Goal: Information Seeking & Learning: Learn about a topic

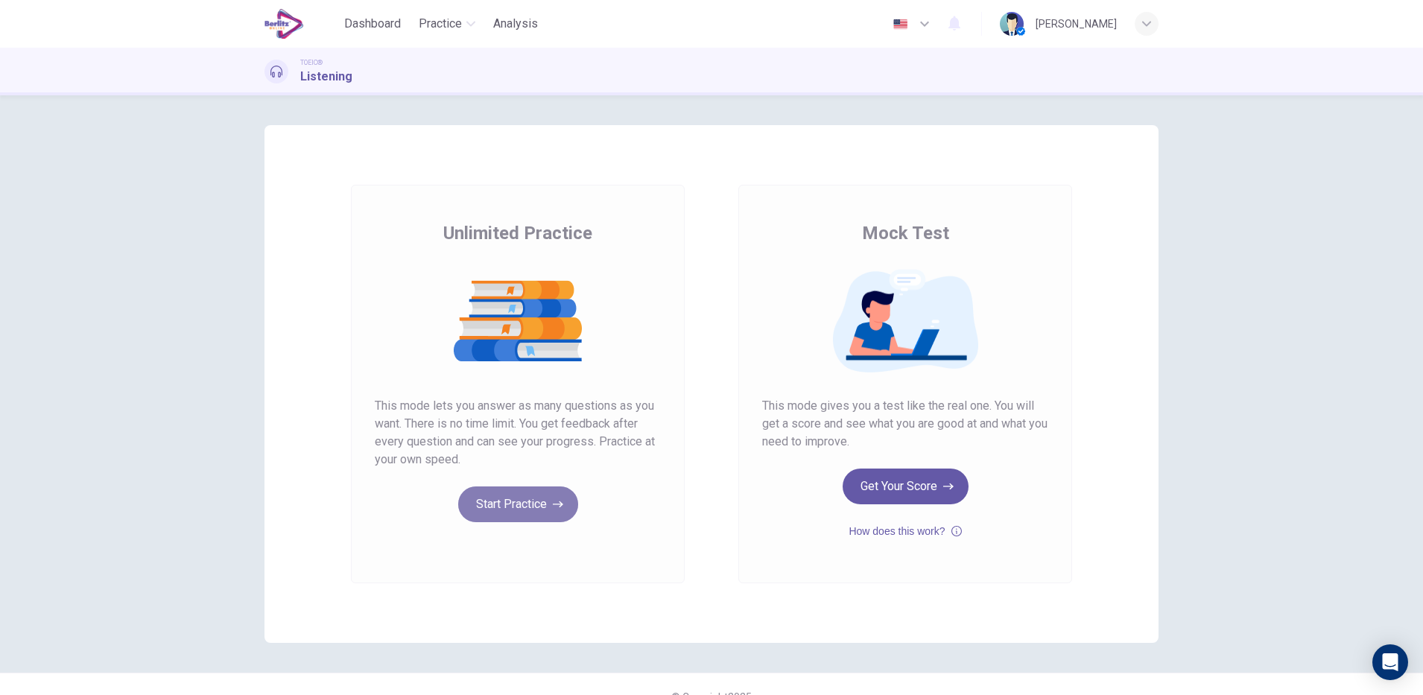
click at [532, 501] on button "Start Practice" at bounding box center [518, 505] width 120 height 36
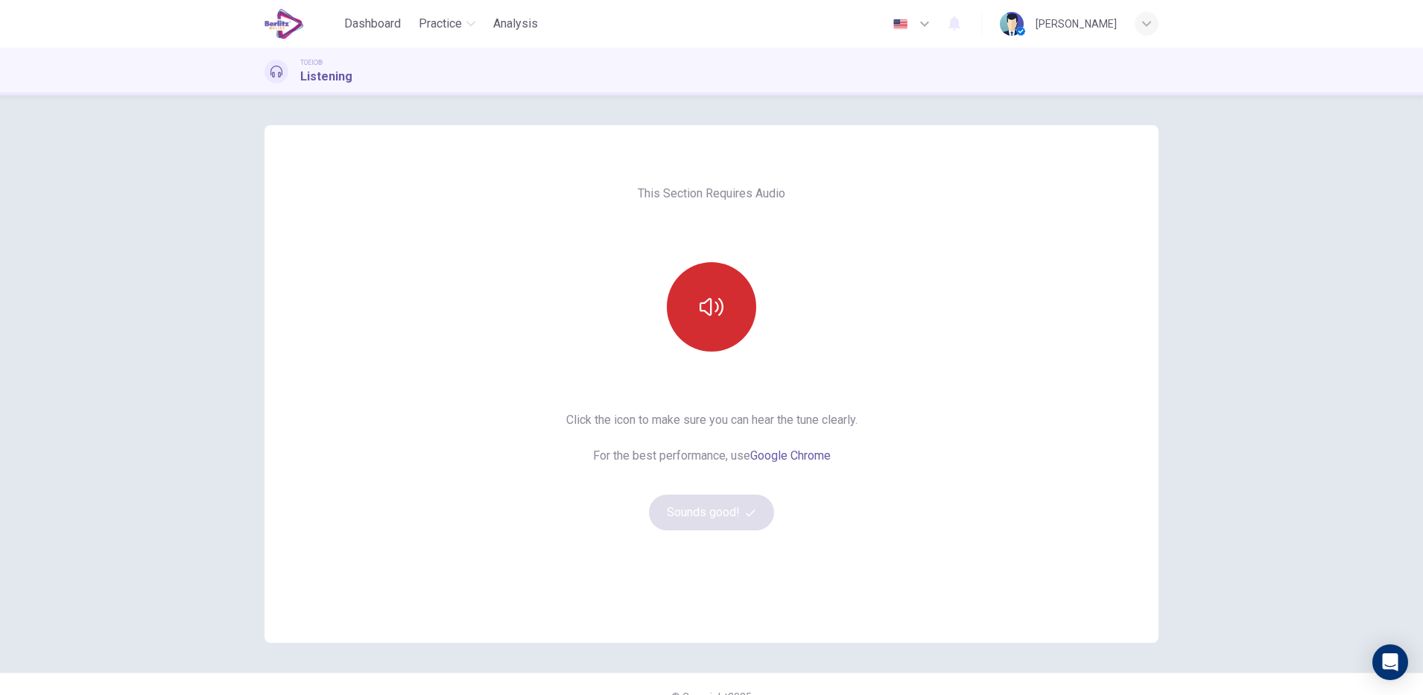
click at [727, 326] on button "button" at bounding box center [711, 306] width 89 height 89
click at [706, 516] on button "Sounds good!" at bounding box center [711, 513] width 125 height 36
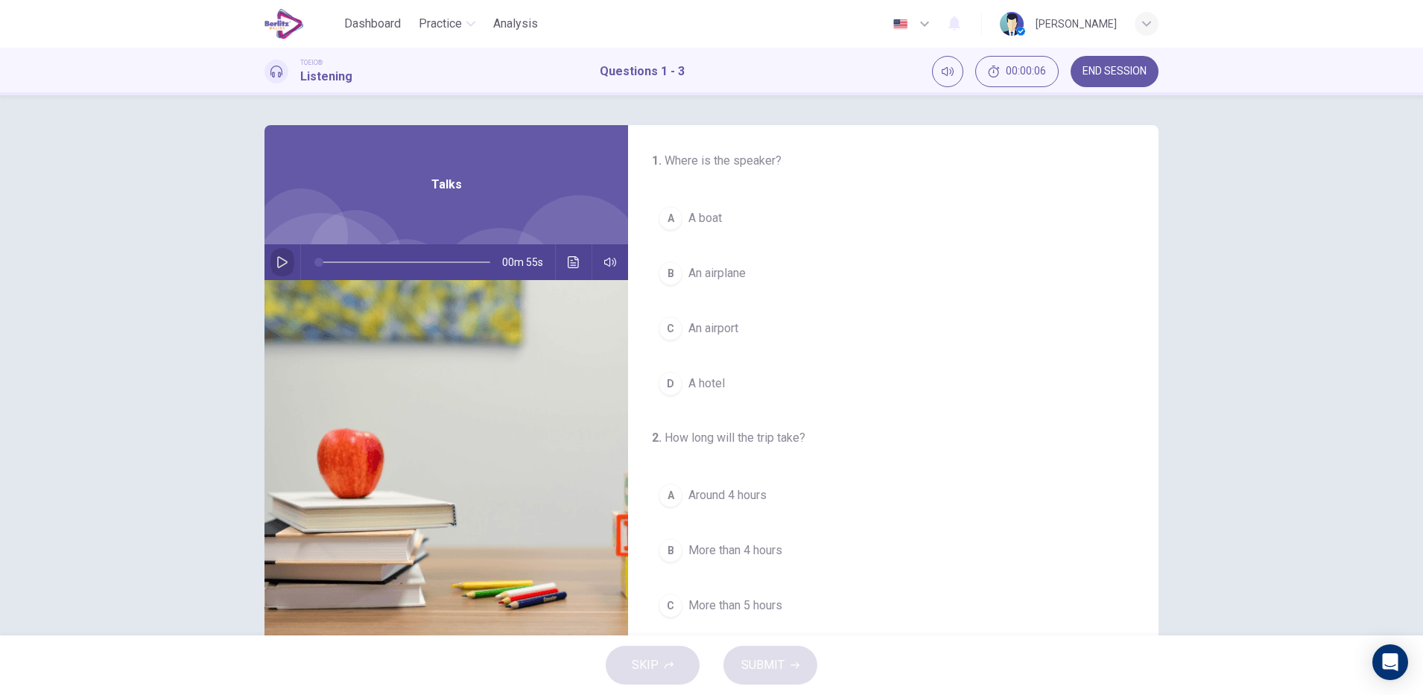
click at [279, 266] on icon "button" at bounding box center [282, 262] width 12 height 12
click at [665, 328] on div "C" at bounding box center [671, 329] width 24 height 24
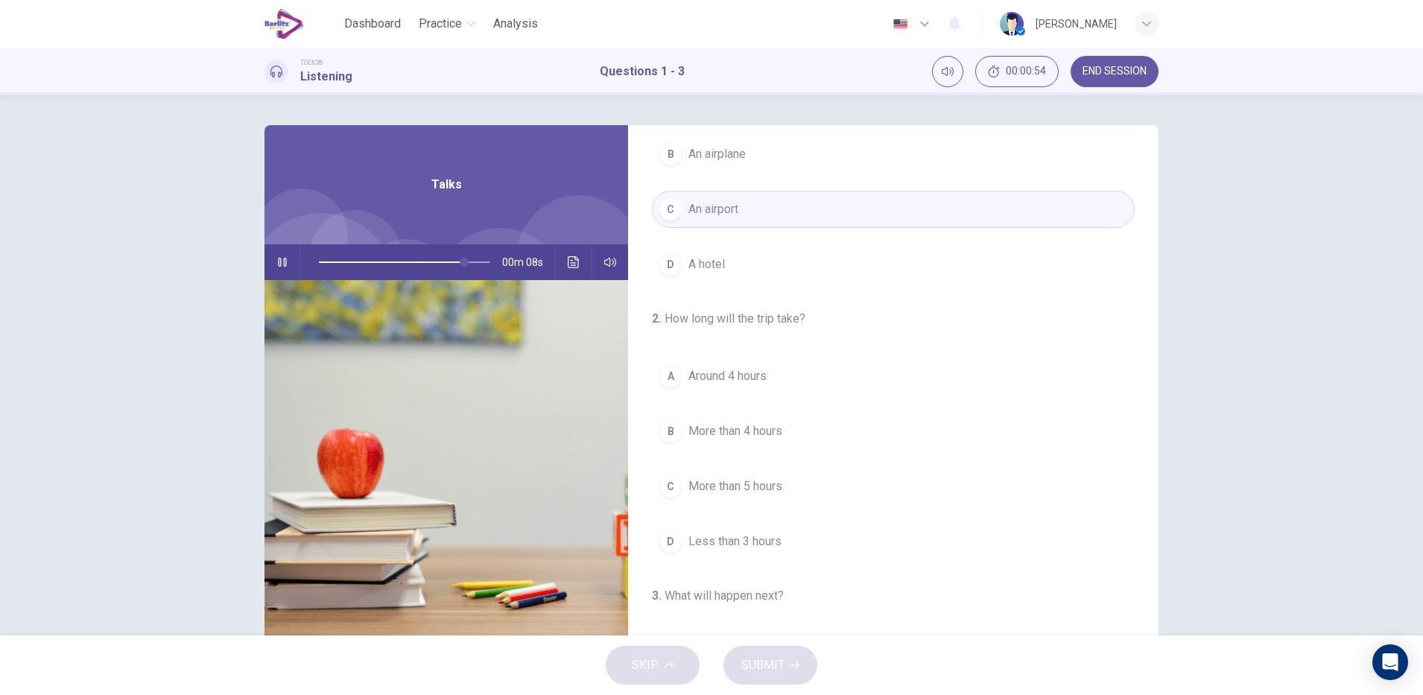
scroll to position [121, 0]
click at [666, 434] on div "B" at bounding box center [671, 430] width 24 height 24
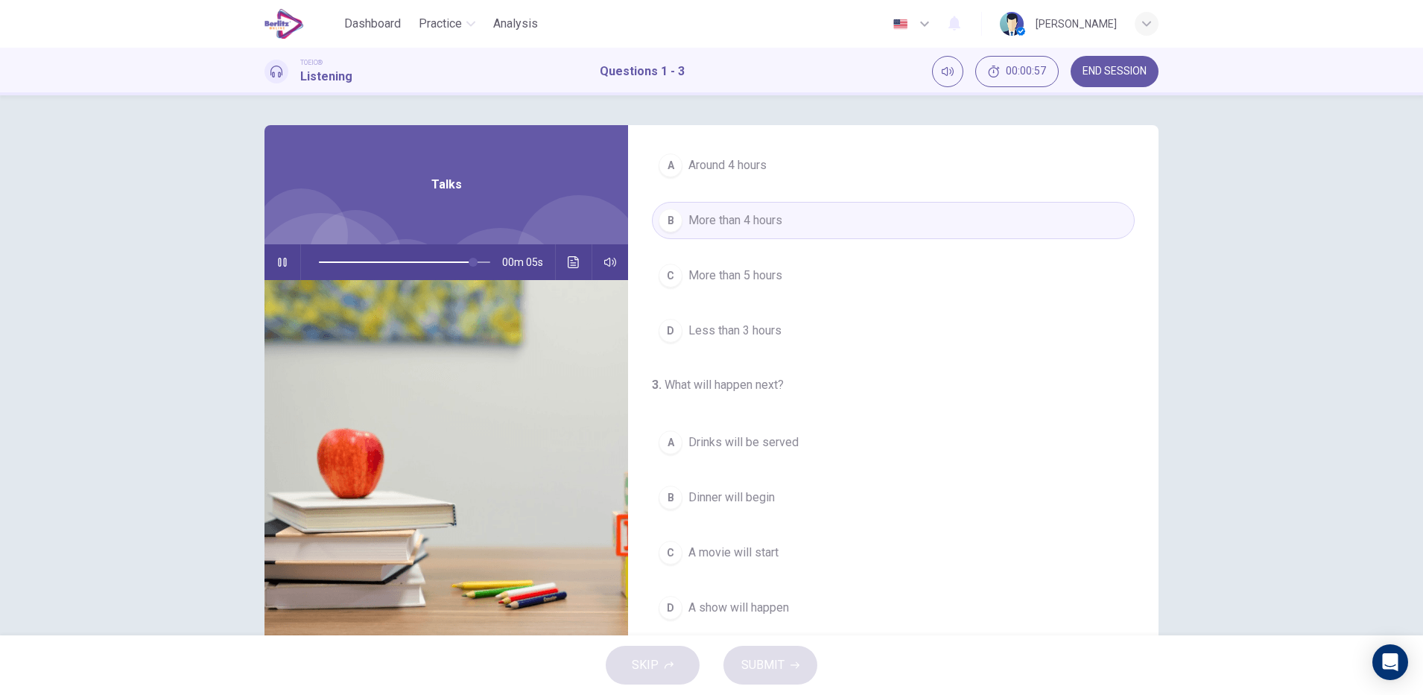
scroll to position [336, 0]
click at [690, 550] on span "A movie will start" at bounding box center [734, 547] width 90 height 18
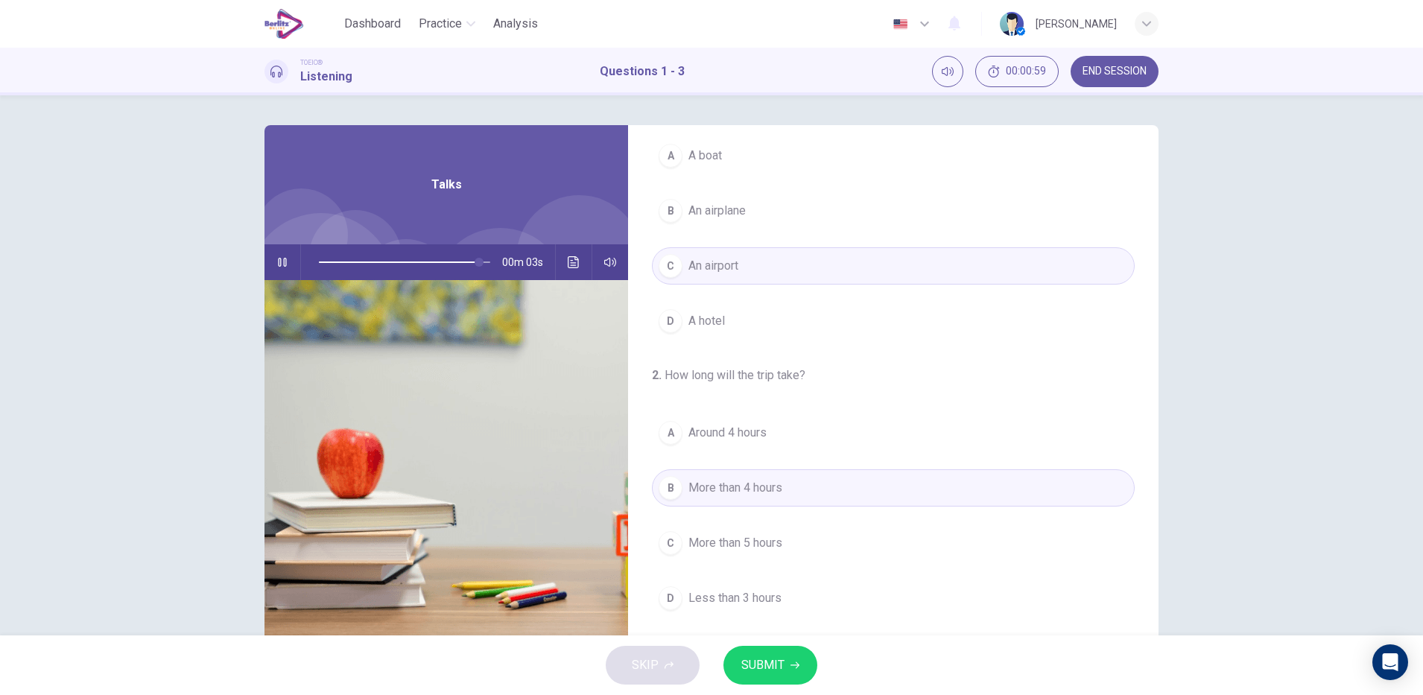
scroll to position [0, 0]
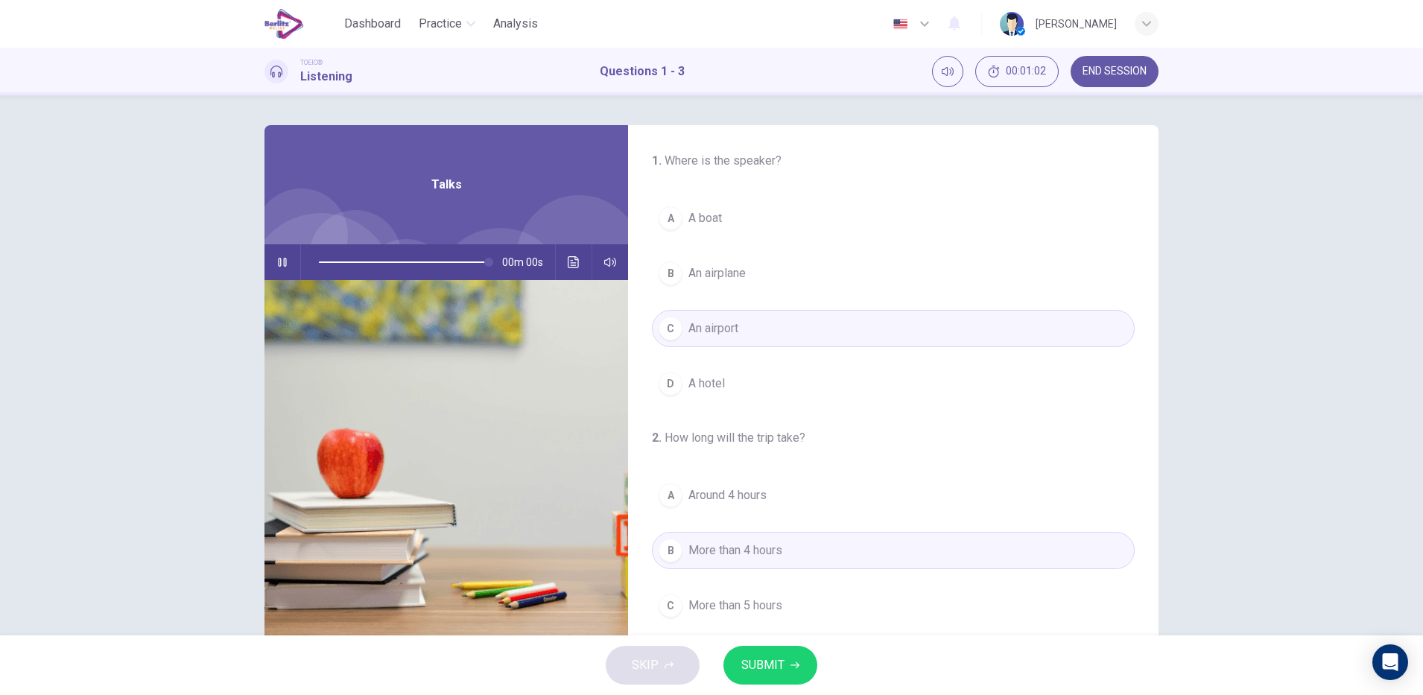
type input "*"
click at [569, 262] on icon "Click to see the audio transcription" at bounding box center [574, 262] width 12 height 12
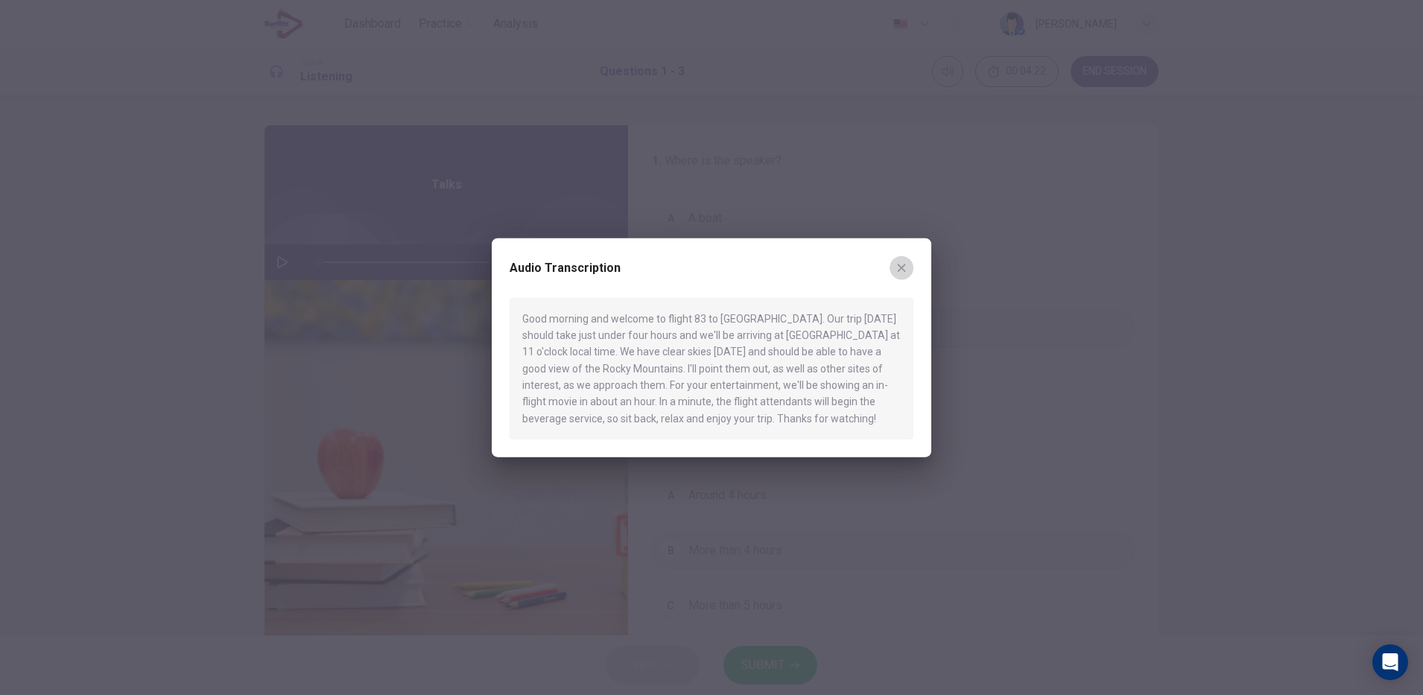
click at [899, 265] on icon "button" at bounding box center [902, 268] width 8 height 8
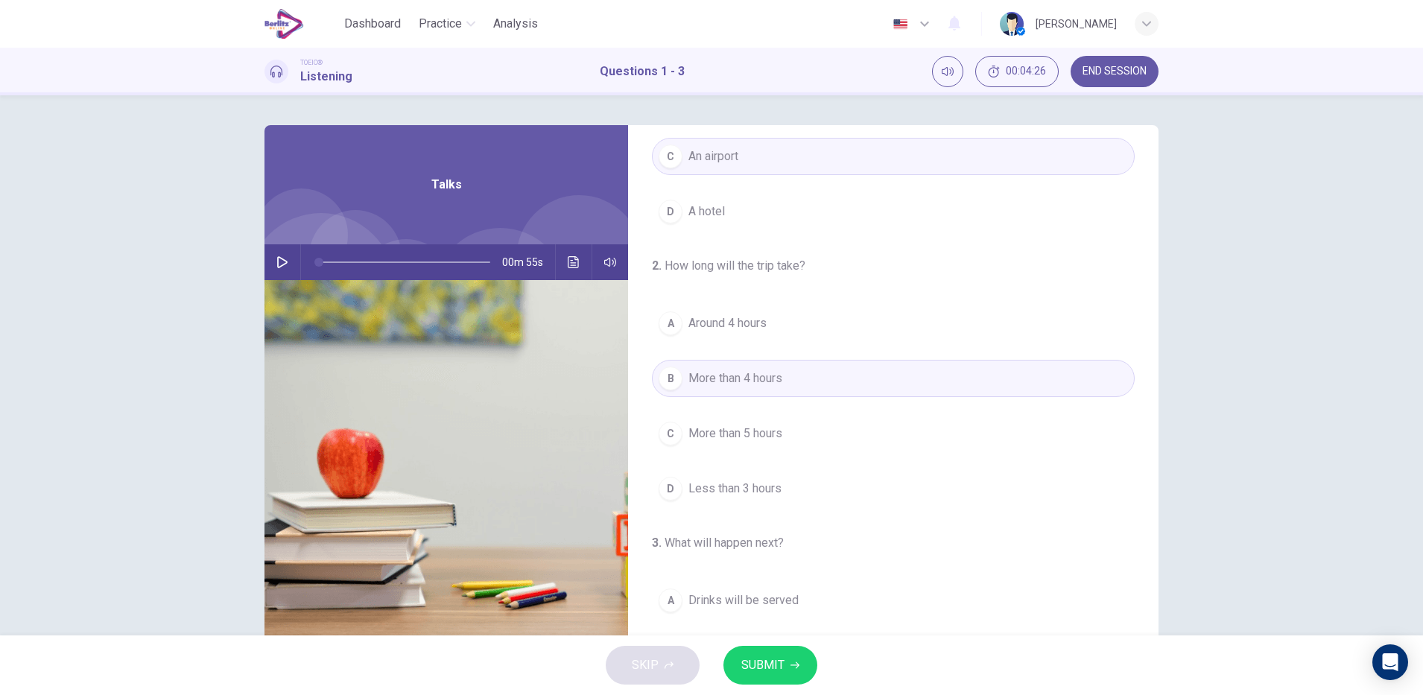
scroll to position [173, 0]
click at [758, 329] on span "Around 4 hours" at bounding box center [728, 323] width 78 height 18
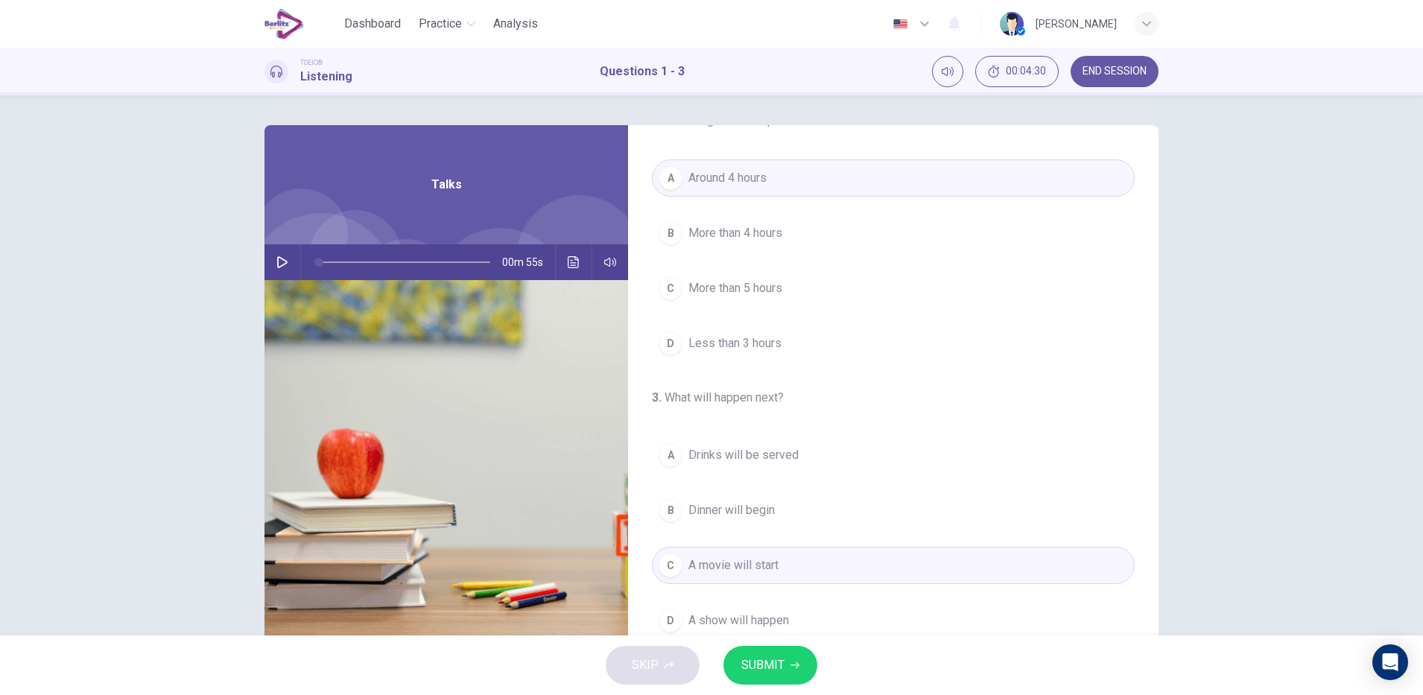
scroll to position [341, 0]
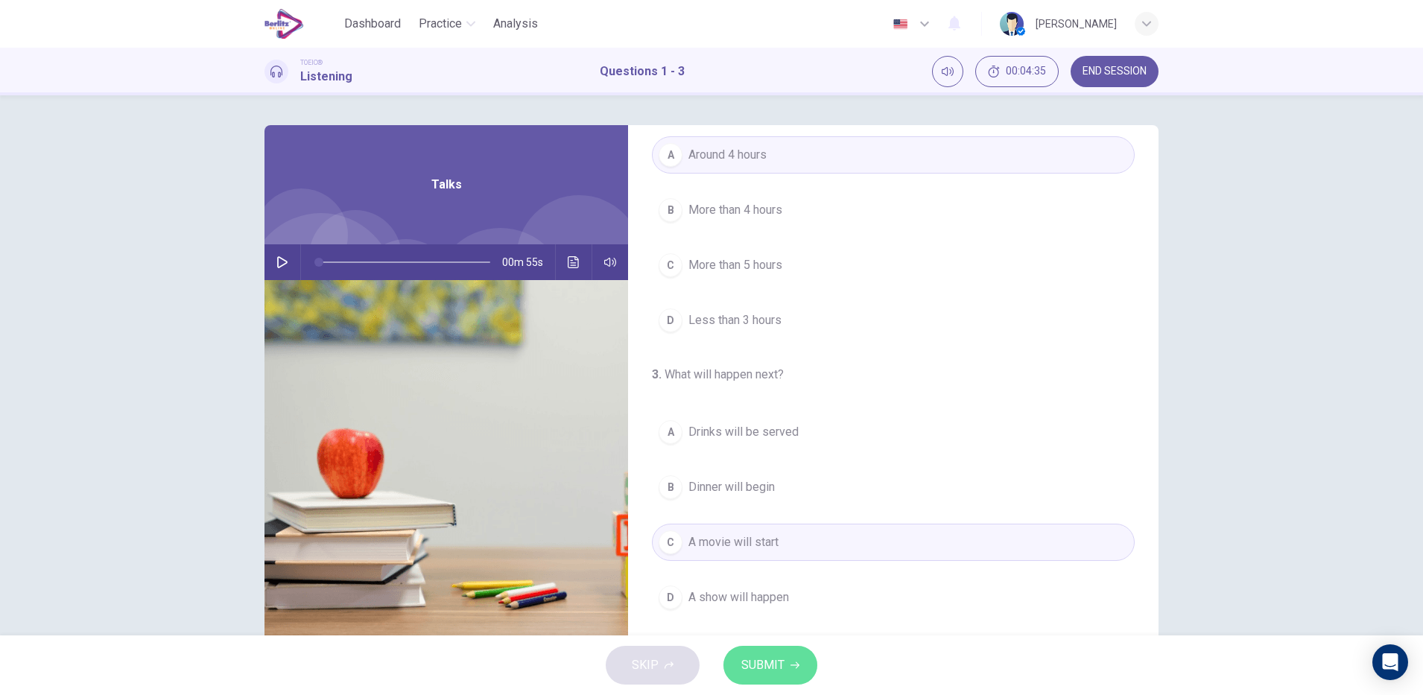
click at [776, 663] on span "SUBMIT" at bounding box center [762, 665] width 43 height 21
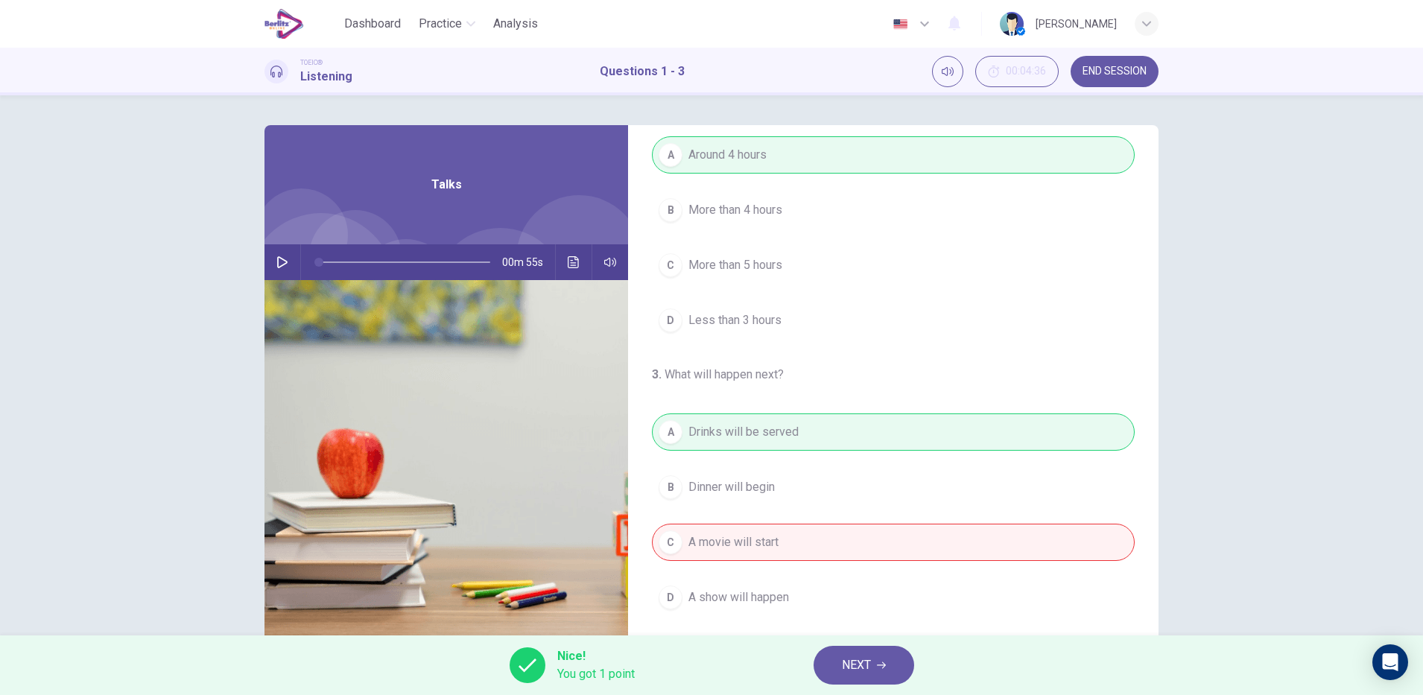
scroll to position [37, 0]
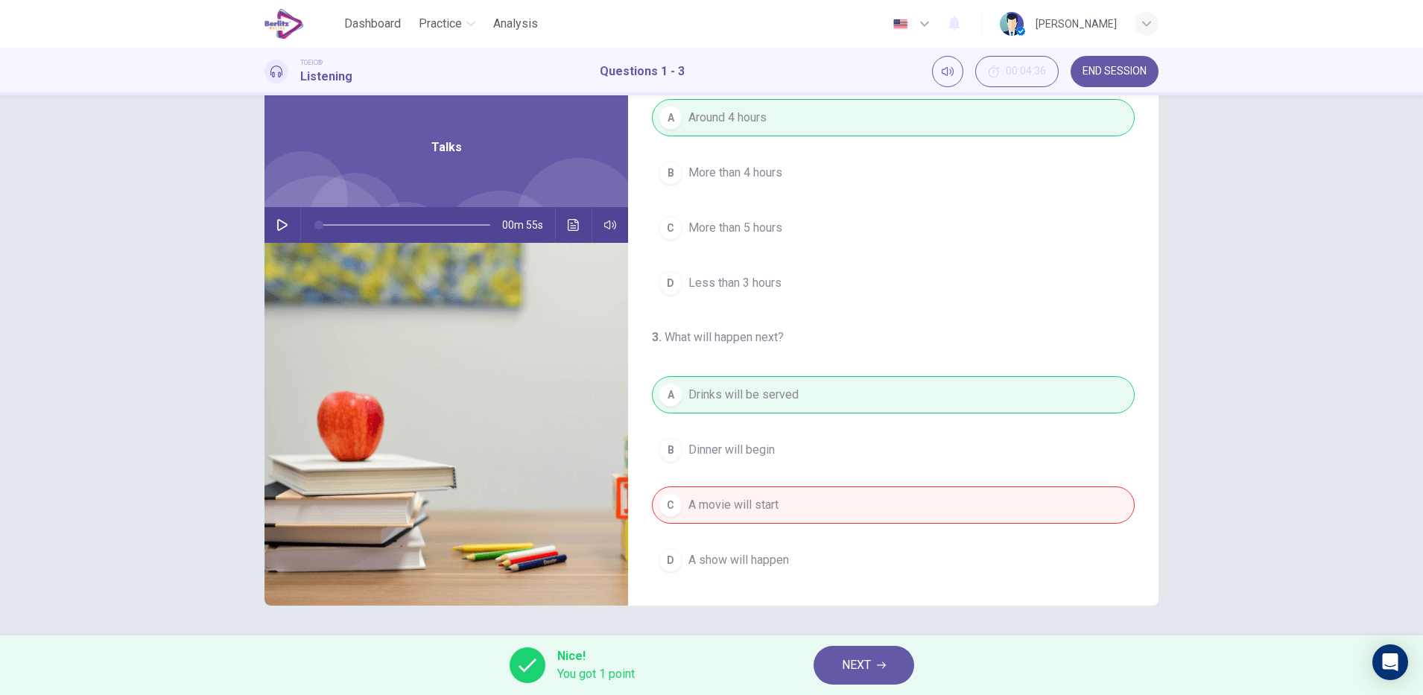
click at [882, 665] on icon "button" at bounding box center [881, 665] width 9 height 7
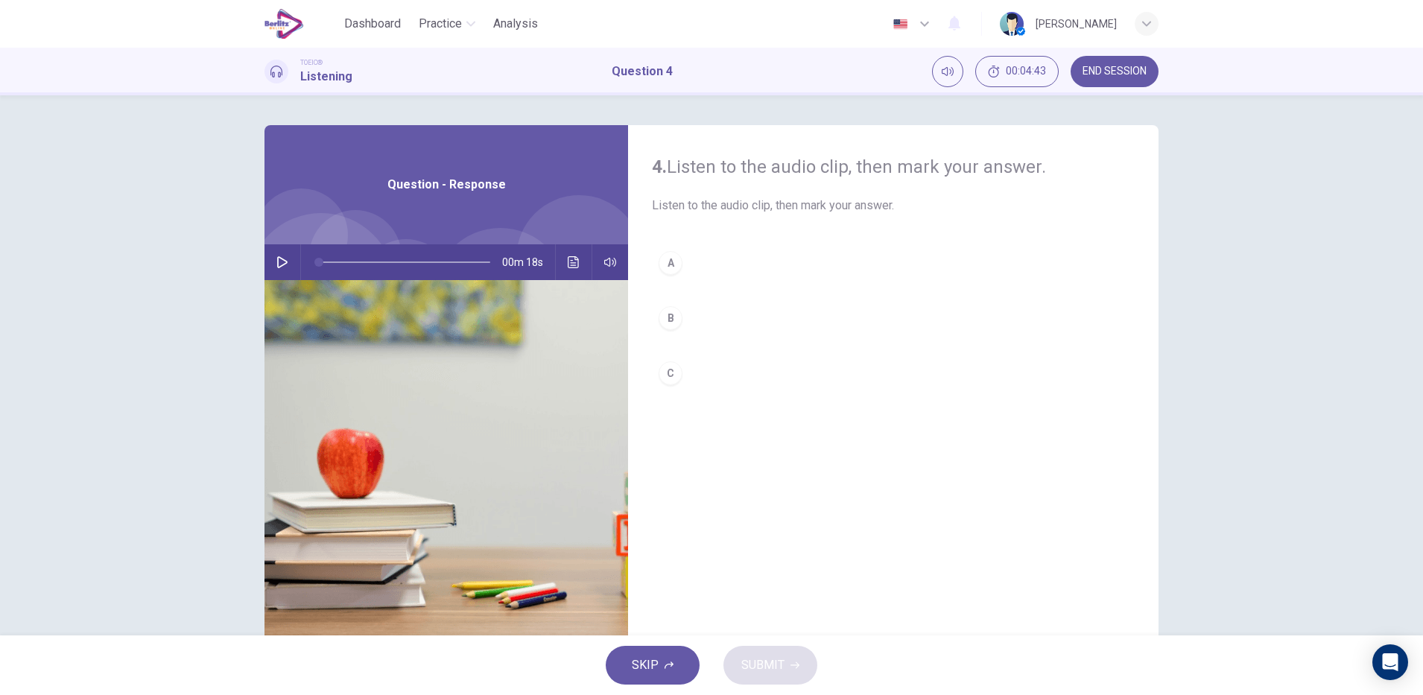
click at [277, 265] on icon "button" at bounding box center [282, 262] width 10 height 12
type input "**"
click at [280, 257] on icon "button" at bounding box center [282, 262] width 12 height 12
click at [276, 270] on button "button" at bounding box center [282, 262] width 24 height 36
click at [570, 268] on button "Click to see the audio transcription" at bounding box center [574, 262] width 24 height 36
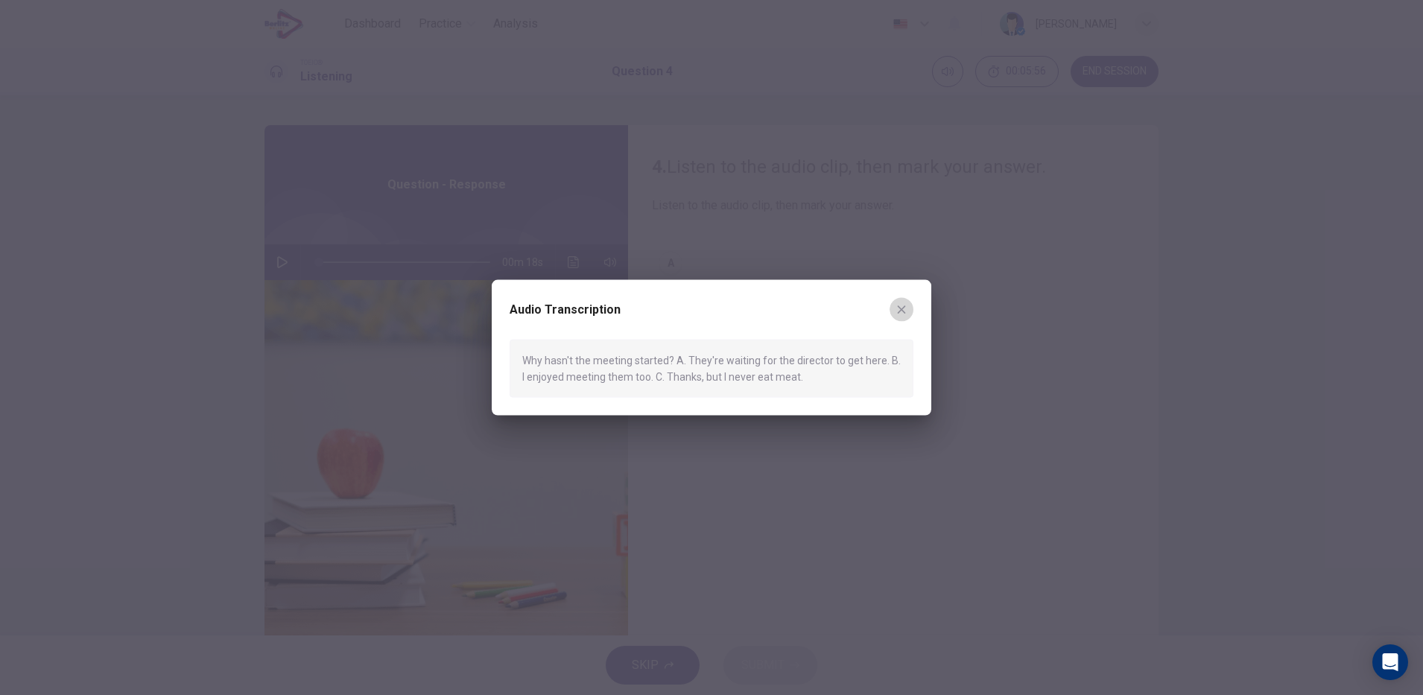
click at [902, 311] on icon "button" at bounding box center [902, 309] width 12 height 12
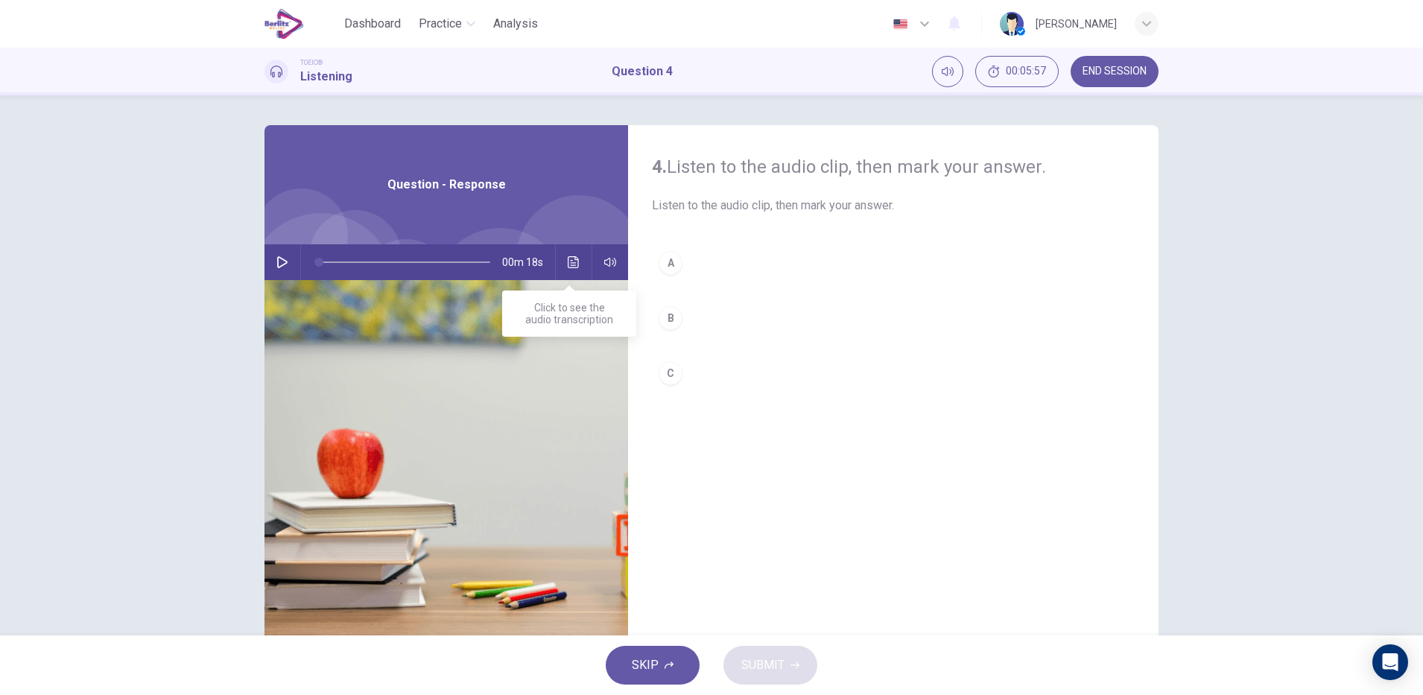
click at [568, 262] on icon "Click to see the audio transcription" at bounding box center [574, 262] width 12 height 12
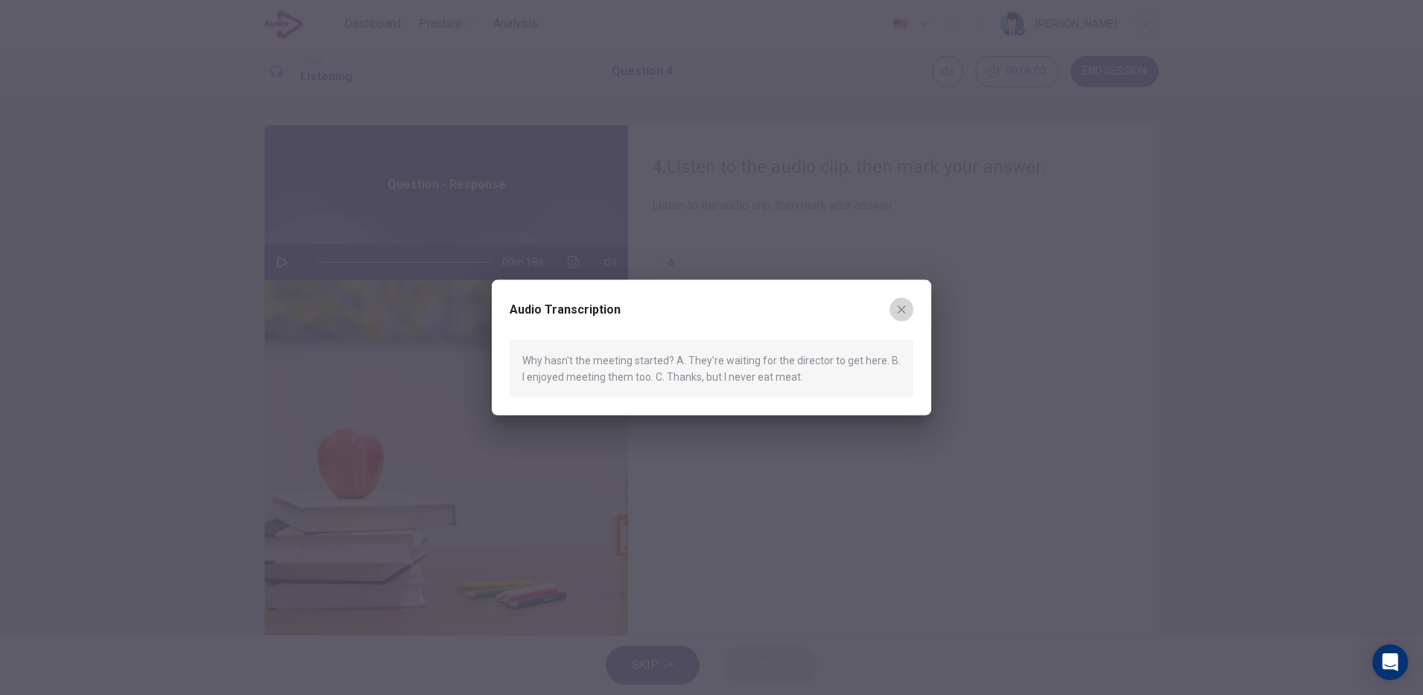
click at [902, 311] on icon "button" at bounding box center [902, 309] width 12 height 12
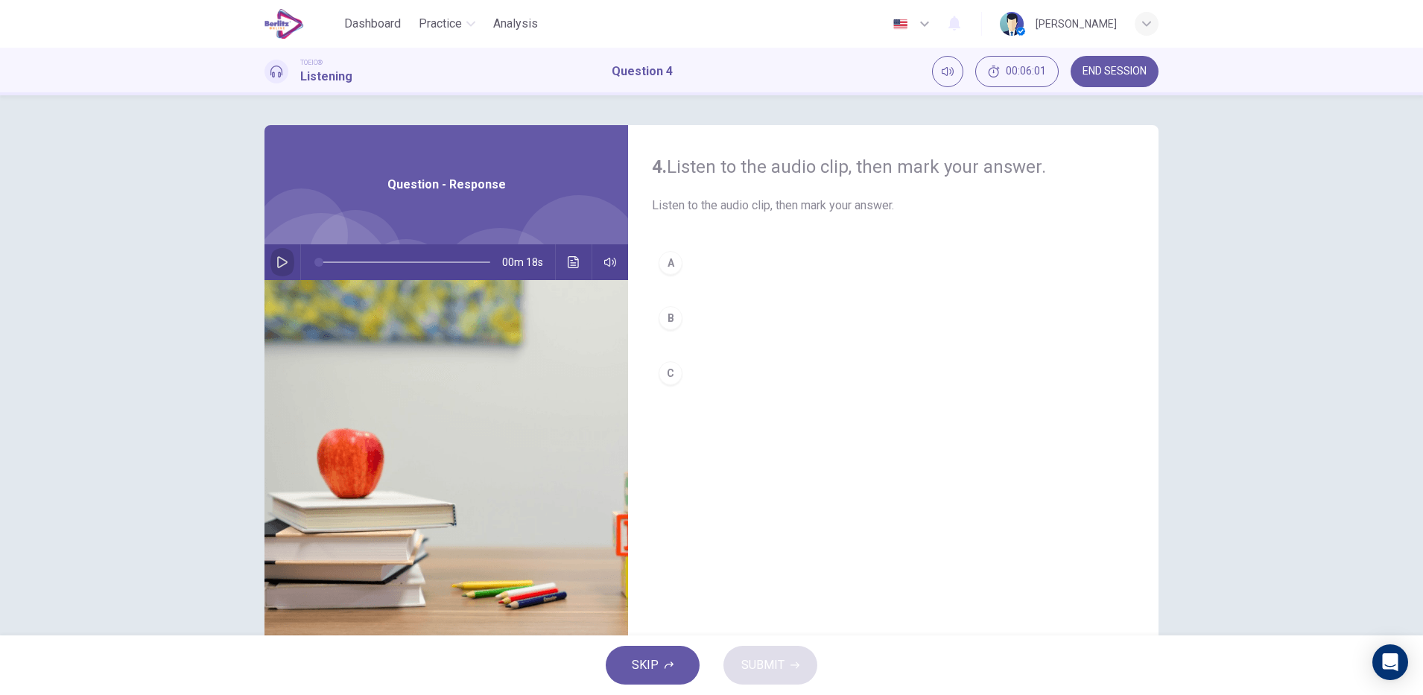
click at [284, 260] on button "button" at bounding box center [282, 262] width 24 height 36
click at [570, 256] on icon "Click to see the audio transcription" at bounding box center [574, 262] width 12 height 12
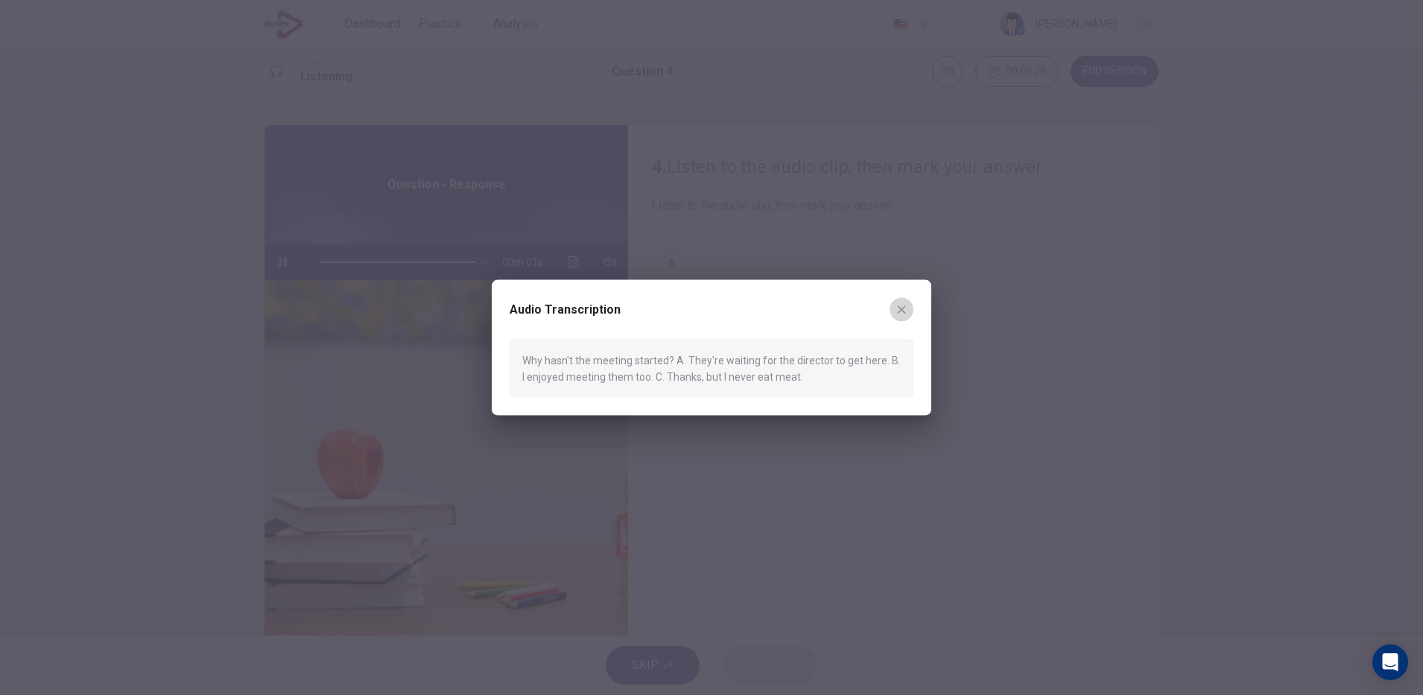
click at [902, 308] on icon "button" at bounding box center [902, 310] width 8 height 8
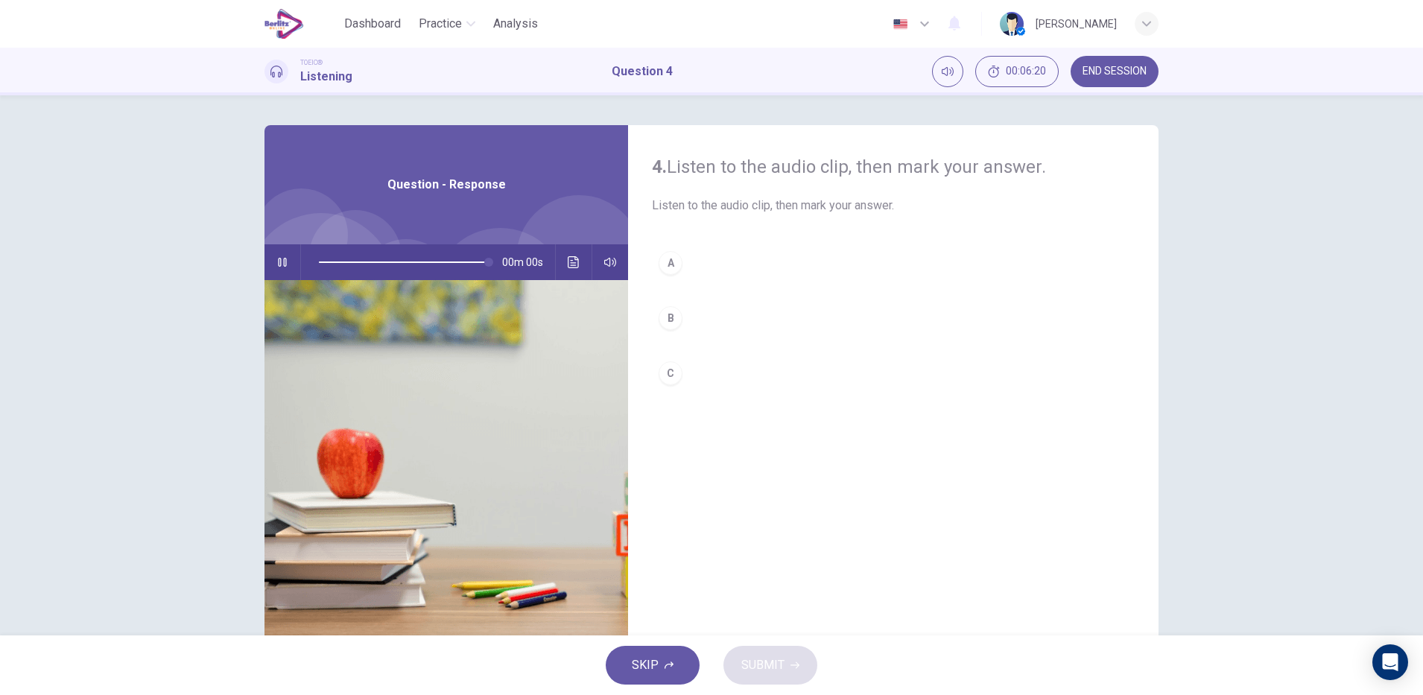
type input "*"
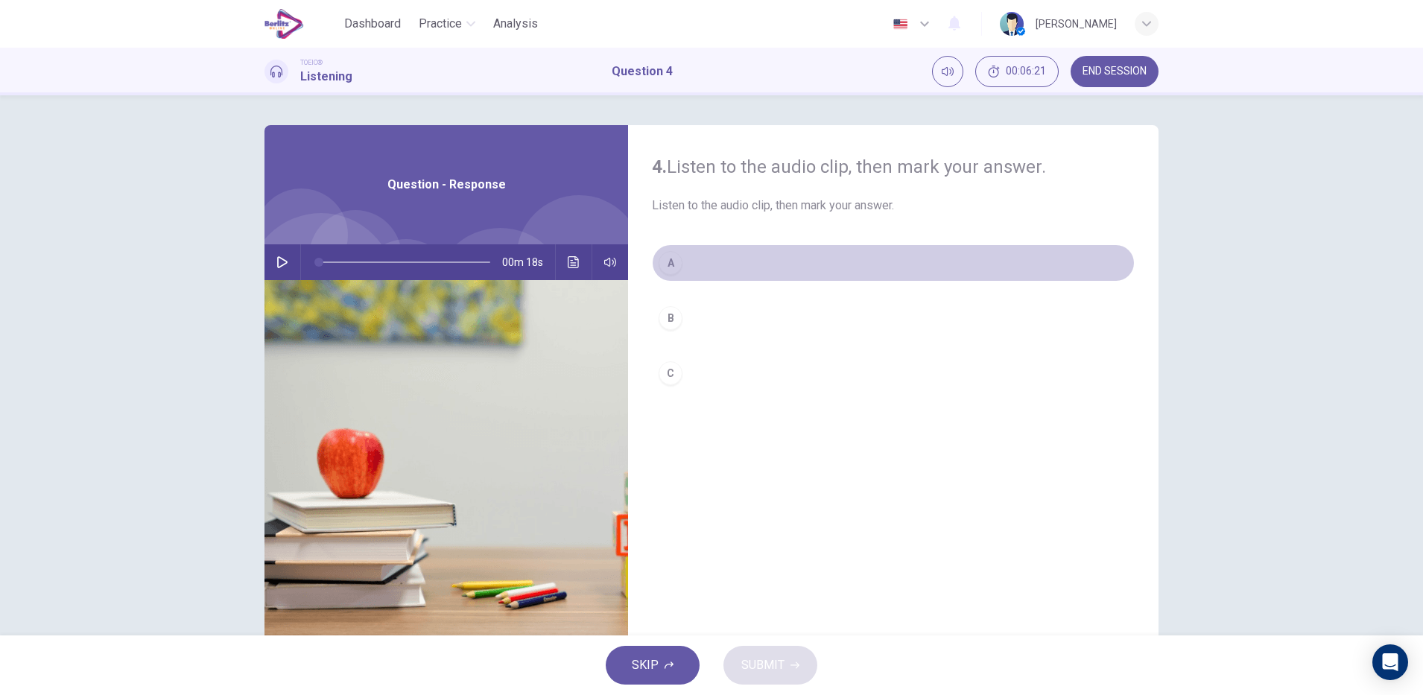
click at [679, 258] on button "A" at bounding box center [893, 262] width 483 height 37
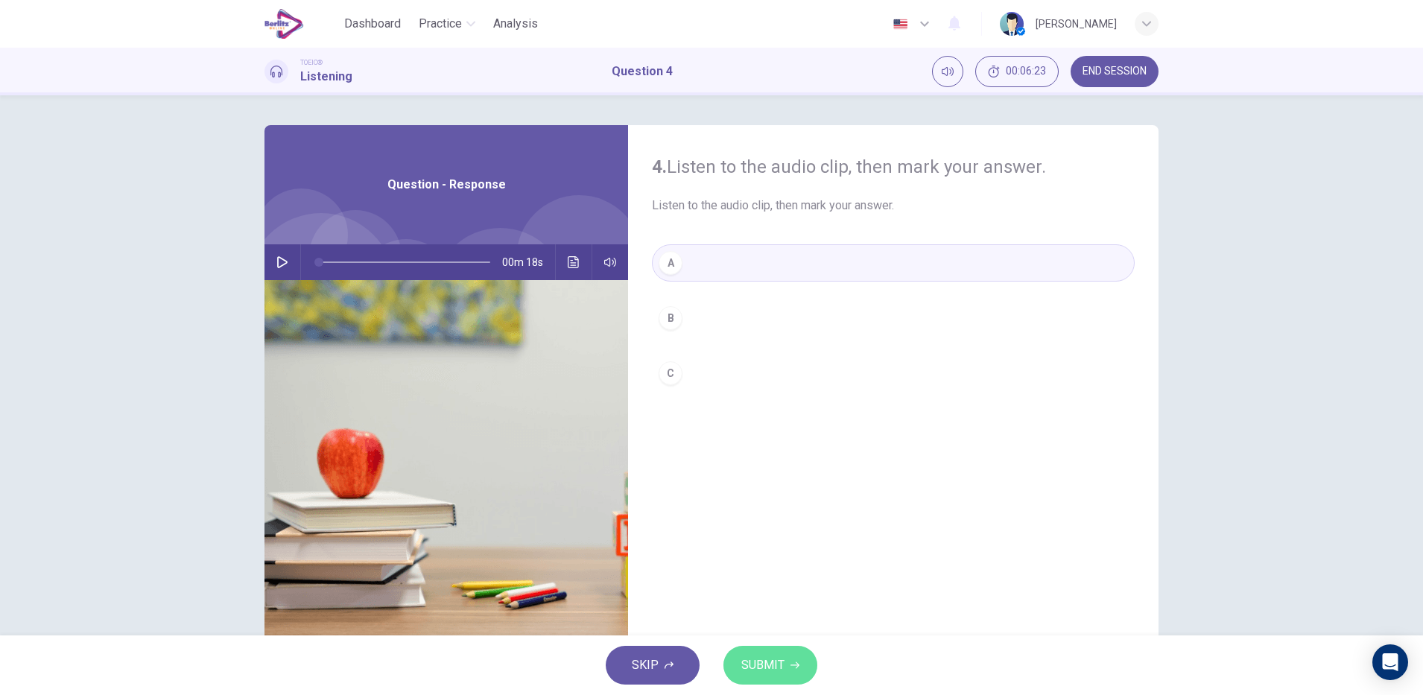
click at [778, 673] on span "SUBMIT" at bounding box center [762, 665] width 43 height 21
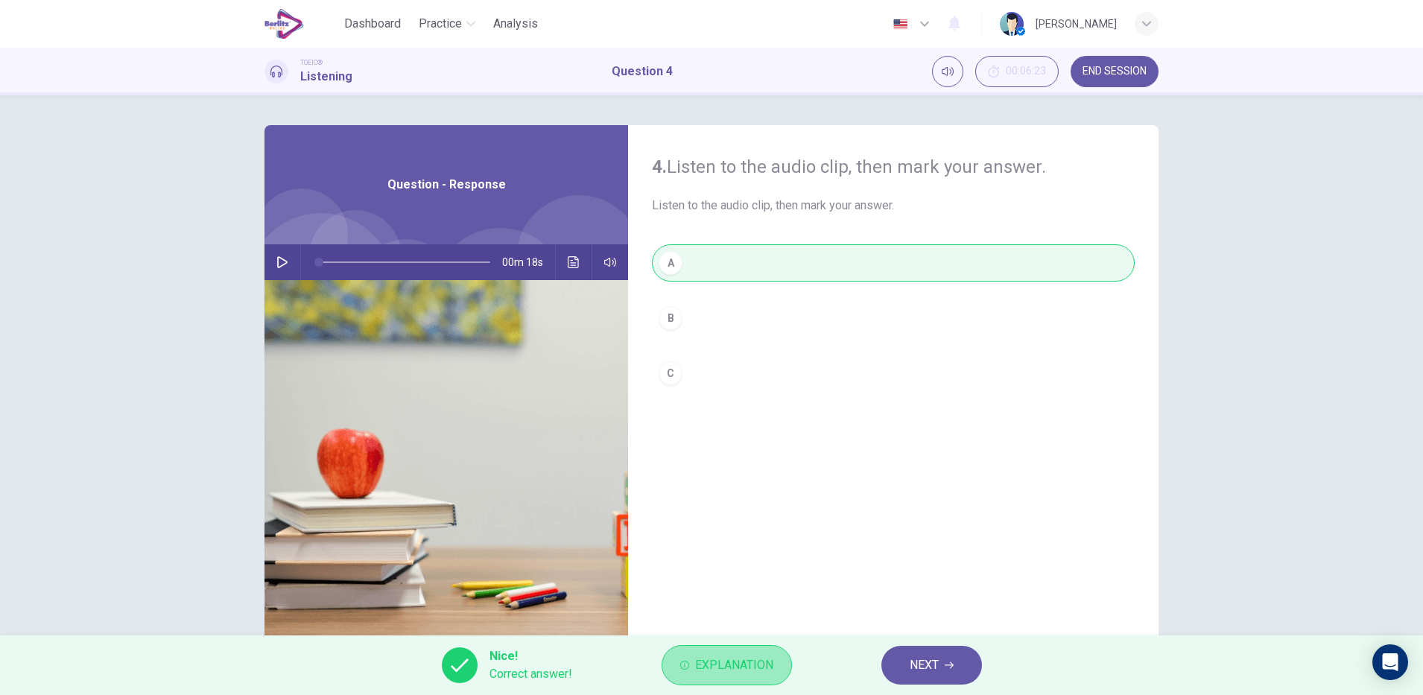
click at [759, 661] on span "Explanation" at bounding box center [734, 665] width 78 height 21
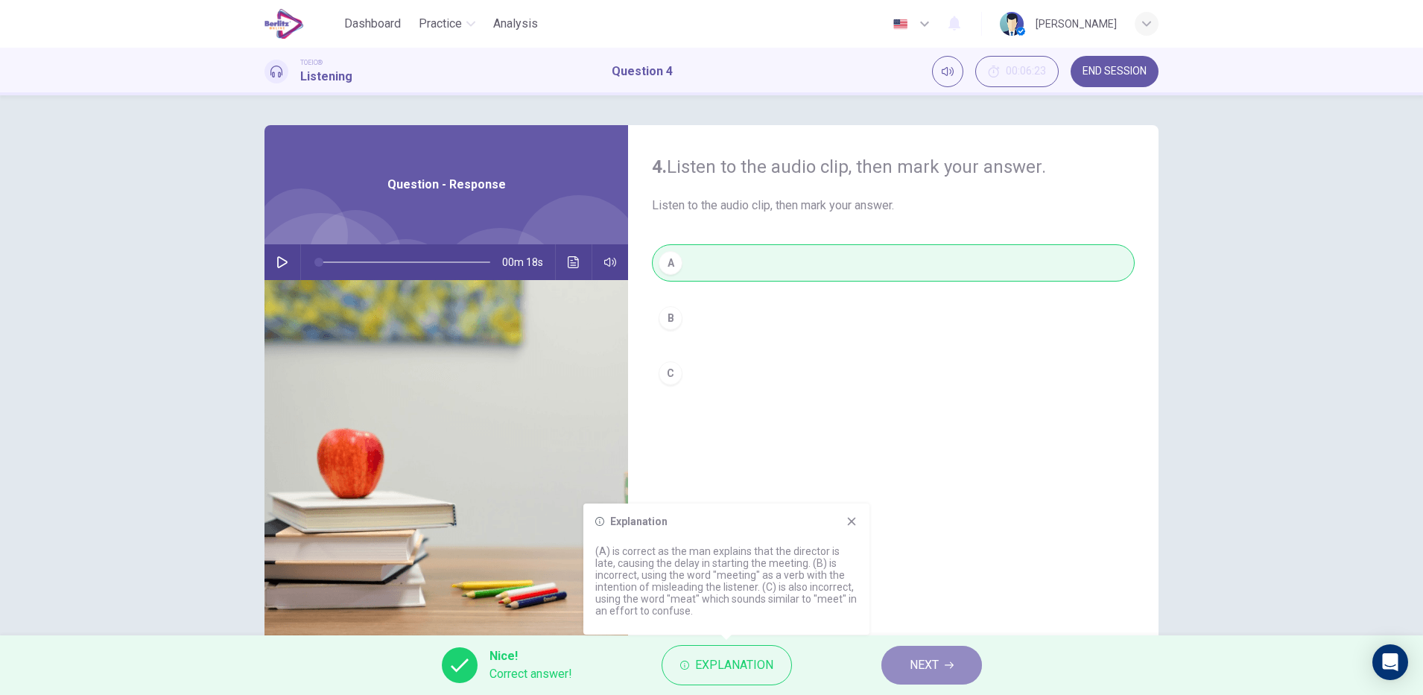
click at [950, 653] on button "NEXT" at bounding box center [932, 665] width 101 height 39
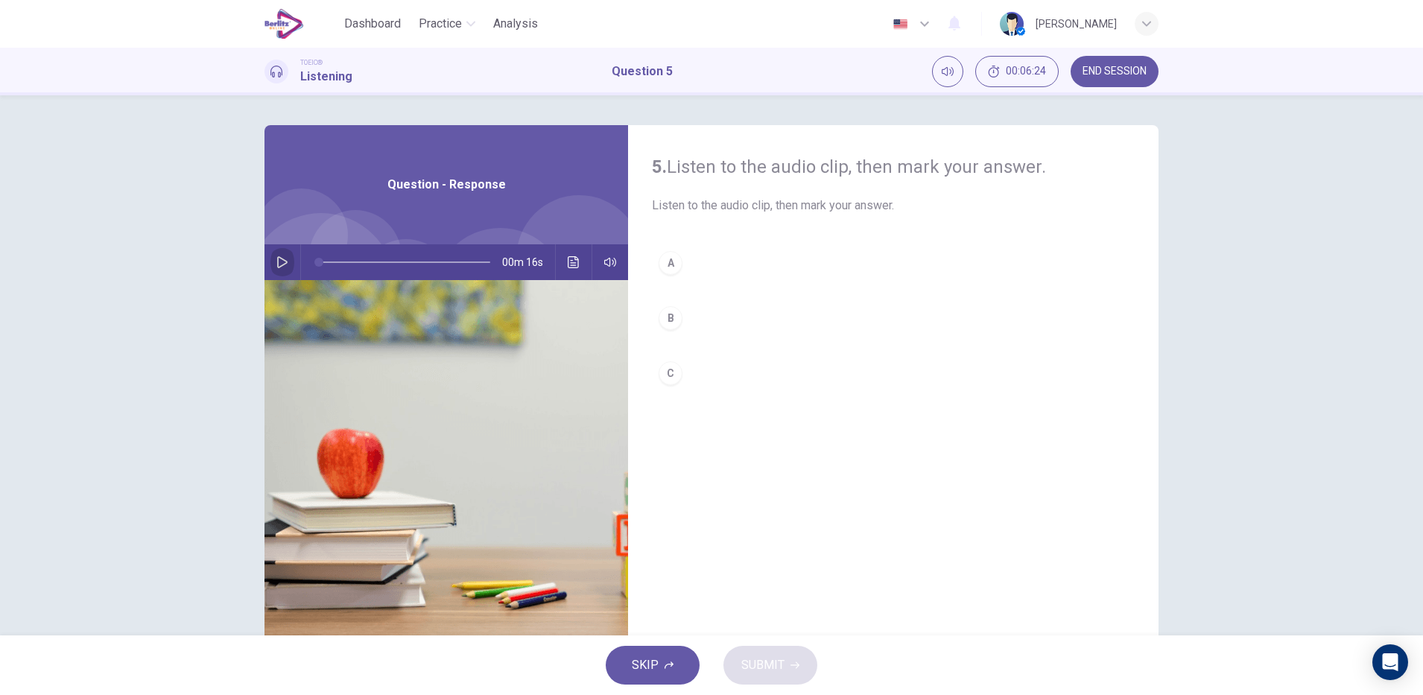
click at [277, 259] on icon "button" at bounding box center [282, 262] width 10 height 12
type input "*"
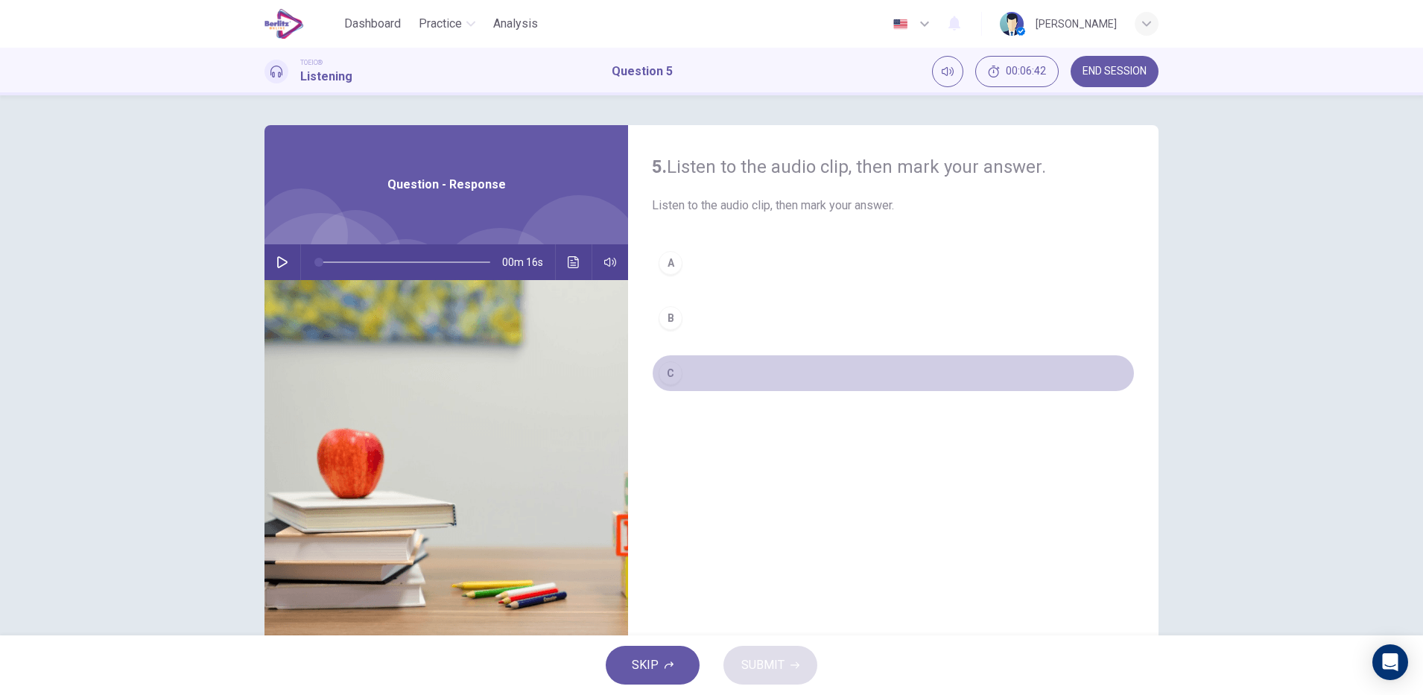
click at [668, 379] on div "C" at bounding box center [671, 373] width 24 height 24
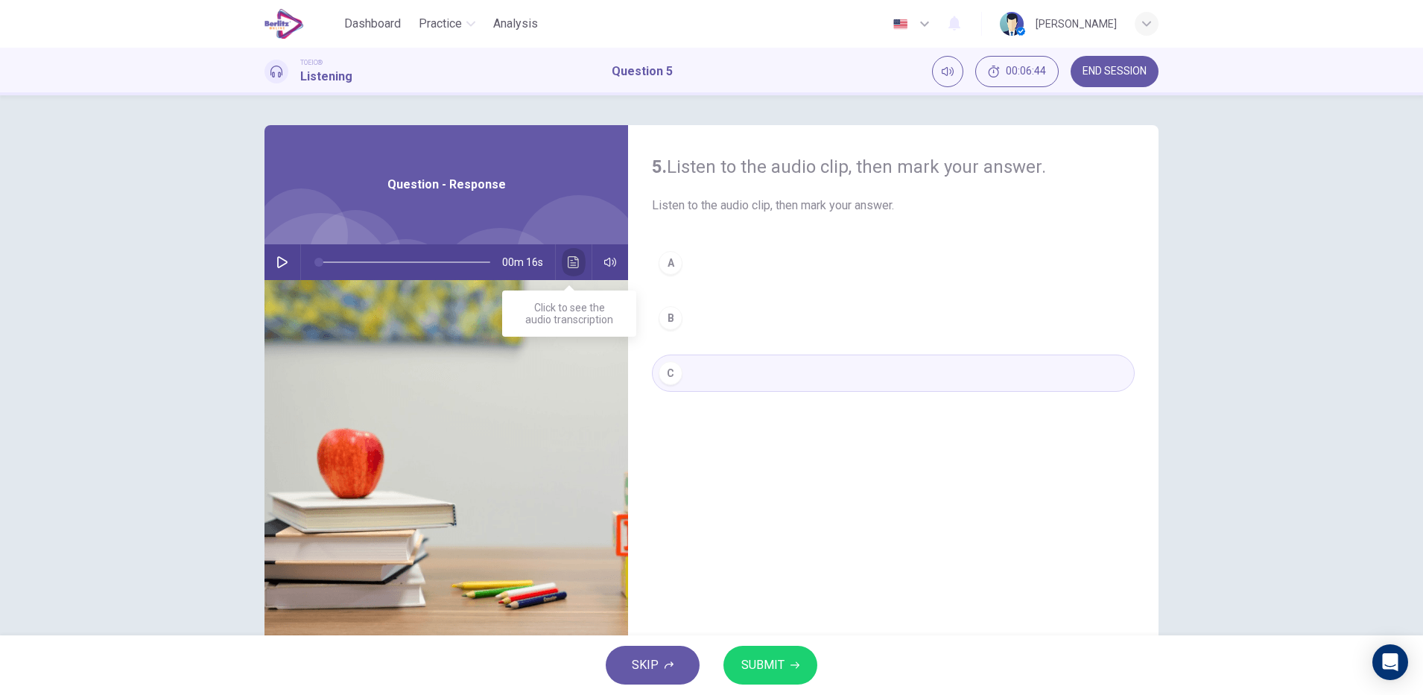
click at [570, 266] on icon "Click to see the audio transcription" at bounding box center [574, 262] width 12 height 12
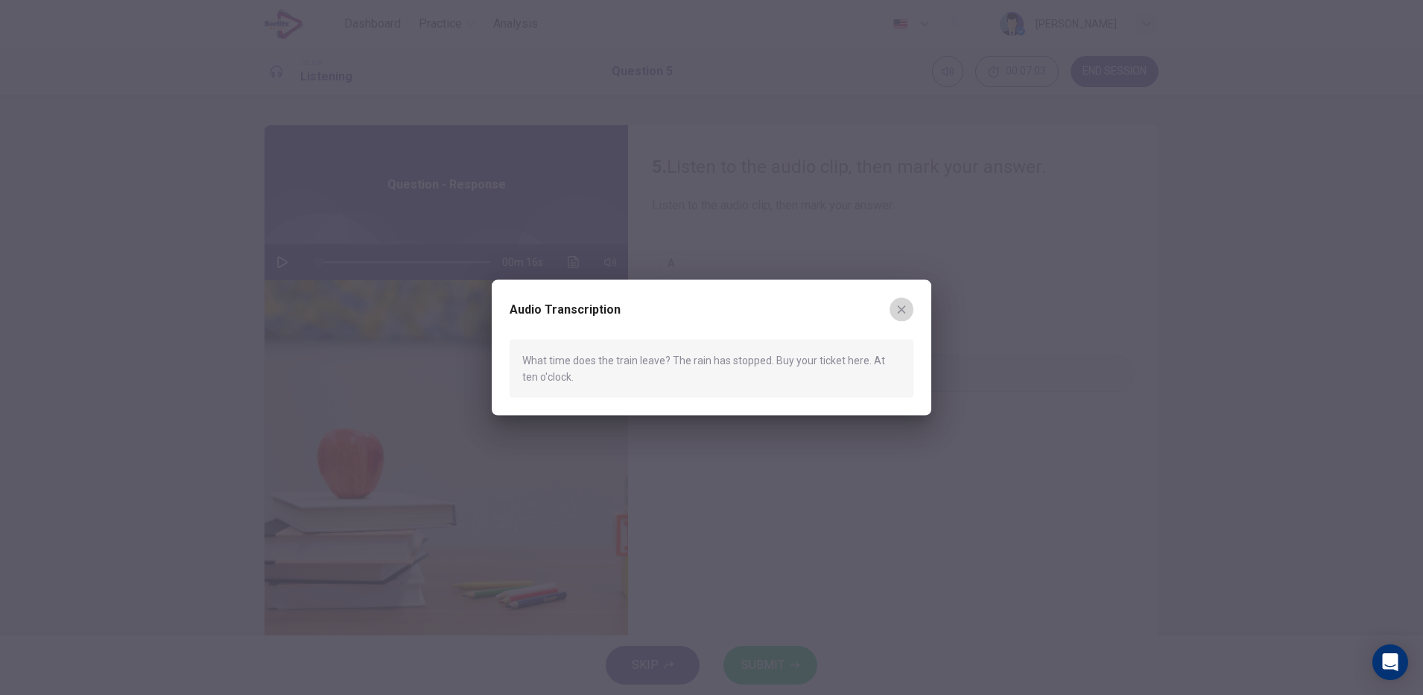
click at [902, 305] on icon "button" at bounding box center [902, 309] width 12 height 12
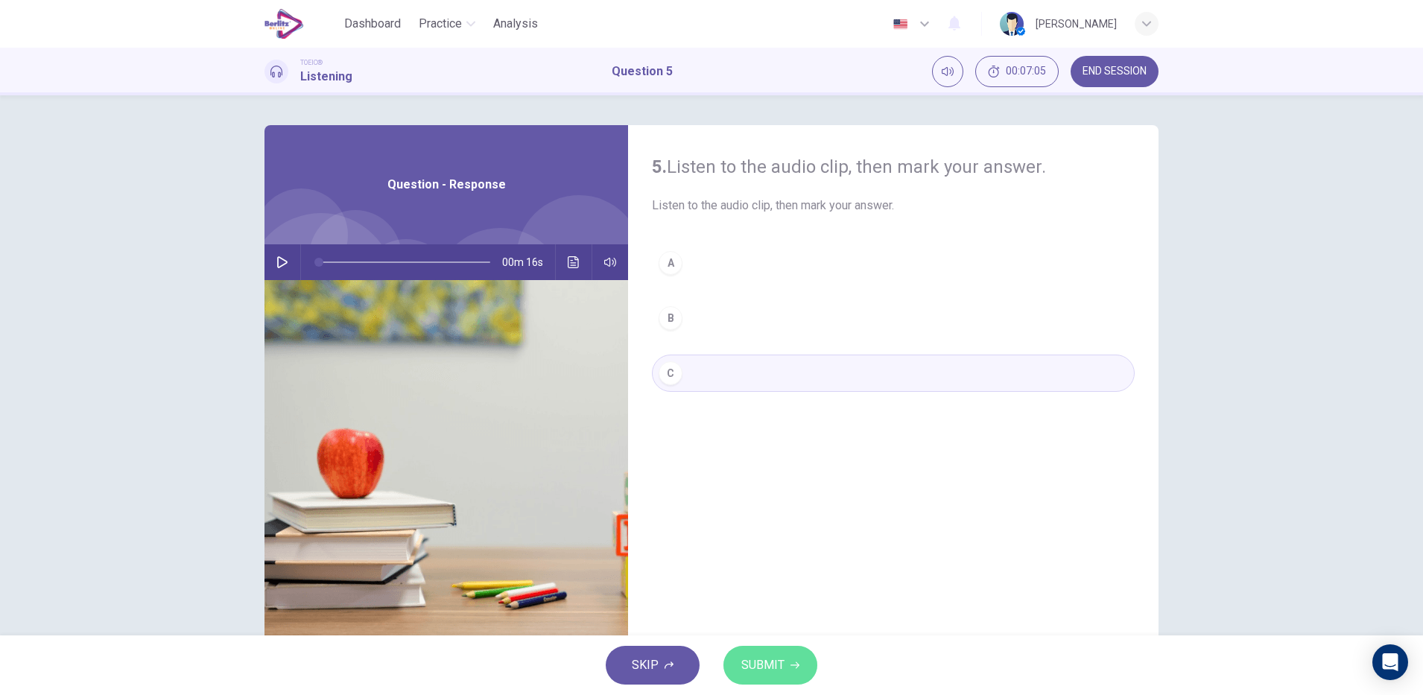
click at [759, 669] on span "SUBMIT" at bounding box center [762, 665] width 43 height 21
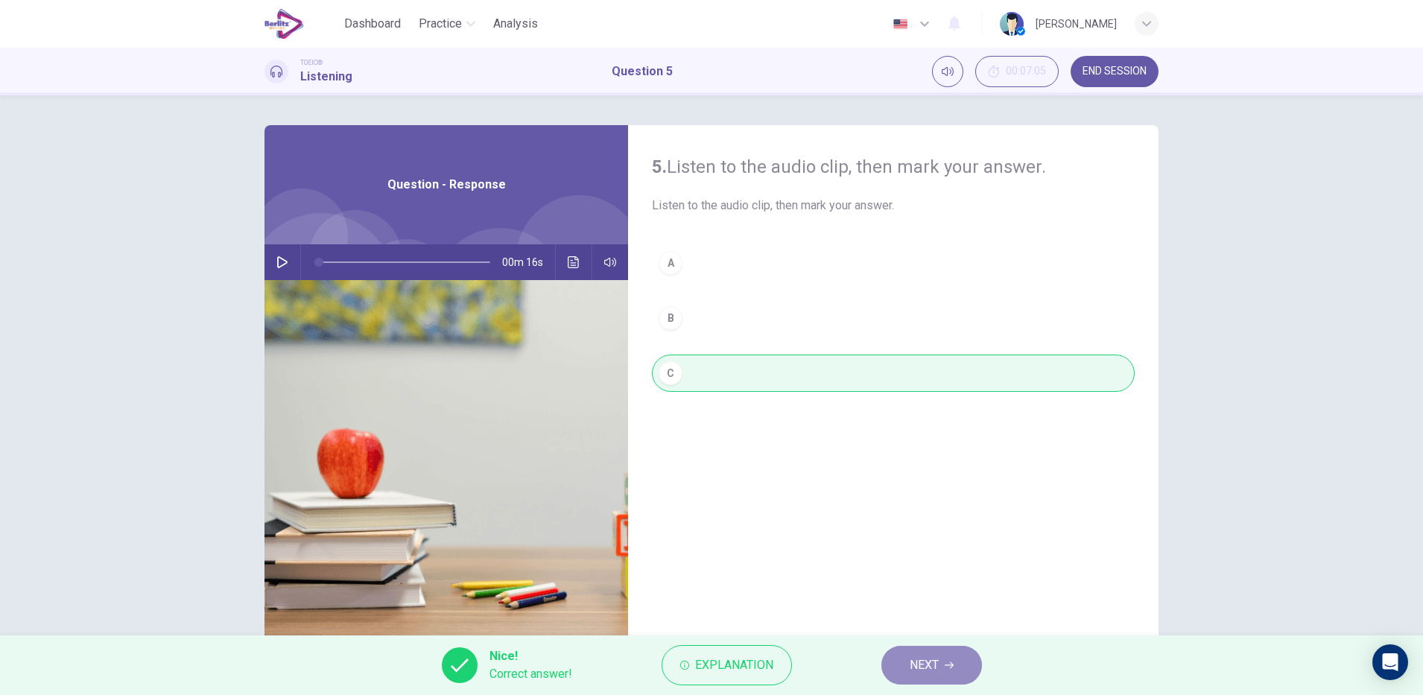
click at [939, 671] on span "NEXT" at bounding box center [924, 665] width 29 height 21
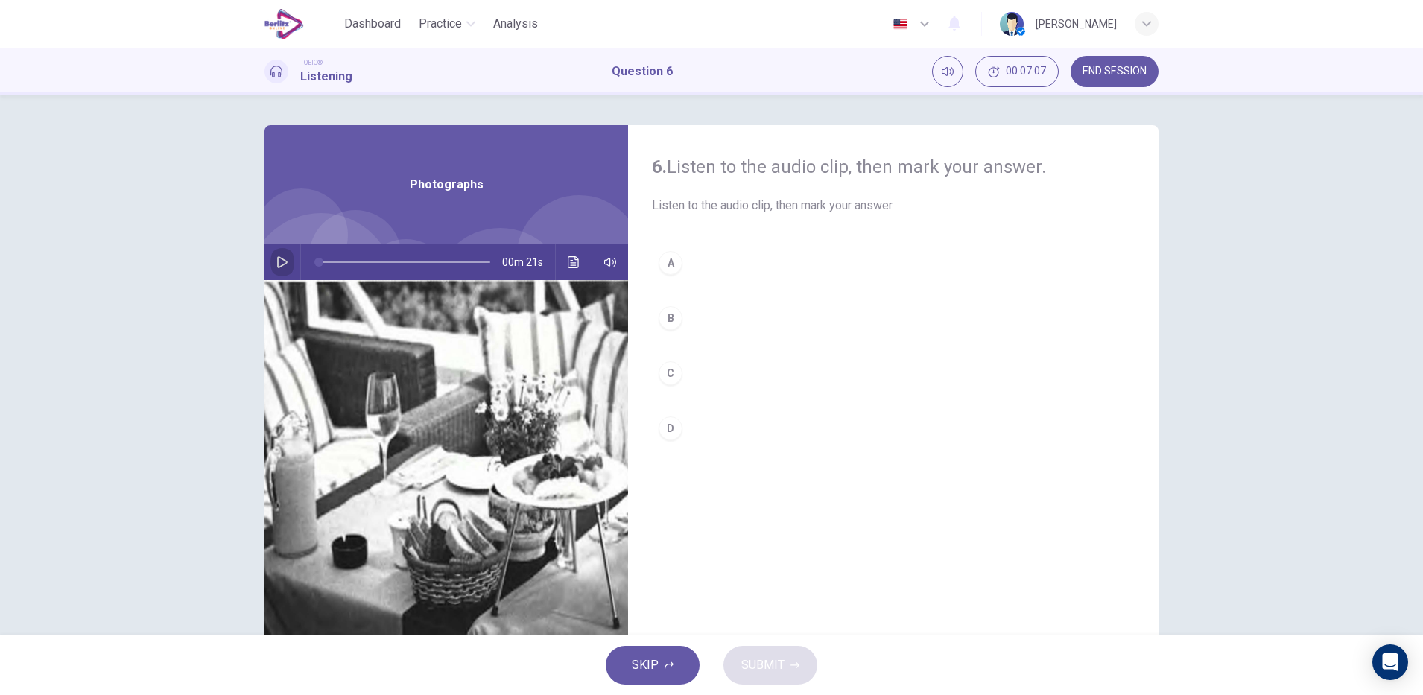
click at [270, 271] on button "button" at bounding box center [282, 262] width 24 height 36
click at [275, 254] on button "button" at bounding box center [282, 262] width 24 height 36
type input "*"
click at [570, 265] on icon "Click to see the audio transcription" at bounding box center [573, 262] width 11 height 12
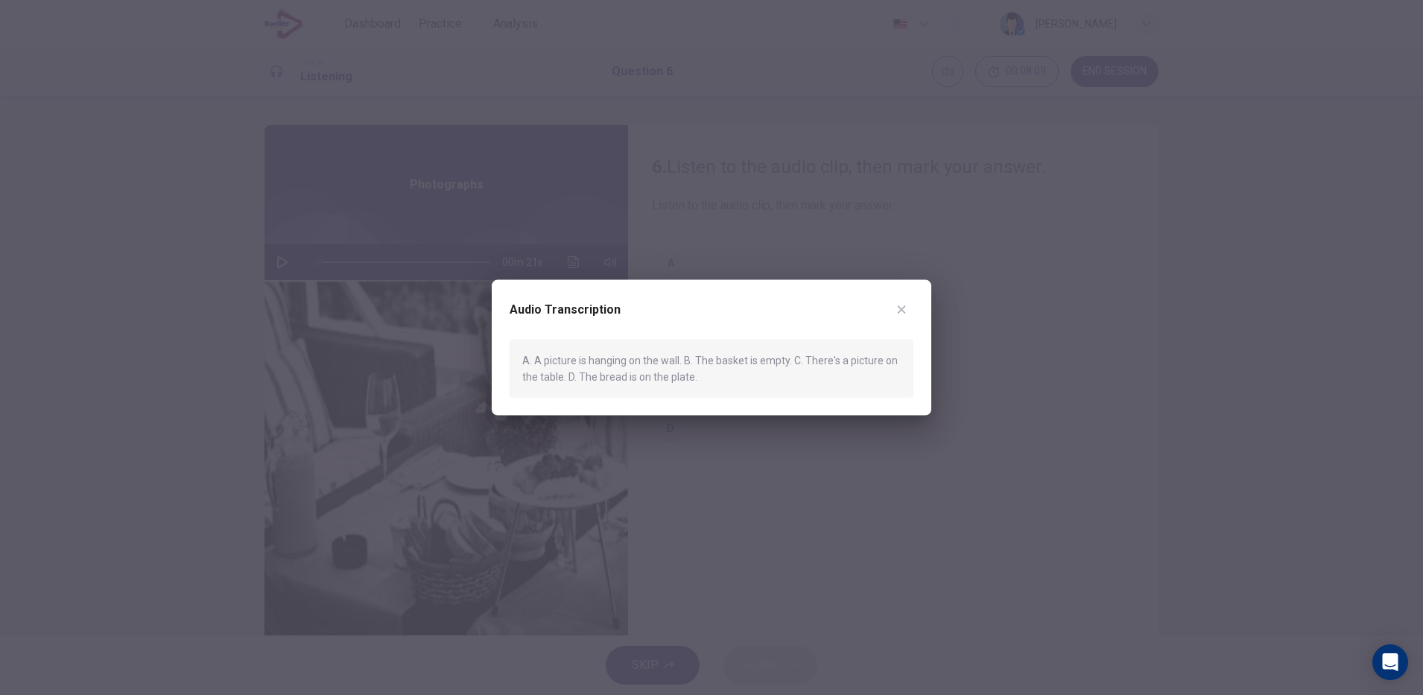
click at [896, 300] on button "button" at bounding box center [902, 309] width 24 height 24
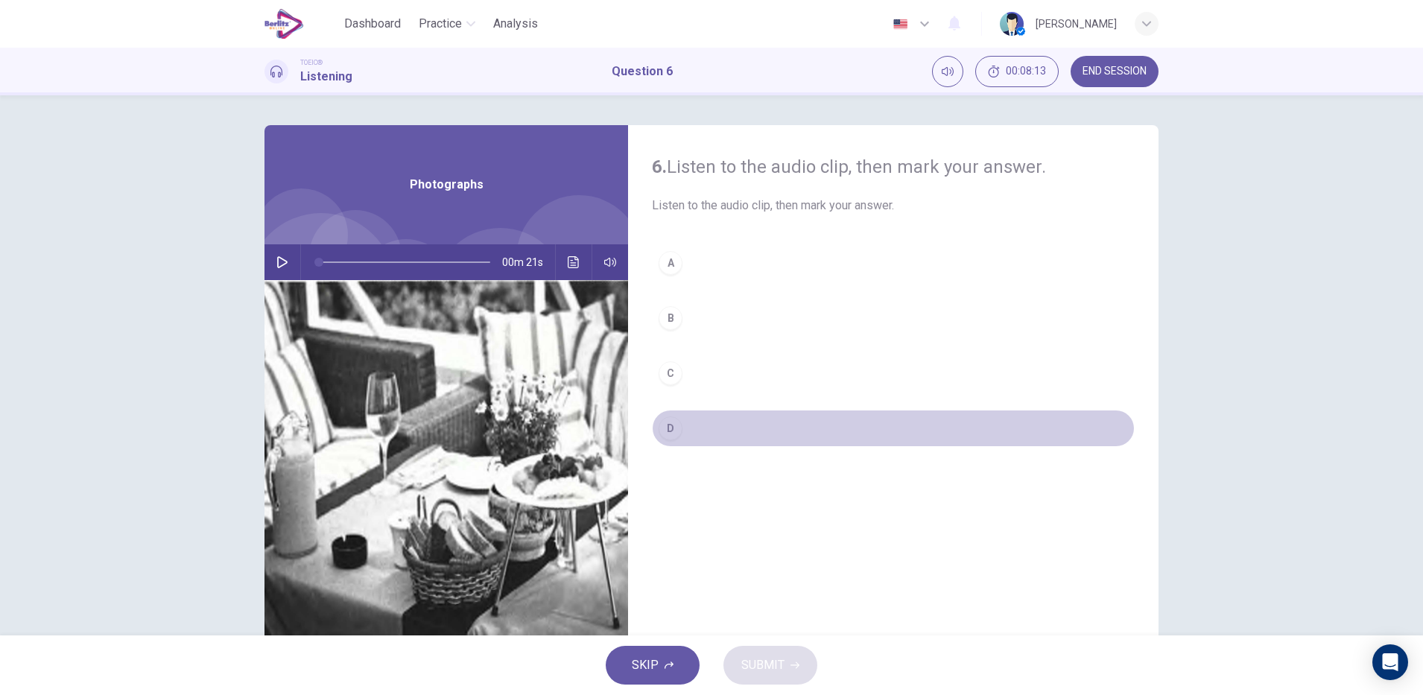
click at [670, 429] on div "D" at bounding box center [671, 429] width 24 height 24
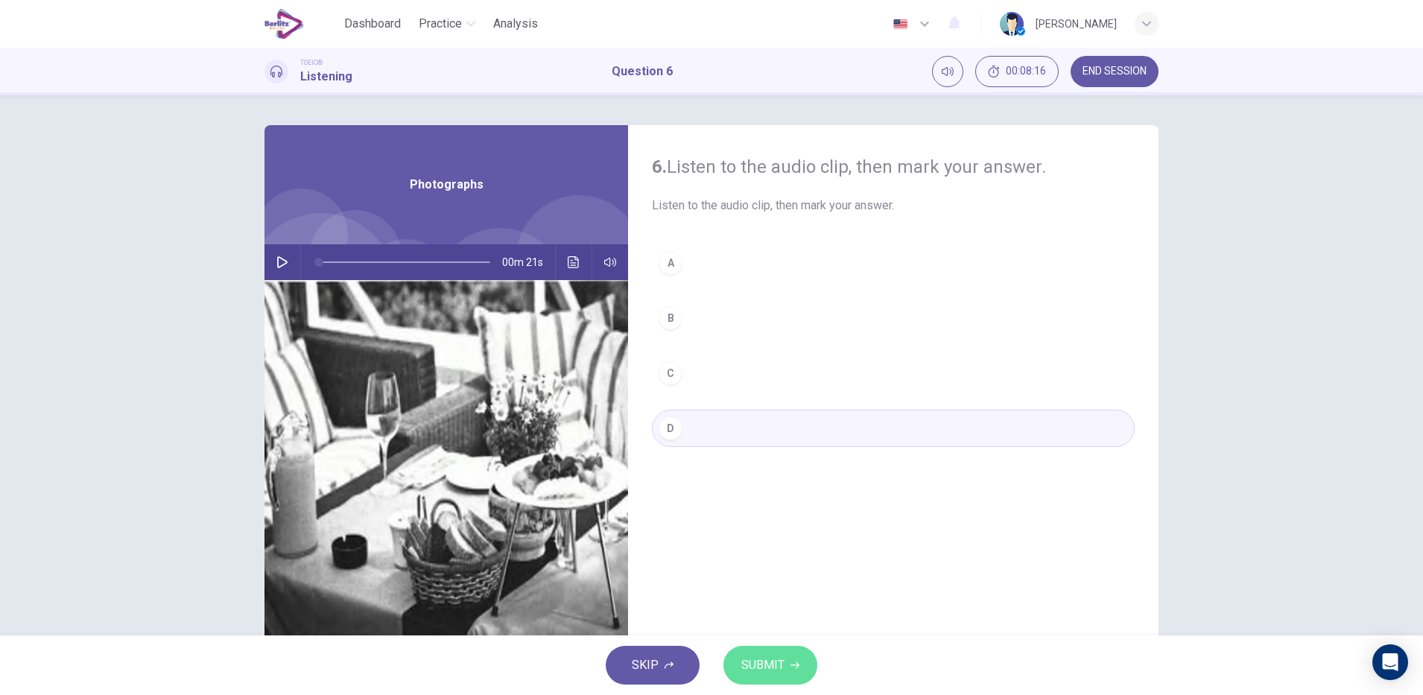
click at [776, 672] on span "SUBMIT" at bounding box center [762, 665] width 43 height 21
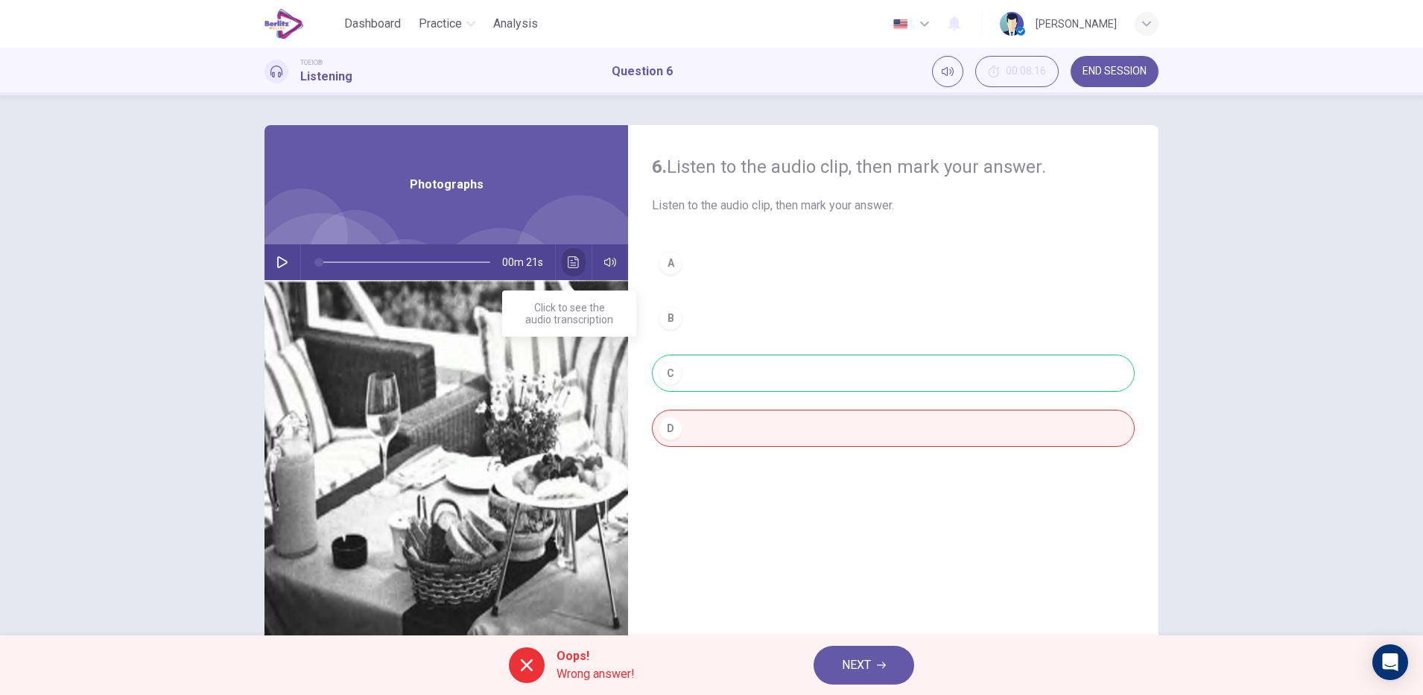
click at [573, 258] on icon "Click to see the audio transcription" at bounding box center [573, 262] width 11 height 12
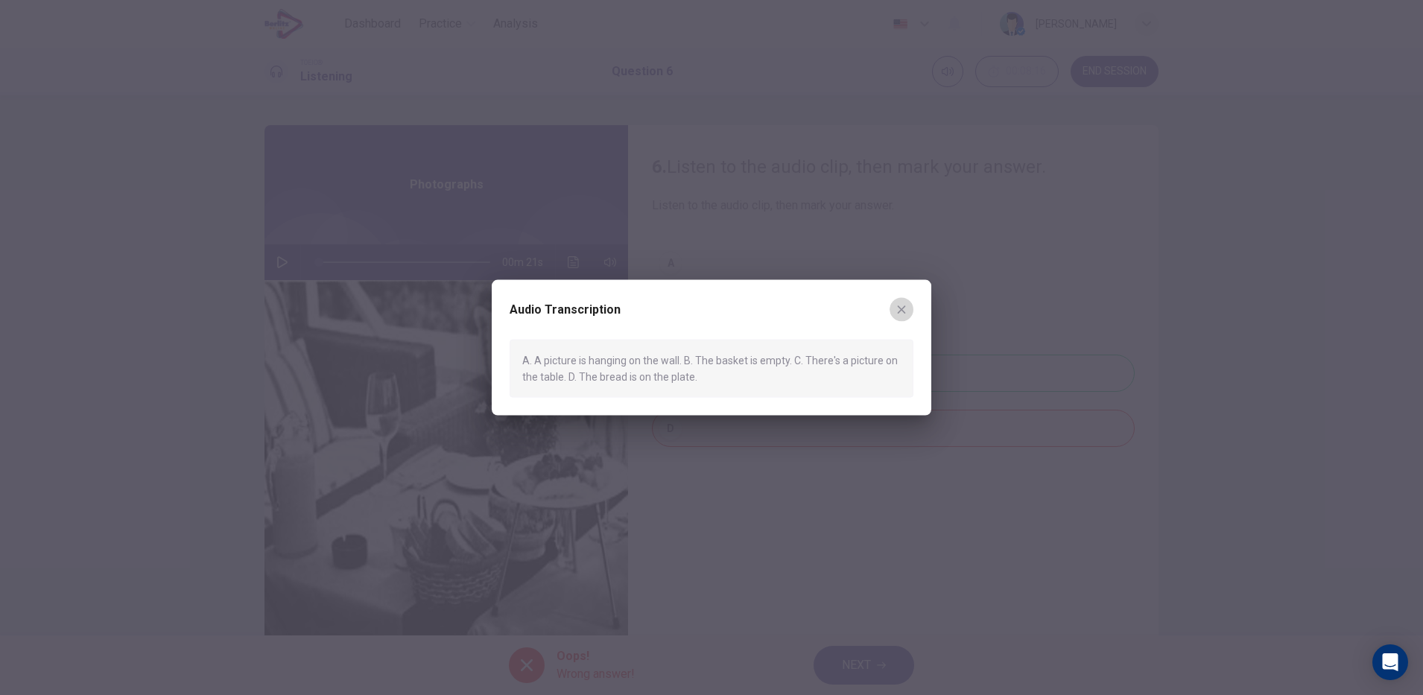
click at [902, 303] on icon "button" at bounding box center [902, 309] width 12 height 12
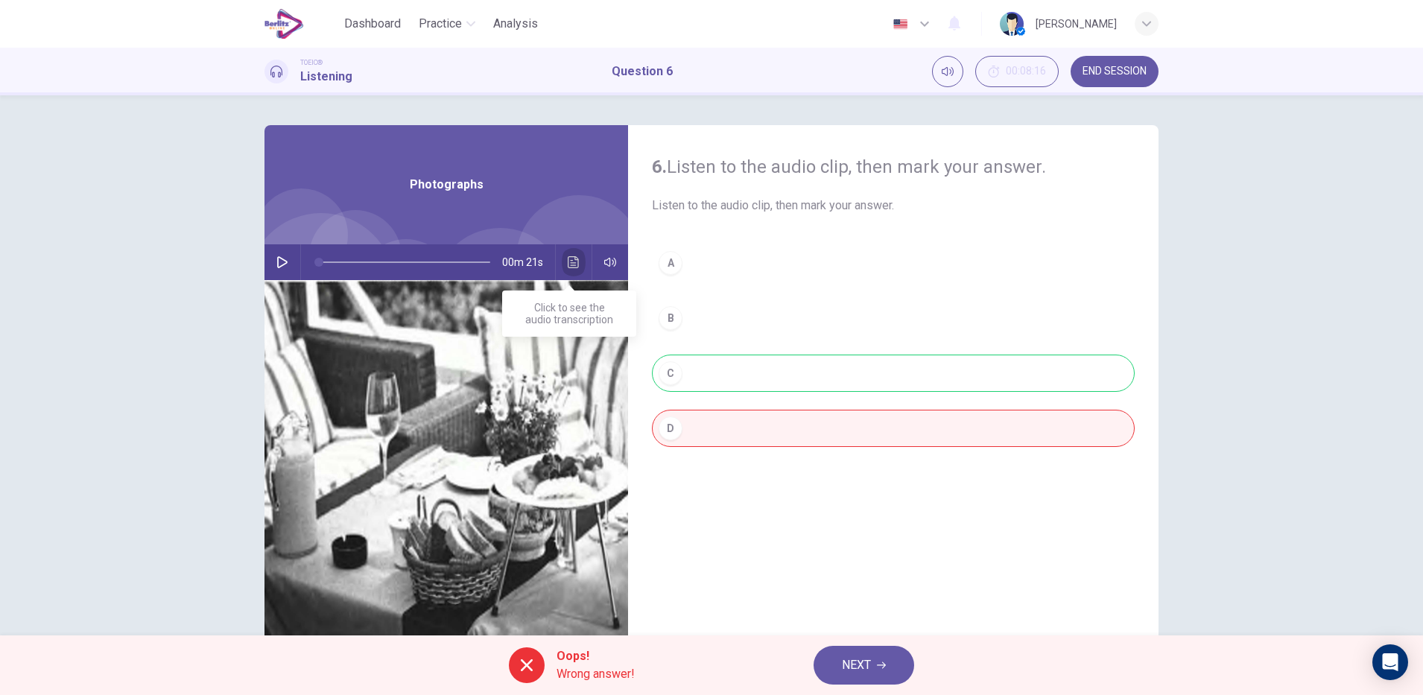
click at [562, 265] on button "Click to see the audio transcription" at bounding box center [574, 262] width 24 height 36
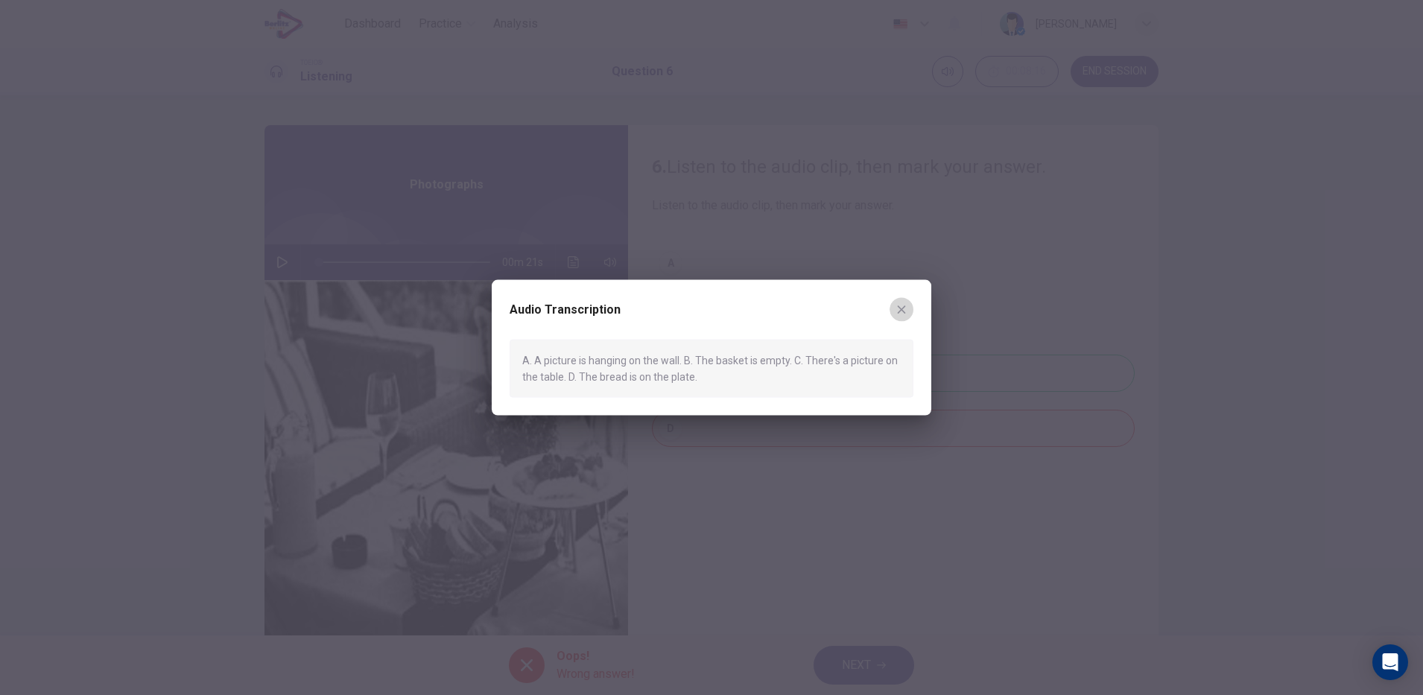
click at [900, 312] on icon "button" at bounding box center [902, 309] width 12 height 12
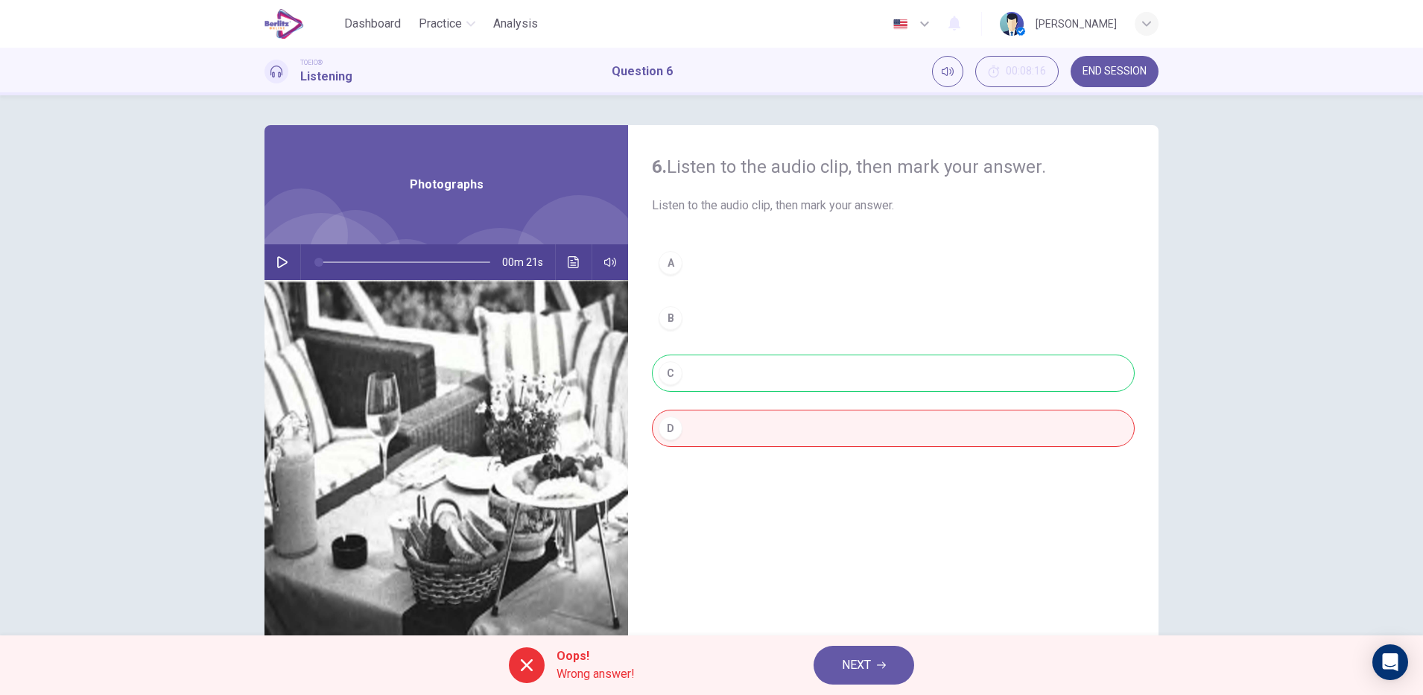
click at [605, 554] on img at bounding box center [447, 461] width 364 height 363
click at [844, 651] on button "NEXT" at bounding box center [864, 665] width 101 height 39
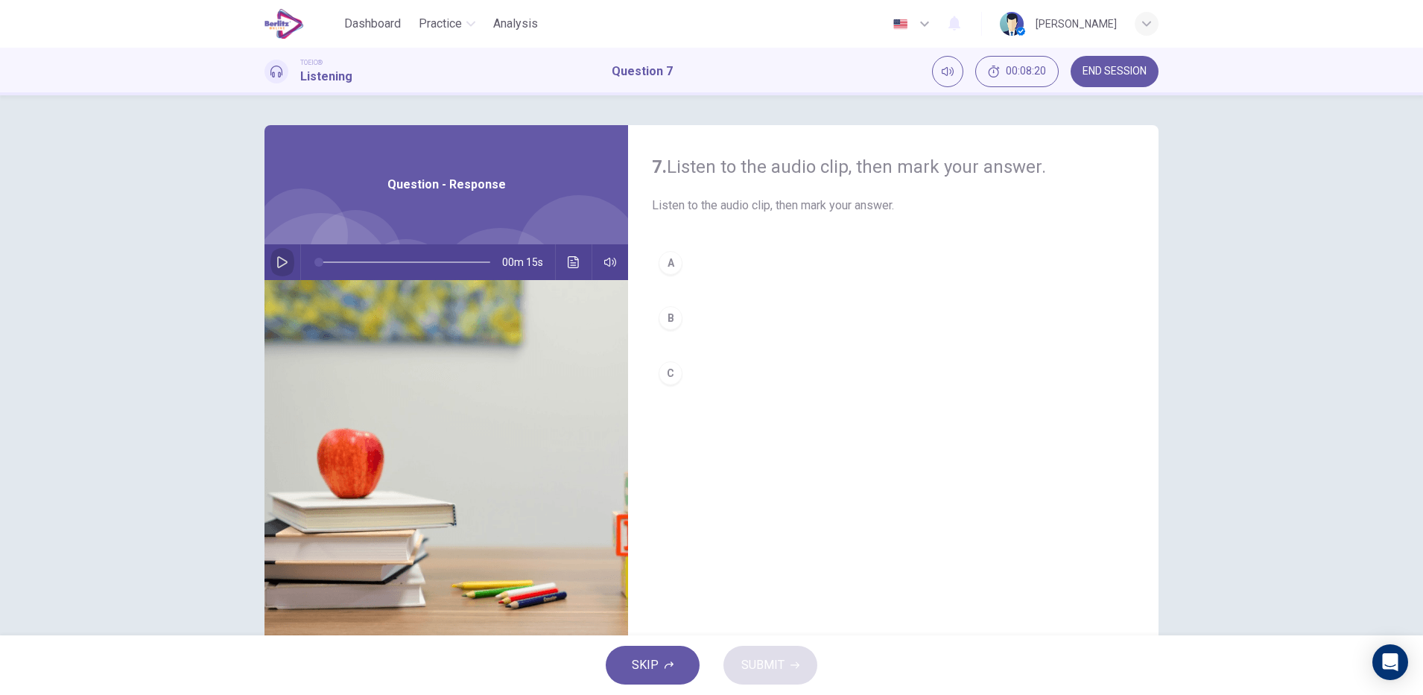
click at [282, 257] on icon "button" at bounding box center [282, 262] width 12 height 12
click at [270, 256] on button "button" at bounding box center [282, 262] width 24 height 36
click at [572, 264] on icon "Click to see the audio transcription" at bounding box center [574, 262] width 12 height 12
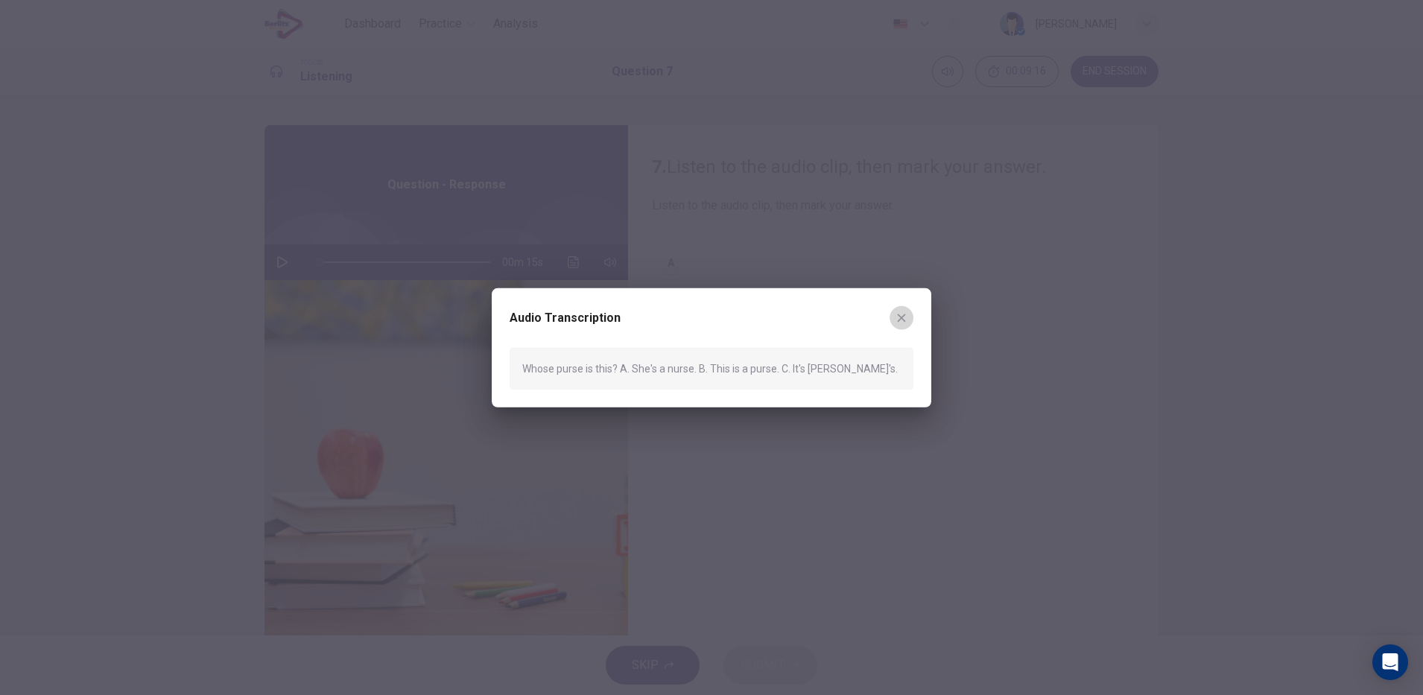
click at [908, 324] on button "button" at bounding box center [902, 318] width 24 height 24
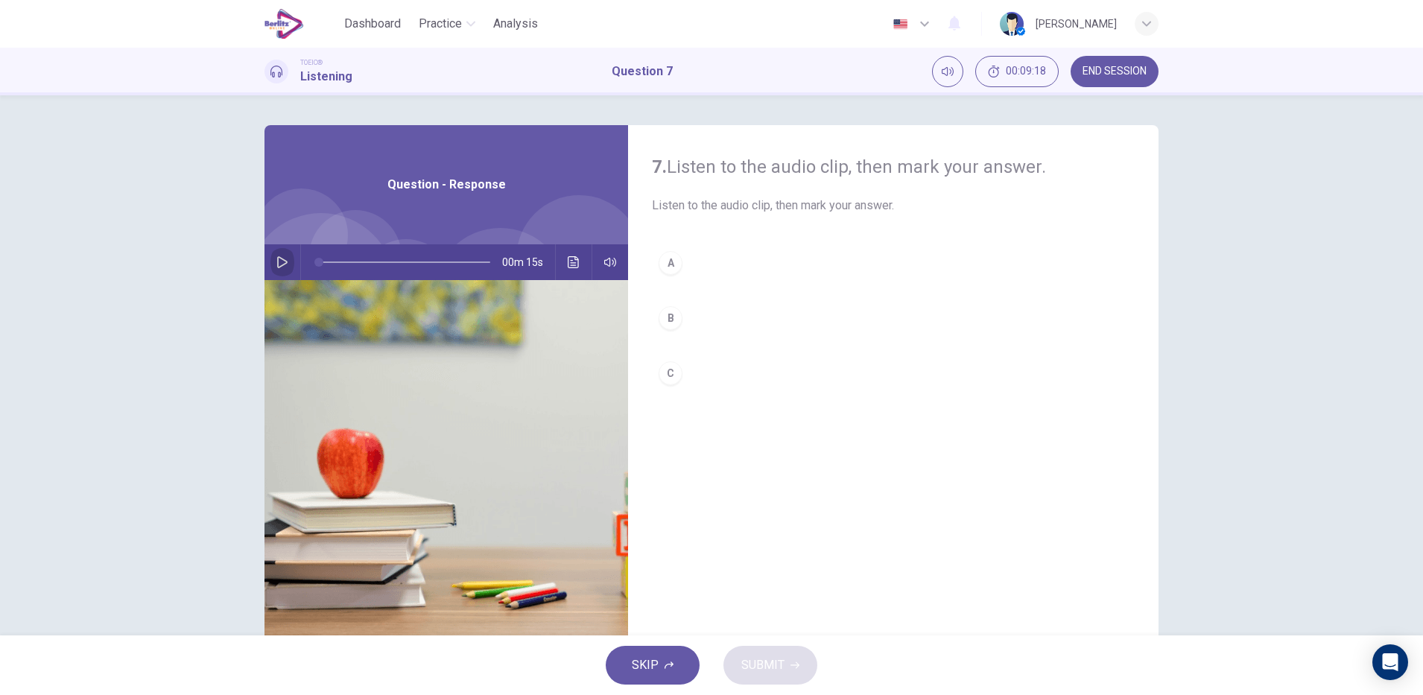
click at [274, 247] on button "button" at bounding box center [282, 262] width 24 height 36
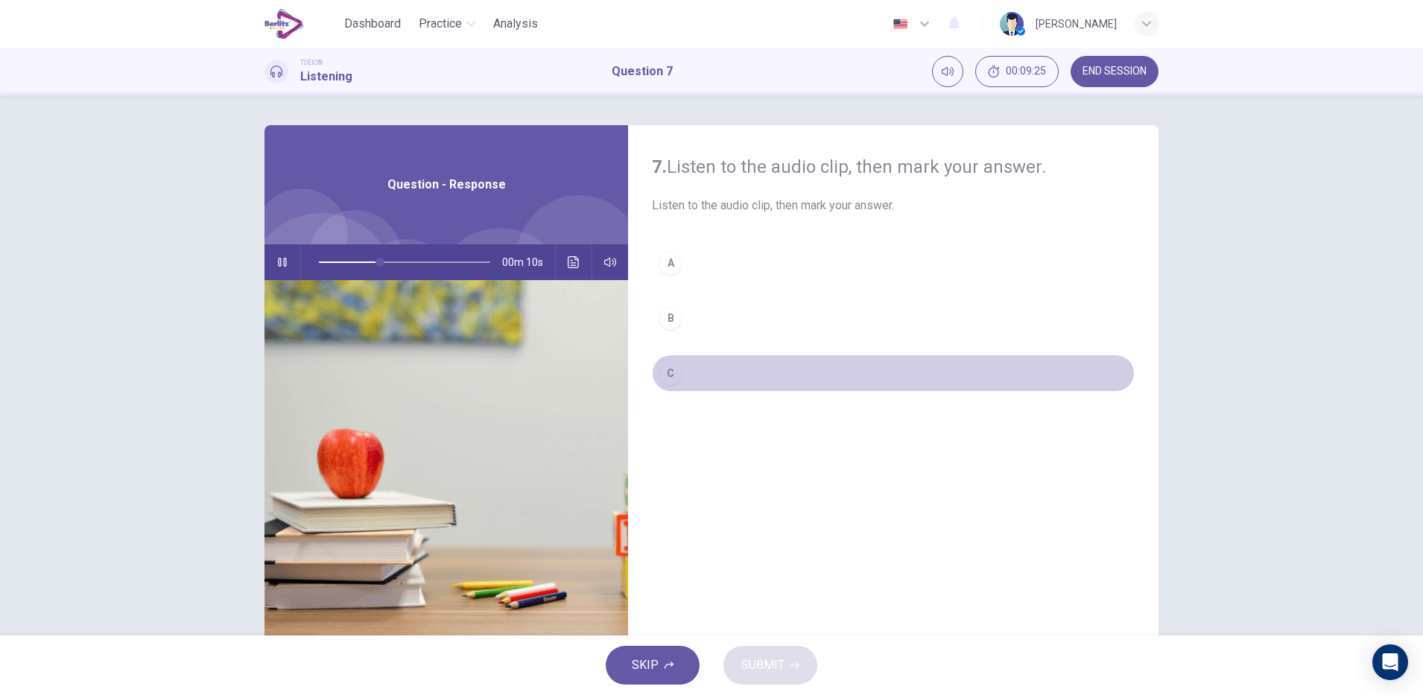
click at [681, 379] on button "C" at bounding box center [893, 373] width 483 height 37
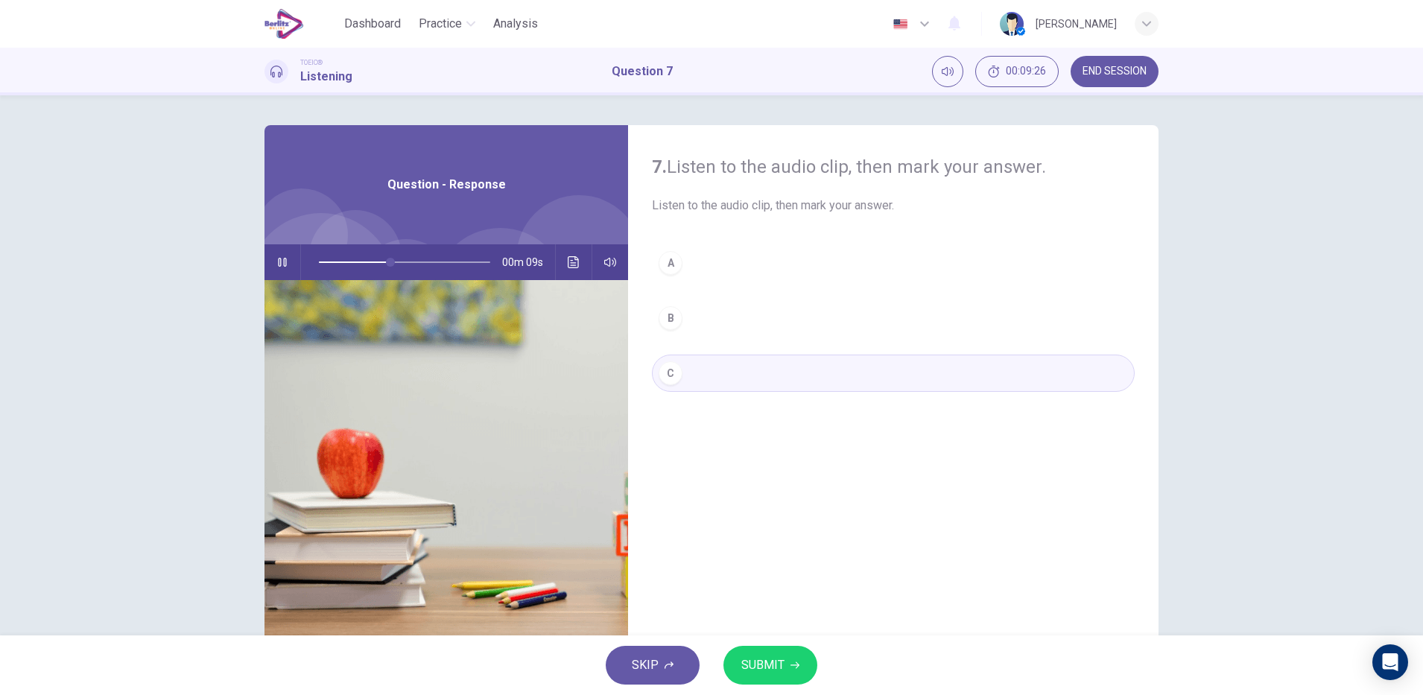
drag, startPoint x: 681, startPoint y: 379, endPoint x: 678, endPoint y: 395, distance: 16.7
click at [678, 395] on div "A B C" at bounding box center [893, 332] width 483 height 177
type input "*"
click at [750, 658] on span "SUBMIT" at bounding box center [762, 665] width 43 height 21
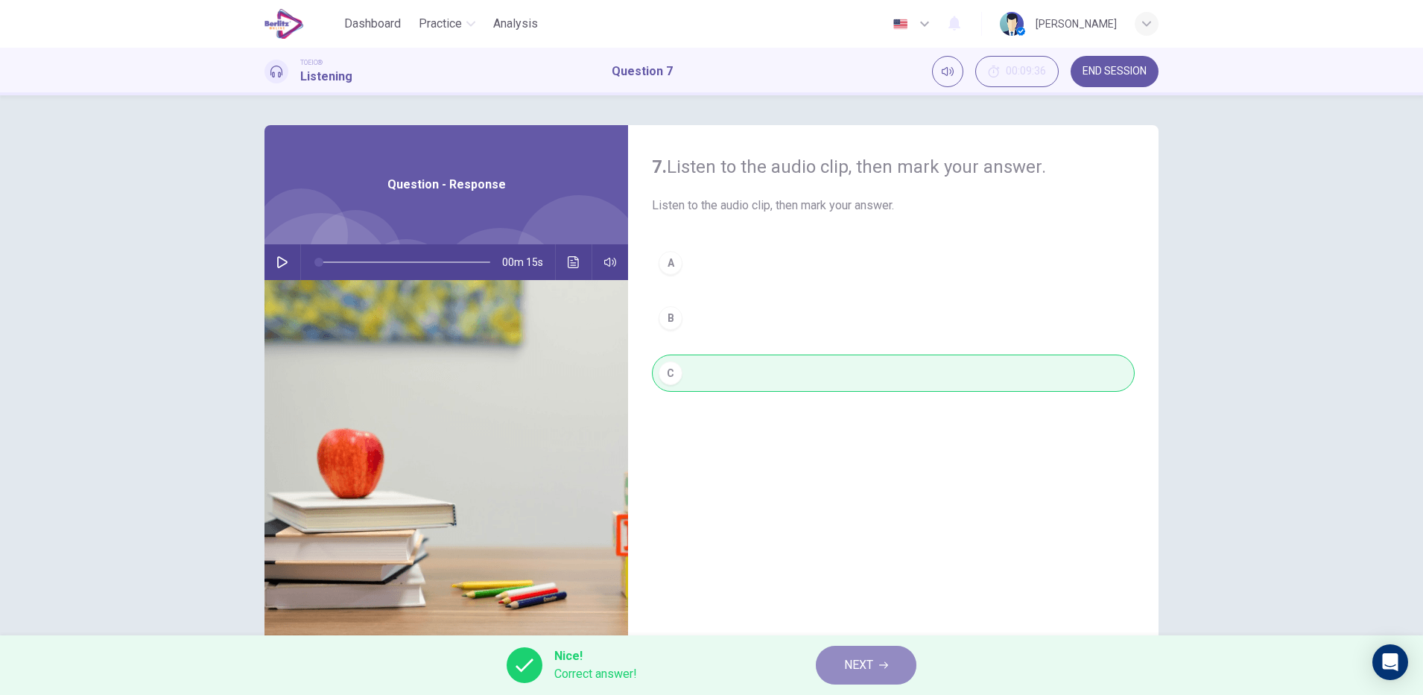
click at [835, 654] on button "NEXT" at bounding box center [866, 665] width 101 height 39
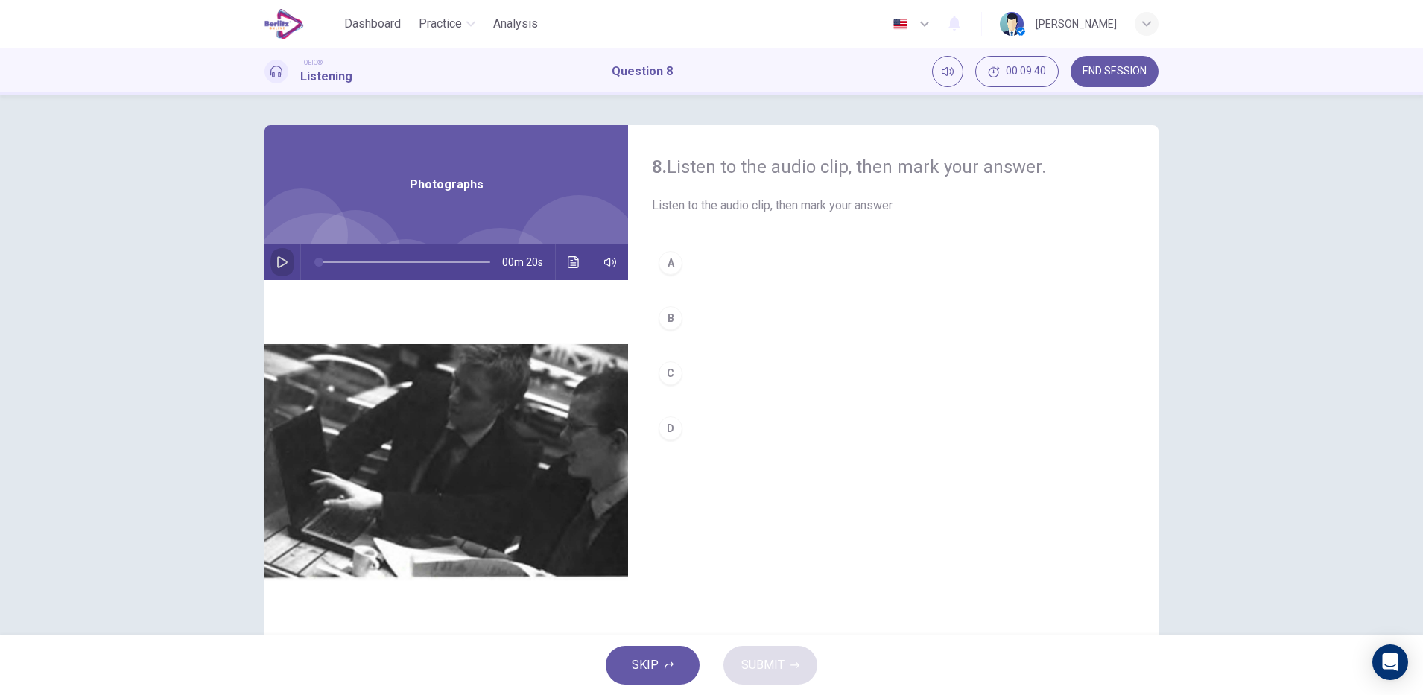
click at [277, 258] on icon "button" at bounding box center [282, 262] width 10 height 12
click at [277, 262] on icon "button" at bounding box center [282, 262] width 12 height 12
type input "*"
click at [569, 265] on icon "Click to see the audio transcription" at bounding box center [574, 262] width 12 height 12
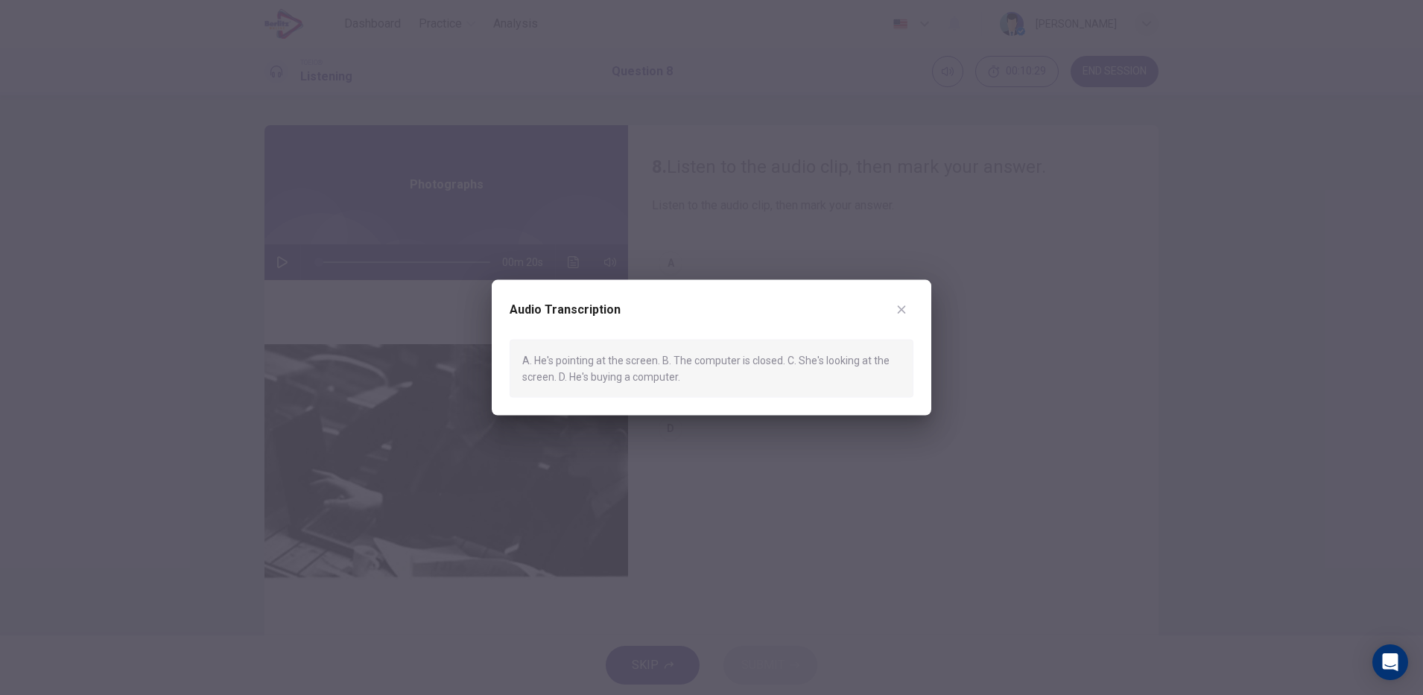
click at [846, 542] on div at bounding box center [711, 347] width 1423 height 695
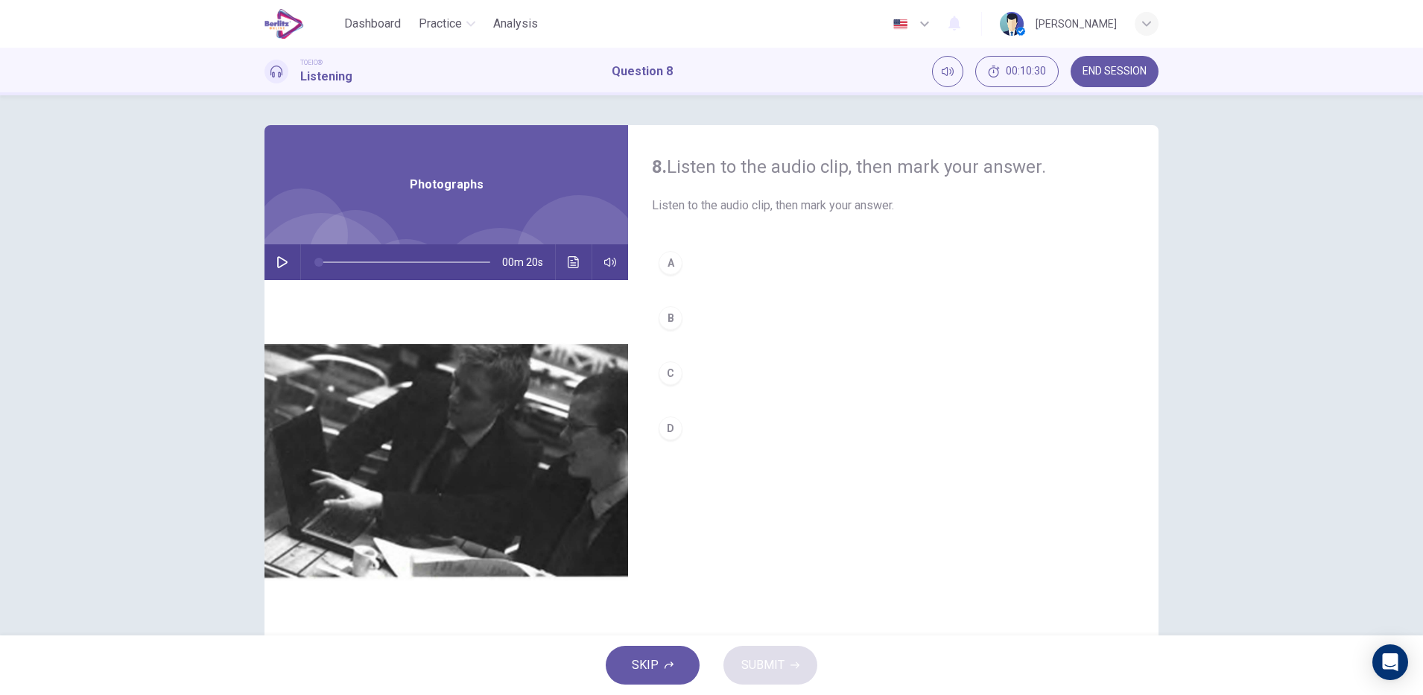
click at [662, 268] on div "A" at bounding box center [671, 263] width 24 height 24
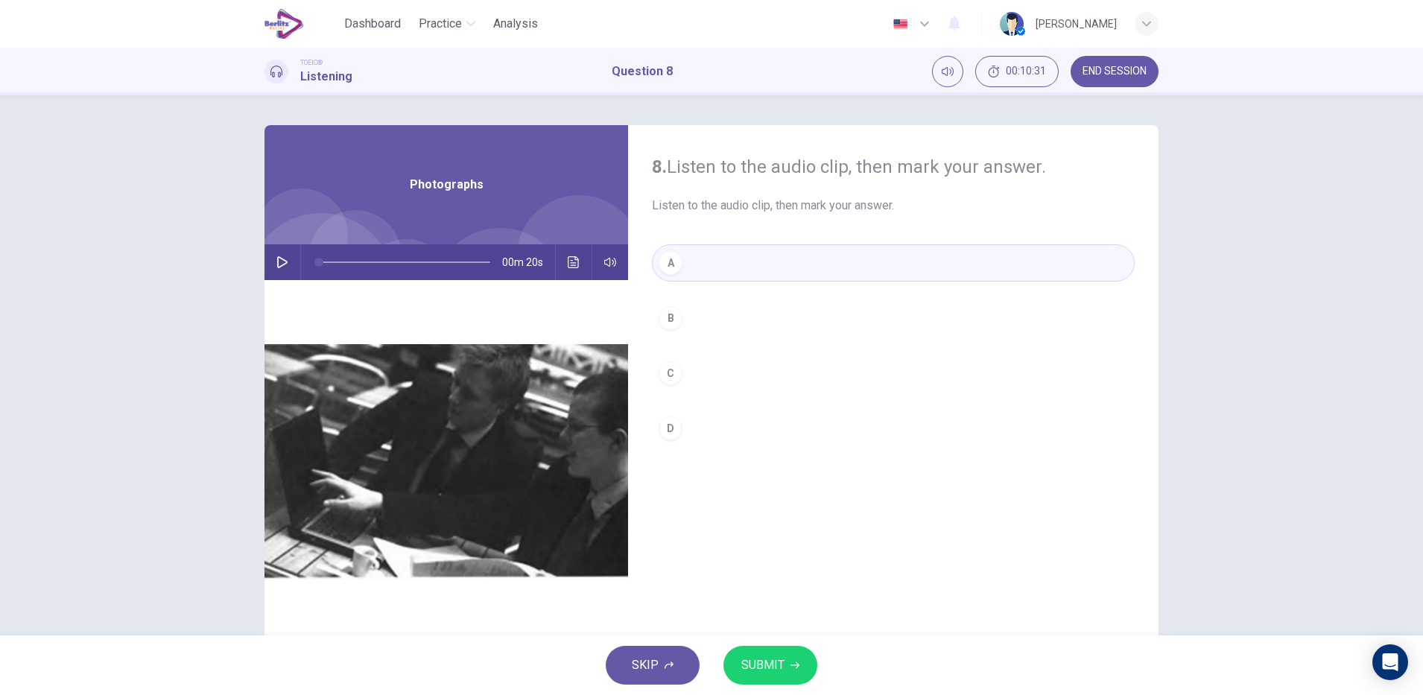
click at [794, 665] on icon "button" at bounding box center [795, 665] width 9 height 7
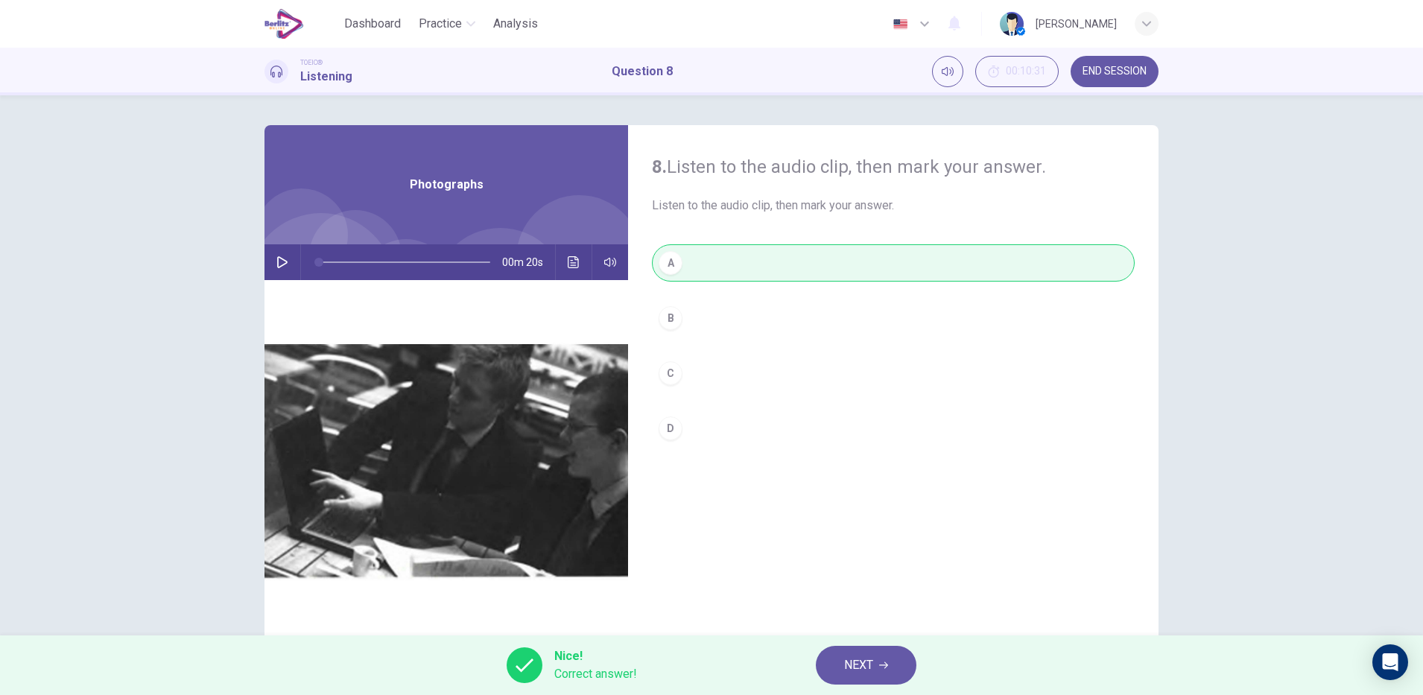
click at [569, 264] on icon "Click to see the audio transcription" at bounding box center [574, 262] width 12 height 12
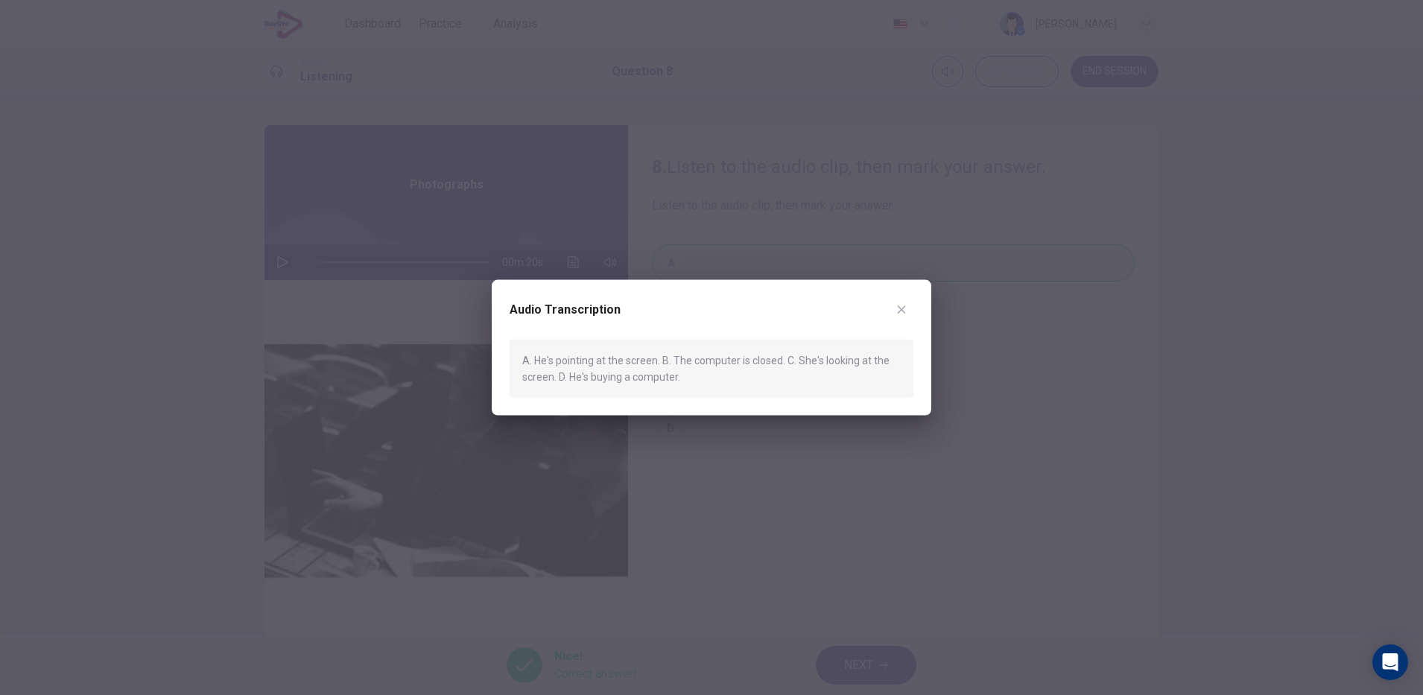
click at [757, 508] on div at bounding box center [711, 347] width 1423 height 695
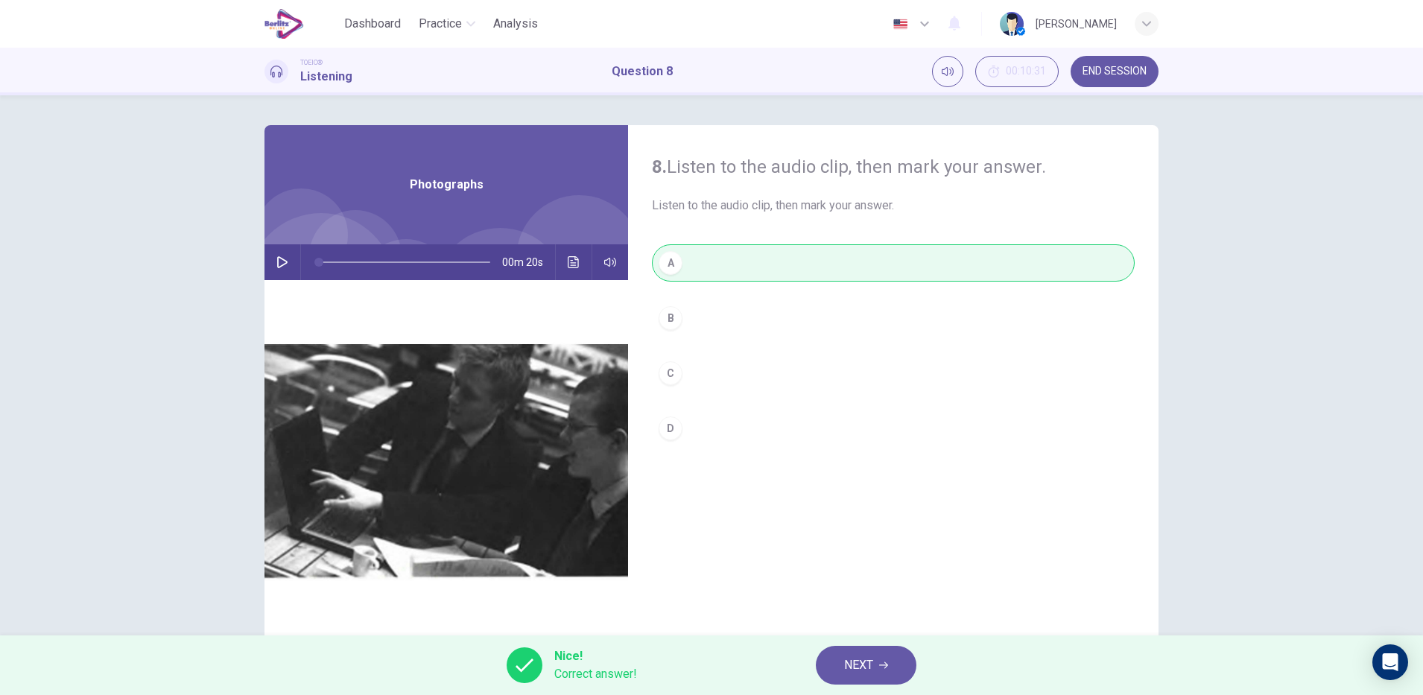
click at [885, 665] on icon "button" at bounding box center [883, 665] width 9 height 7
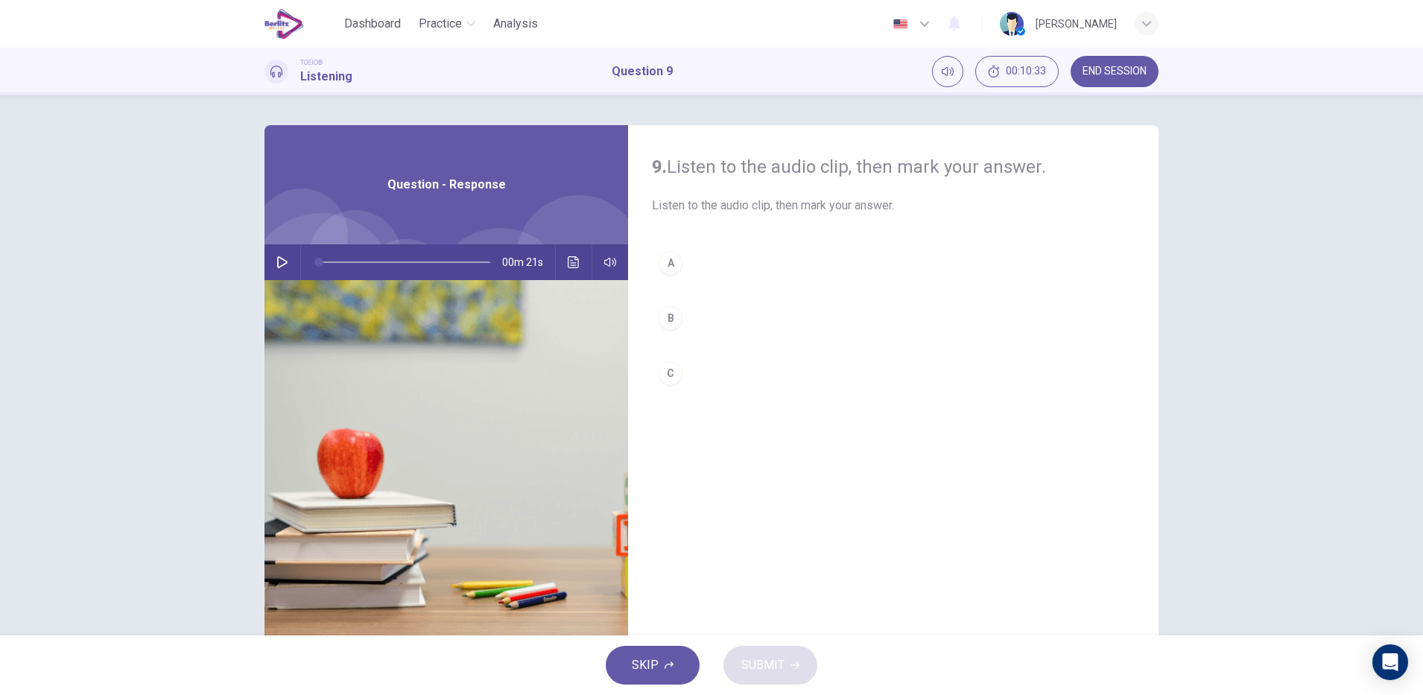
click at [285, 259] on button "button" at bounding box center [282, 262] width 24 height 36
click at [300, 260] on hr at bounding box center [300, 262] width 1 height 36
click at [277, 262] on icon "button" at bounding box center [282, 262] width 12 height 12
click at [674, 377] on div "C" at bounding box center [671, 373] width 24 height 24
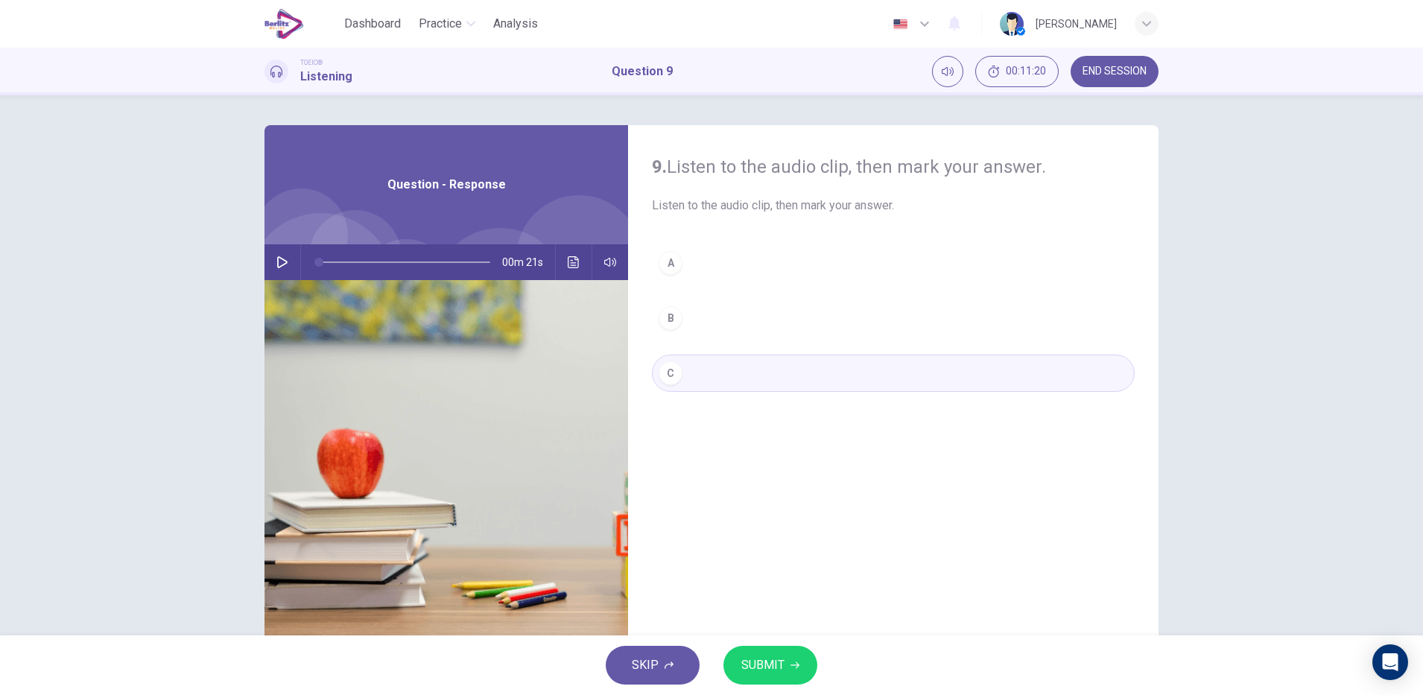
type input "*"
click at [562, 253] on button "Click to see the audio transcription" at bounding box center [574, 262] width 24 height 36
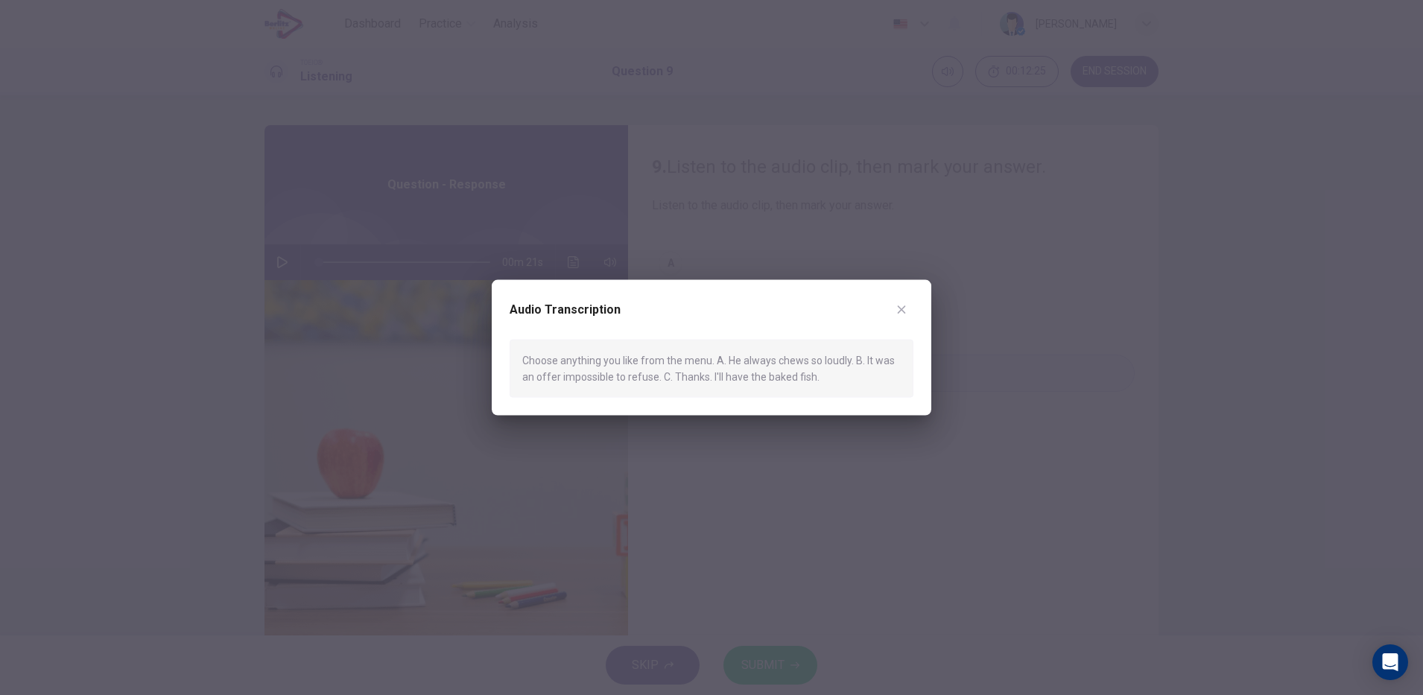
click at [902, 309] on icon "button" at bounding box center [902, 310] width 8 height 8
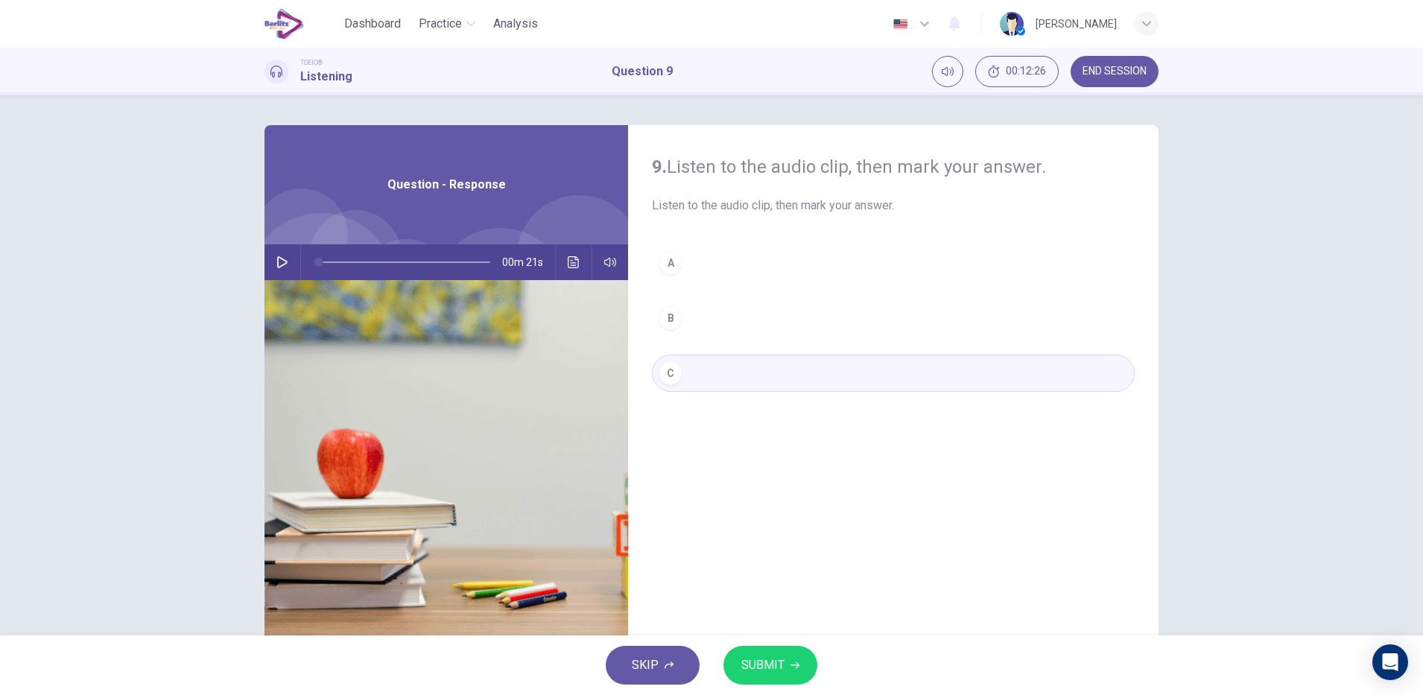
click at [794, 664] on icon "button" at bounding box center [795, 665] width 9 height 9
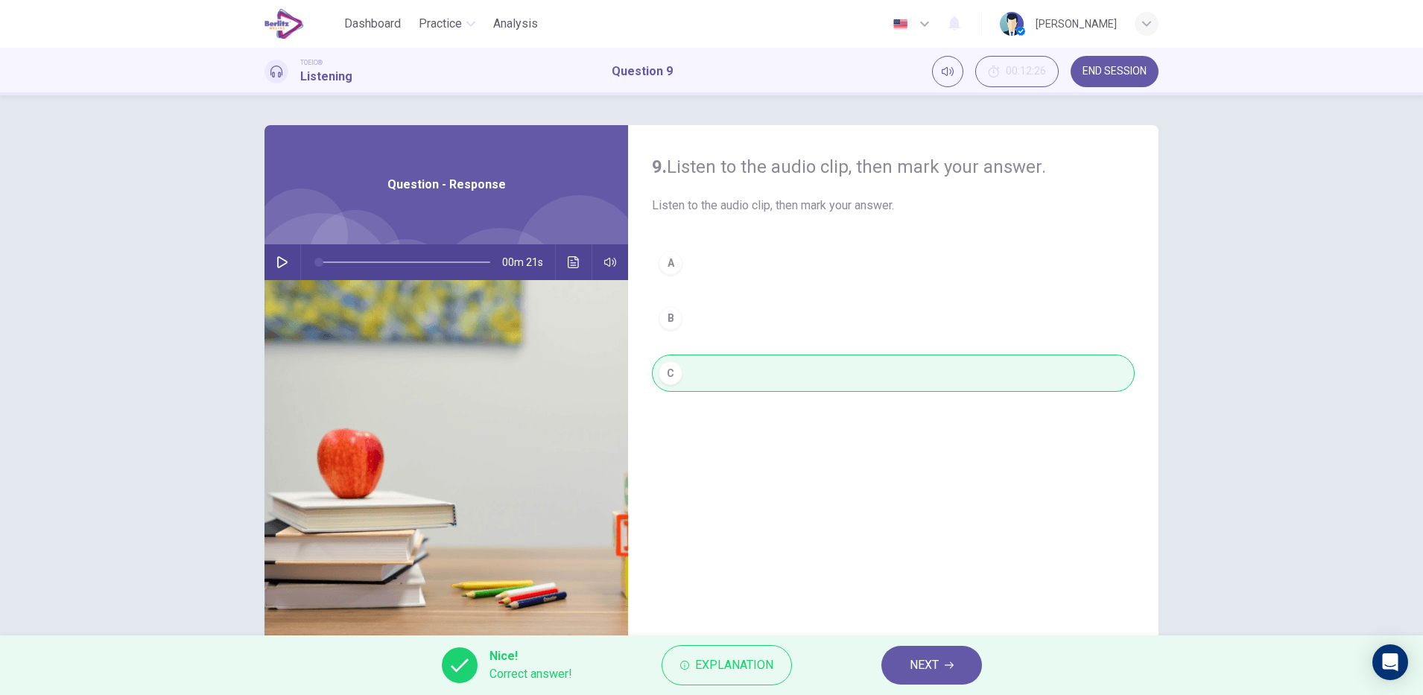
click at [949, 665] on icon "button" at bounding box center [949, 665] width 9 height 7
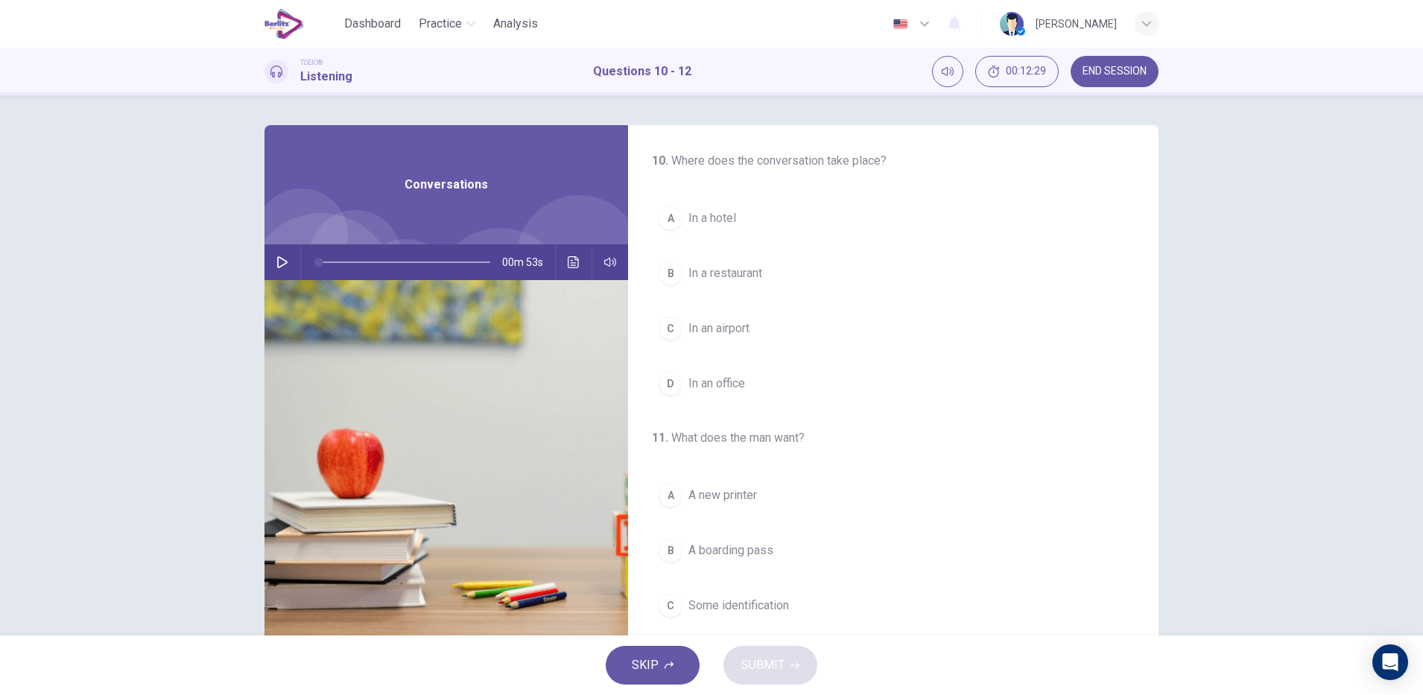
click at [285, 247] on div "00m 53s" at bounding box center [447, 262] width 364 height 36
click at [279, 253] on button "button" at bounding box center [282, 262] width 24 height 36
click at [571, 264] on icon "Click to see the audio transcription" at bounding box center [574, 262] width 12 height 12
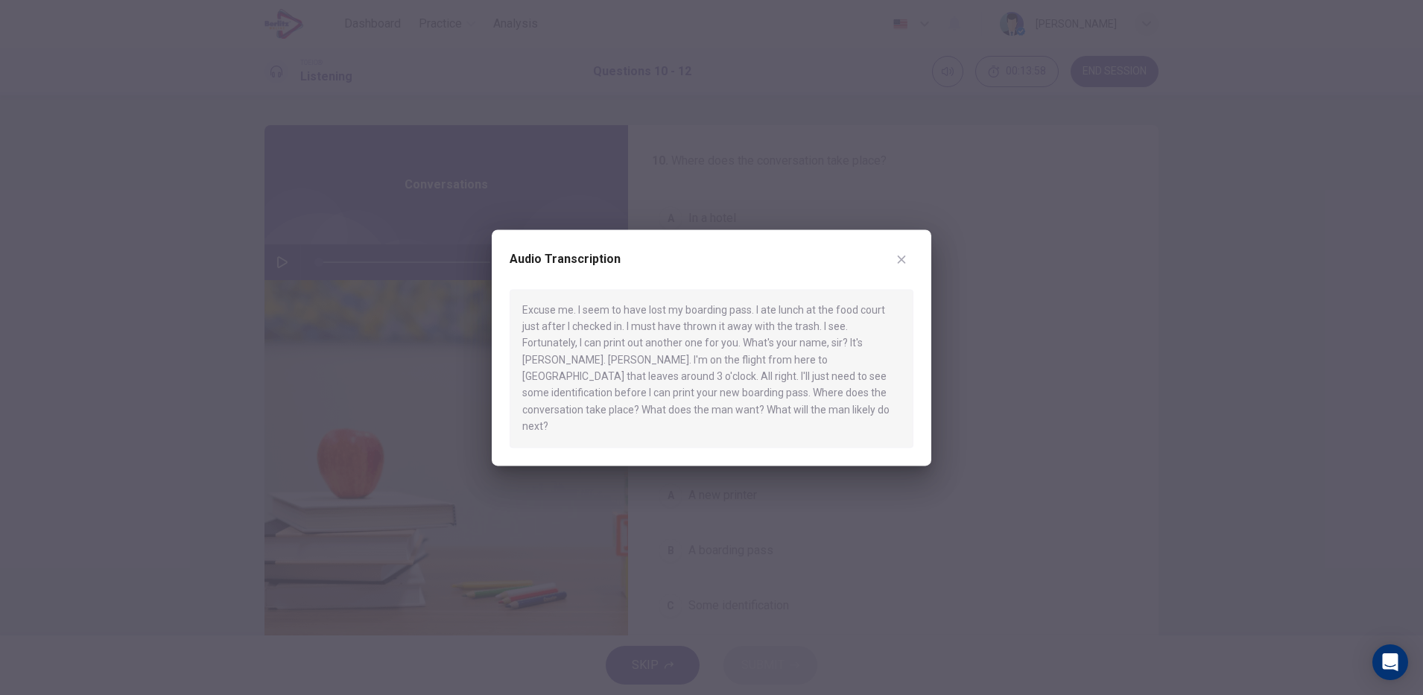
click at [891, 271] on button "button" at bounding box center [902, 259] width 24 height 24
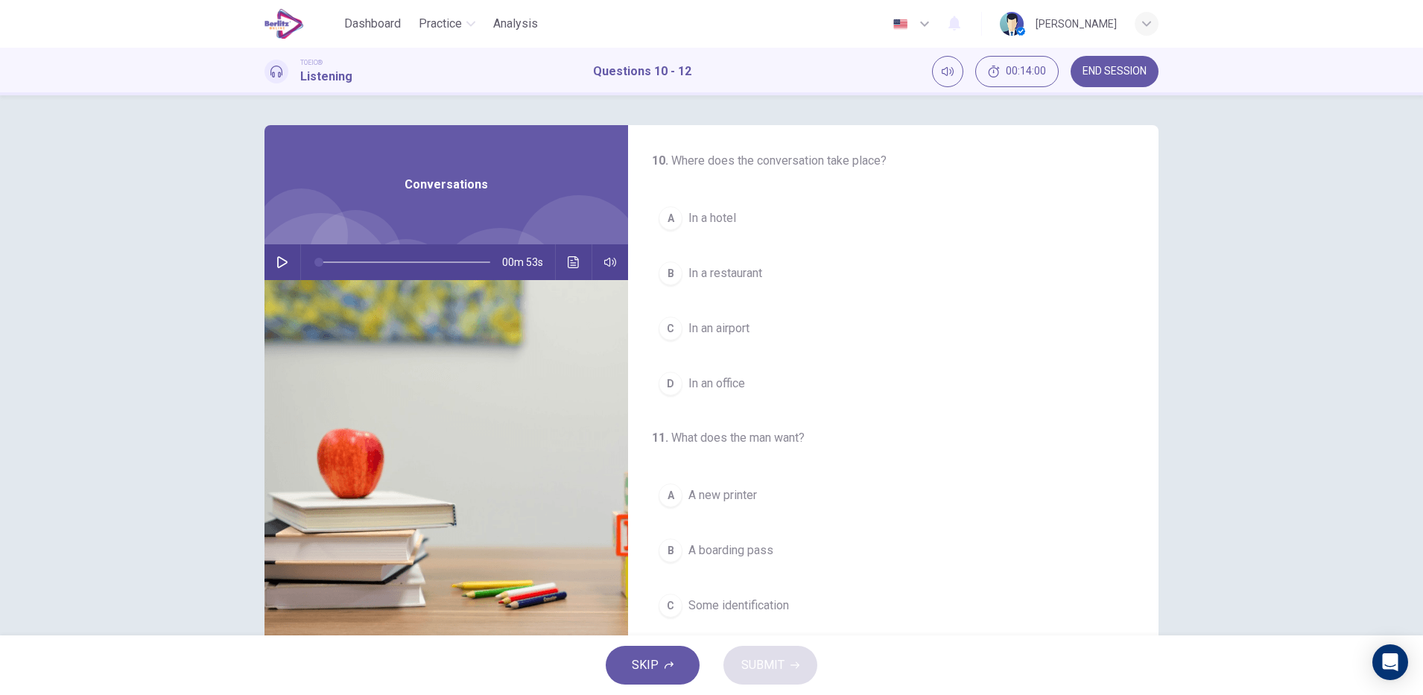
click at [771, 341] on button "C In an airport" at bounding box center [893, 328] width 483 height 37
click at [755, 224] on button "A In a hotel" at bounding box center [893, 218] width 483 height 37
click at [787, 313] on button "C In an airport" at bounding box center [893, 328] width 483 height 37
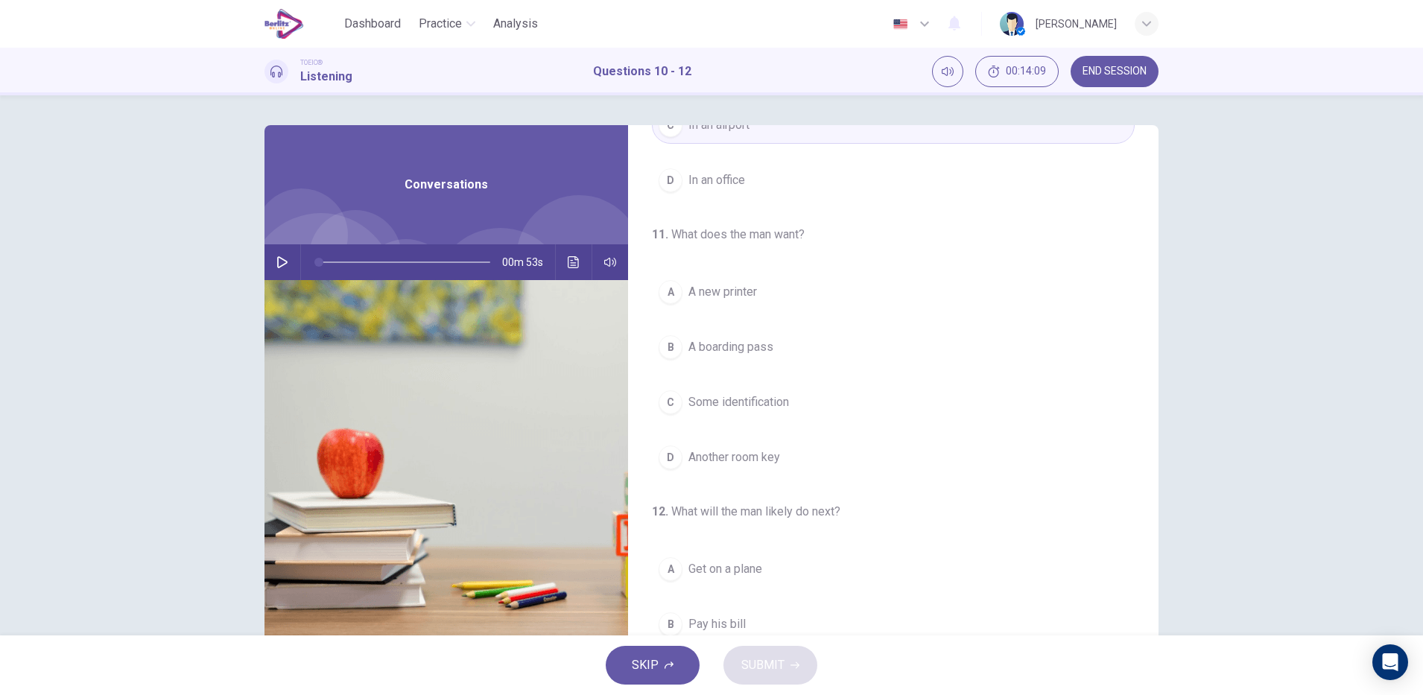
scroll to position [203, 0]
click at [809, 359] on button "B A boarding pass" at bounding box center [893, 347] width 483 height 37
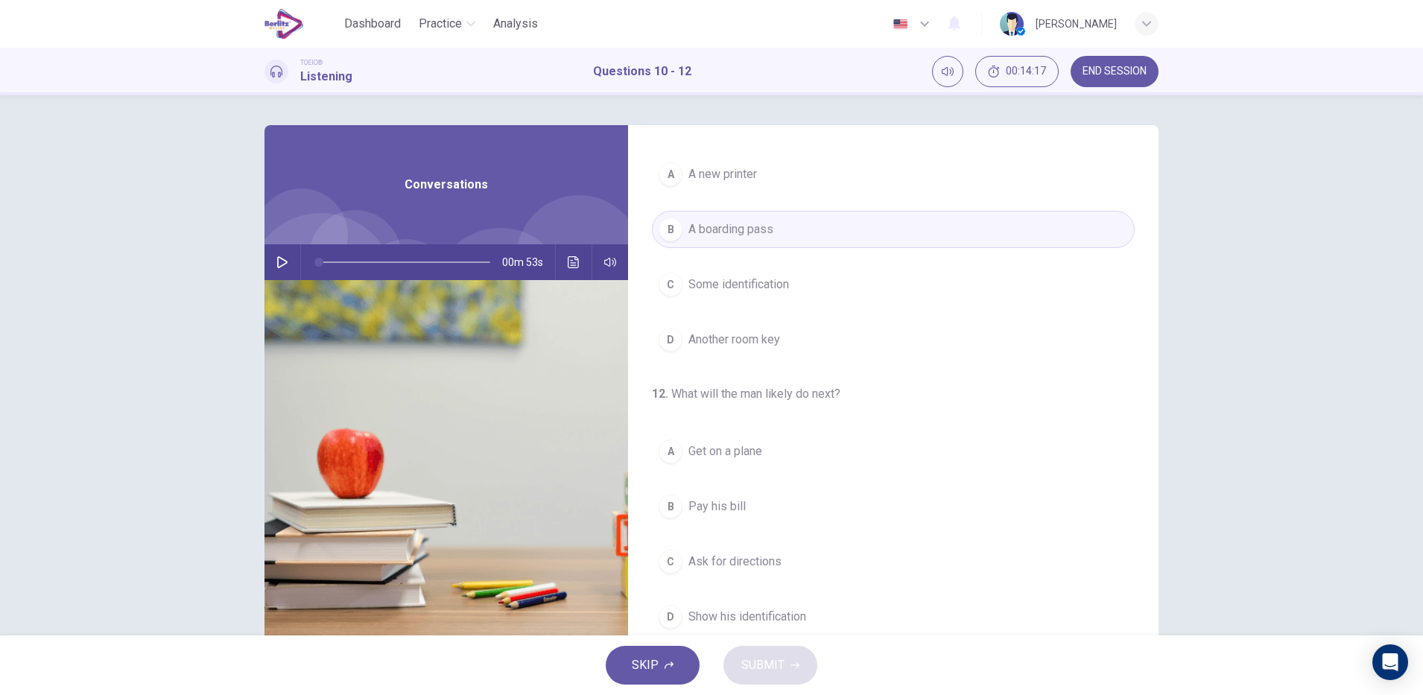
scroll to position [341, 0]
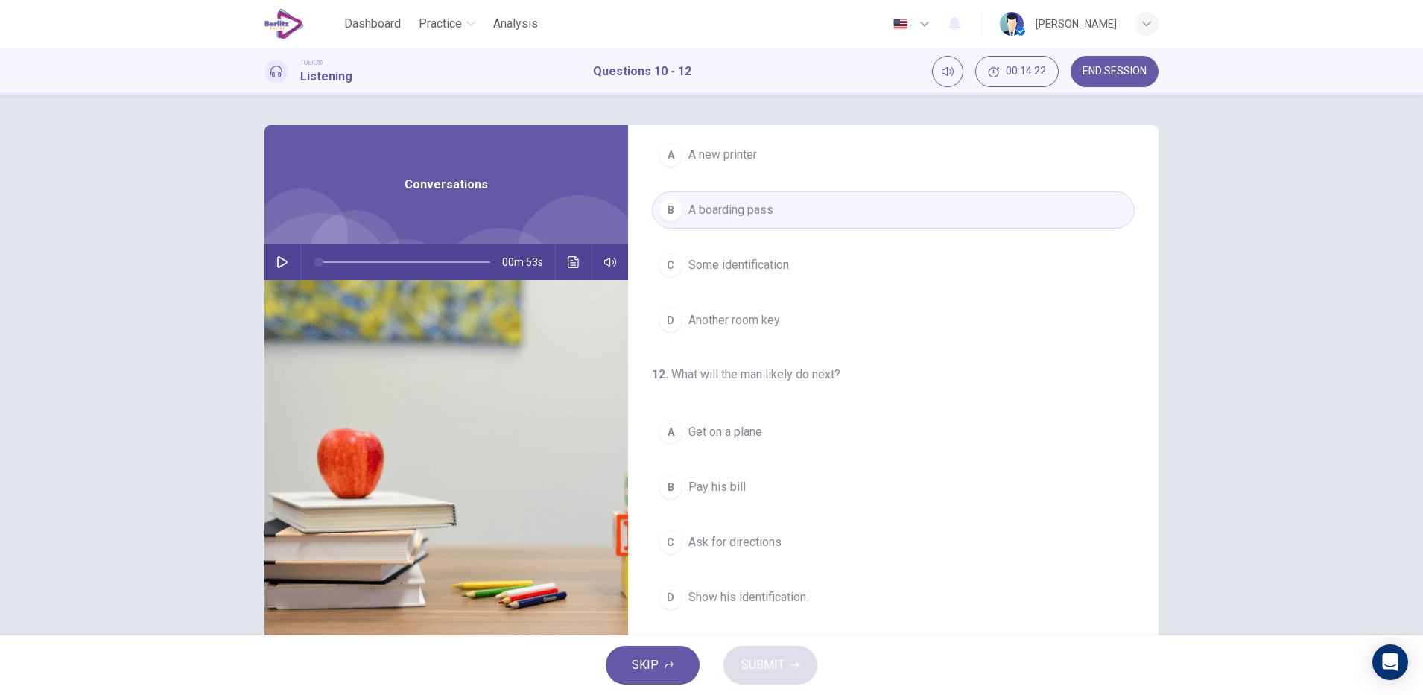
click at [835, 610] on button "D Show his identification" at bounding box center [893, 597] width 483 height 37
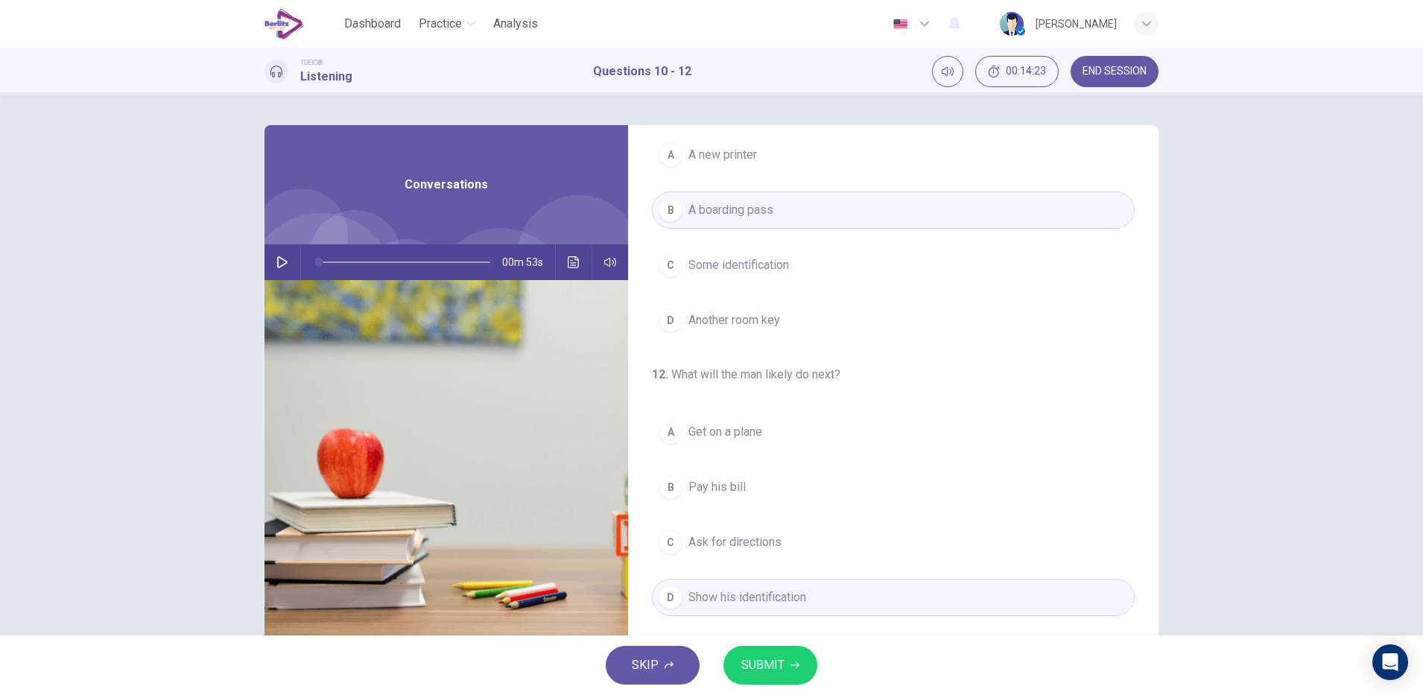
click at [794, 665] on icon "button" at bounding box center [795, 665] width 9 height 7
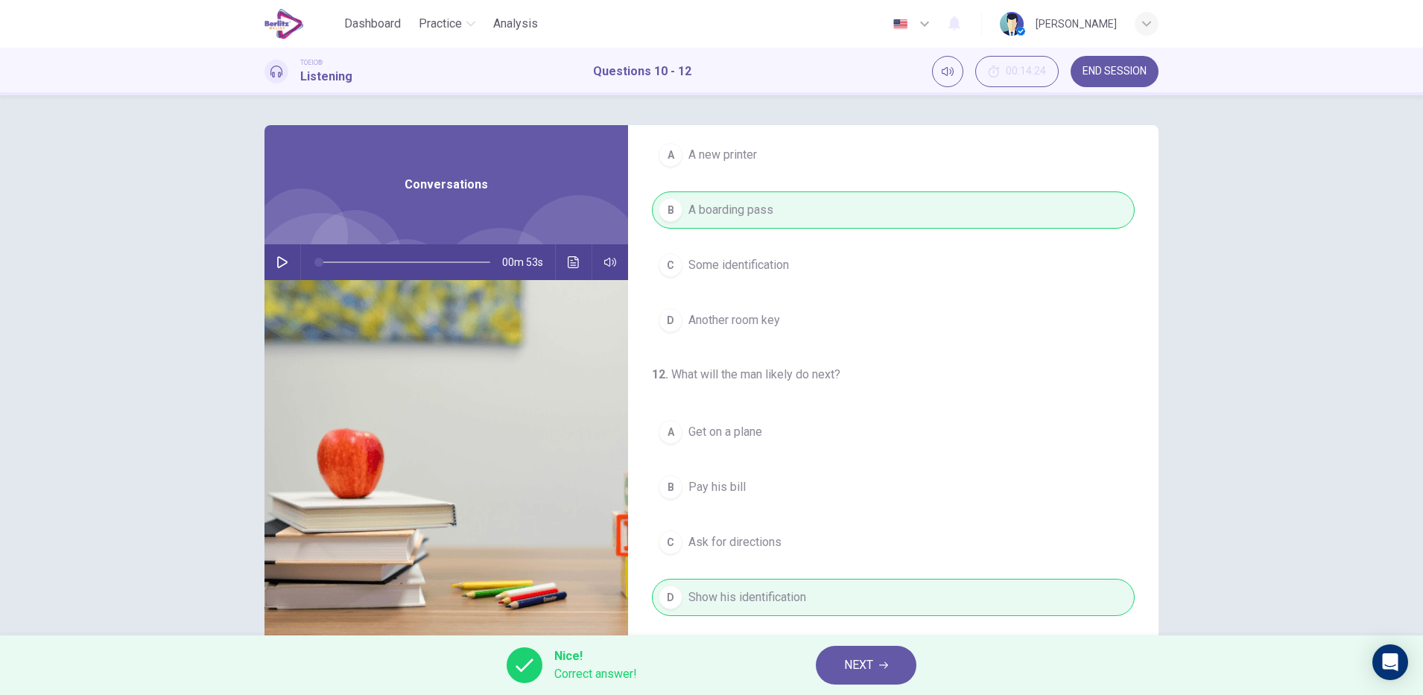
click at [277, 262] on icon "button" at bounding box center [282, 262] width 12 height 12
type input "**"
click at [885, 667] on icon "button" at bounding box center [883, 665] width 9 height 9
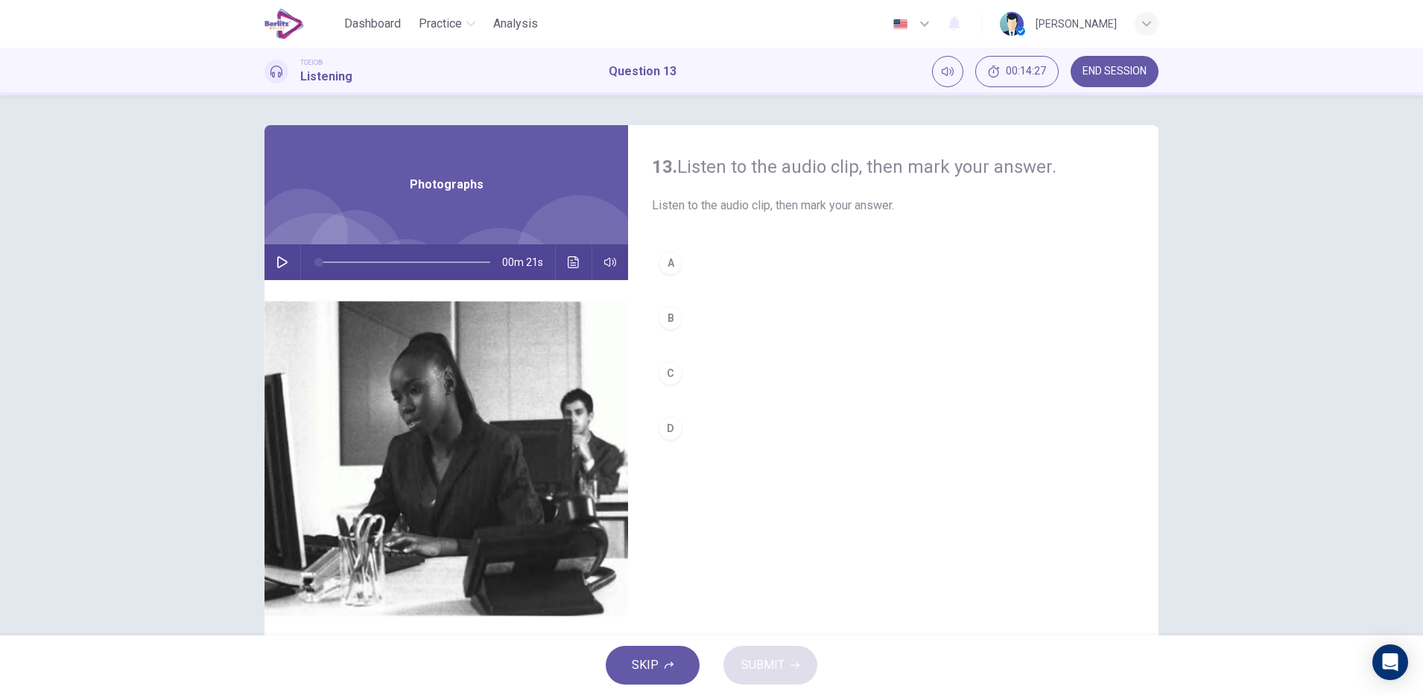
click at [279, 266] on icon "button" at bounding box center [282, 262] width 12 height 12
click at [277, 258] on icon "button" at bounding box center [282, 262] width 10 height 12
click at [277, 262] on icon "button" at bounding box center [282, 262] width 12 height 12
click at [665, 317] on div "B" at bounding box center [671, 318] width 24 height 24
click at [568, 260] on icon "Click to see the audio transcription" at bounding box center [573, 262] width 11 height 12
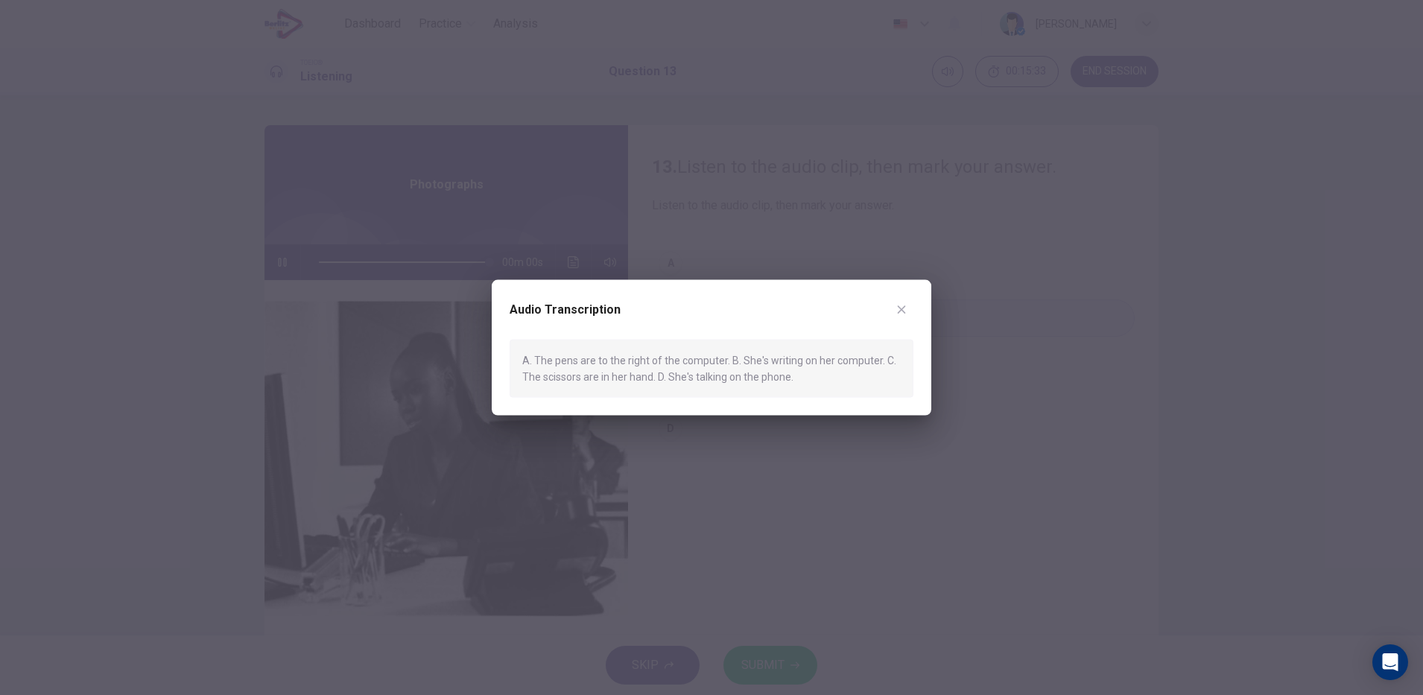
type input "*"
click at [902, 309] on icon "button" at bounding box center [902, 310] width 8 height 8
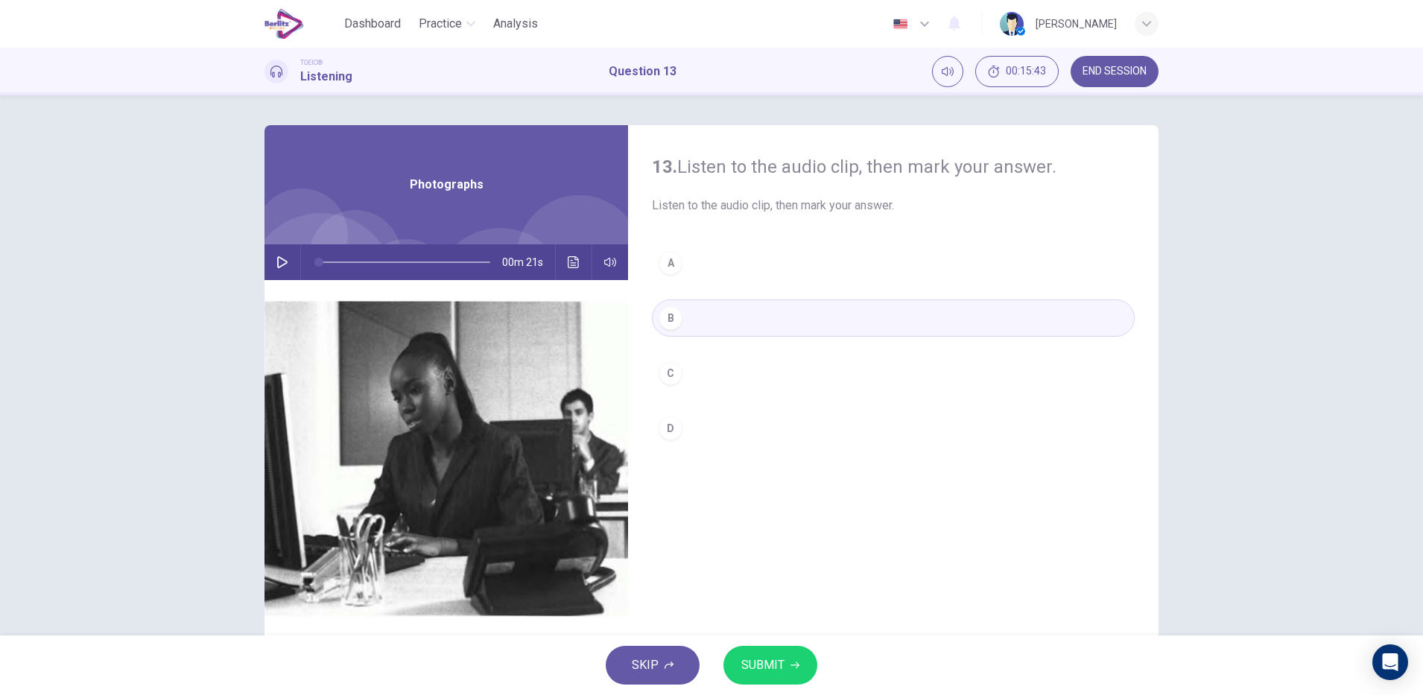
click at [794, 665] on icon "button" at bounding box center [795, 665] width 9 height 7
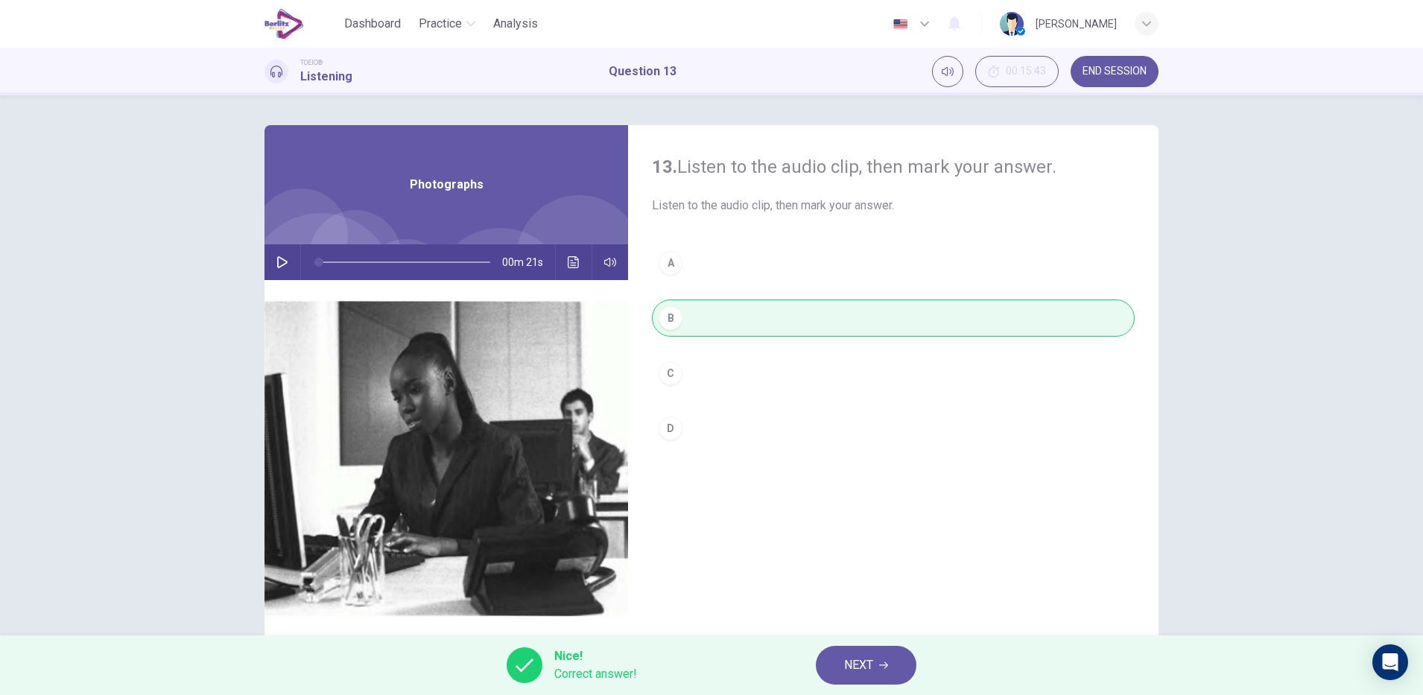
click at [569, 262] on icon "Click to see the audio transcription" at bounding box center [574, 262] width 12 height 12
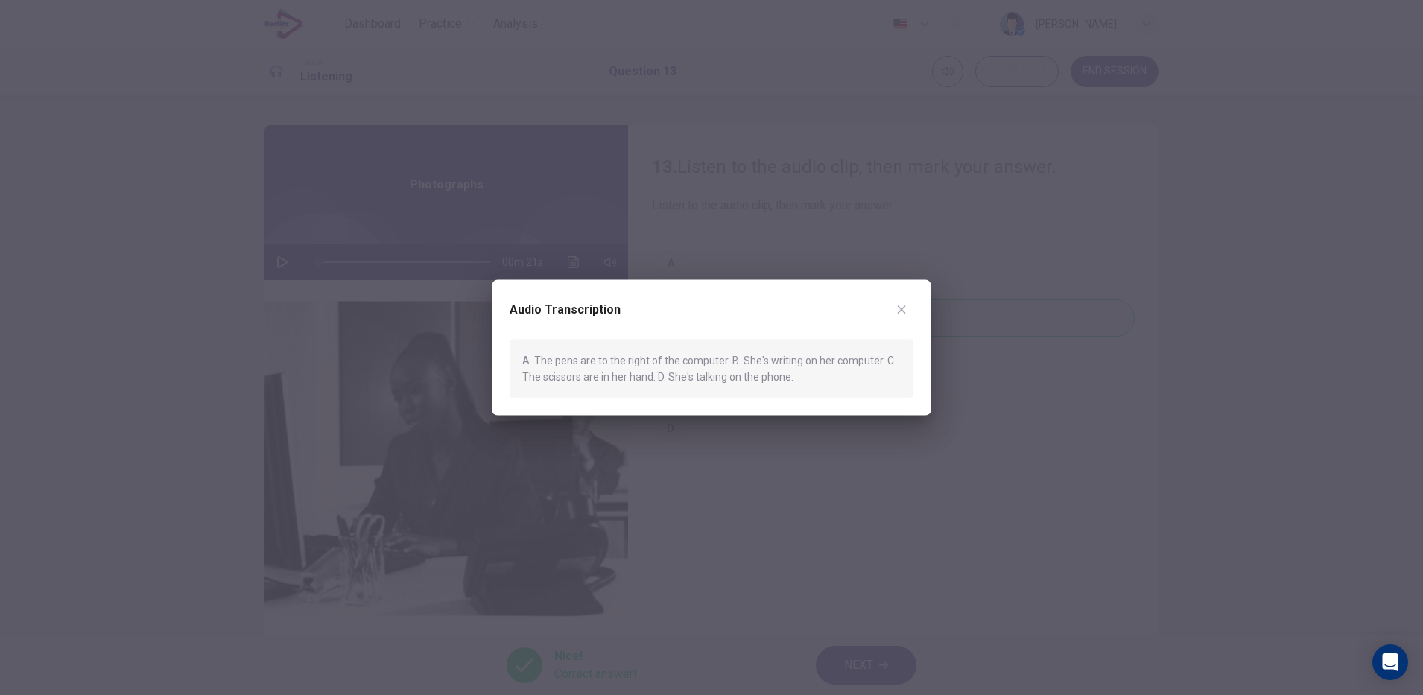
click at [952, 502] on div at bounding box center [711, 347] width 1423 height 695
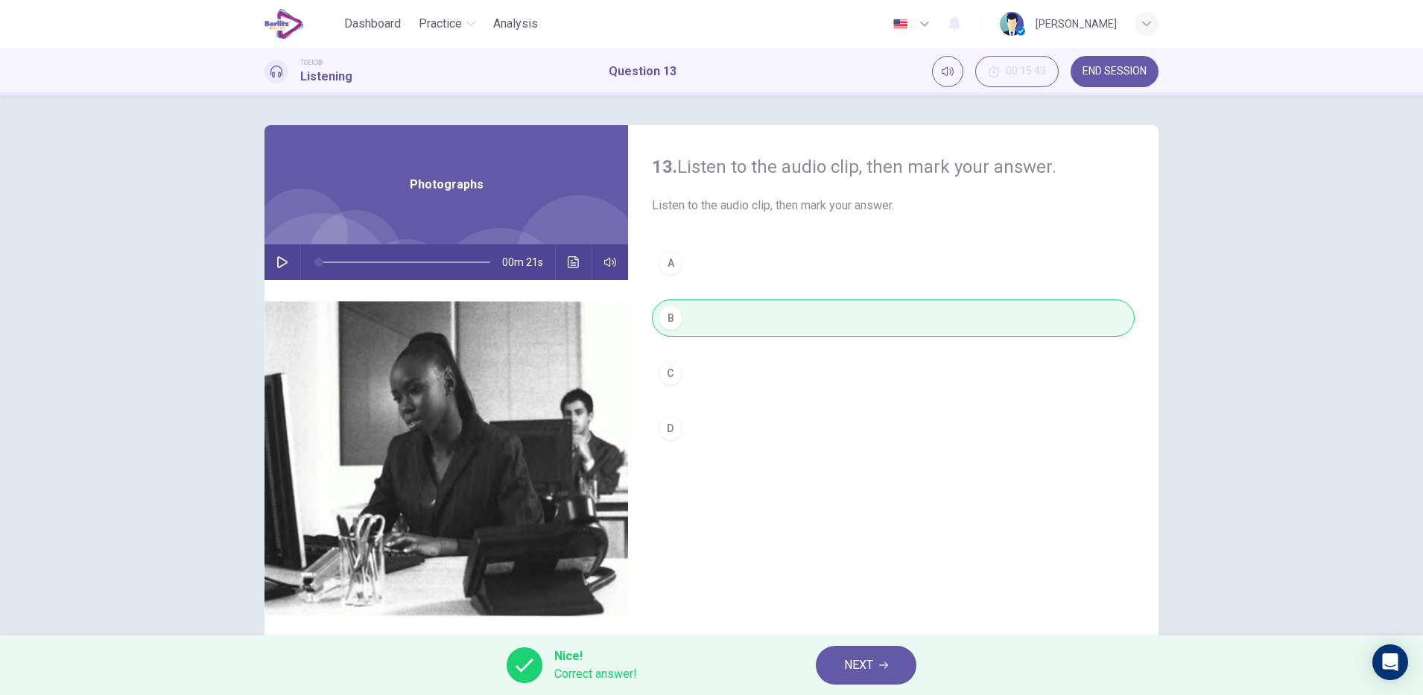
scroll to position [37, 0]
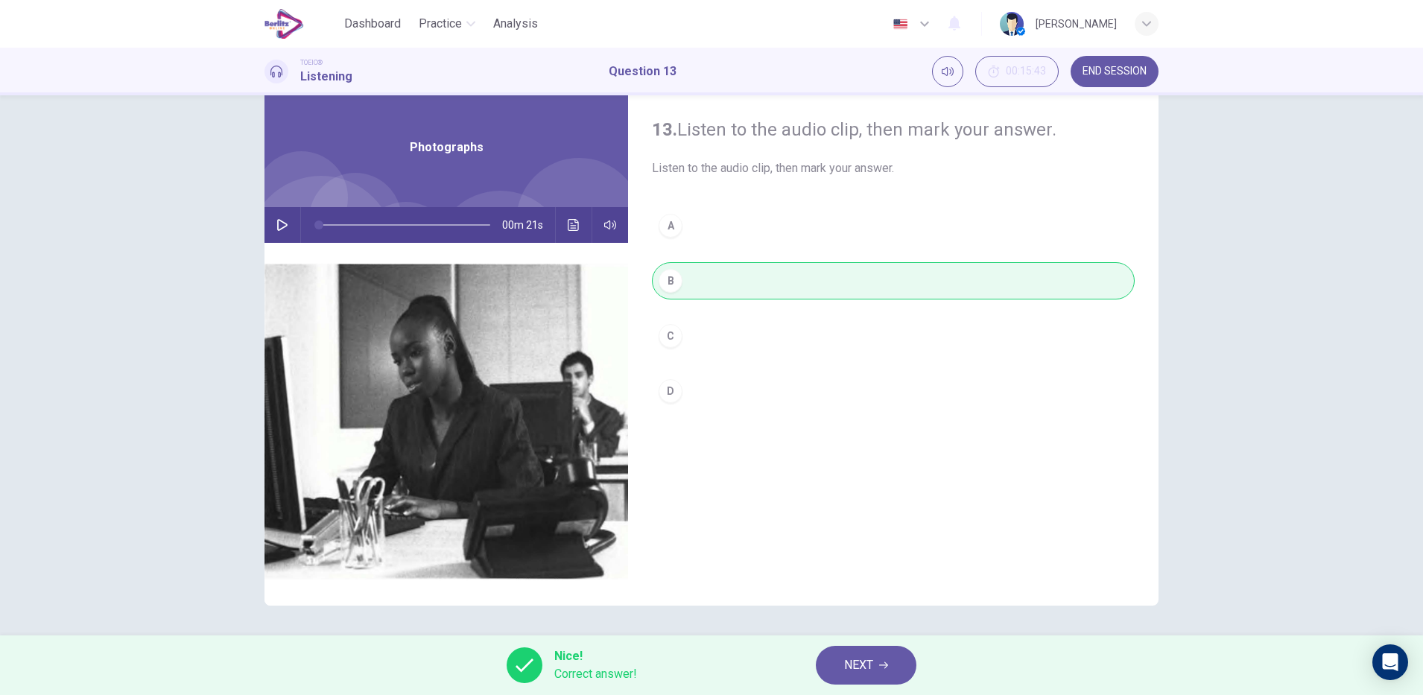
click at [885, 665] on icon "button" at bounding box center [883, 665] width 9 height 7
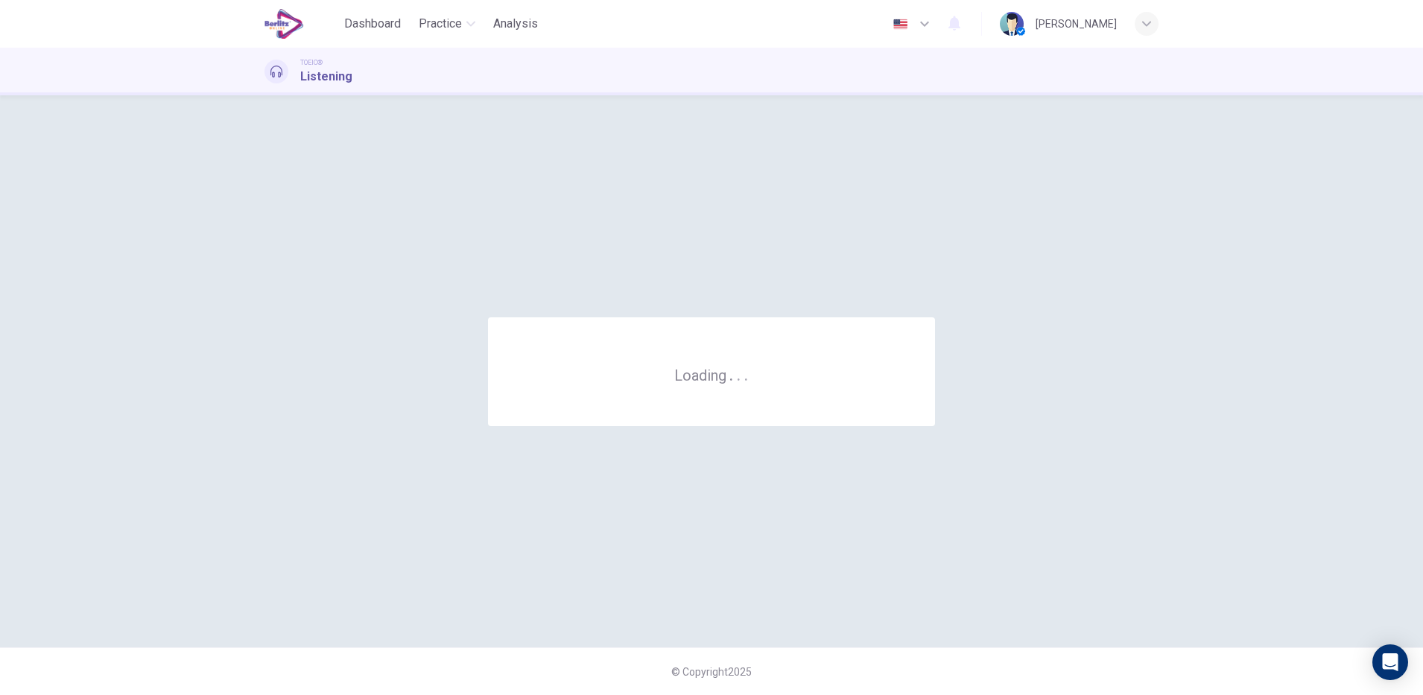
scroll to position [0, 0]
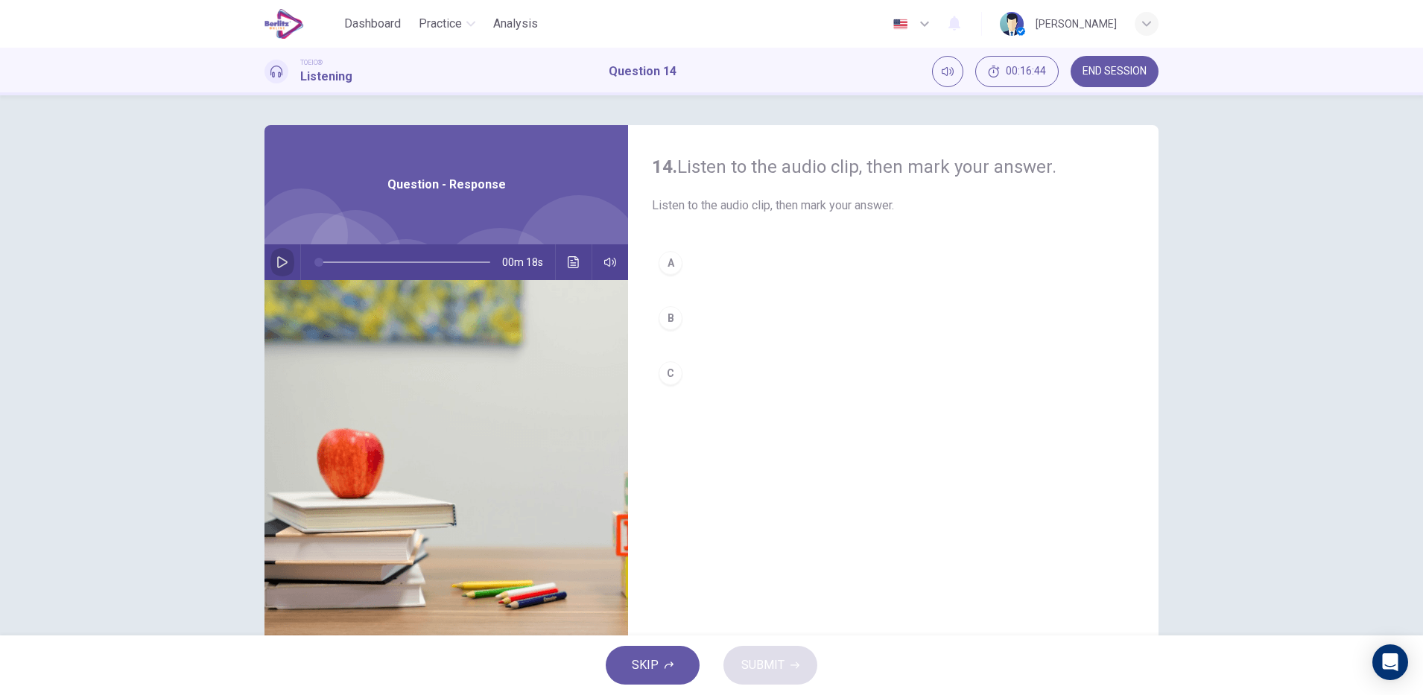
click at [282, 267] on icon "button" at bounding box center [282, 262] width 12 height 12
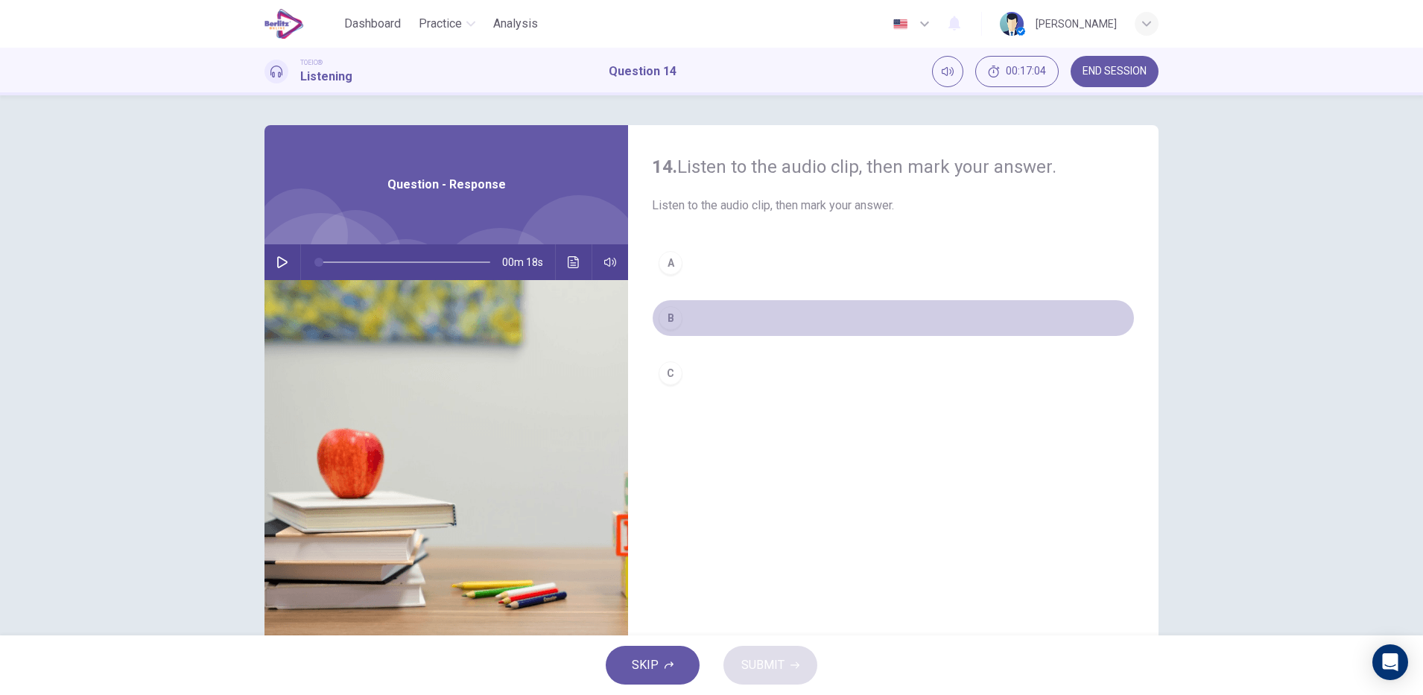
click at [685, 323] on button "B" at bounding box center [893, 318] width 483 height 37
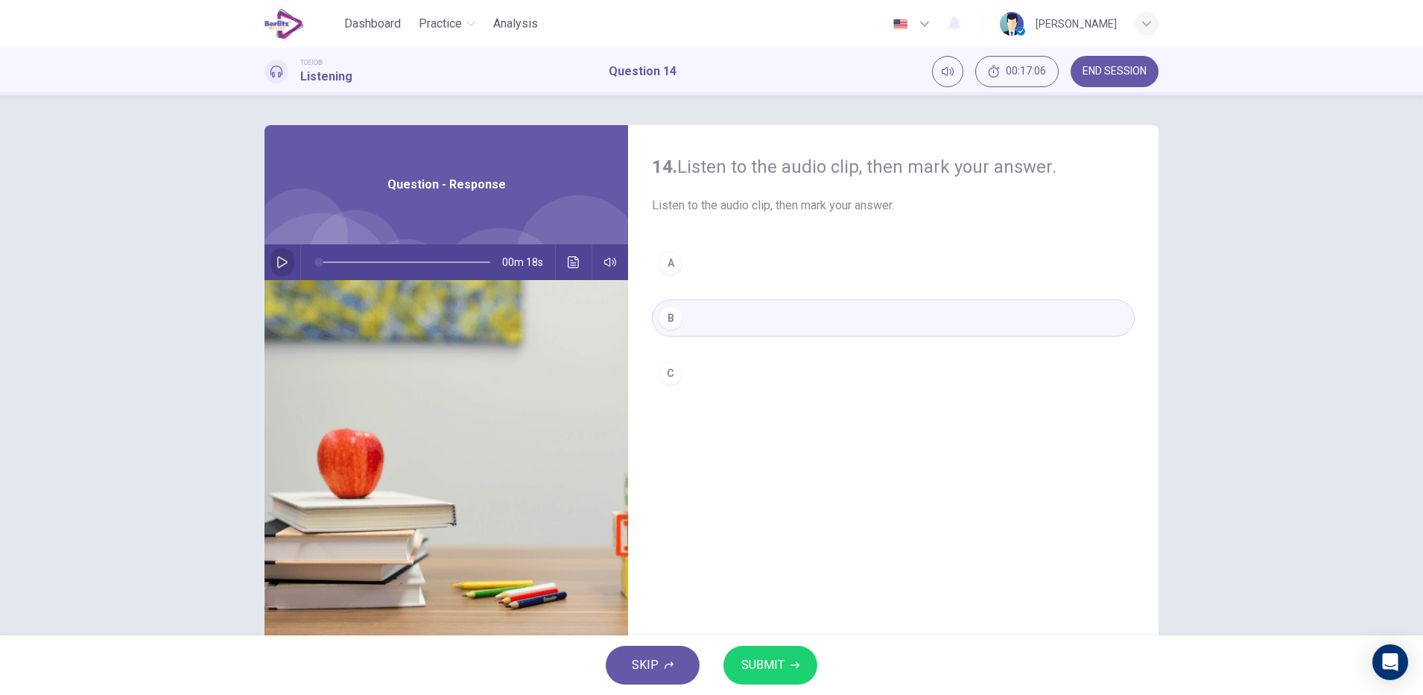
click at [279, 267] on icon "button" at bounding box center [282, 262] width 12 height 12
click at [776, 655] on span "SUBMIT" at bounding box center [762, 665] width 43 height 21
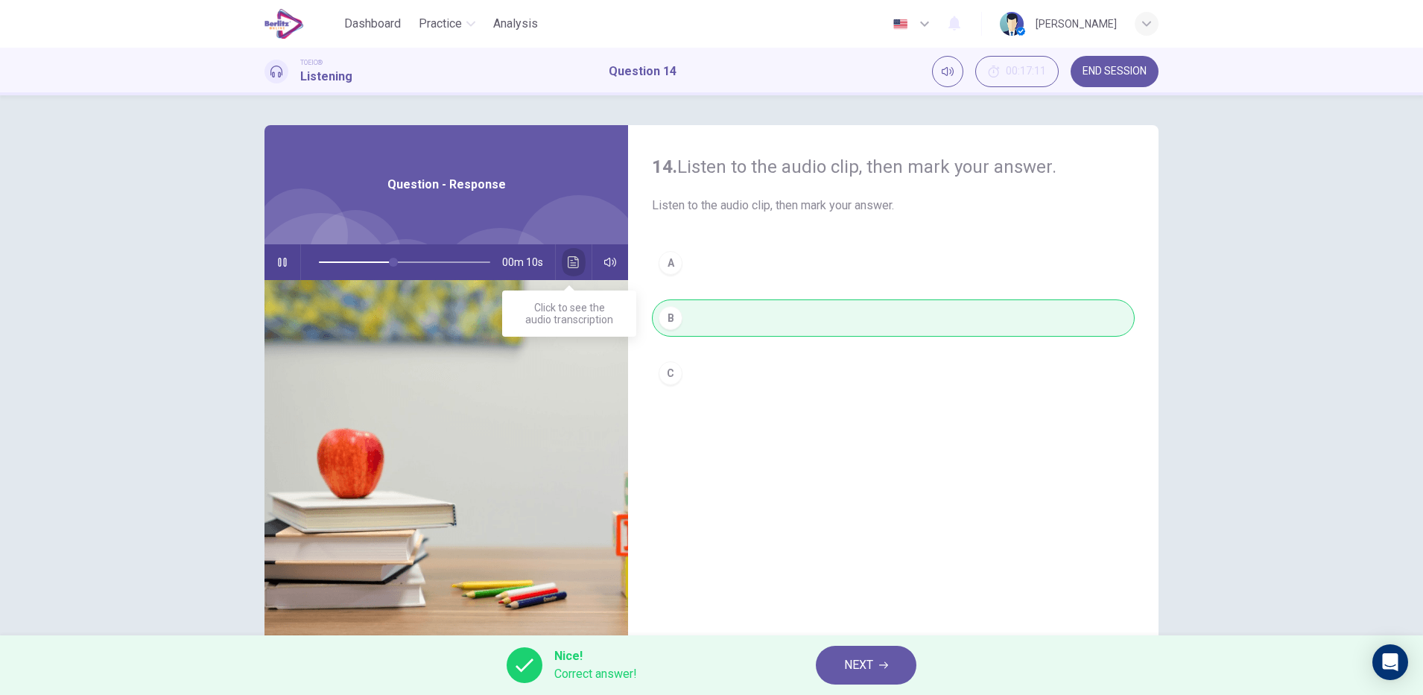
click at [572, 267] on icon "Click to see the audio transcription" at bounding box center [574, 262] width 12 height 12
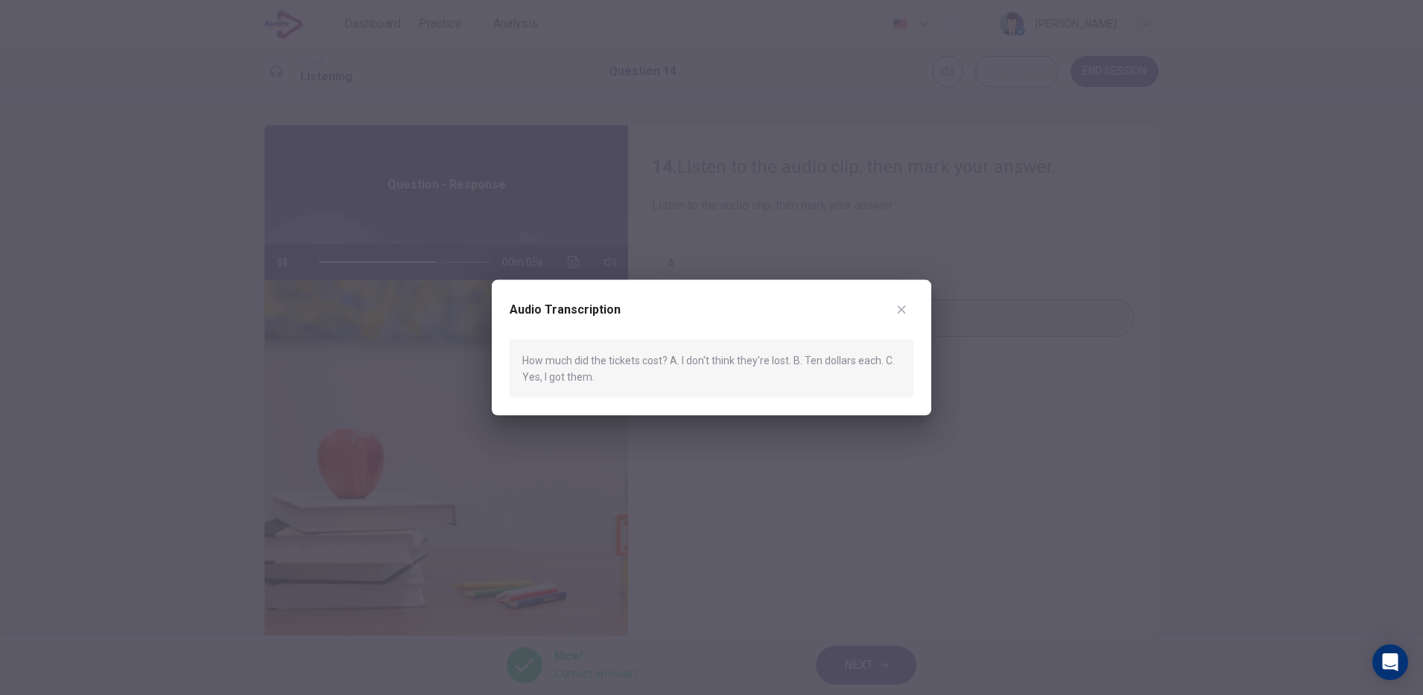
click at [715, 478] on div at bounding box center [711, 347] width 1423 height 695
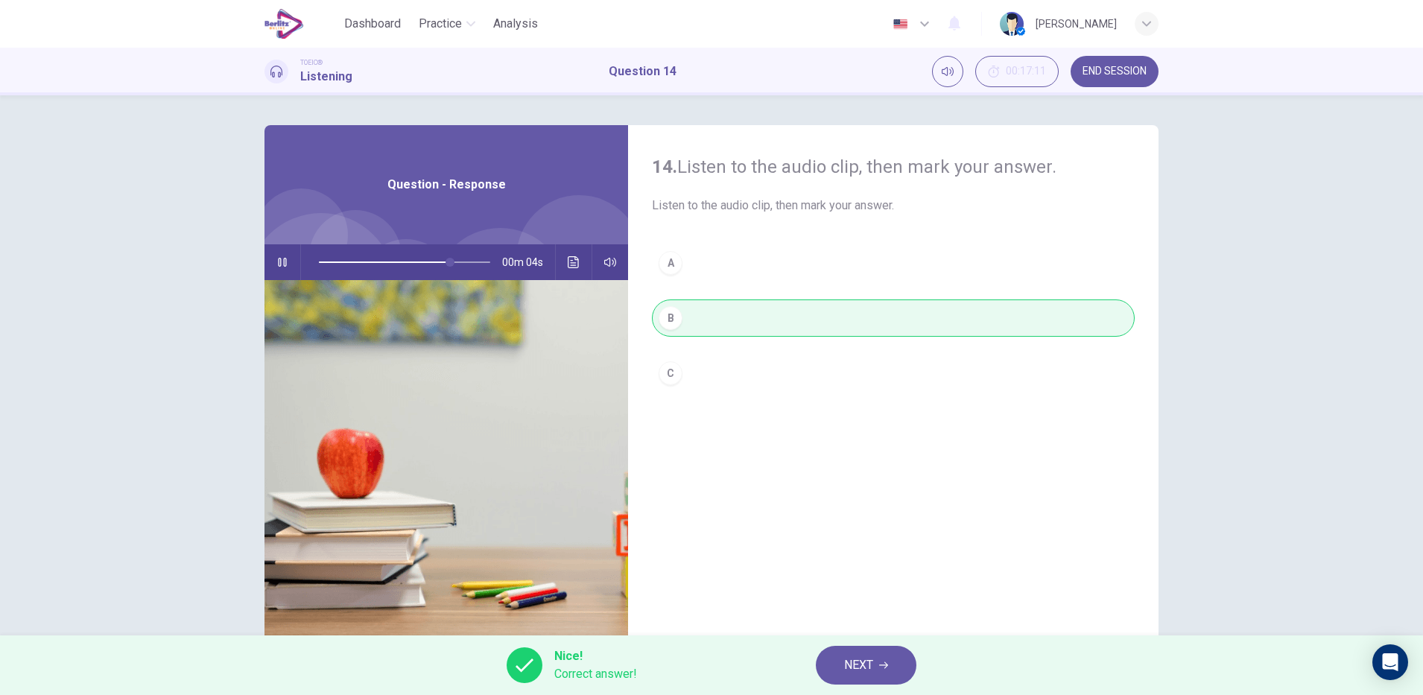
type input "**"
click at [855, 669] on span "NEXT" at bounding box center [858, 665] width 29 height 21
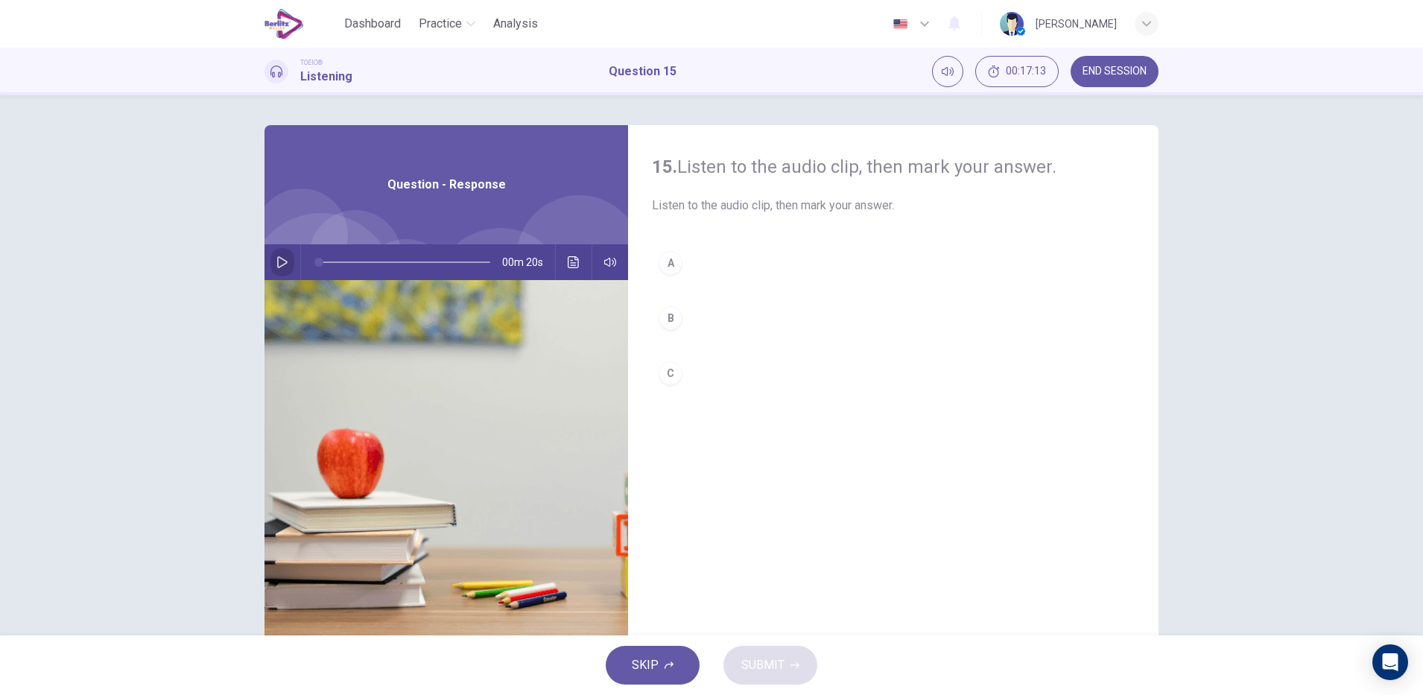
click at [281, 270] on button "button" at bounding box center [282, 262] width 24 height 36
click at [282, 262] on icon "button" at bounding box center [282, 262] width 10 height 12
click at [282, 262] on icon "button" at bounding box center [282, 262] width 8 height 9
click at [282, 262] on icon "button" at bounding box center [282, 262] width 10 height 12
click at [575, 271] on button "Click to see the audio transcription" at bounding box center [574, 262] width 24 height 36
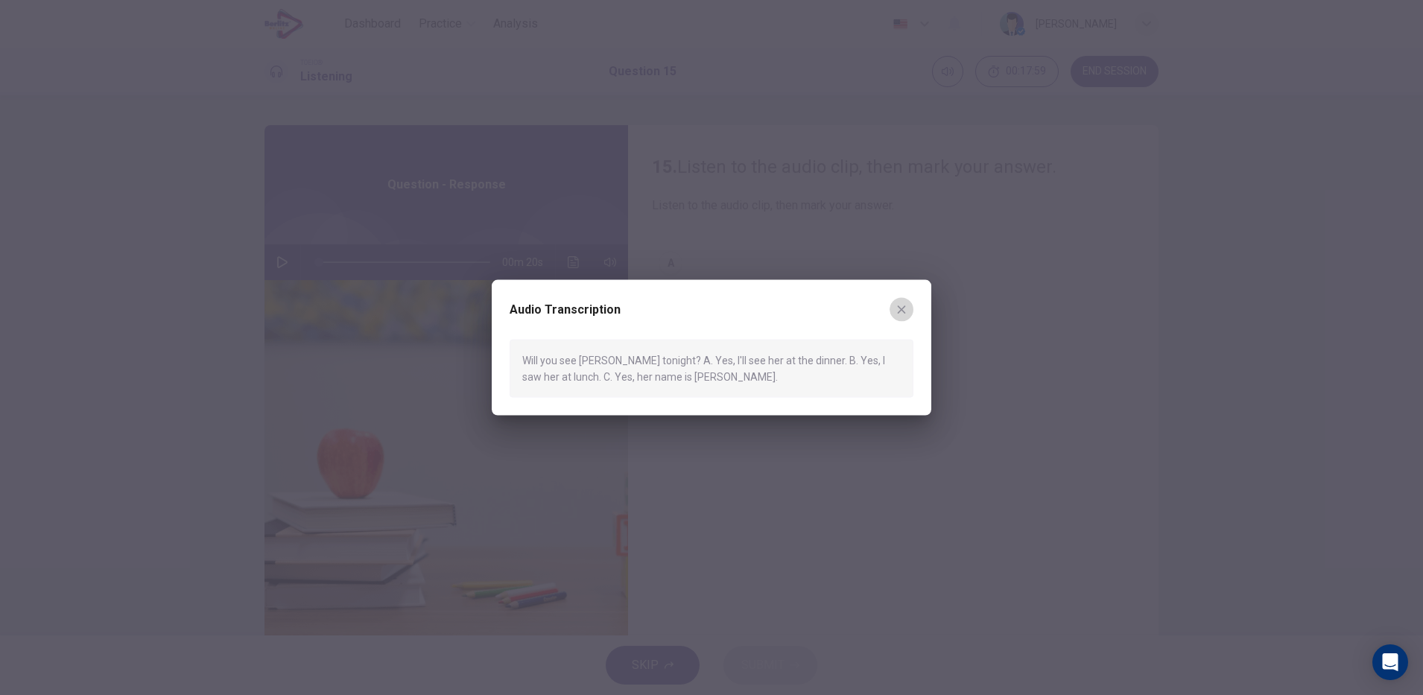
click at [902, 308] on icon "button" at bounding box center [902, 310] width 8 height 8
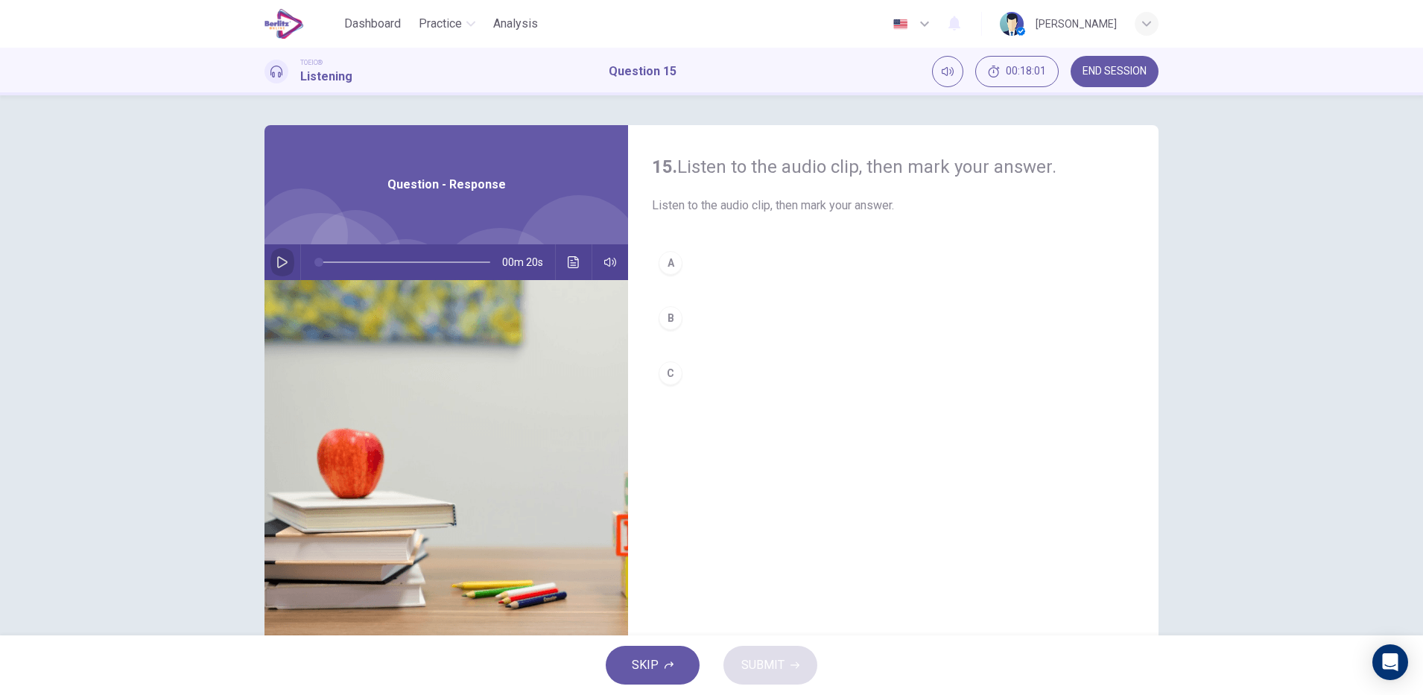
click at [277, 258] on icon "button" at bounding box center [282, 262] width 10 height 12
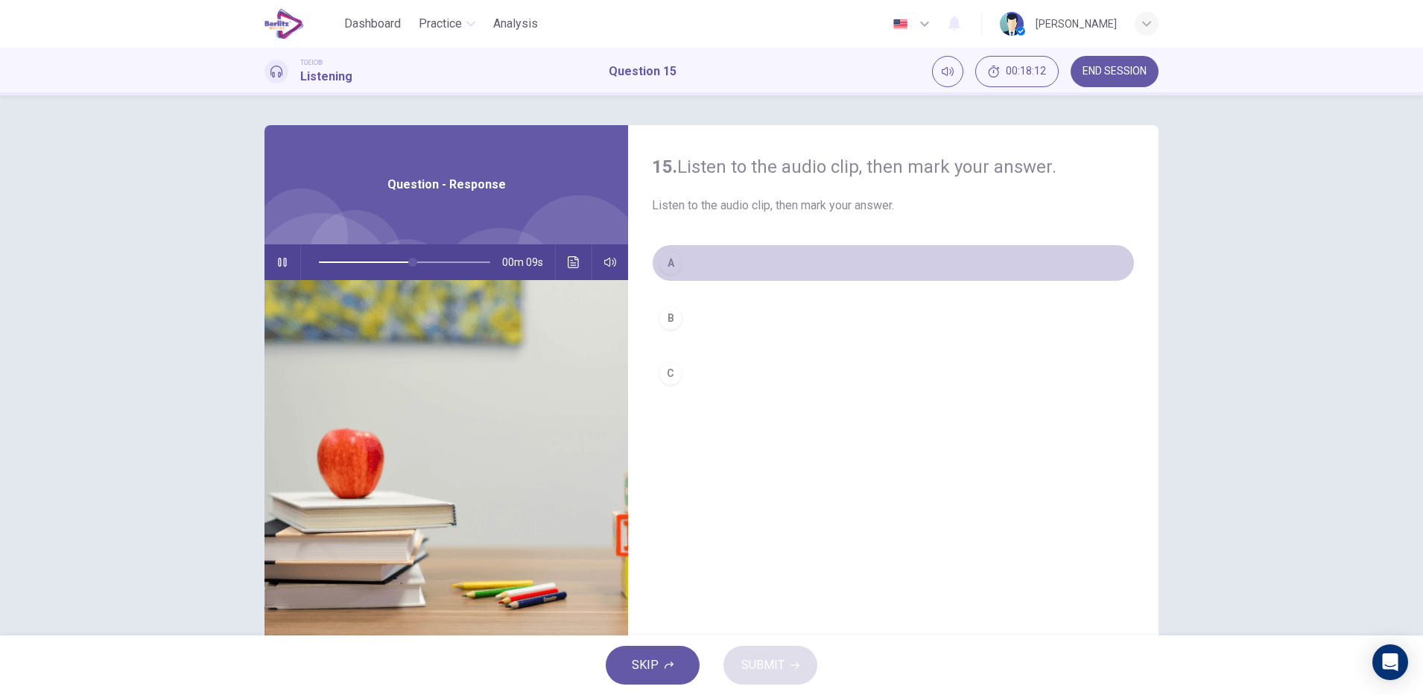
click at [683, 251] on button "A" at bounding box center [893, 262] width 483 height 37
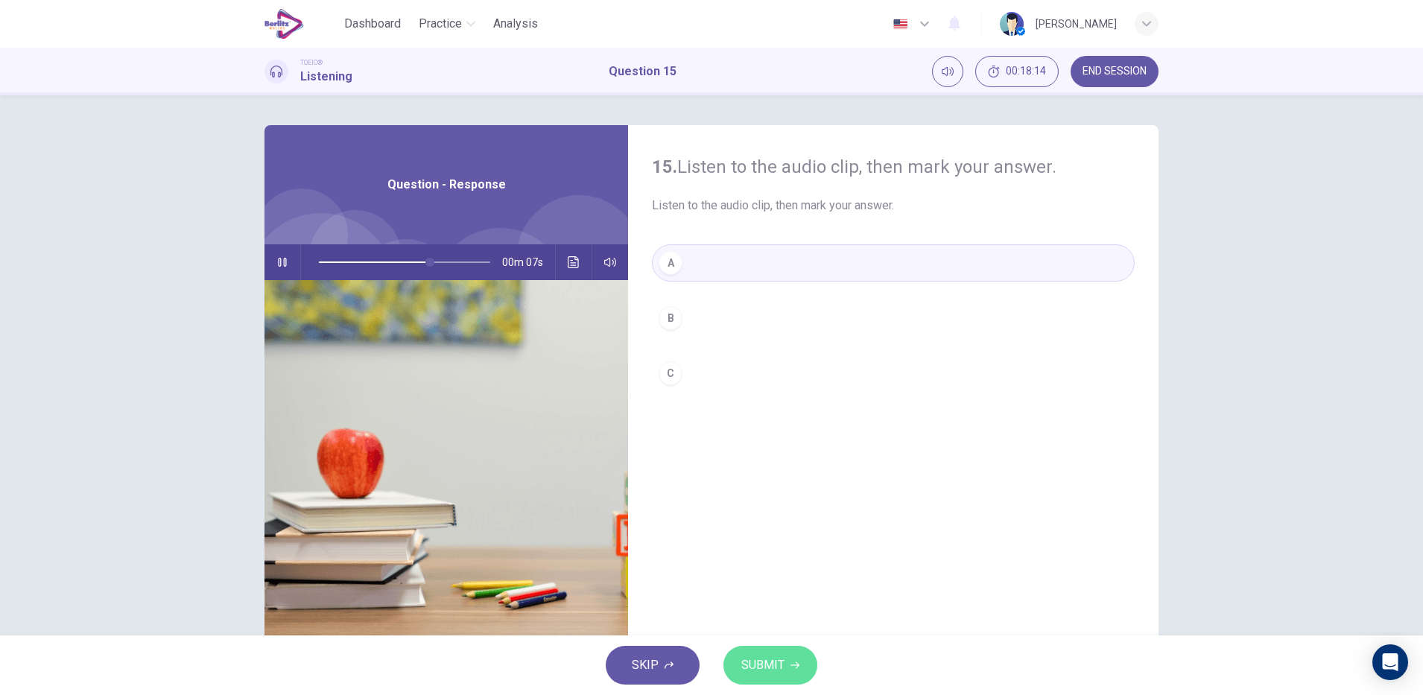
click at [772, 669] on span "SUBMIT" at bounding box center [762, 665] width 43 height 21
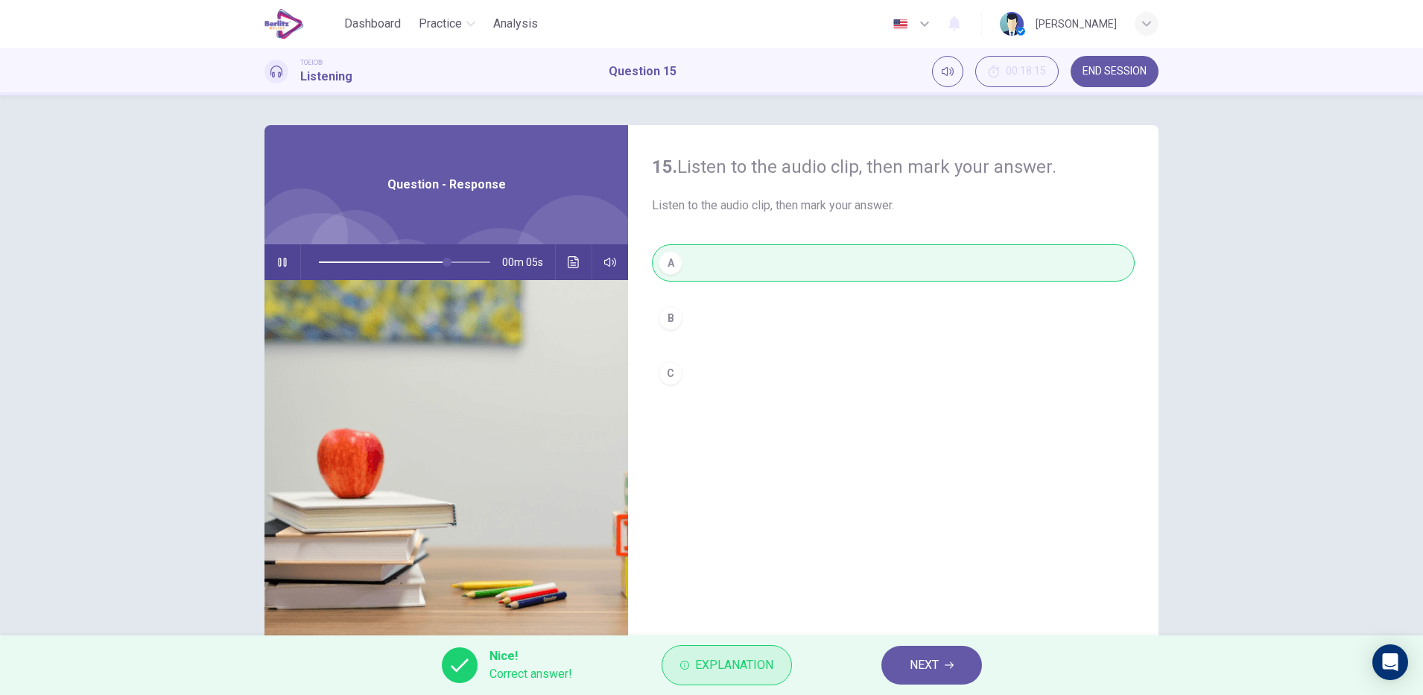
click at [707, 673] on span "Explanation" at bounding box center [734, 665] width 78 height 21
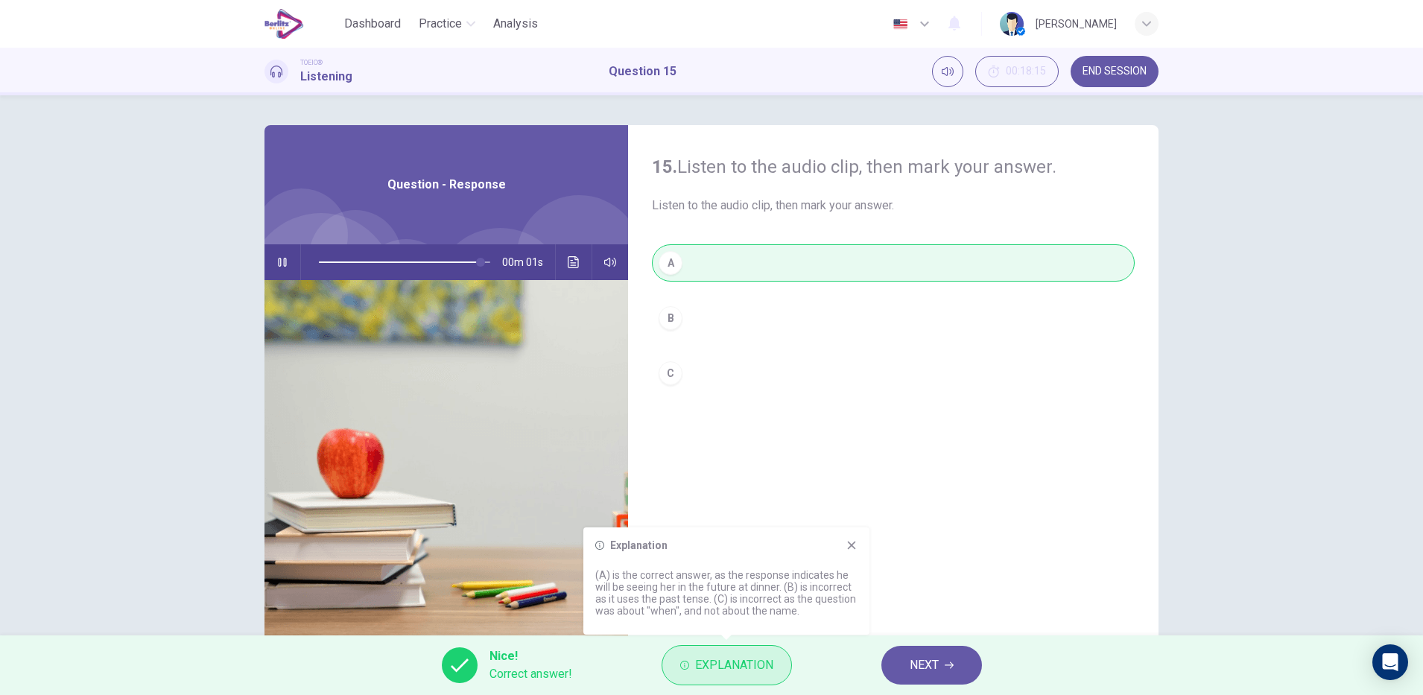
type input "*"
click at [937, 666] on span "NEXT" at bounding box center [924, 665] width 29 height 21
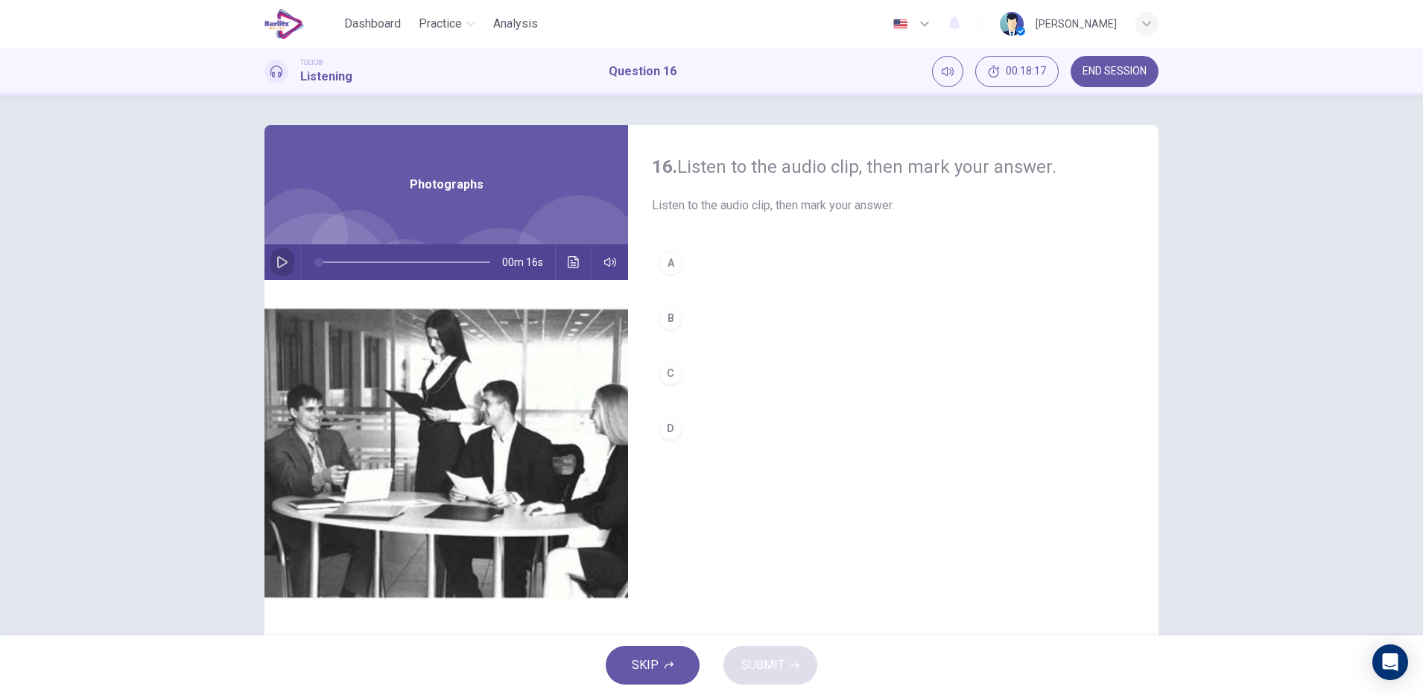
click at [270, 263] on button "button" at bounding box center [282, 262] width 24 height 36
click at [276, 263] on icon "button" at bounding box center [282, 262] width 12 height 12
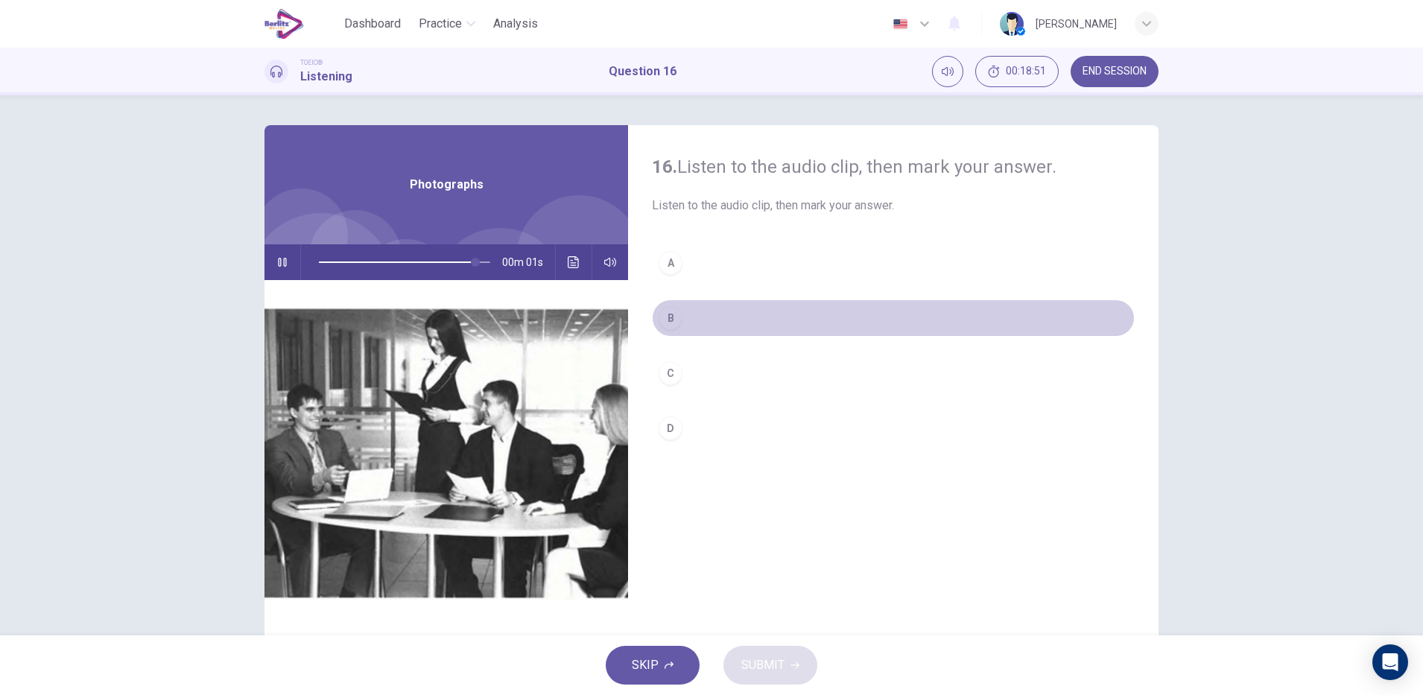
click at [680, 329] on button "B" at bounding box center [893, 318] width 483 height 37
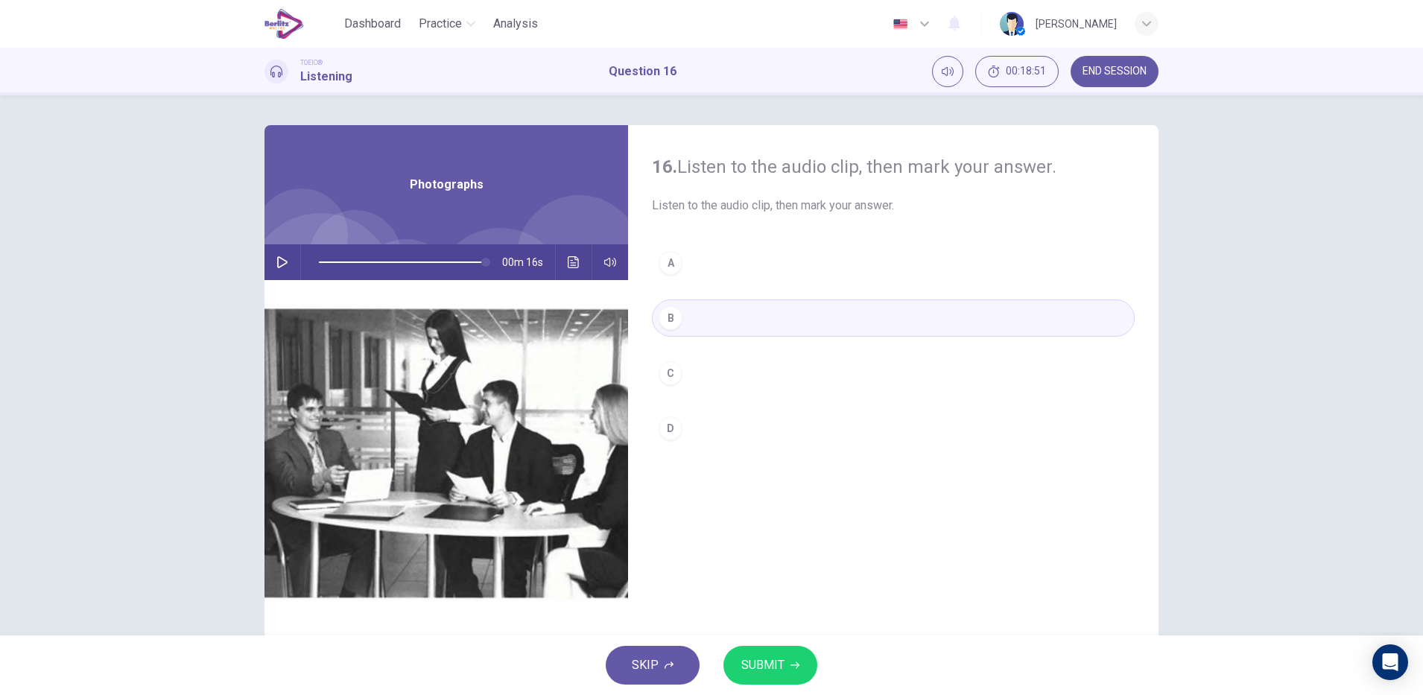
type input "*"
click at [569, 263] on icon "Click to see the audio transcription" at bounding box center [574, 262] width 12 height 12
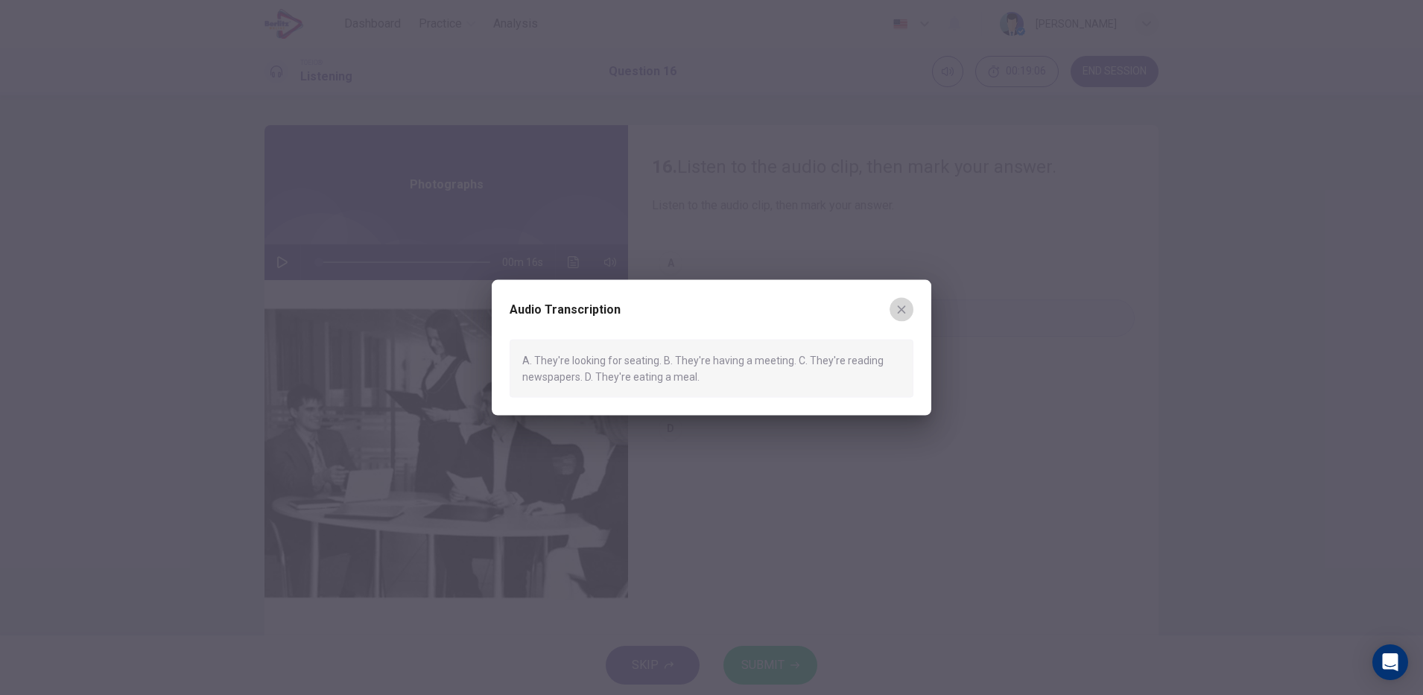
click at [898, 313] on icon "button" at bounding box center [902, 309] width 12 height 12
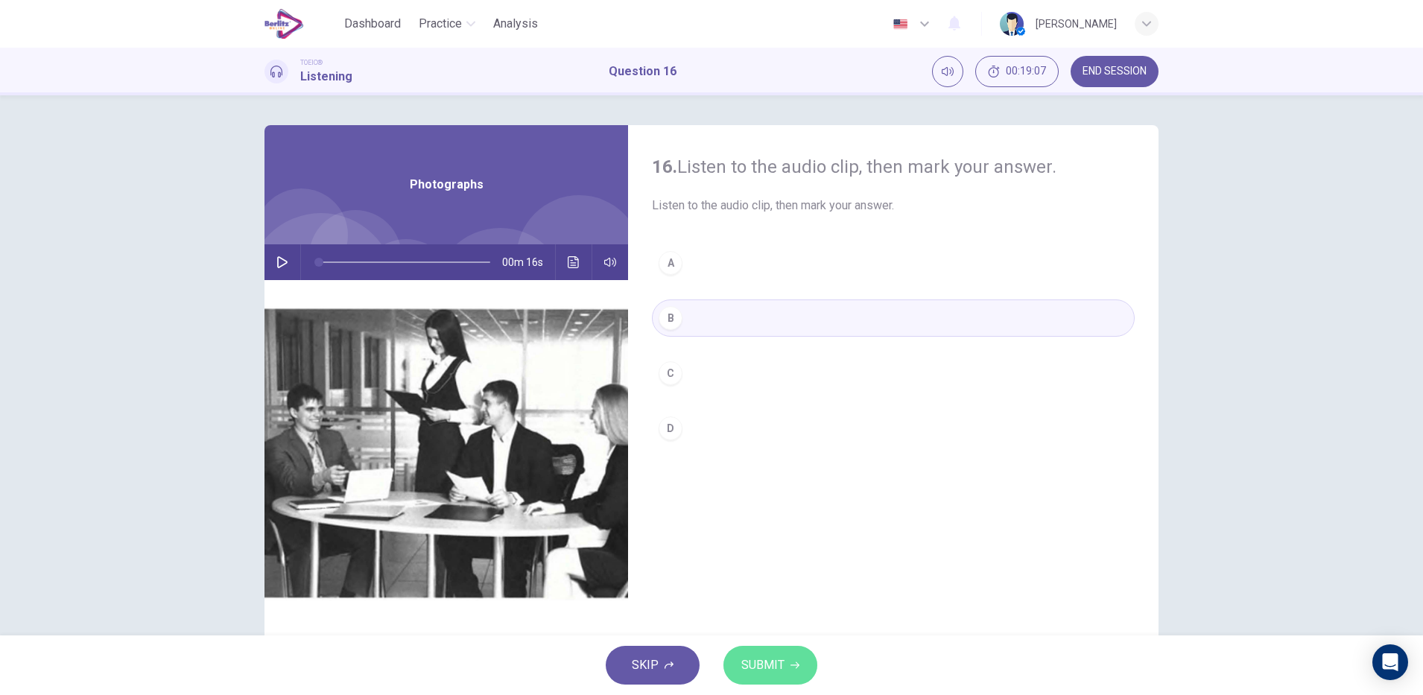
click at [769, 653] on button "SUBMIT" at bounding box center [771, 665] width 94 height 39
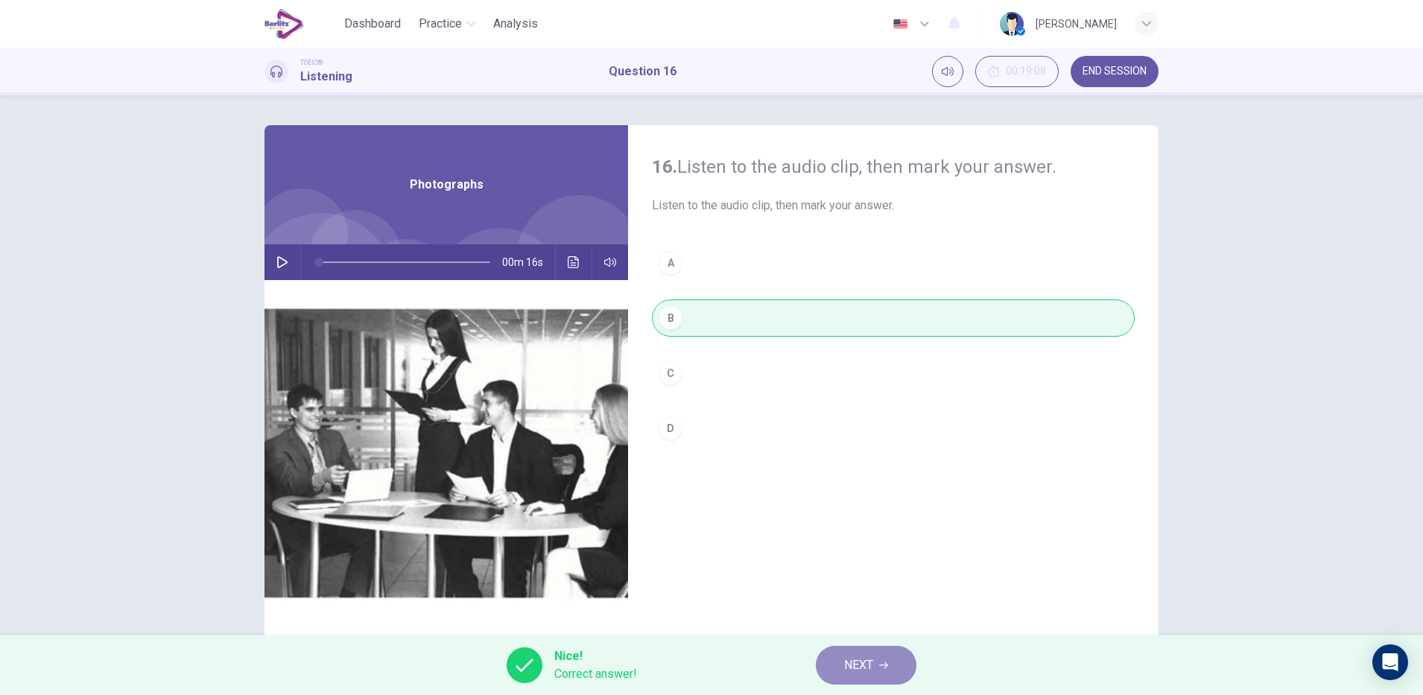
click at [850, 664] on span "NEXT" at bounding box center [858, 665] width 29 height 21
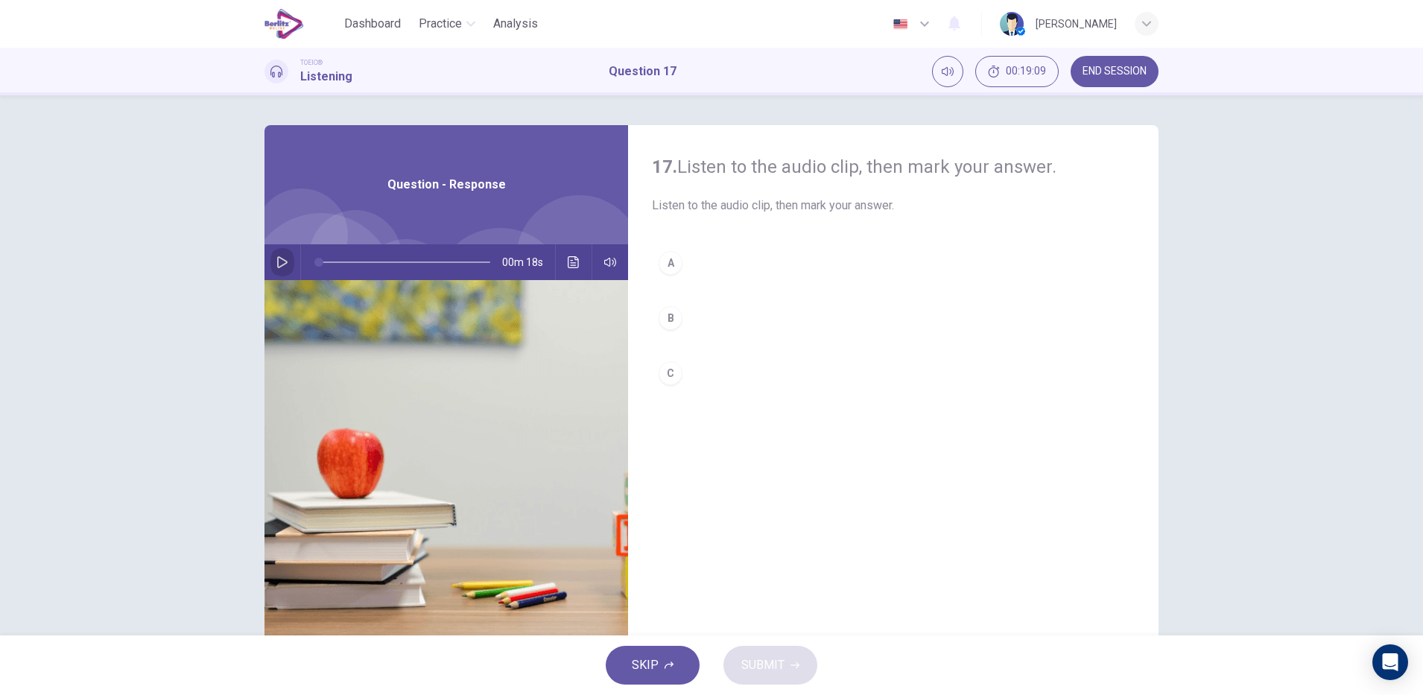
click at [276, 261] on icon "button" at bounding box center [282, 262] width 12 height 12
click at [276, 256] on icon "button" at bounding box center [282, 262] width 12 height 12
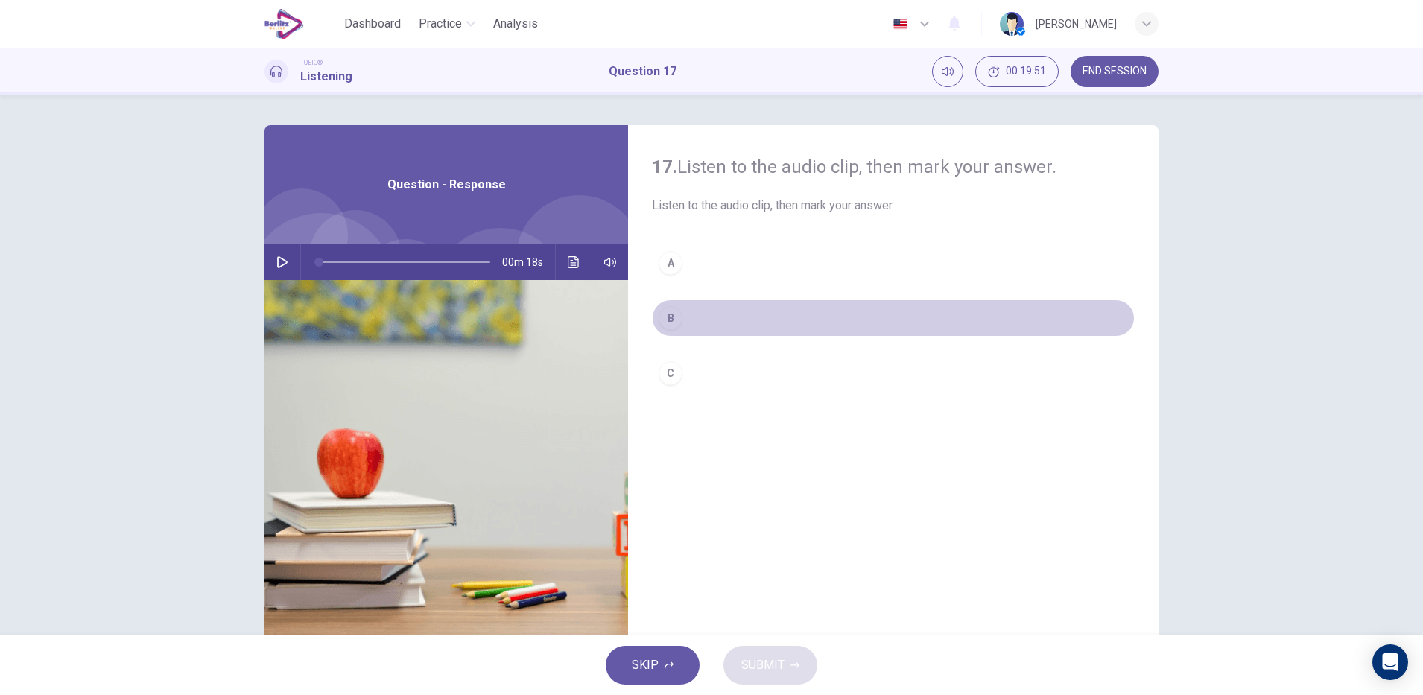
click at [681, 329] on button "B" at bounding box center [893, 318] width 483 height 37
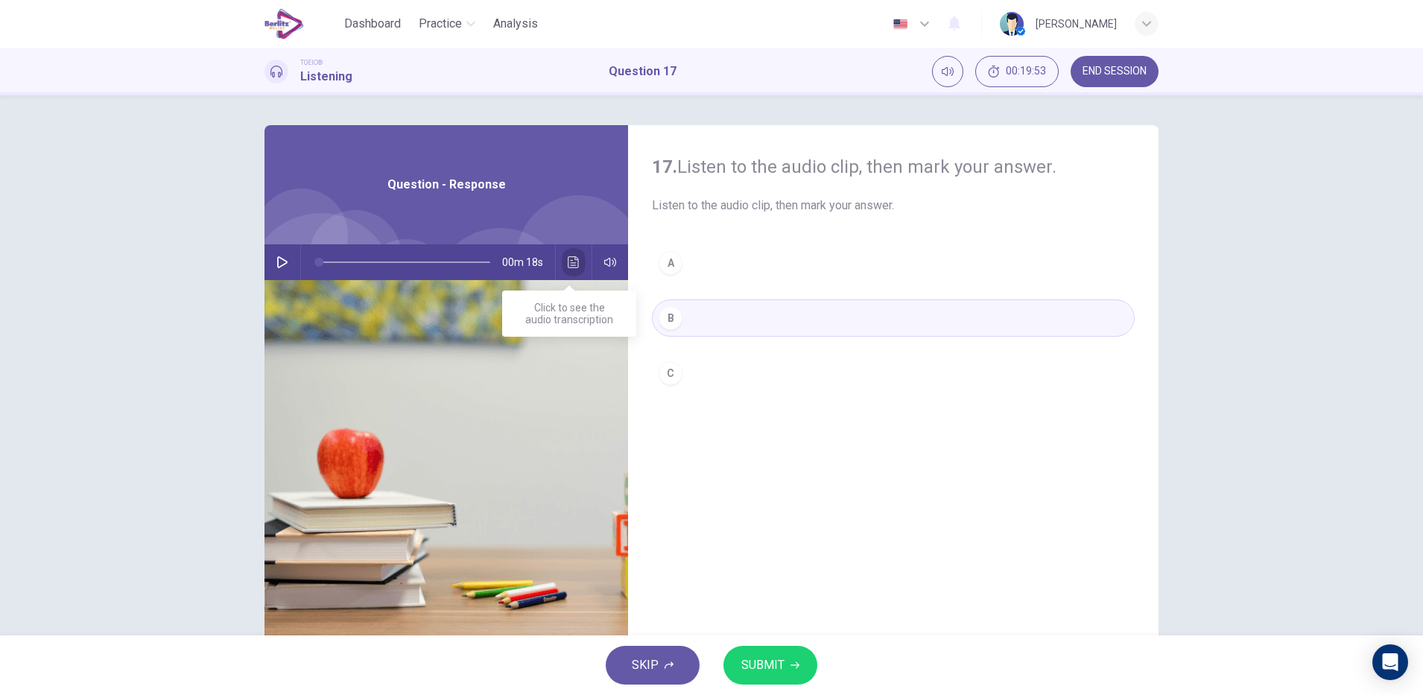
click at [562, 256] on button "Click to see the audio transcription" at bounding box center [574, 262] width 24 height 36
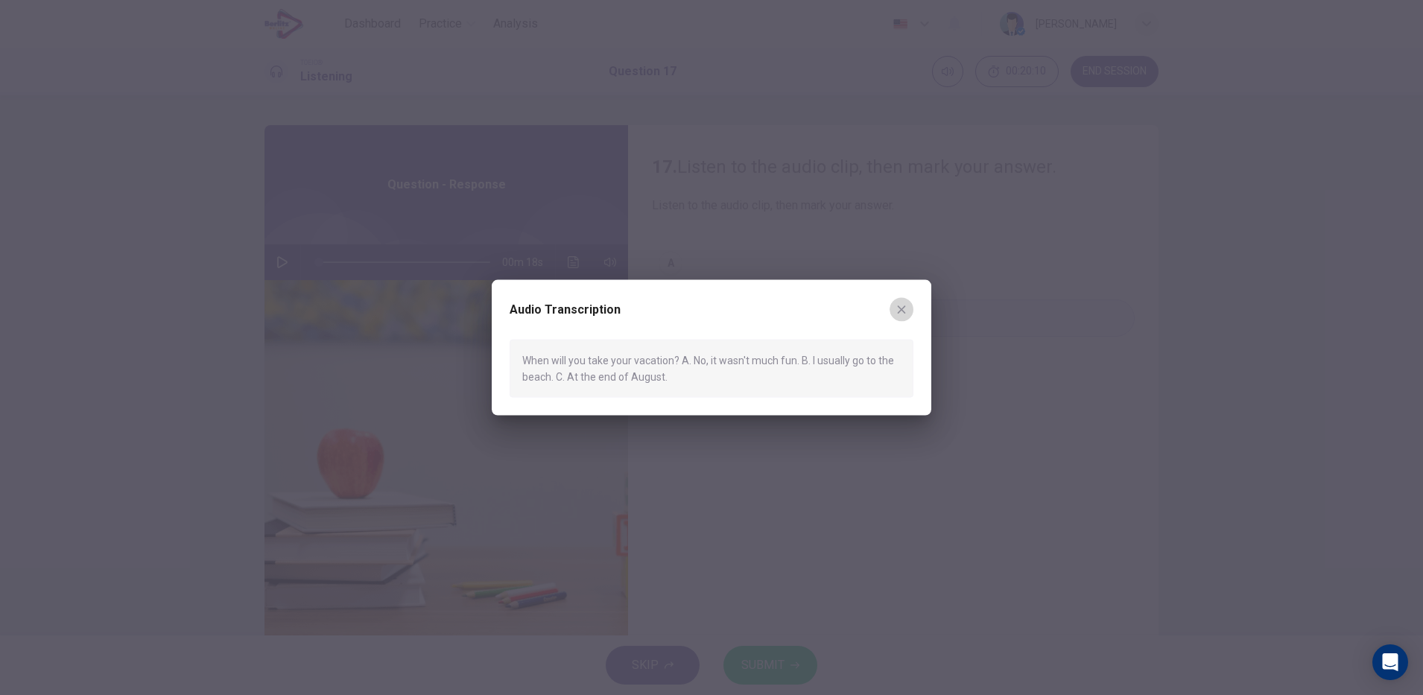
click at [902, 313] on icon "button" at bounding box center [902, 309] width 12 height 12
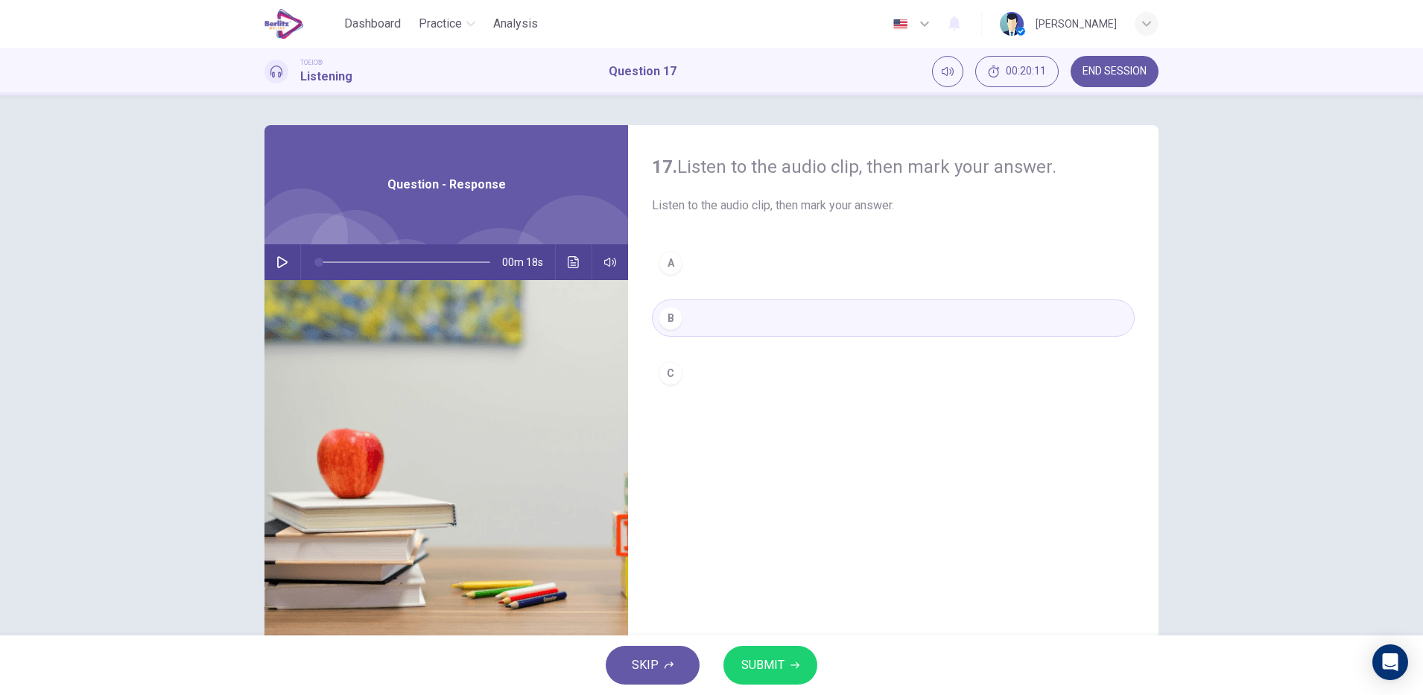
click at [661, 361] on button "C" at bounding box center [893, 373] width 483 height 37
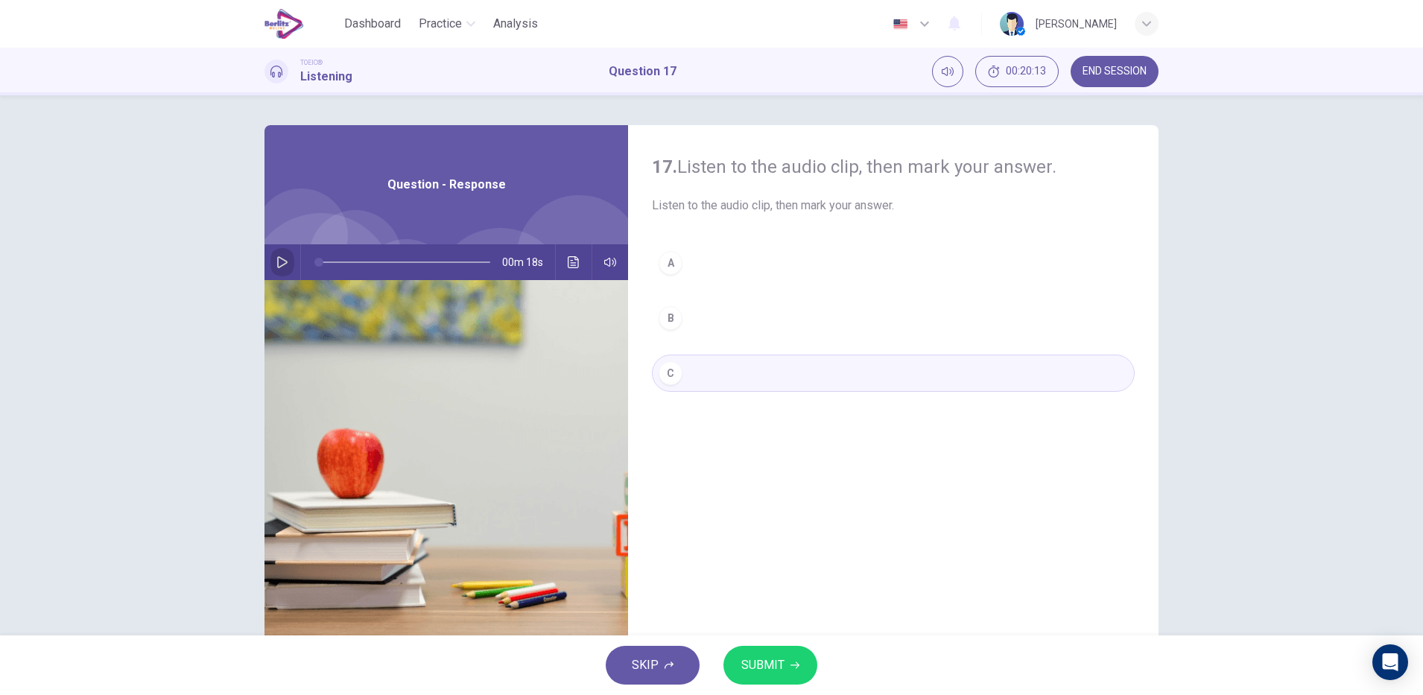
click at [284, 265] on button "button" at bounding box center [282, 262] width 24 height 36
type input "*"
click at [747, 651] on button "SUBMIT" at bounding box center [771, 665] width 94 height 39
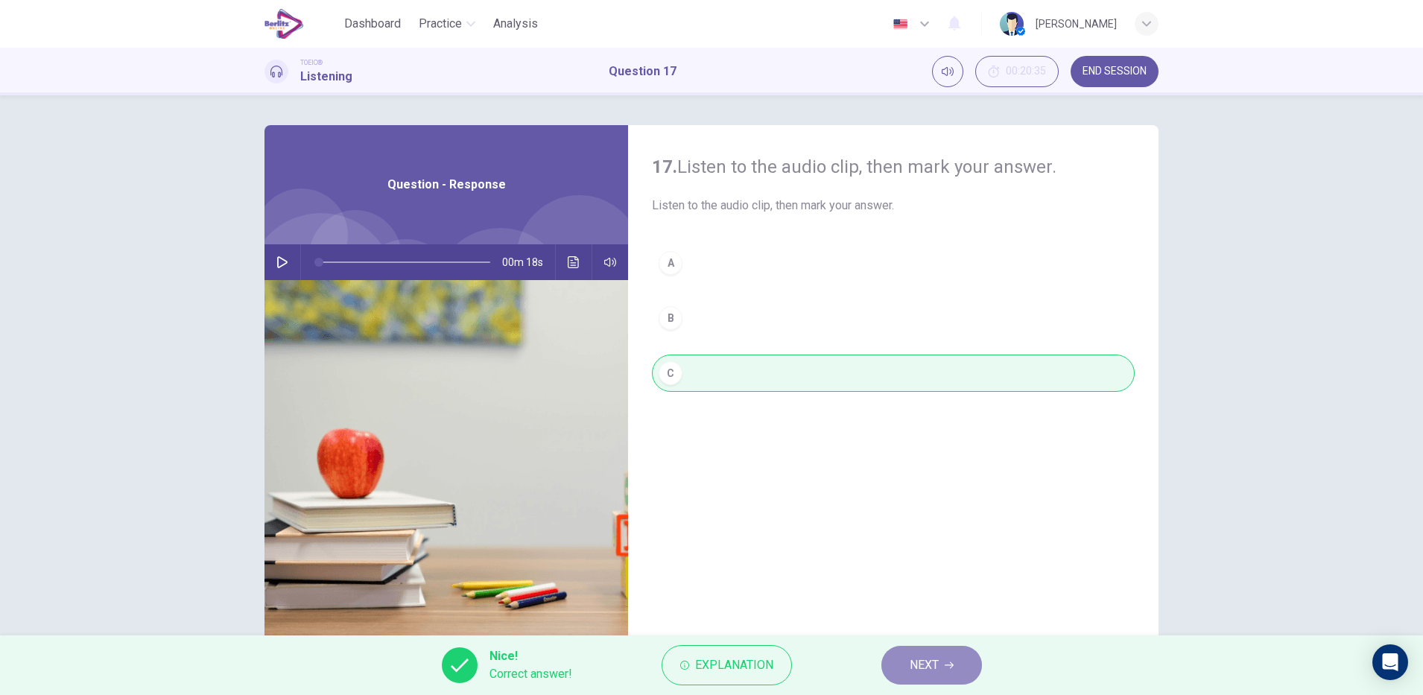
click at [936, 660] on span "NEXT" at bounding box center [924, 665] width 29 height 21
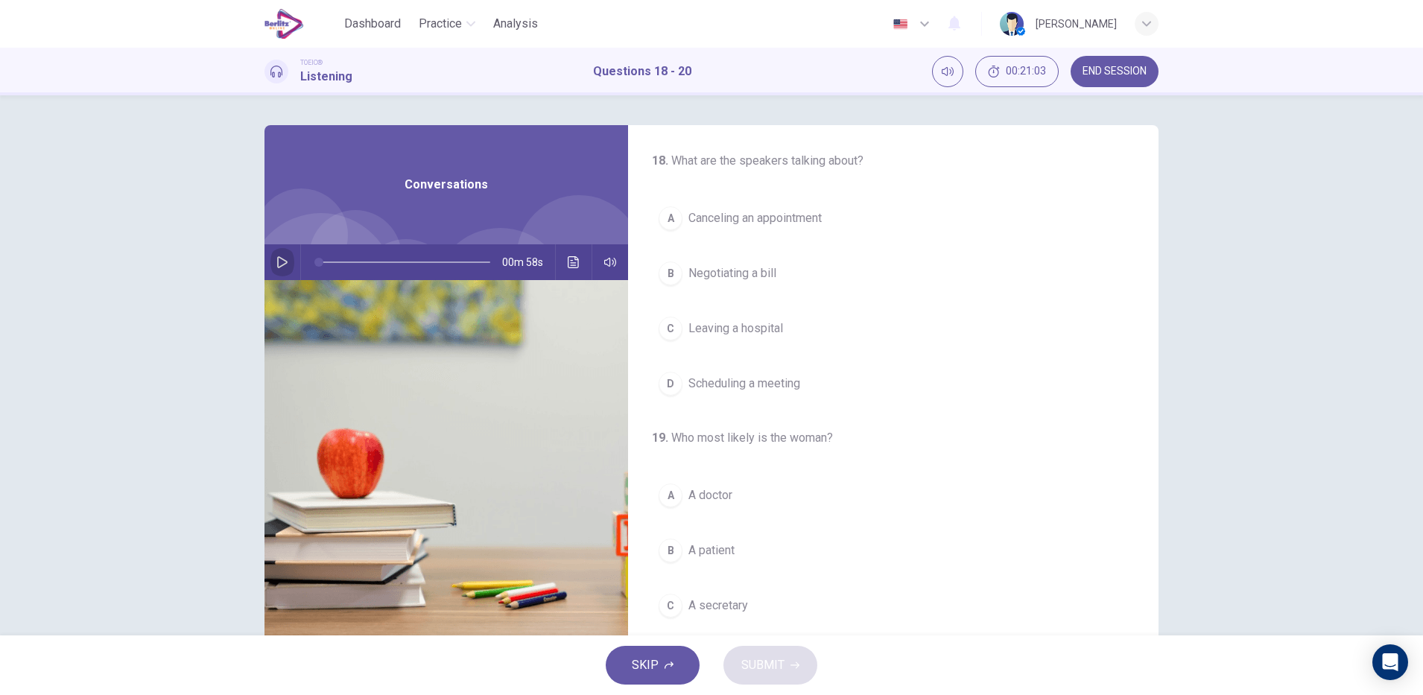
click at [278, 259] on icon "button" at bounding box center [282, 262] width 10 height 12
click at [391, 428] on img at bounding box center [447, 461] width 364 height 363
click at [277, 254] on button "button" at bounding box center [282, 262] width 24 height 36
click at [569, 262] on icon "Click to see the audio transcription" at bounding box center [574, 262] width 12 height 12
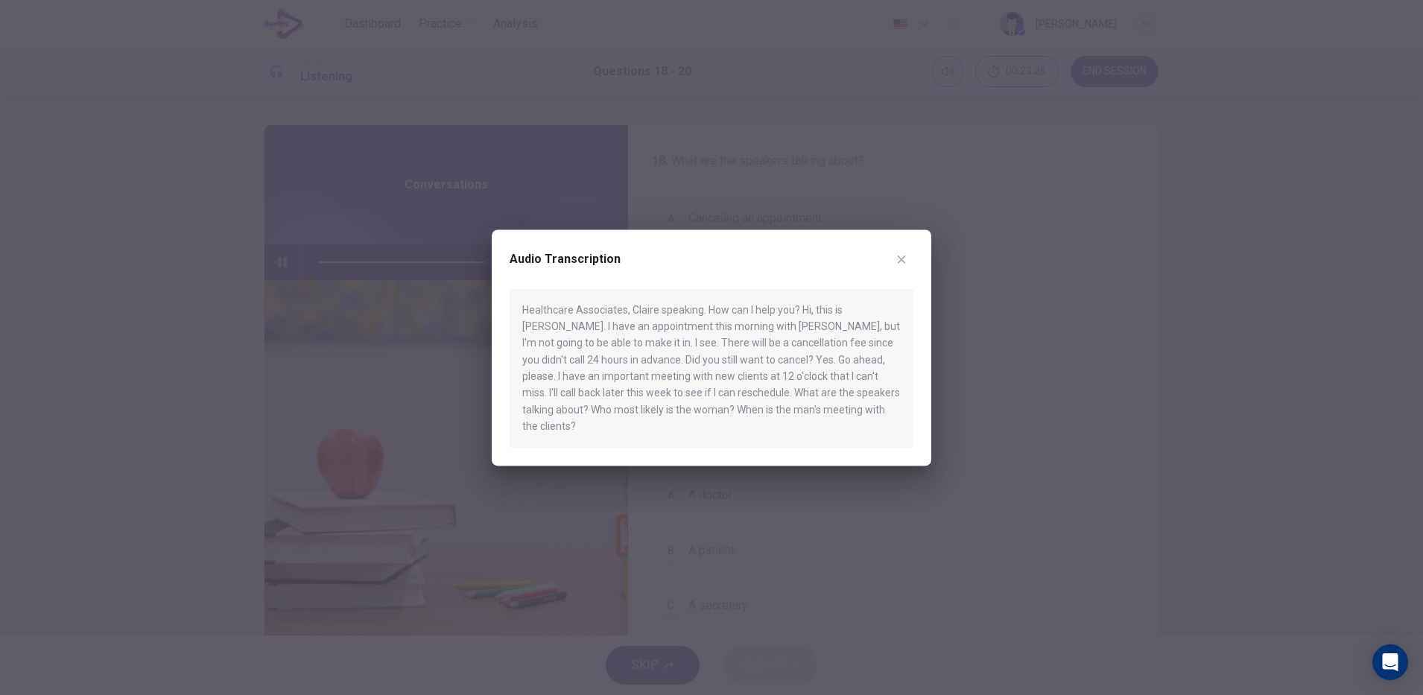
type input "*"
click at [920, 266] on div "Audio Transcription Healthcare Associates, Claire speaking. How can I help you?…" at bounding box center [712, 348] width 440 height 236
click at [902, 264] on icon "button" at bounding box center [902, 260] width 8 height 8
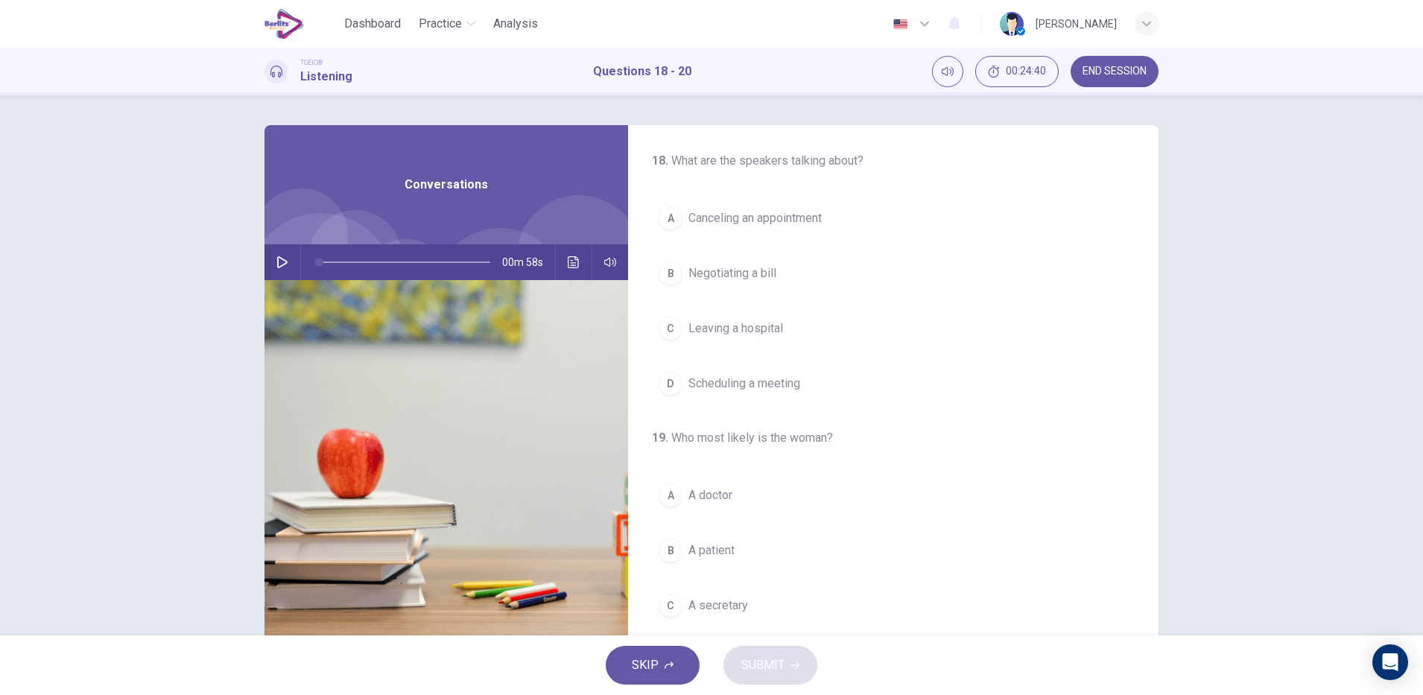
click at [838, 224] on button "A Canceling an appointment" at bounding box center [893, 218] width 483 height 37
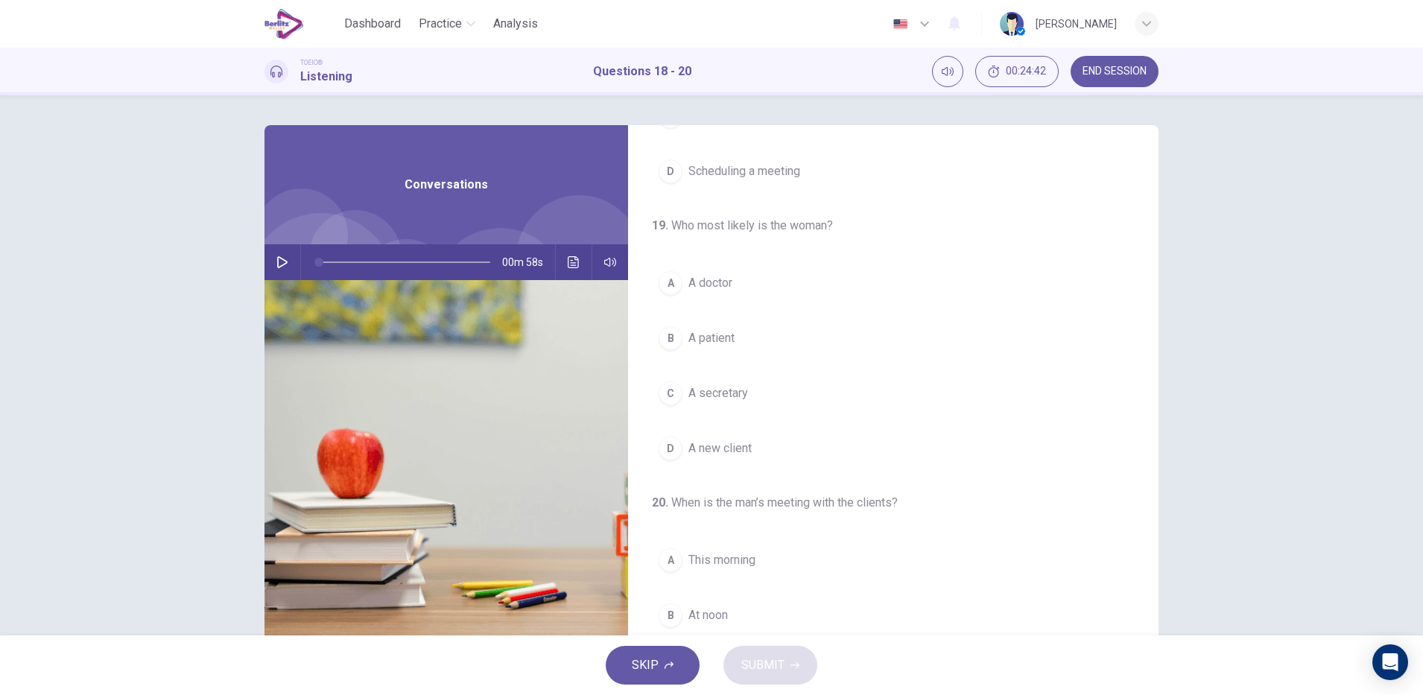
scroll to position [218, 0]
click at [747, 396] on button "C A secretary" at bounding box center [893, 387] width 483 height 37
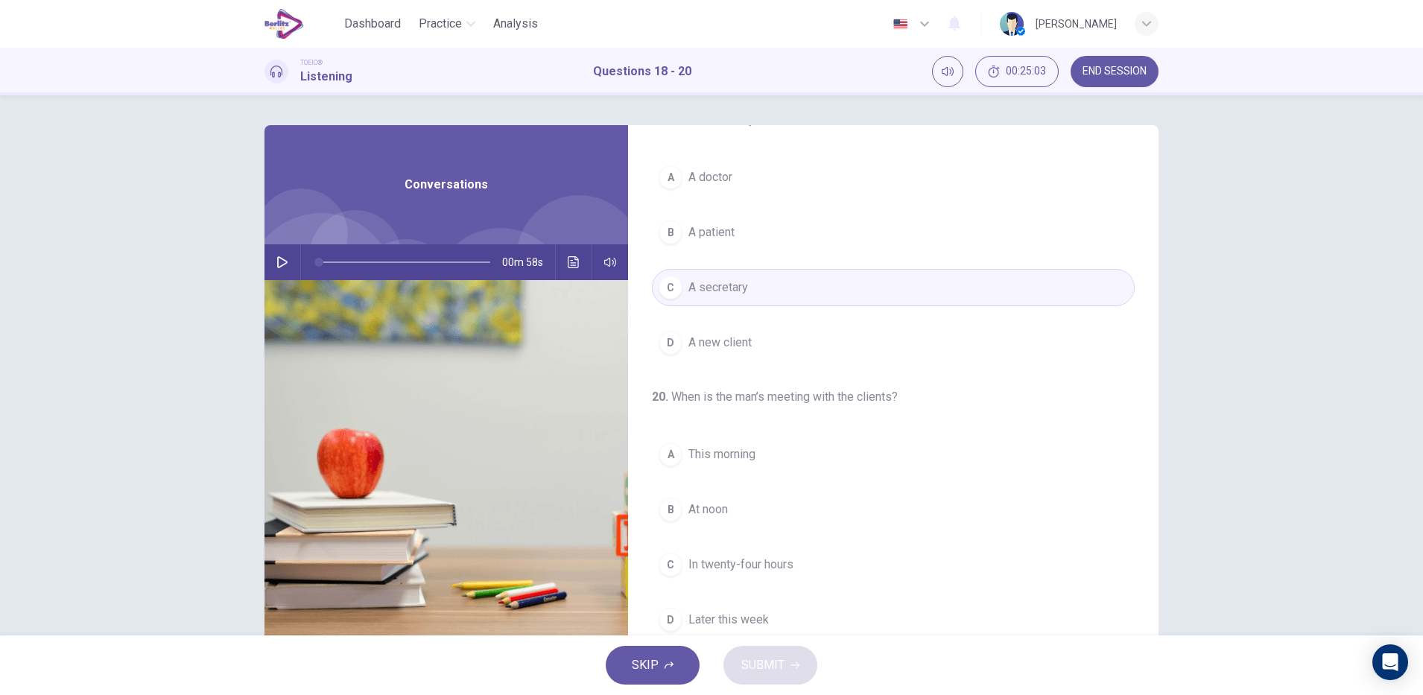
scroll to position [341, 0]
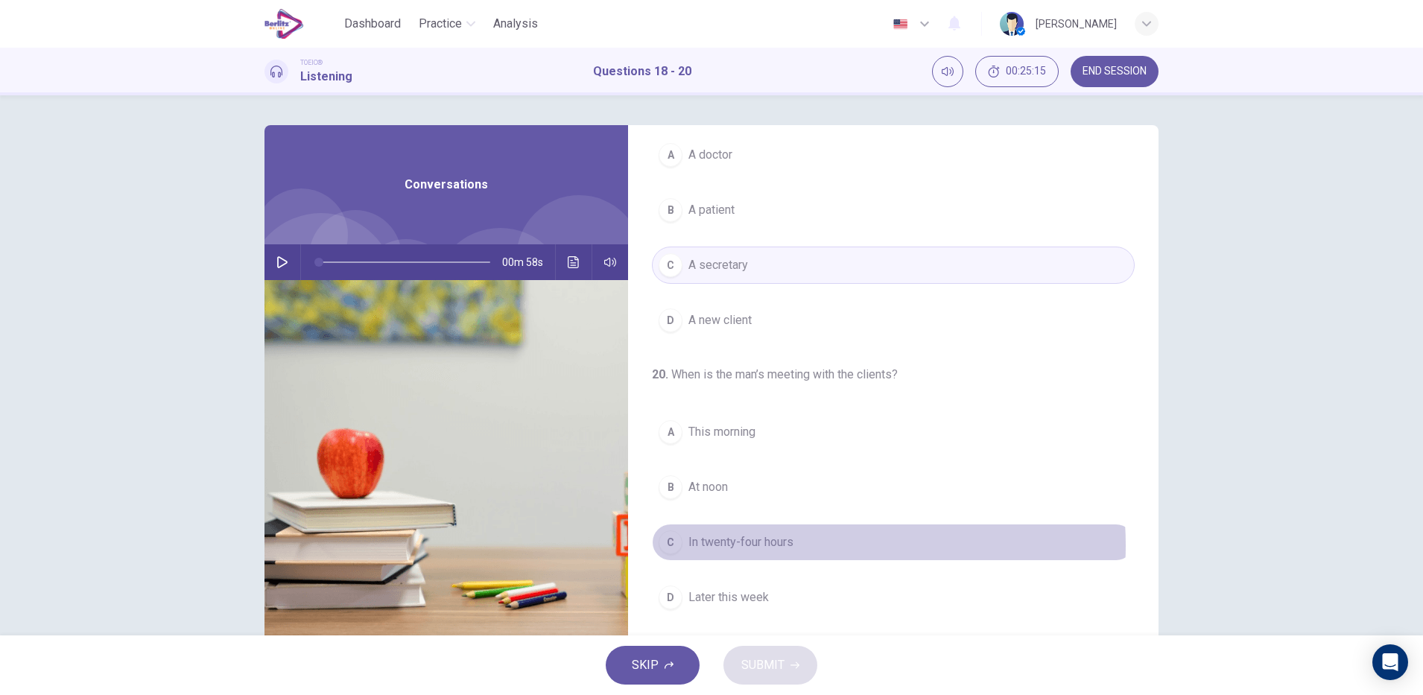
click at [788, 545] on span "In twenty-four hours" at bounding box center [741, 543] width 105 height 18
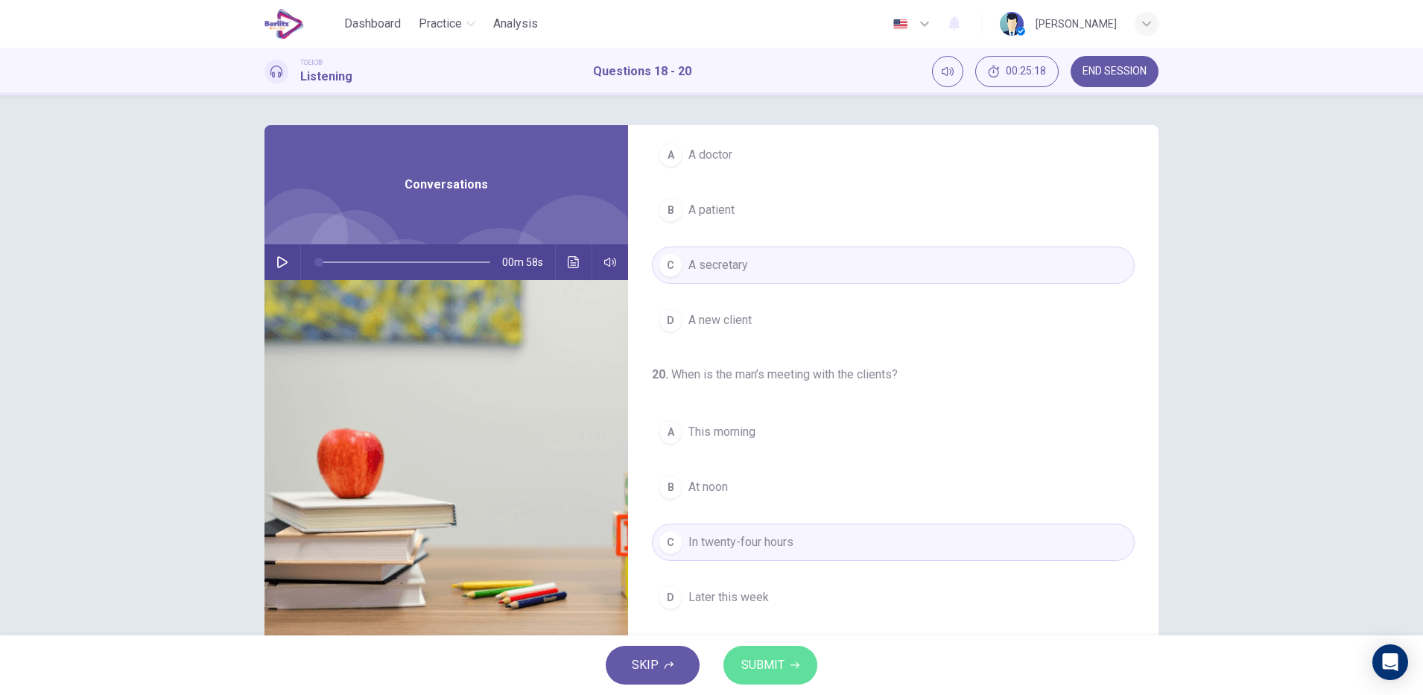
click at [769, 653] on button "SUBMIT" at bounding box center [771, 665] width 94 height 39
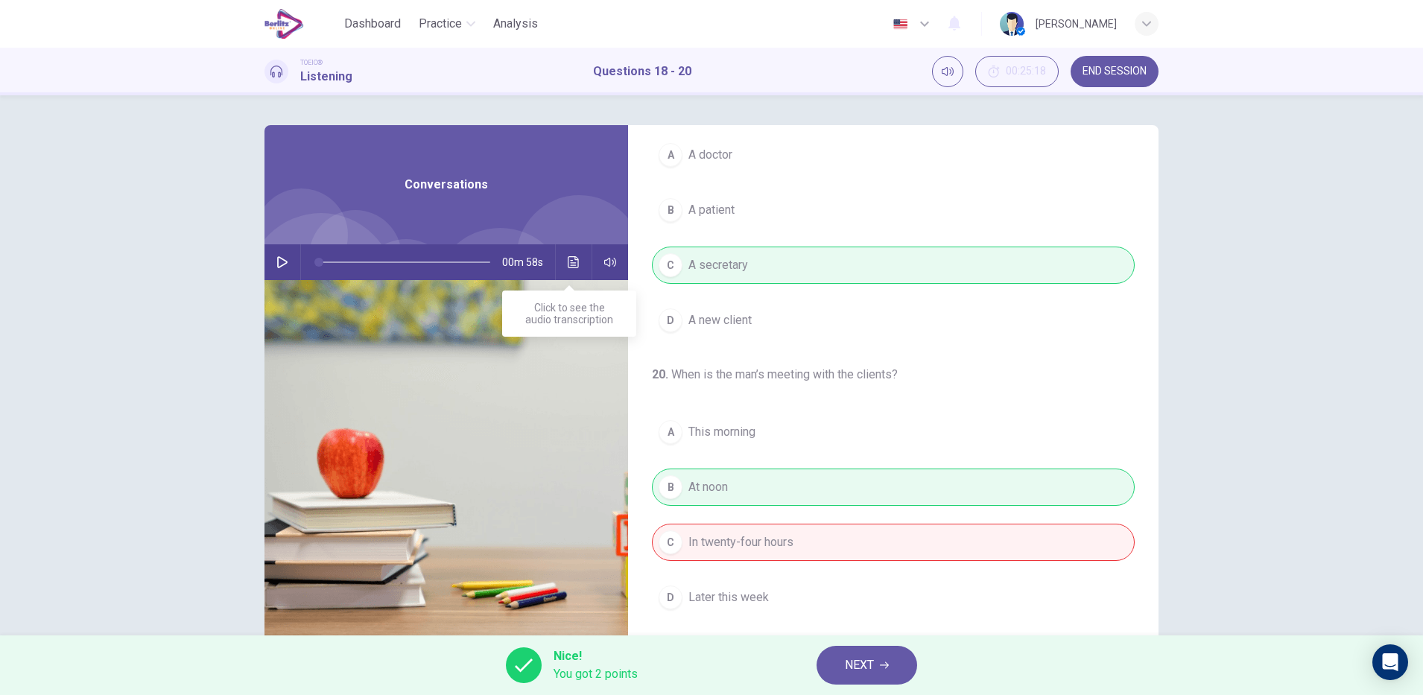
click at [570, 268] on icon "Click to see the audio transcription" at bounding box center [573, 262] width 11 height 12
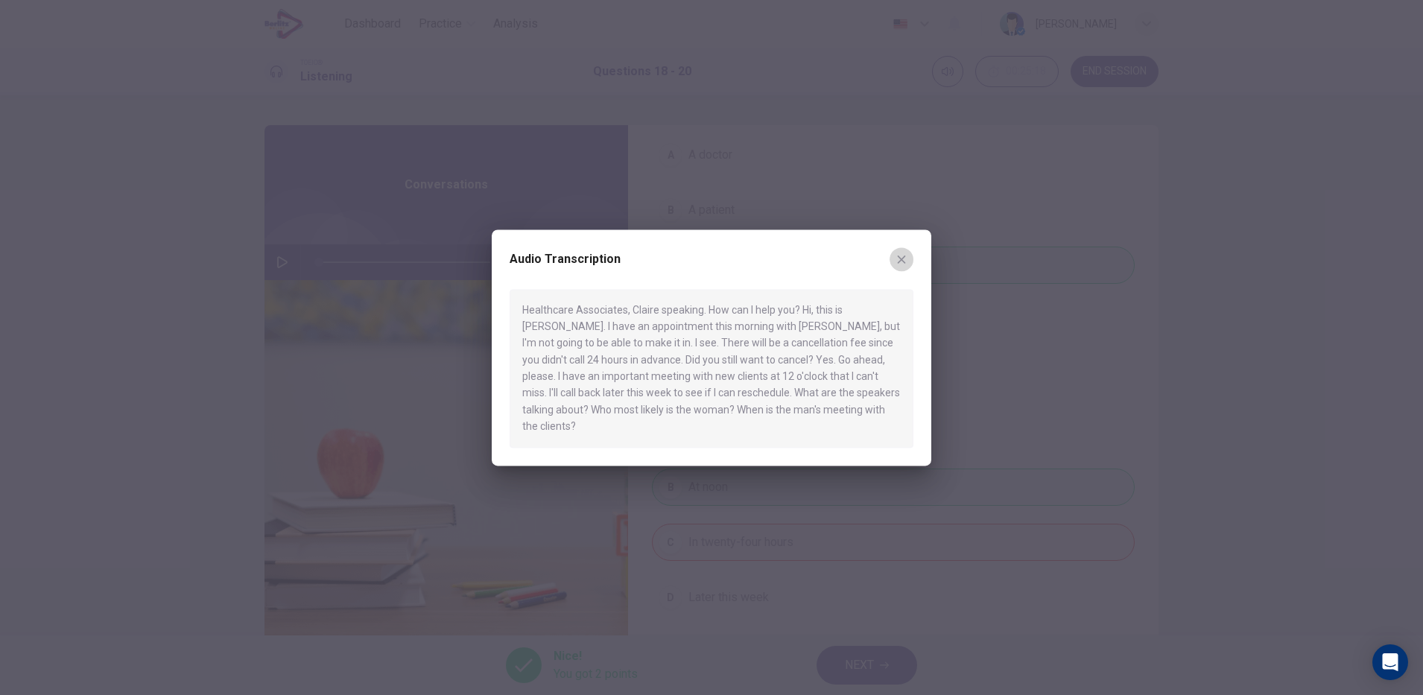
click at [901, 265] on icon "button" at bounding box center [902, 259] width 12 height 12
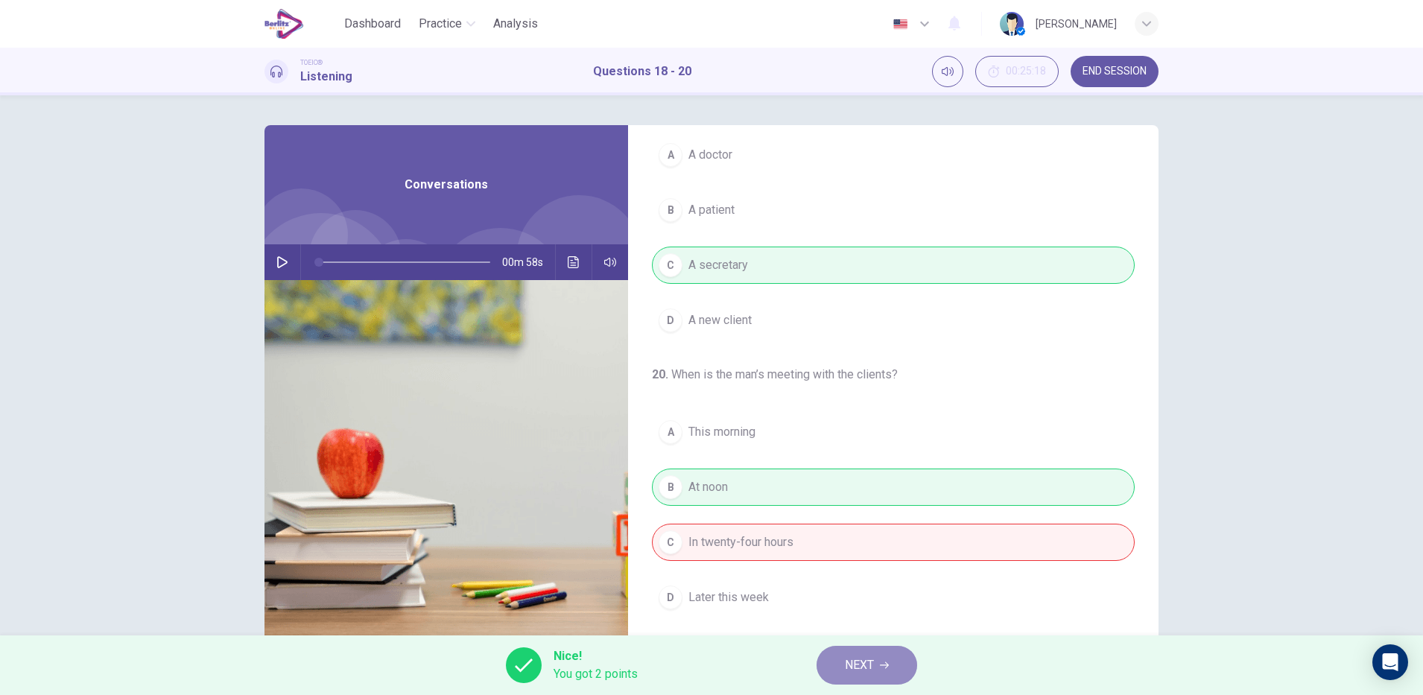
click at [856, 672] on span "NEXT" at bounding box center [859, 665] width 29 height 21
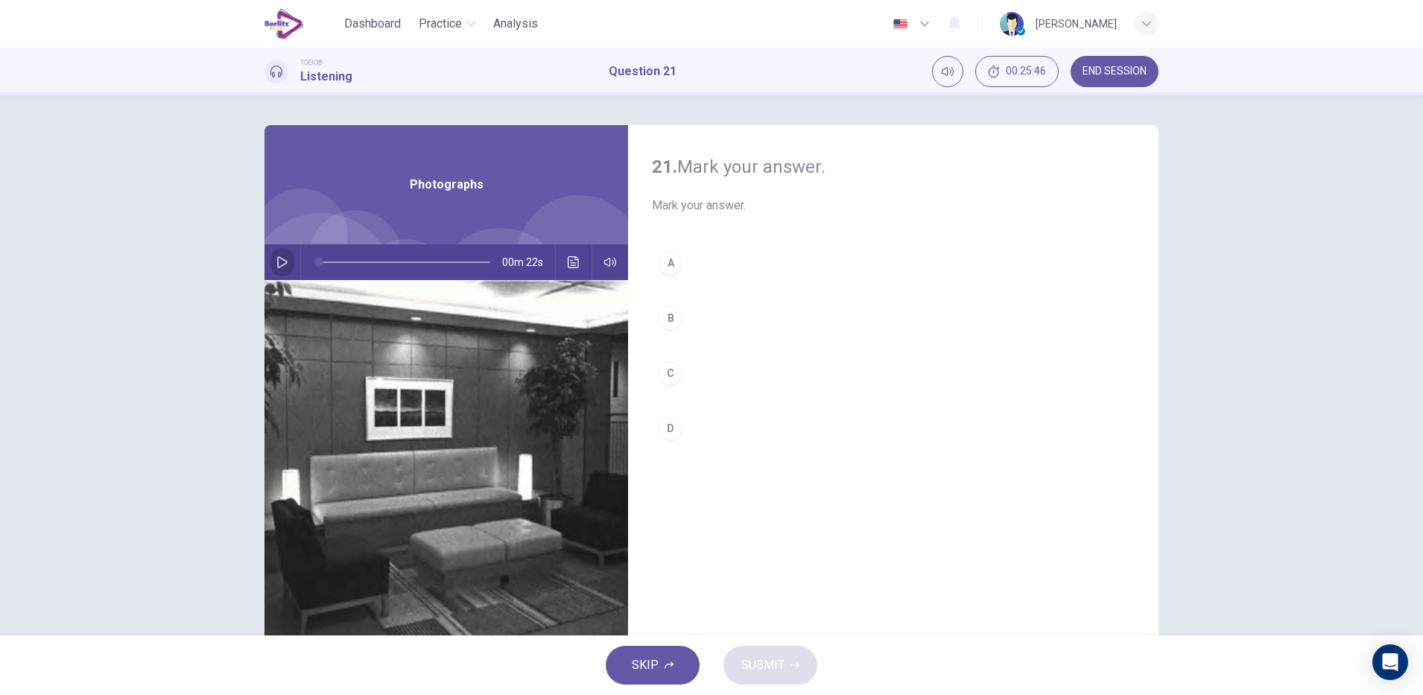
click at [280, 264] on icon "button" at bounding box center [282, 262] width 10 height 12
click at [270, 265] on button "button" at bounding box center [282, 262] width 24 height 36
click at [569, 265] on icon "Click to see the audio transcription" at bounding box center [573, 262] width 11 height 12
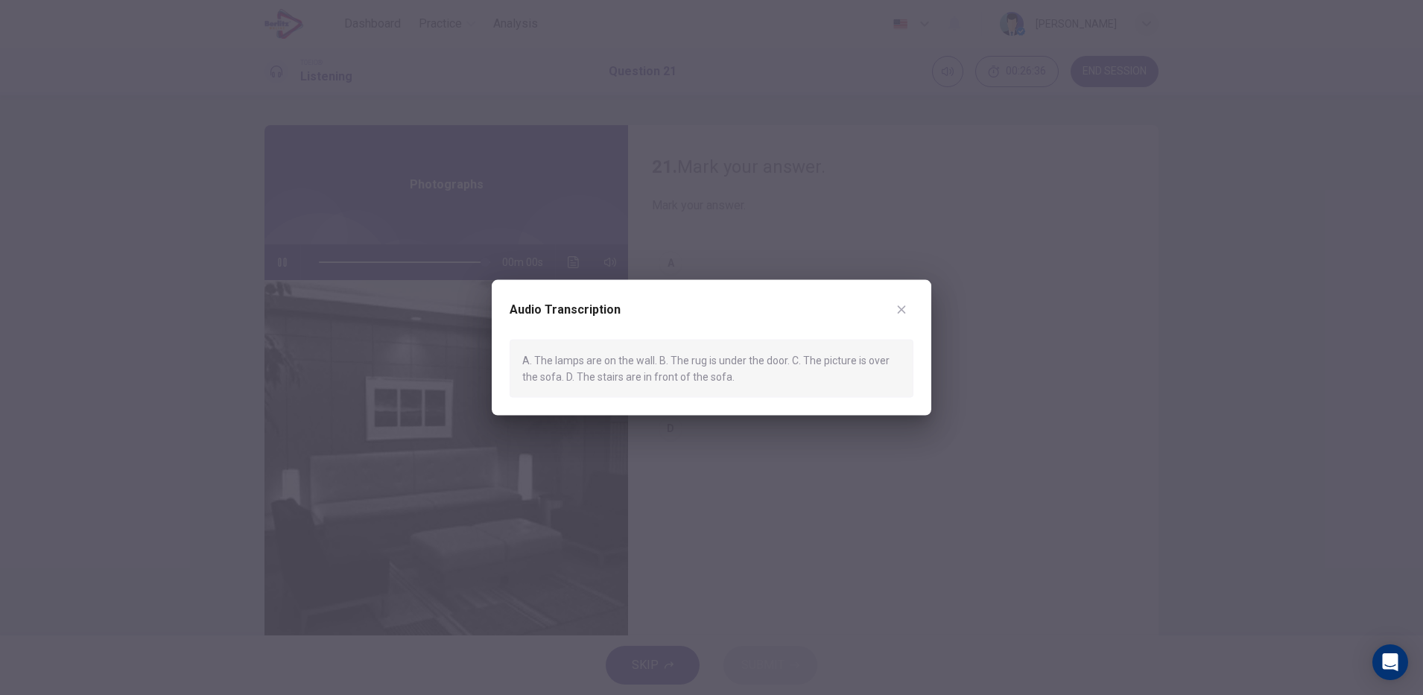
type input "*"
click at [905, 315] on button "button" at bounding box center [902, 309] width 24 height 24
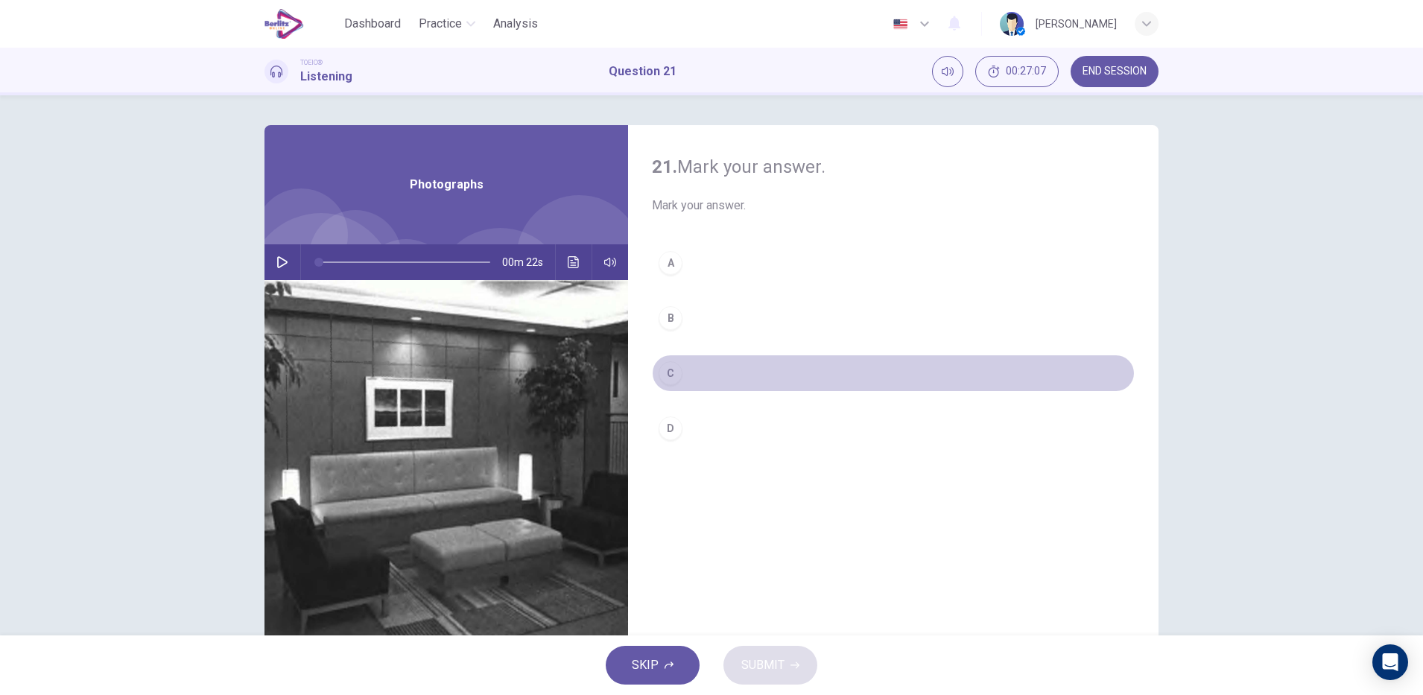
click at [697, 376] on button "C" at bounding box center [893, 373] width 483 height 37
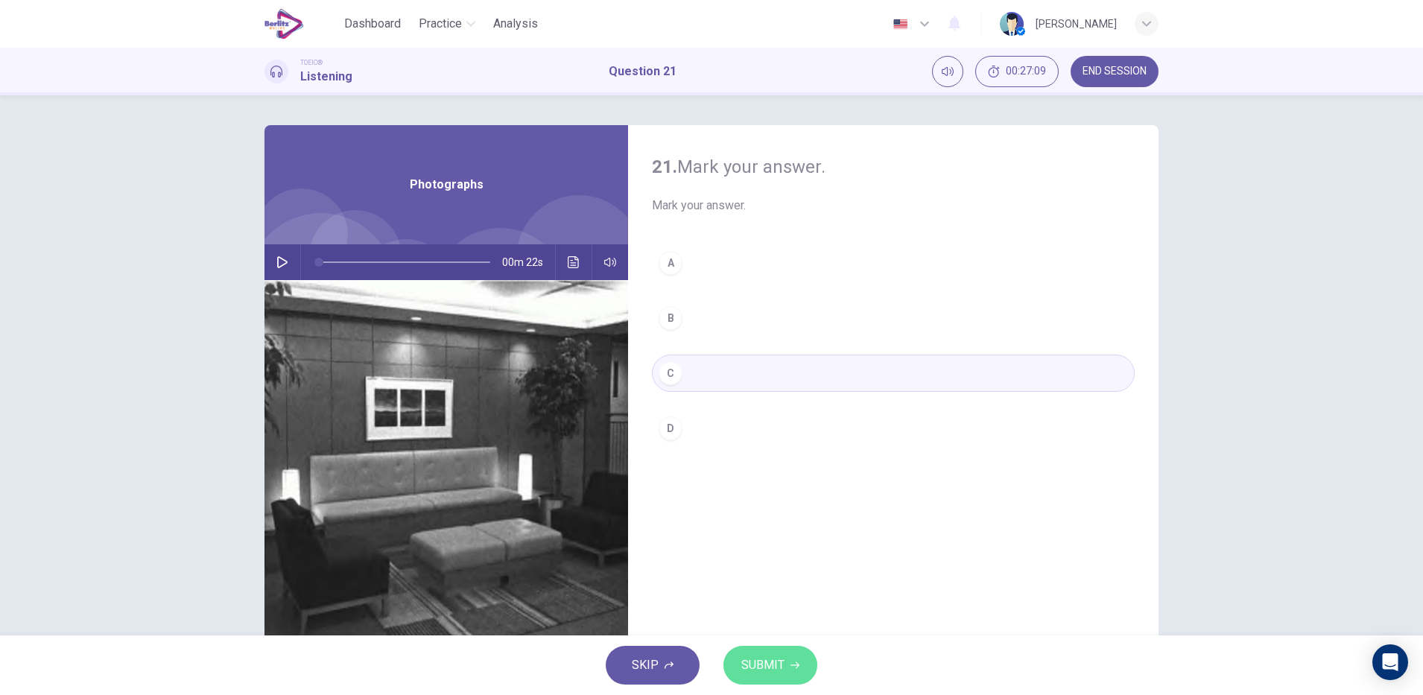
click at [770, 667] on span "SUBMIT" at bounding box center [762, 665] width 43 height 21
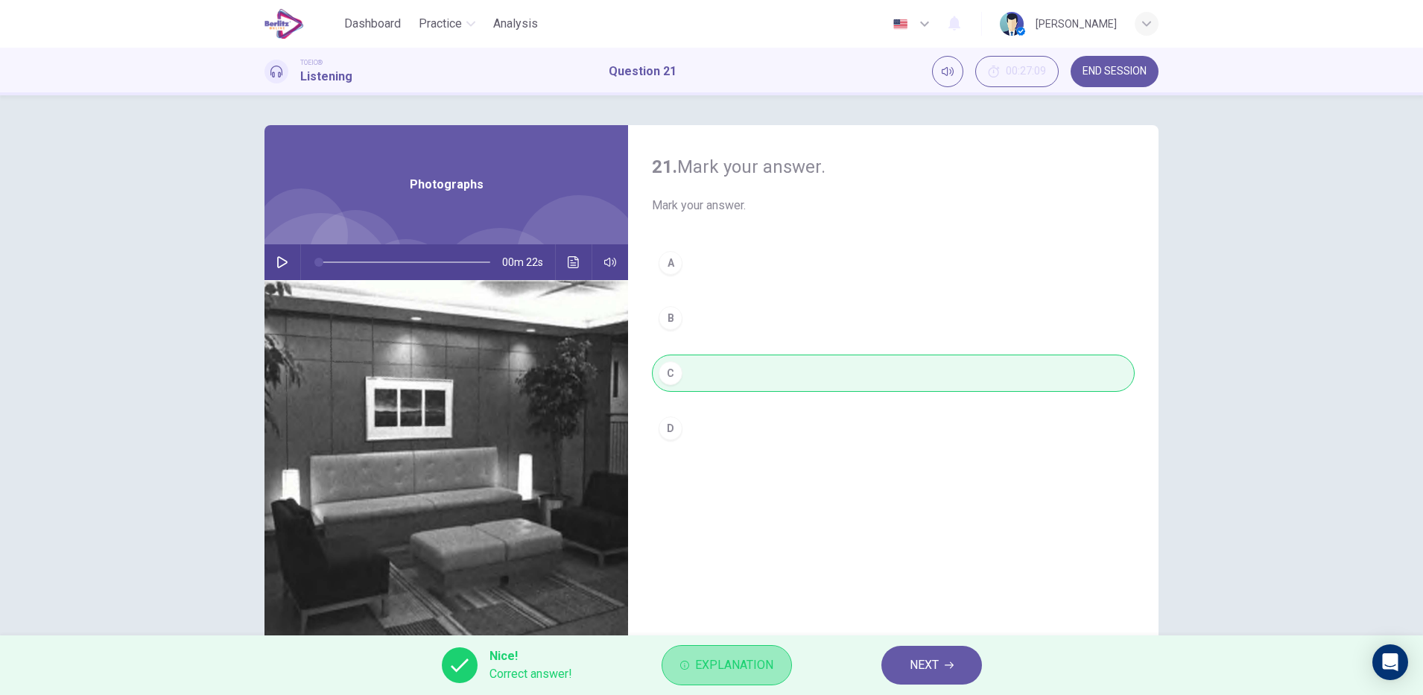
click at [767, 666] on span "Explanation" at bounding box center [734, 665] width 78 height 21
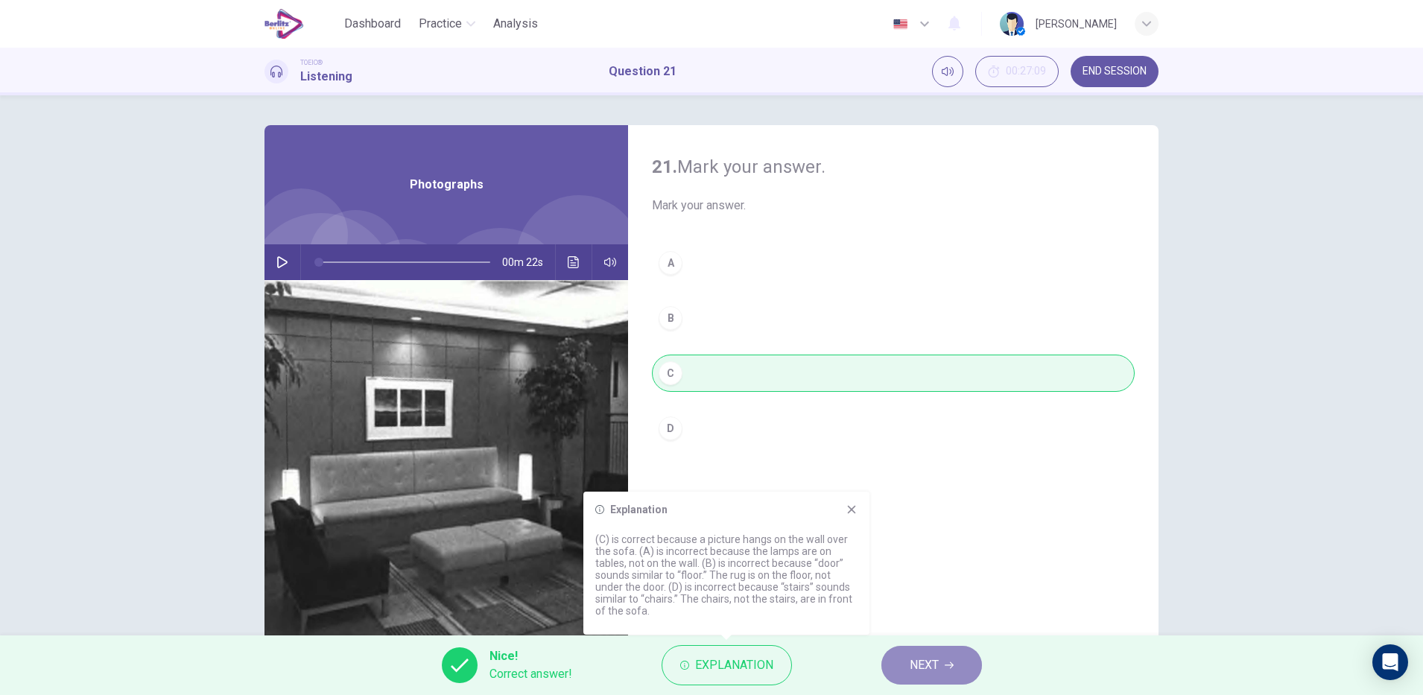
click at [922, 677] on button "NEXT" at bounding box center [932, 665] width 101 height 39
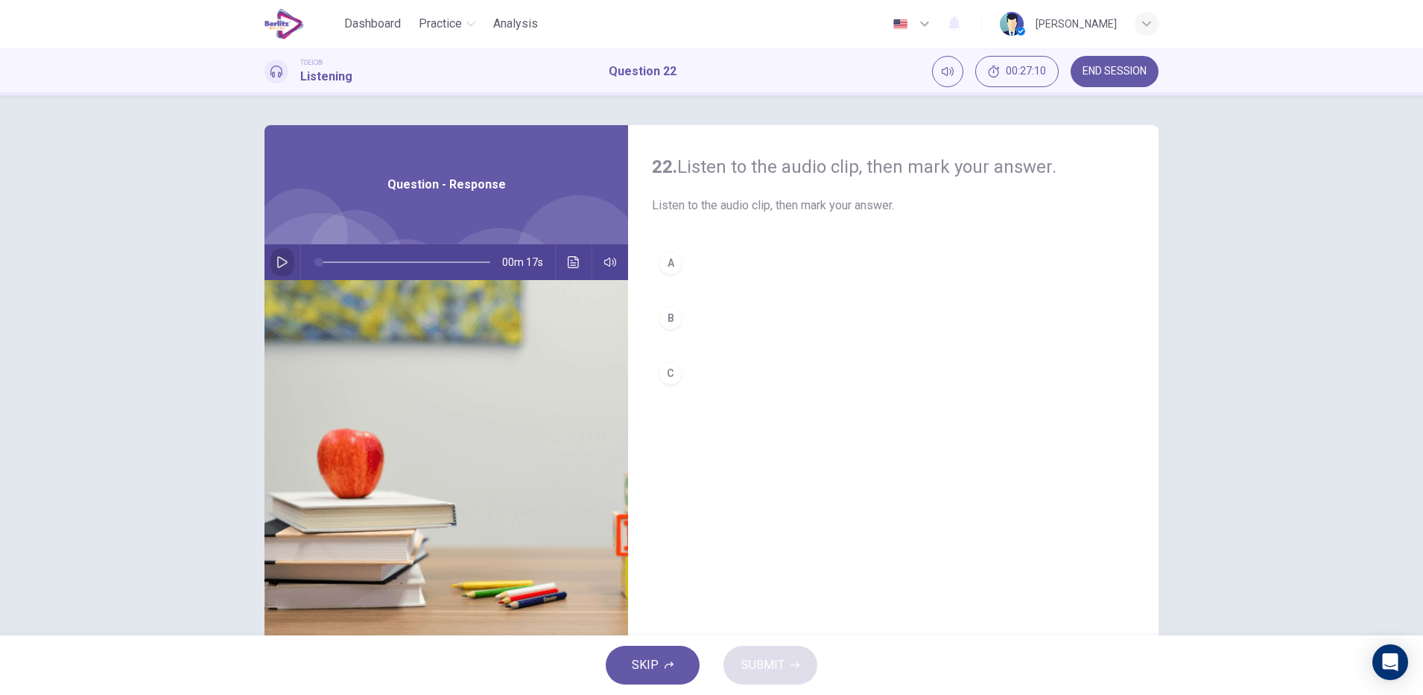
click at [277, 259] on icon "button" at bounding box center [282, 262] width 10 height 12
click at [283, 268] on icon "button" at bounding box center [282, 262] width 12 height 12
click at [569, 267] on icon "Click to see the audio transcription" at bounding box center [574, 262] width 12 height 12
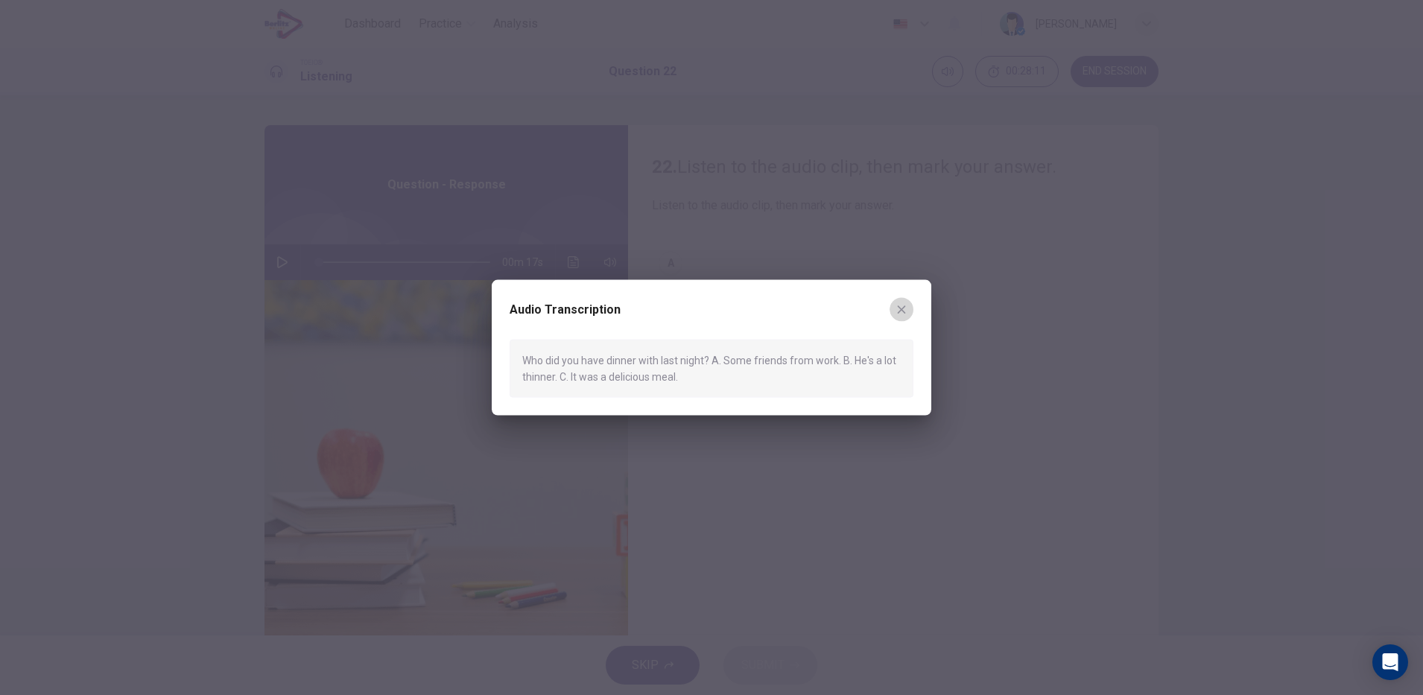
click at [903, 317] on button "button" at bounding box center [902, 309] width 24 height 24
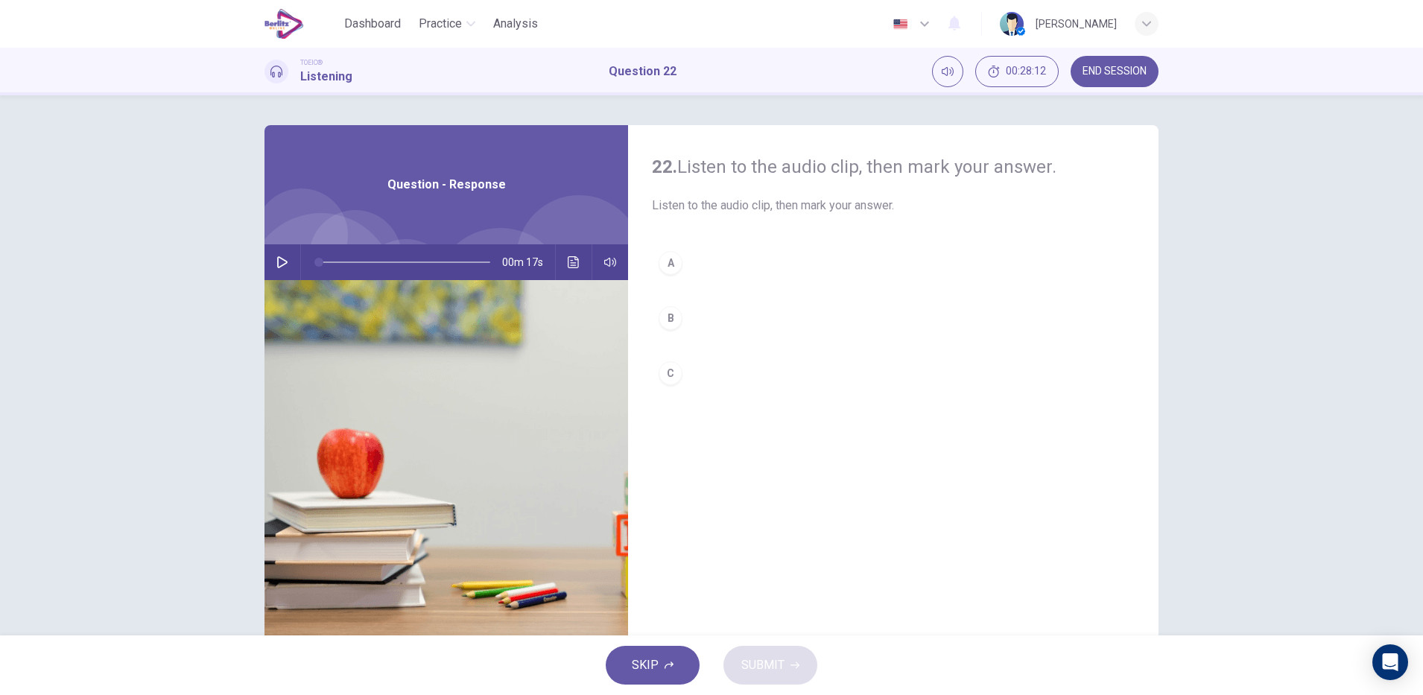
click at [686, 262] on button "A" at bounding box center [893, 262] width 483 height 37
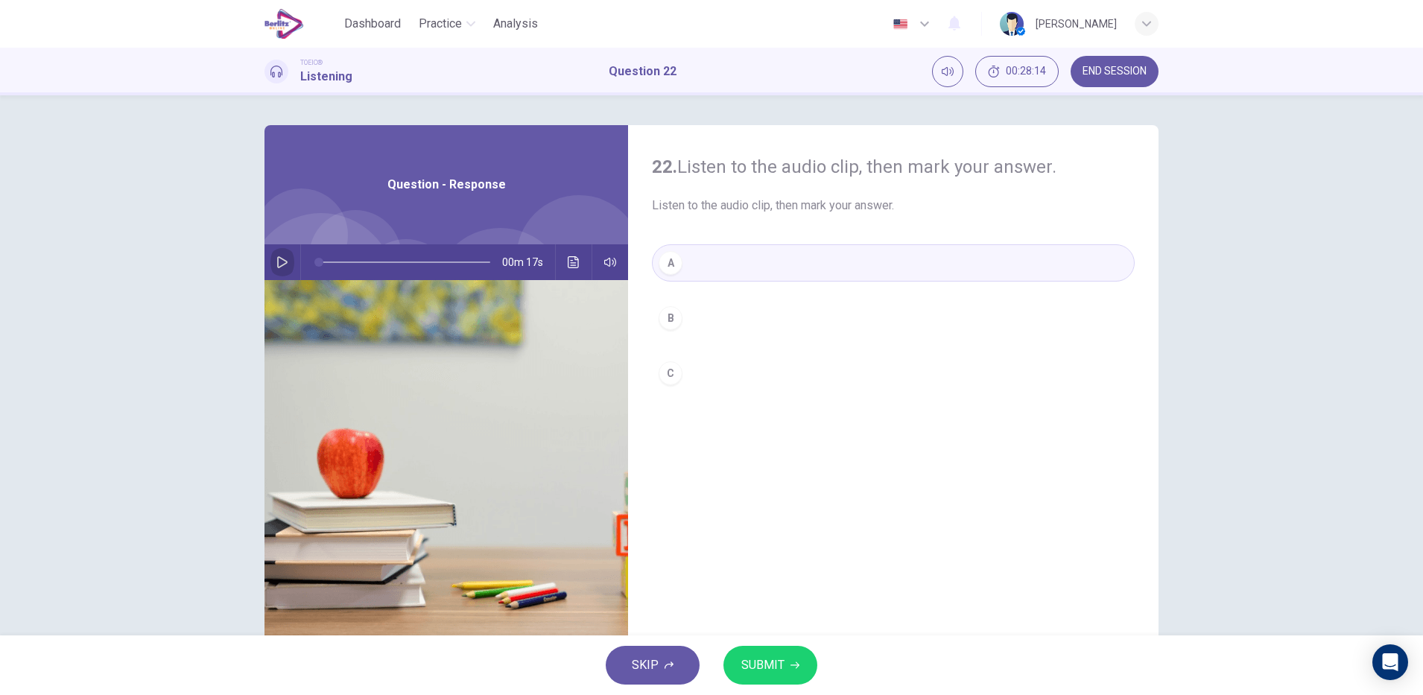
click at [285, 268] on button "button" at bounding box center [282, 262] width 24 height 36
click at [568, 259] on icon "Click to see the audio transcription" at bounding box center [574, 262] width 12 height 12
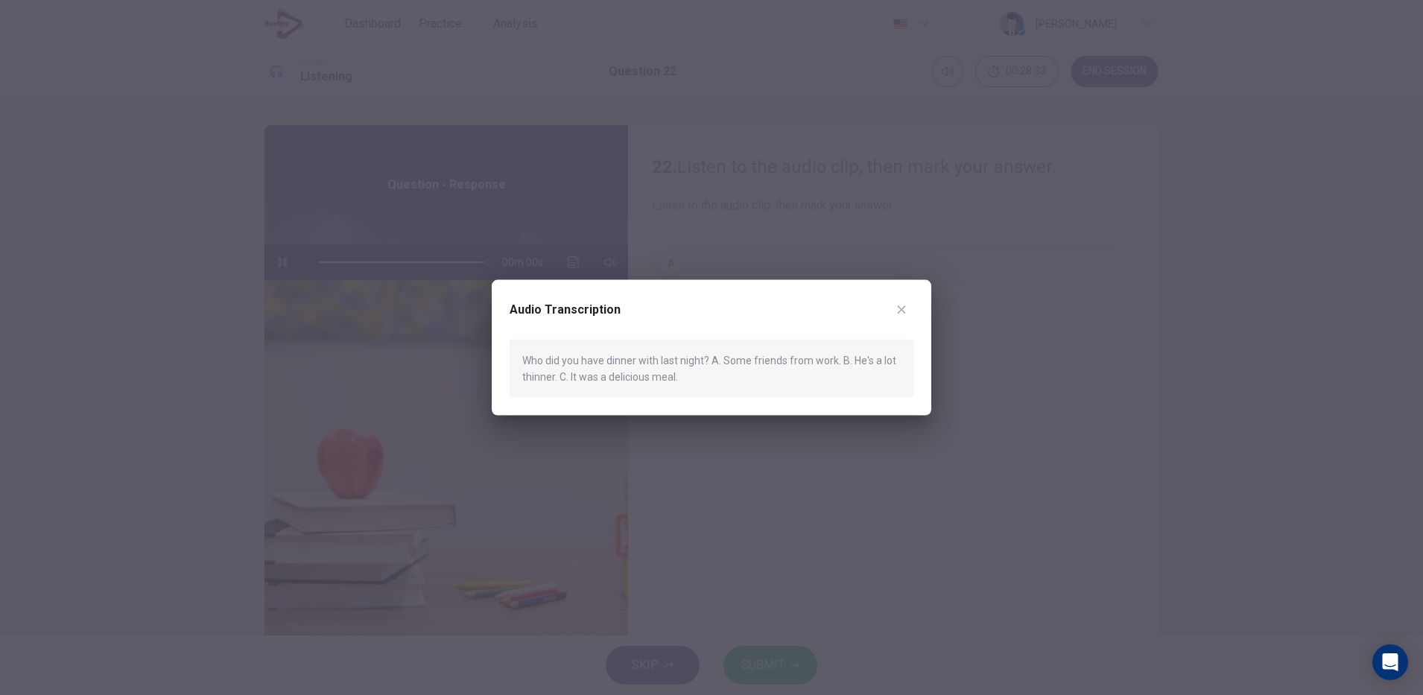
type input "*"
click at [910, 314] on button "button" at bounding box center [902, 309] width 24 height 24
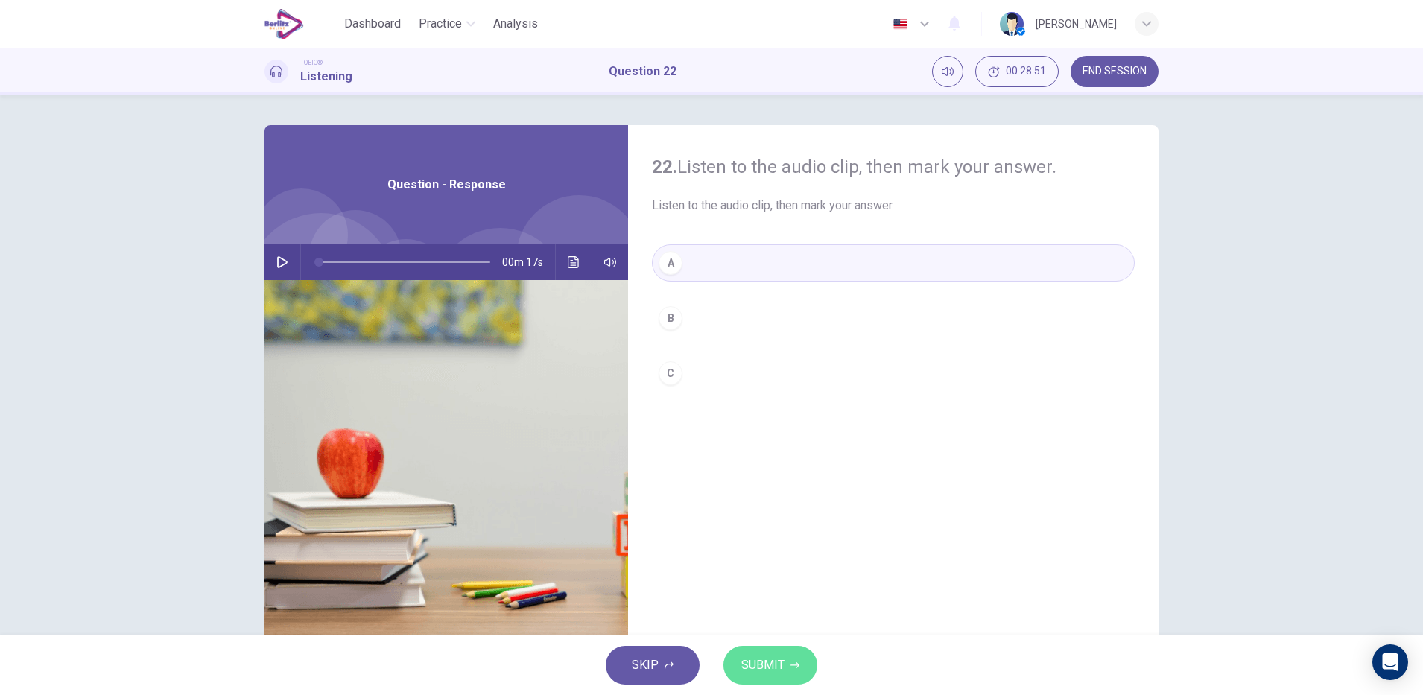
click at [748, 669] on span "SUBMIT" at bounding box center [762, 665] width 43 height 21
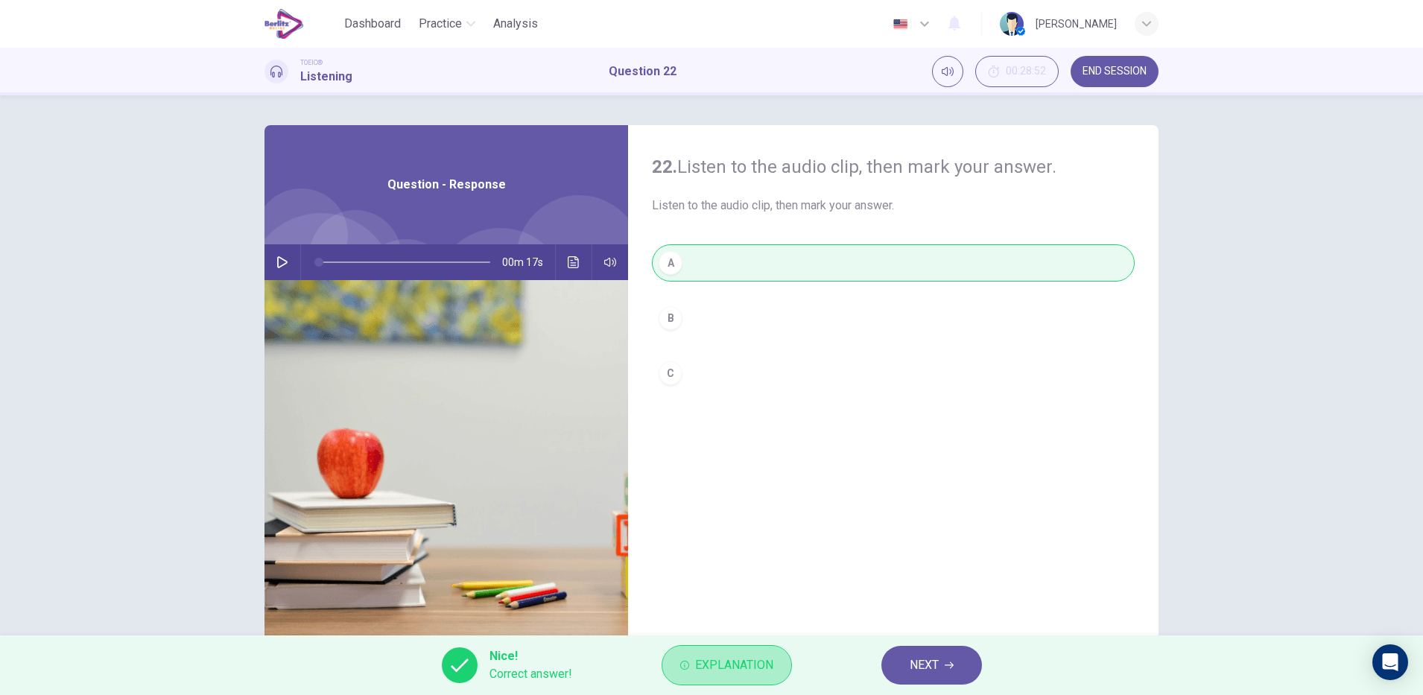
click at [748, 669] on span "Explanation" at bounding box center [734, 665] width 78 height 21
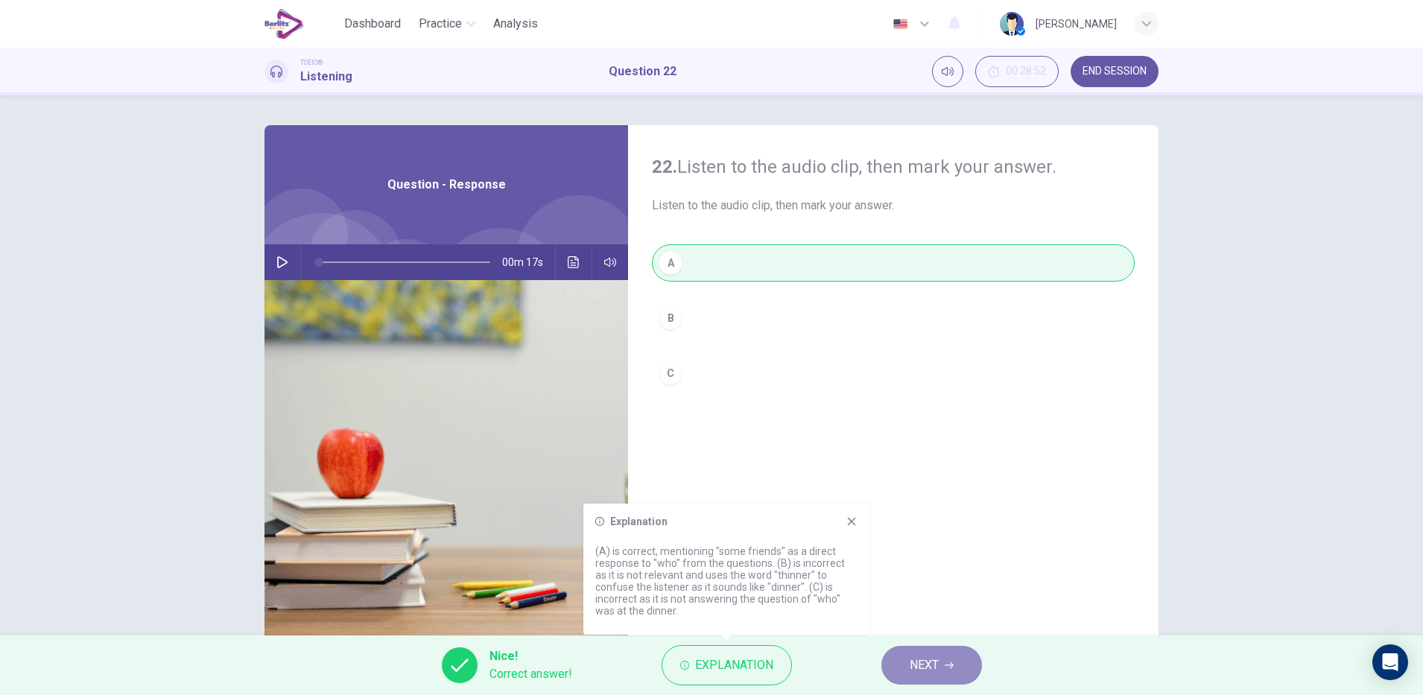
click at [961, 677] on button "NEXT" at bounding box center [932, 665] width 101 height 39
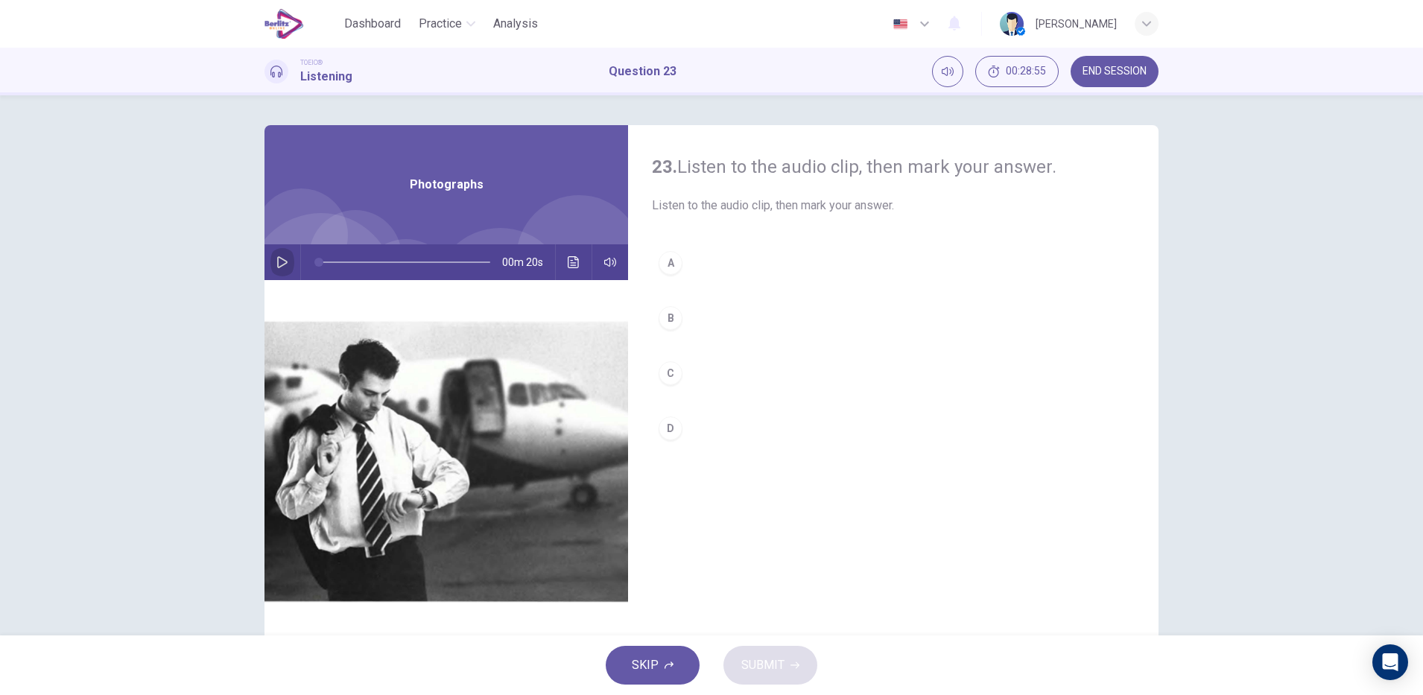
click at [282, 265] on icon "button" at bounding box center [282, 262] width 12 height 12
type input "*"
click at [676, 326] on button "B" at bounding box center [893, 318] width 483 height 37
click at [772, 655] on span "SUBMIT" at bounding box center [762, 665] width 43 height 21
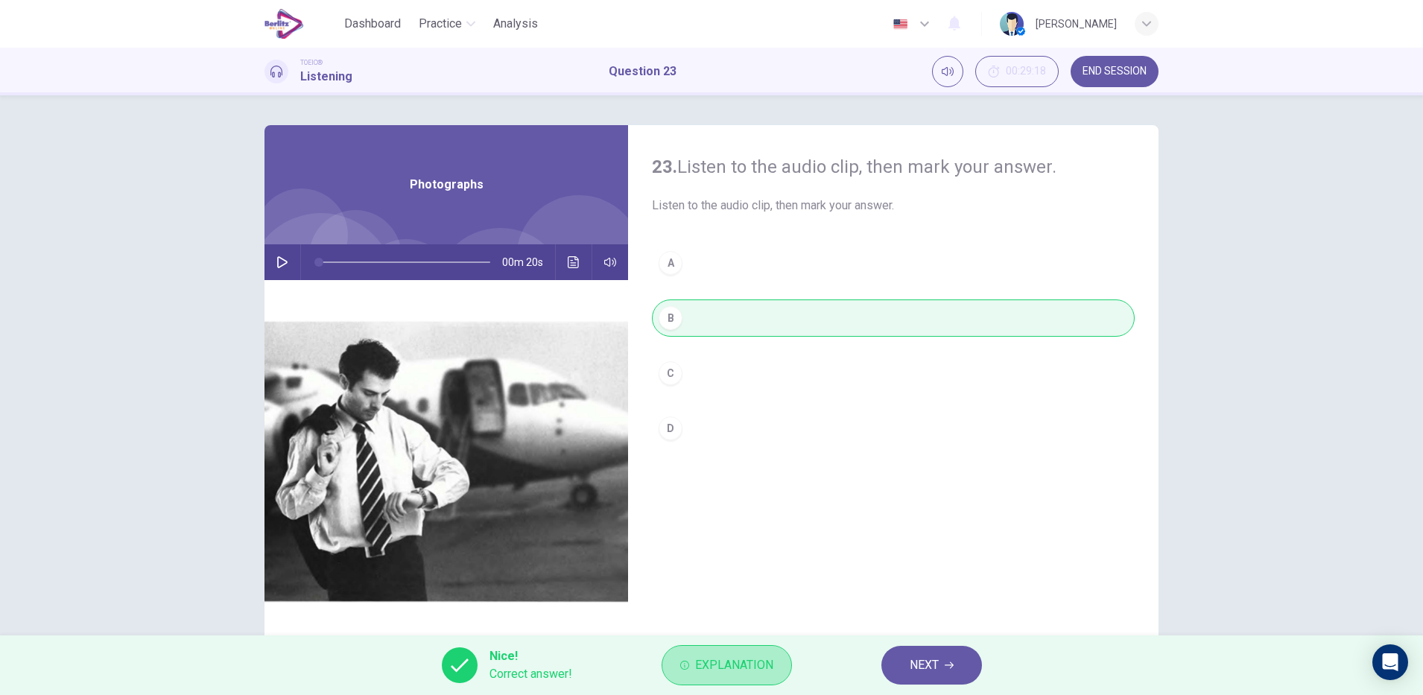
click at [772, 655] on span "Explanation" at bounding box center [734, 665] width 78 height 21
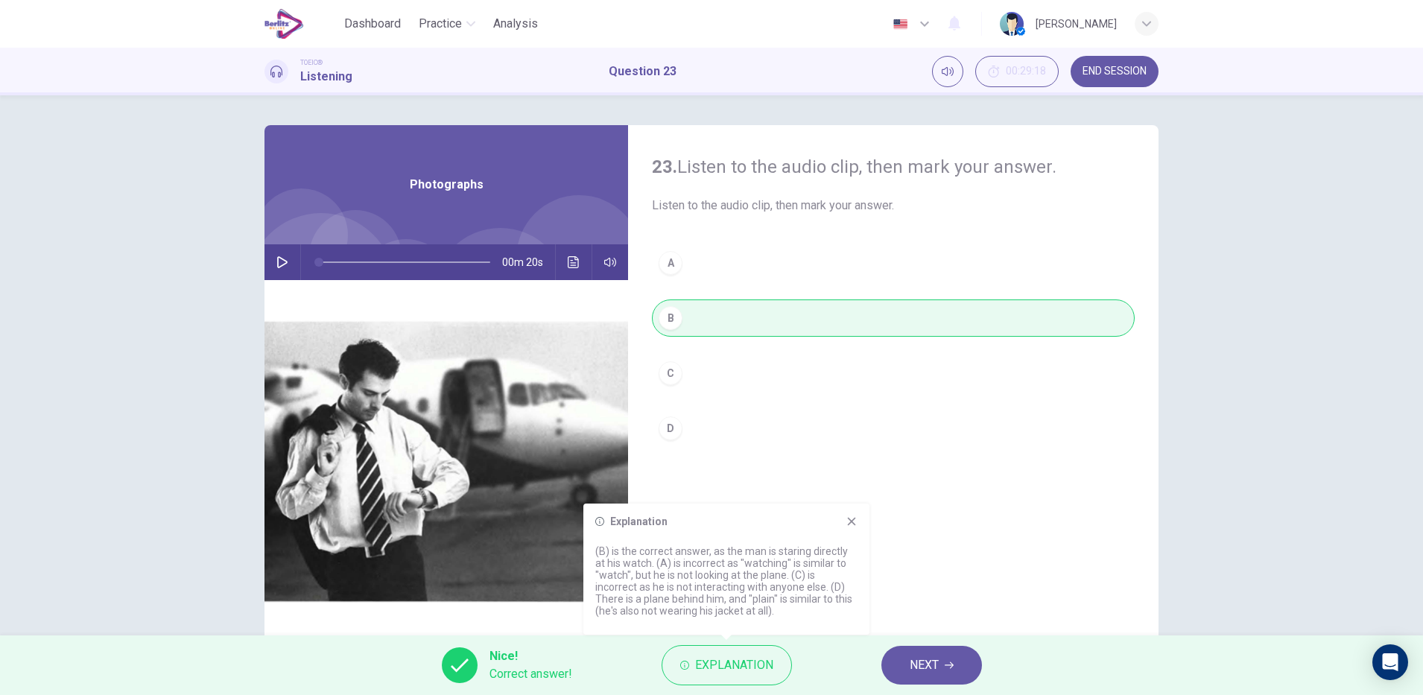
click at [876, 671] on div "Nice! Correct answer! Explanation NEXT" at bounding box center [711, 666] width 1423 height 60
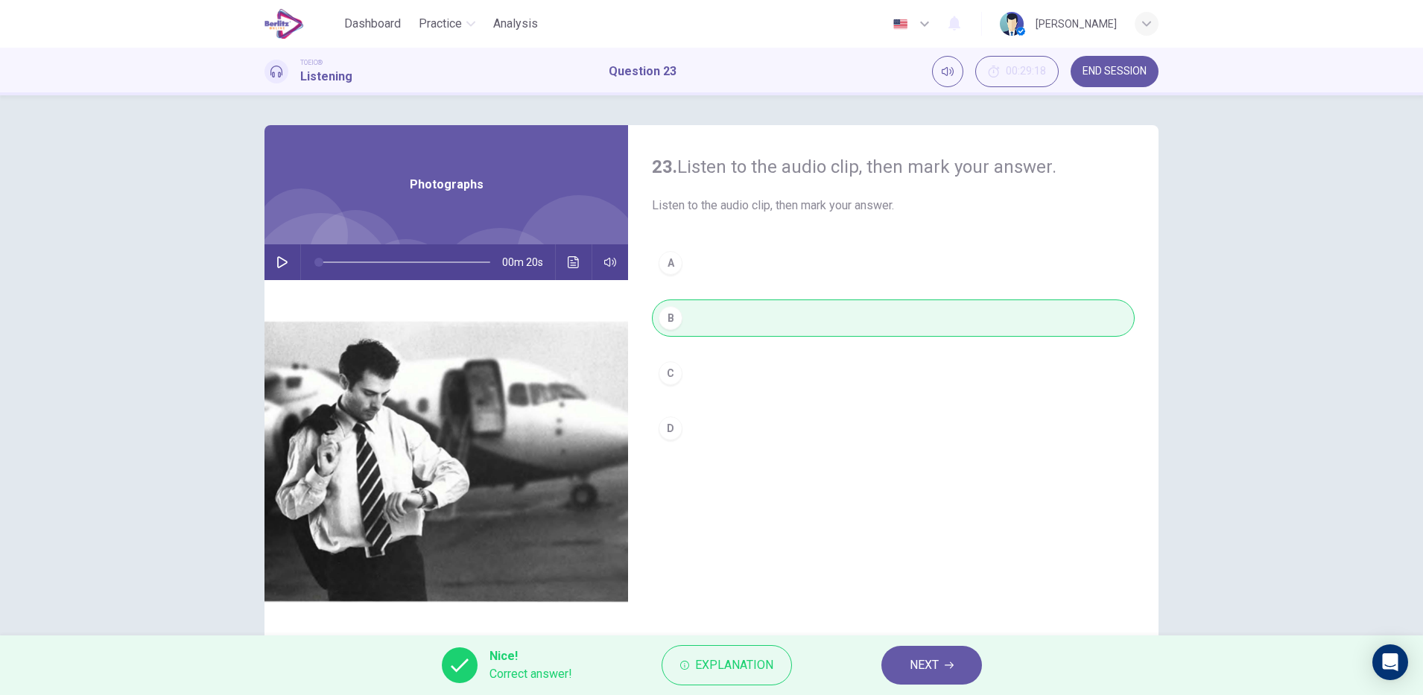
click at [876, 671] on div "Nice! Correct answer! Explanation NEXT" at bounding box center [711, 666] width 1423 height 60
click at [922, 663] on span "NEXT" at bounding box center [924, 665] width 29 height 21
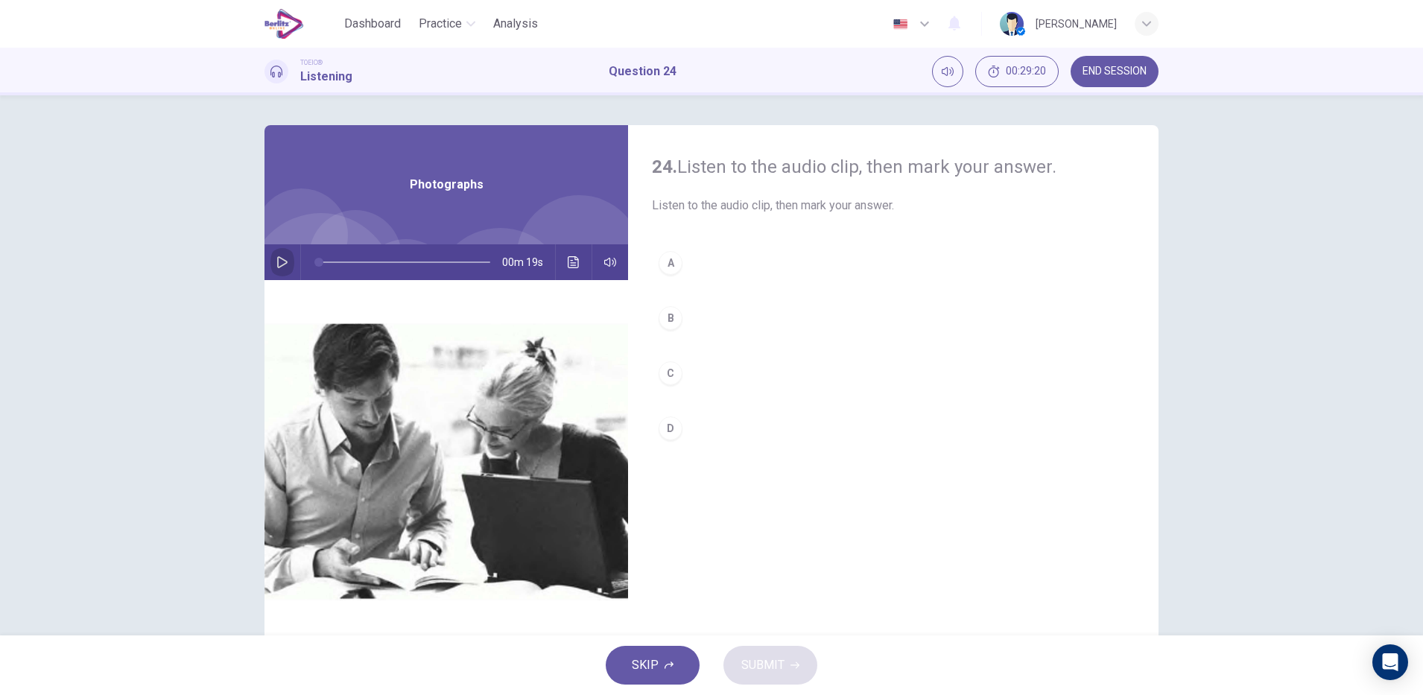
click at [277, 268] on icon "button" at bounding box center [282, 262] width 10 height 12
type input "*"
click at [686, 258] on button "A" at bounding box center [893, 262] width 483 height 37
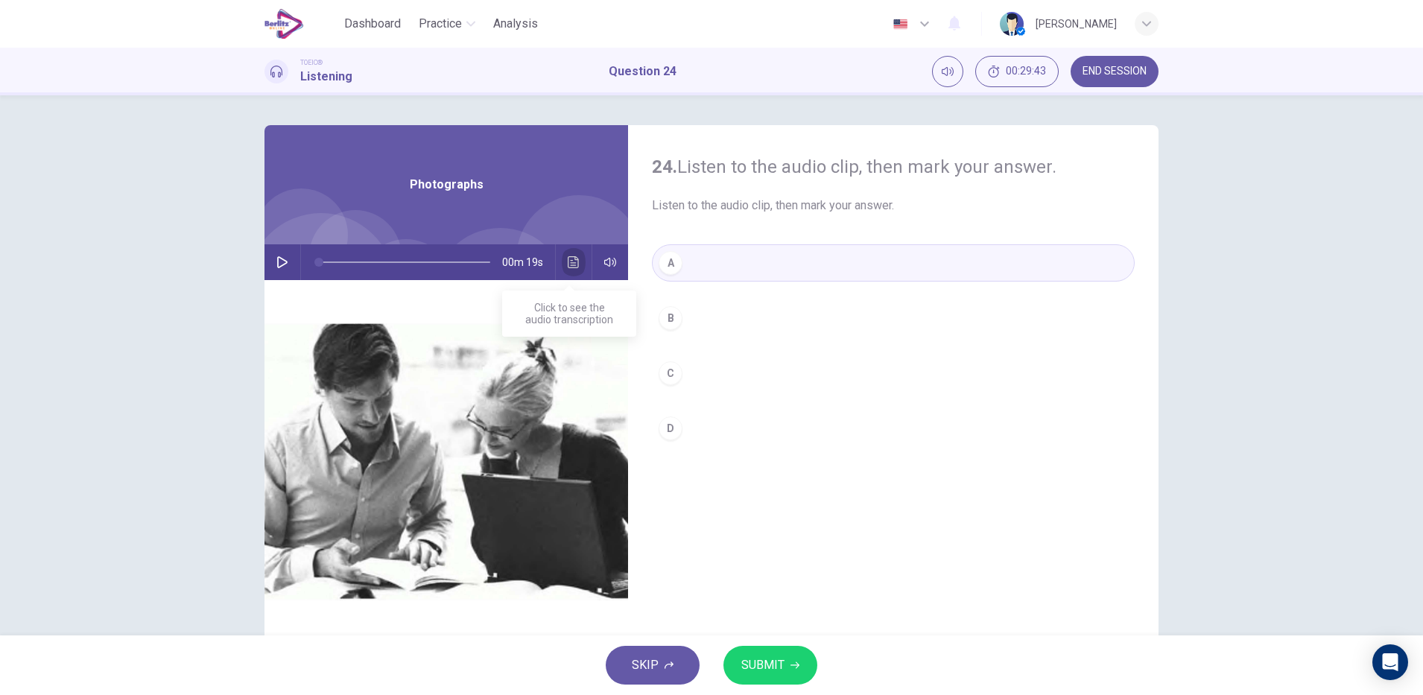
click at [575, 259] on icon "Click to see the audio transcription" at bounding box center [574, 262] width 12 height 12
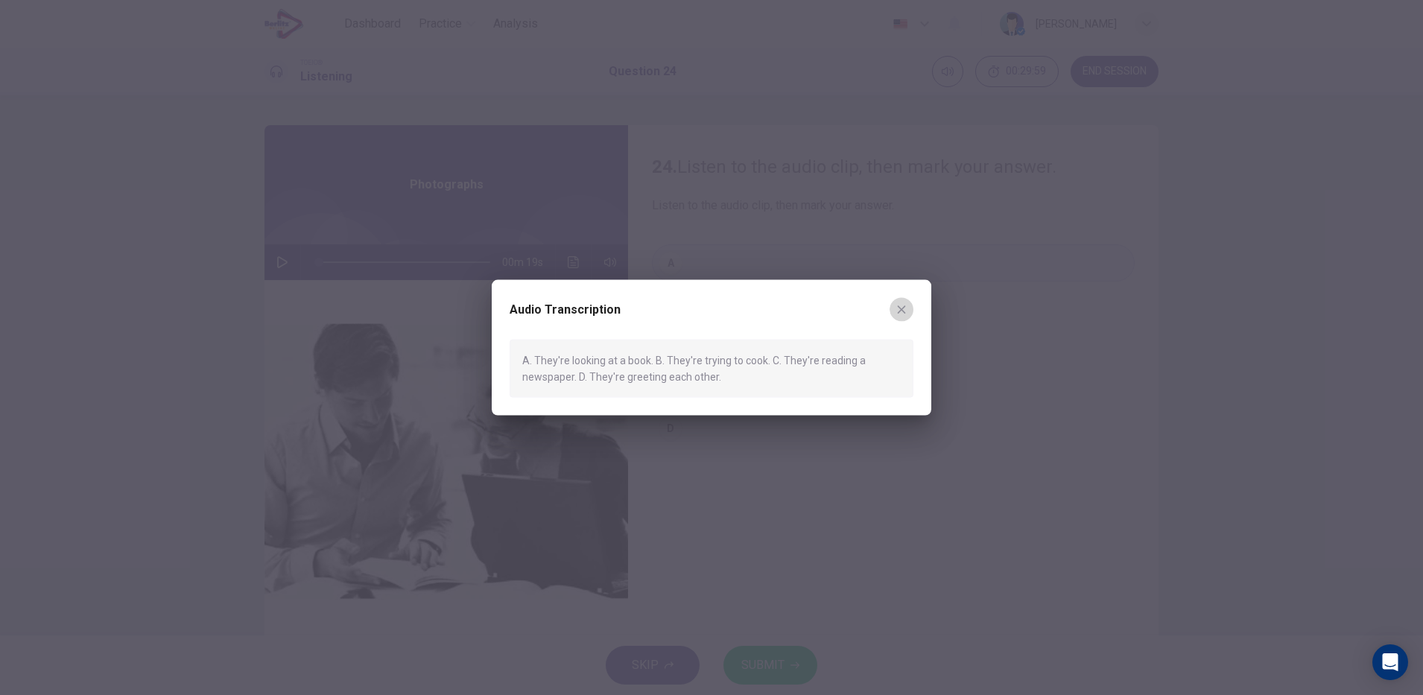
click at [903, 307] on icon "button" at bounding box center [902, 310] width 8 height 8
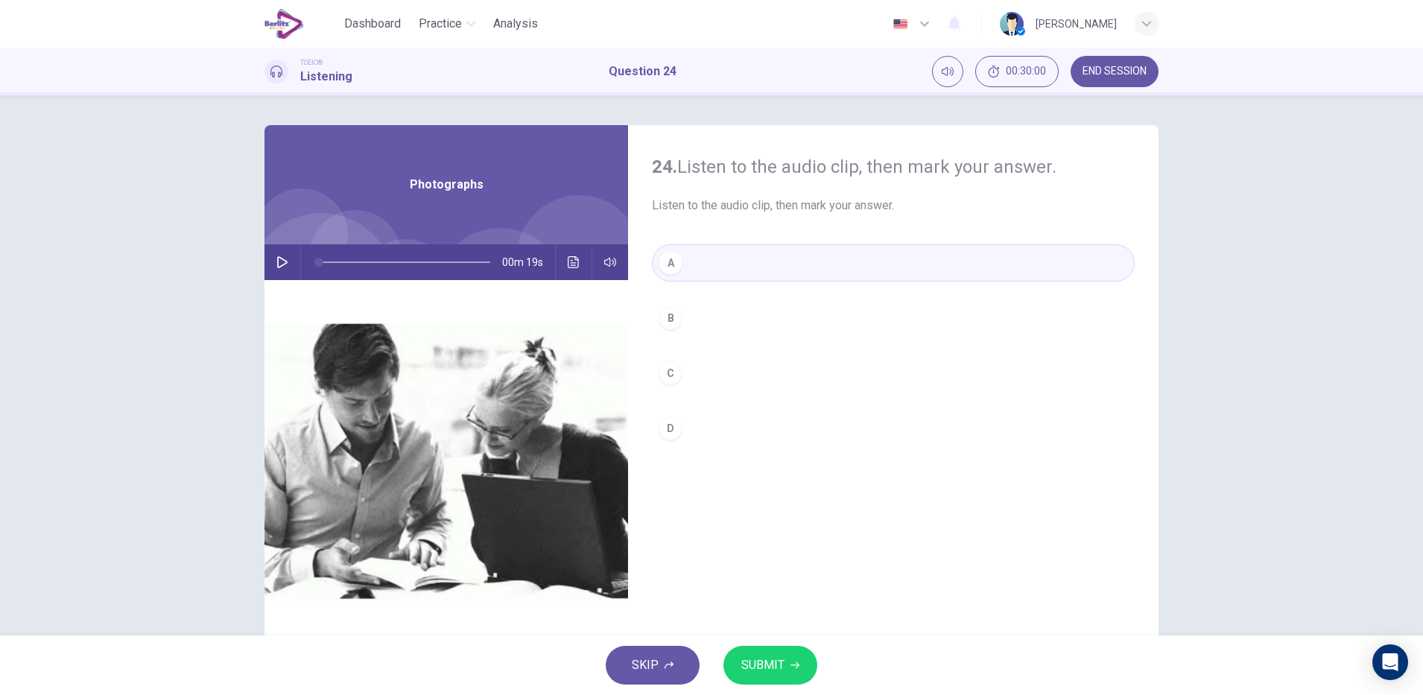
click at [760, 654] on button "SUBMIT" at bounding box center [771, 665] width 94 height 39
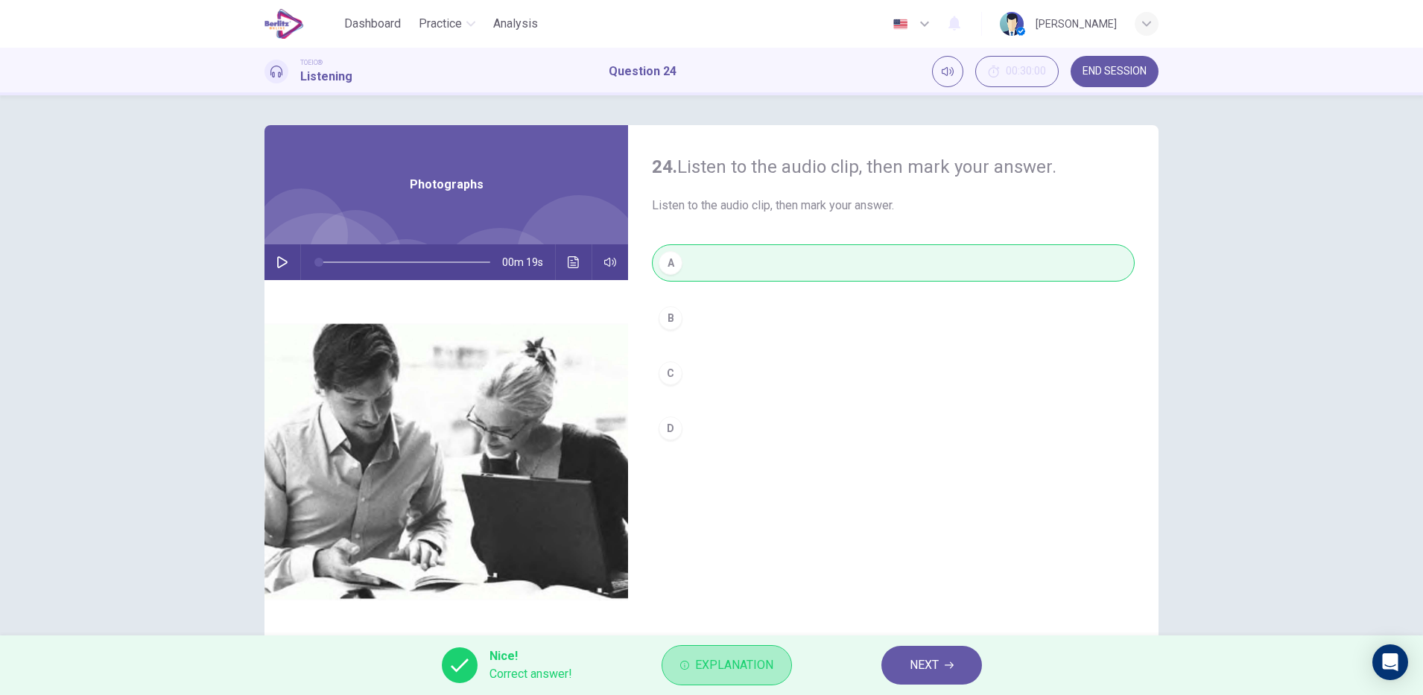
click at [760, 654] on button "Explanation" at bounding box center [727, 665] width 130 height 40
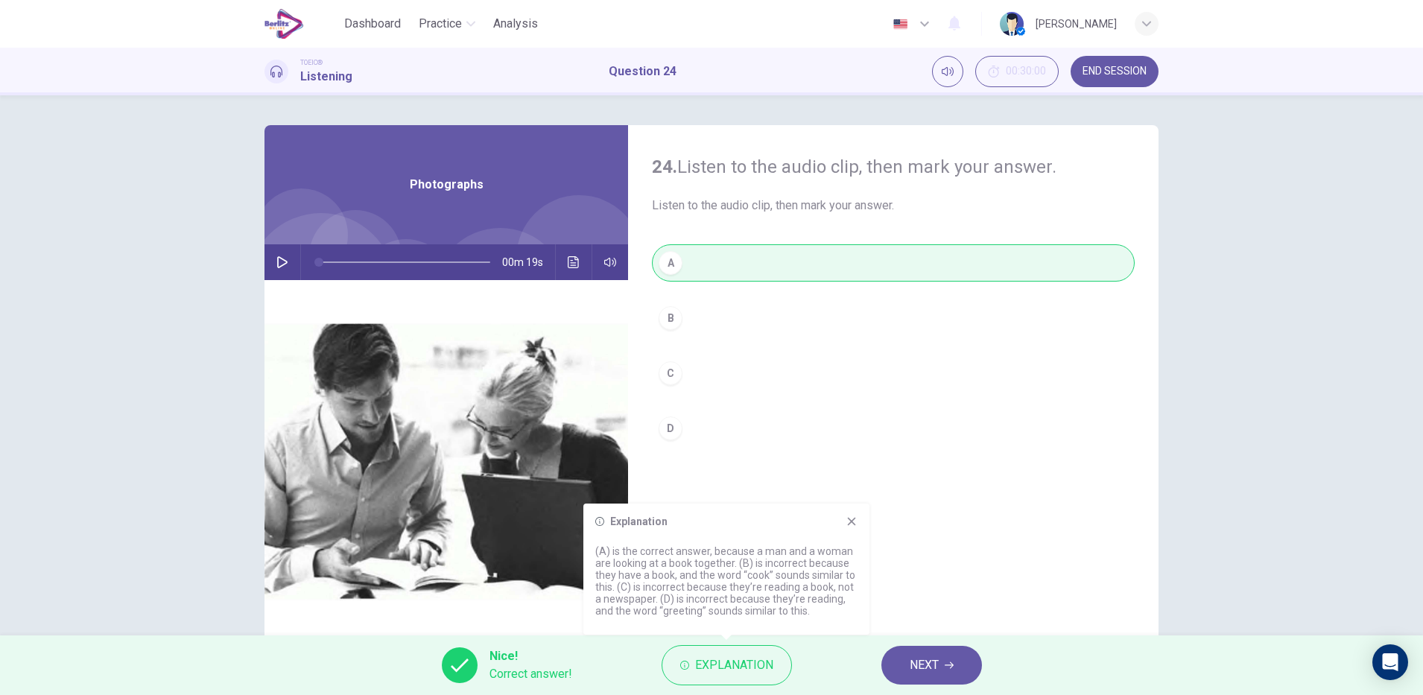
click at [928, 661] on span "NEXT" at bounding box center [924, 665] width 29 height 21
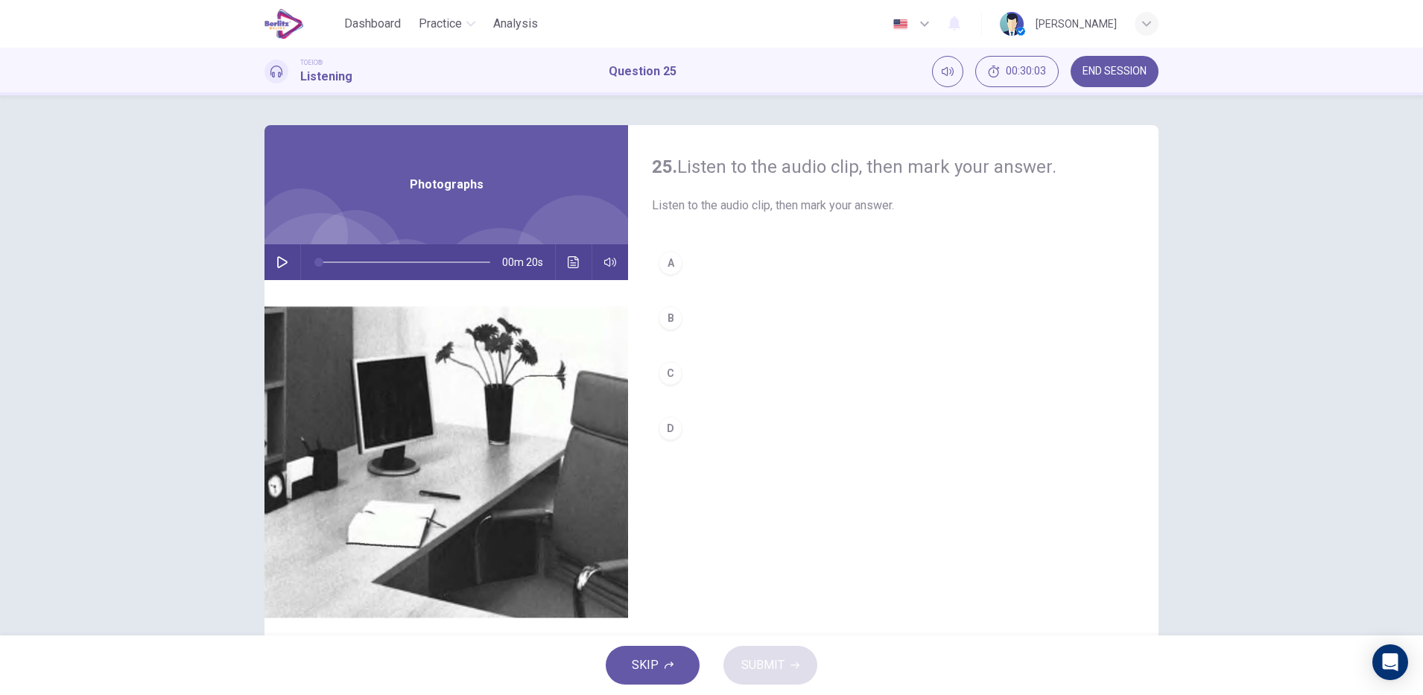
click at [276, 262] on icon "button" at bounding box center [282, 262] width 12 height 12
type input "*"
click at [671, 318] on div "B" at bounding box center [671, 318] width 24 height 24
click at [567, 250] on button "Click to see the audio transcription" at bounding box center [574, 262] width 24 height 36
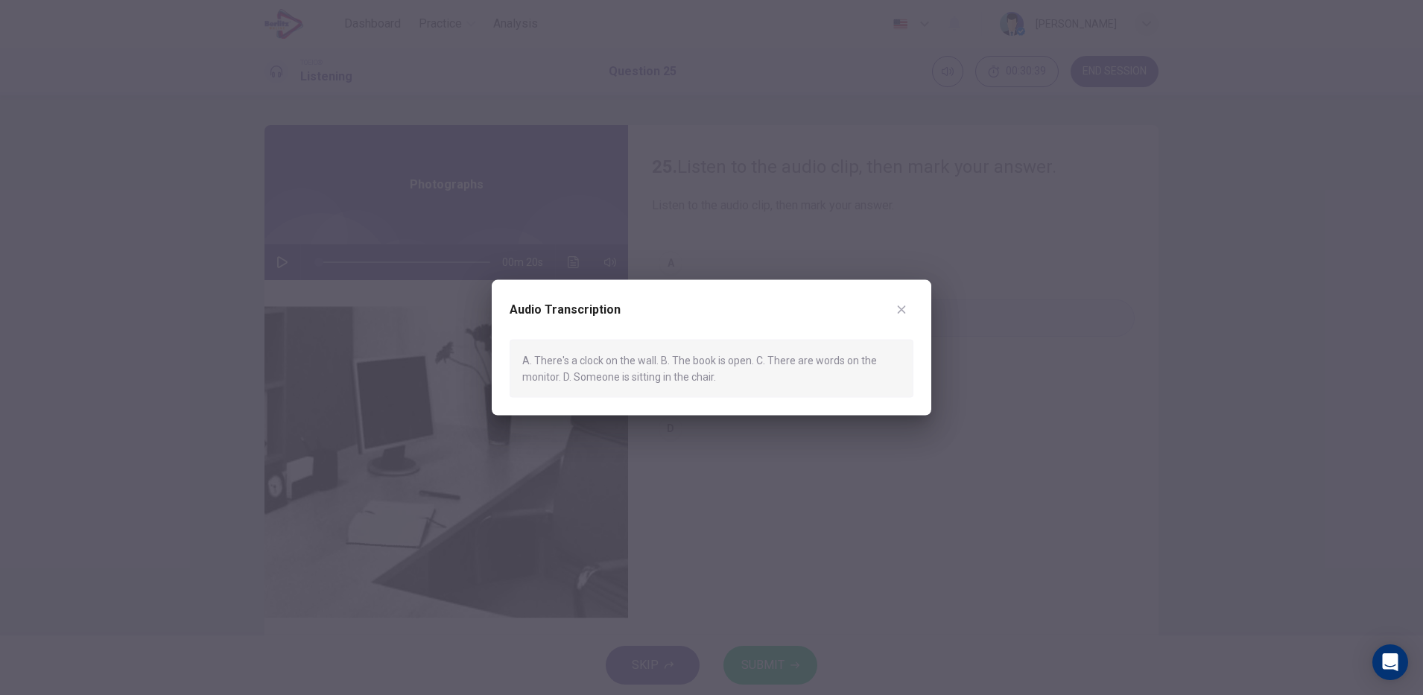
click at [902, 309] on icon "button" at bounding box center [902, 310] width 8 height 8
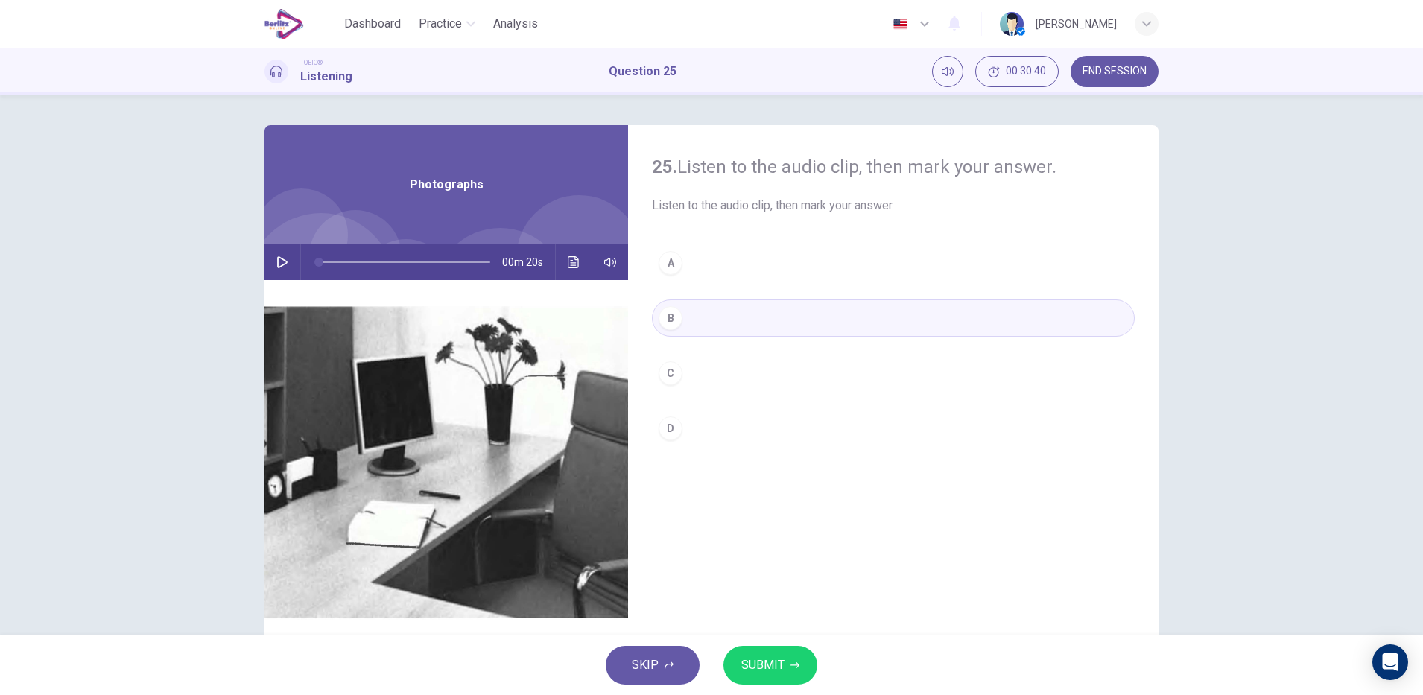
click at [765, 667] on span "SUBMIT" at bounding box center [762, 665] width 43 height 21
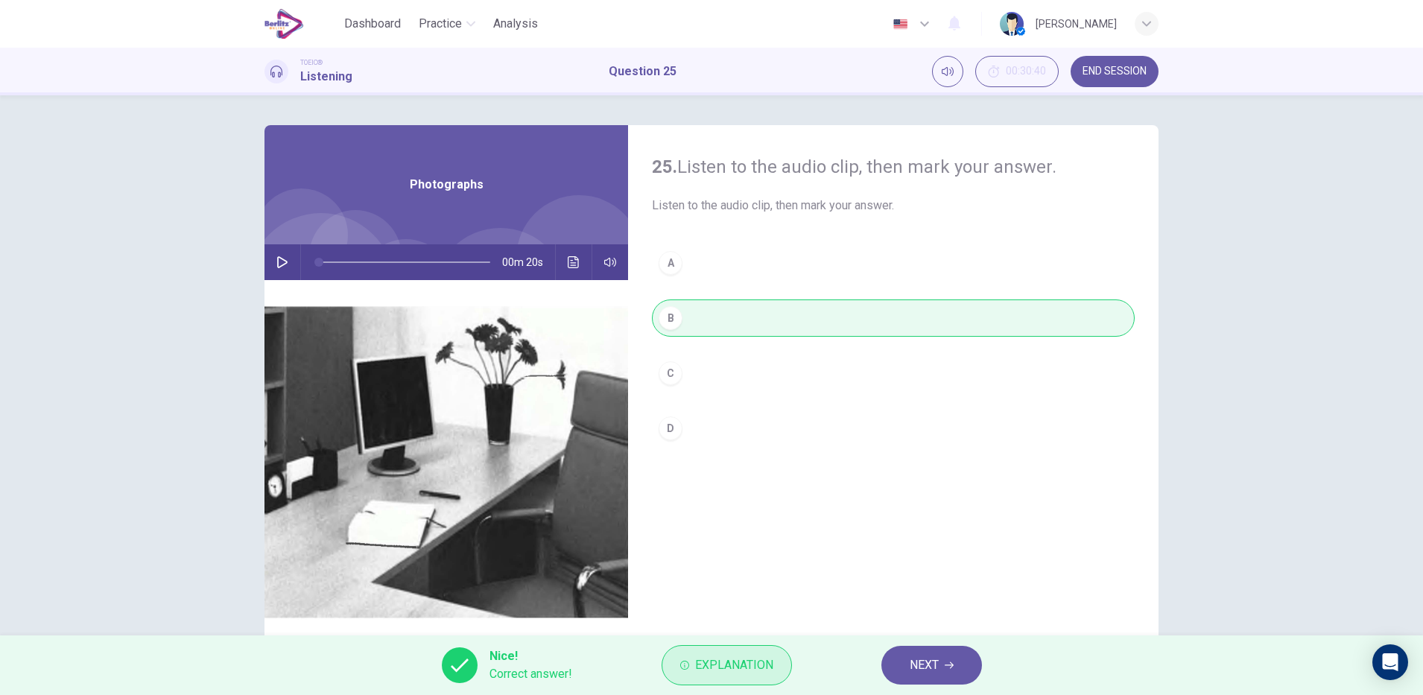
click at [752, 663] on span "Explanation" at bounding box center [734, 665] width 78 height 21
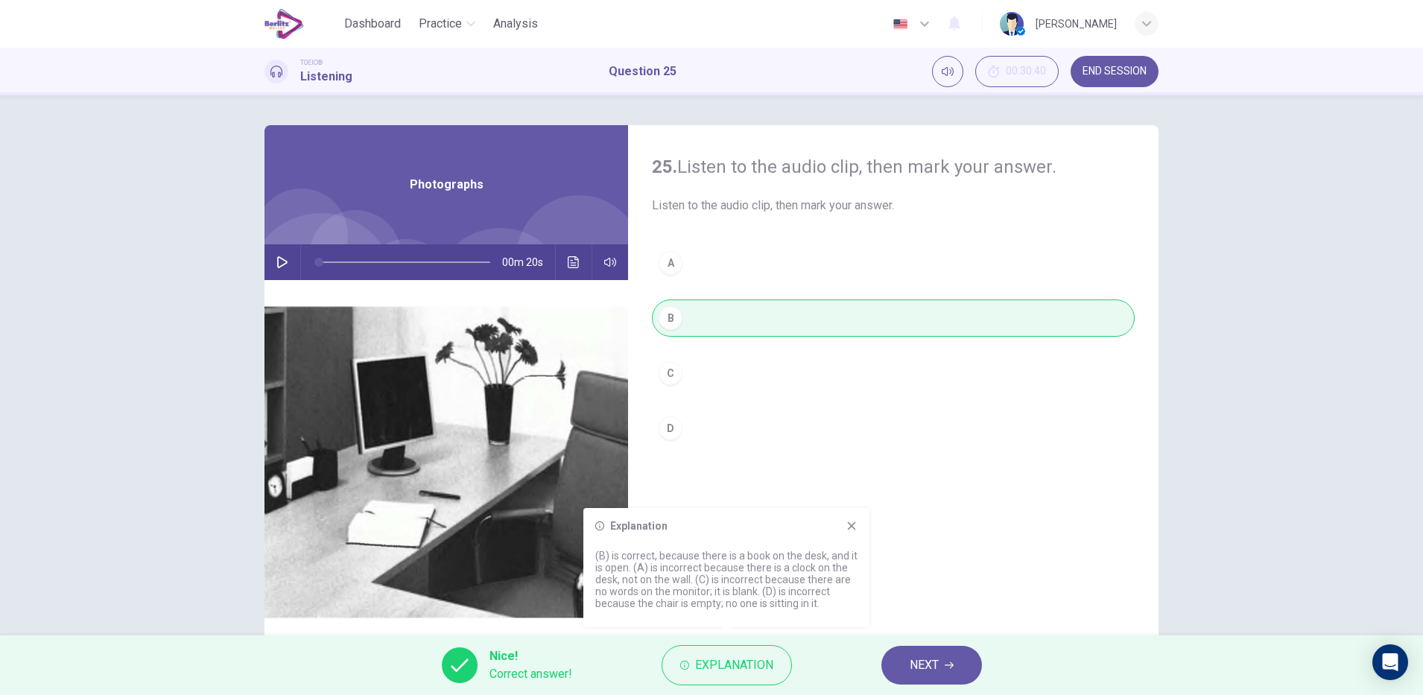
click at [949, 665] on icon "button" at bounding box center [949, 665] width 9 height 7
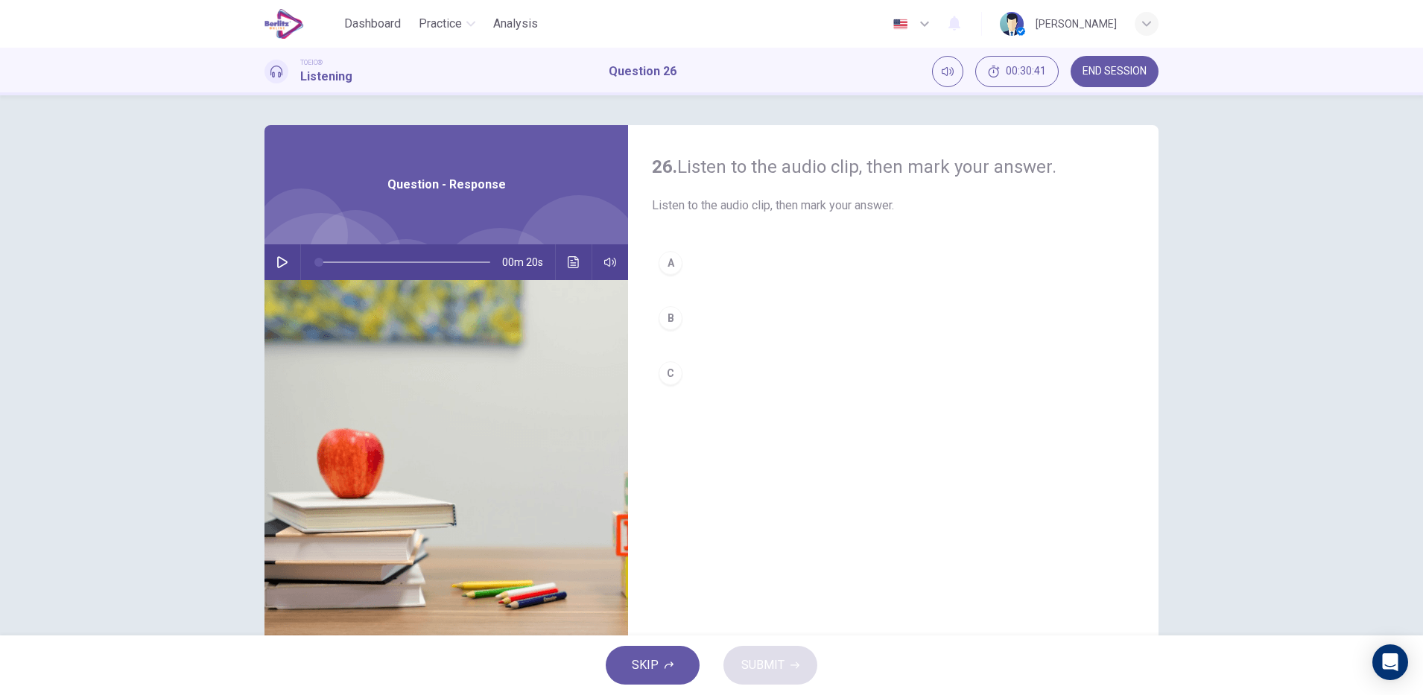
click at [277, 265] on icon "button" at bounding box center [282, 262] width 10 height 12
click at [276, 262] on icon "button" at bounding box center [282, 262] width 12 height 12
click at [571, 265] on icon "Click to see the audio transcription" at bounding box center [573, 262] width 11 height 12
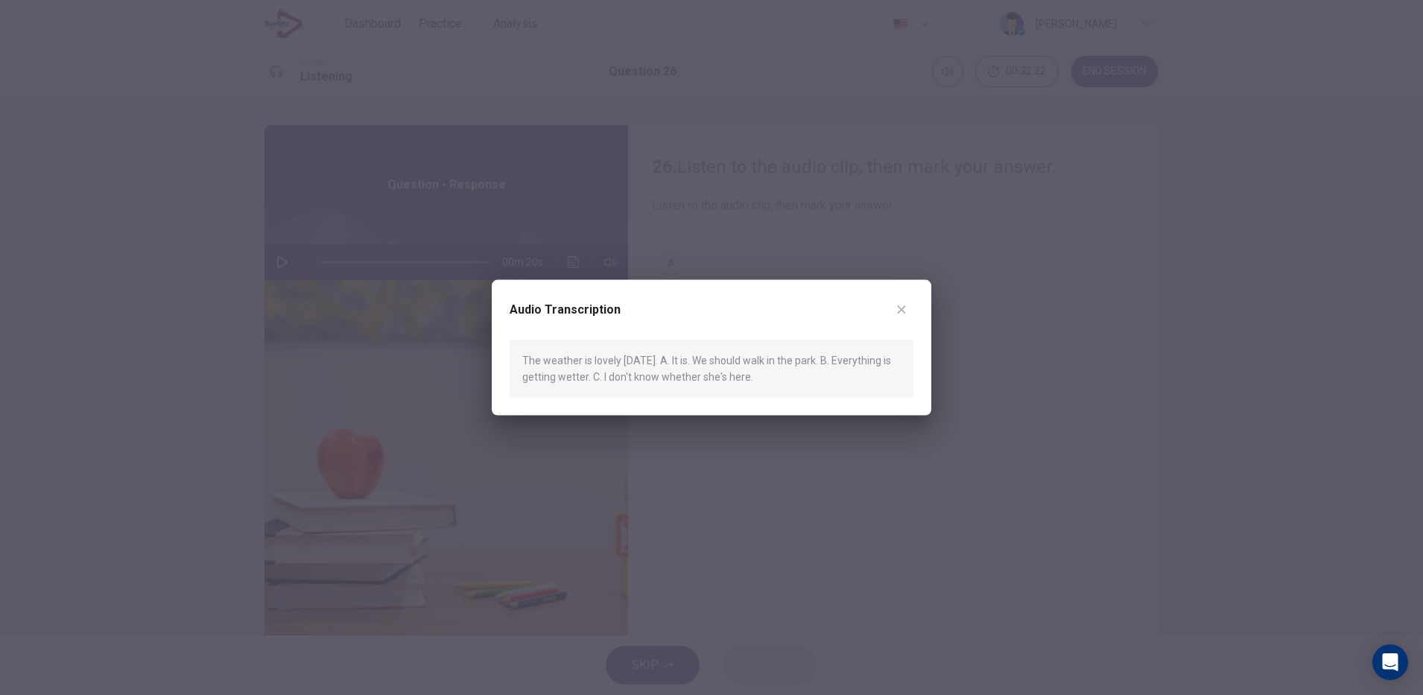
click at [883, 481] on div at bounding box center [711, 347] width 1423 height 695
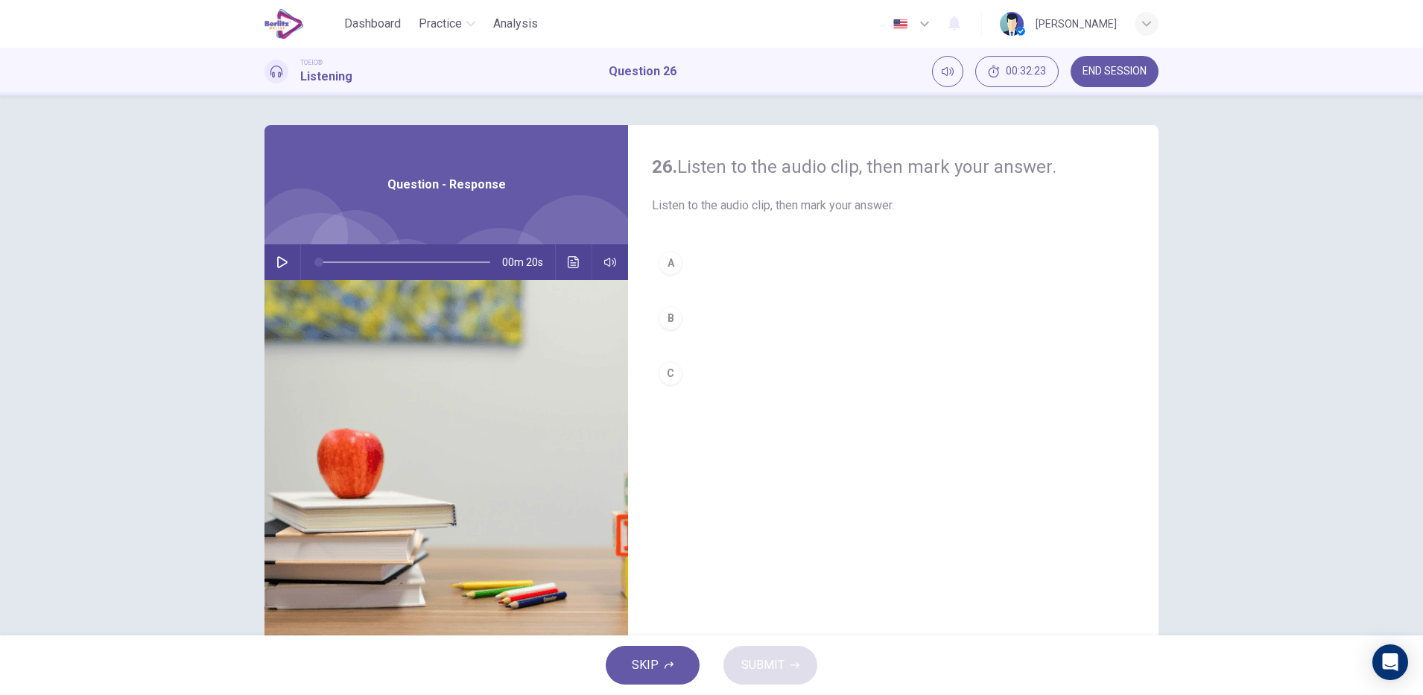
click at [276, 261] on icon "button" at bounding box center [282, 262] width 12 height 12
click at [572, 261] on icon "Click to see the audio transcription" at bounding box center [574, 262] width 12 height 12
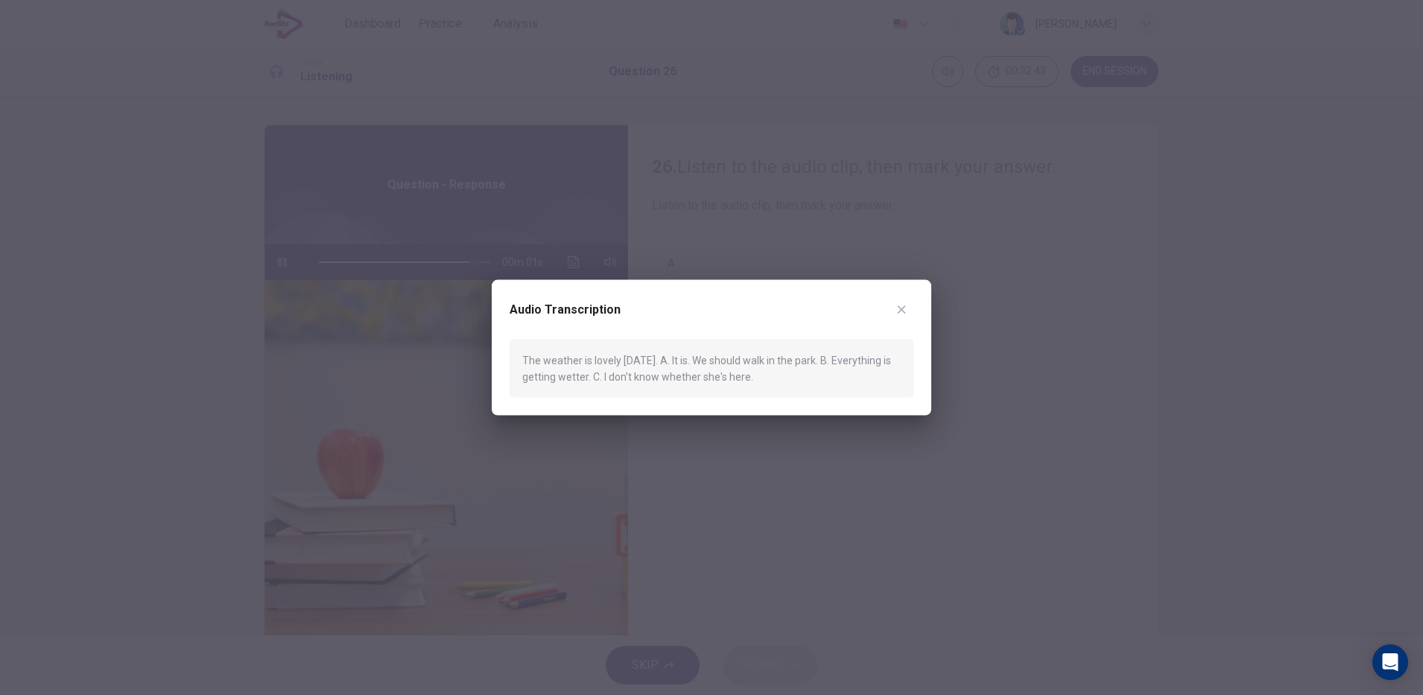
click at [881, 573] on div at bounding box center [711, 347] width 1423 height 695
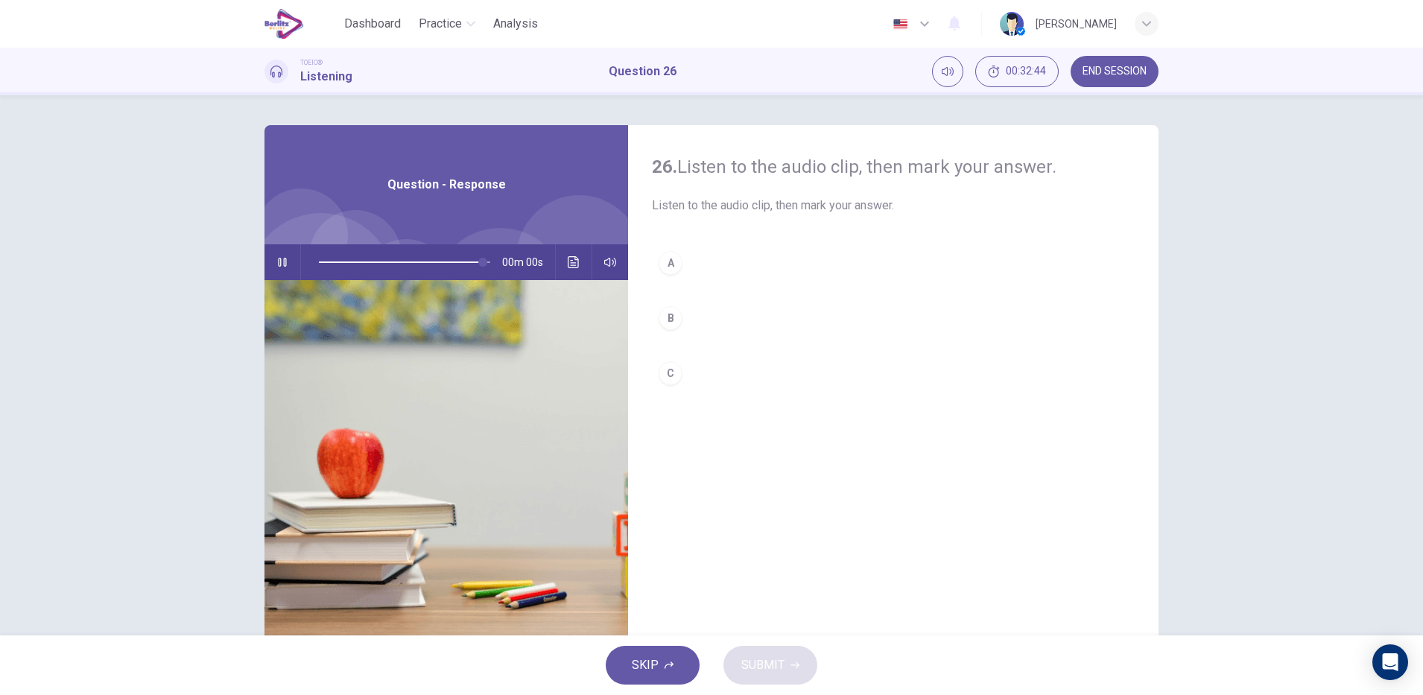
type input "*"
click at [665, 262] on div "A" at bounding box center [671, 263] width 24 height 24
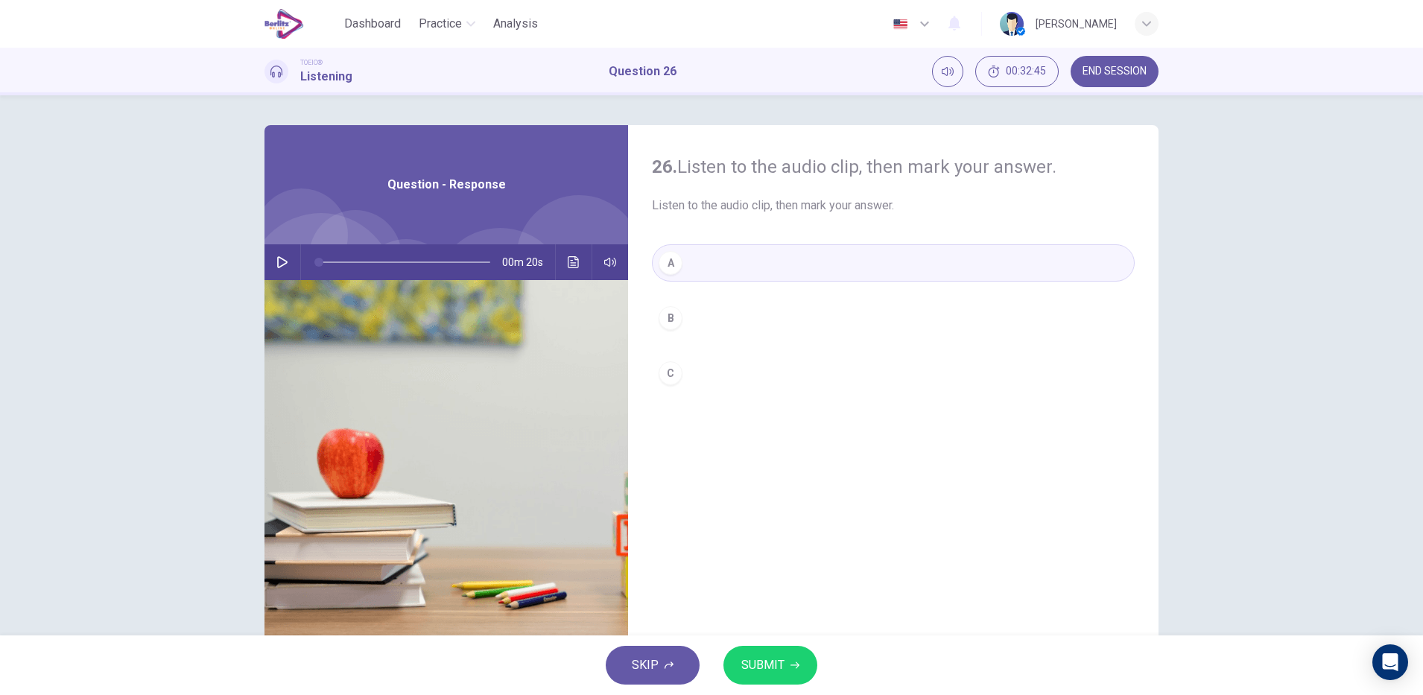
click at [795, 665] on icon "button" at bounding box center [795, 665] width 9 height 7
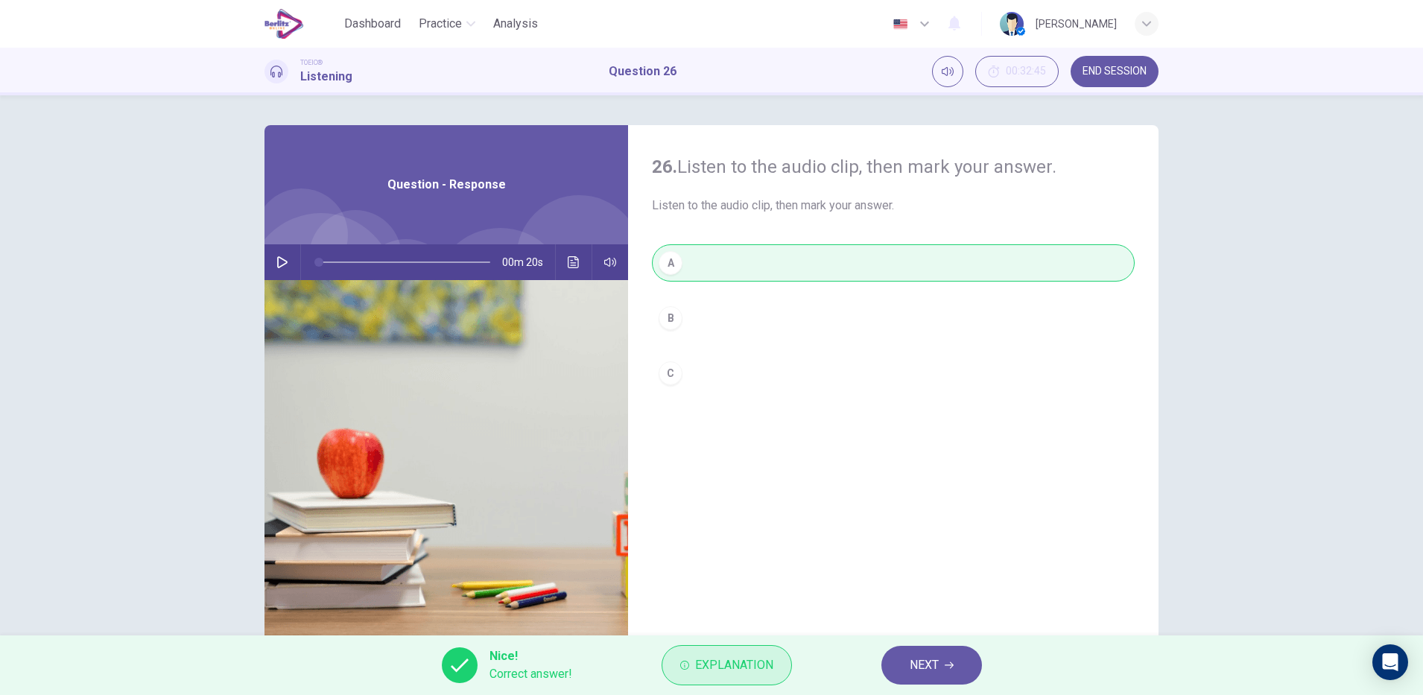
click at [750, 669] on span "Explanation" at bounding box center [734, 665] width 78 height 21
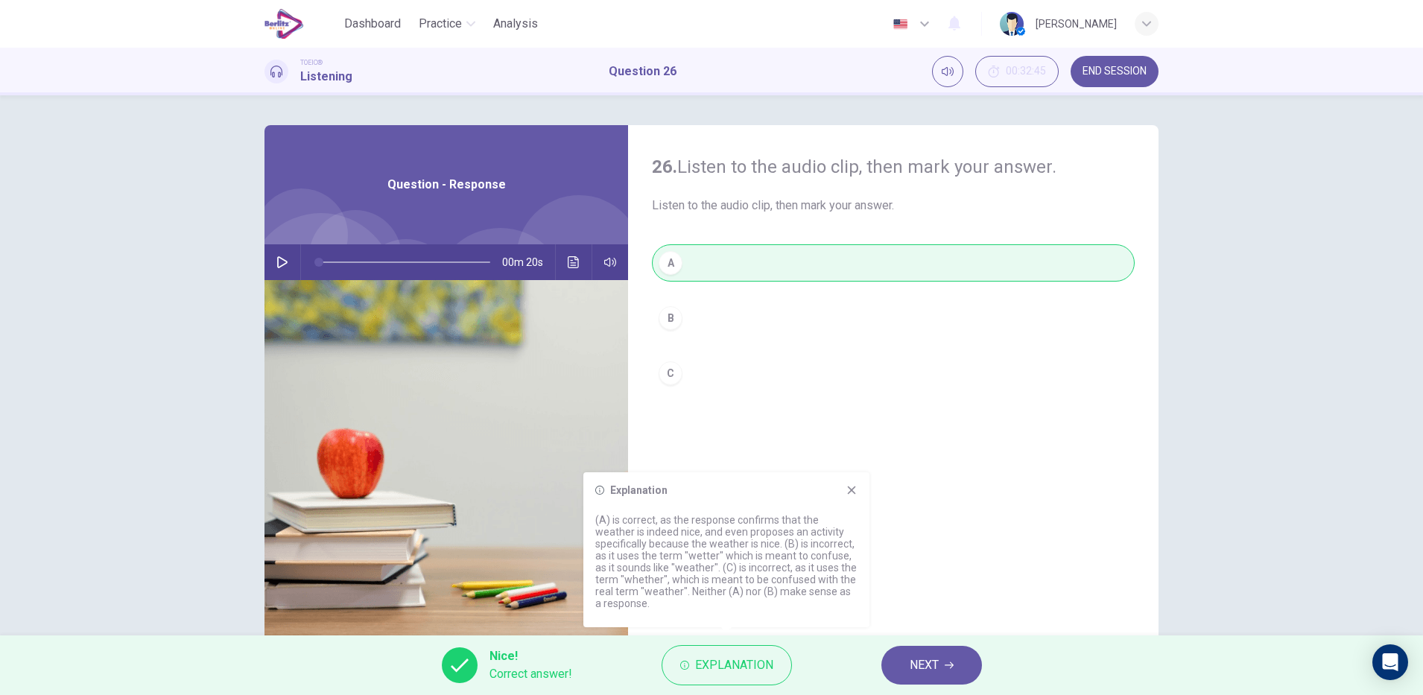
click at [949, 665] on icon "button" at bounding box center [949, 665] width 9 height 7
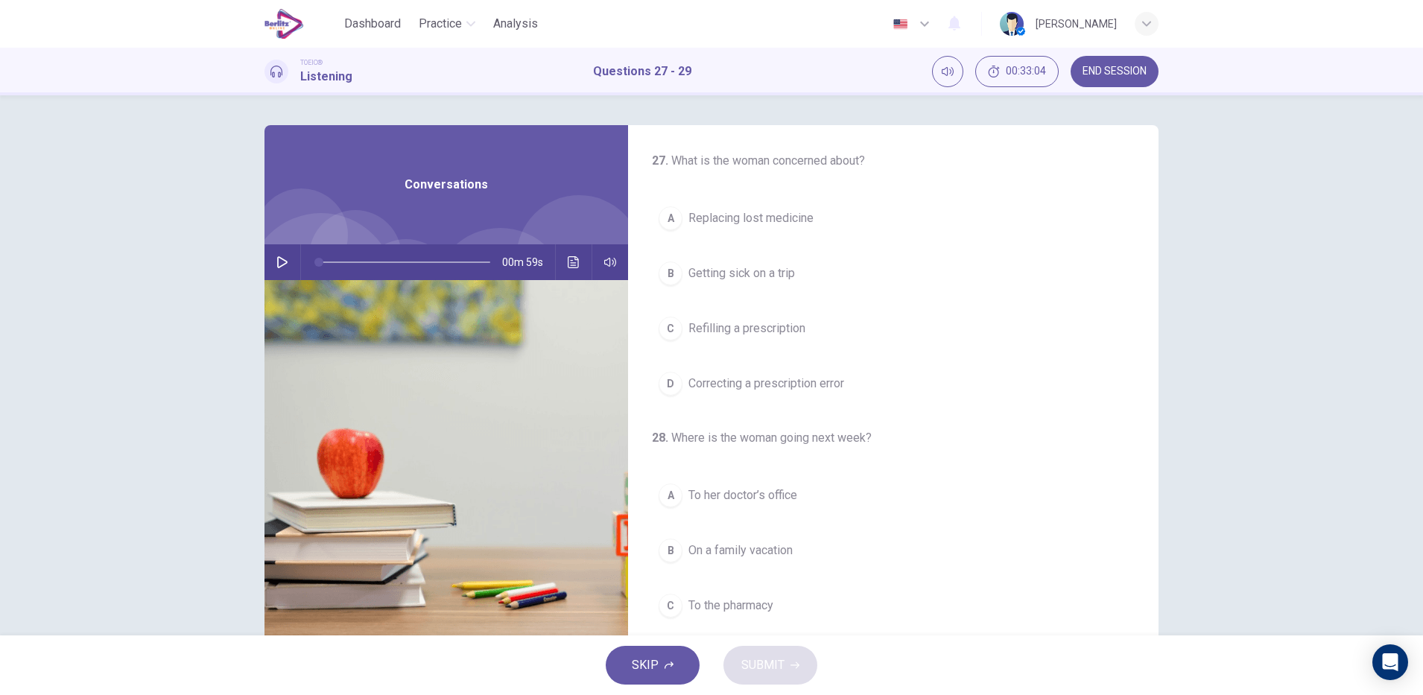
click at [277, 262] on icon "button" at bounding box center [282, 262] width 12 height 12
click at [768, 557] on button "C A pharmacist" at bounding box center [893, 542] width 483 height 37
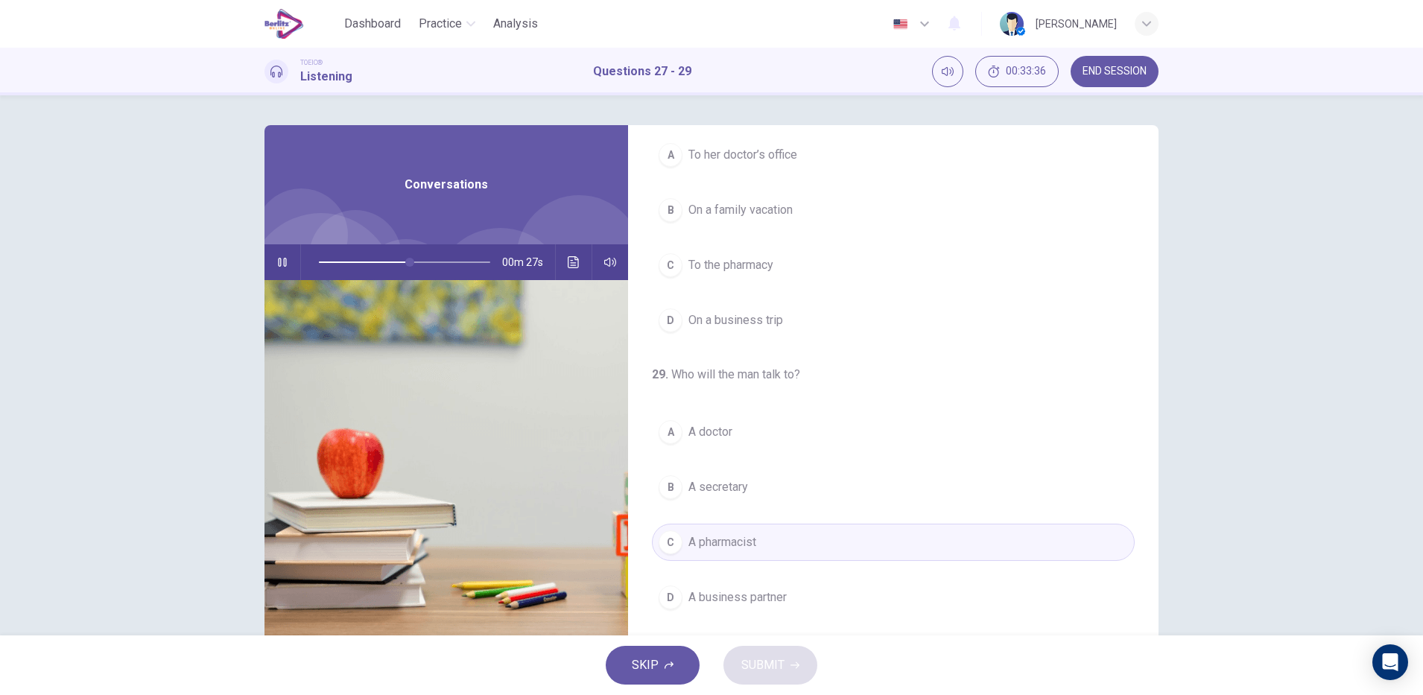
scroll to position [37, 0]
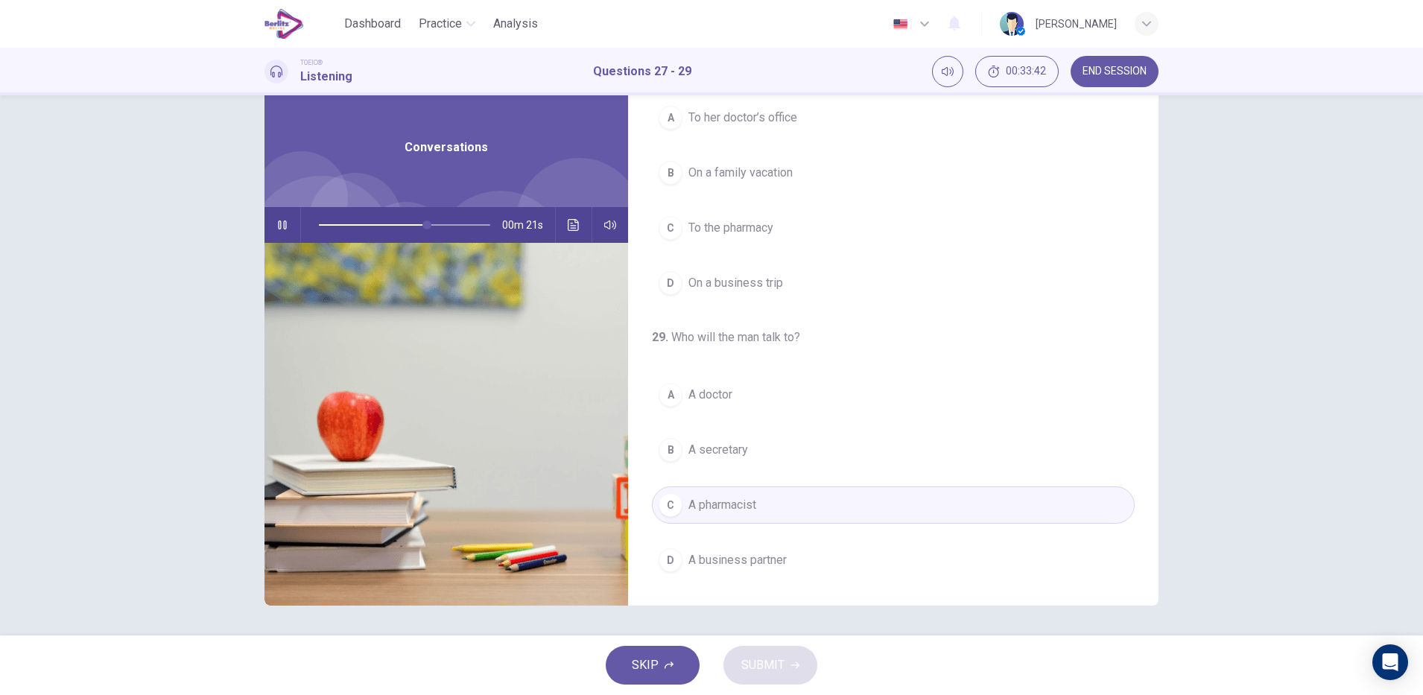
click at [876, 292] on button "D On a business trip" at bounding box center [893, 283] width 483 height 37
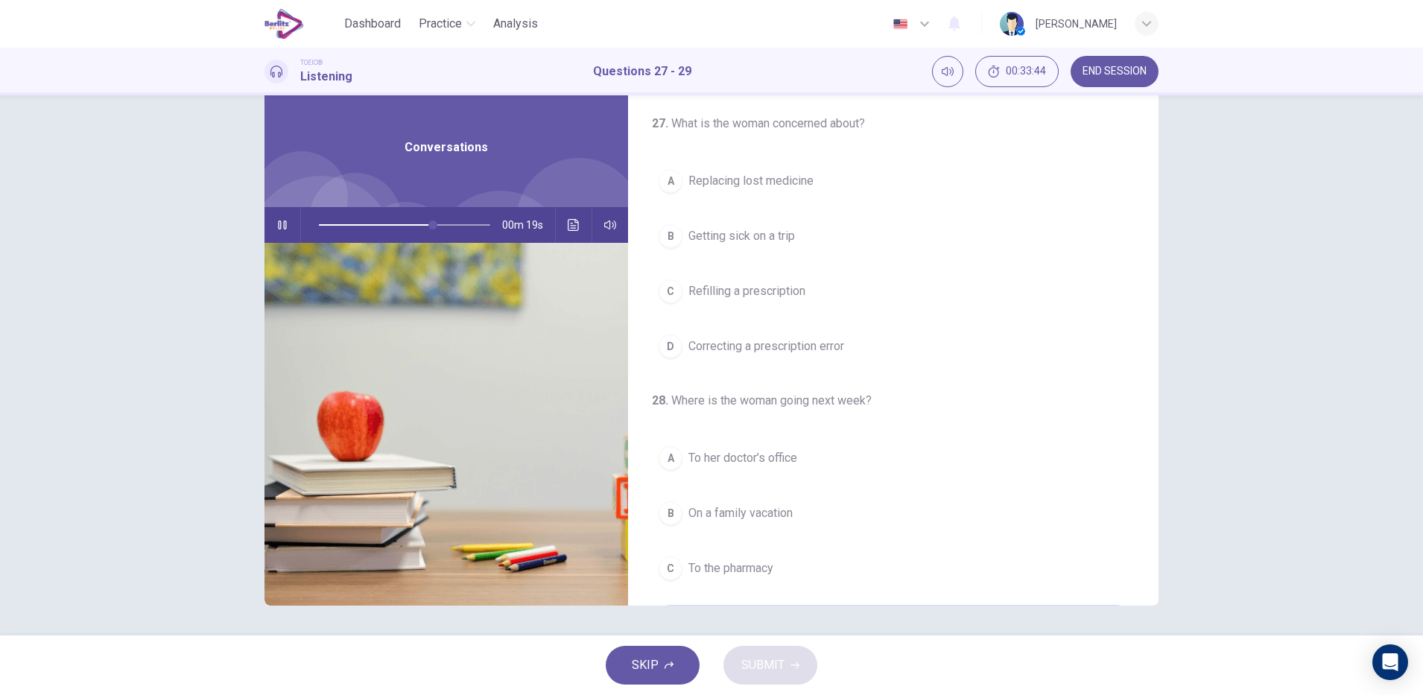
scroll to position [0, 0]
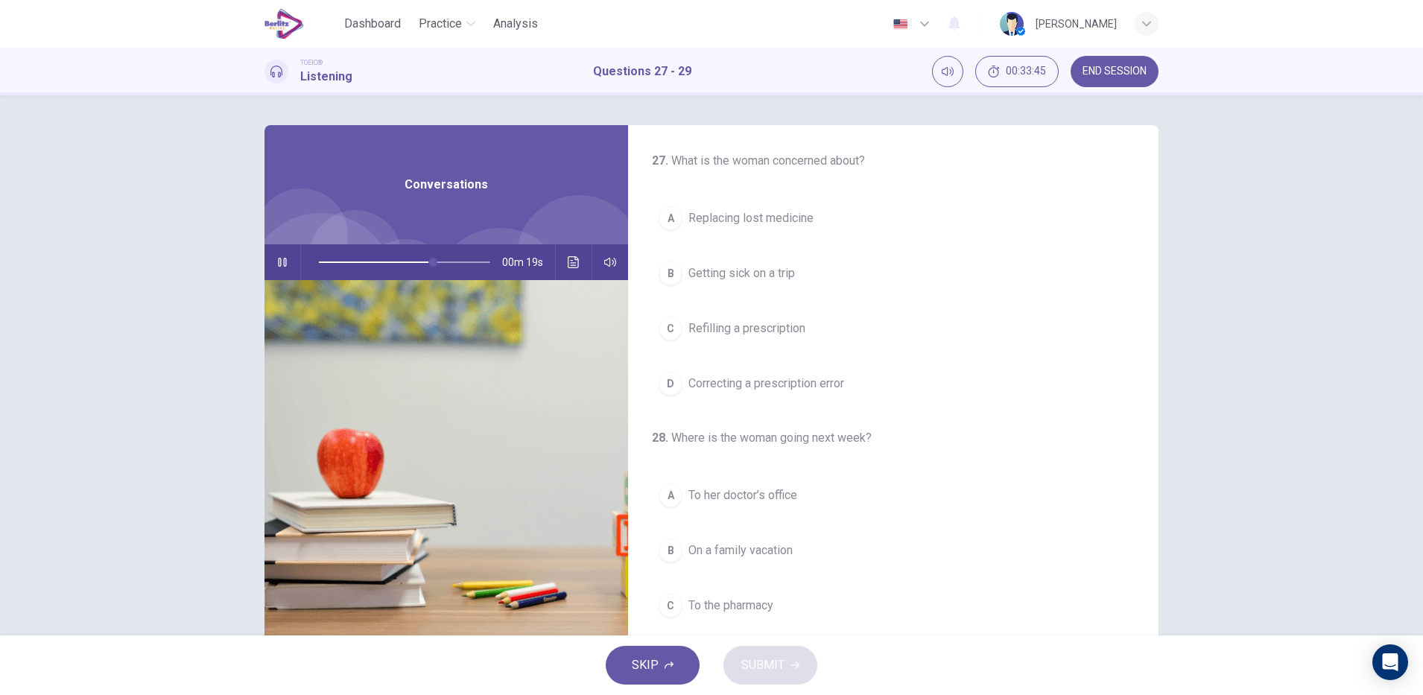
click at [841, 387] on span "Correcting a prescription error" at bounding box center [767, 384] width 156 height 18
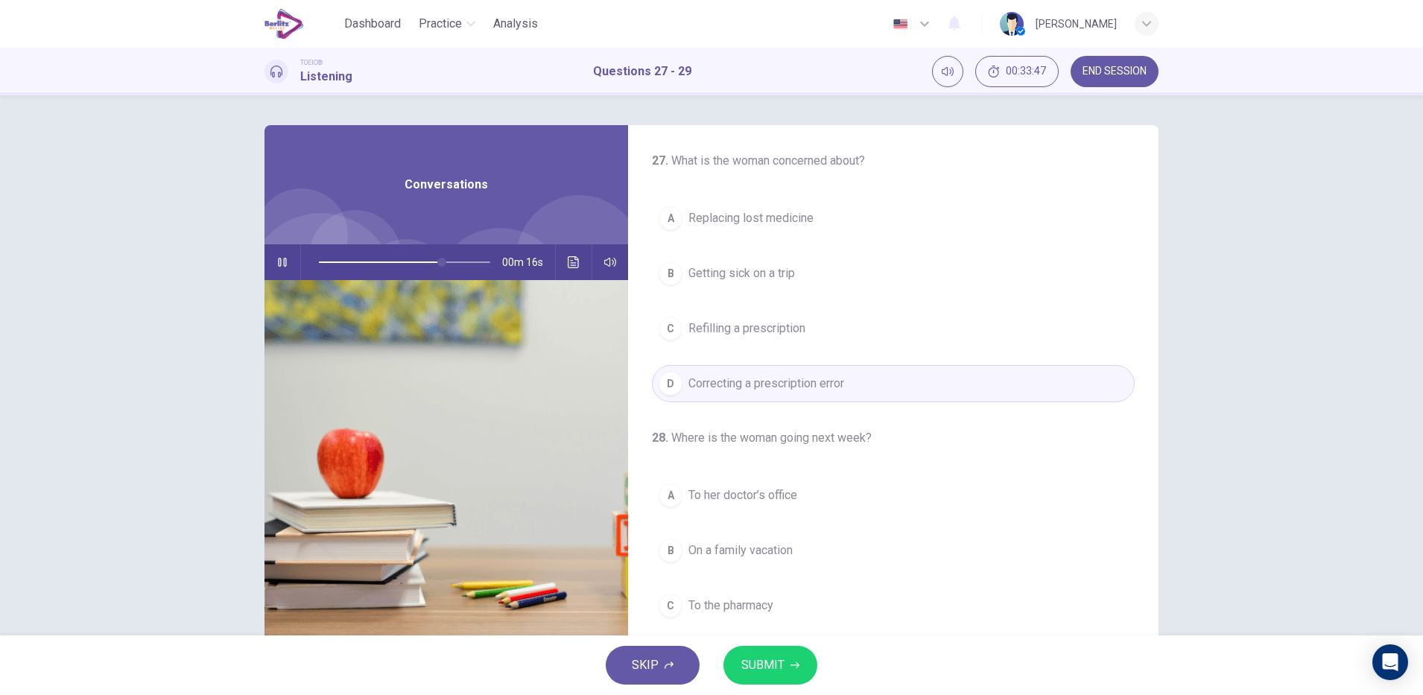
click at [569, 262] on icon "Click to see the audio transcription" at bounding box center [574, 262] width 12 height 12
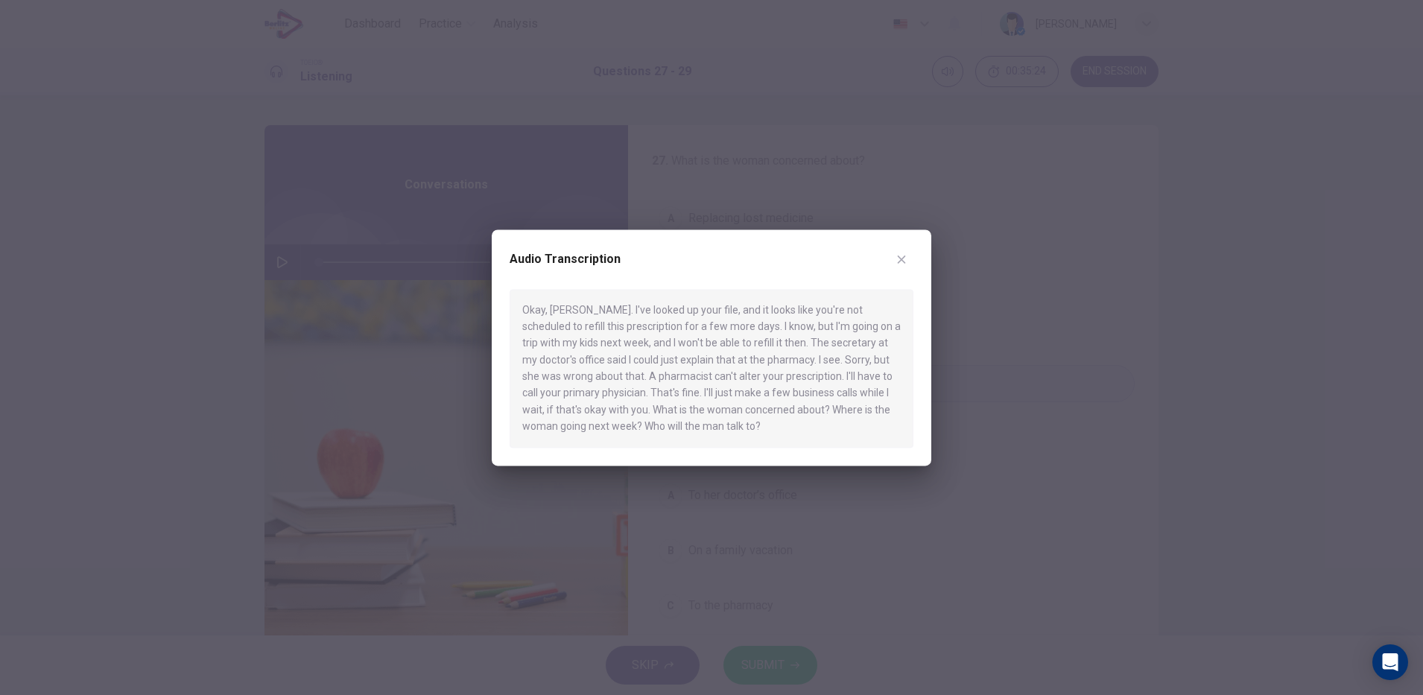
click at [905, 262] on icon "button" at bounding box center [902, 260] width 8 height 8
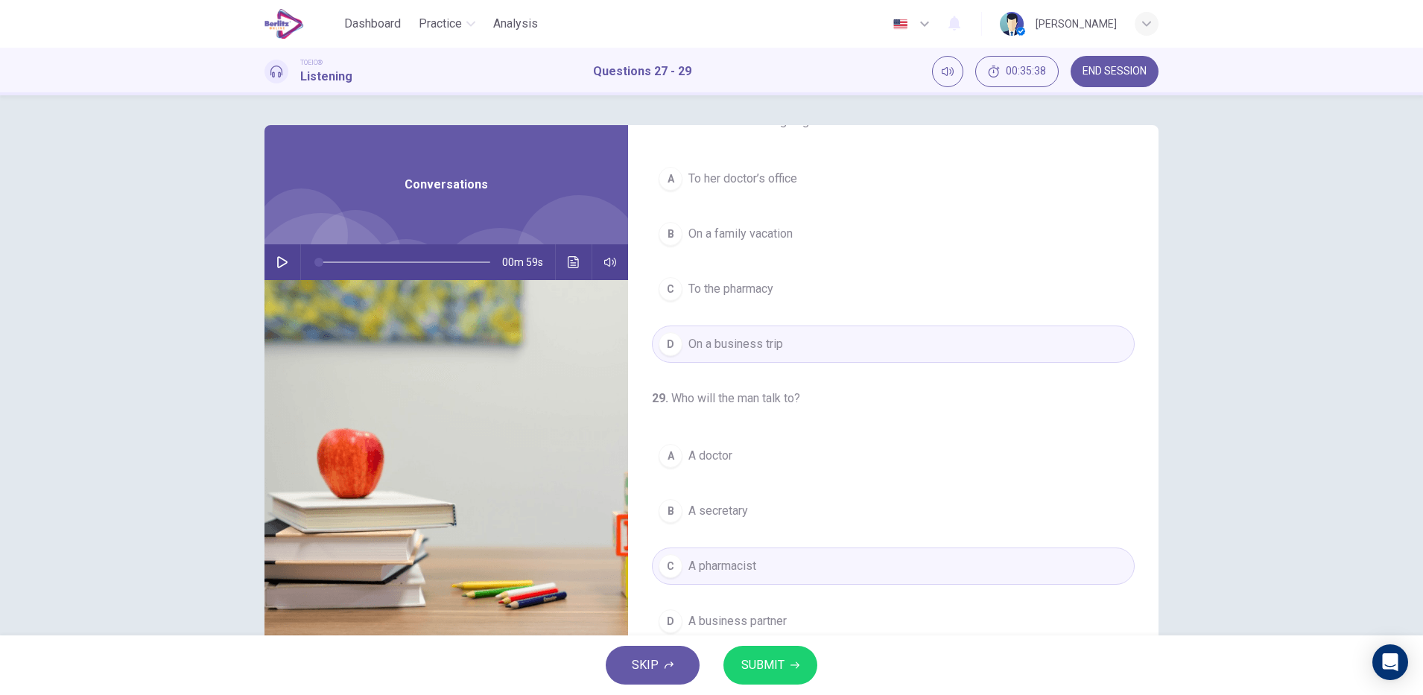
scroll to position [341, 0]
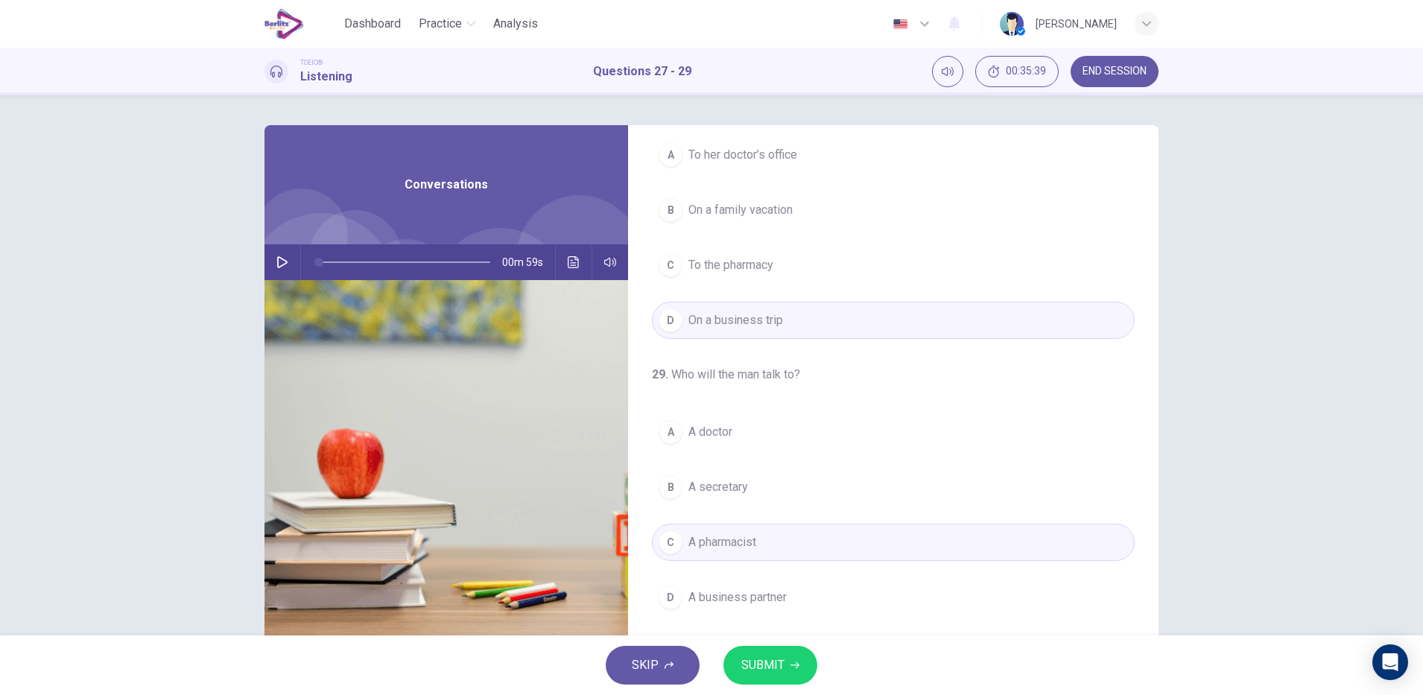
click at [781, 663] on span "SUBMIT" at bounding box center [762, 665] width 43 height 21
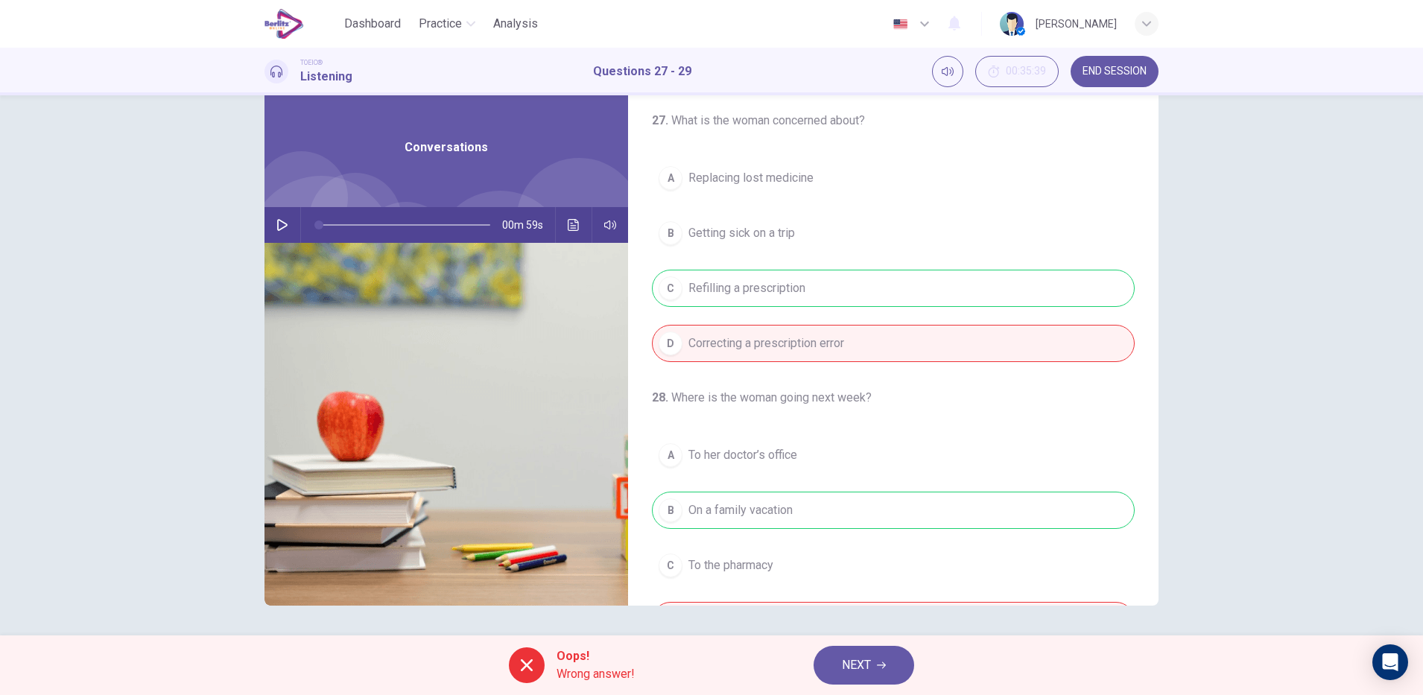
scroll to position [0, 0]
click at [277, 227] on icon "button" at bounding box center [282, 225] width 12 height 12
click at [573, 230] on icon "Click to see the audio transcription" at bounding box center [573, 225] width 11 height 12
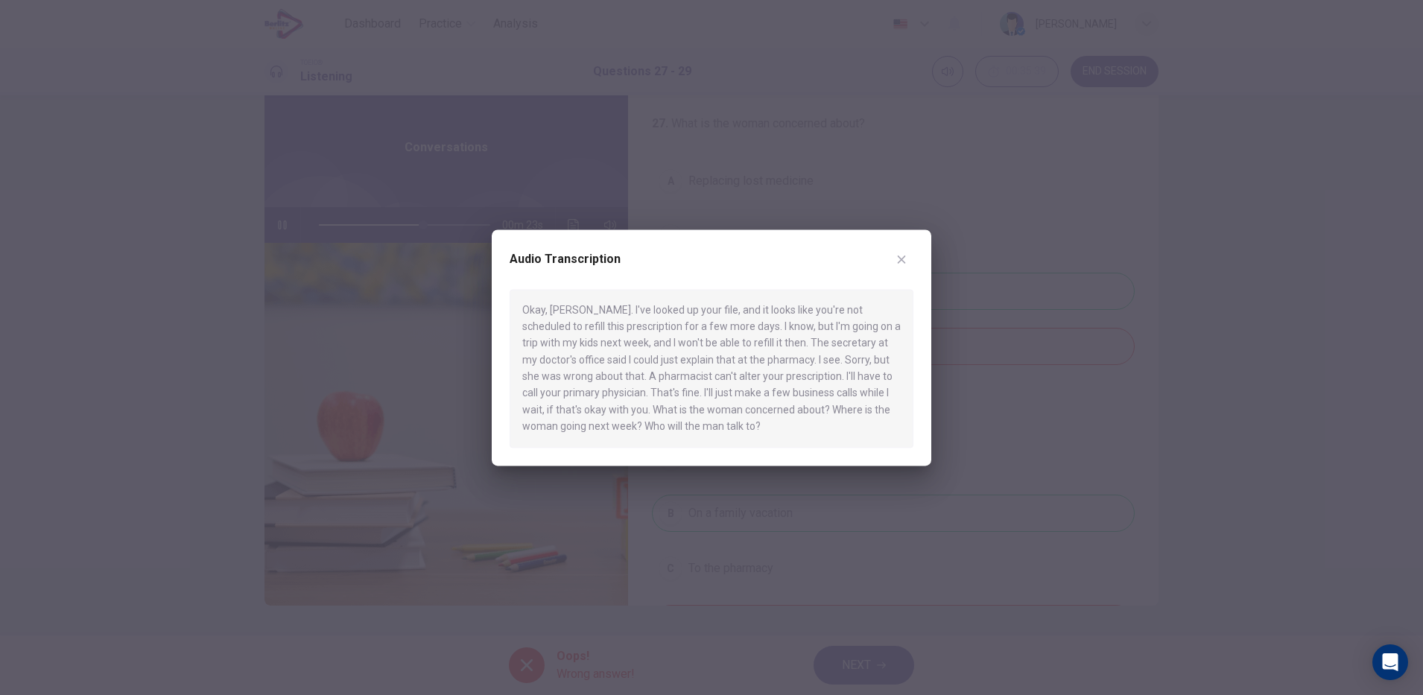
click at [902, 260] on icon "button" at bounding box center [902, 260] width 8 height 8
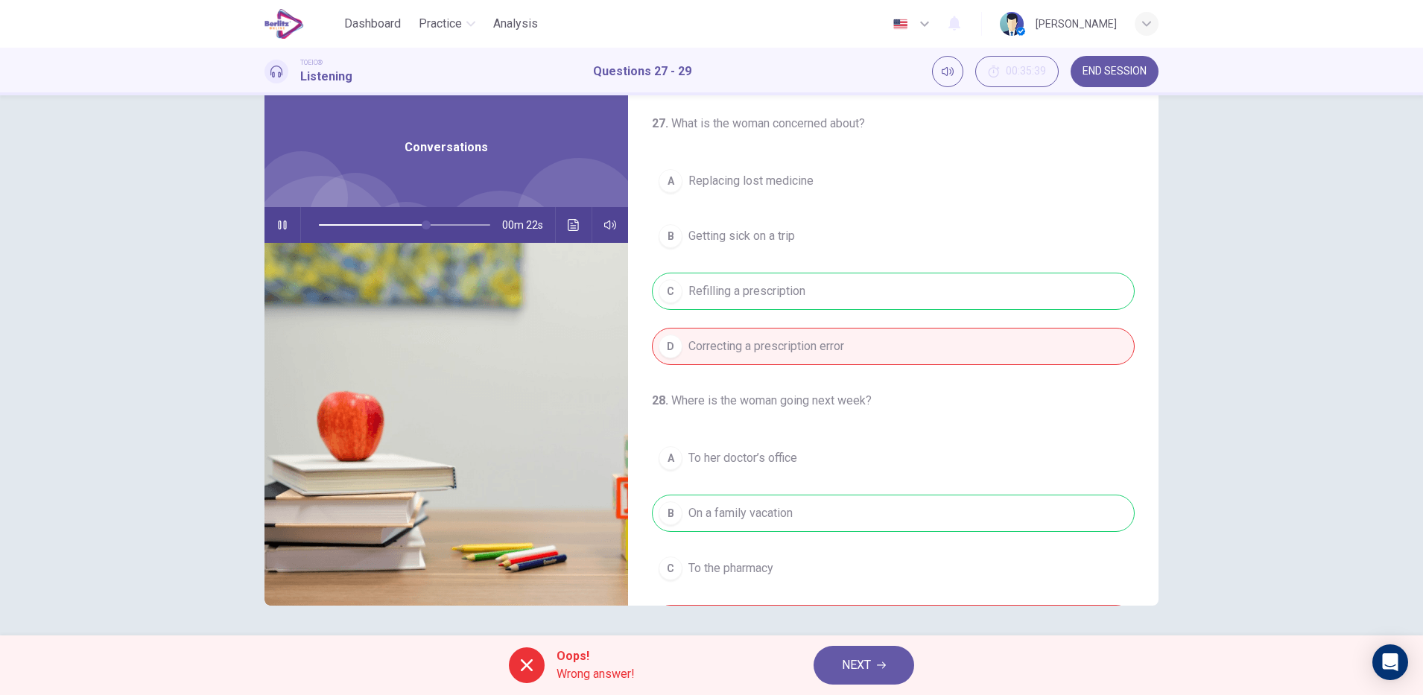
click at [869, 639] on div "Oops! Wrong answer! NEXT" at bounding box center [711, 666] width 1423 height 60
type input "**"
click at [868, 649] on button "NEXT" at bounding box center [864, 665] width 101 height 39
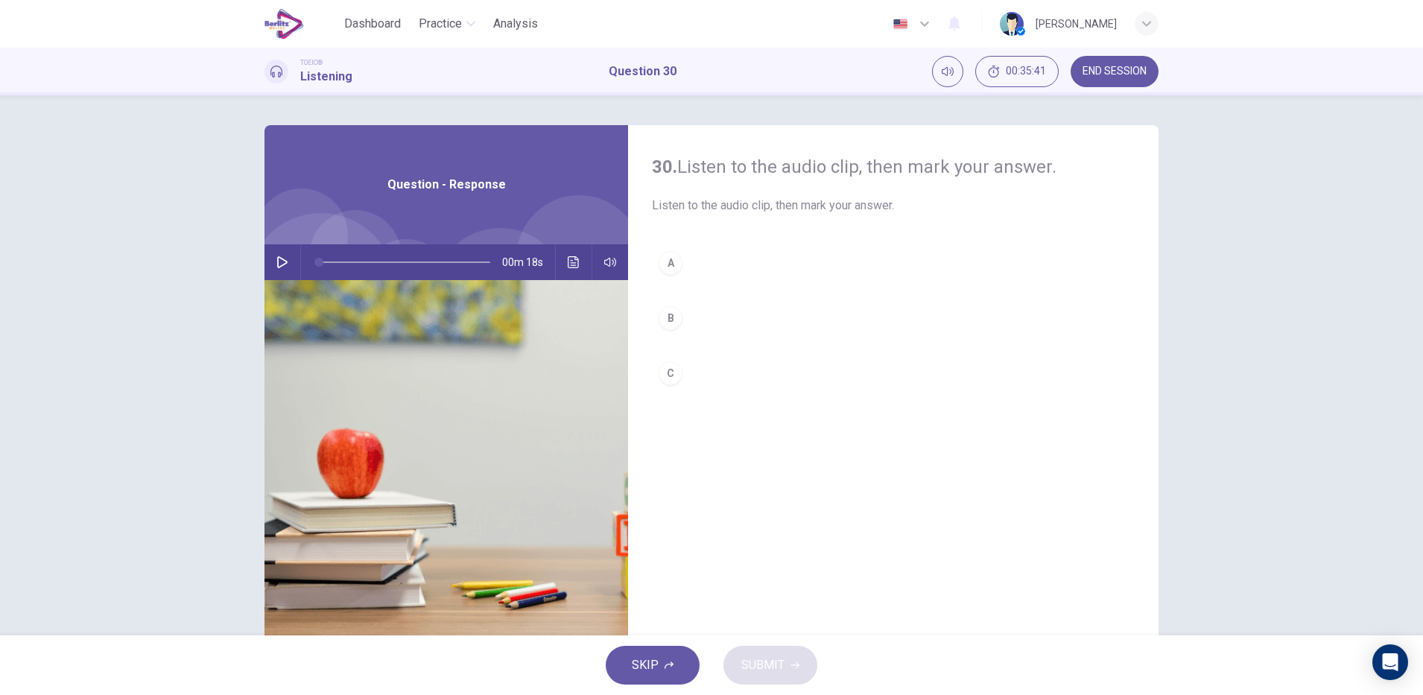
click at [270, 256] on button "button" at bounding box center [282, 262] width 24 height 36
click at [276, 259] on icon "button" at bounding box center [282, 262] width 12 height 12
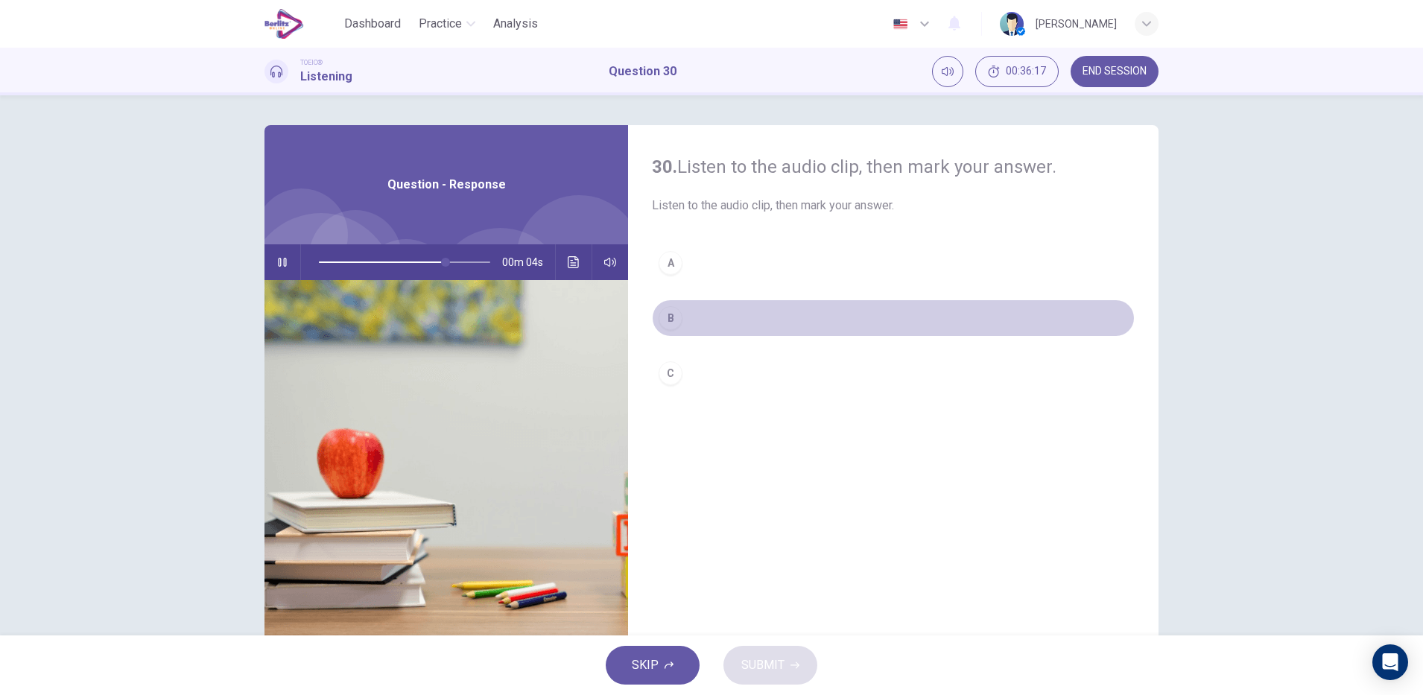
click at [670, 318] on div "B" at bounding box center [671, 318] width 24 height 24
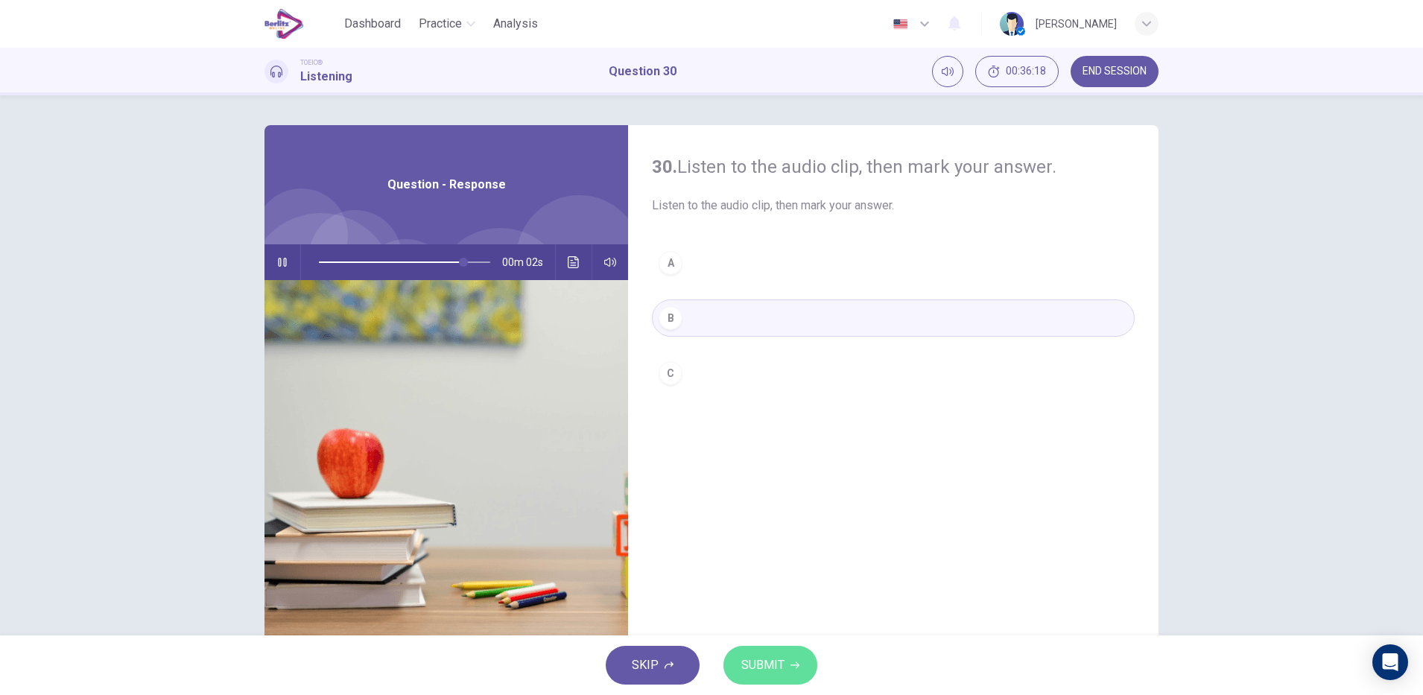
click at [775, 656] on span "SUBMIT" at bounding box center [762, 665] width 43 height 21
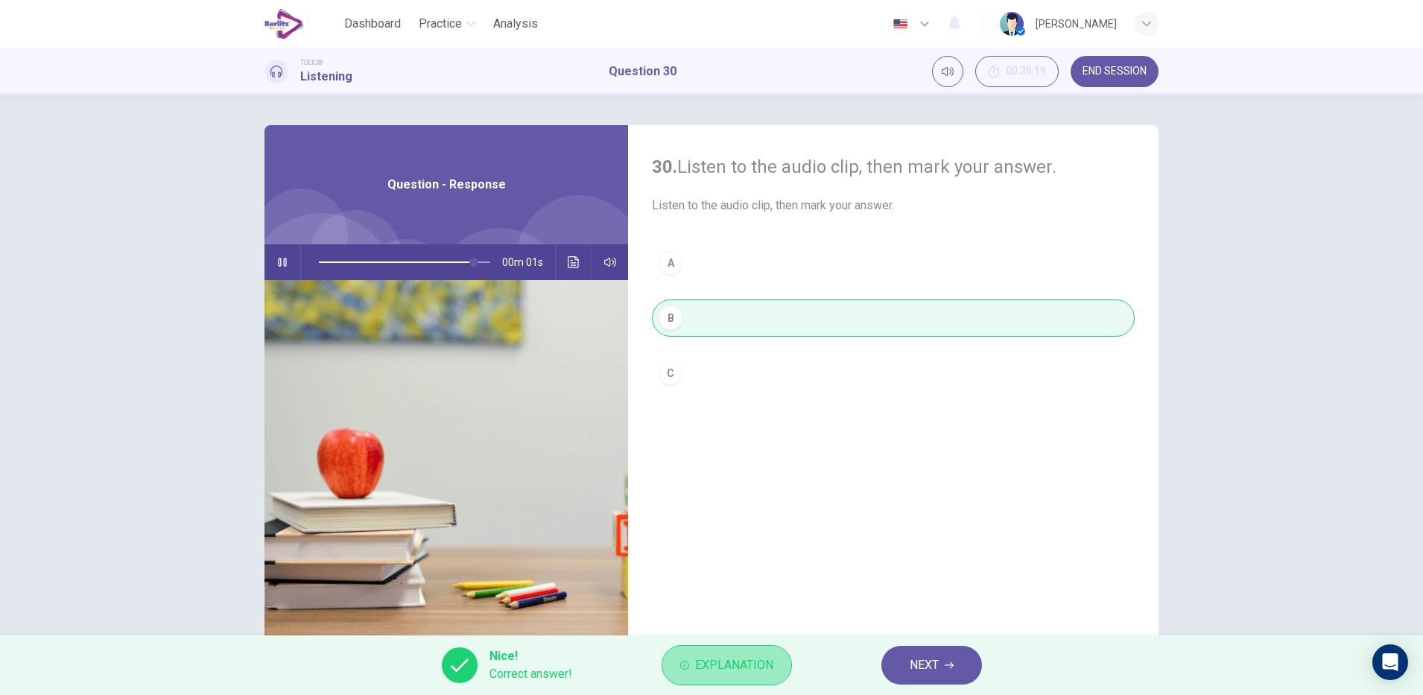
click at [739, 656] on span "Explanation" at bounding box center [734, 665] width 78 height 21
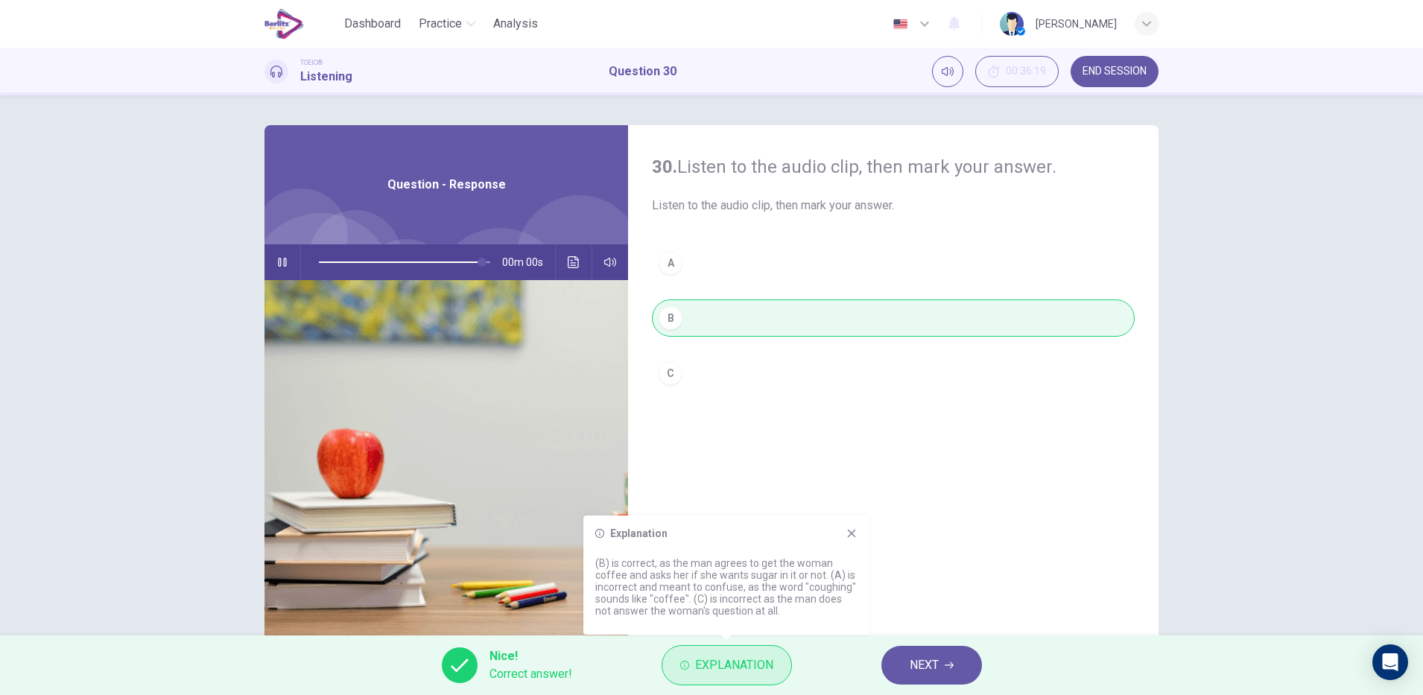
type input "*"
click at [929, 647] on button "NEXT" at bounding box center [932, 665] width 101 height 39
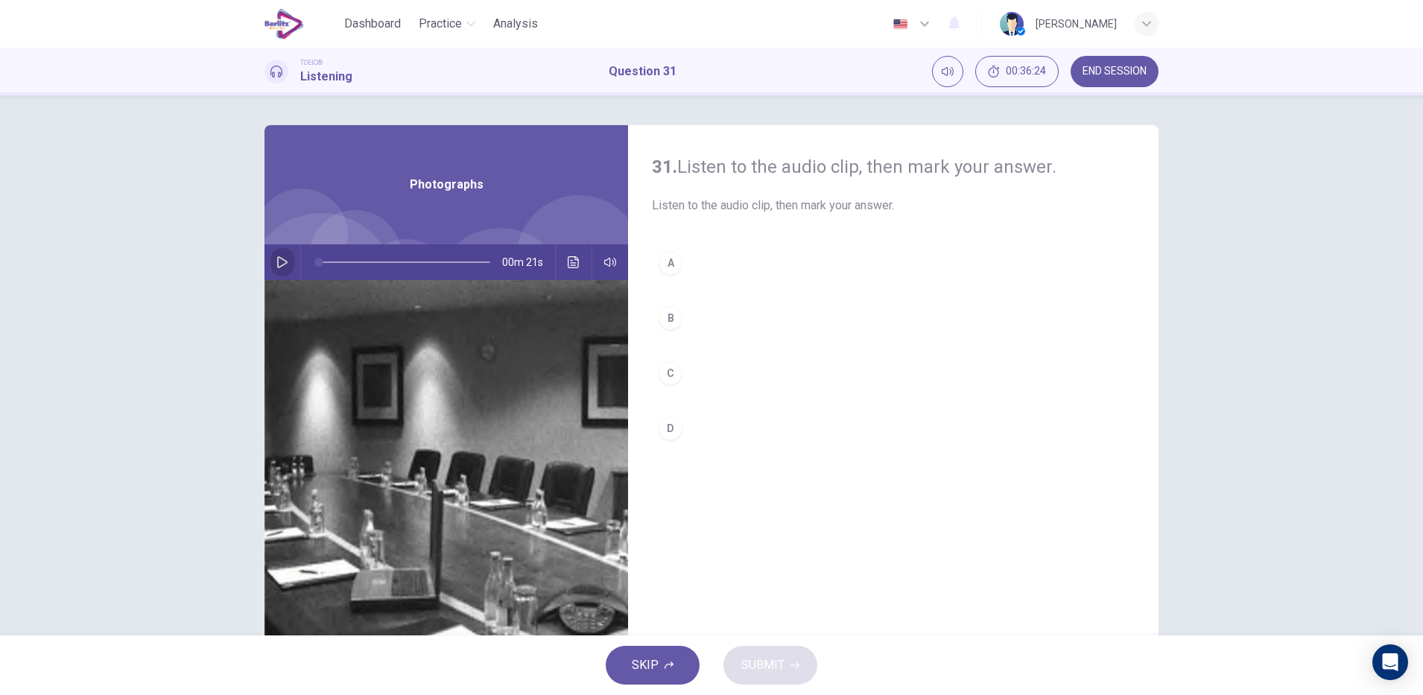
click at [285, 271] on button "button" at bounding box center [282, 262] width 24 height 36
click at [283, 259] on icon "button" at bounding box center [282, 262] width 12 height 12
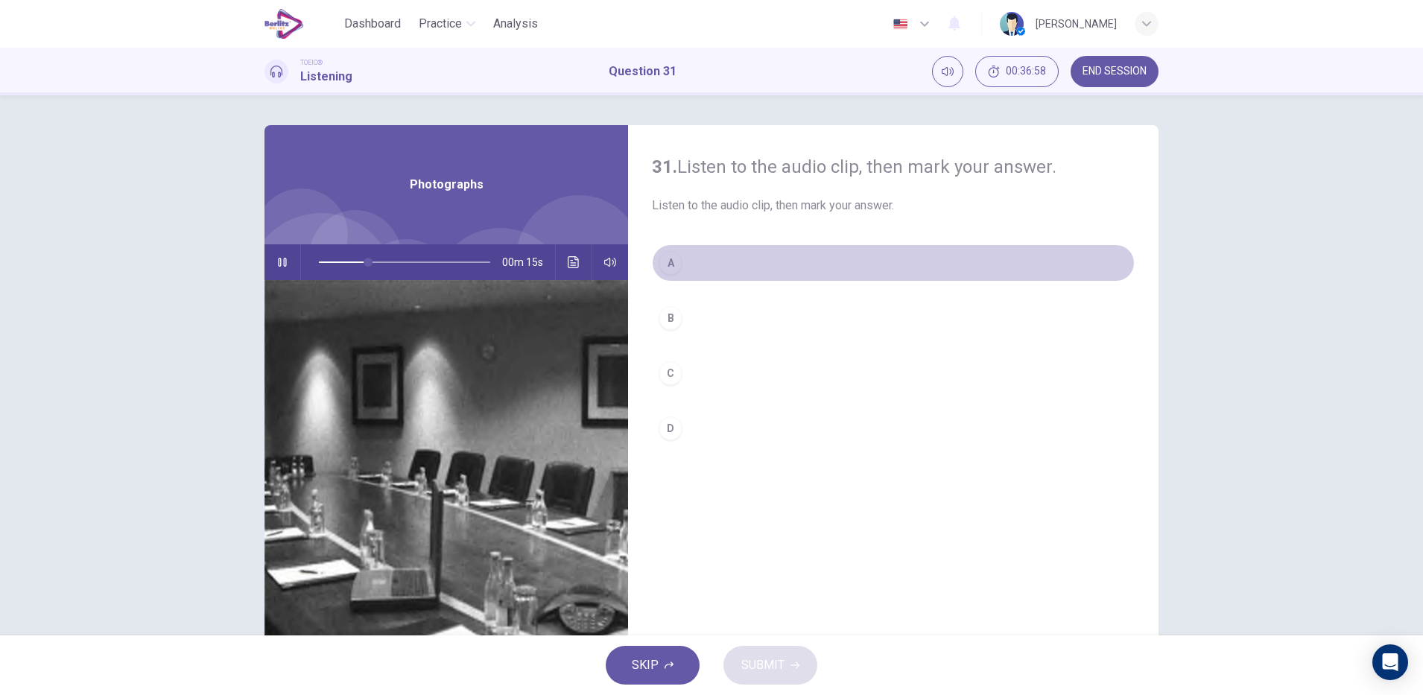
click at [679, 256] on button "A" at bounding box center [893, 262] width 483 height 37
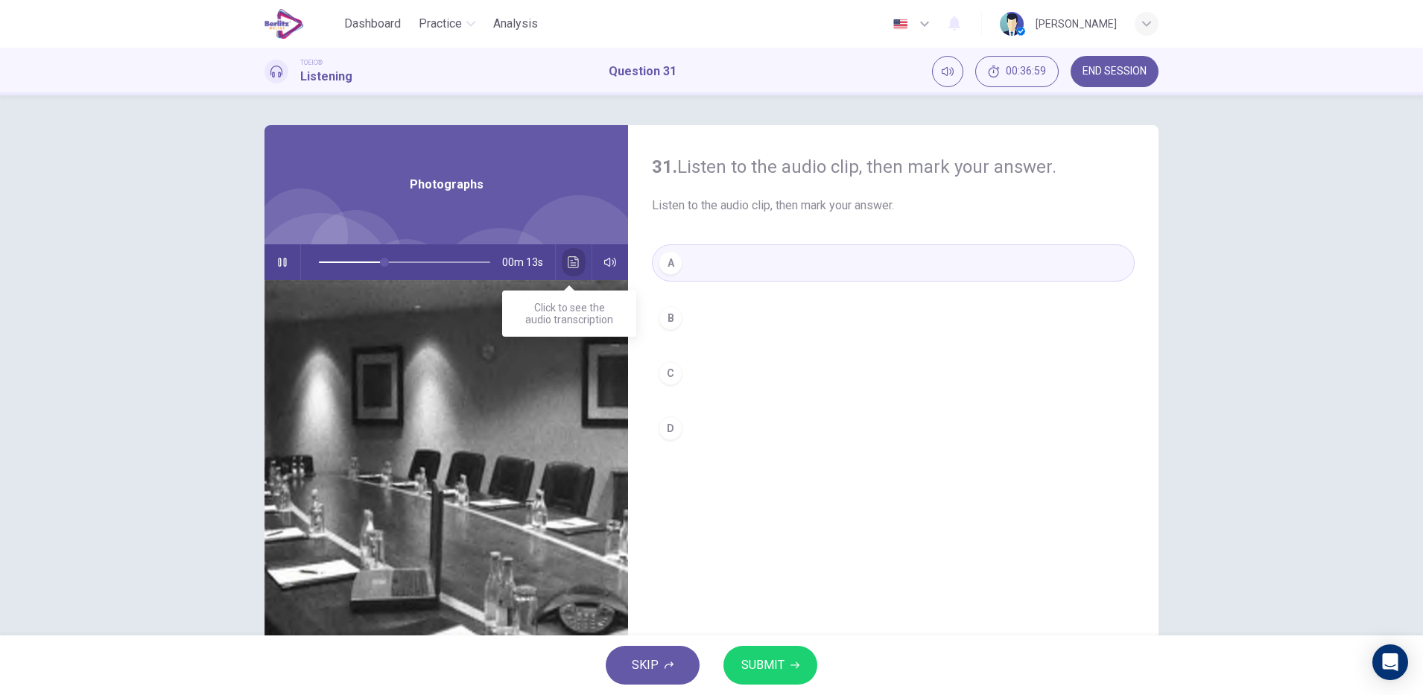
click at [574, 263] on icon "Click to see the audio transcription" at bounding box center [573, 262] width 11 height 12
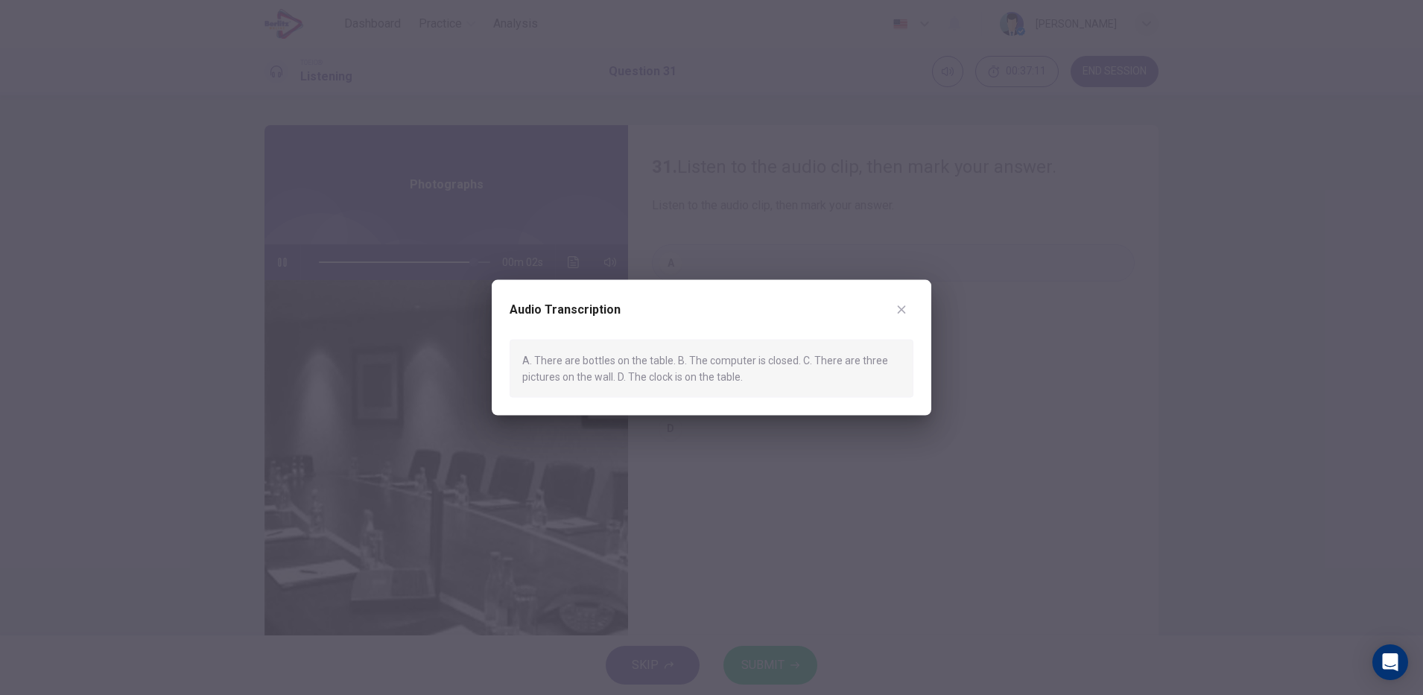
drag, startPoint x: 574, startPoint y: 263, endPoint x: 714, endPoint y: 425, distance: 213.9
click at [714, 425] on div at bounding box center [711, 347] width 1423 height 695
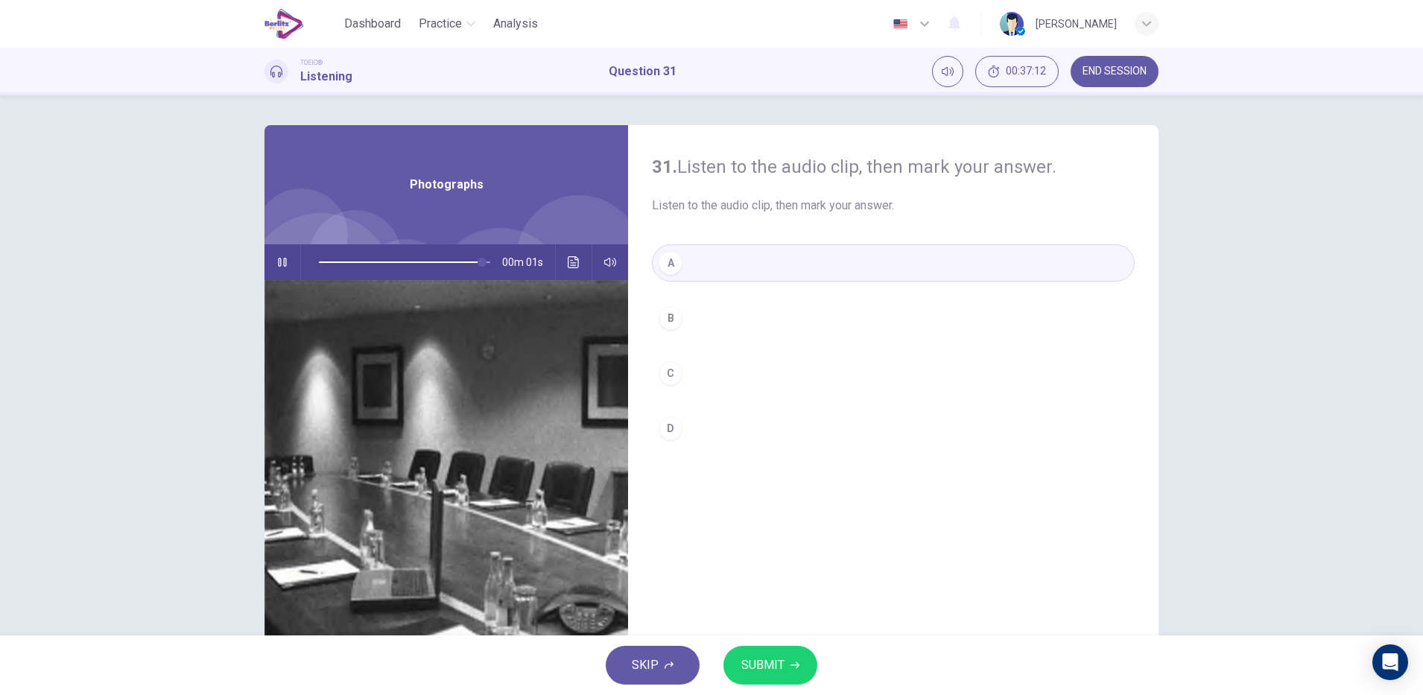
type input "*"
click at [773, 653] on button "SUBMIT" at bounding box center [771, 665] width 94 height 39
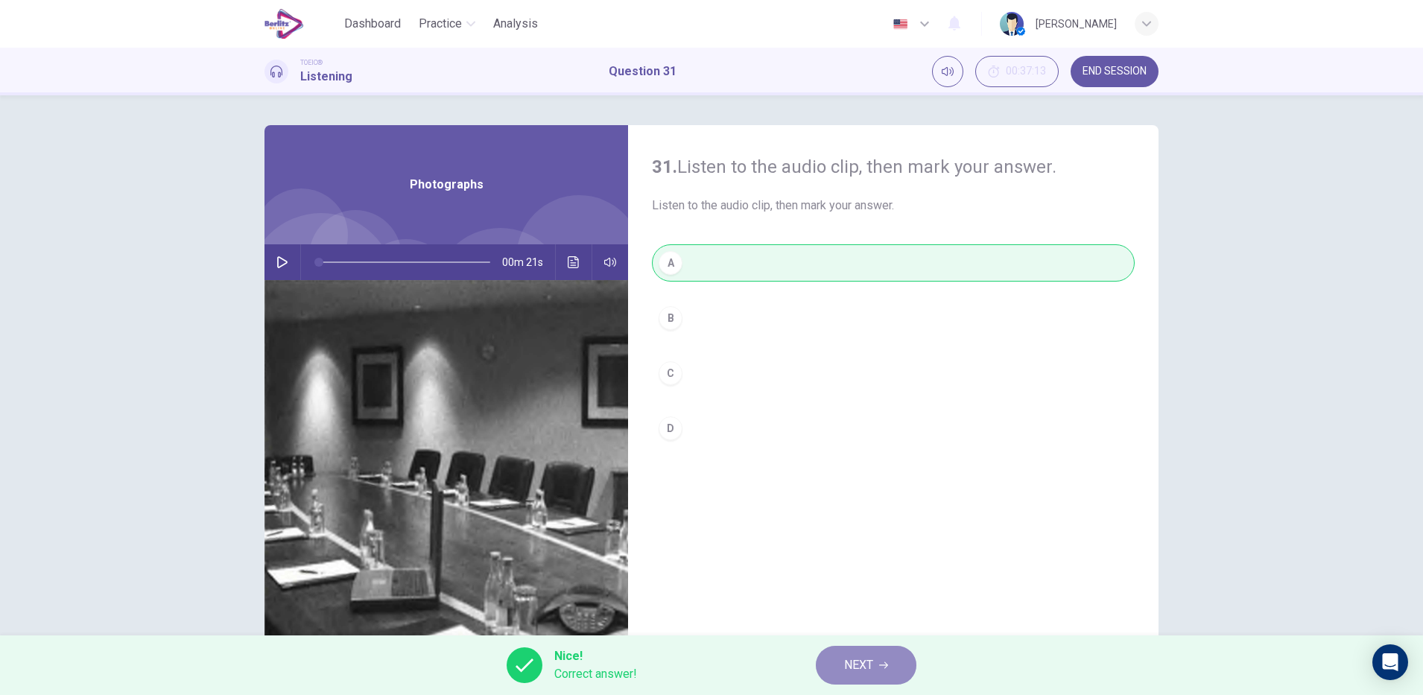
click at [859, 665] on span "NEXT" at bounding box center [858, 665] width 29 height 21
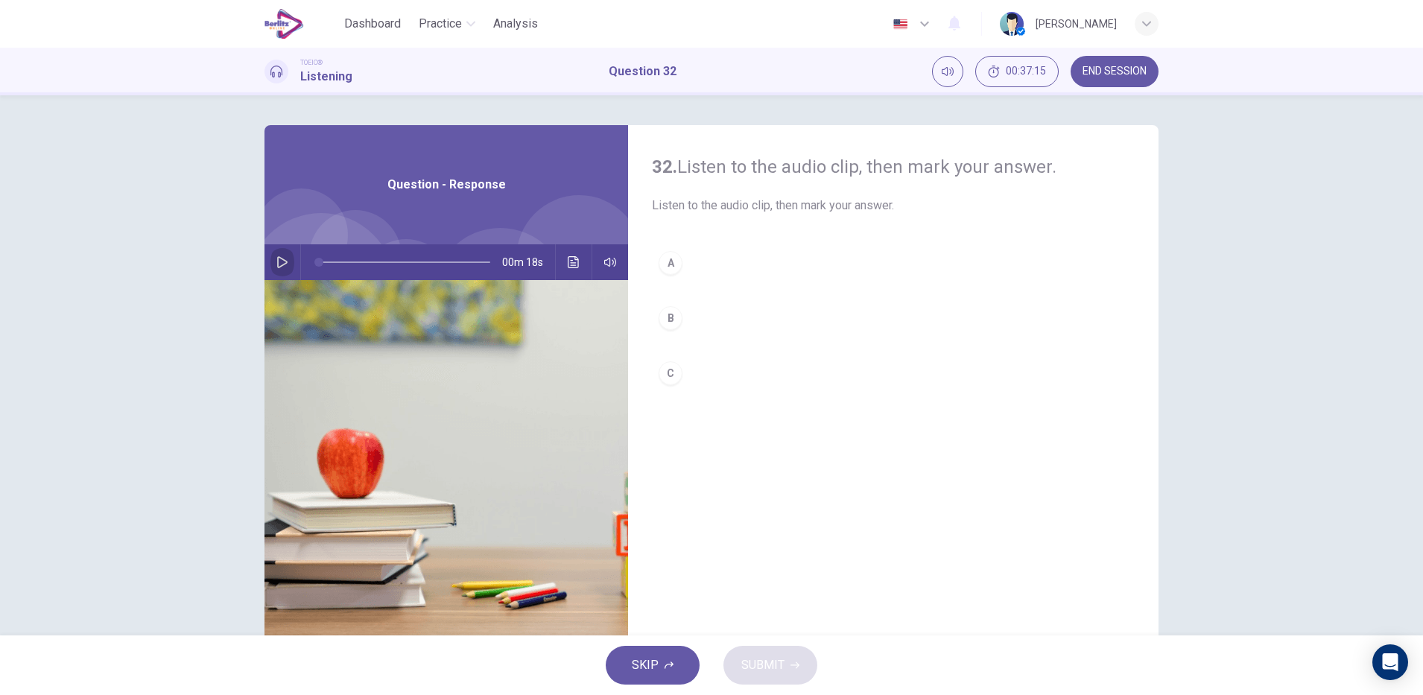
click at [270, 259] on button "button" at bounding box center [282, 262] width 24 height 36
click at [270, 267] on button "button" at bounding box center [282, 262] width 24 height 36
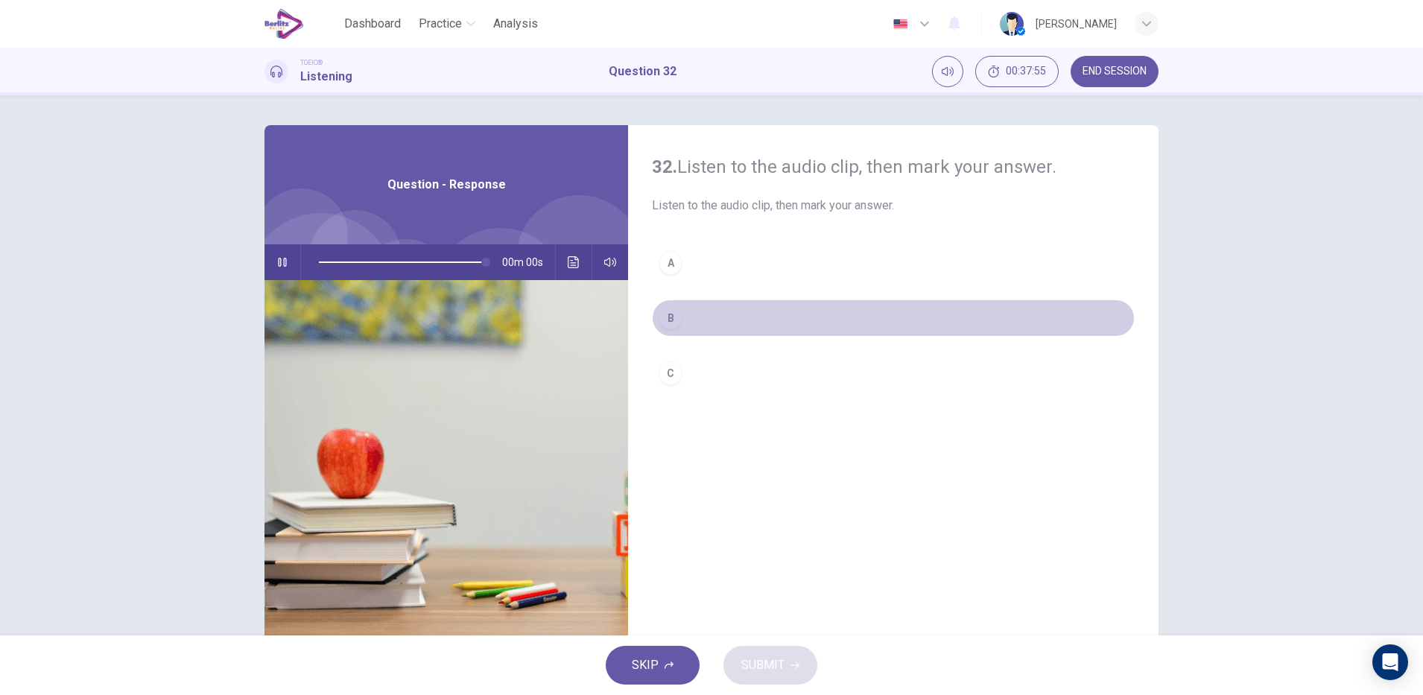
click at [665, 332] on button "B" at bounding box center [893, 318] width 483 height 37
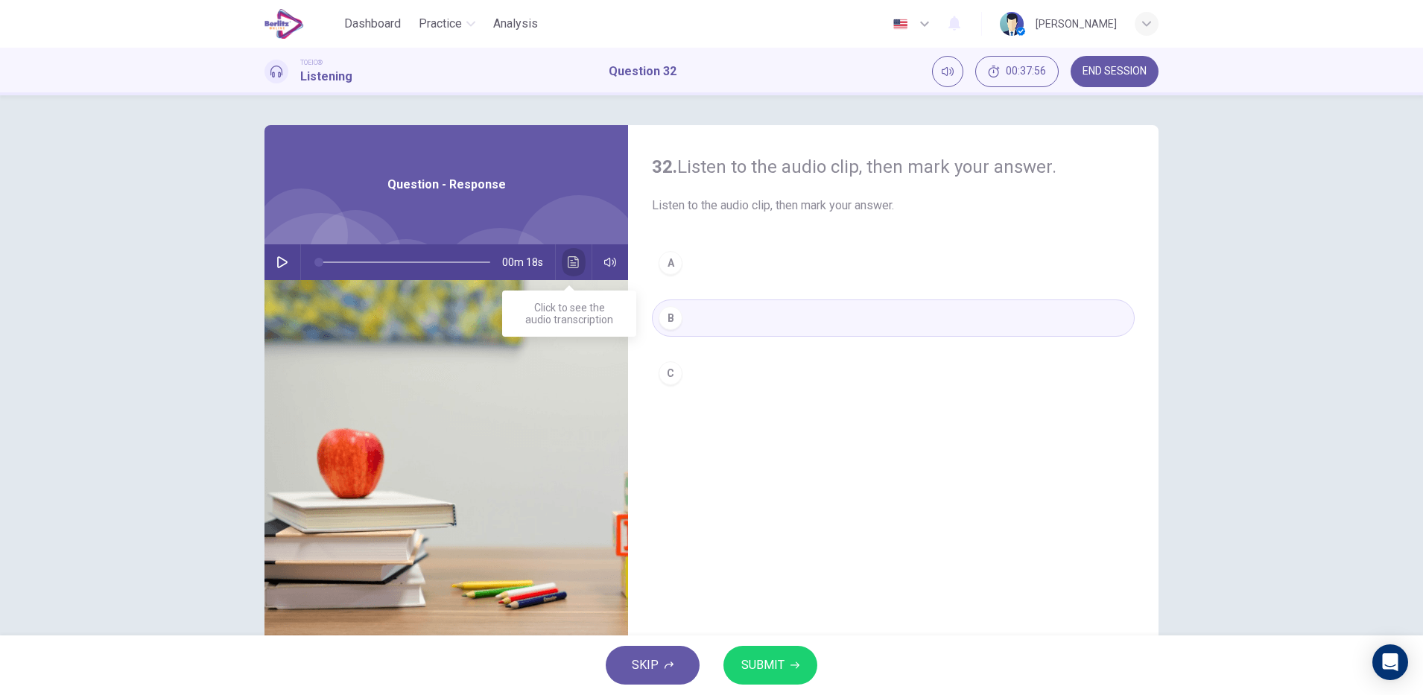
click at [571, 270] on button "Click to see the audio transcription" at bounding box center [574, 262] width 24 height 36
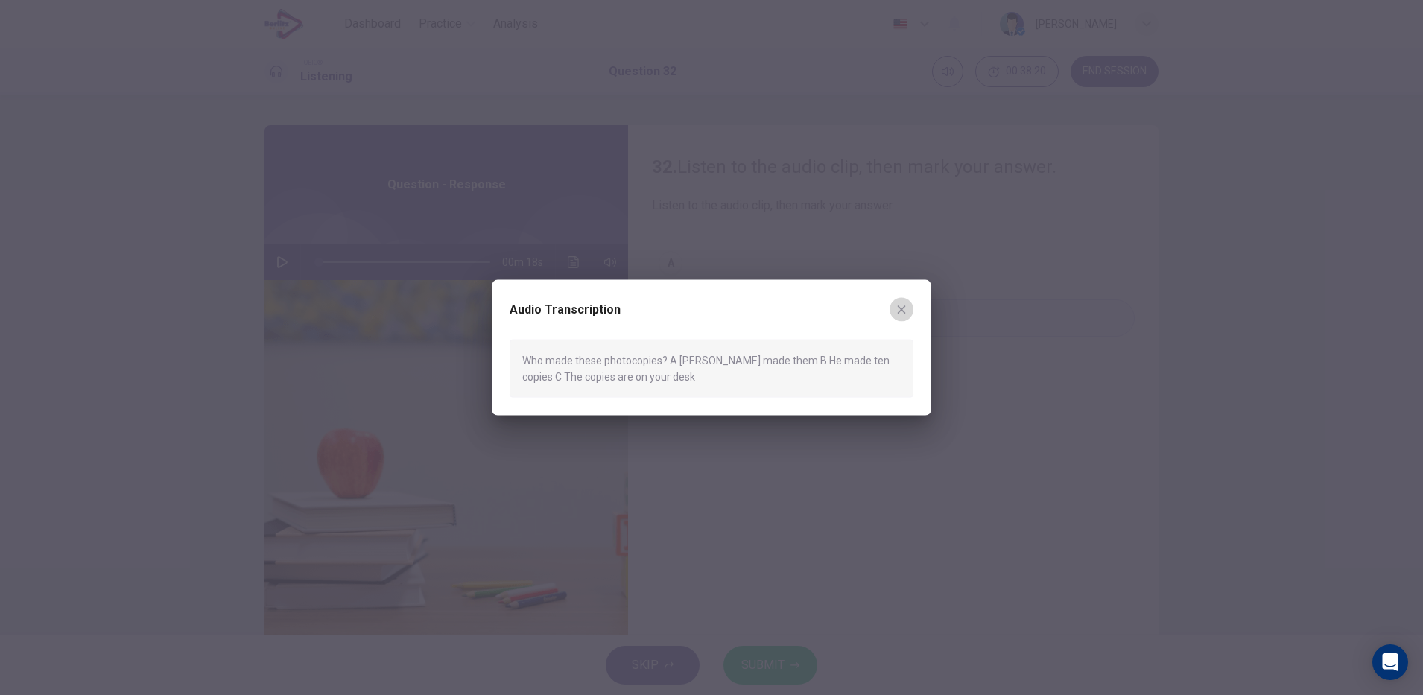
click at [908, 302] on button "button" at bounding box center [902, 309] width 24 height 24
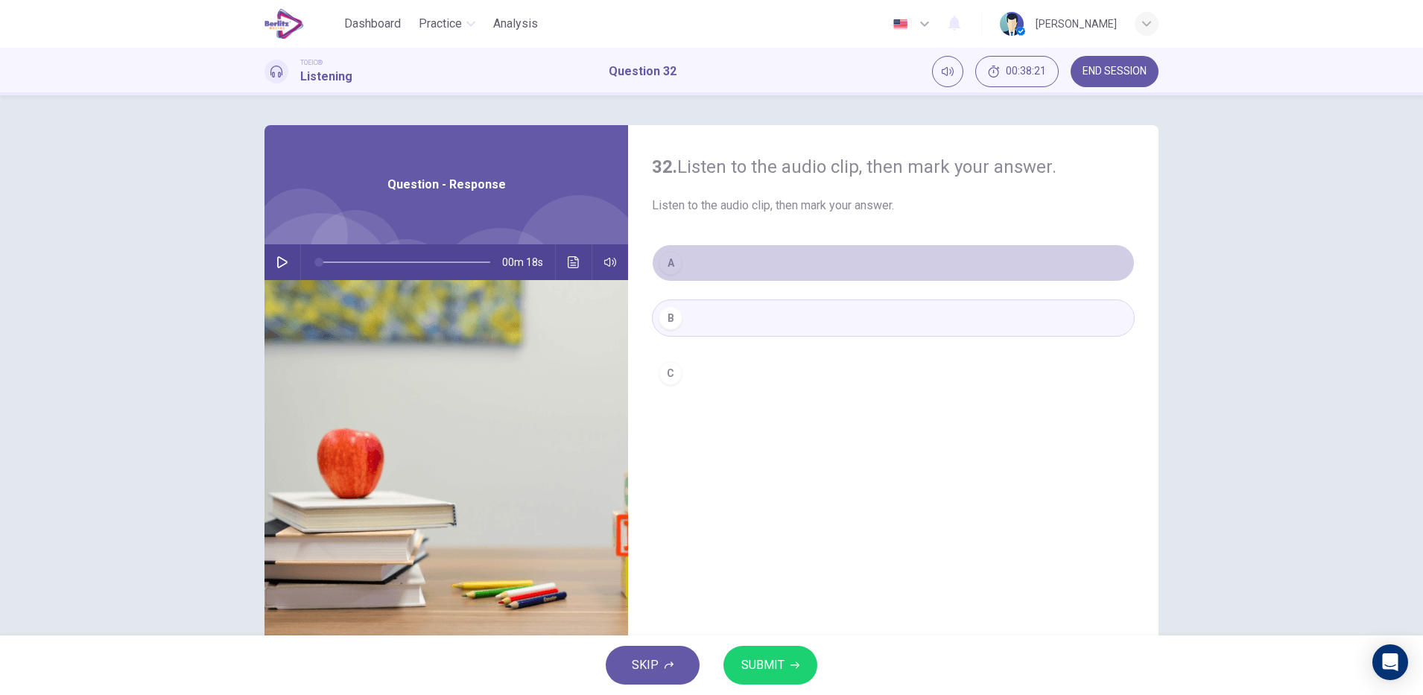
click at [744, 276] on button "A" at bounding box center [893, 262] width 483 height 37
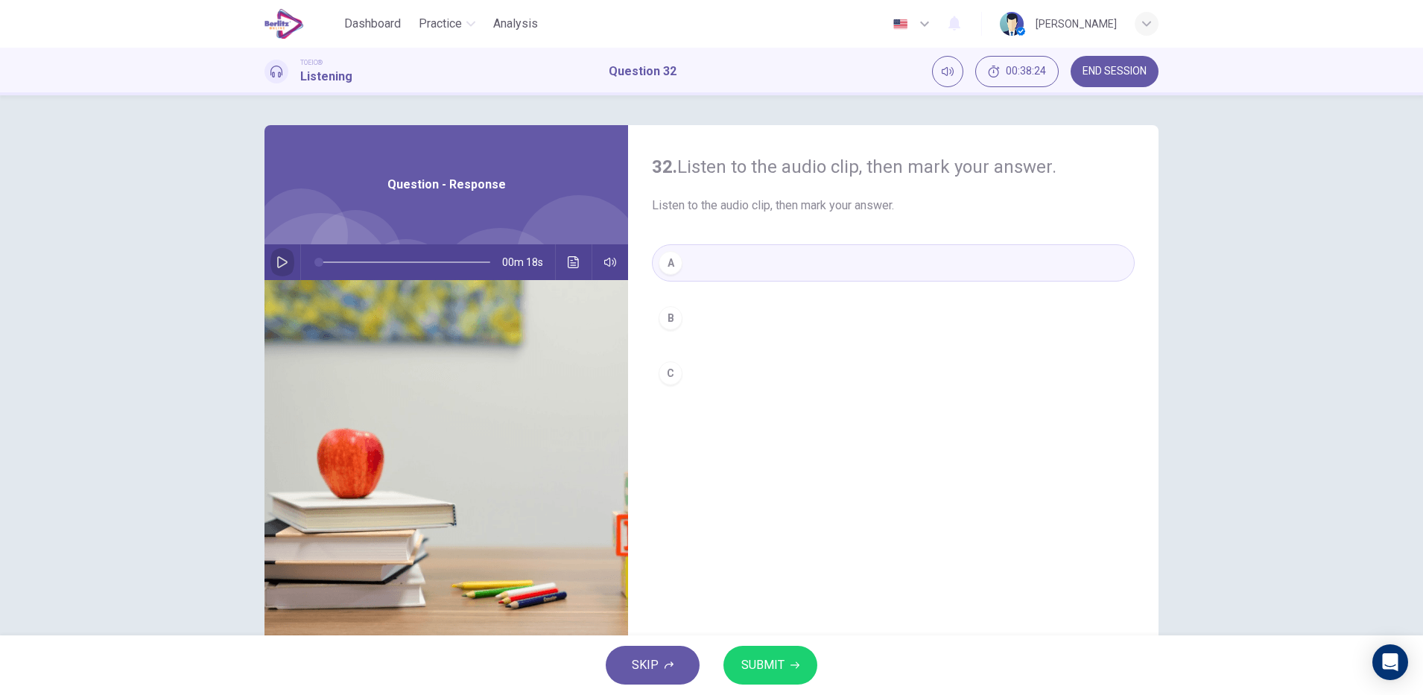
click at [280, 260] on icon "button" at bounding box center [282, 262] width 10 height 12
click at [571, 270] on button "Click to see the audio transcription" at bounding box center [574, 262] width 24 height 36
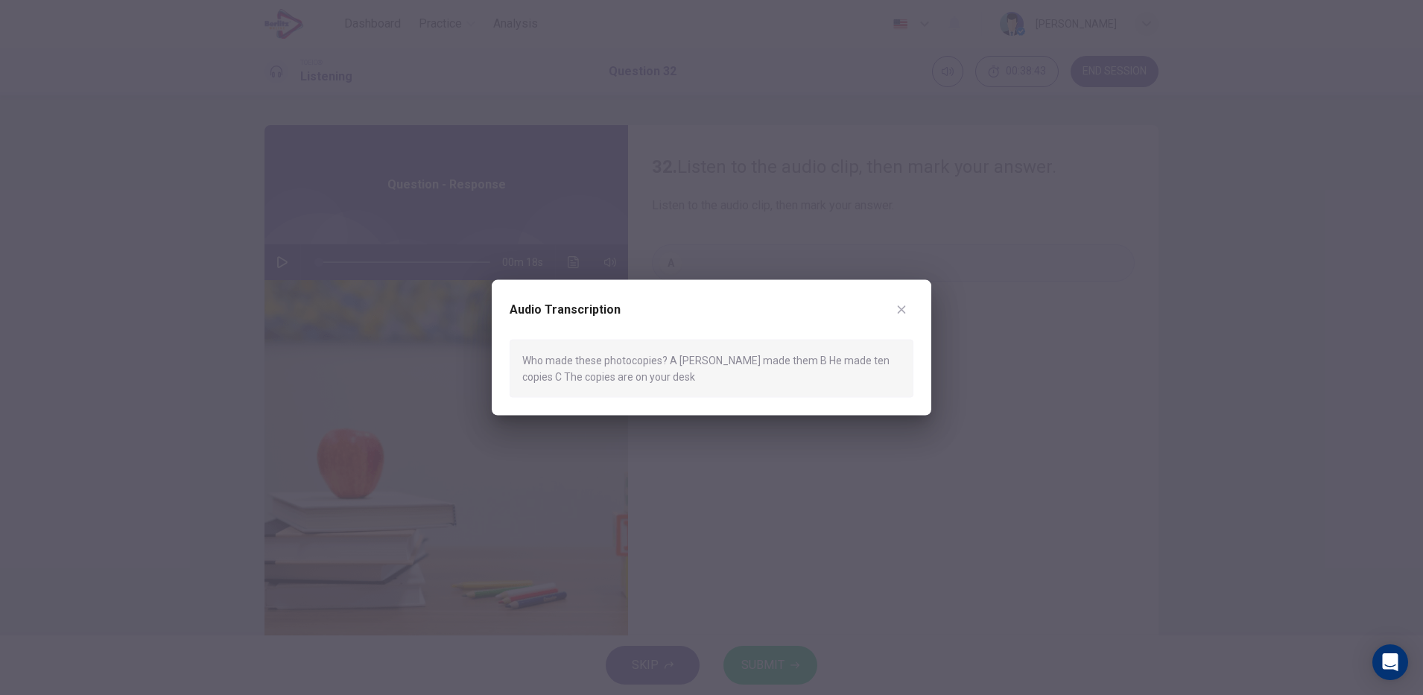
click at [782, 434] on div at bounding box center [711, 347] width 1423 height 695
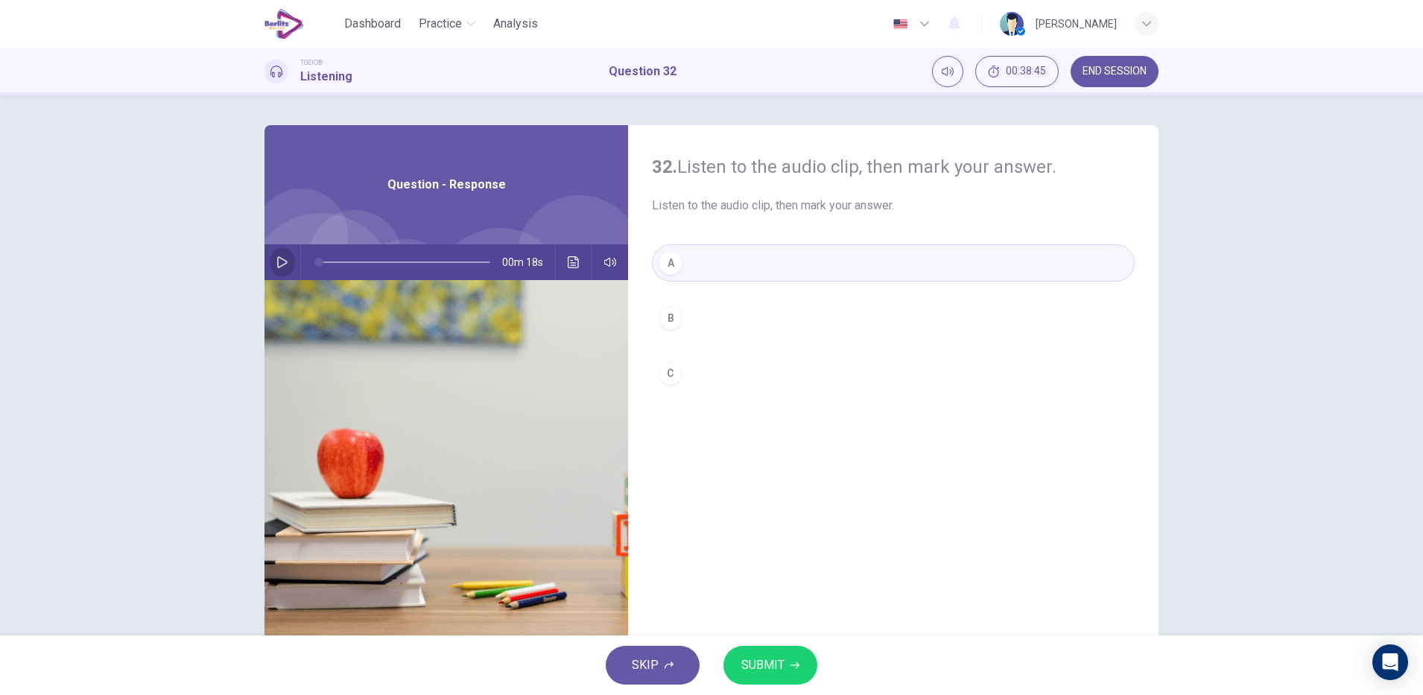
click at [285, 261] on button "button" at bounding box center [282, 262] width 24 height 36
click at [745, 676] on button "SUBMIT" at bounding box center [771, 665] width 94 height 39
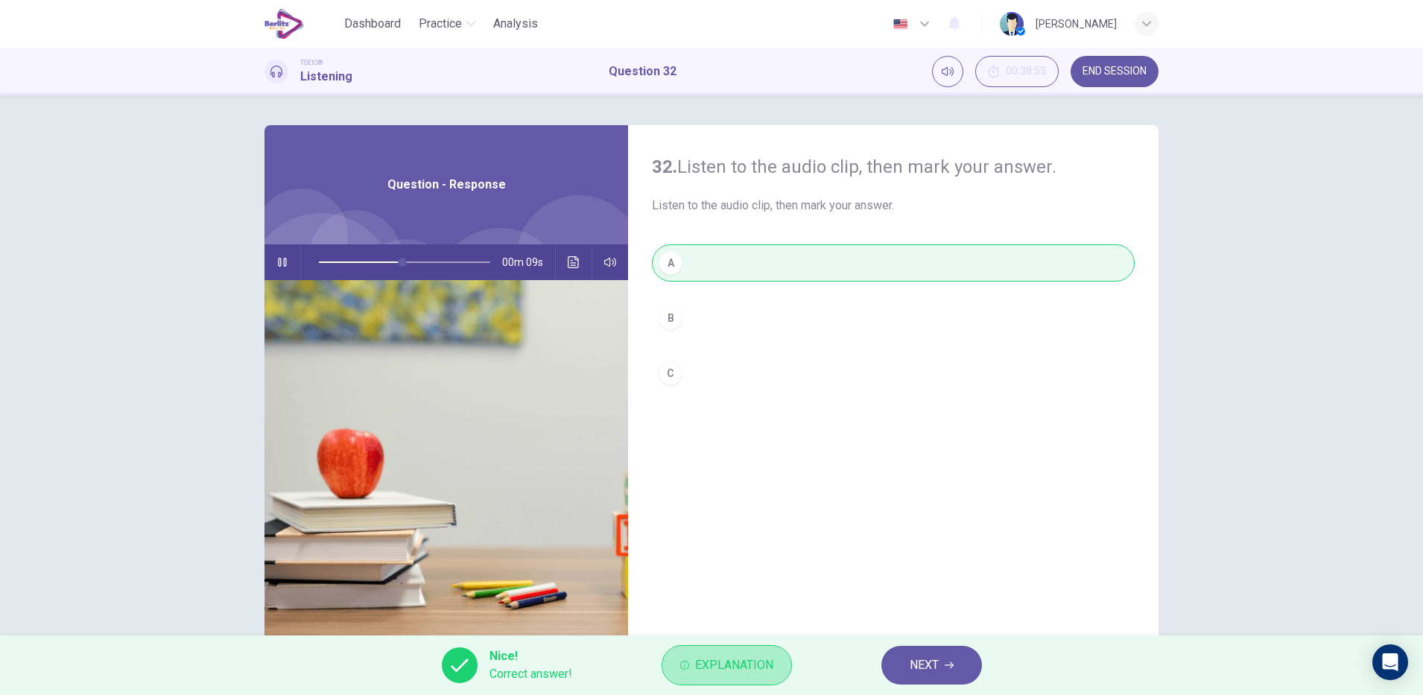
click at [745, 676] on button "Explanation" at bounding box center [727, 665] width 130 height 40
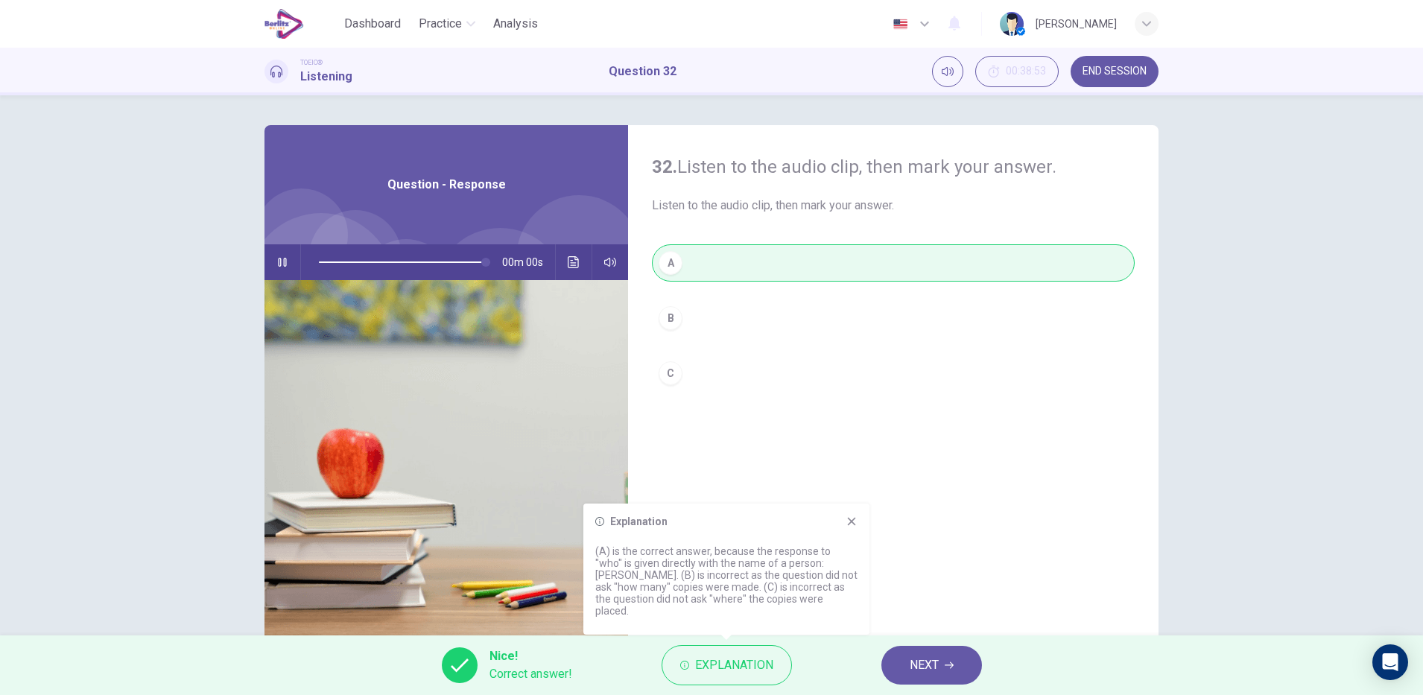
type input "*"
click at [928, 677] on button "NEXT" at bounding box center [932, 665] width 101 height 39
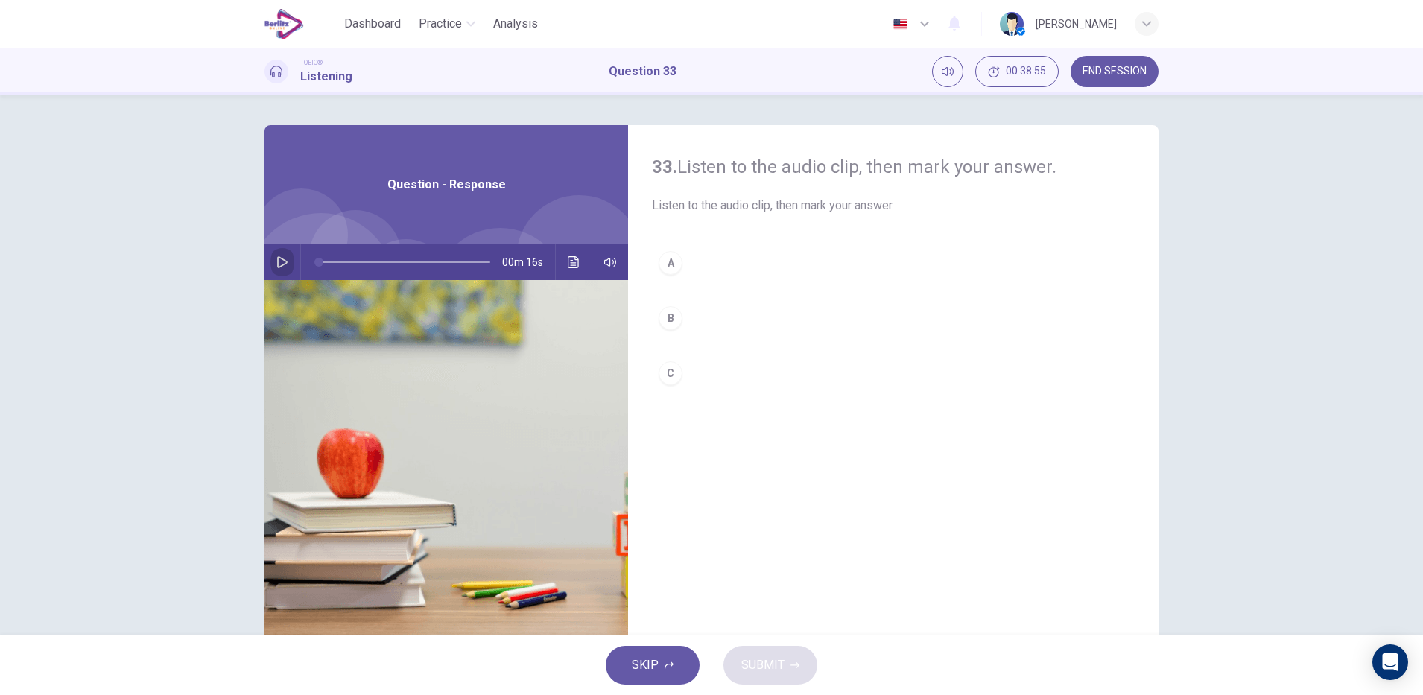
click at [286, 265] on button "button" at bounding box center [282, 262] width 24 height 36
click at [270, 263] on button "button" at bounding box center [282, 262] width 24 height 36
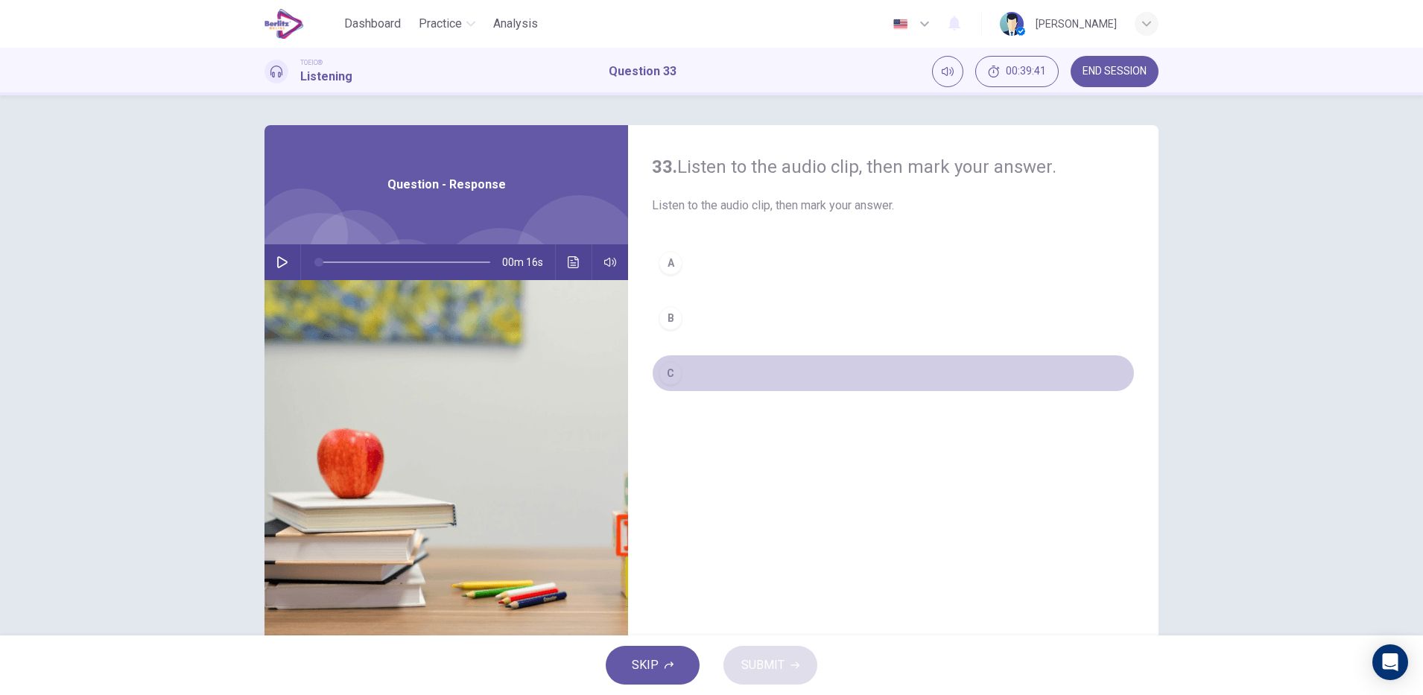
click at [654, 367] on button "C" at bounding box center [893, 373] width 483 height 37
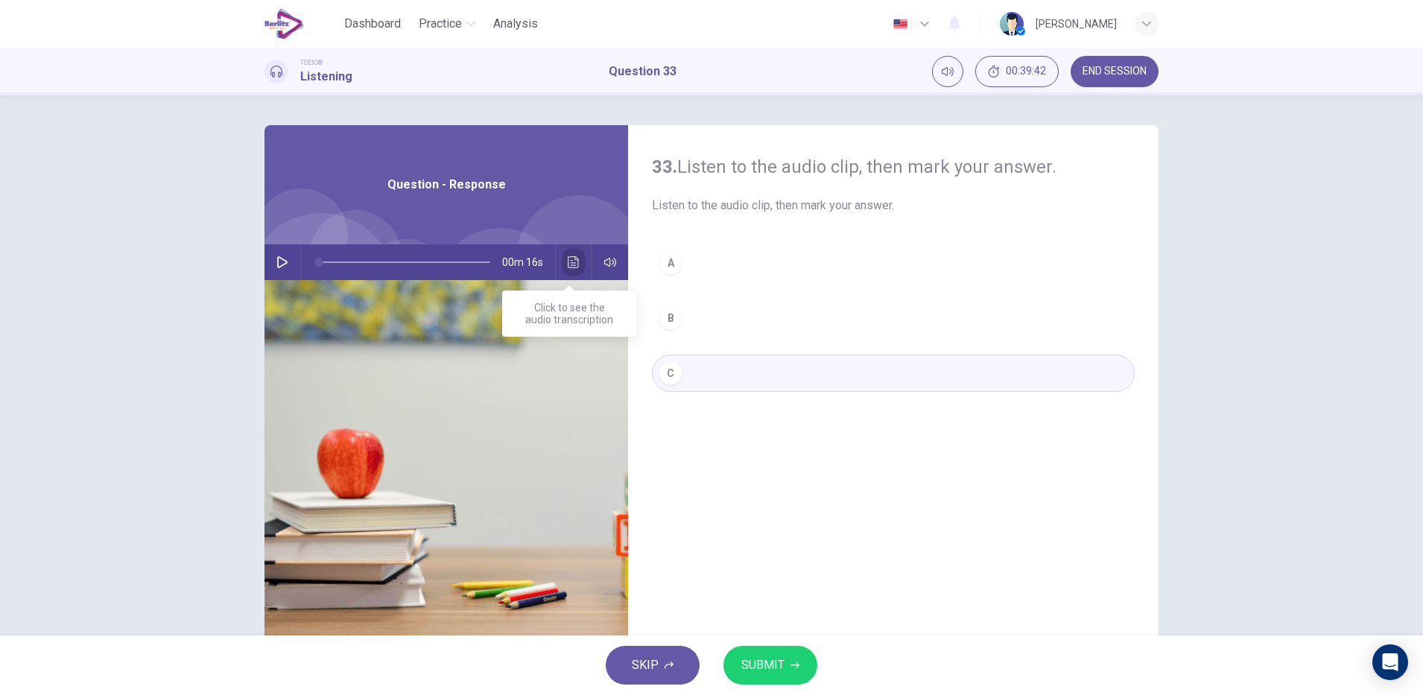
click at [569, 269] on button "Click to see the audio transcription" at bounding box center [574, 262] width 24 height 36
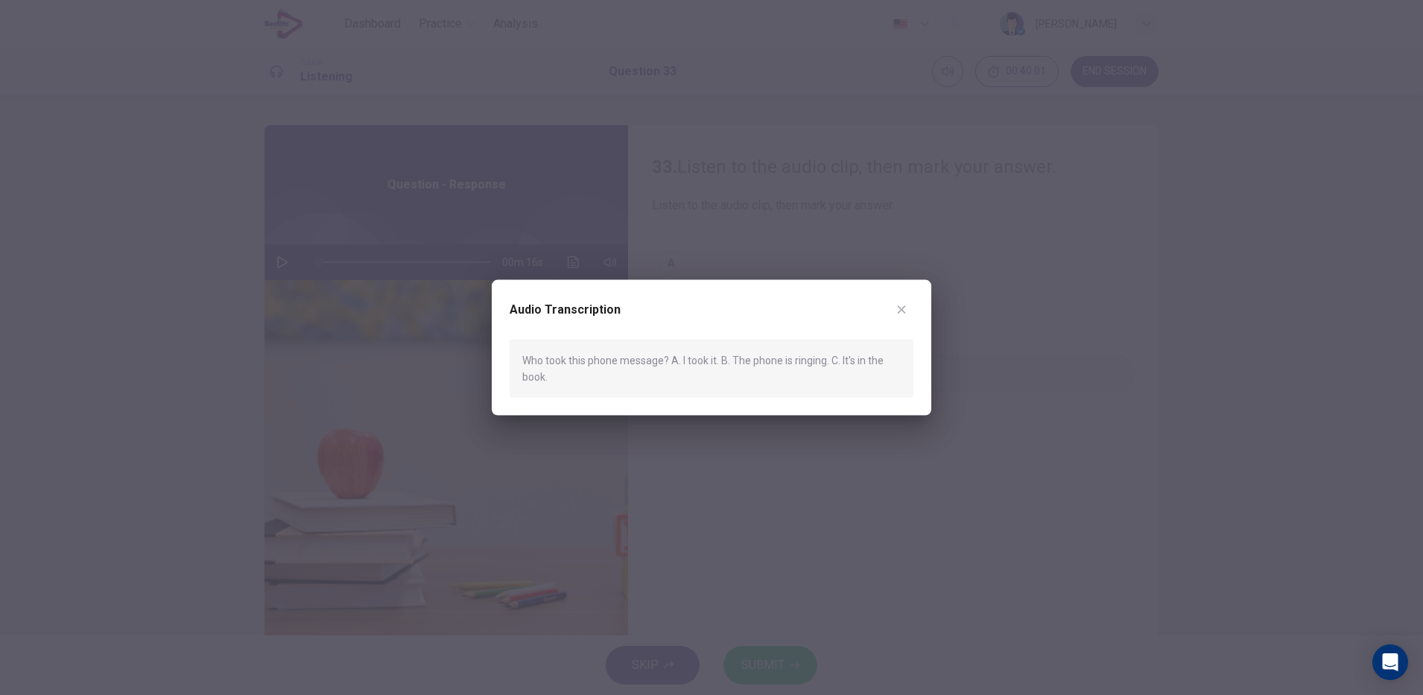
click at [893, 294] on div "Audio Transcription Who took this phone message? A. I took it. B. The phone is …" at bounding box center [712, 347] width 440 height 136
click at [899, 303] on icon "button" at bounding box center [902, 309] width 12 height 12
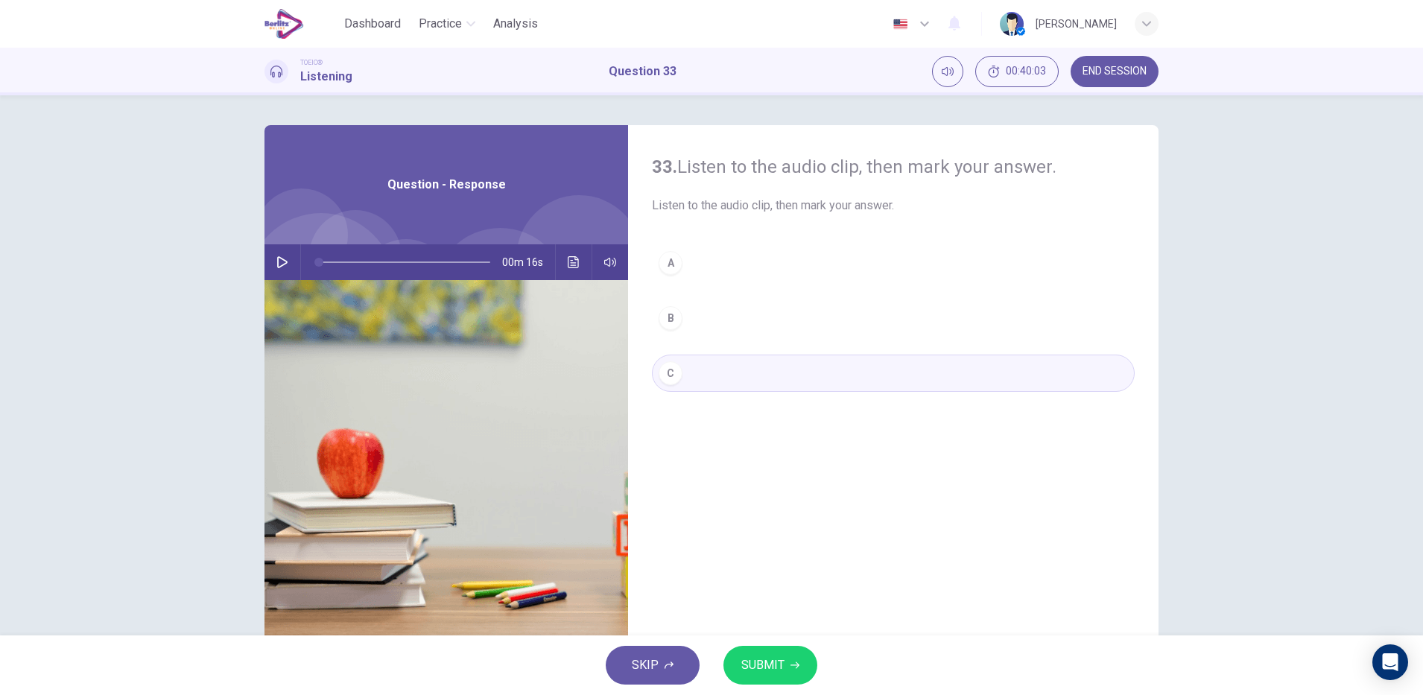
click at [758, 262] on button "A" at bounding box center [893, 262] width 483 height 37
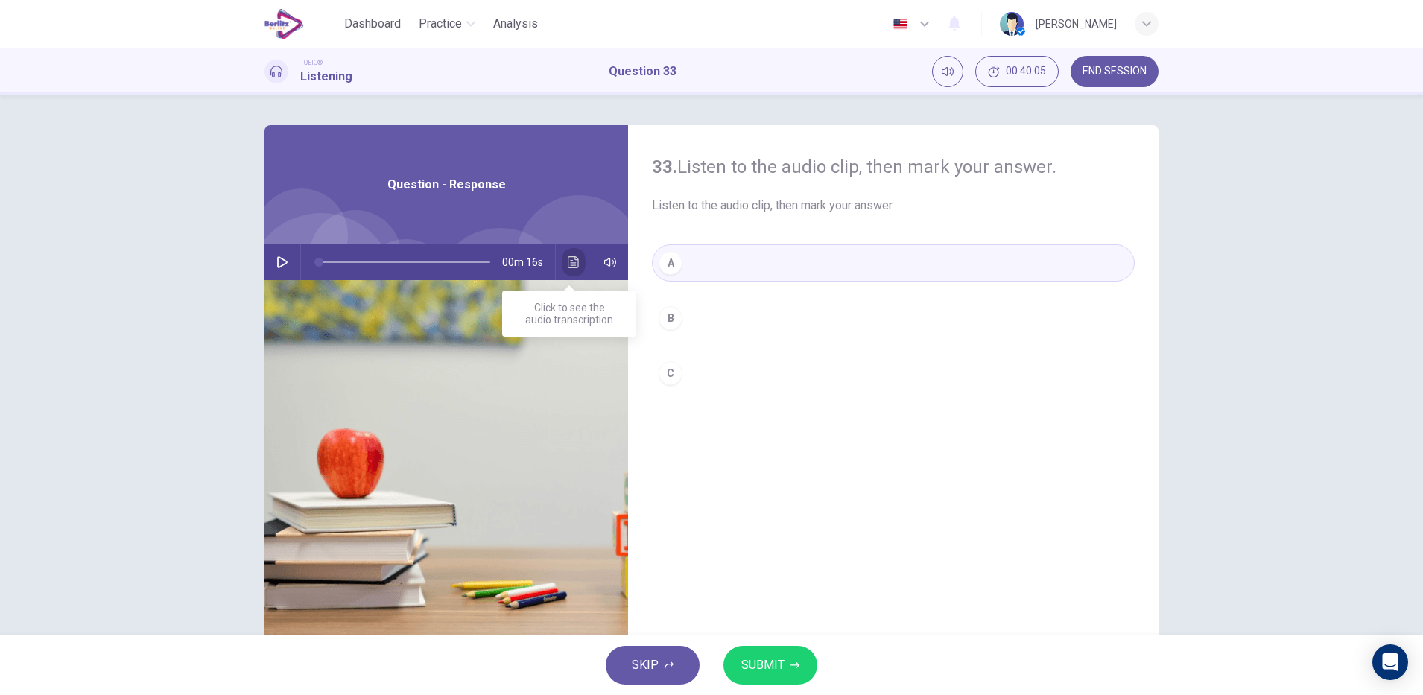
click at [573, 266] on icon "Click to see the audio transcription" at bounding box center [573, 262] width 11 height 12
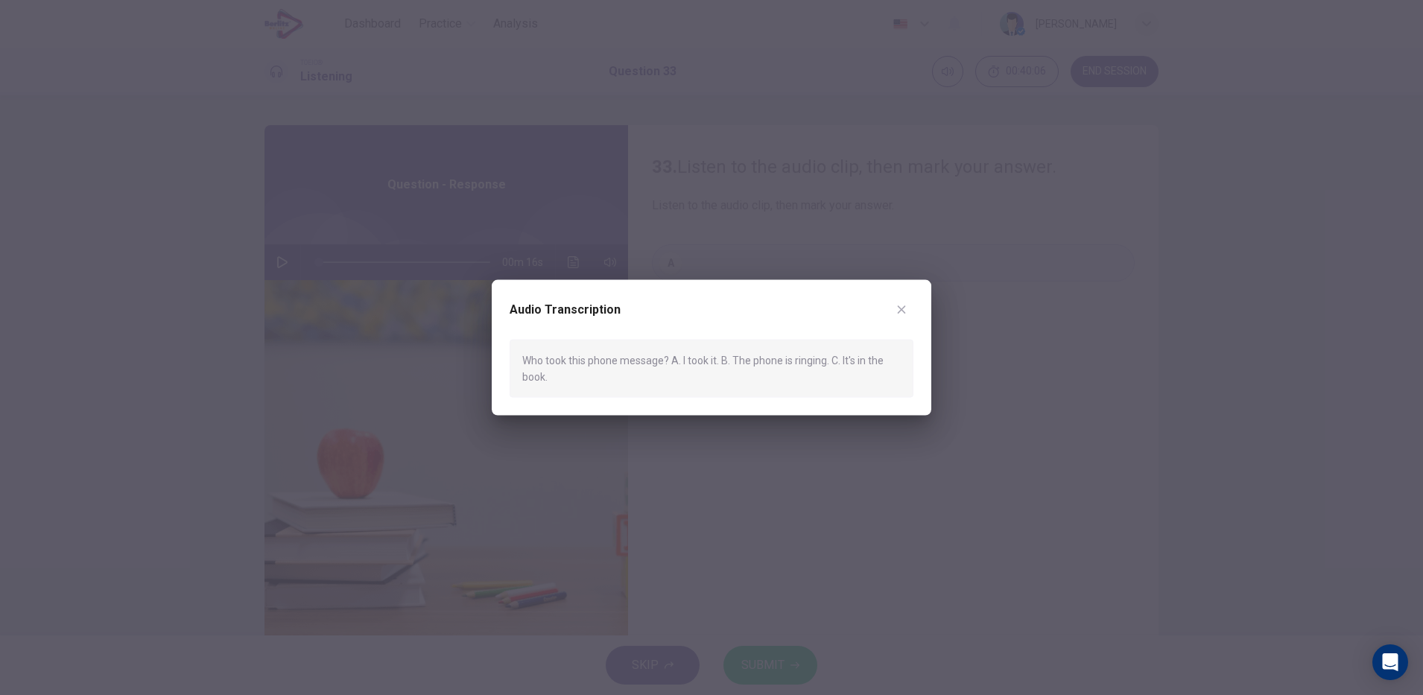
click at [276, 264] on div at bounding box center [711, 347] width 1423 height 695
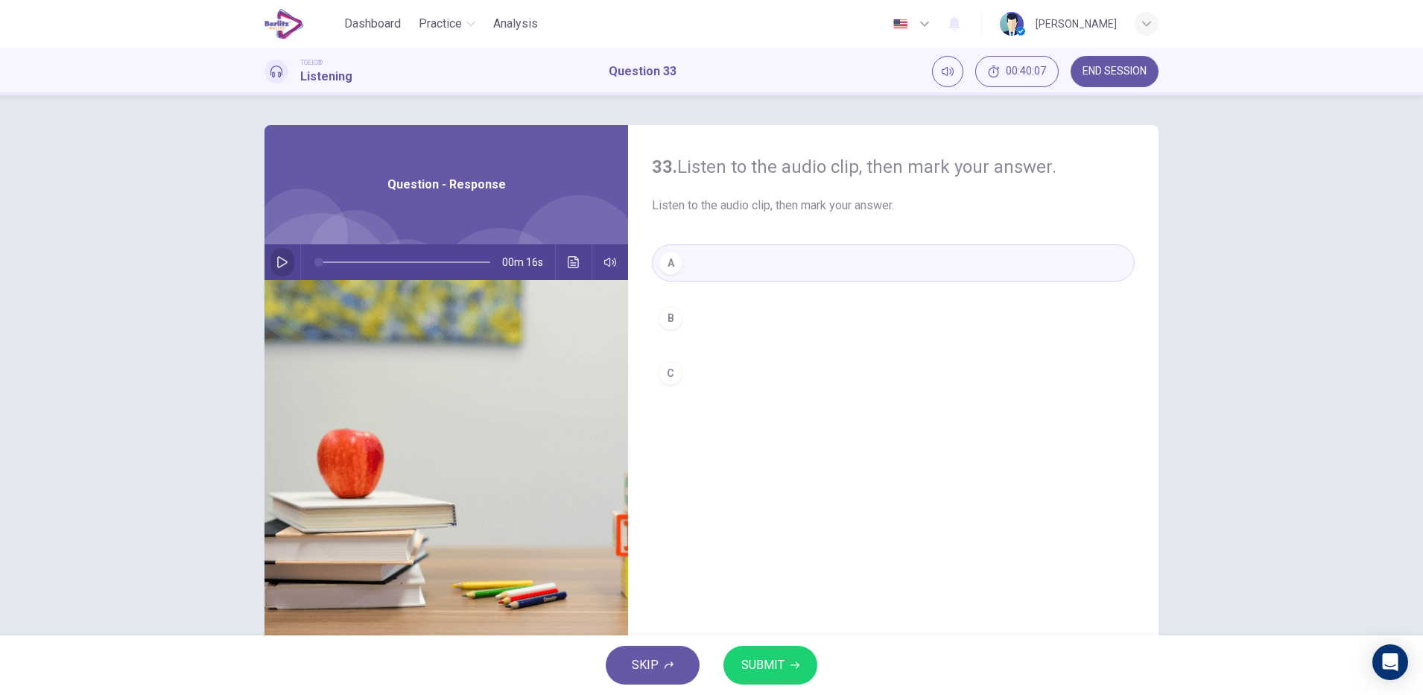
click at [276, 264] on icon "button" at bounding box center [282, 262] width 12 height 12
click at [566, 273] on button "Click to see the audio transcription" at bounding box center [574, 262] width 24 height 36
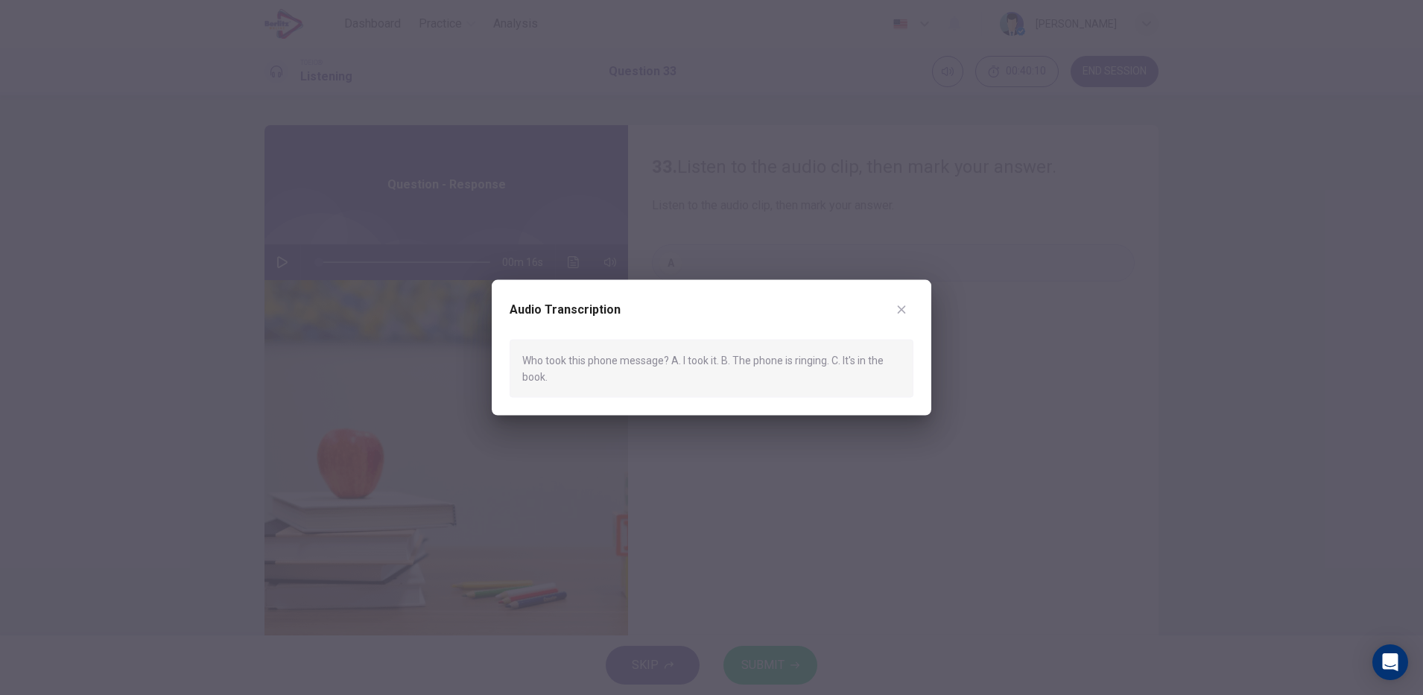
drag, startPoint x: 621, startPoint y: 258, endPoint x: 268, endPoint y: 282, distance: 354.1
click at [268, 282] on div at bounding box center [711, 347] width 1423 height 695
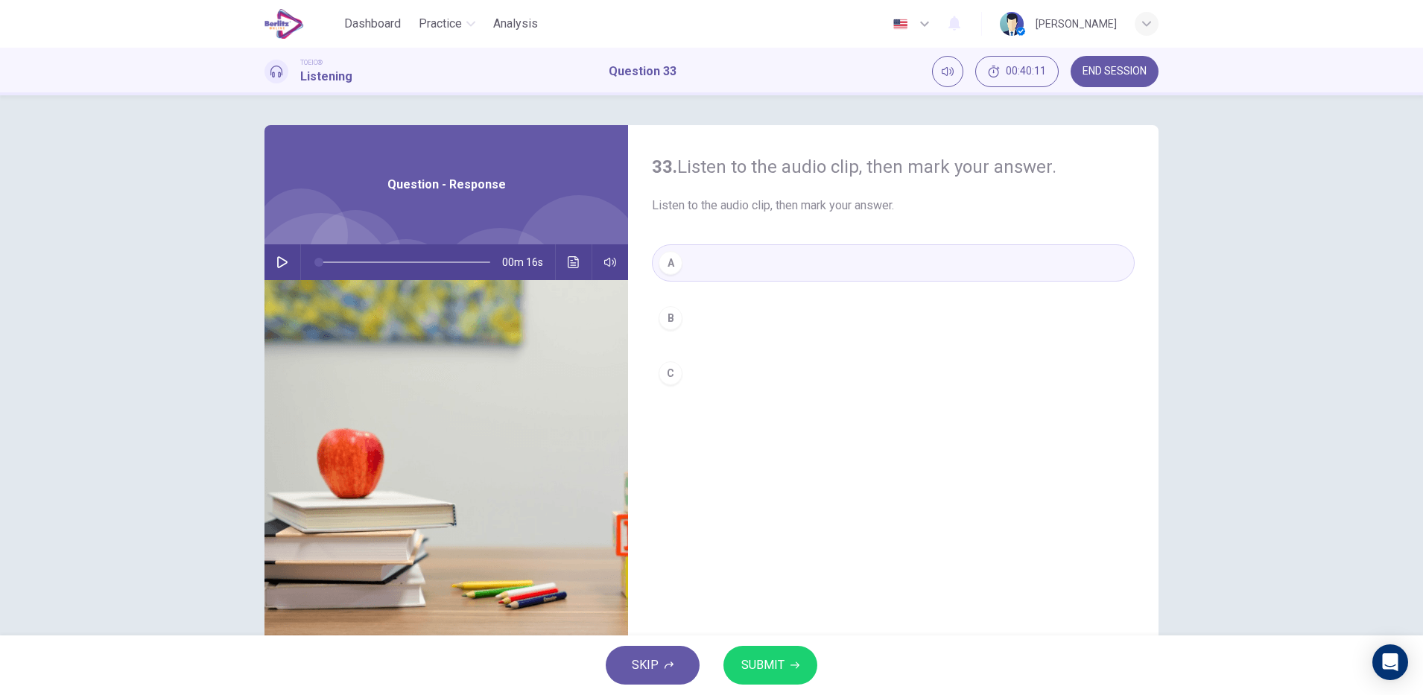
click at [269, 275] on div "00m 16s" at bounding box center [447, 262] width 364 height 36
click at [277, 267] on icon "button" at bounding box center [282, 262] width 10 height 12
click at [572, 254] on button "Click to see the audio transcription" at bounding box center [574, 262] width 24 height 36
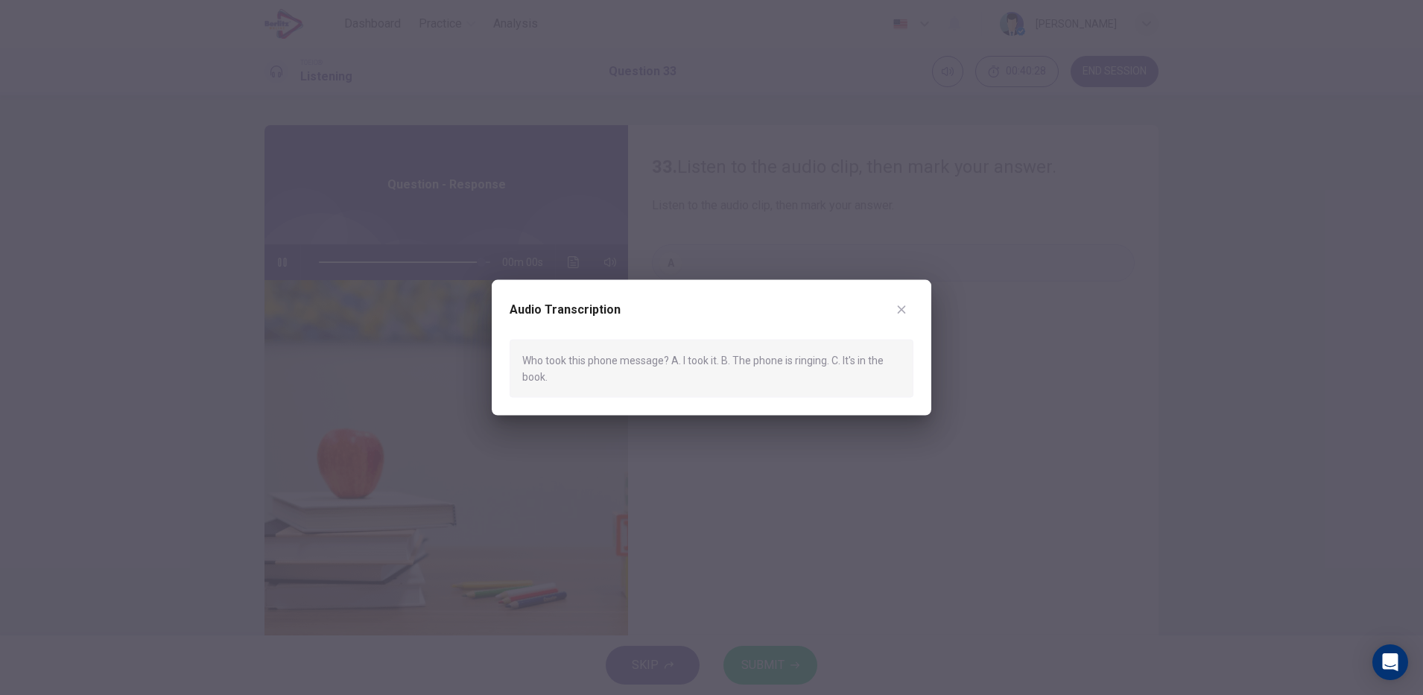
type input "*"
click at [906, 306] on icon "button" at bounding box center [902, 309] width 12 height 12
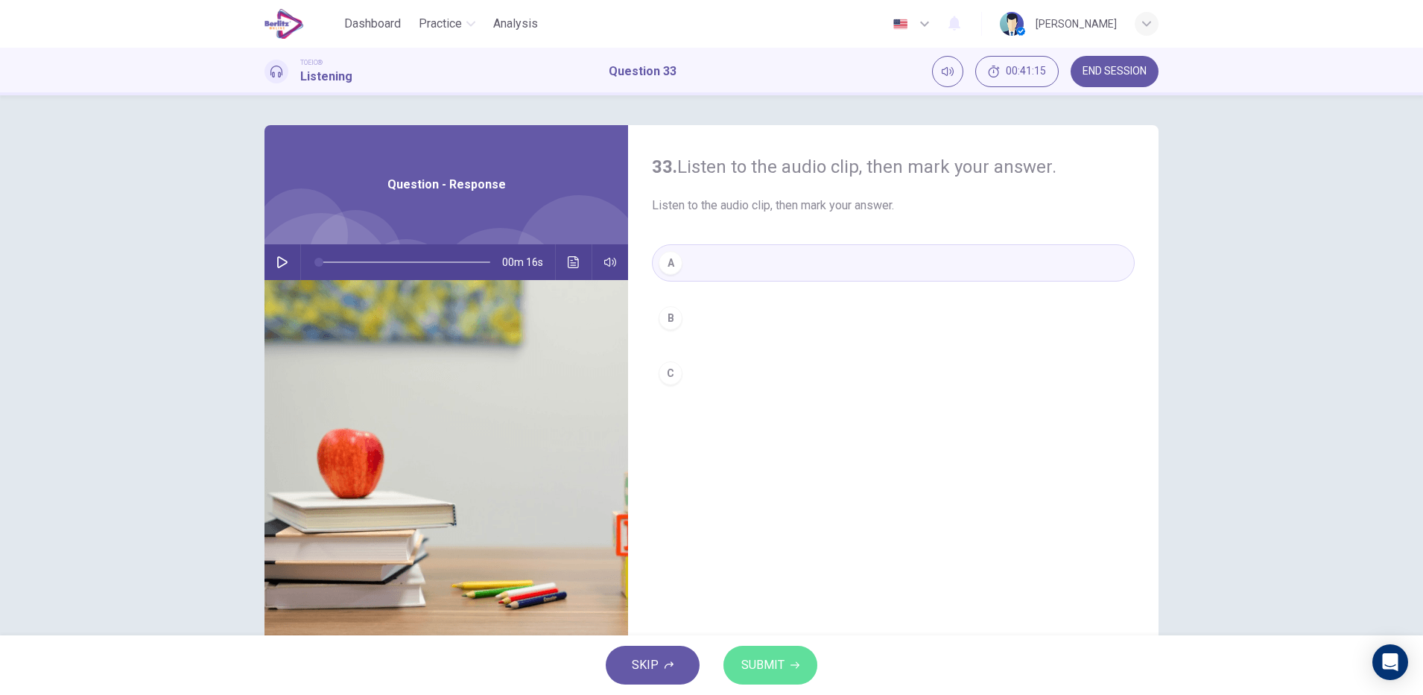
click at [782, 658] on span "SUBMIT" at bounding box center [762, 665] width 43 height 21
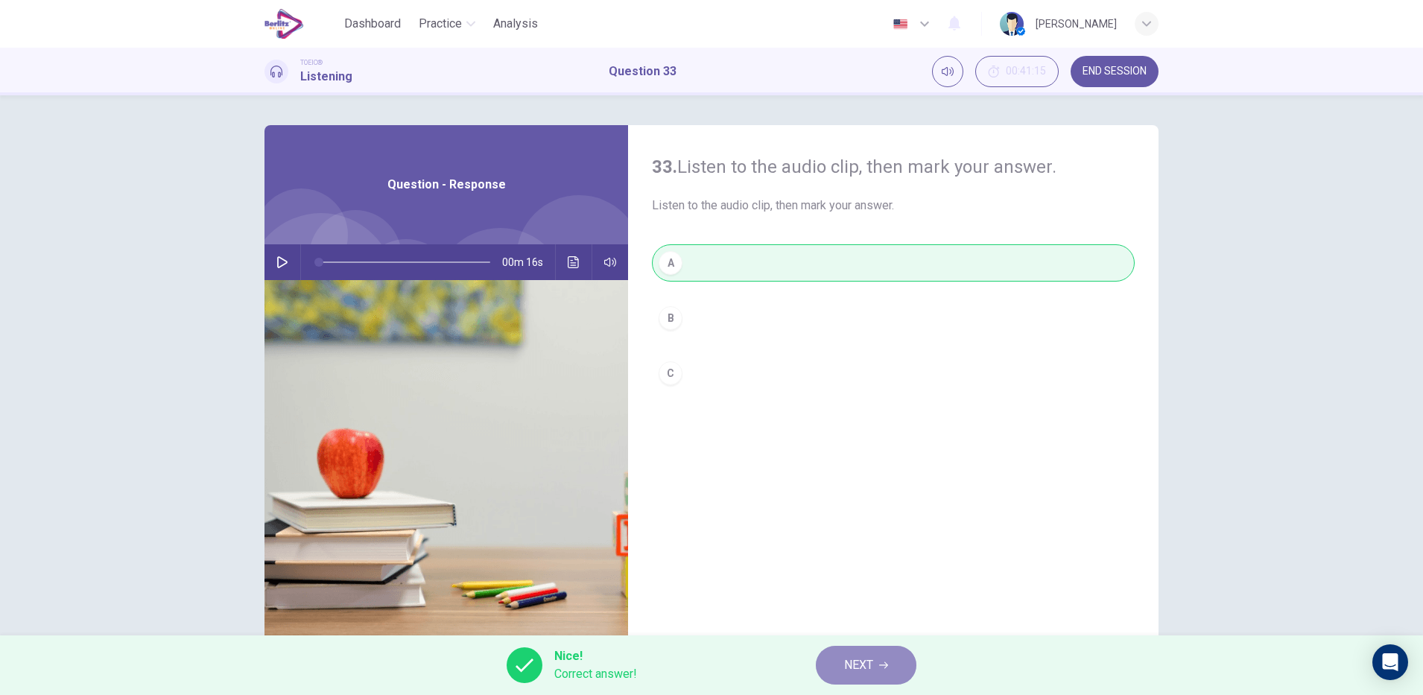
click at [882, 678] on button "NEXT" at bounding box center [866, 665] width 101 height 39
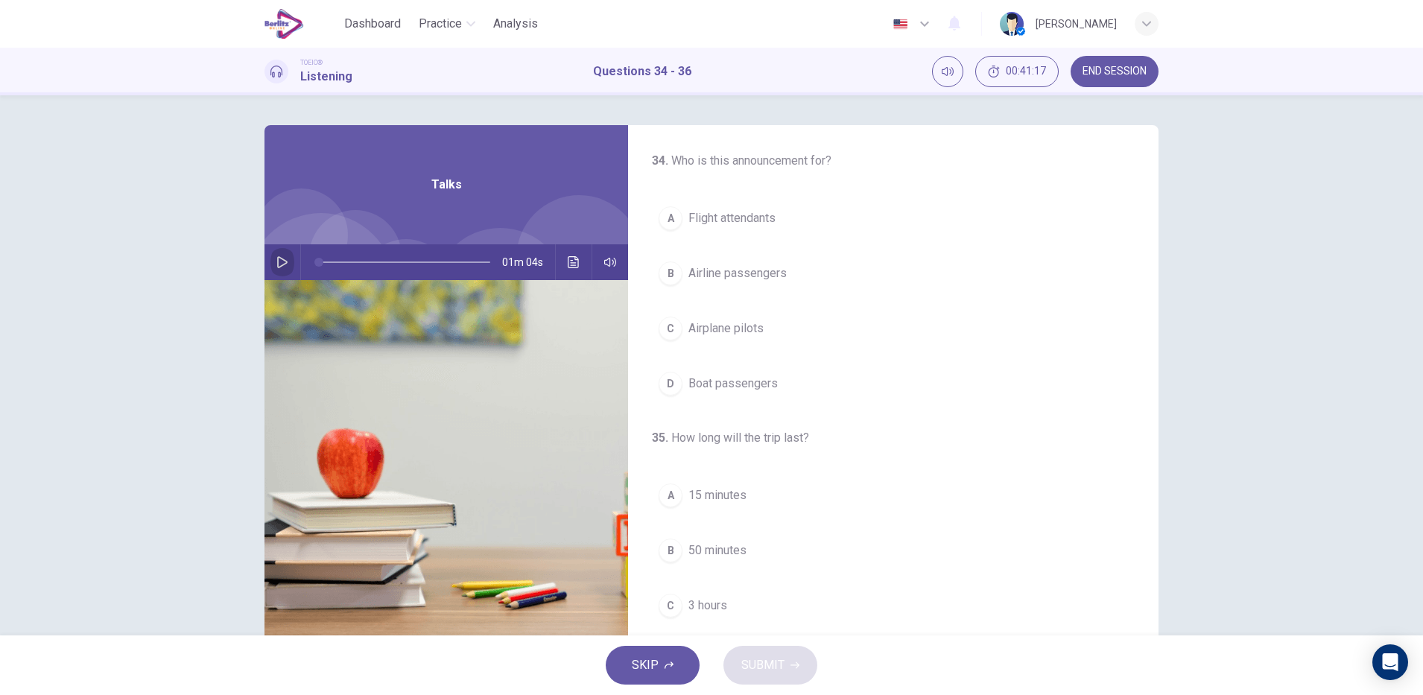
click at [276, 262] on icon "button" at bounding box center [282, 262] width 12 height 12
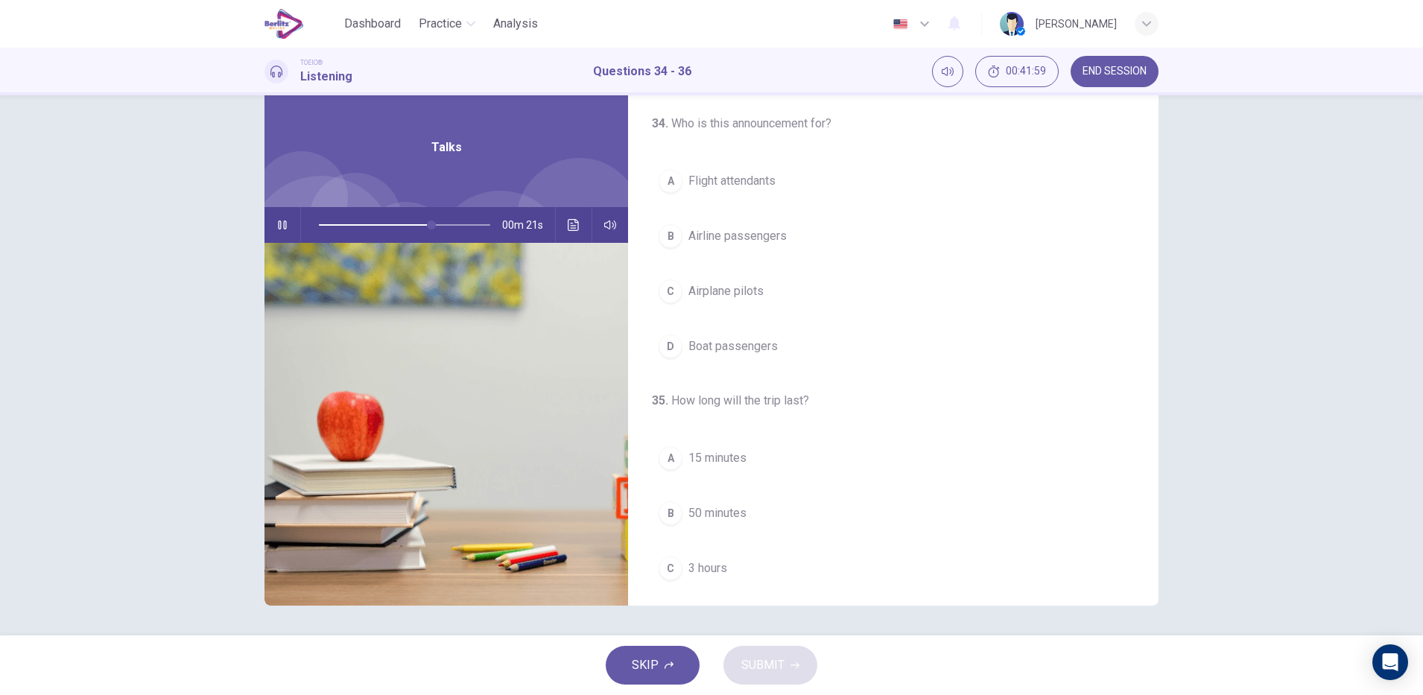
click at [570, 230] on icon "Click to see the audio transcription" at bounding box center [574, 225] width 12 height 12
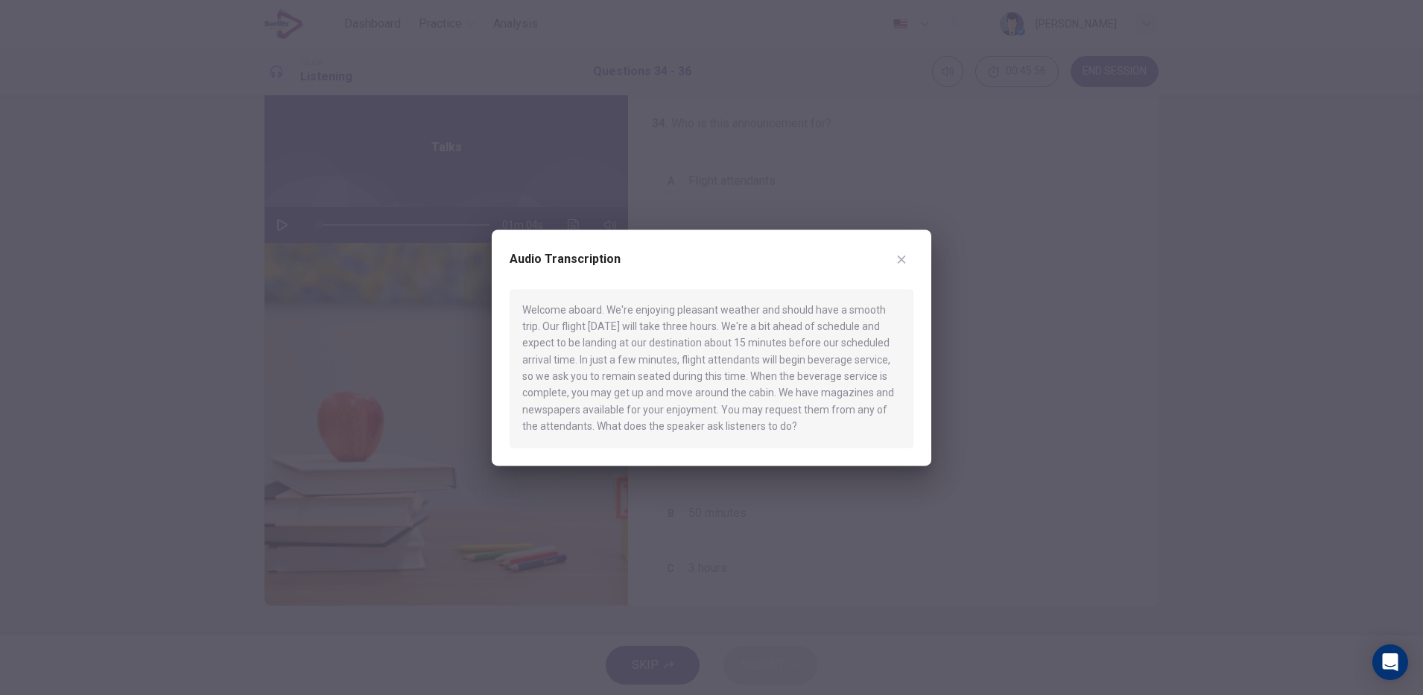
click at [276, 262] on div at bounding box center [711, 347] width 1423 height 695
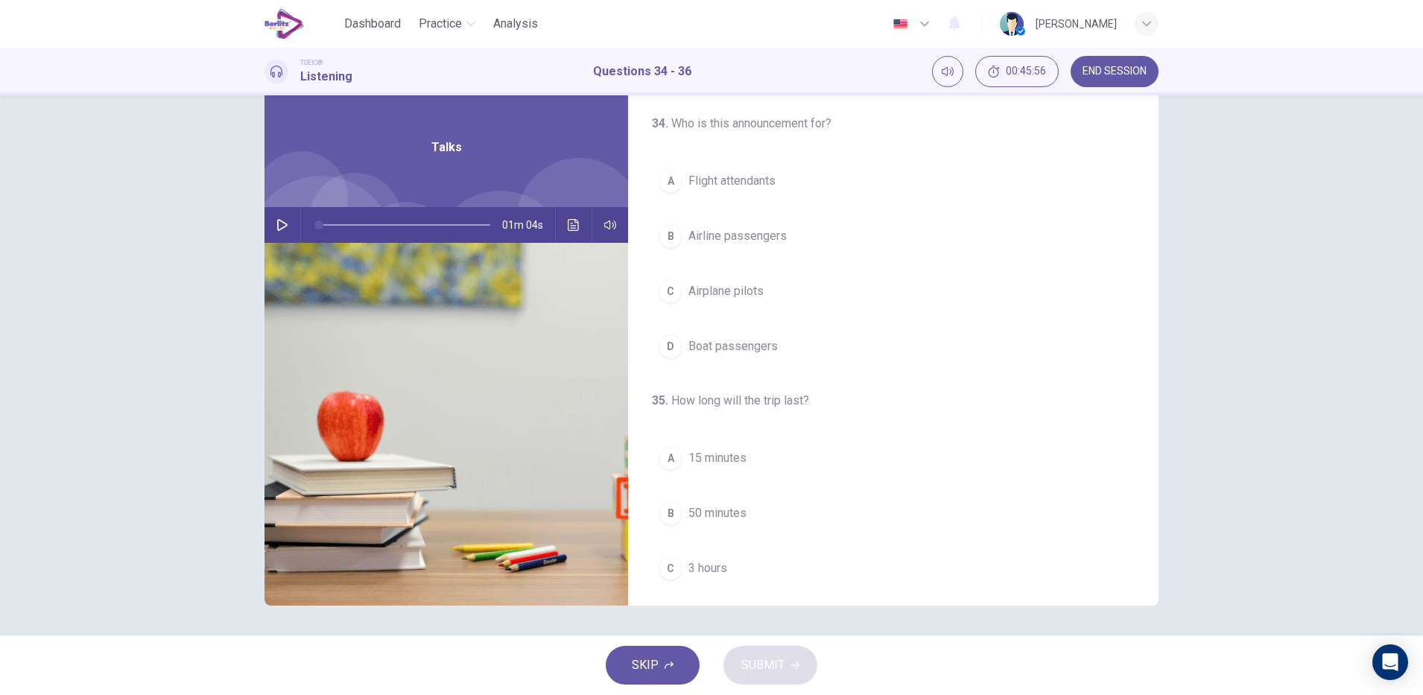
click at [276, 262] on img at bounding box center [447, 424] width 364 height 363
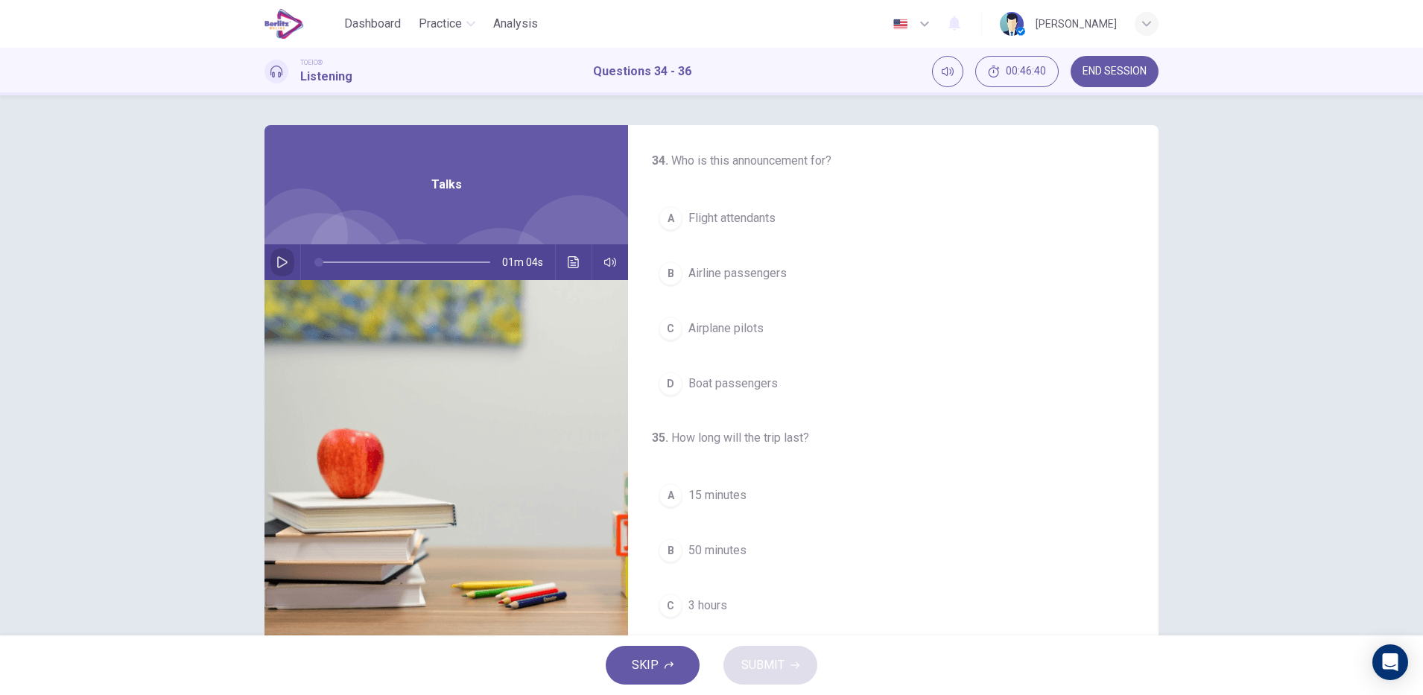
click at [284, 262] on button "button" at bounding box center [282, 262] width 24 height 36
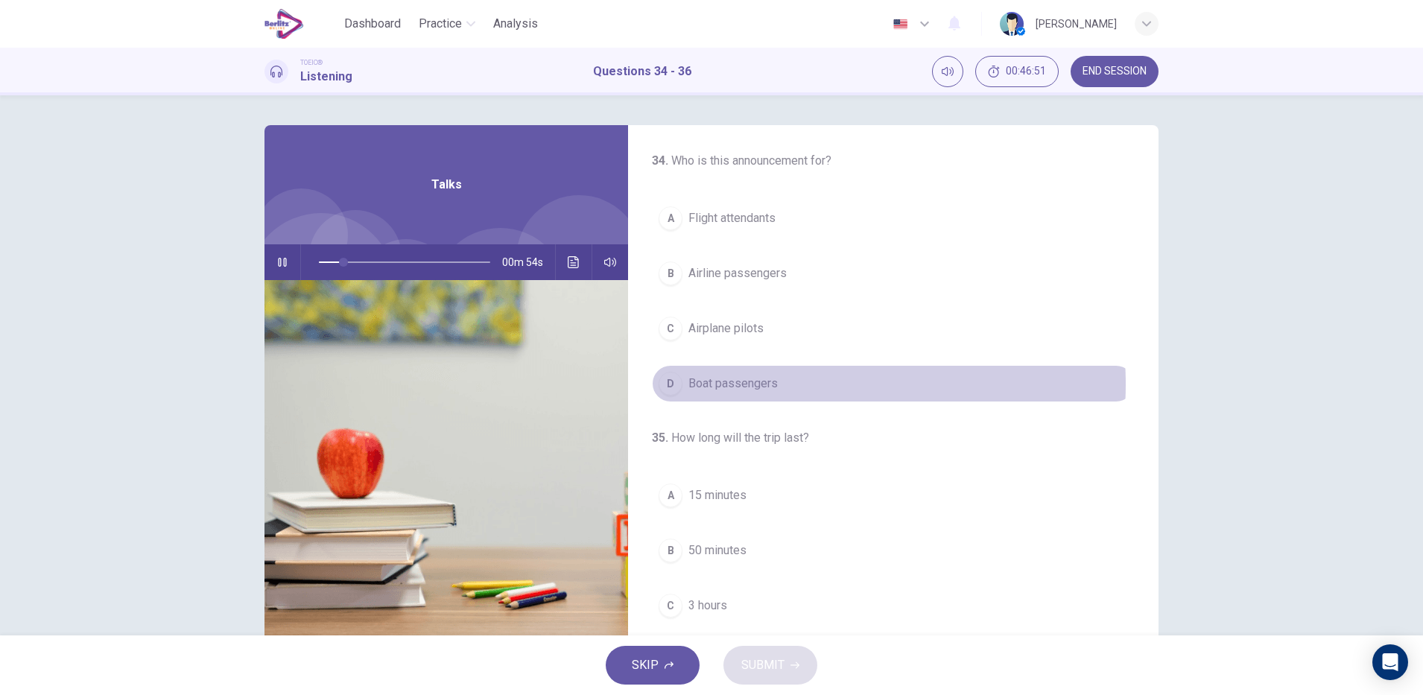
click at [770, 385] on span "Boat passengers" at bounding box center [733, 384] width 89 height 18
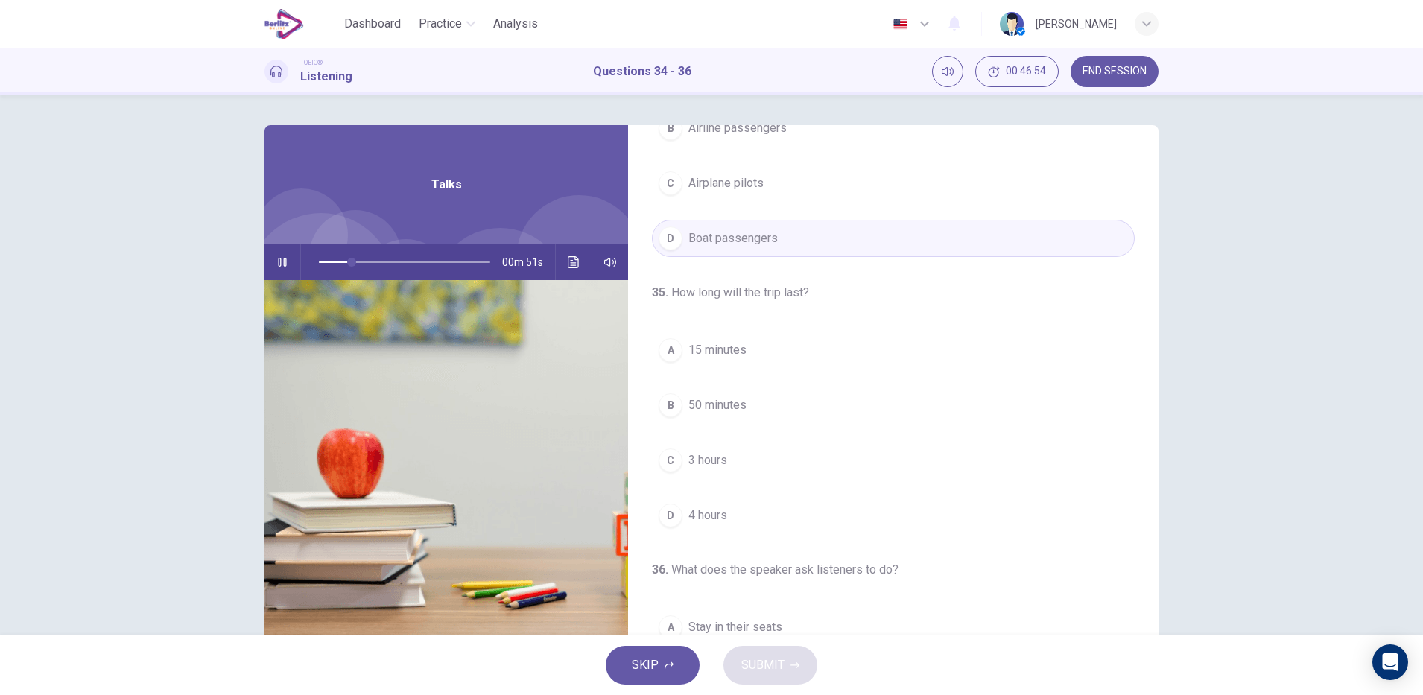
scroll to position [162, 0]
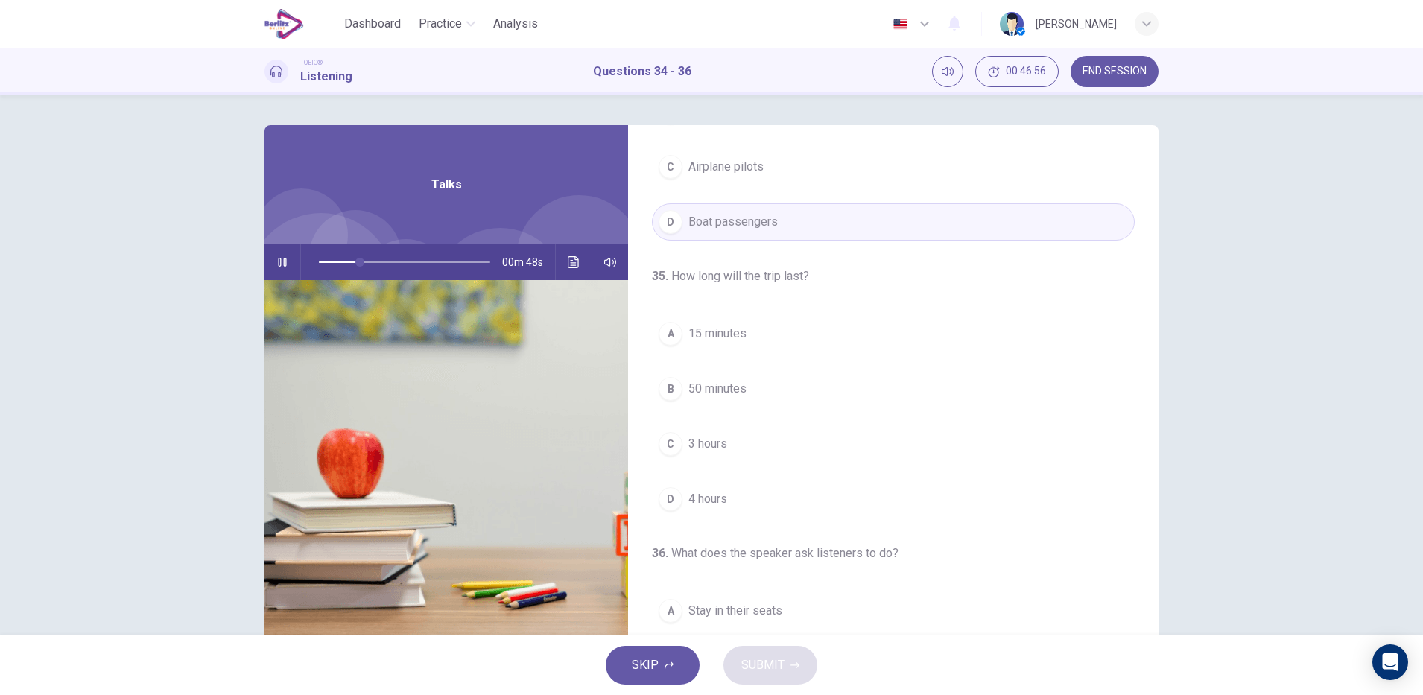
click at [737, 451] on button "C 3 hours" at bounding box center [893, 443] width 483 height 37
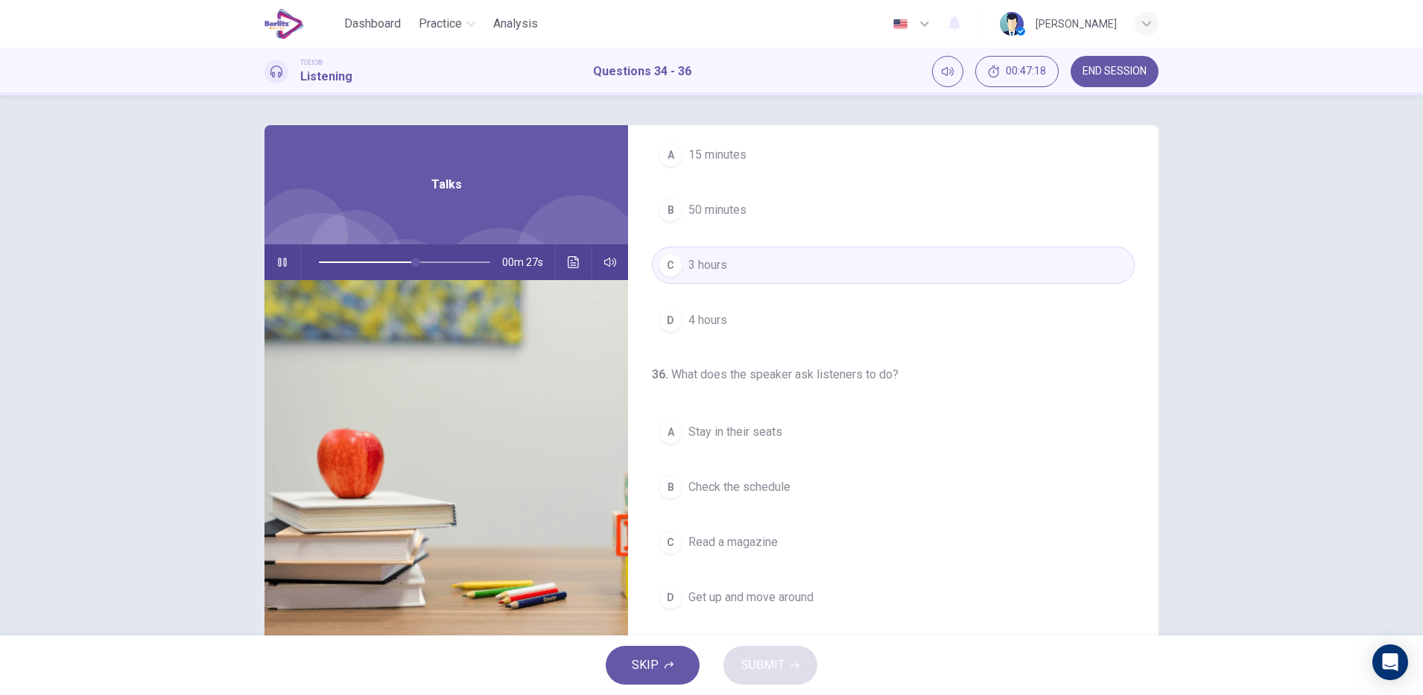
scroll to position [37, 0]
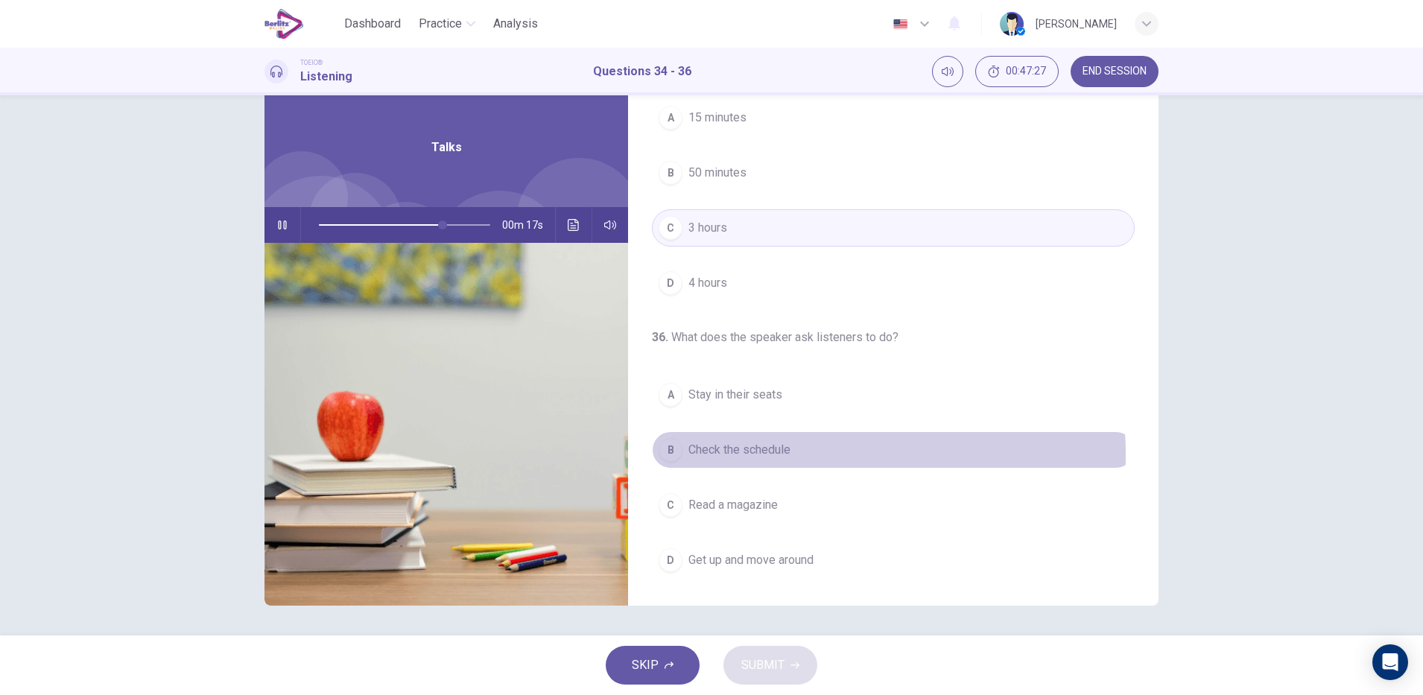
click at [772, 455] on span "Check the schedule" at bounding box center [740, 450] width 102 height 18
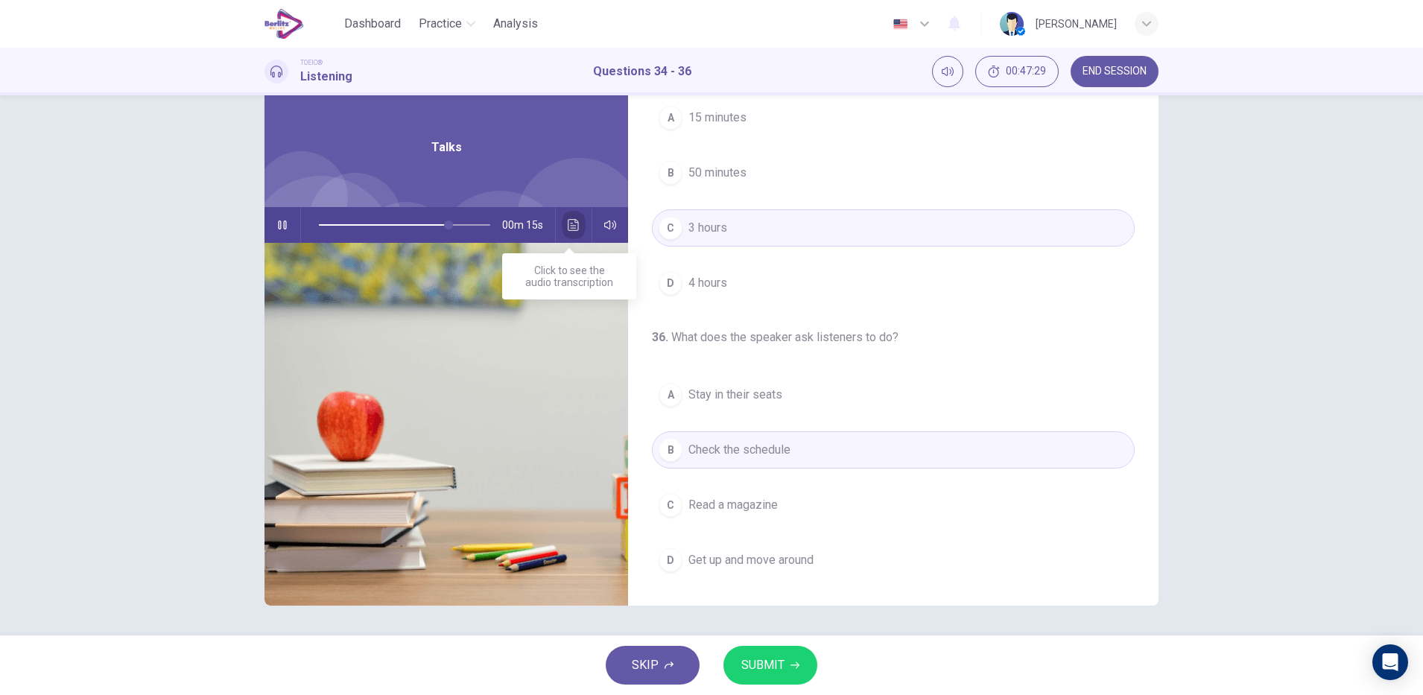
click at [576, 228] on button "Click to see the audio transcription" at bounding box center [574, 225] width 24 height 36
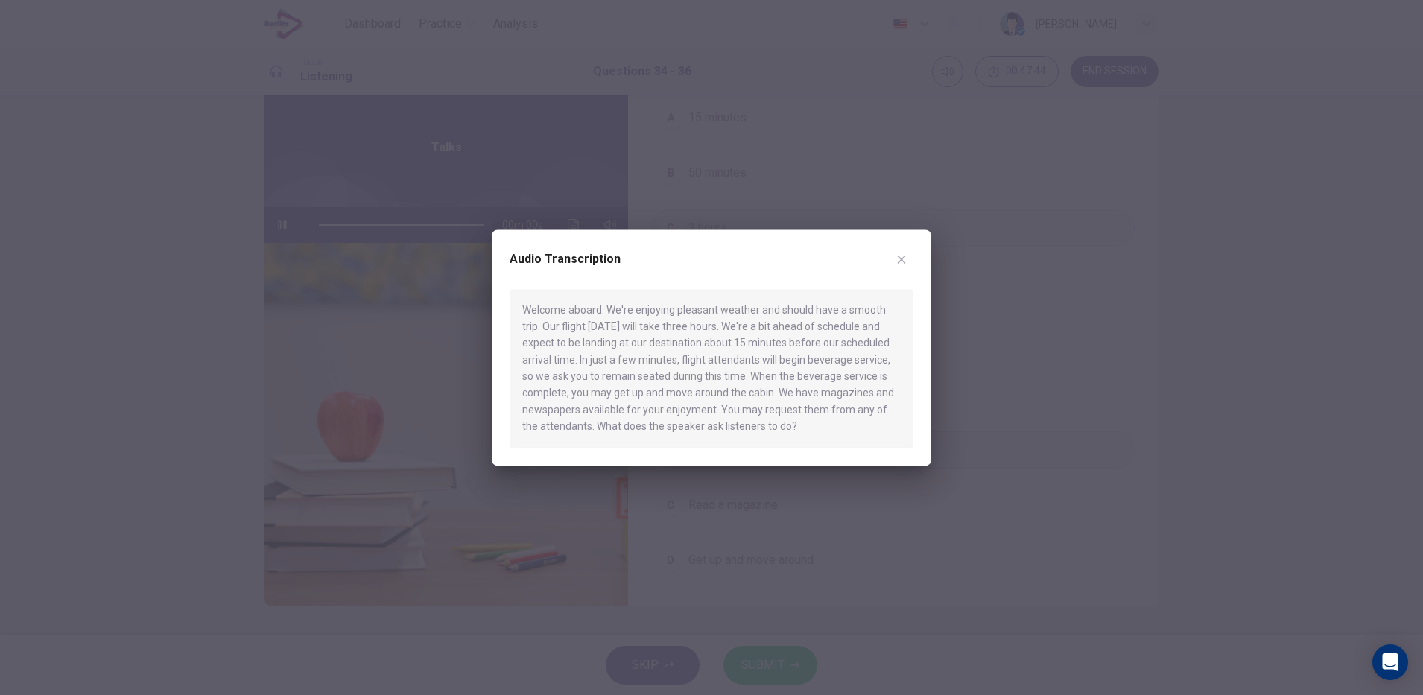
type input "*"
click at [909, 264] on button "button" at bounding box center [902, 259] width 24 height 24
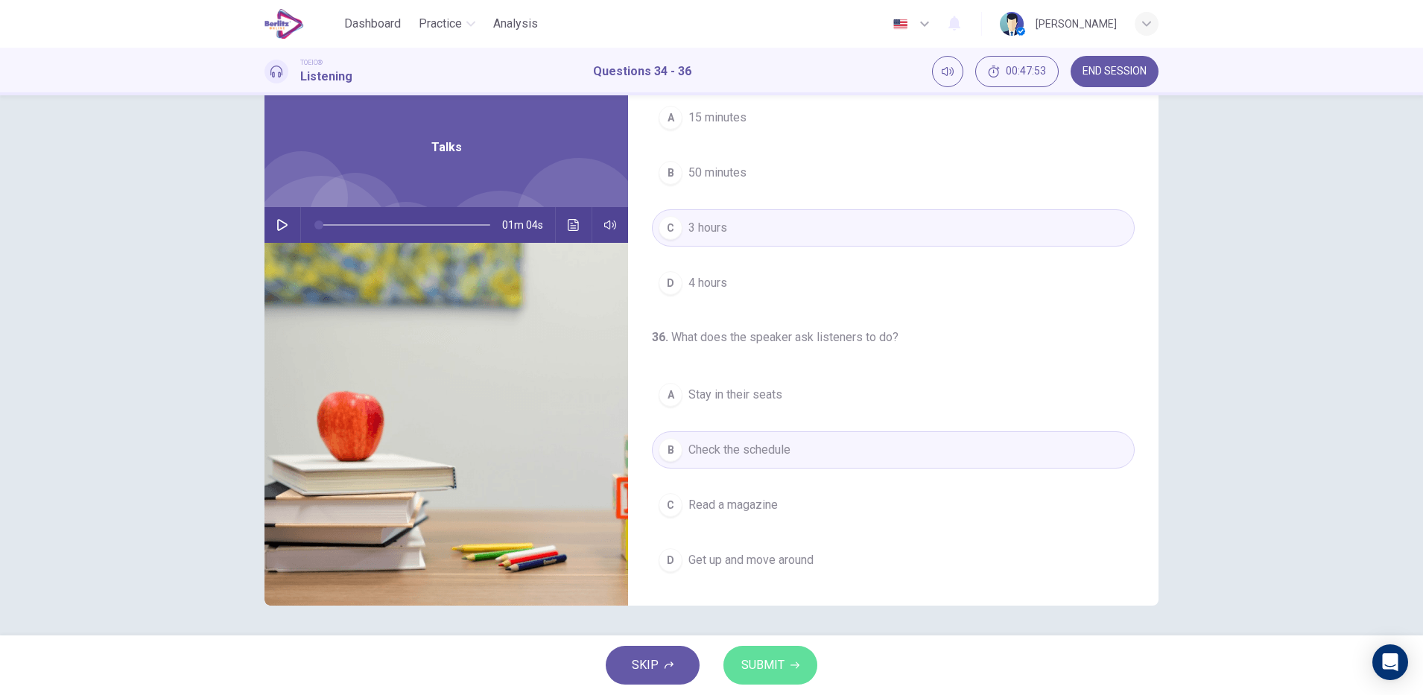
click at [774, 683] on button "SUBMIT" at bounding box center [771, 665] width 94 height 39
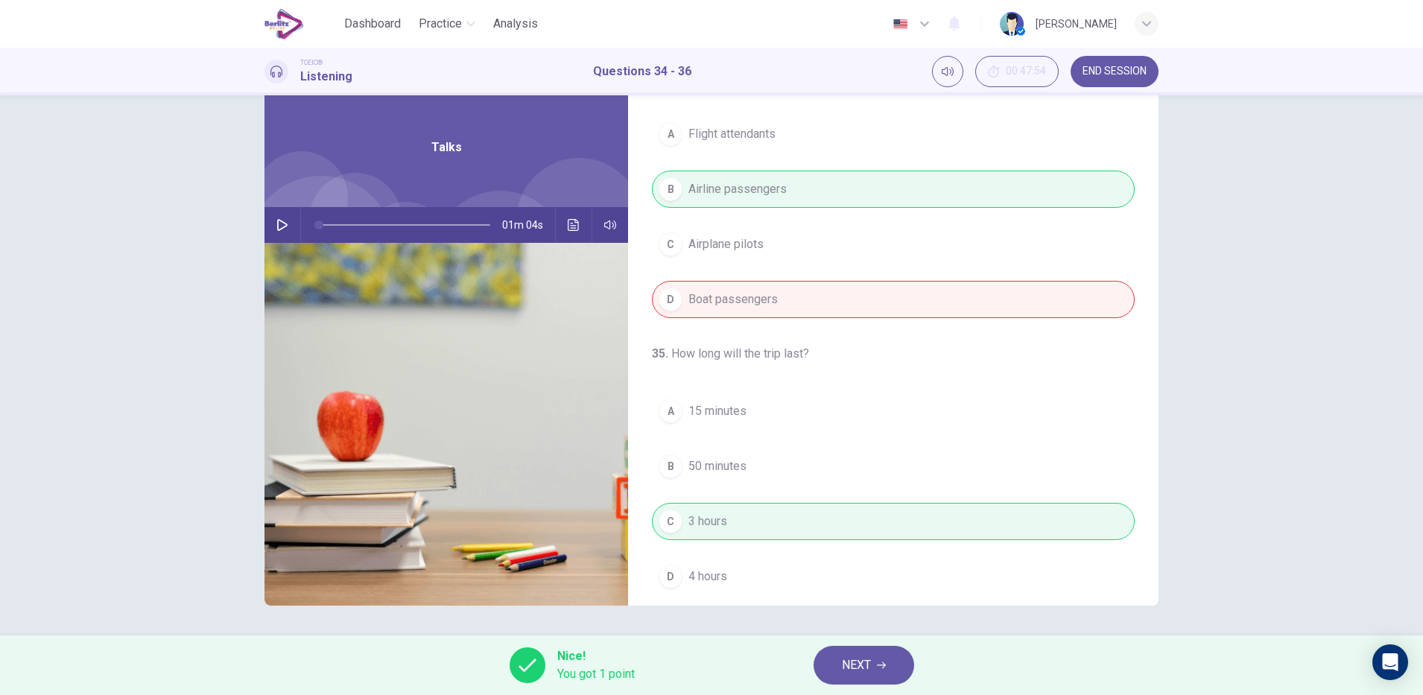
scroll to position [0, 0]
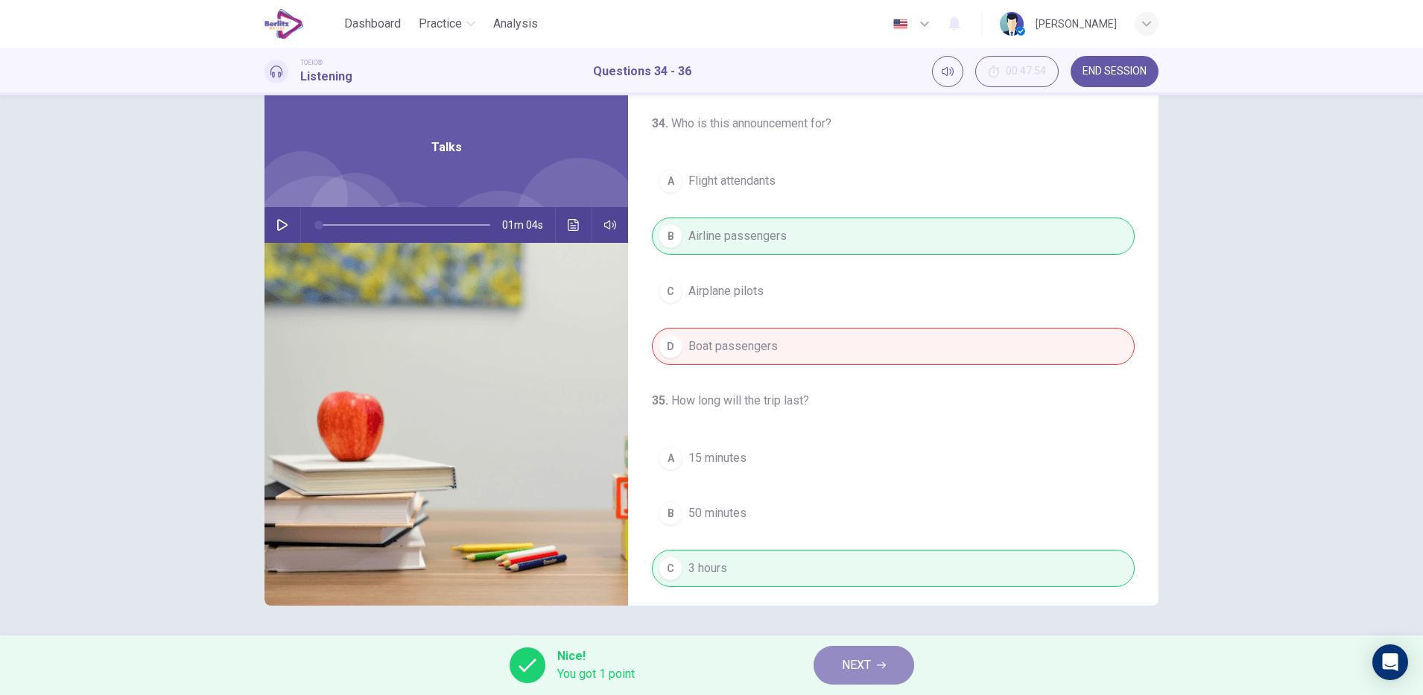
click at [894, 662] on button "NEXT" at bounding box center [864, 665] width 101 height 39
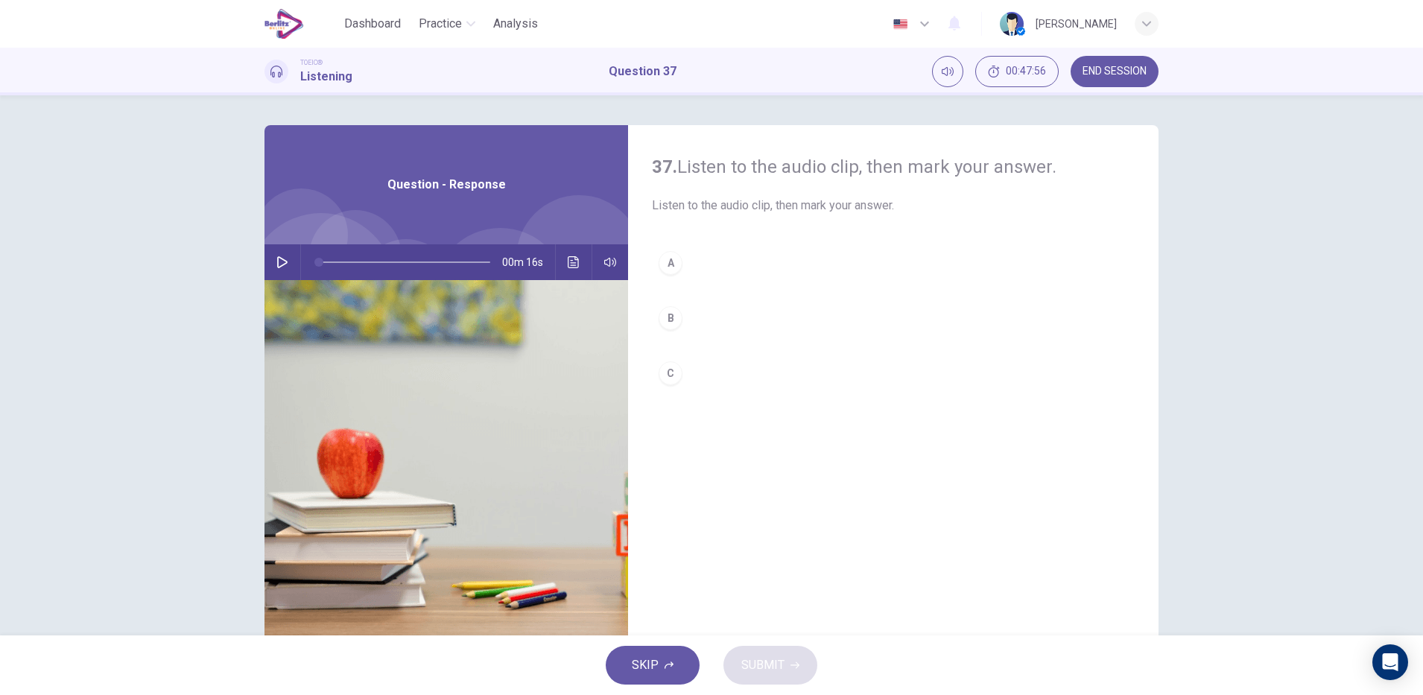
click at [276, 260] on icon "button" at bounding box center [282, 262] width 12 height 12
click at [277, 265] on icon "button" at bounding box center [282, 262] width 10 height 12
click at [567, 253] on button "Click to see the audio transcription" at bounding box center [574, 262] width 24 height 36
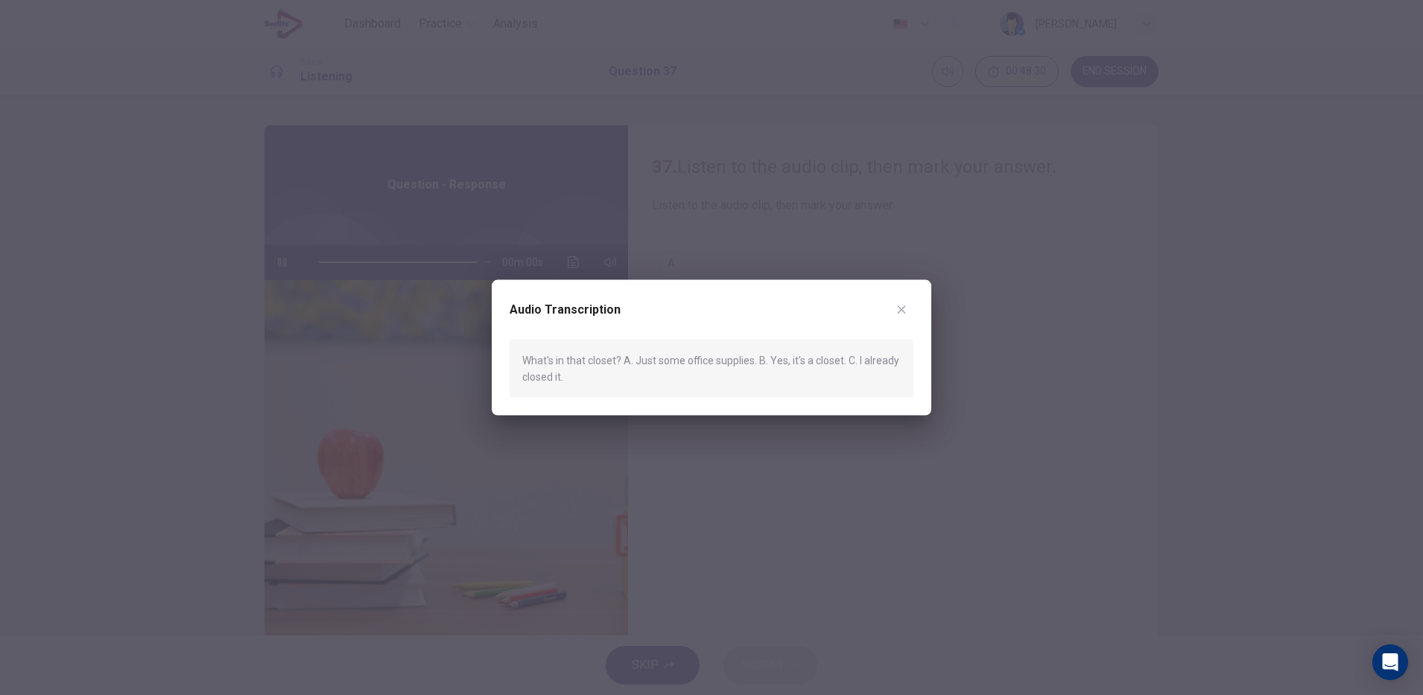
type input "*"
click at [902, 312] on icon "button" at bounding box center [902, 309] width 12 height 12
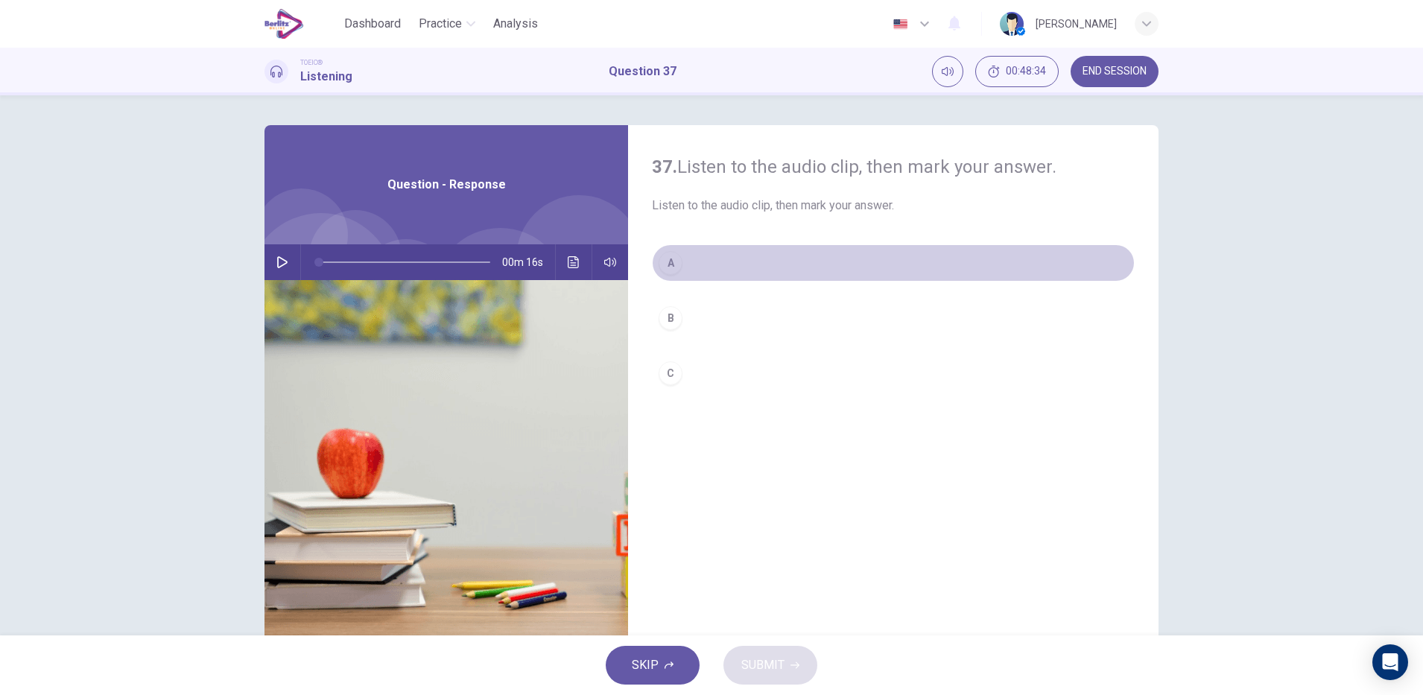
click at [665, 268] on div "A" at bounding box center [671, 263] width 24 height 24
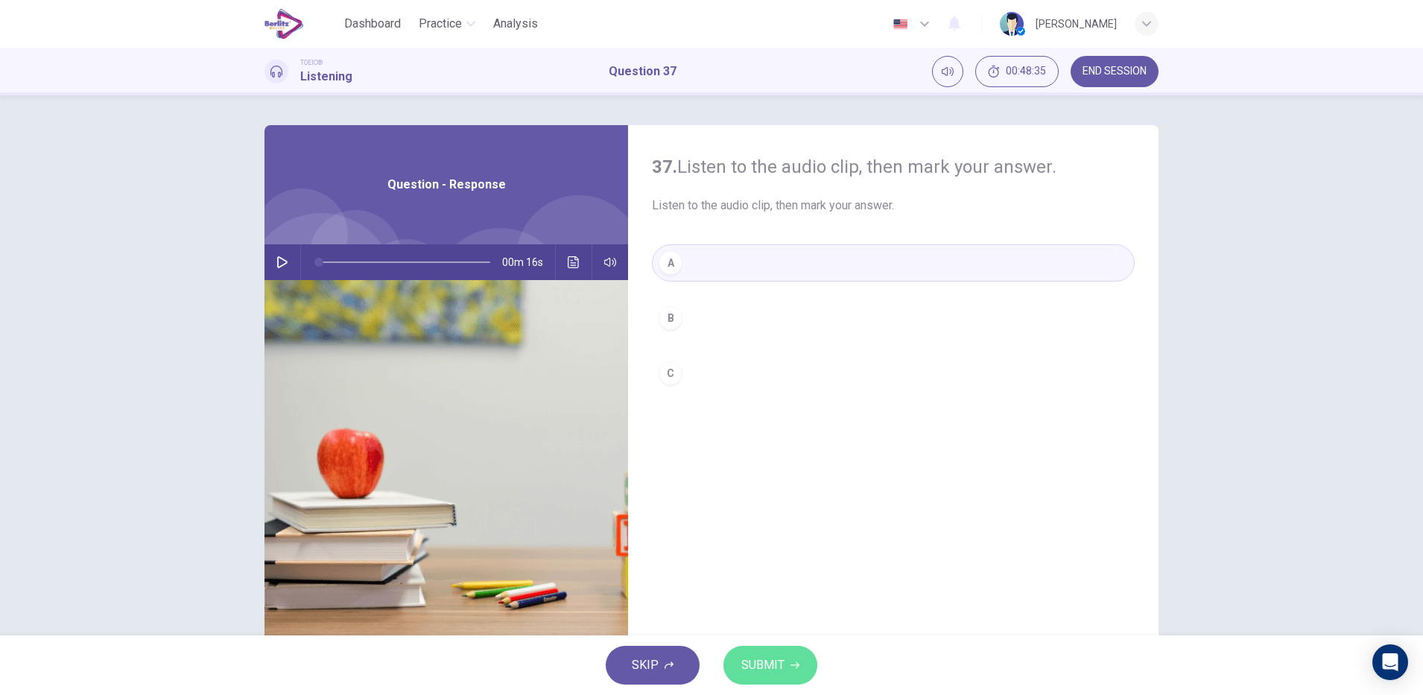
click at [785, 659] on button "SUBMIT" at bounding box center [771, 665] width 94 height 39
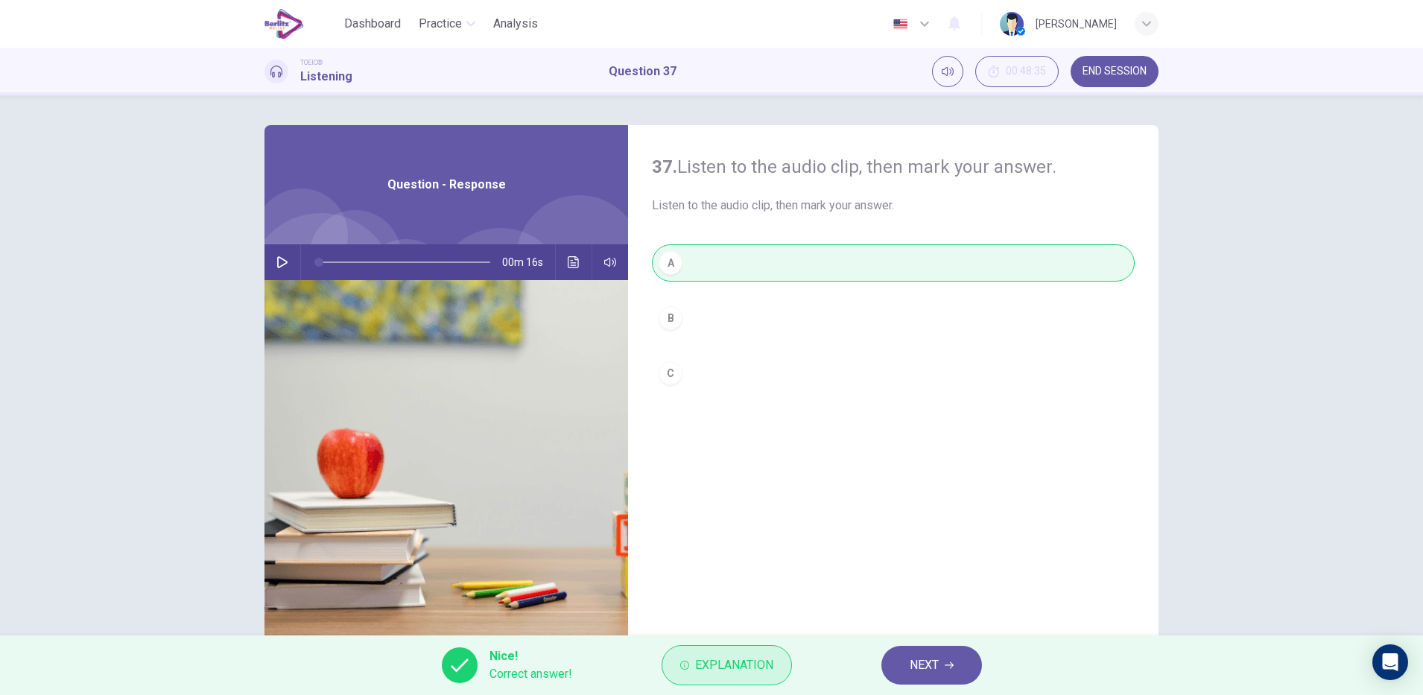
click at [756, 670] on span "Explanation" at bounding box center [734, 665] width 78 height 21
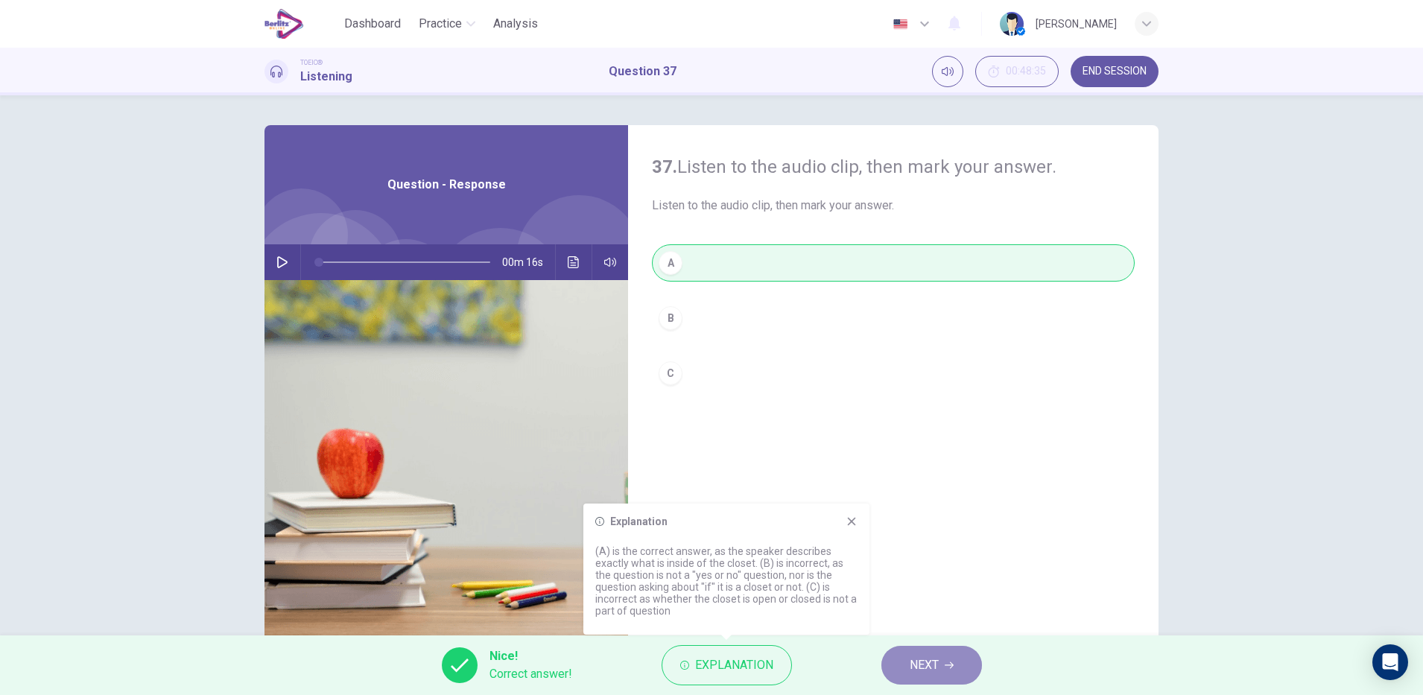
click at [943, 663] on button "NEXT" at bounding box center [932, 665] width 101 height 39
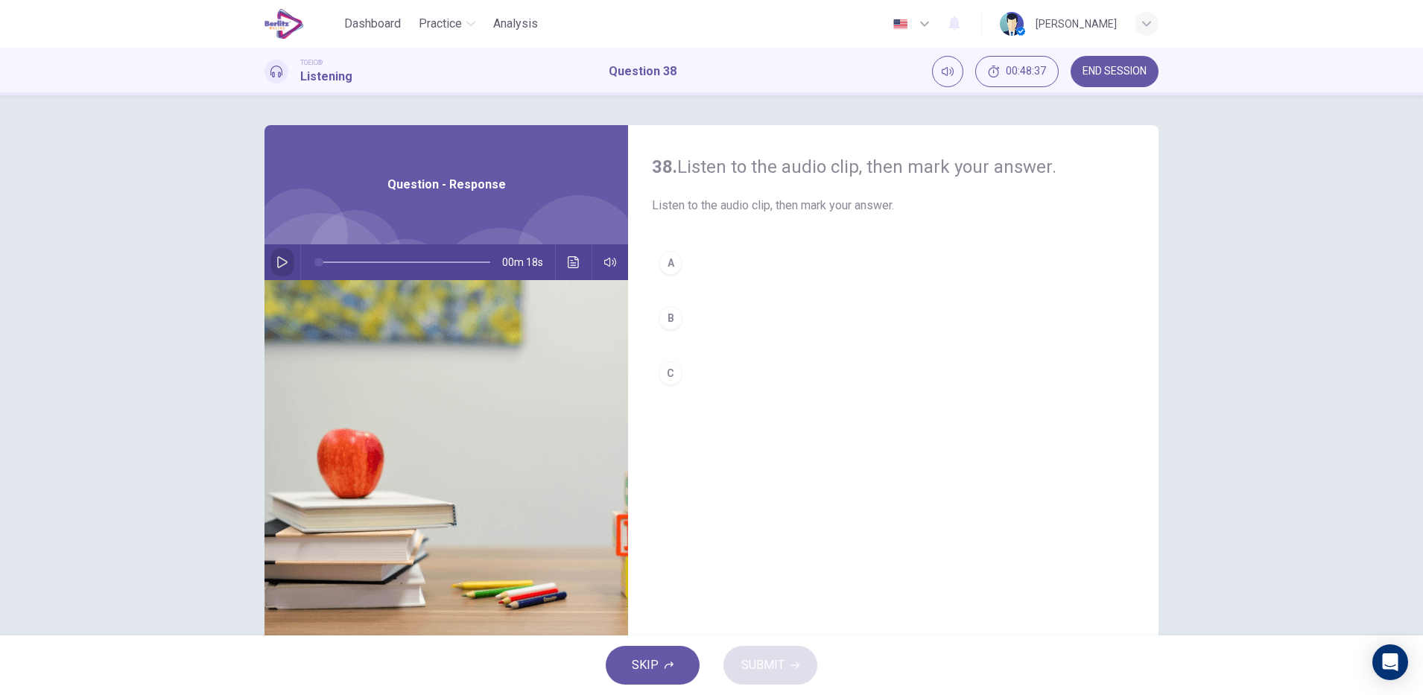
click at [284, 259] on button "button" at bounding box center [282, 262] width 24 height 36
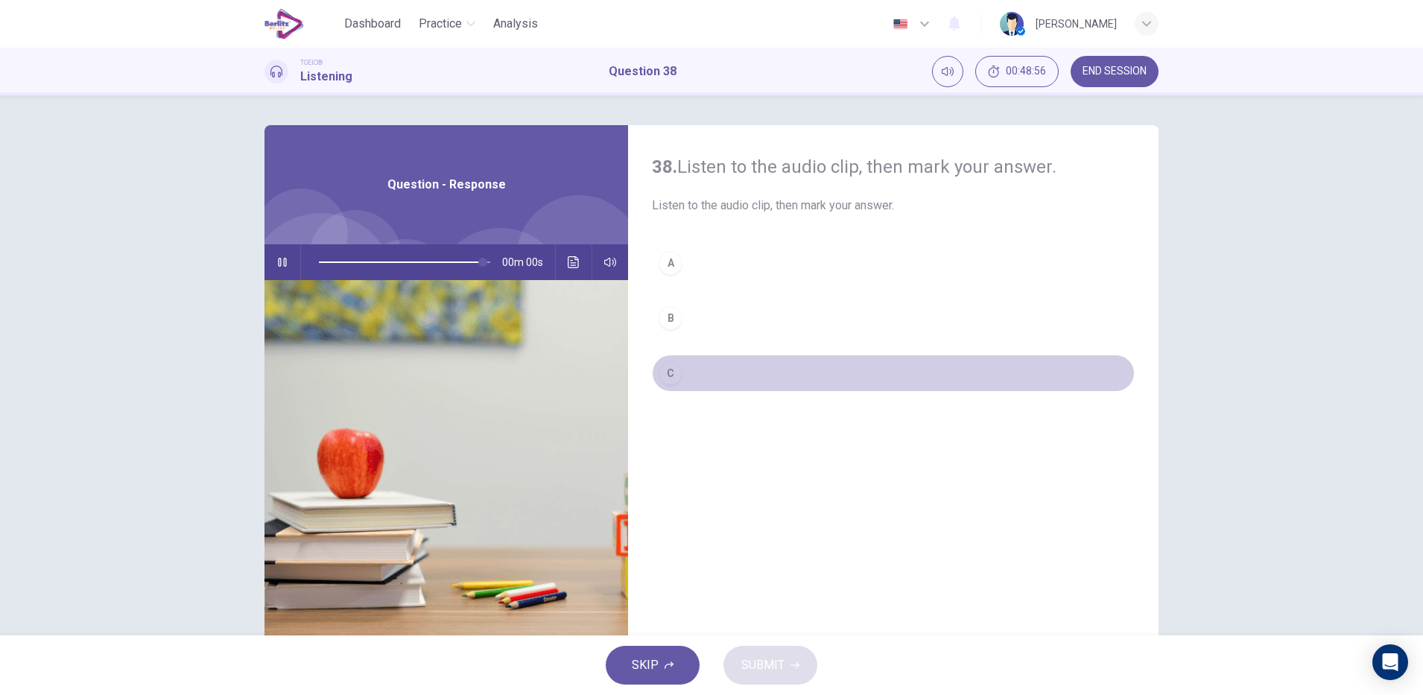
click at [669, 376] on div "C" at bounding box center [671, 373] width 24 height 24
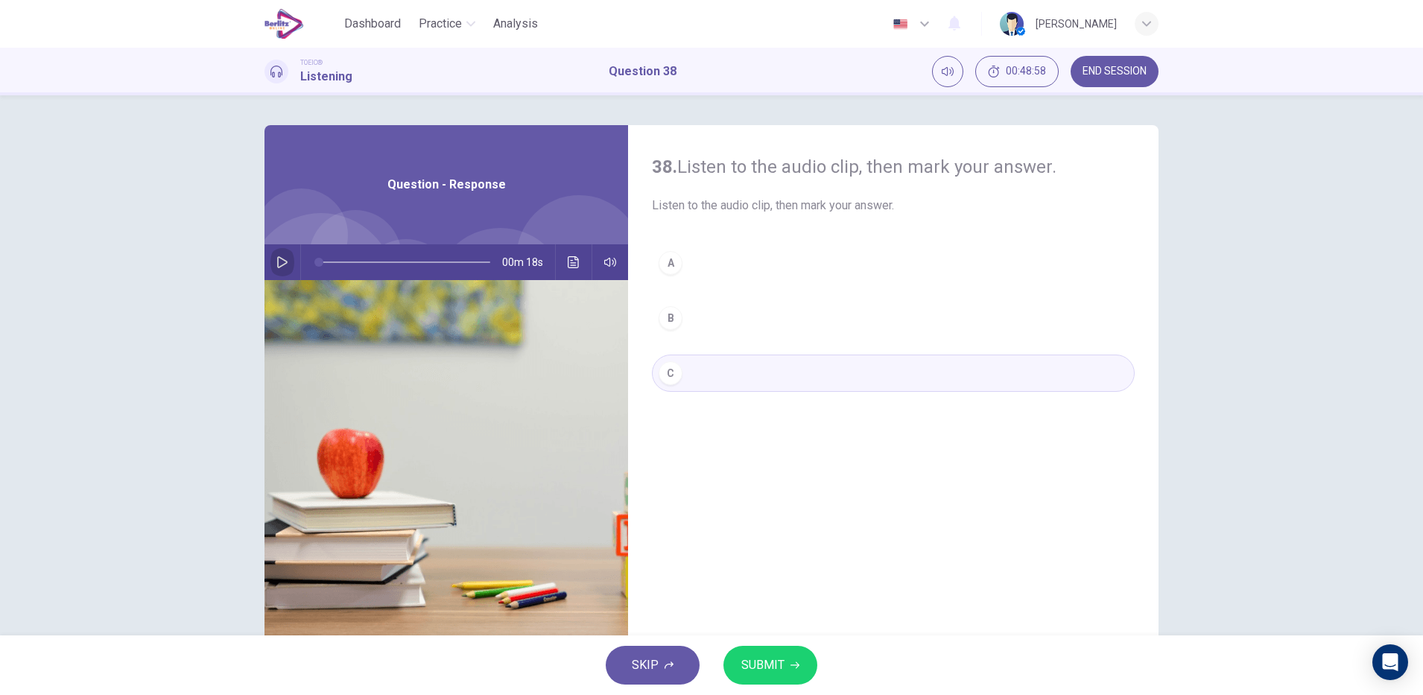
click at [279, 268] on icon "button" at bounding box center [282, 262] width 12 height 12
click at [571, 262] on icon "Click to see the audio transcription" at bounding box center [573, 262] width 11 height 12
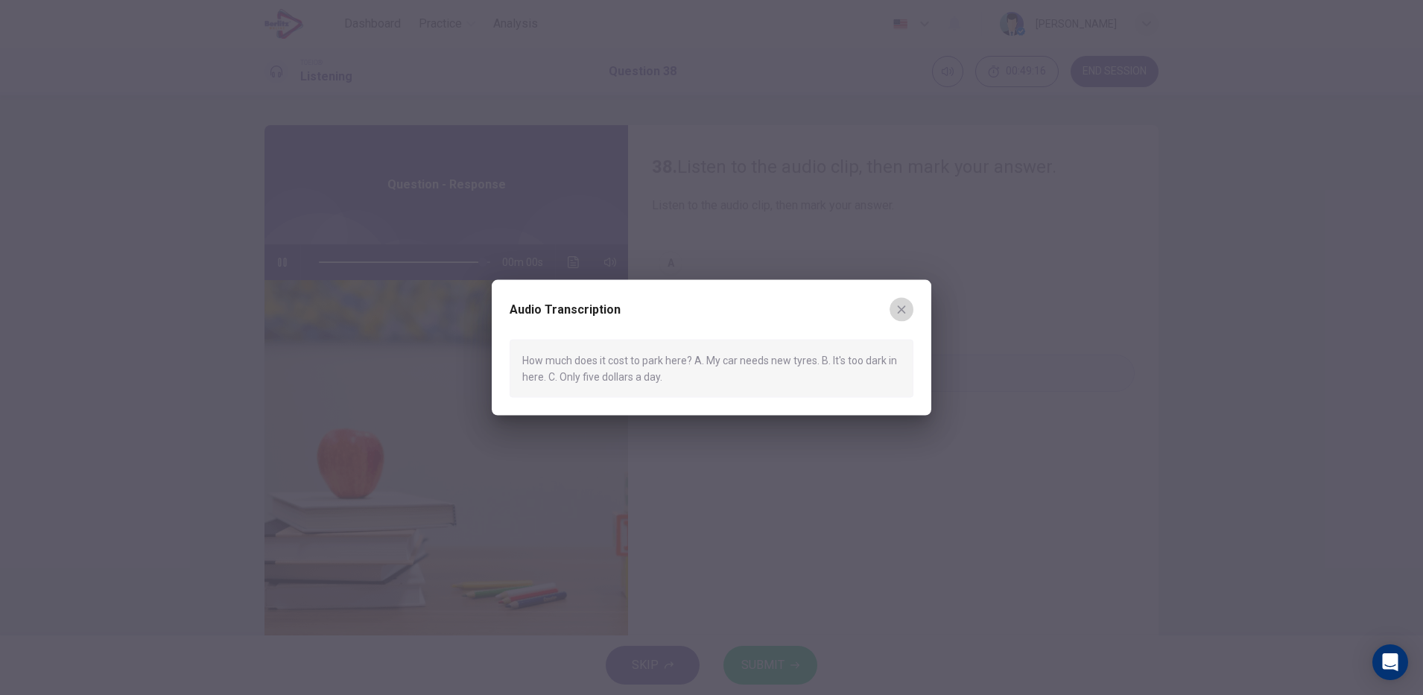
click at [911, 311] on button "button" at bounding box center [902, 309] width 24 height 24
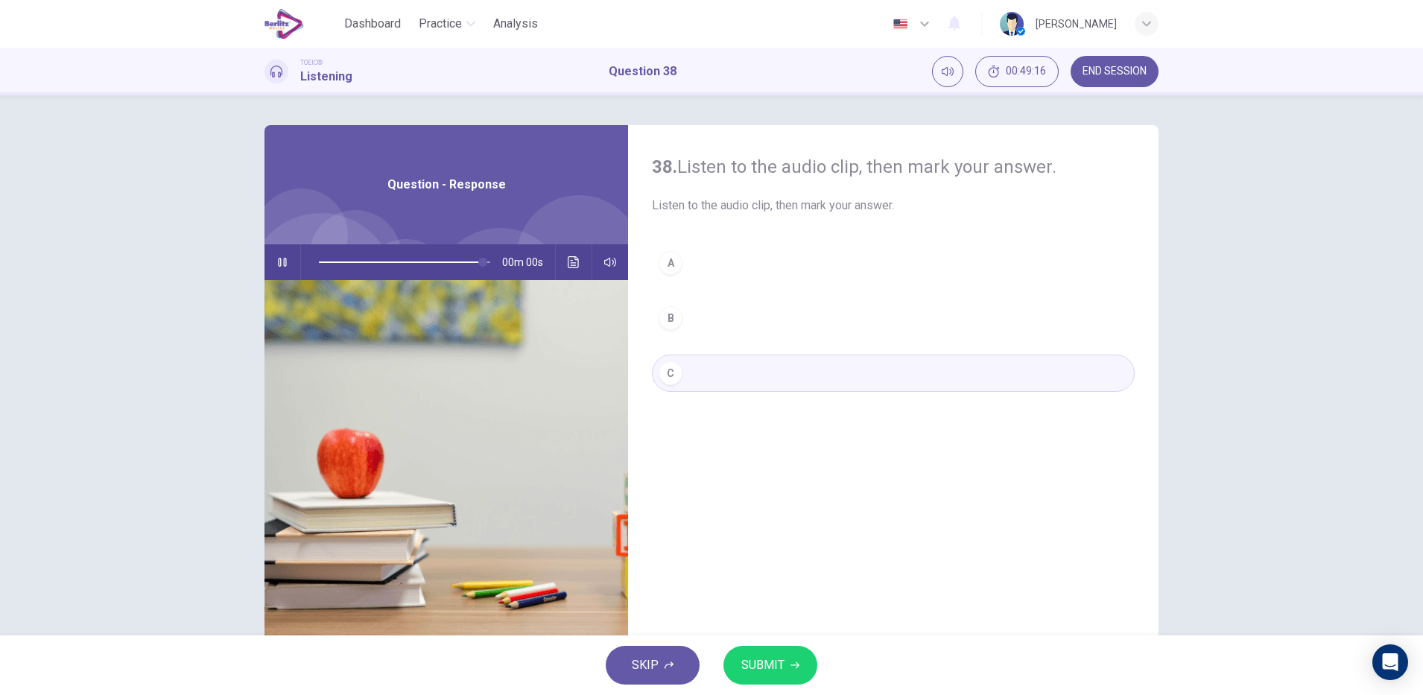
type input "*"
click at [766, 657] on span "SUBMIT" at bounding box center [762, 665] width 43 height 21
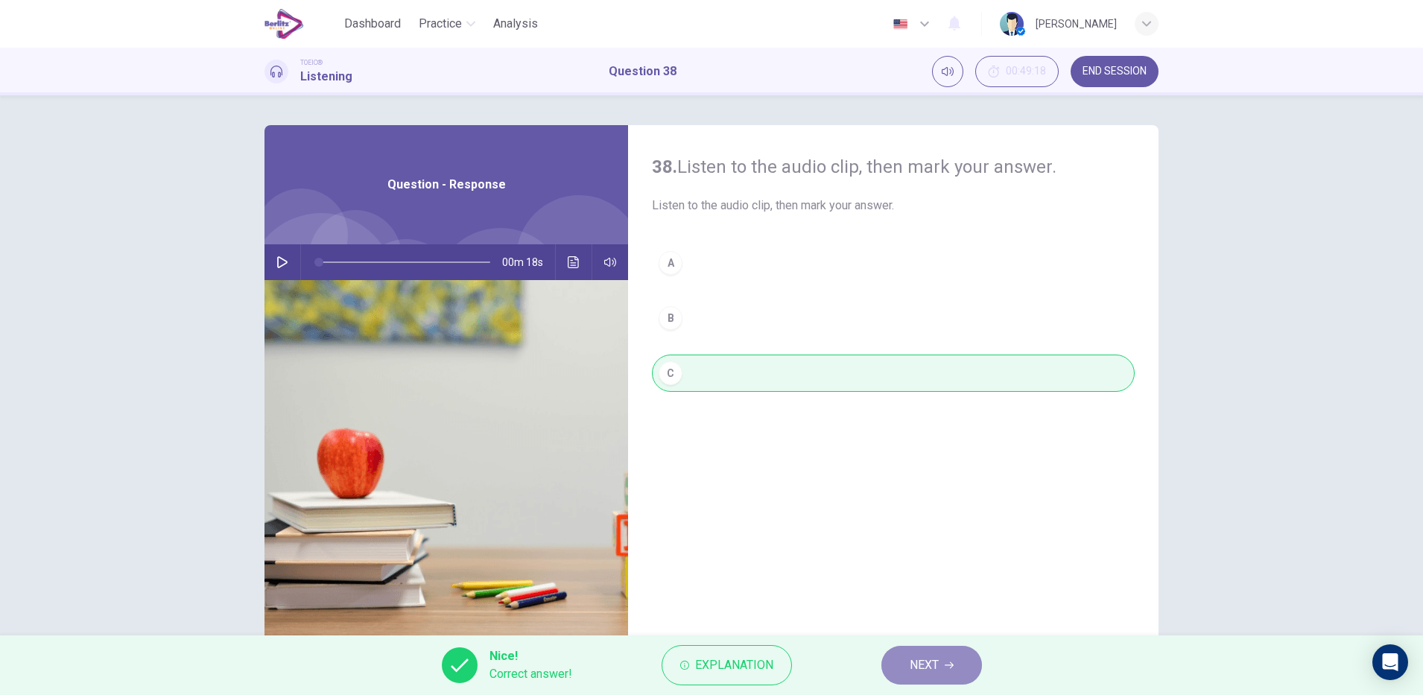
click at [917, 669] on span "NEXT" at bounding box center [924, 665] width 29 height 21
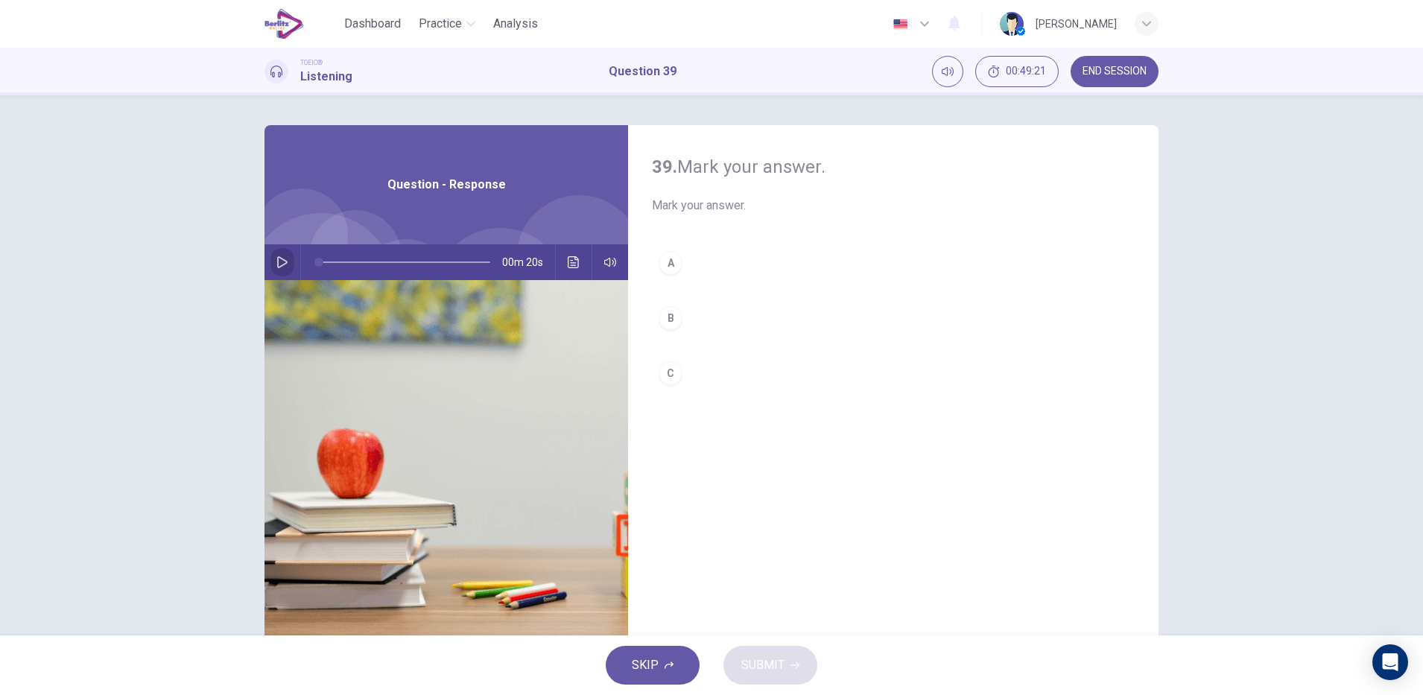
click at [279, 272] on button "button" at bounding box center [282, 262] width 24 height 36
click at [276, 264] on icon "button" at bounding box center [282, 262] width 12 height 12
click at [570, 266] on icon "Click to see the audio transcription" at bounding box center [574, 262] width 12 height 12
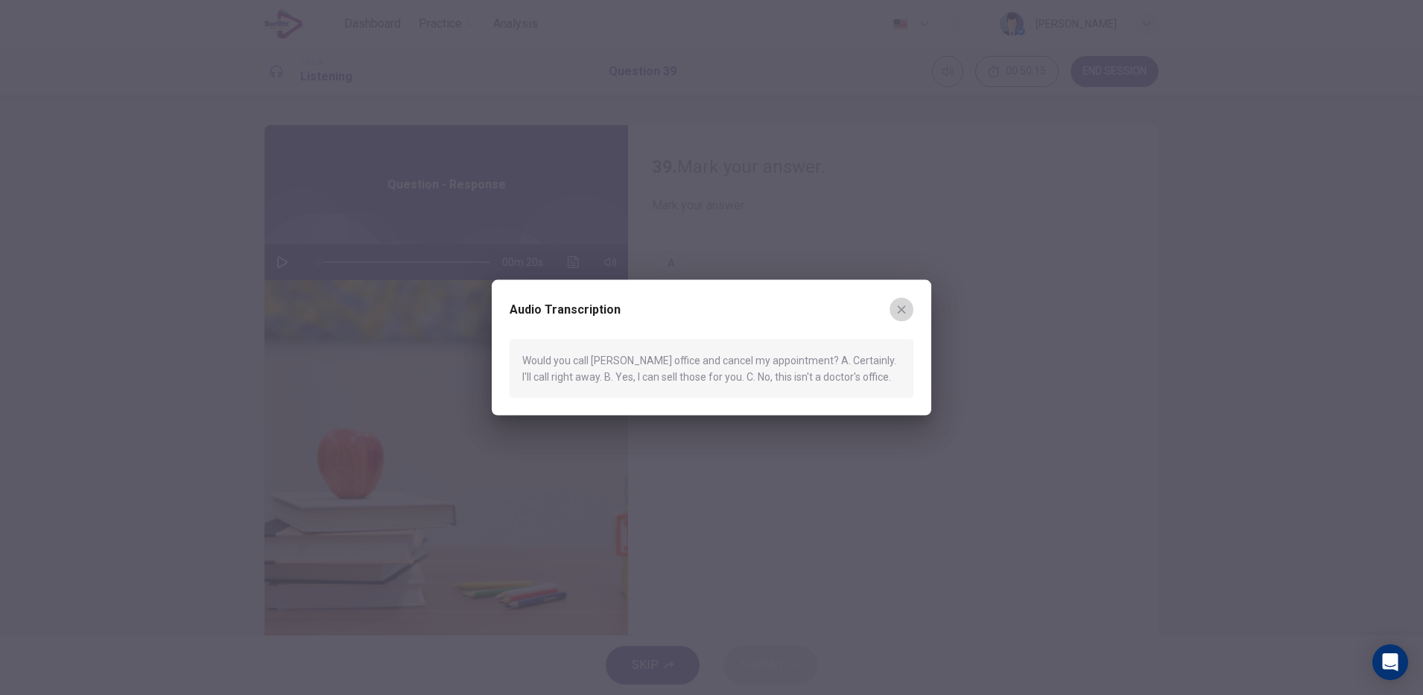
click at [909, 313] on button "button" at bounding box center [902, 309] width 24 height 24
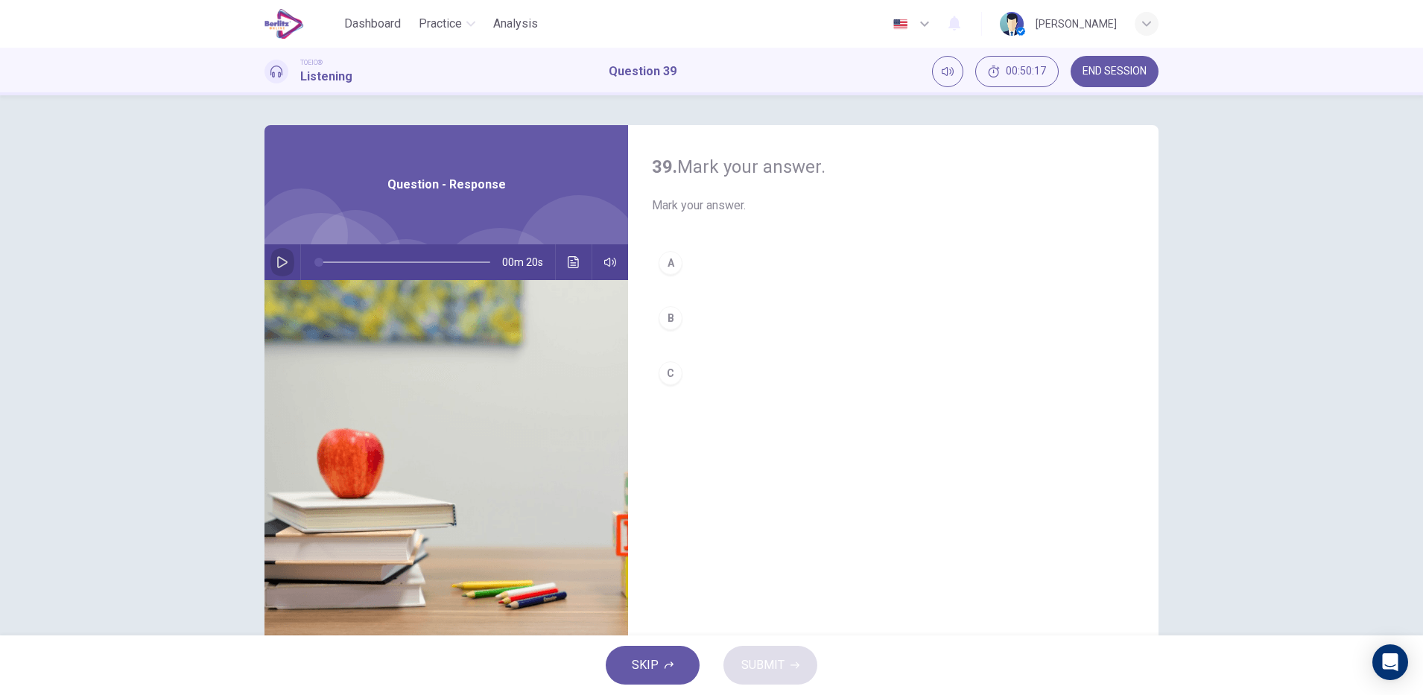
click at [276, 266] on icon "button" at bounding box center [282, 262] width 12 height 12
click at [576, 270] on button "Click to see the audio transcription" at bounding box center [574, 262] width 24 height 36
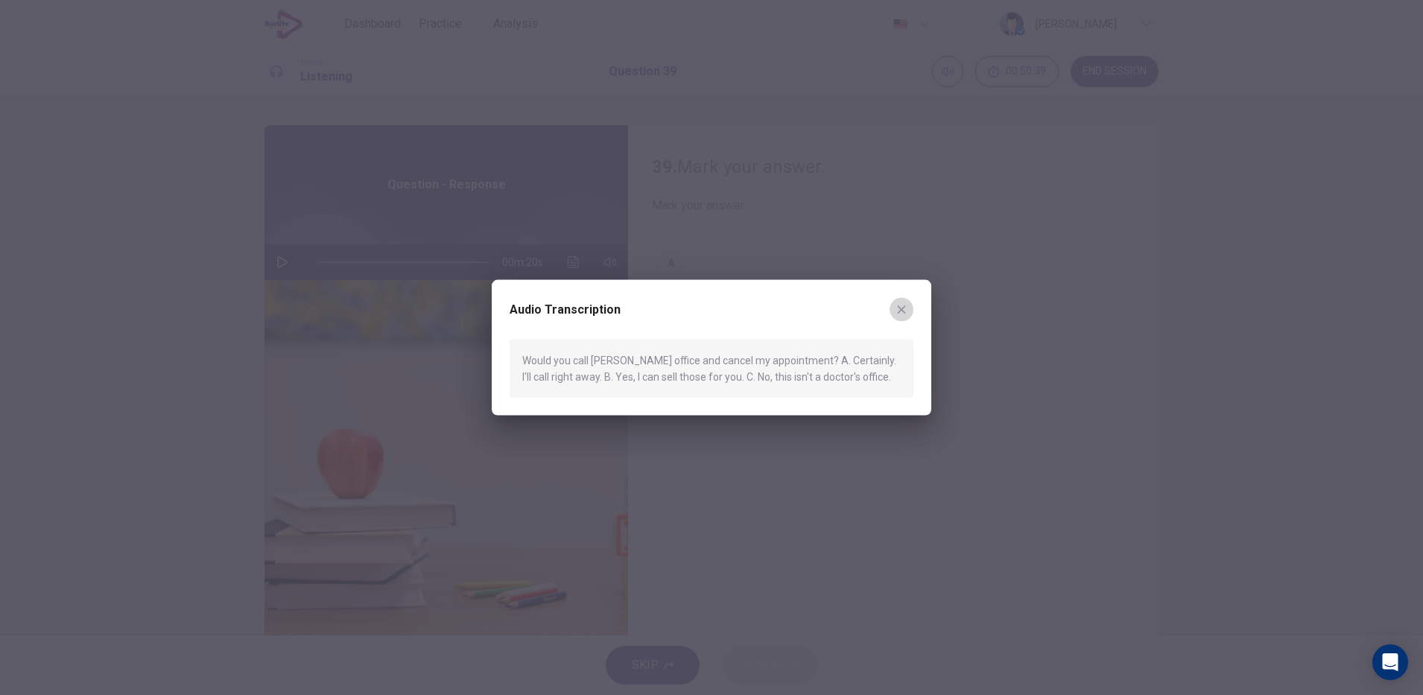
click at [910, 313] on button "button" at bounding box center [902, 309] width 24 height 24
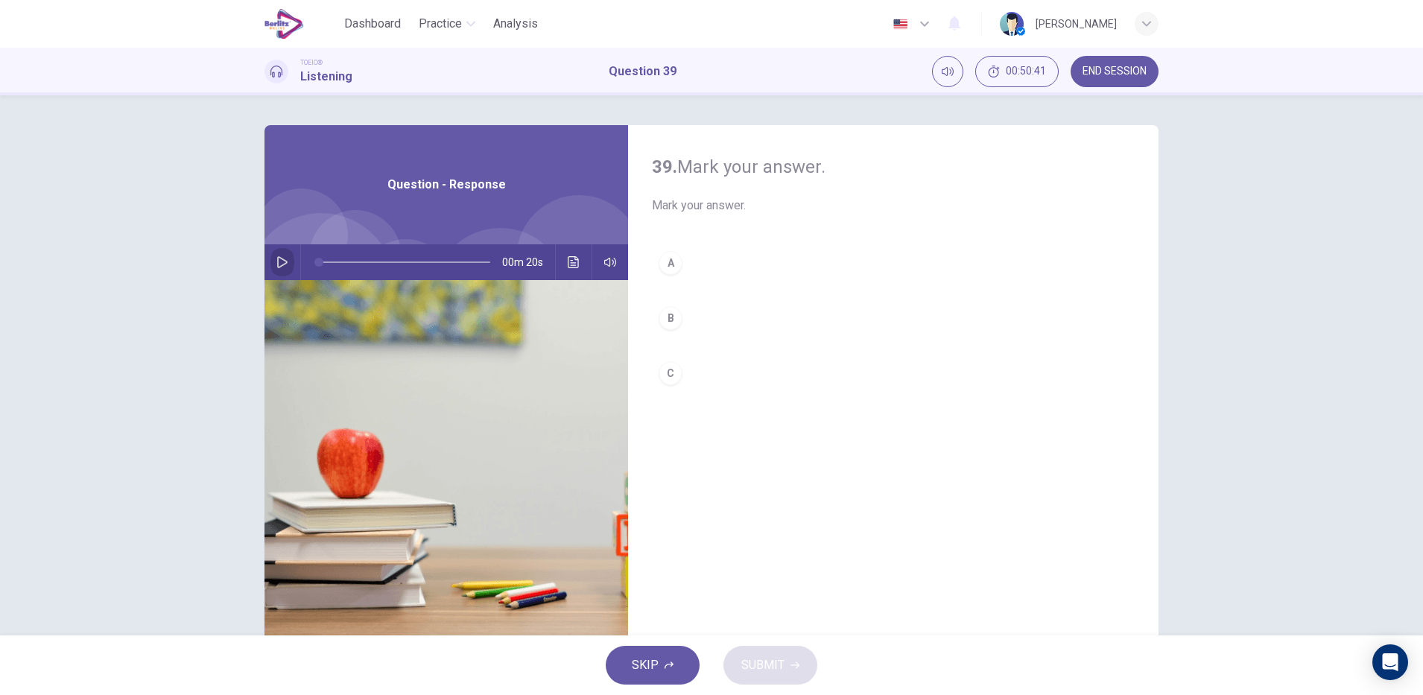
click at [276, 264] on icon "button" at bounding box center [282, 262] width 12 height 12
click at [568, 262] on icon "Click to see the audio transcription" at bounding box center [574, 262] width 12 height 12
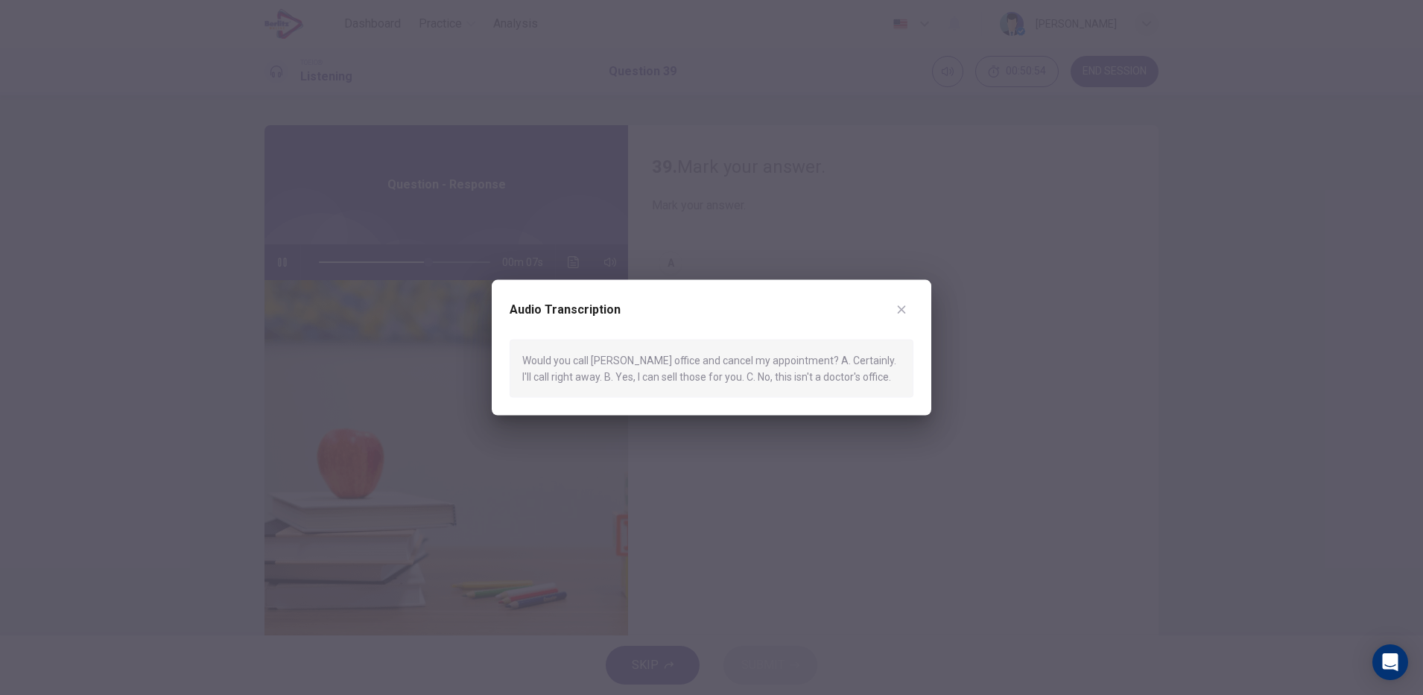
click at [900, 313] on icon "button" at bounding box center [902, 309] width 12 height 12
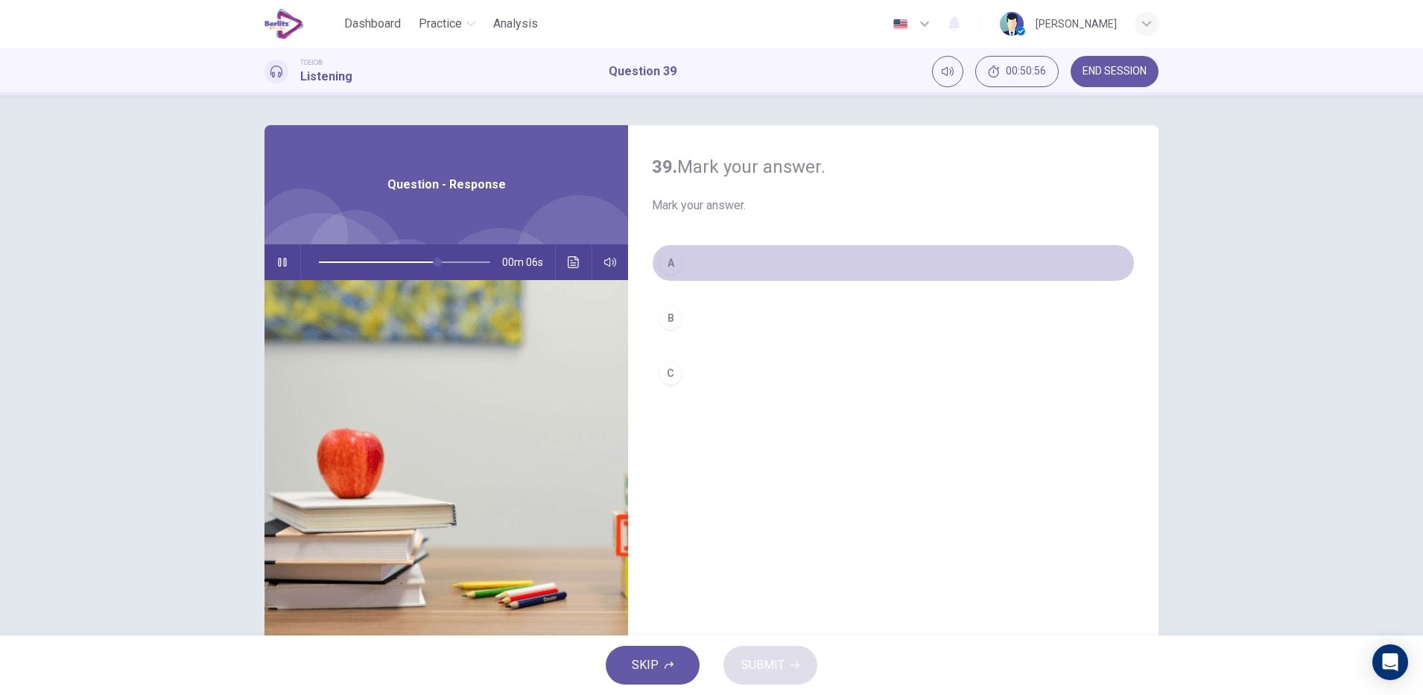
click at [730, 266] on button "A" at bounding box center [893, 262] width 483 height 37
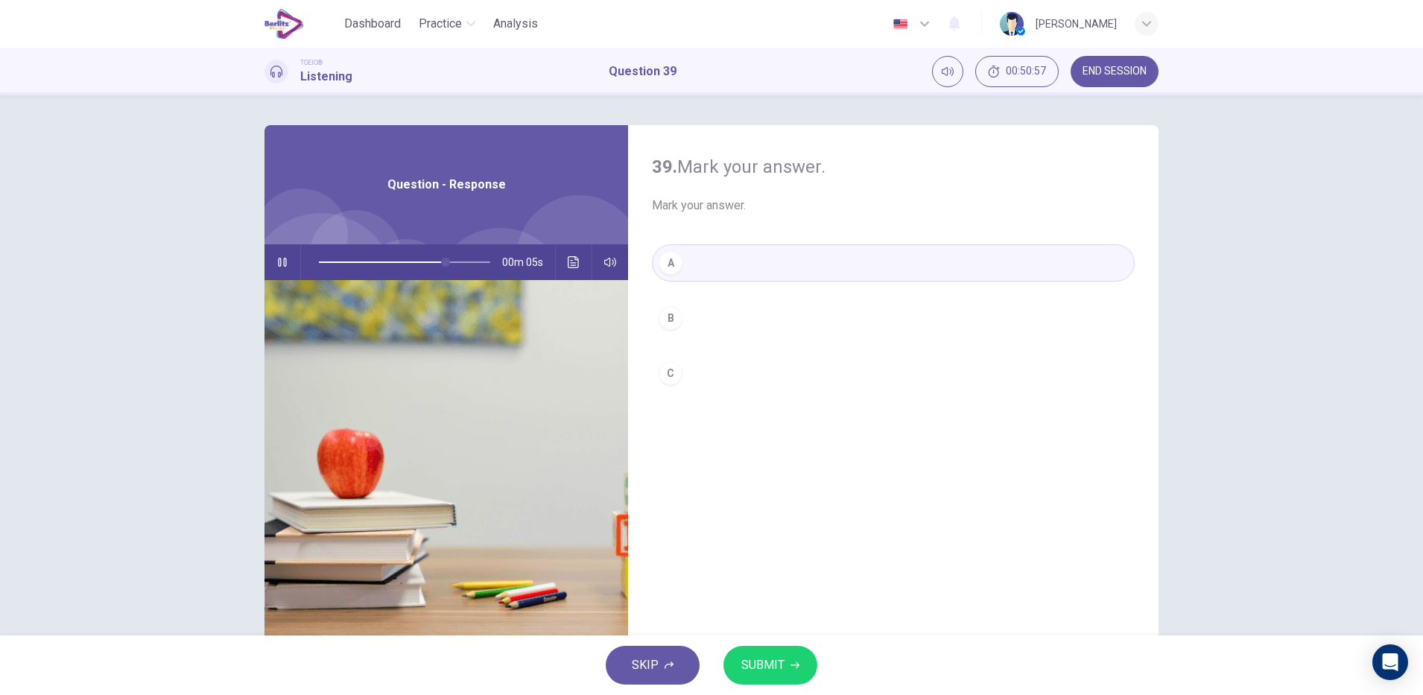
click at [782, 677] on button "SUBMIT" at bounding box center [771, 665] width 94 height 39
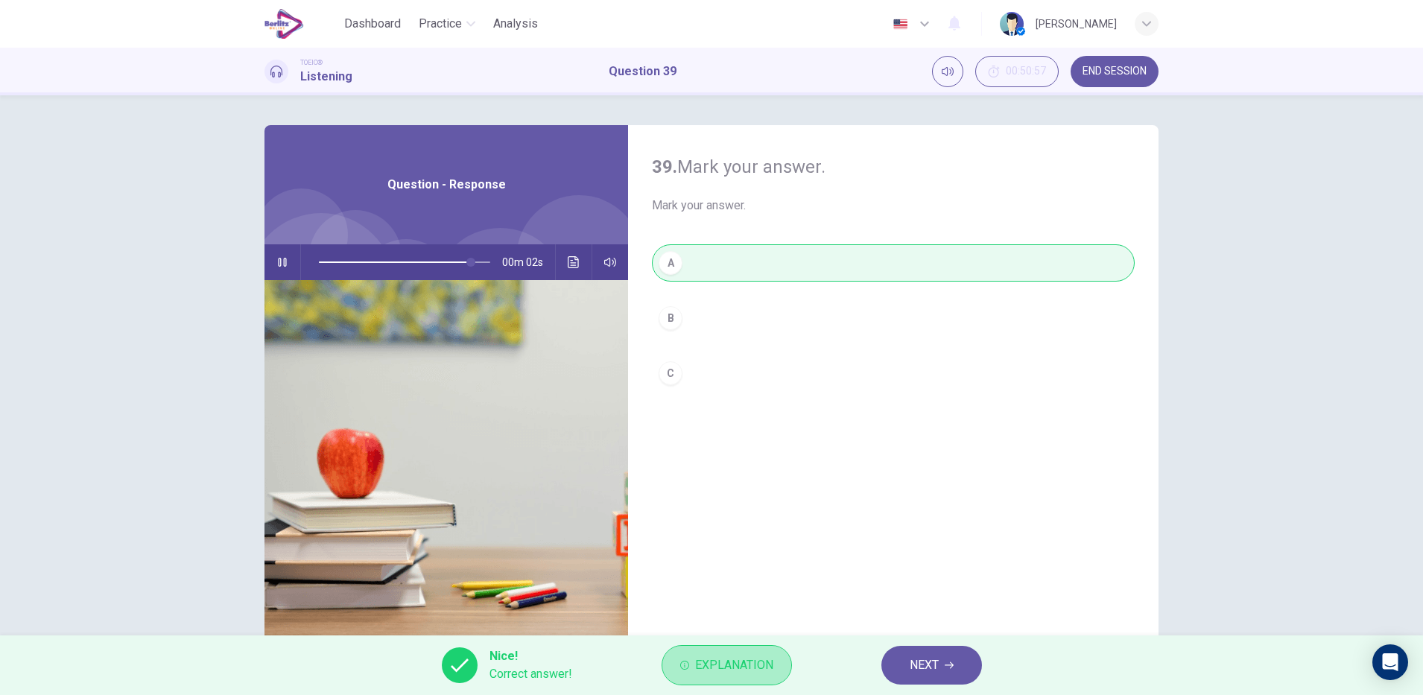
click at [782, 677] on button "Explanation" at bounding box center [727, 665] width 130 height 40
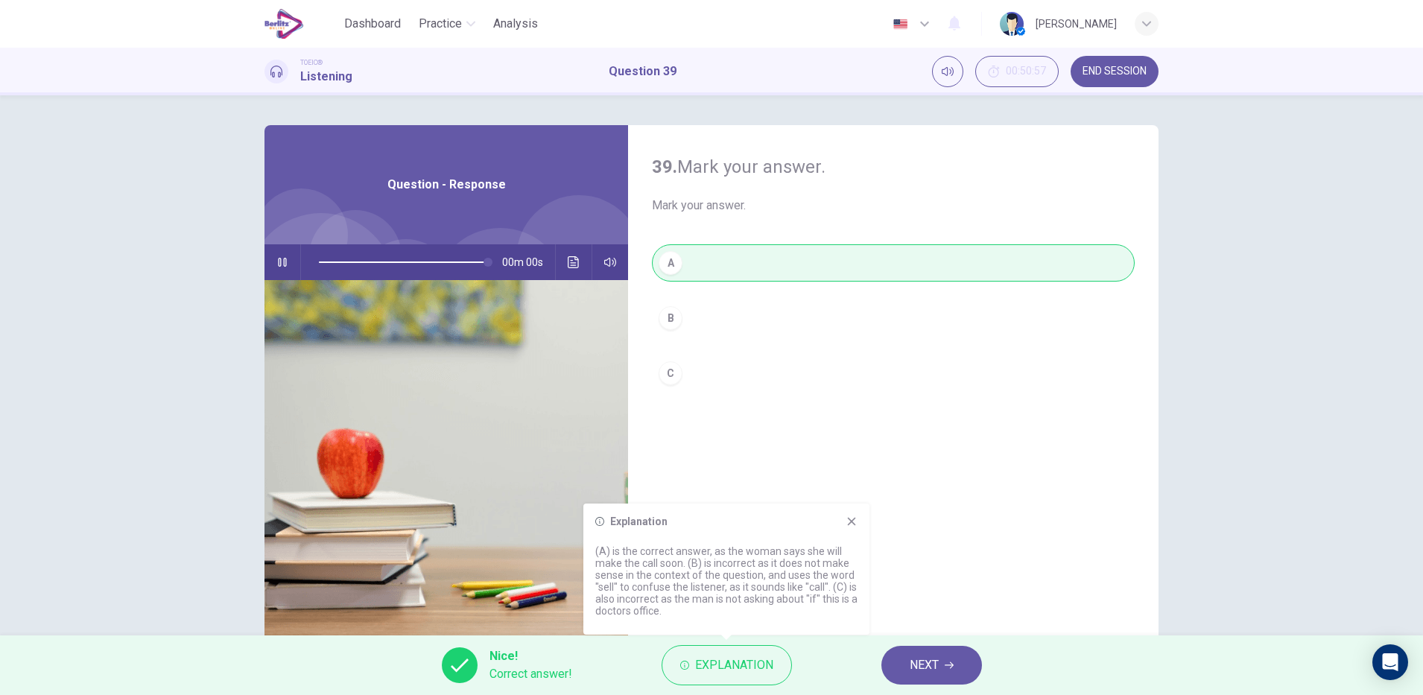
type input "*"
click at [929, 653] on button "NEXT" at bounding box center [932, 665] width 101 height 39
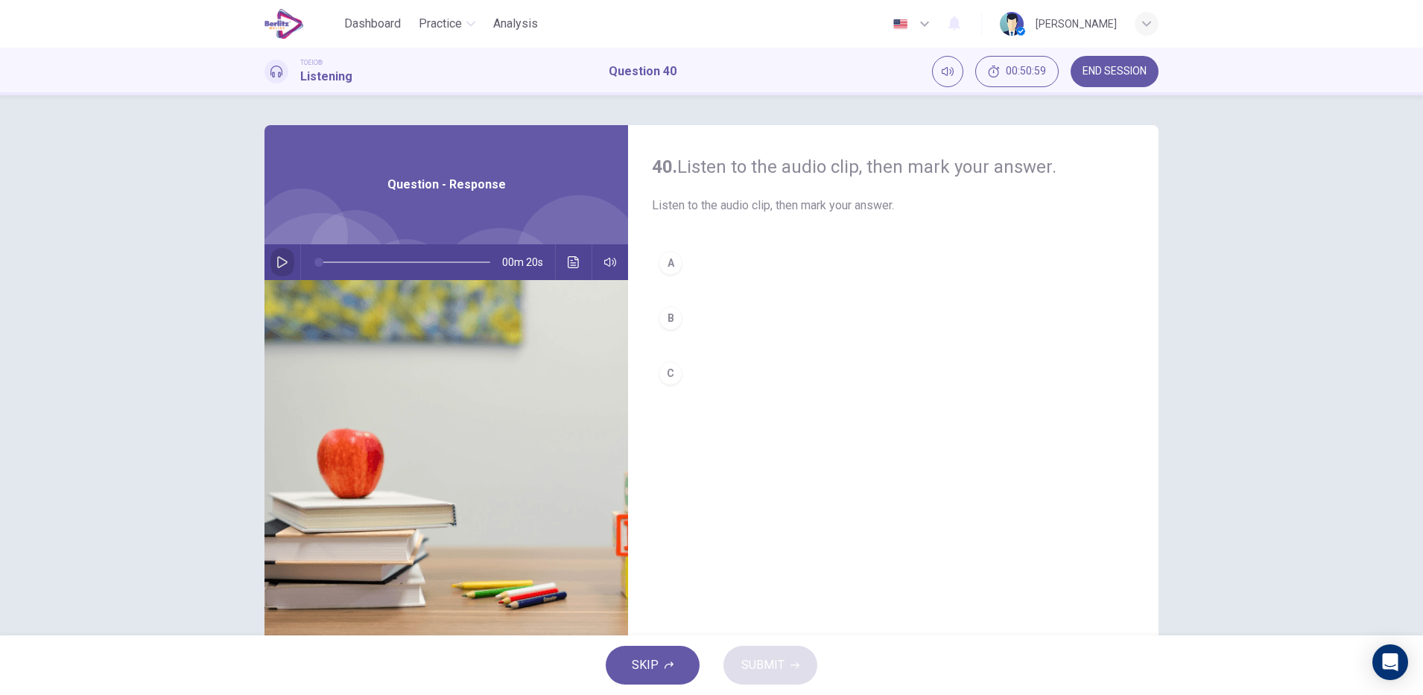
click at [285, 256] on button "button" at bounding box center [282, 262] width 24 height 36
click at [285, 253] on button "button" at bounding box center [282, 262] width 24 height 36
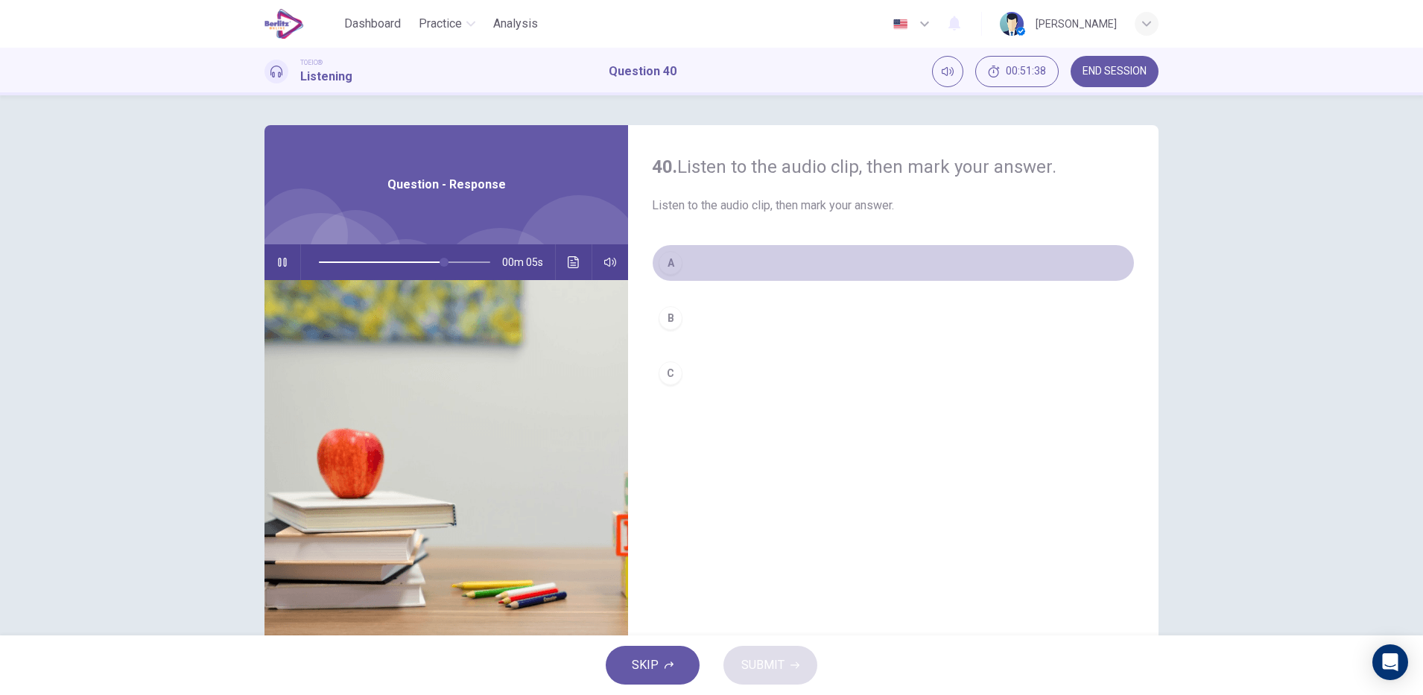
click at [665, 252] on div "A" at bounding box center [671, 263] width 24 height 24
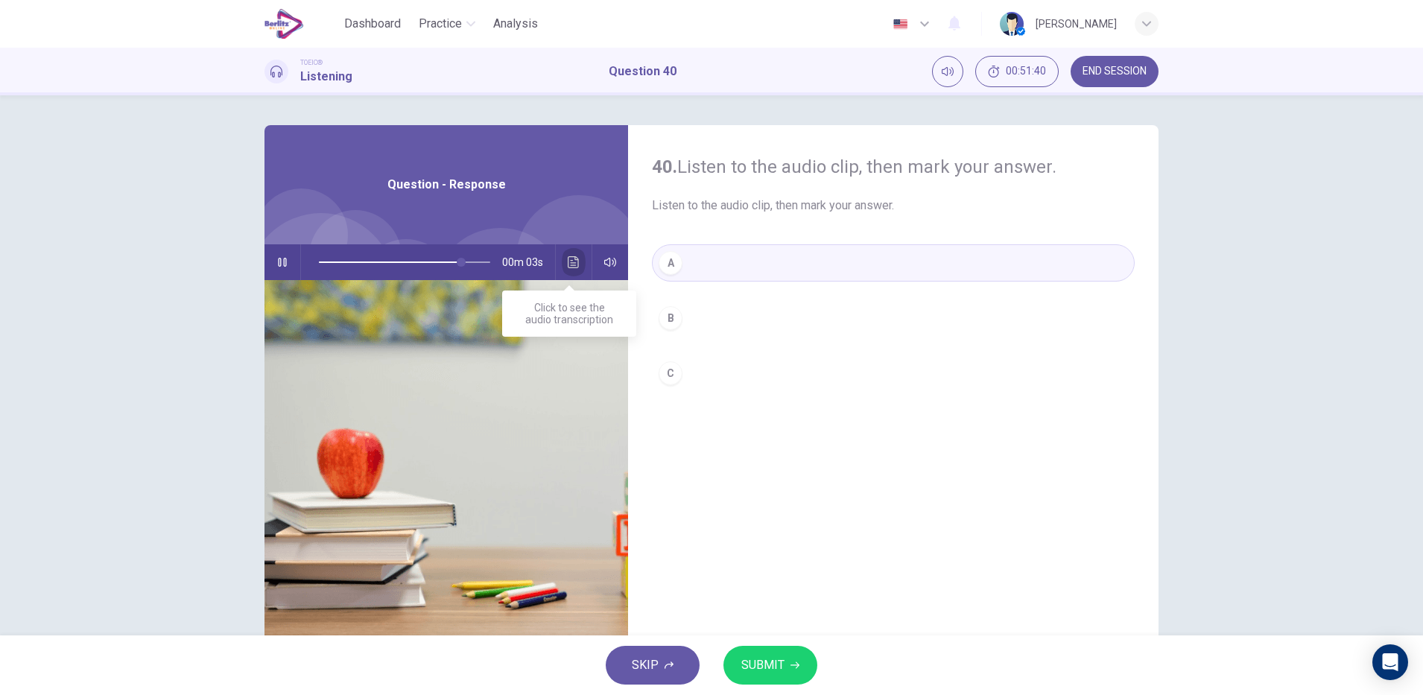
click at [572, 266] on icon "Click to see the audio transcription" at bounding box center [574, 262] width 12 height 12
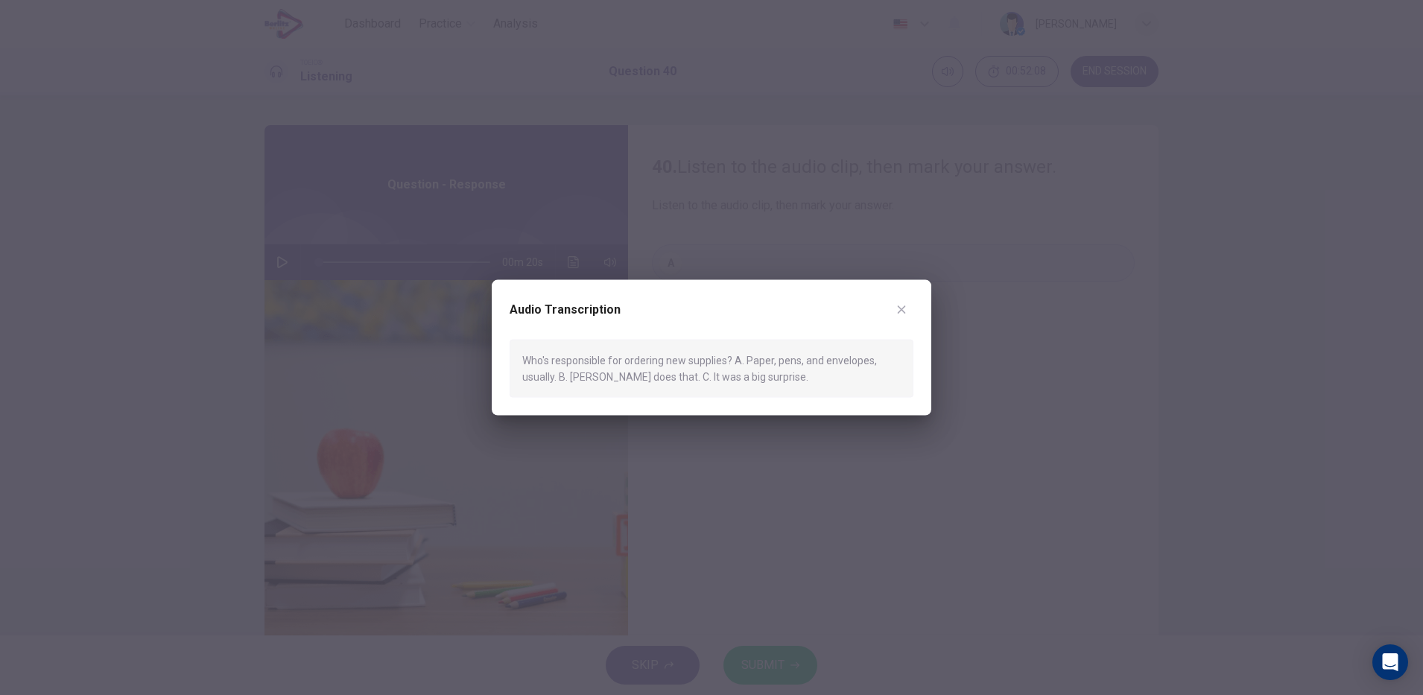
click at [908, 307] on button "button" at bounding box center [902, 309] width 24 height 24
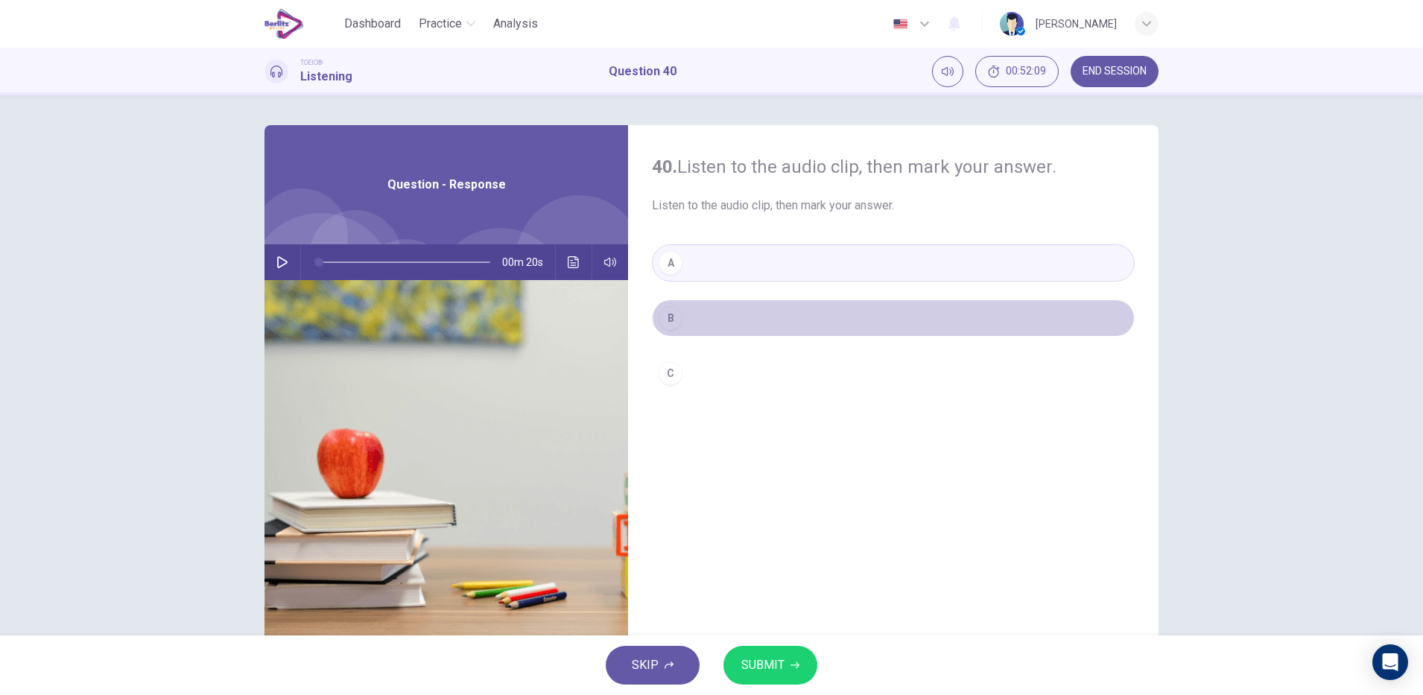
click at [706, 314] on button "B" at bounding box center [893, 318] width 483 height 37
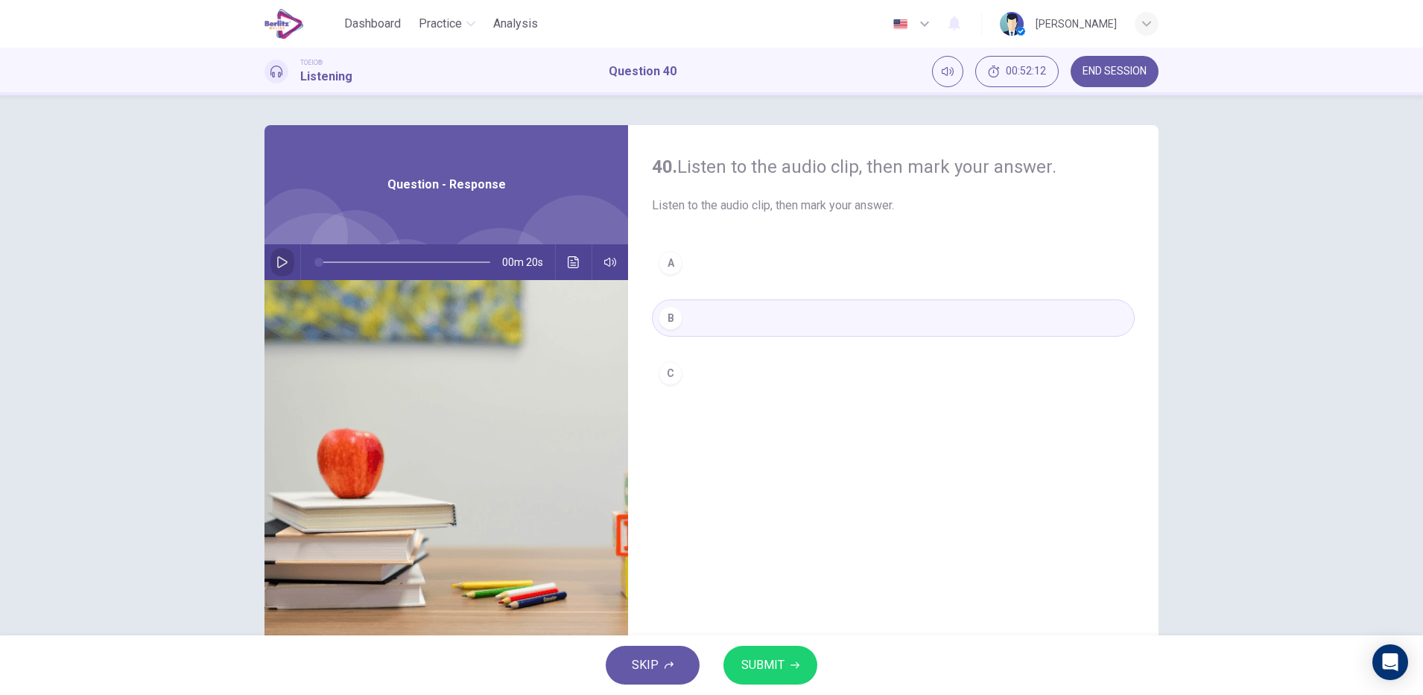
click at [276, 265] on icon "button" at bounding box center [282, 262] width 12 height 12
click at [569, 259] on icon "Click to see the audio transcription" at bounding box center [574, 262] width 12 height 12
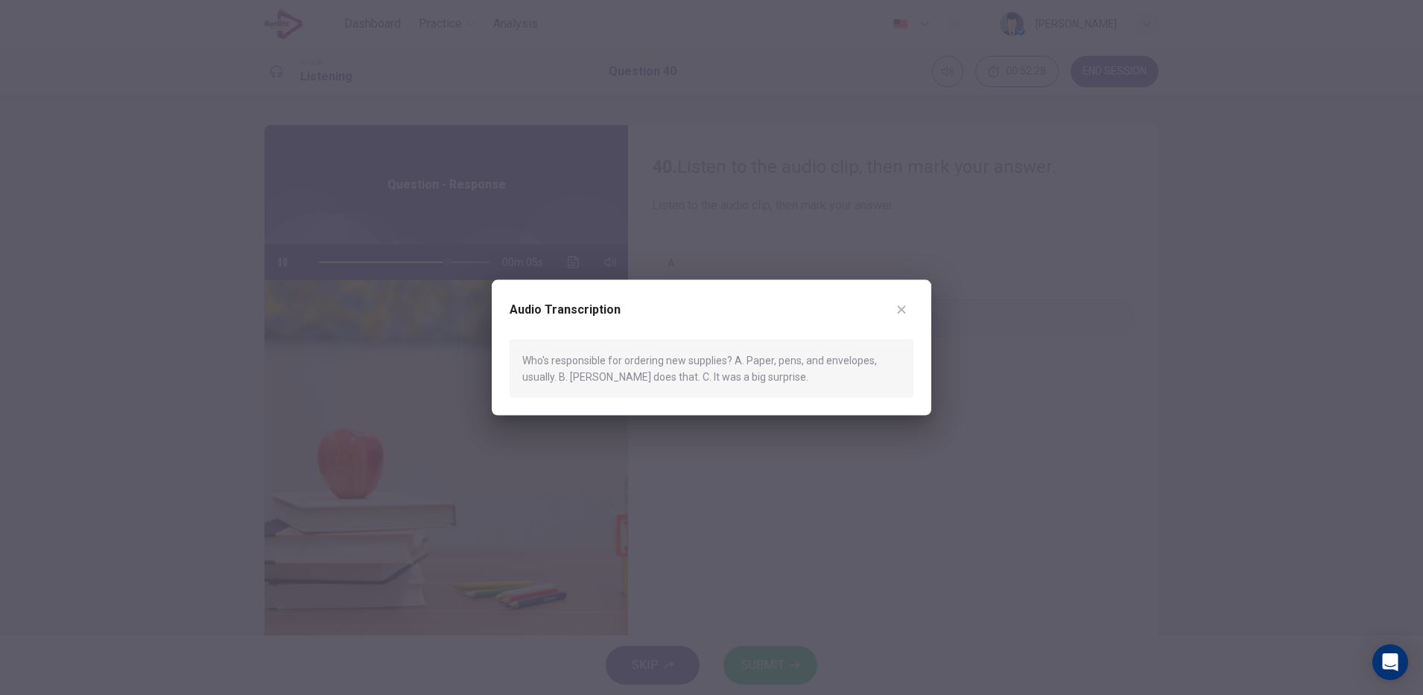
click at [802, 446] on div at bounding box center [711, 347] width 1423 height 695
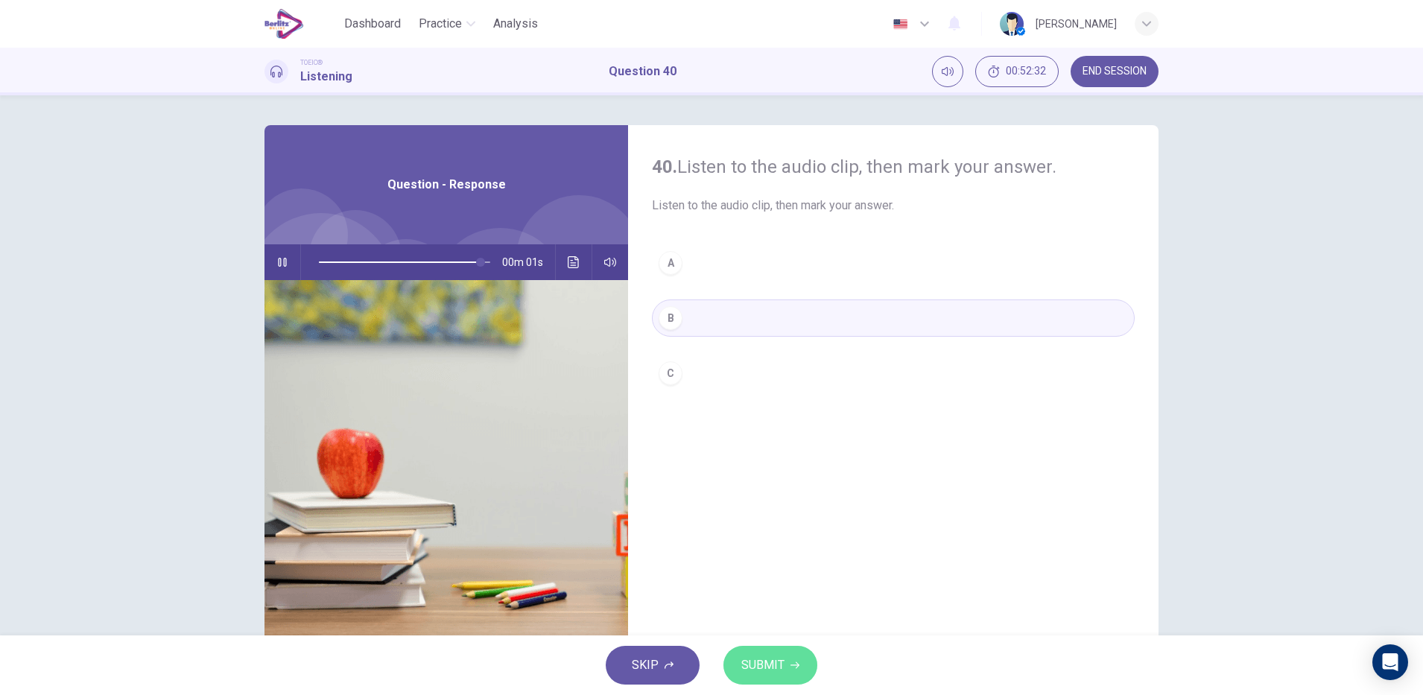
click at [779, 659] on span "SUBMIT" at bounding box center [762, 665] width 43 height 21
type input "*"
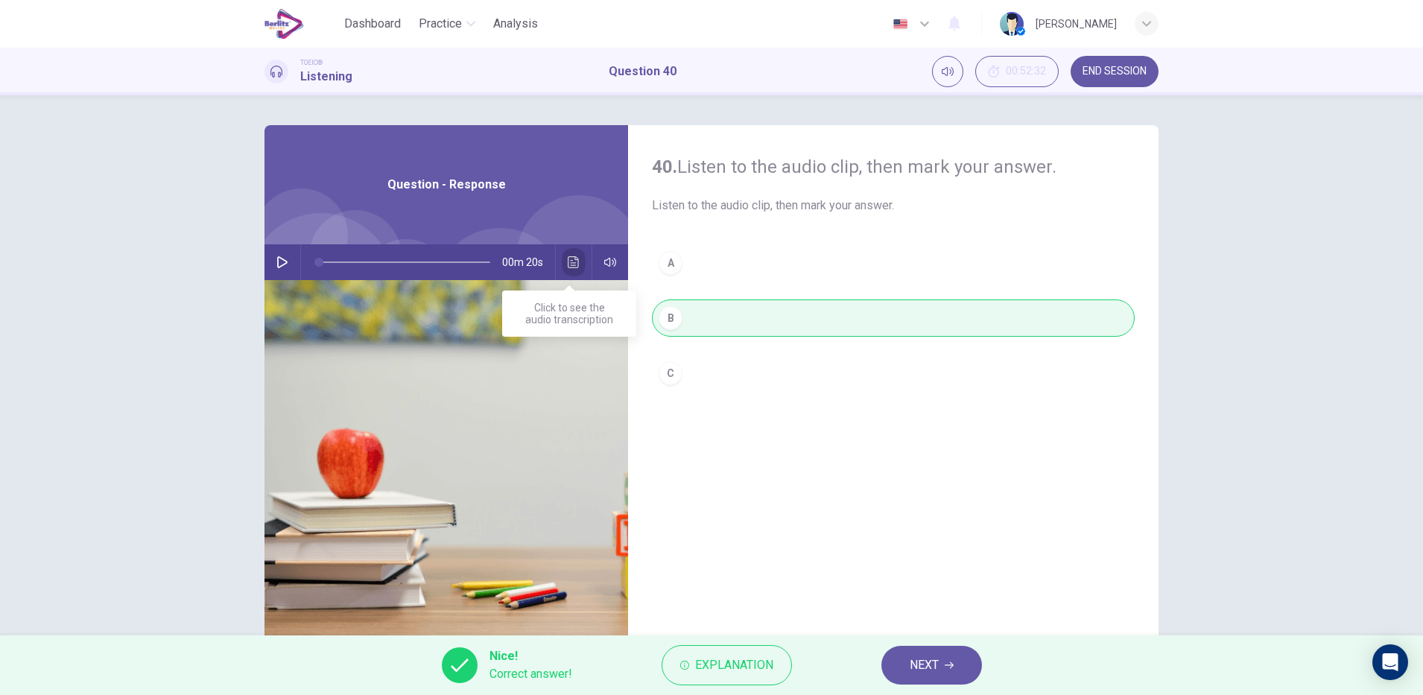
click at [572, 270] on button "Click to see the audio transcription" at bounding box center [574, 262] width 24 height 36
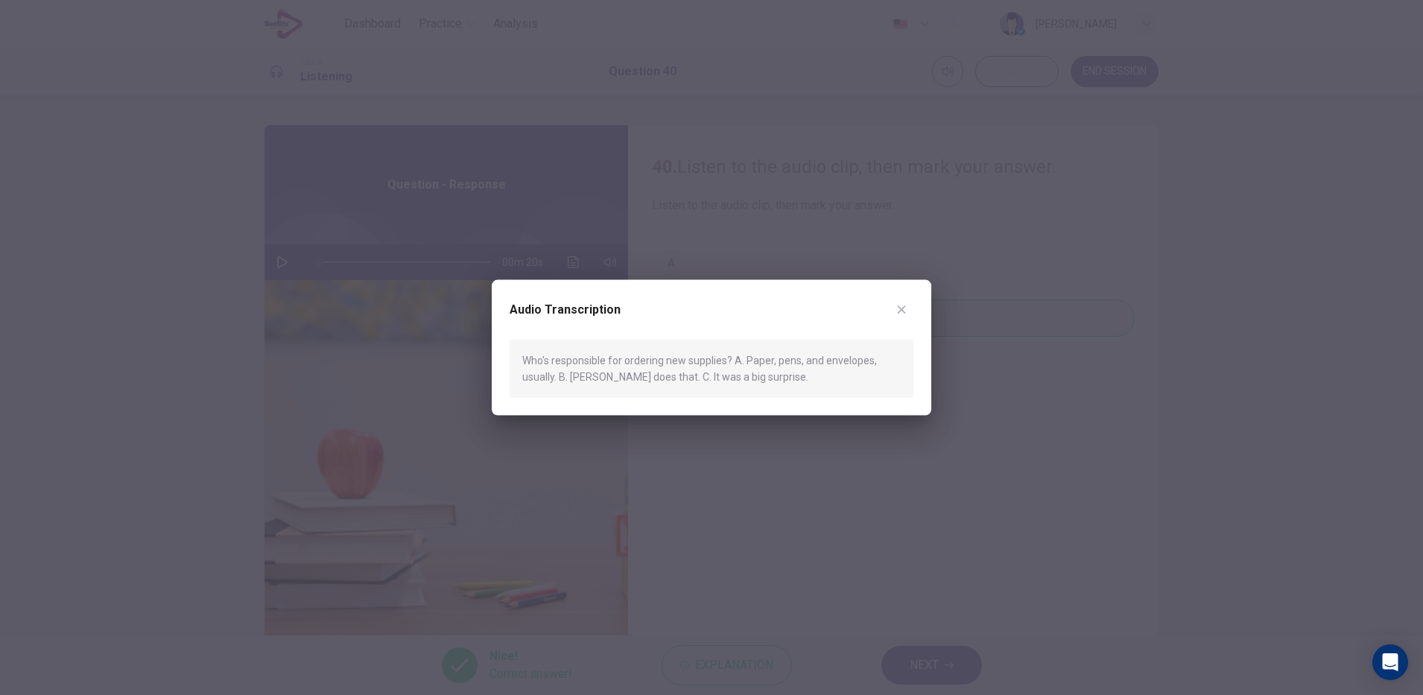
click at [723, 473] on div at bounding box center [711, 347] width 1423 height 695
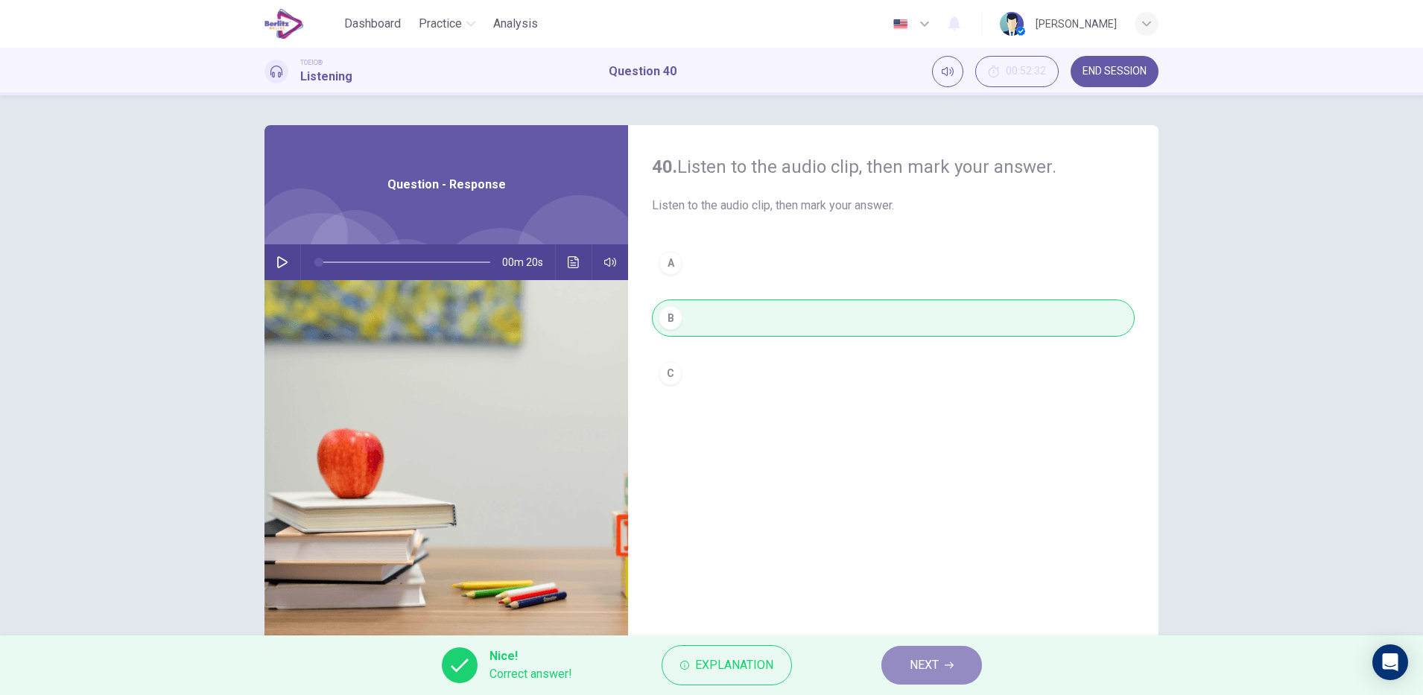
click at [942, 649] on button "NEXT" at bounding box center [932, 665] width 101 height 39
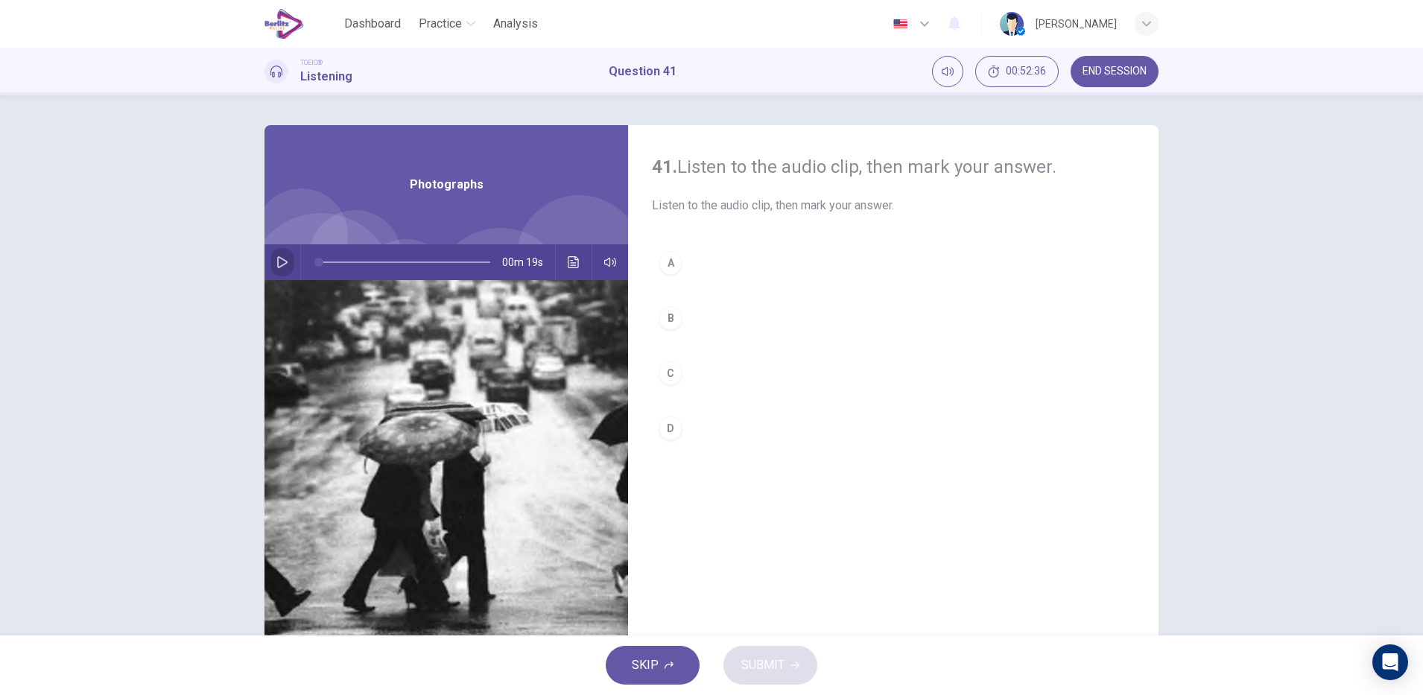
click at [282, 268] on icon "button" at bounding box center [282, 262] width 12 height 12
click at [665, 373] on div "C" at bounding box center [671, 373] width 24 height 24
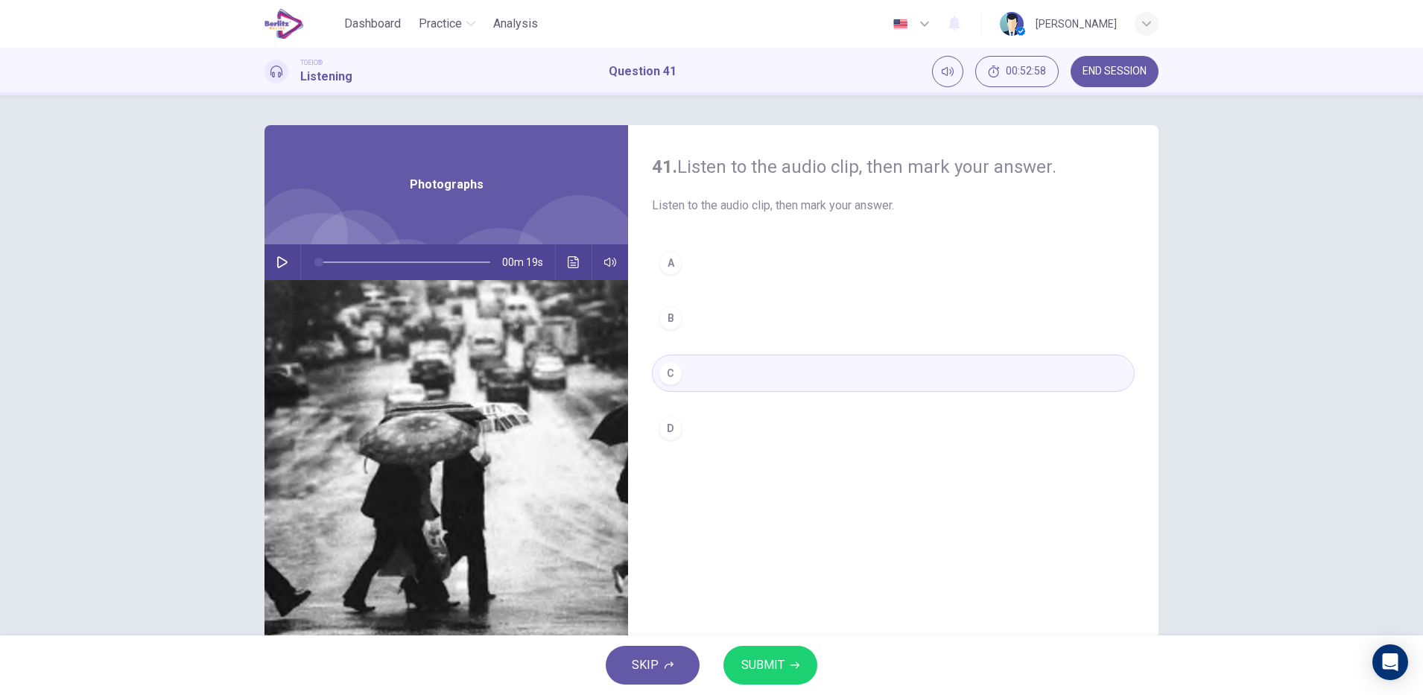
click at [574, 265] on icon "Click to see the audio transcription" at bounding box center [573, 262] width 11 height 12
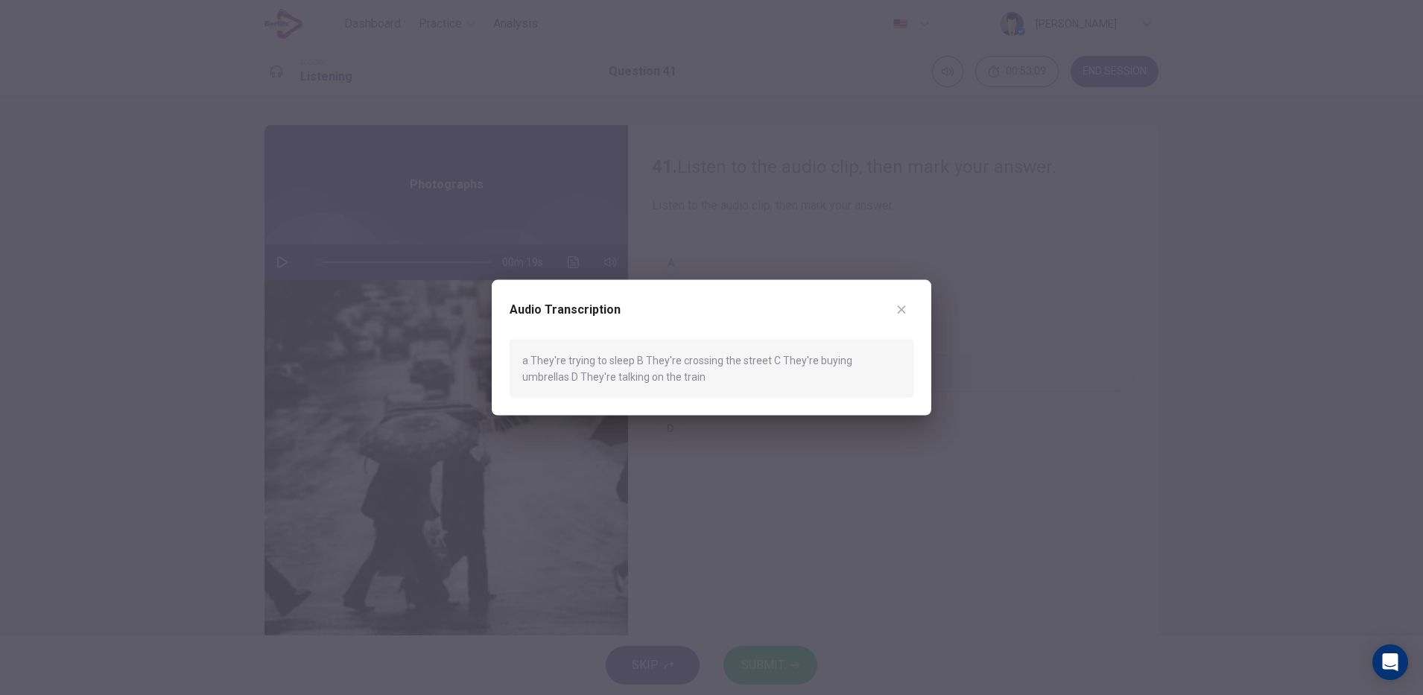
click at [902, 309] on icon "button" at bounding box center [902, 310] width 8 height 8
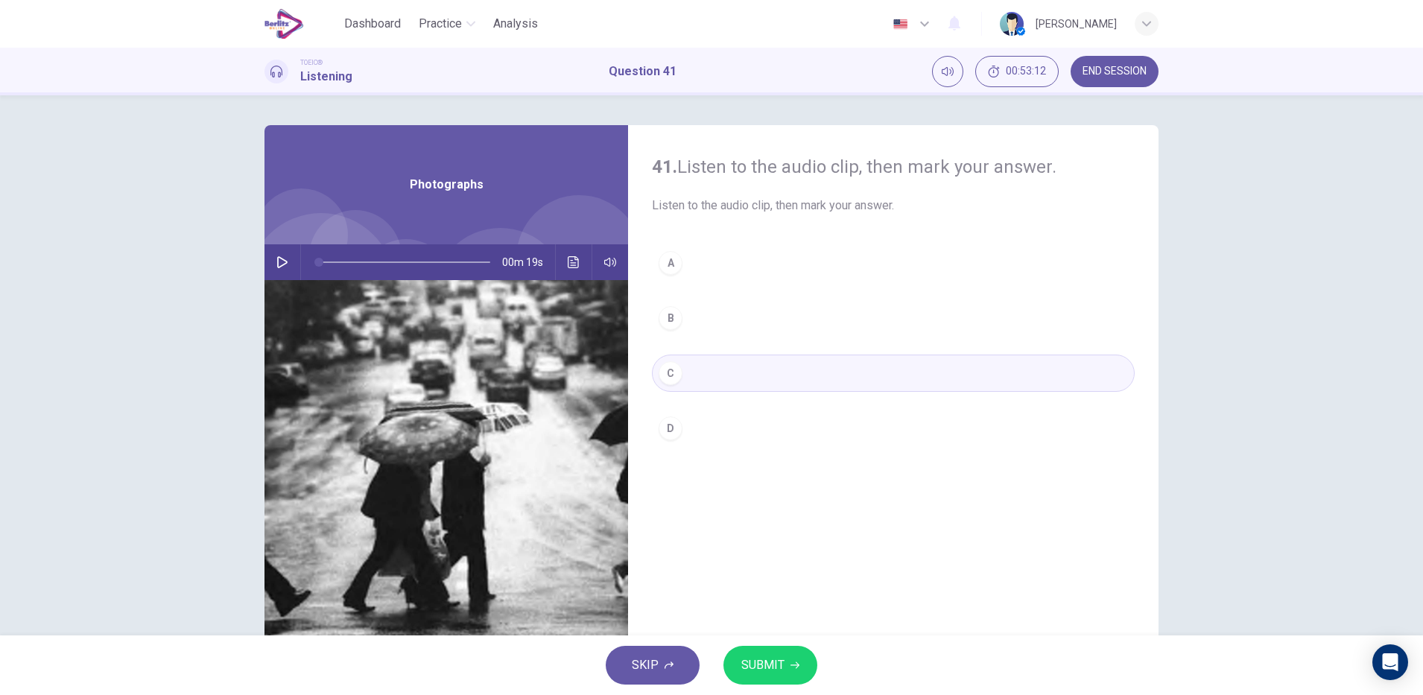
click at [665, 318] on div "B" at bounding box center [671, 318] width 24 height 24
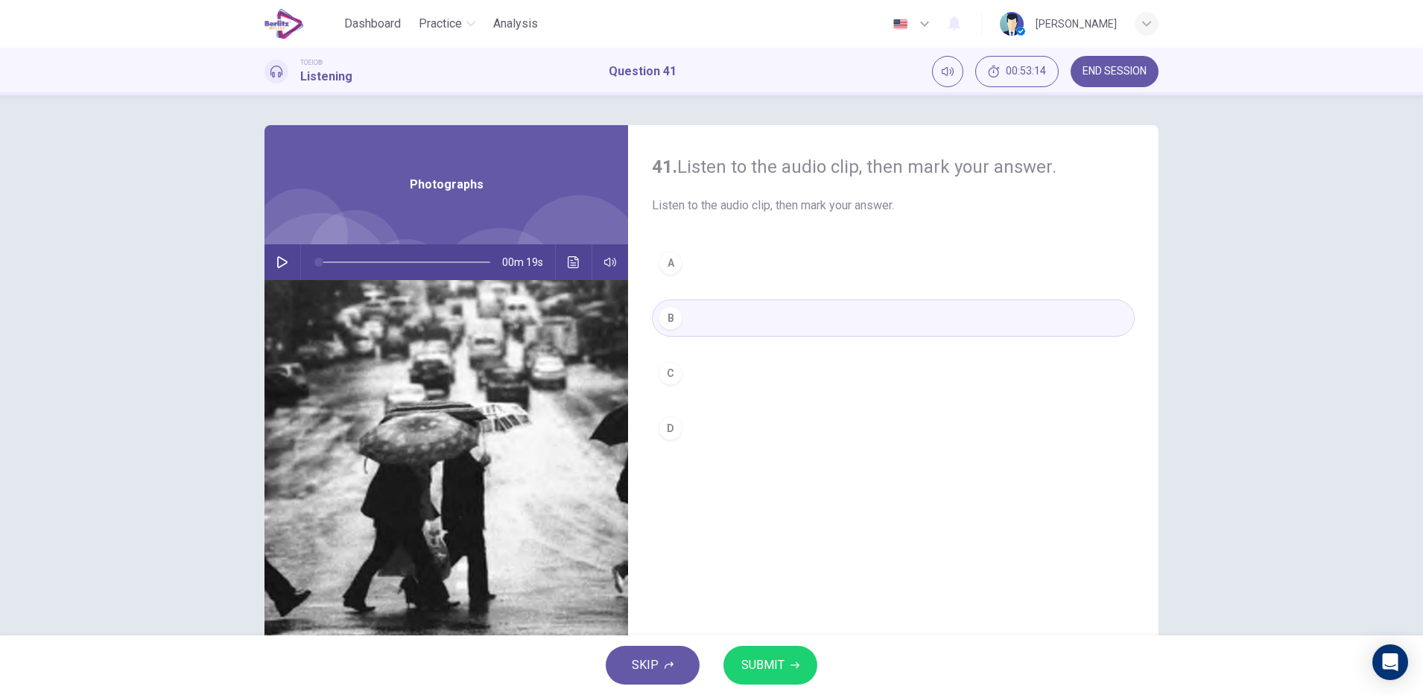
click at [265, 268] on div "00m 19s" at bounding box center [447, 262] width 364 height 36
click at [276, 265] on icon "button" at bounding box center [282, 262] width 12 height 12
click at [794, 665] on icon "button" at bounding box center [795, 665] width 9 height 7
type input "*"
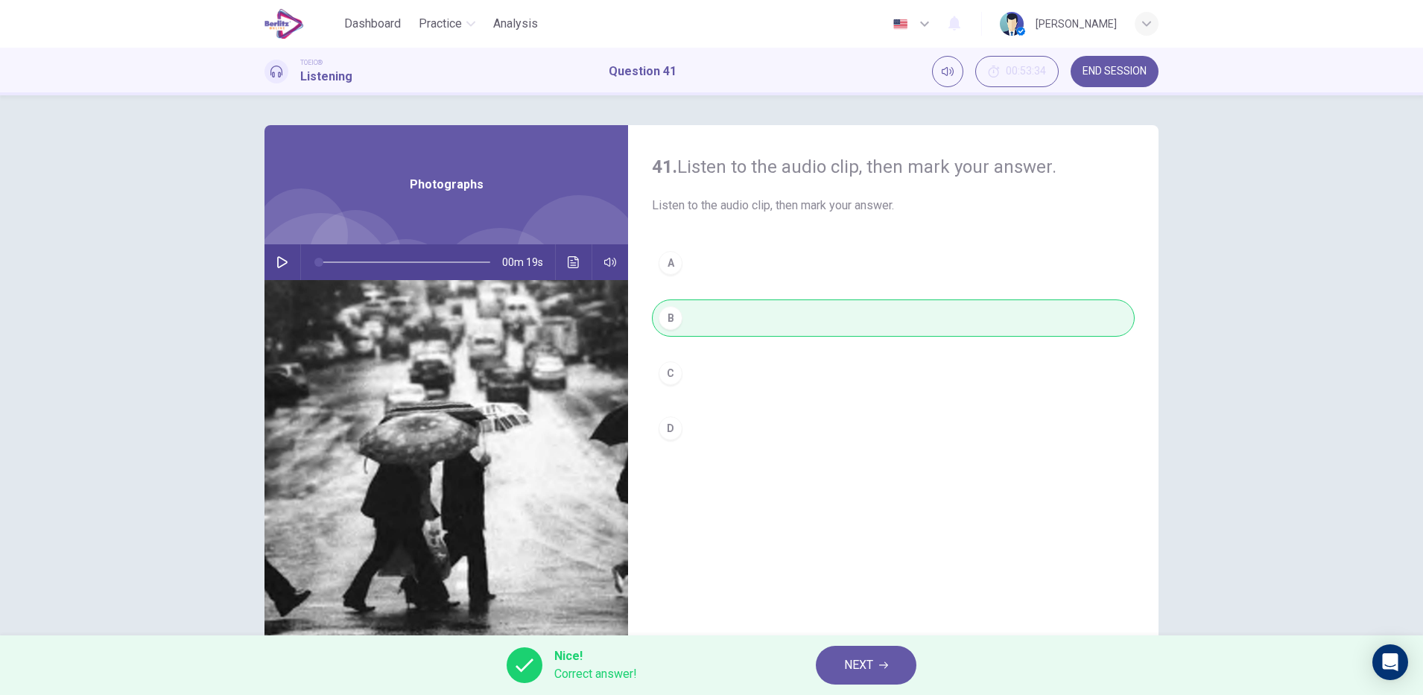
click at [885, 665] on icon "button" at bounding box center [883, 665] width 9 height 7
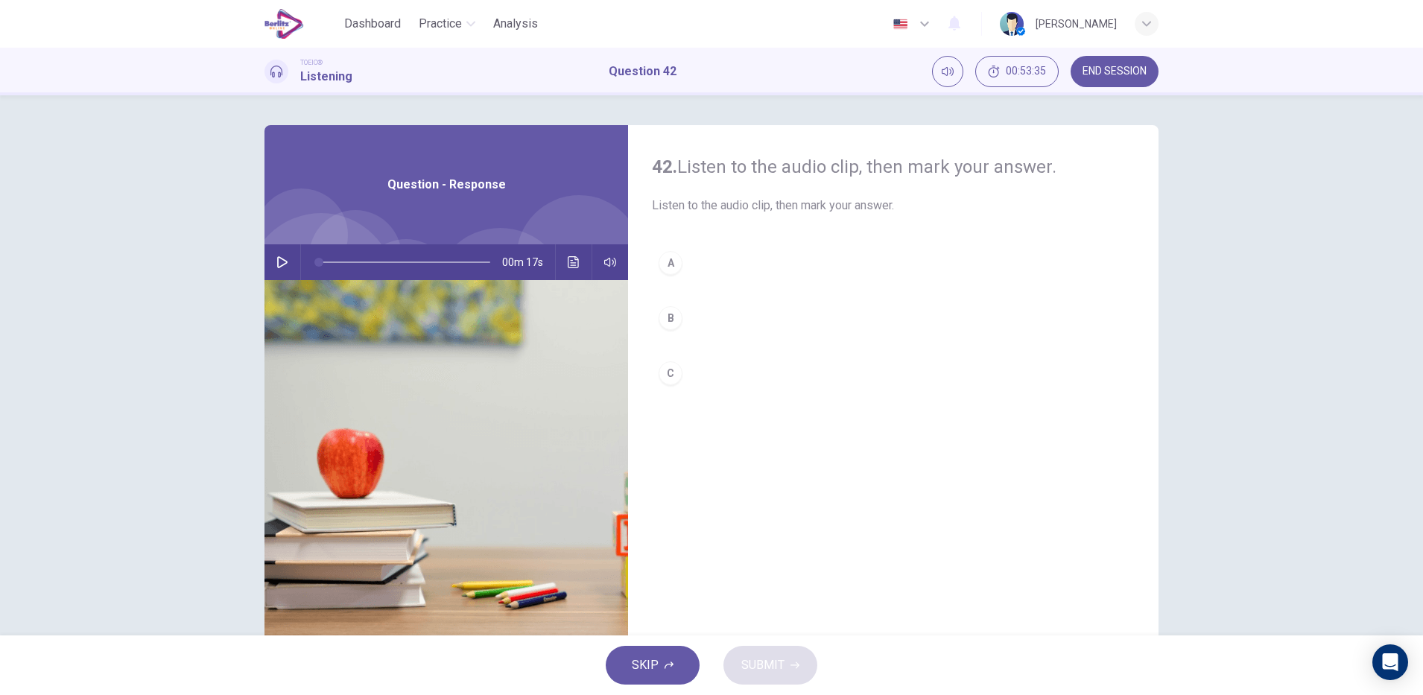
click at [288, 259] on button "button" at bounding box center [282, 262] width 24 height 36
click at [674, 372] on div "C" at bounding box center [671, 373] width 24 height 24
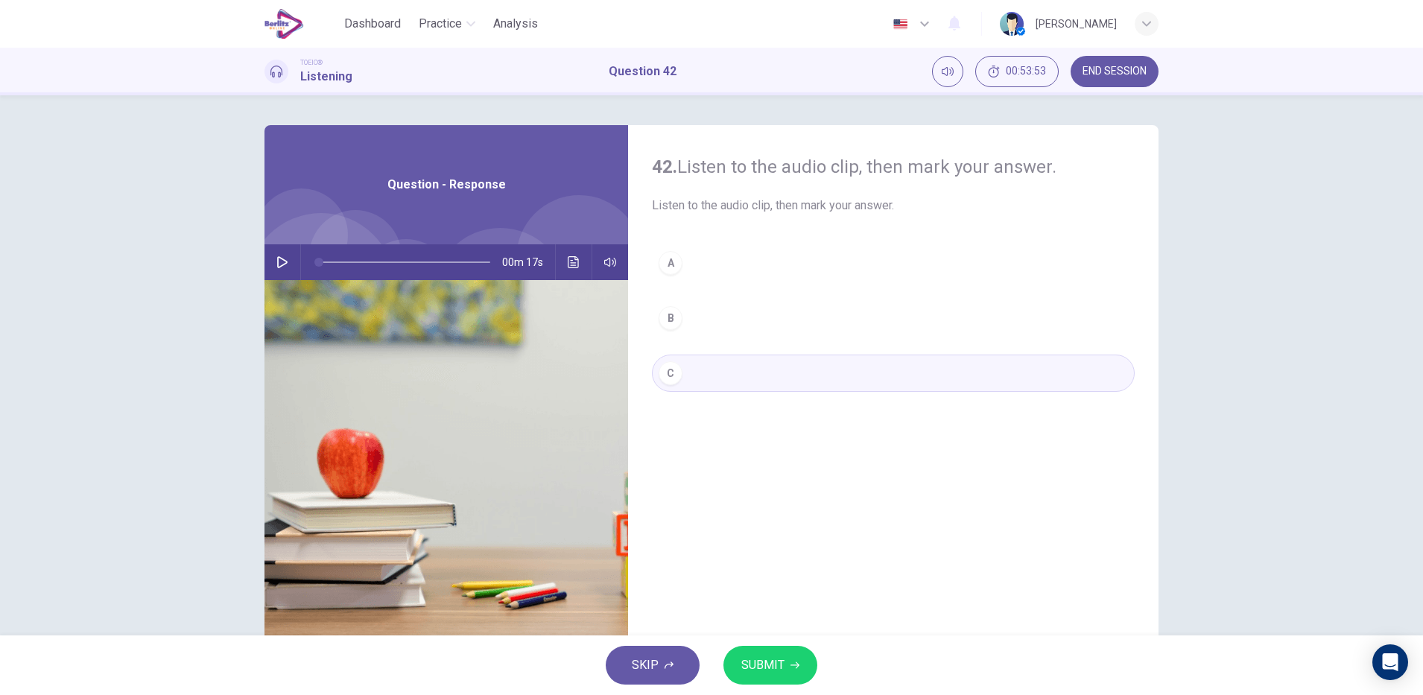
click at [569, 262] on icon "Click to see the audio transcription" at bounding box center [574, 262] width 12 height 12
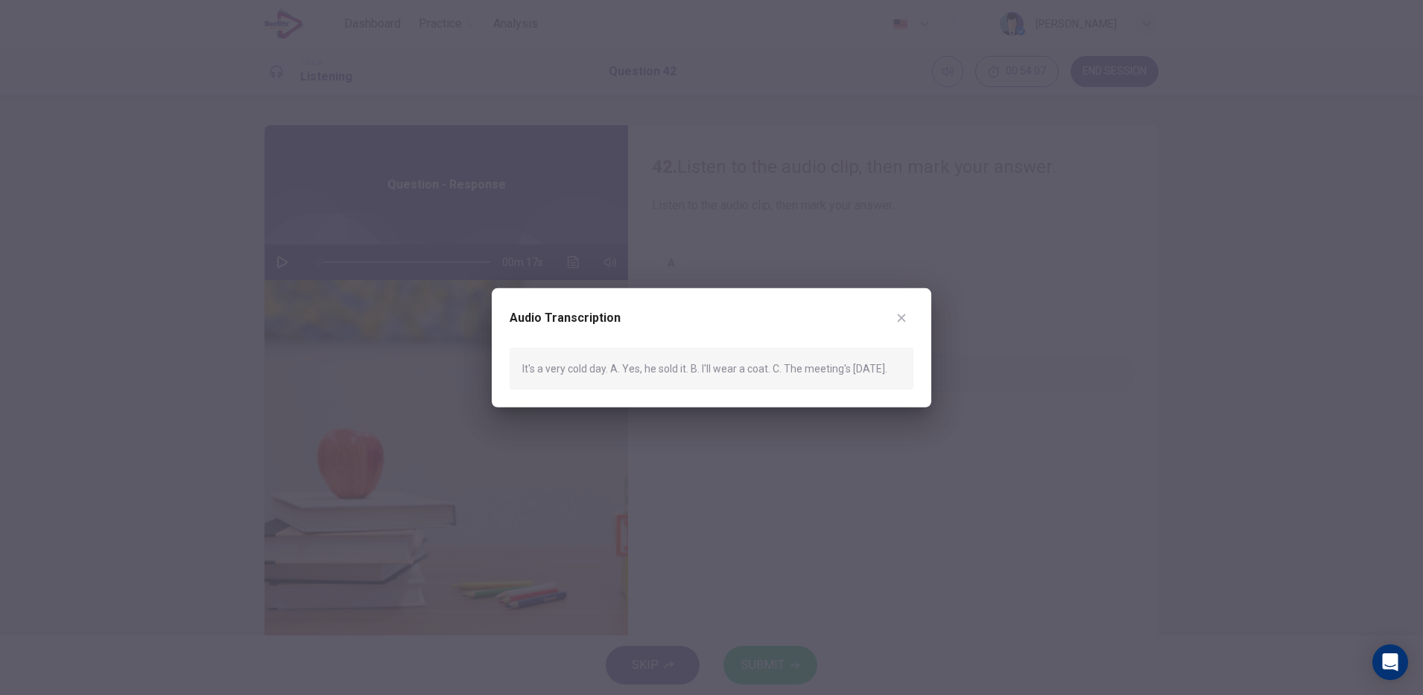
click at [928, 314] on div "Audio Transcription It's a very cold day. A. Yes, he sold it. B. I'll wear a co…" at bounding box center [712, 347] width 440 height 119
click at [902, 317] on icon "button" at bounding box center [902, 318] width 8 height 8
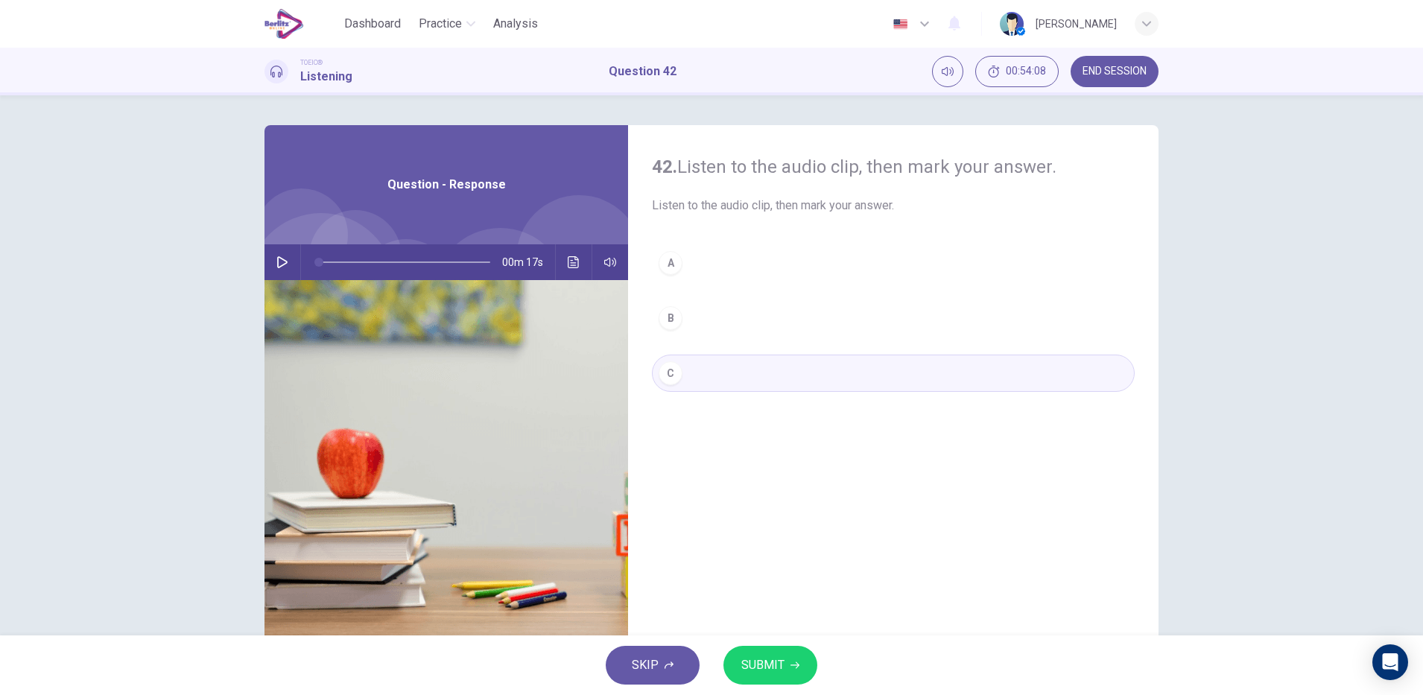
click at [756, 327] on button "B" at bounding box center [893, 318] width 483 height 37
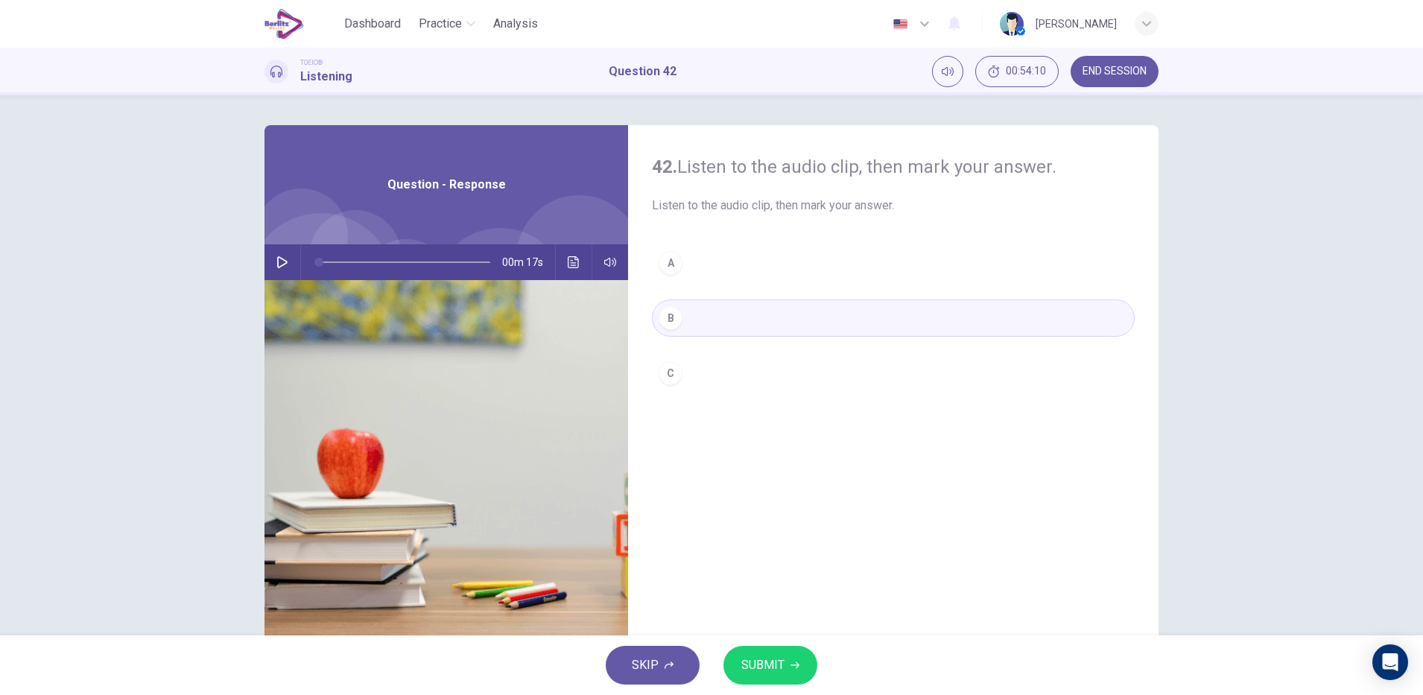
click at [285, 259] on button "button" at bounding box center [282, 262] width 24 height 36
type input "*"
click at [771, 636] on div "SKIP SUBMIT" at bounding box center [711, 666] width 1423 height 60
click at [794, 665] on icon "button" at bounding box center [795, 665] width 9 height 7
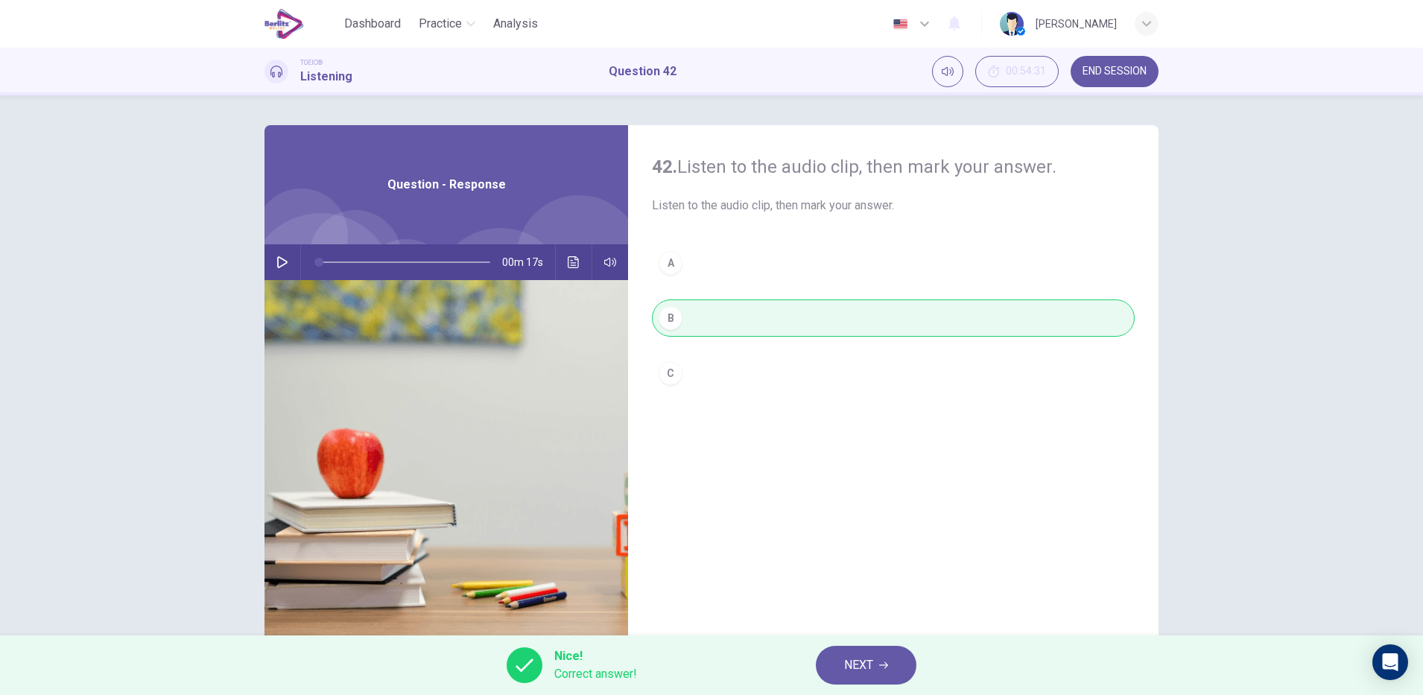
click at [888, 665] on icon "button" at bounding box center [883, 665] width 9 height 7
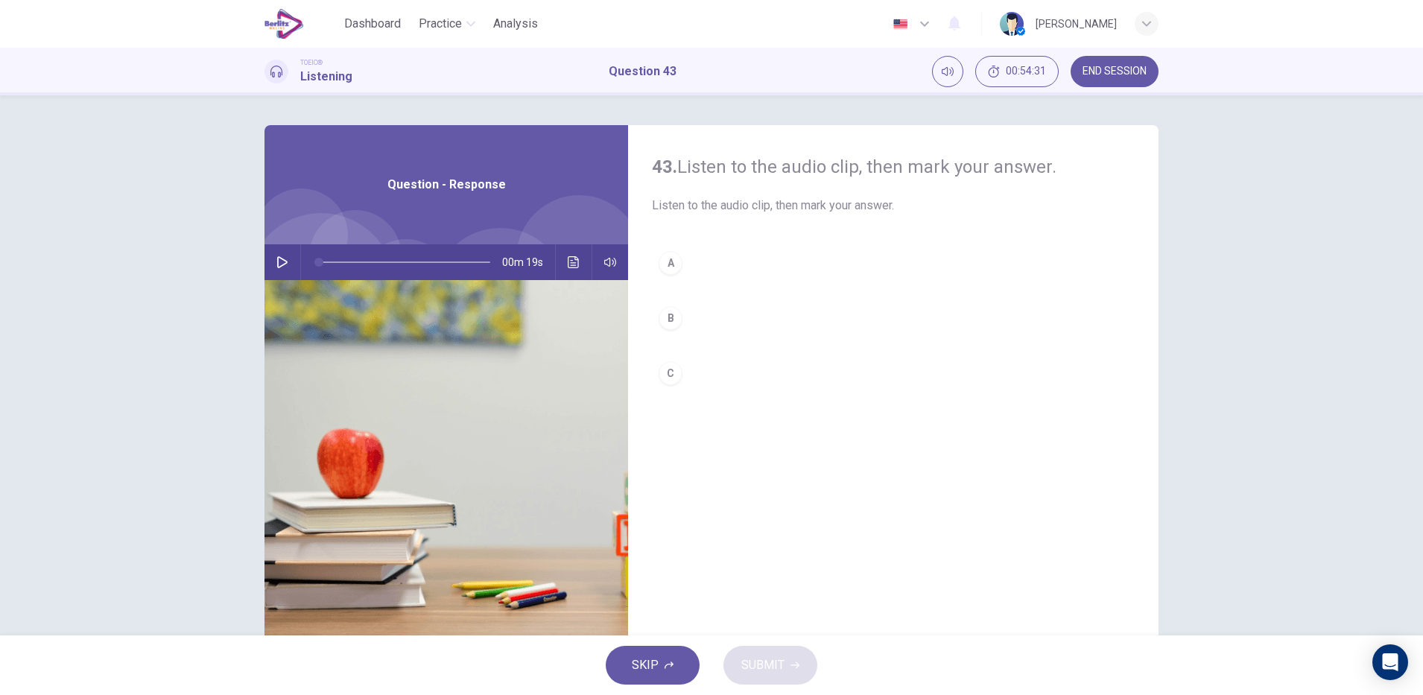
click at [277, 262] on icon "button" at bounding box center [282, 262] width 12 height 12
click at [286, 253] on button "button" at bounding box center [282, 262] width 24 height 36
click at [300, 261] on hr at bounding box center [300, 262] width 1 height 36
click at [282, 284] on img at bounding box center [447, 461] width 364 height 363
click at [277, 262] on icon "button" at bounding box center [282, 262] width 12 height 12
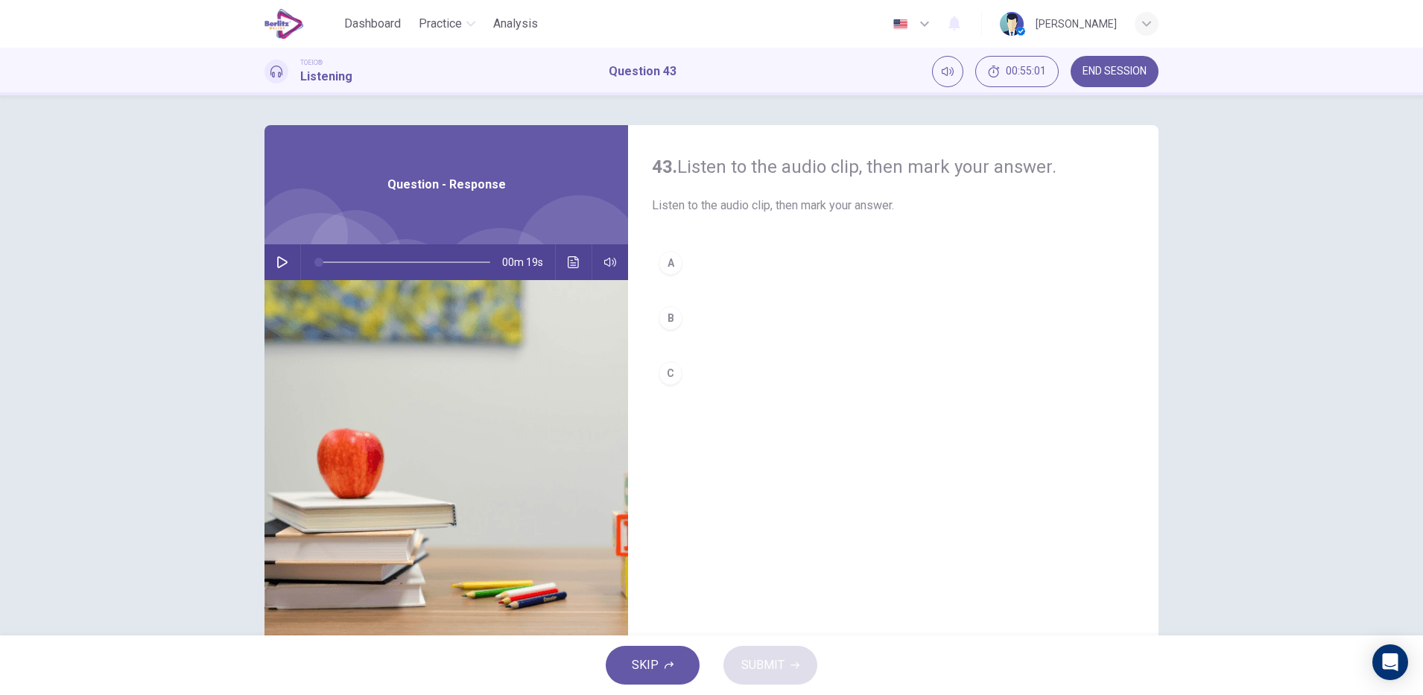
click at [277, 262] on icon "button" at bounding box center [282, 262] width 12 height 12
click at [569, 265] on icon "Click to see the audio transcription" at bounding box center [573, 262] width 11 height 12
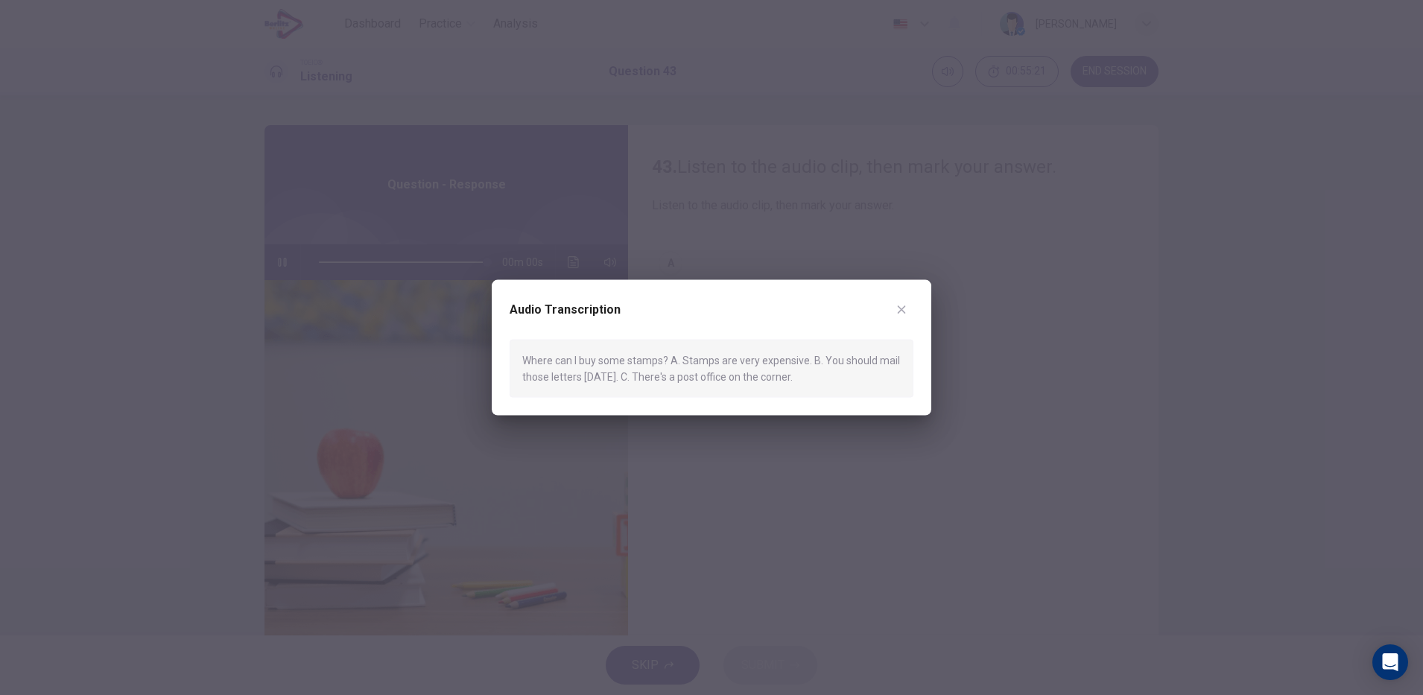
type input "*"
click at [902, 309] on icon "button" at bounding box center [902, 310] width 8 height 8
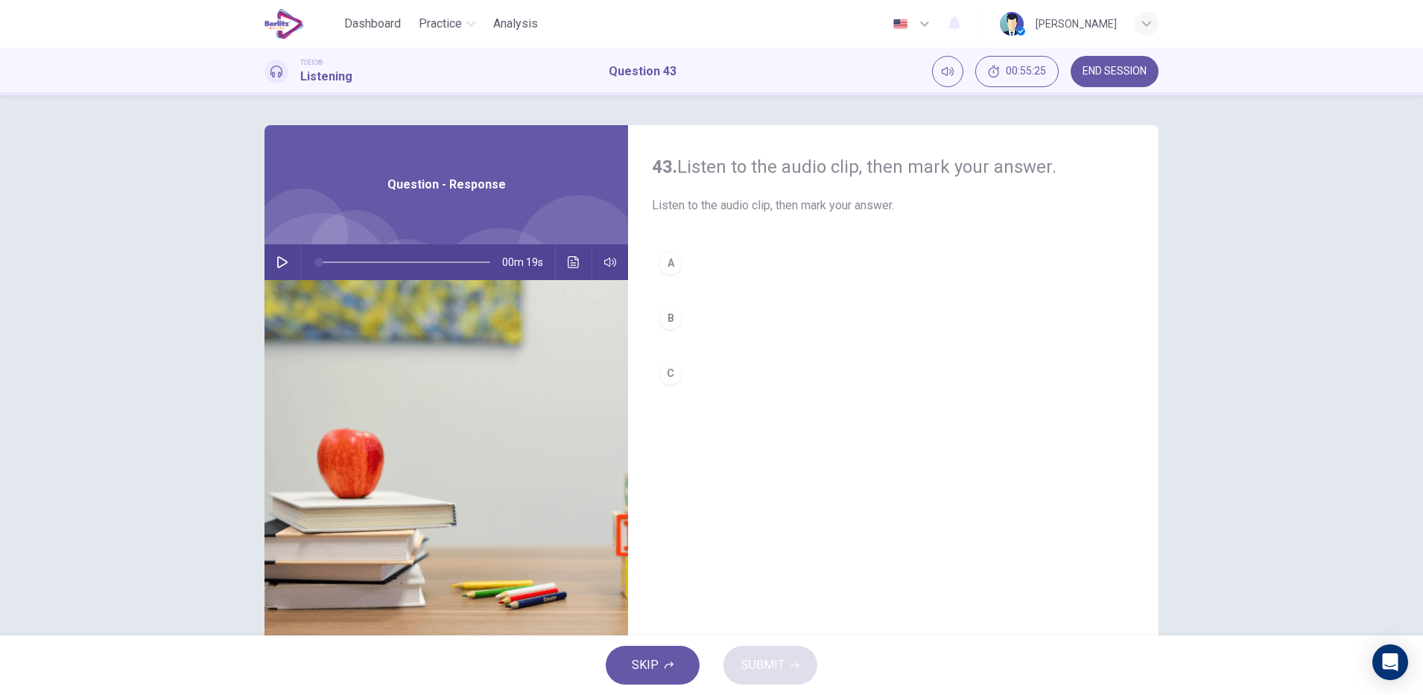
click at [659, 373] on div "C" at bounding box center [671, 373] width 24 height 24
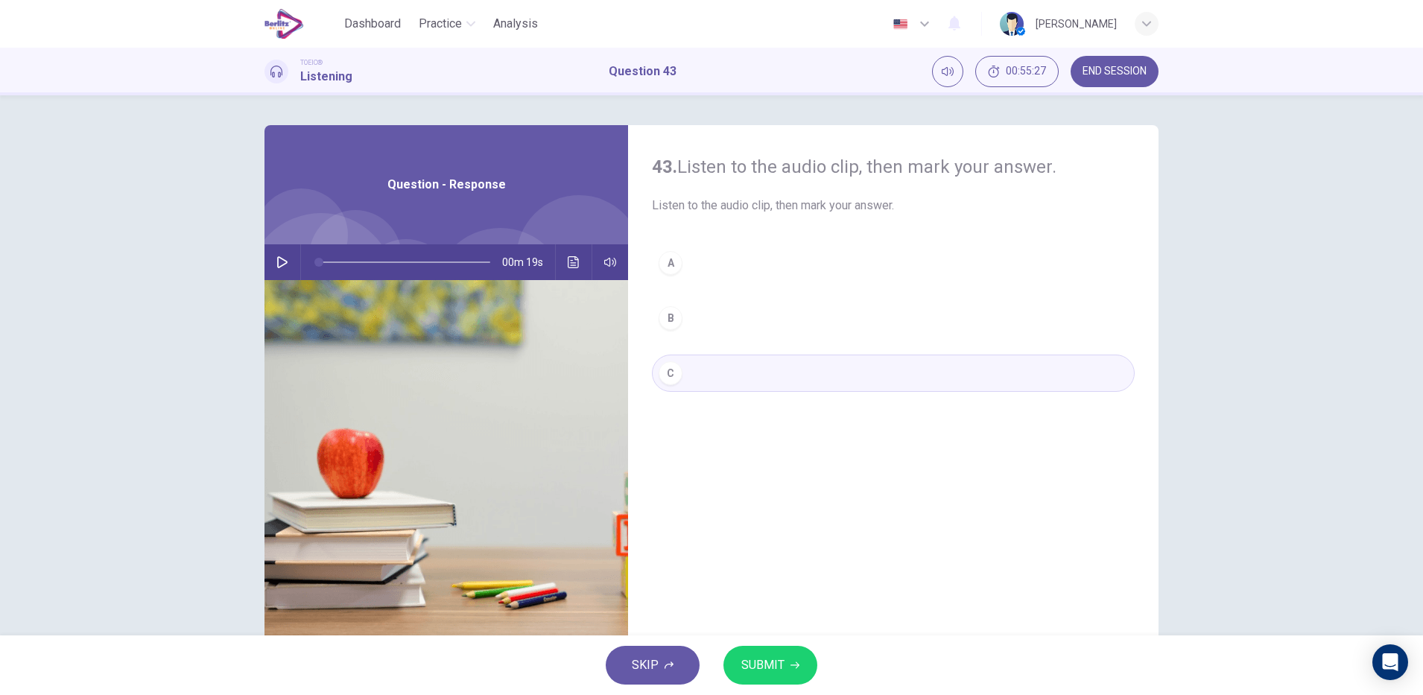
click at [795, 665] on icon "button" at bounding box center [795, 665] width 9 height 7
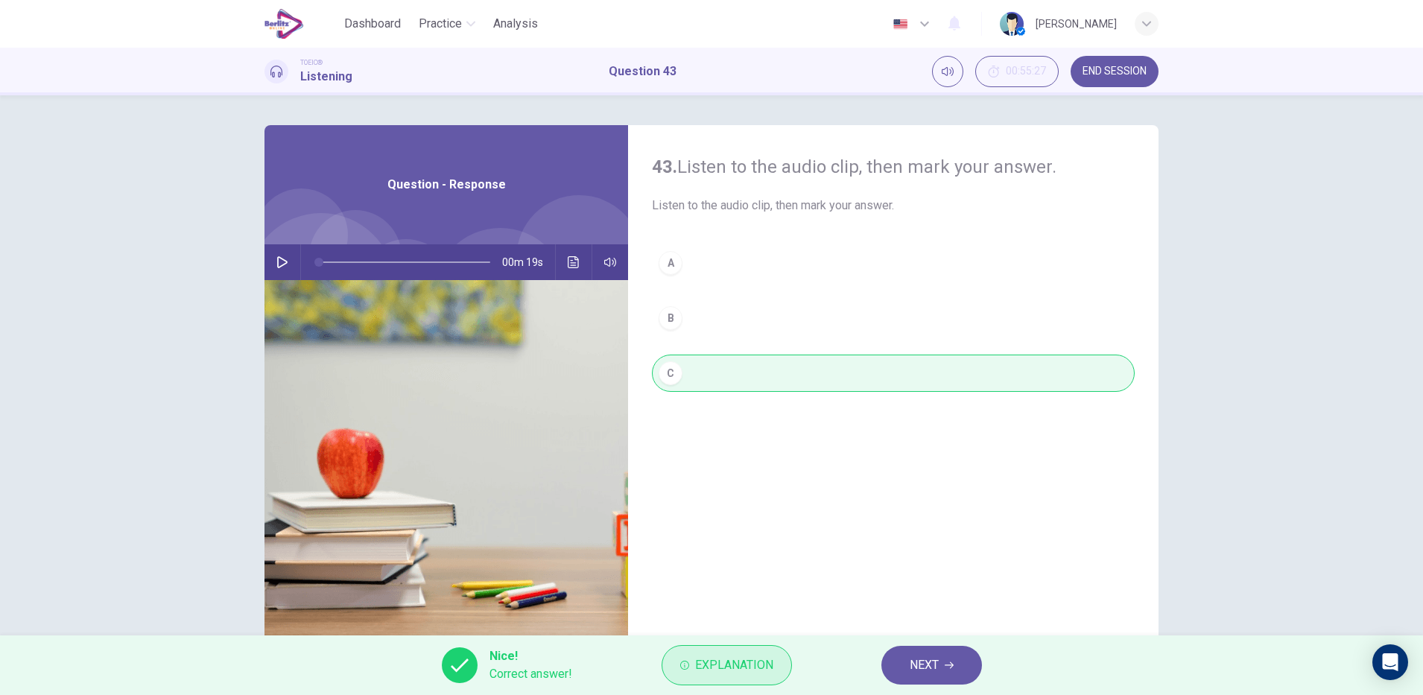
click at [738, 665] on span "Explanation" at bounding box center [734, 665] width 78 height 21
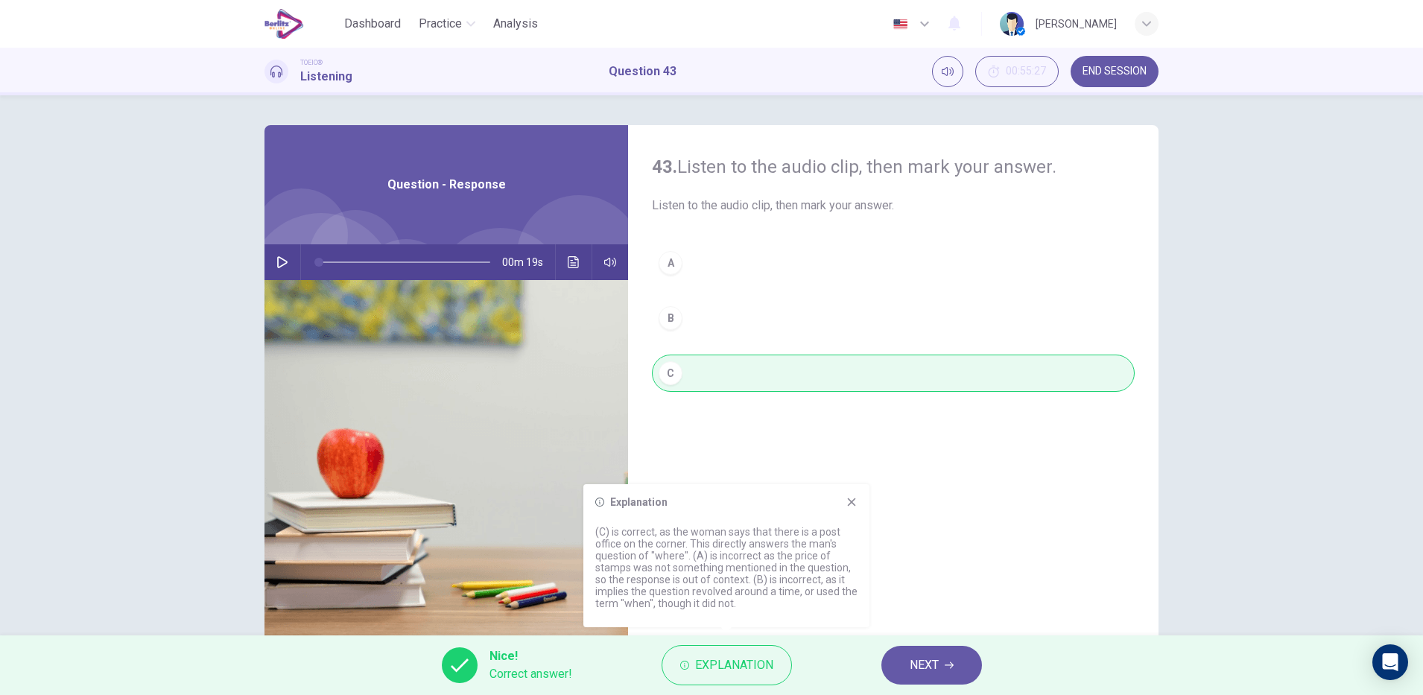
click at [949, 665] on icon "button" at bounding box center [949, 665] width 9 height 7
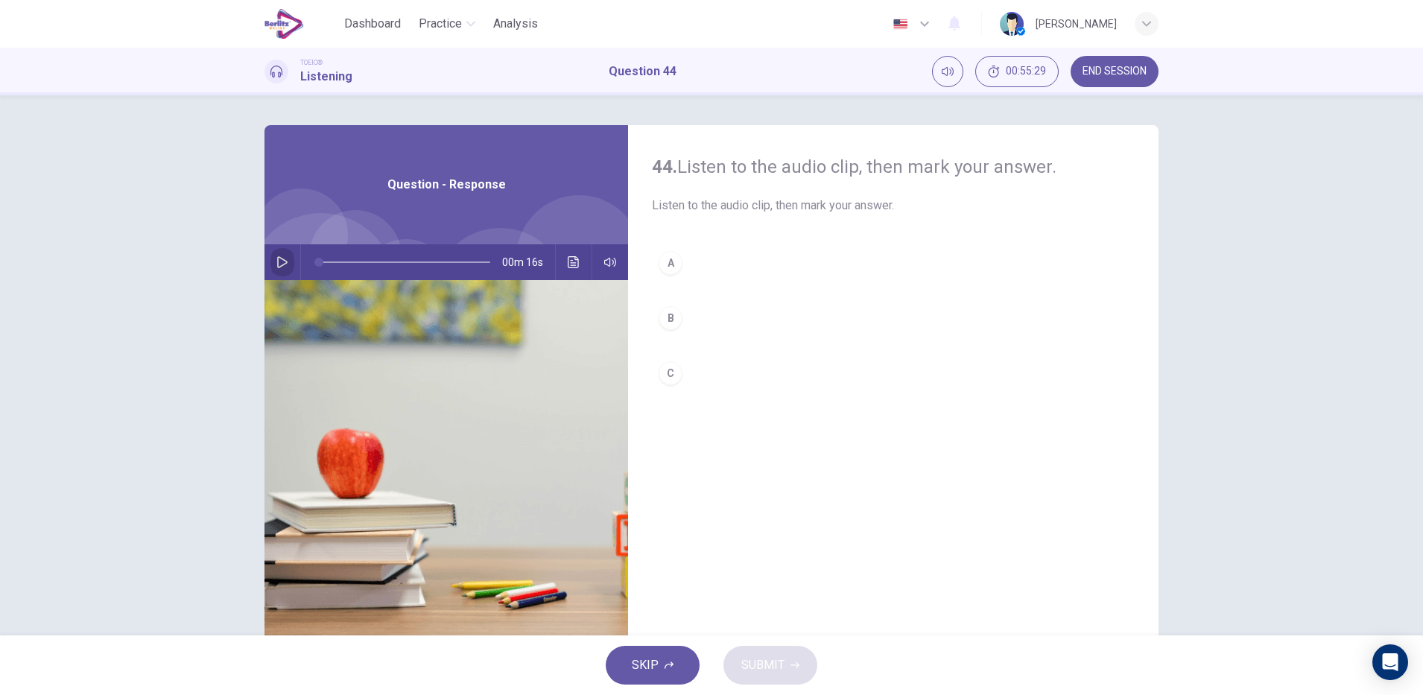
click at [273, 270] on button "button" at bounding box center [282, 262] width 24 height 36
click at [671, 324] on div "B" at bounding box center [671, 318] width 24 height 24
click at [278, 263] on icon "button" at bounding box center [282, 262] width 12 height 12
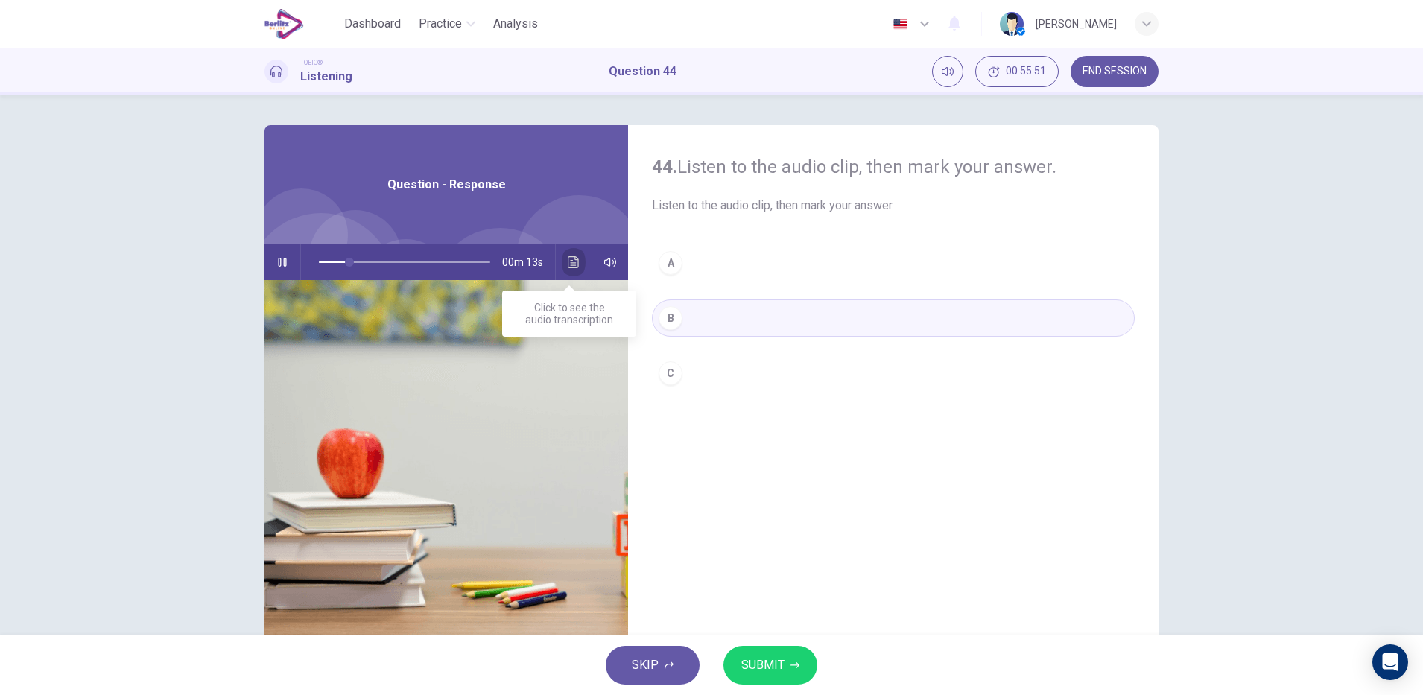
click at [568, 265] on icon "Click to see the audio transcription" at bounding box center [574, 262] width 12 height 12
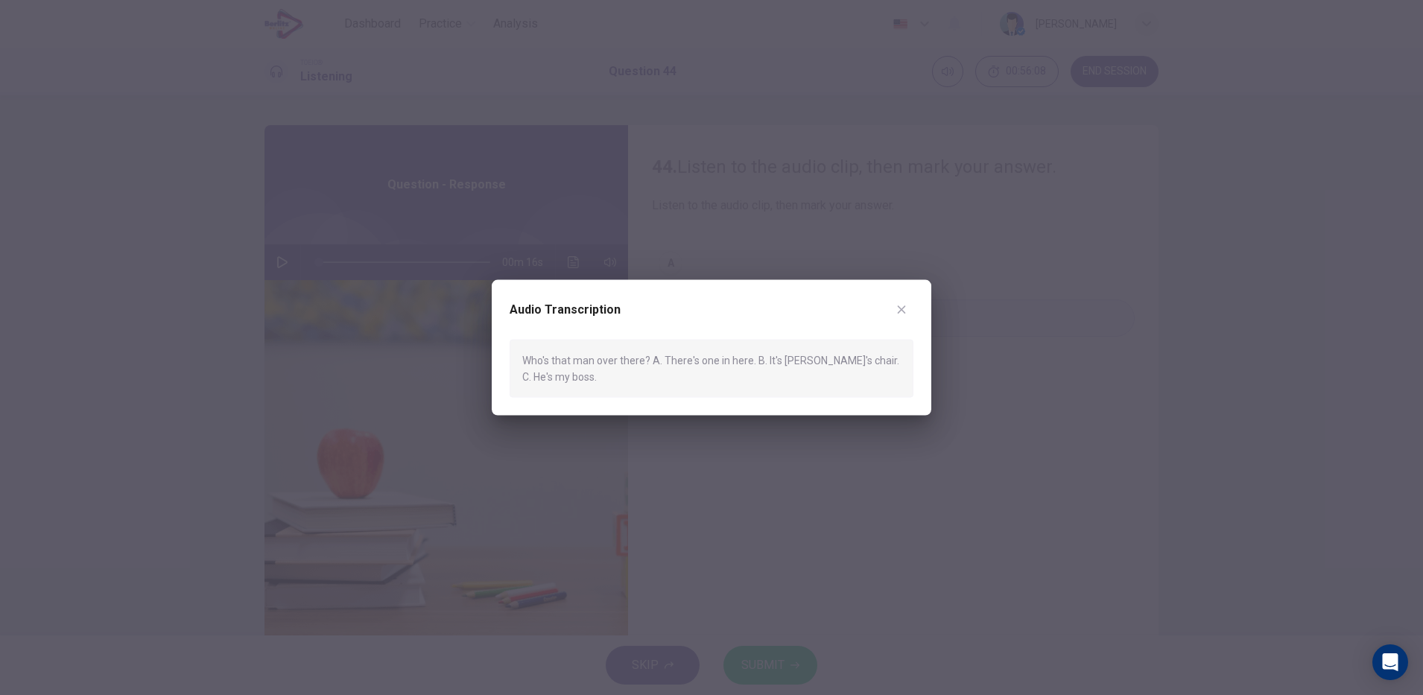
click at [912, 306] on button "button" at bounding box center [902, 309] width 24 height 24
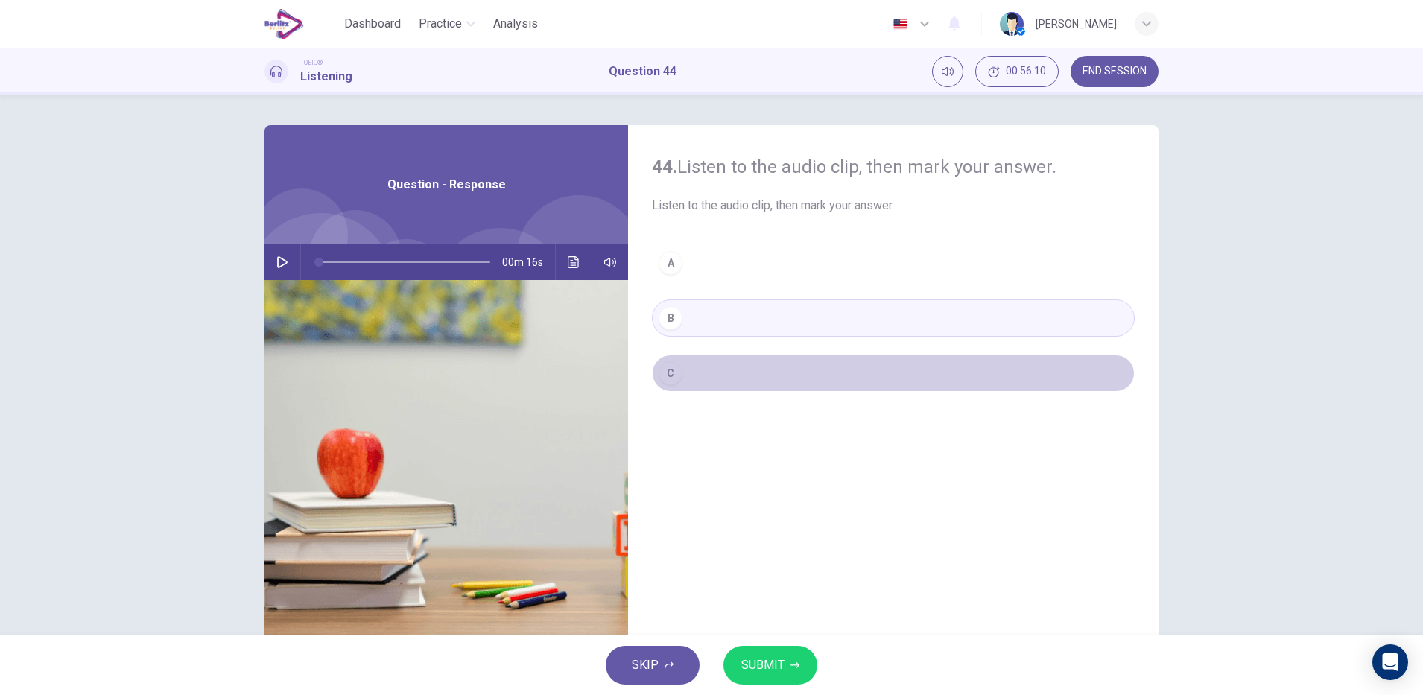
click at [709, 355] on button "C" at bounding box center [893, 373] width 483 height 37
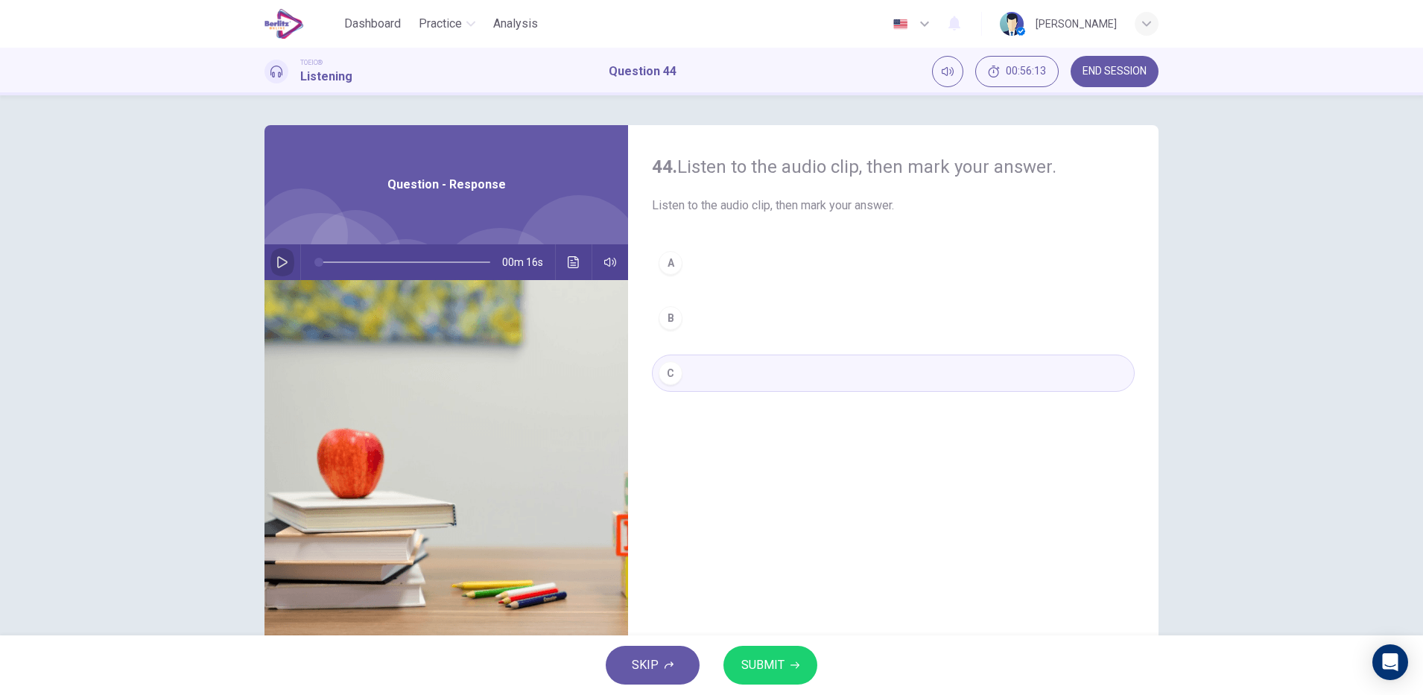
click at [286, 267] on button "button" at bounding box center [282, 262] width 24 height 36
type input "*"
click at [750, 668] on span "SUBMIT" at bounding box center [762, 665] width 43 height 21
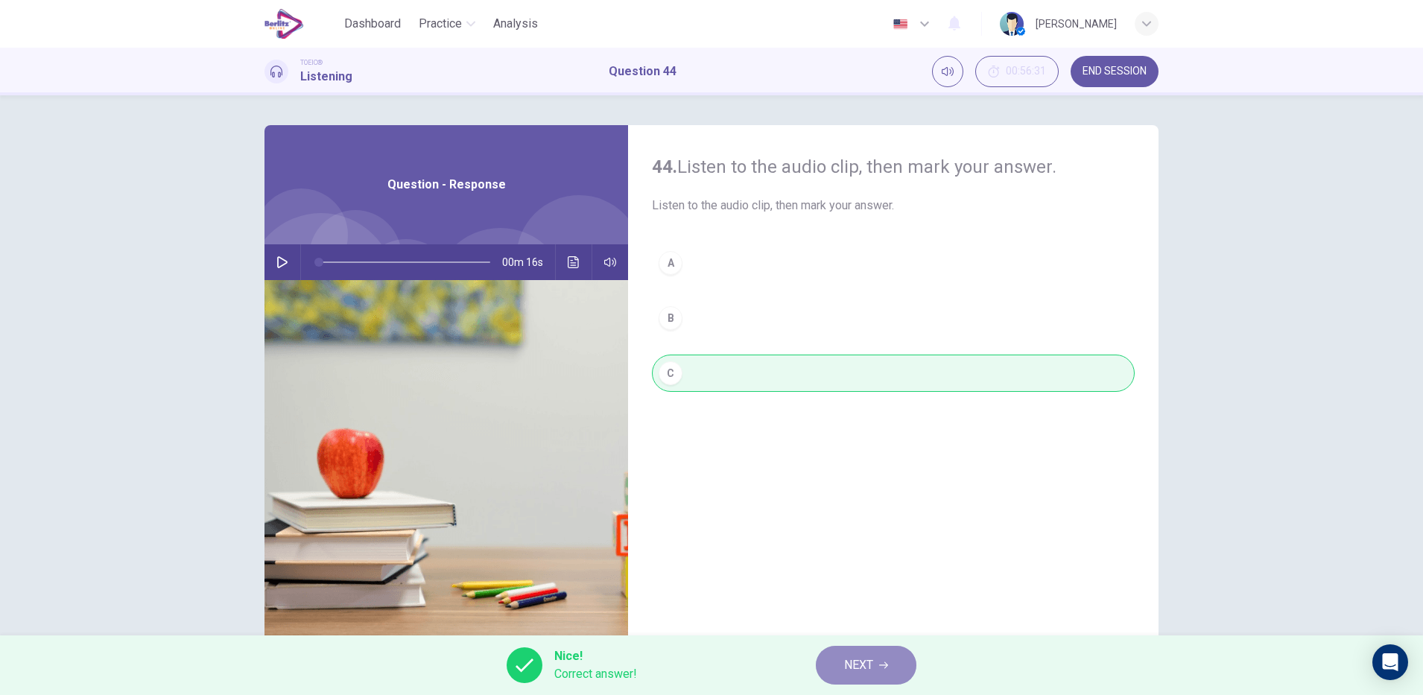
click at [857, 659] on span "NEXT" at bounding box center [858, 665] width 29 height 21
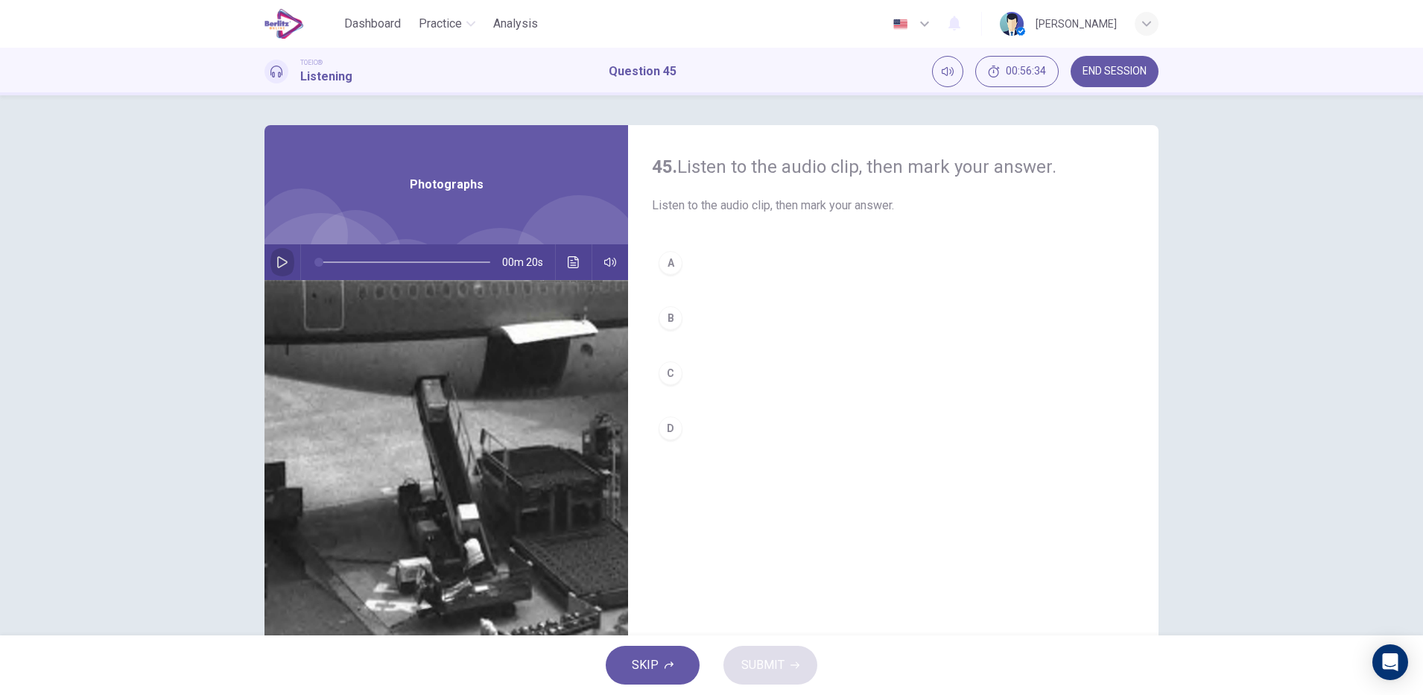
click at [284, 269] on button "button" at bounding box center [282, 262] width 24 height 36
type input "*"
click at [572, 264] on icon "Click to see the audio transcription" at bounding box center [574, 262] width 12 height 12
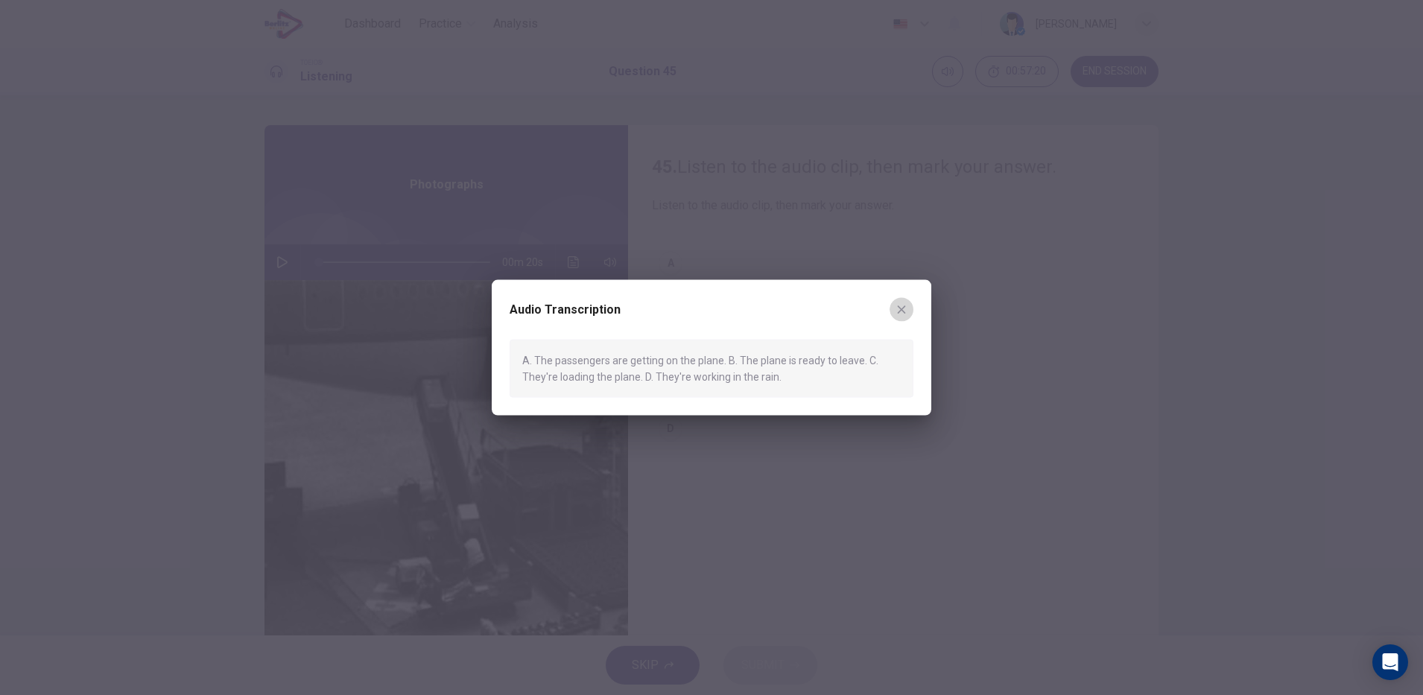
click at [903, 314] on icon "button" at bounding box center [902, 309] width 12 height 12
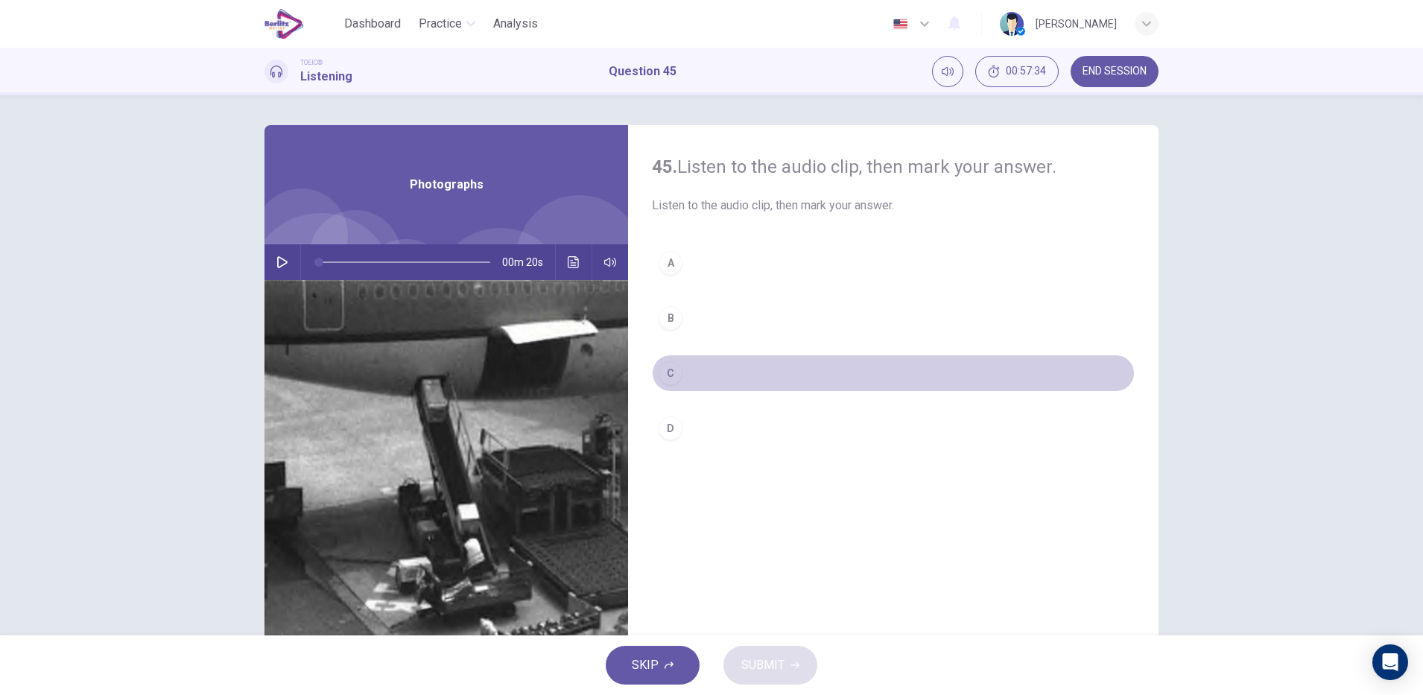
click at [673, 375] on div "C" at bounding box center [671, 373] width 24 height 24
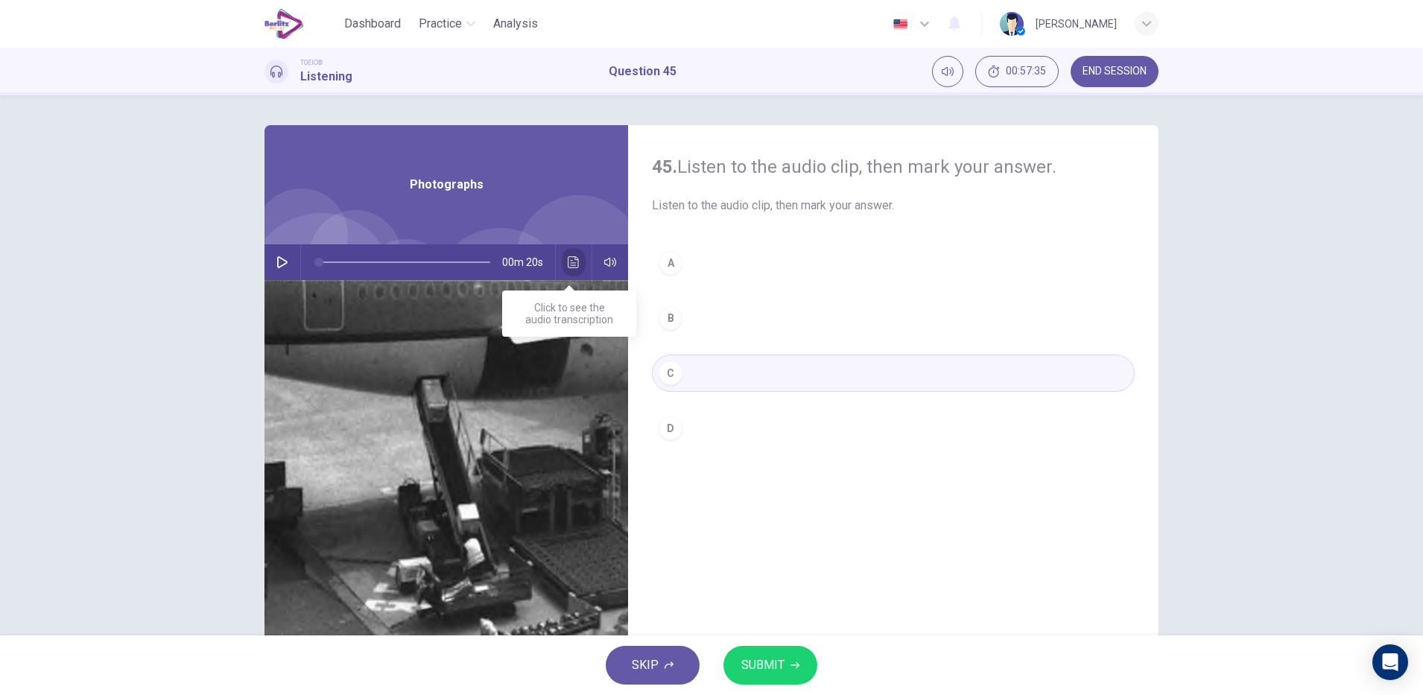
click at [568, 259] on icon "Click to see the audio transcription" at bounding box center [574, 262] width 12 height 12
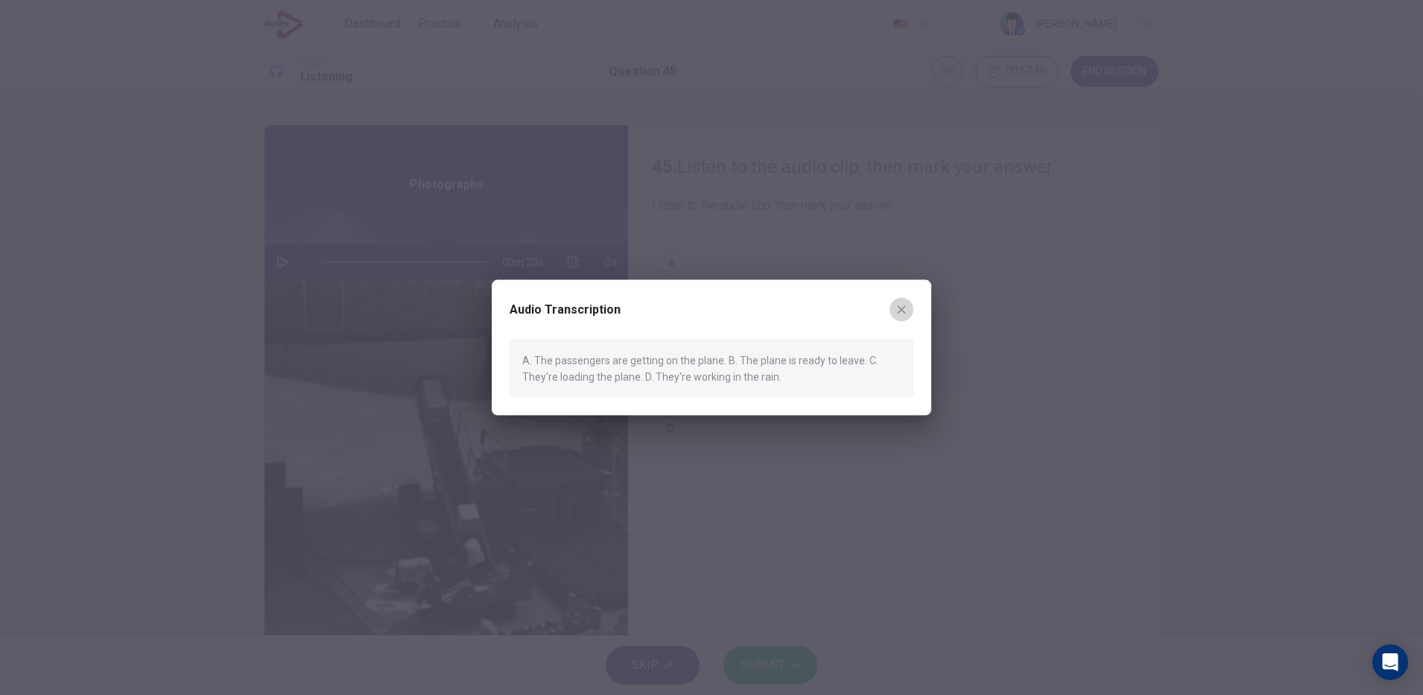
click at [900, 308] on icon "button" at bounding box center [902, 310] width 8 height 8
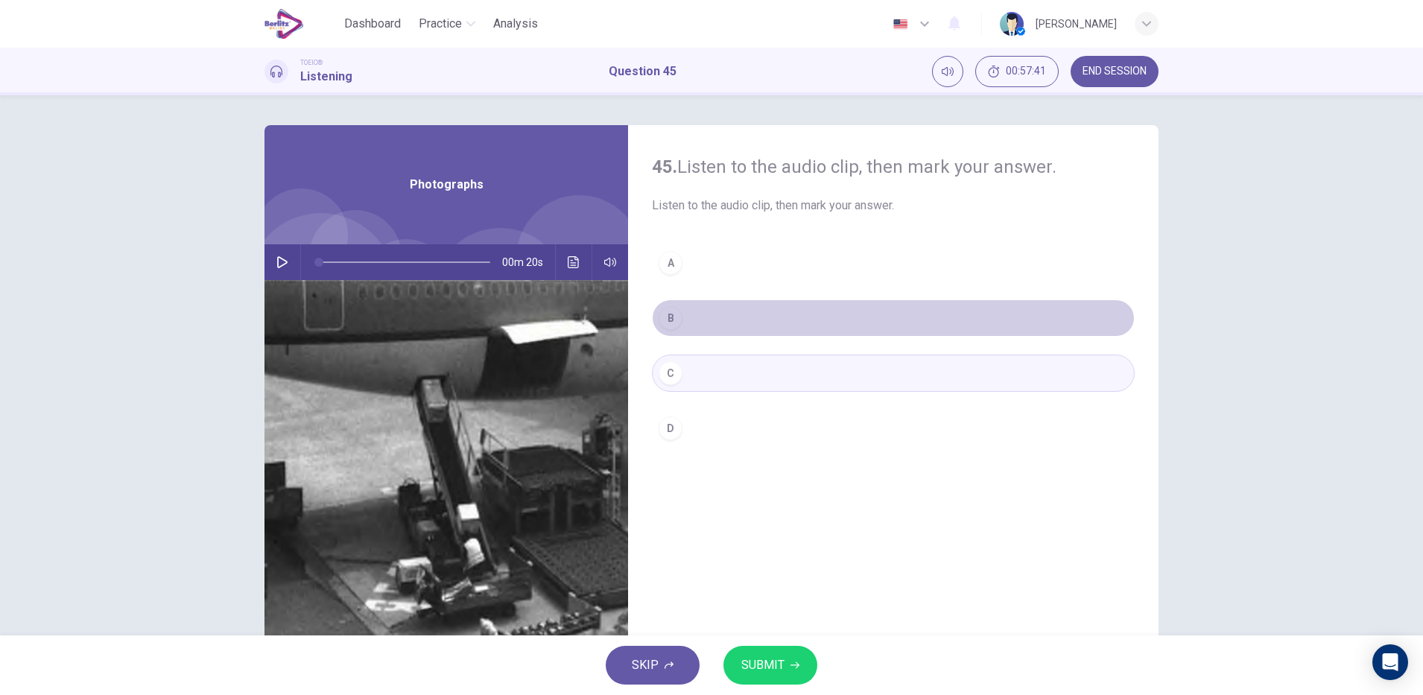
click at [695, 335] on button "B" at bounding box center [893, 318] width 483 height 37
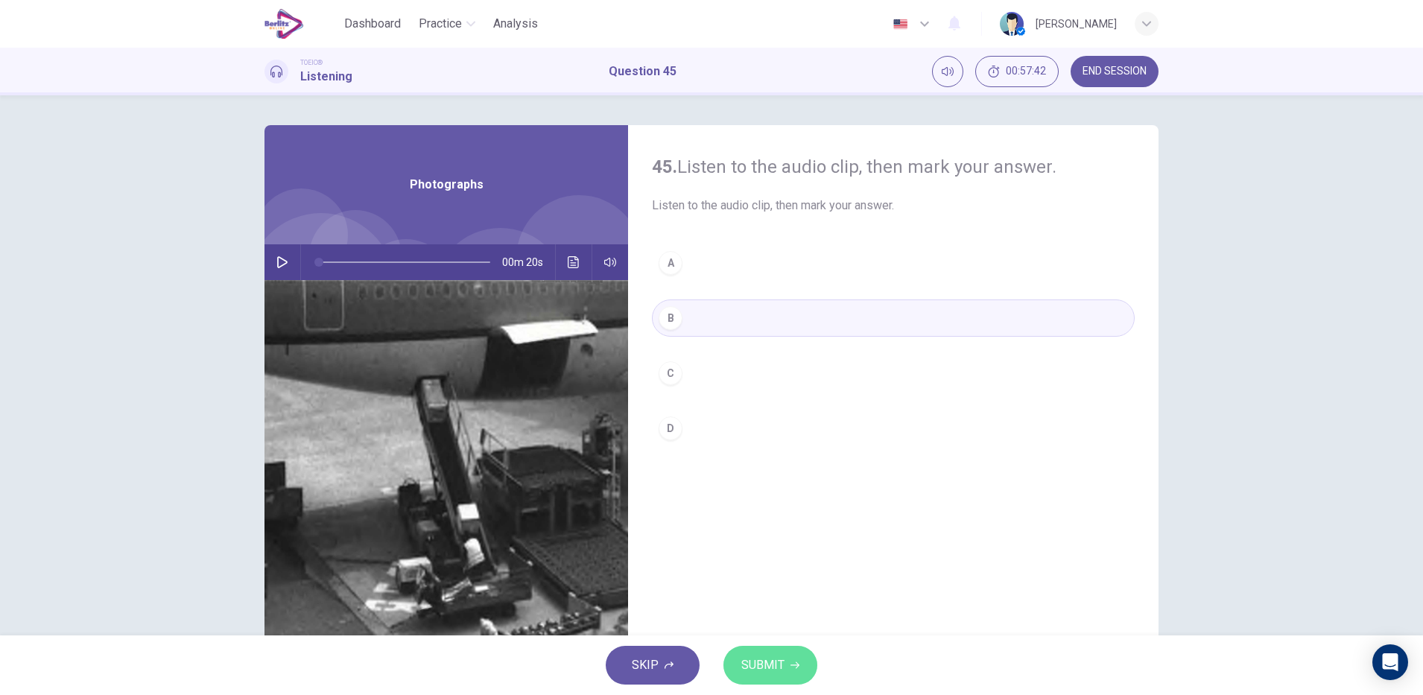
click at [773, 666] on span "SUBMIT" at bounding box center [762, 665] width 43 height 21
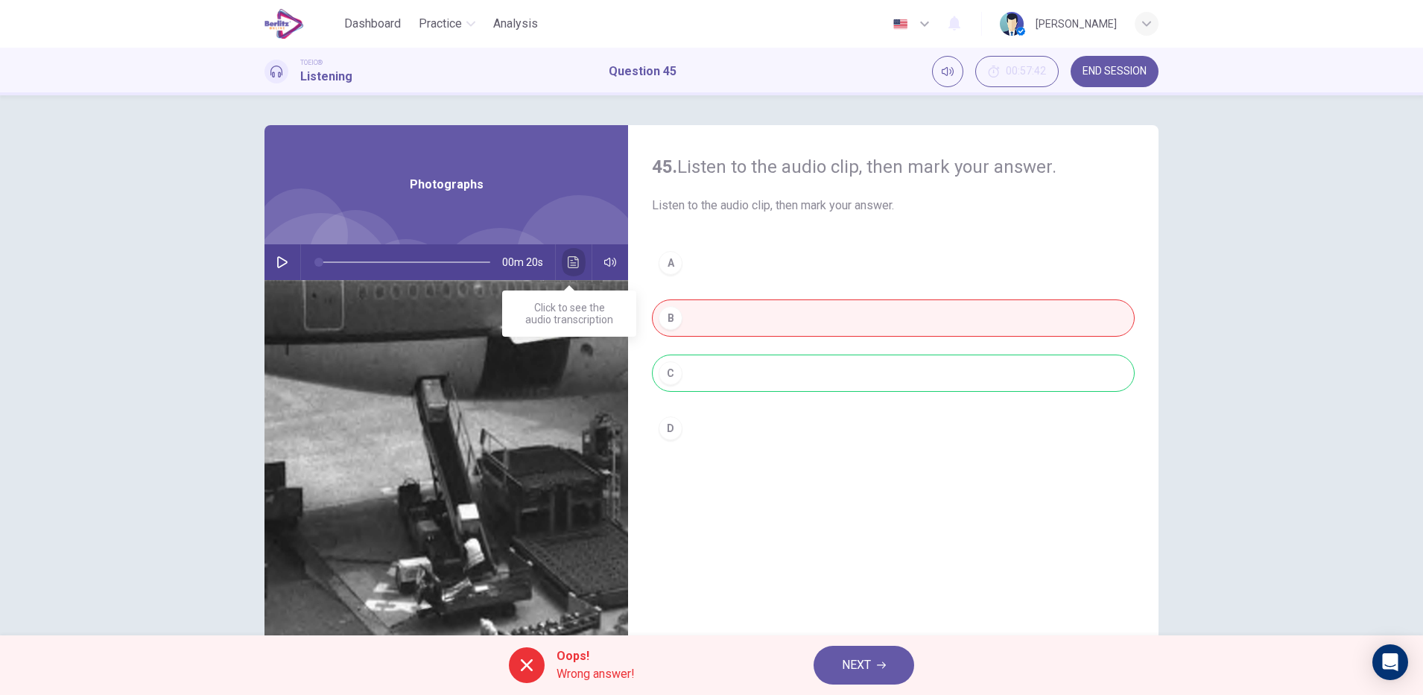
click at [572, 265] on icon "Click to see the audio transcription" at bounding box center [574, 262] width 12 height 12
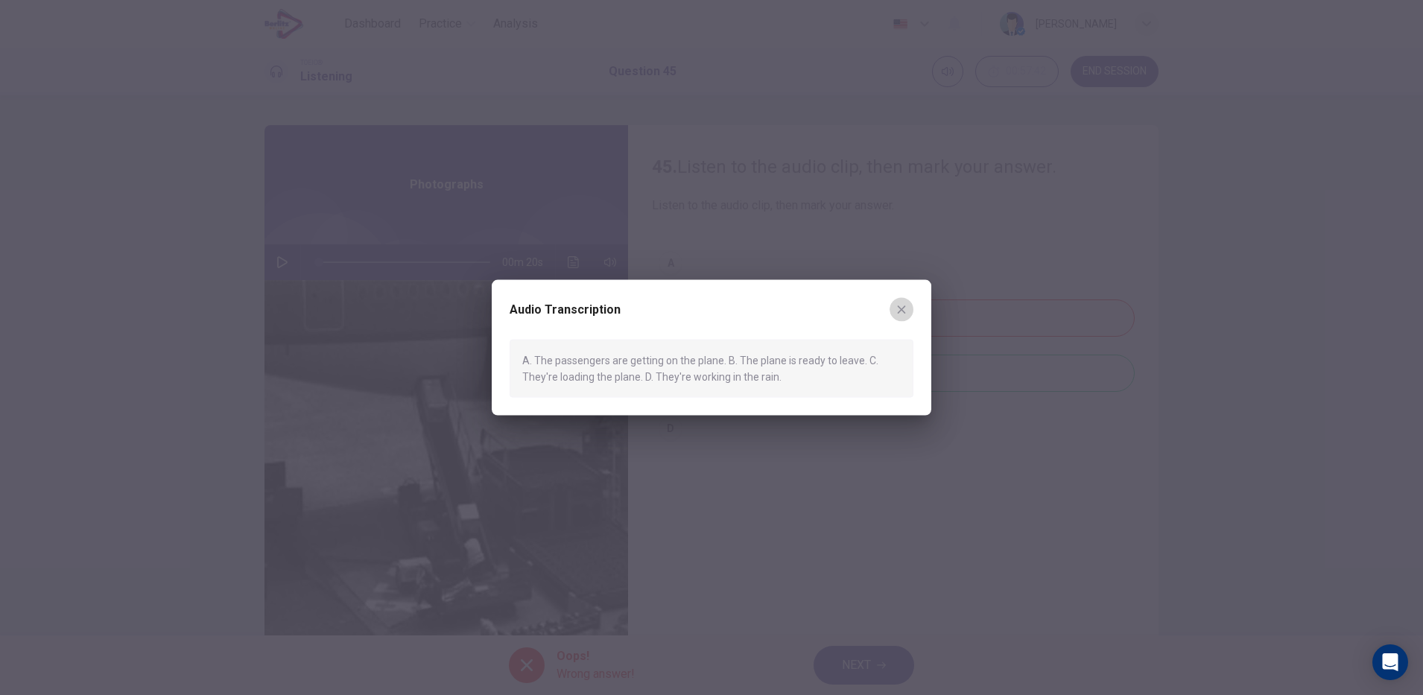
click at [900, 312] on icon "button" at bounding box center [902, 309] width 12 height 12
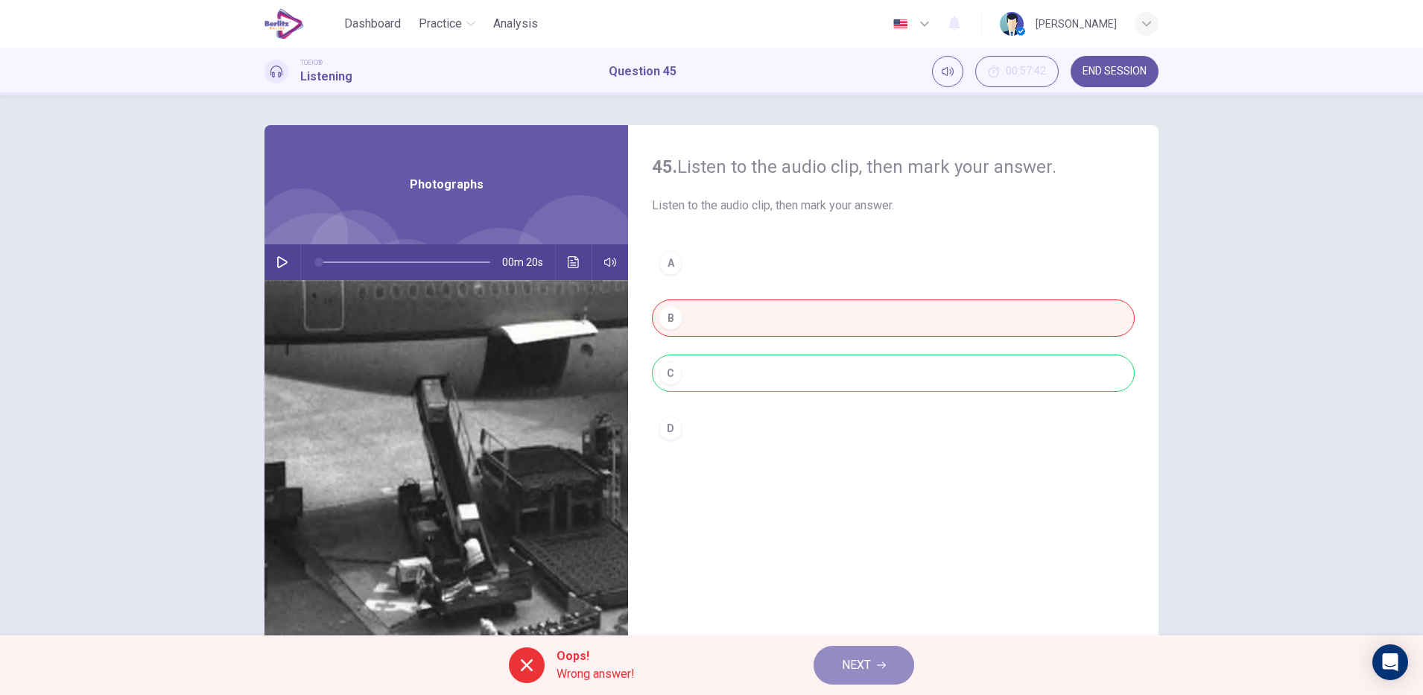
click at [850, 659] on span "NEXT" at bounding box center [856, 665] width 29 height 21
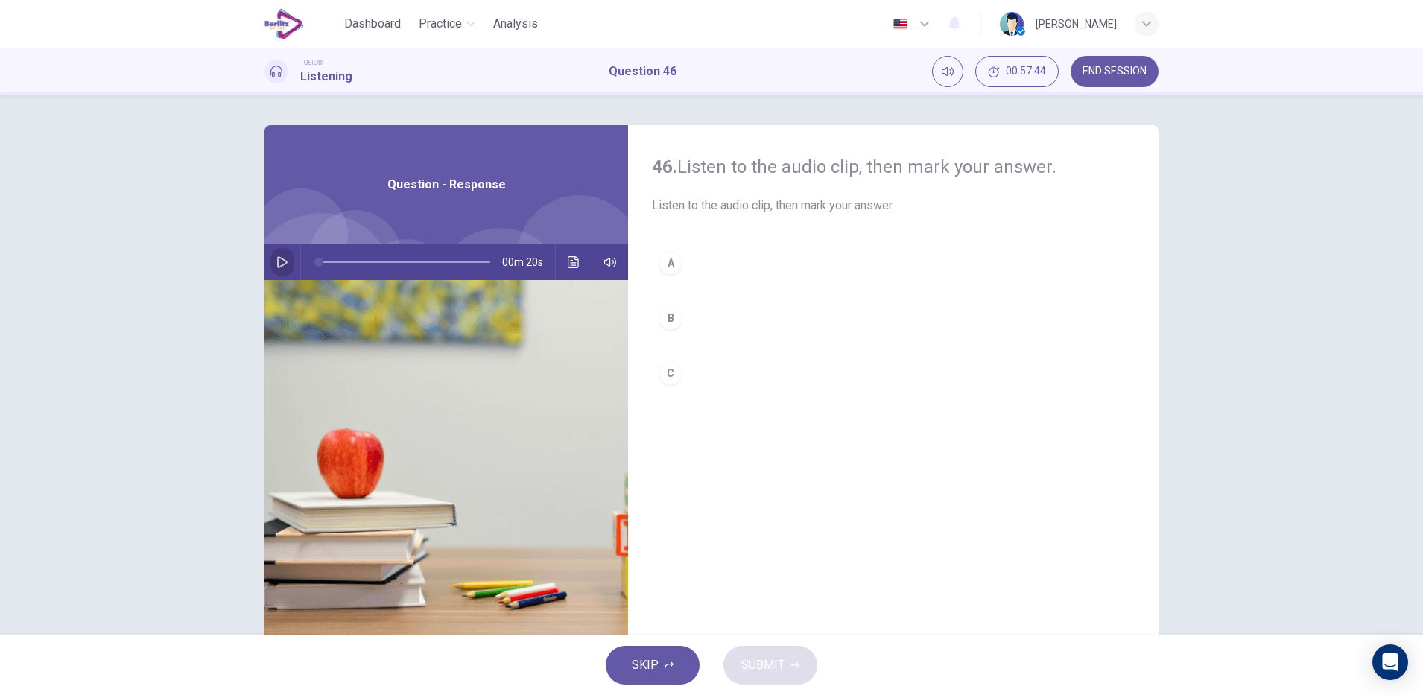
click at [276, 259] on icon "button" at bounding box center [282, 262] width 12 height 12
click at [276, 260] on icon "button" at bounding box center [282, 262] width 12 height 12
click at [562, 266] on button "Click to see the audio transcription" at bounding box center [574, 262] width 24 height 36
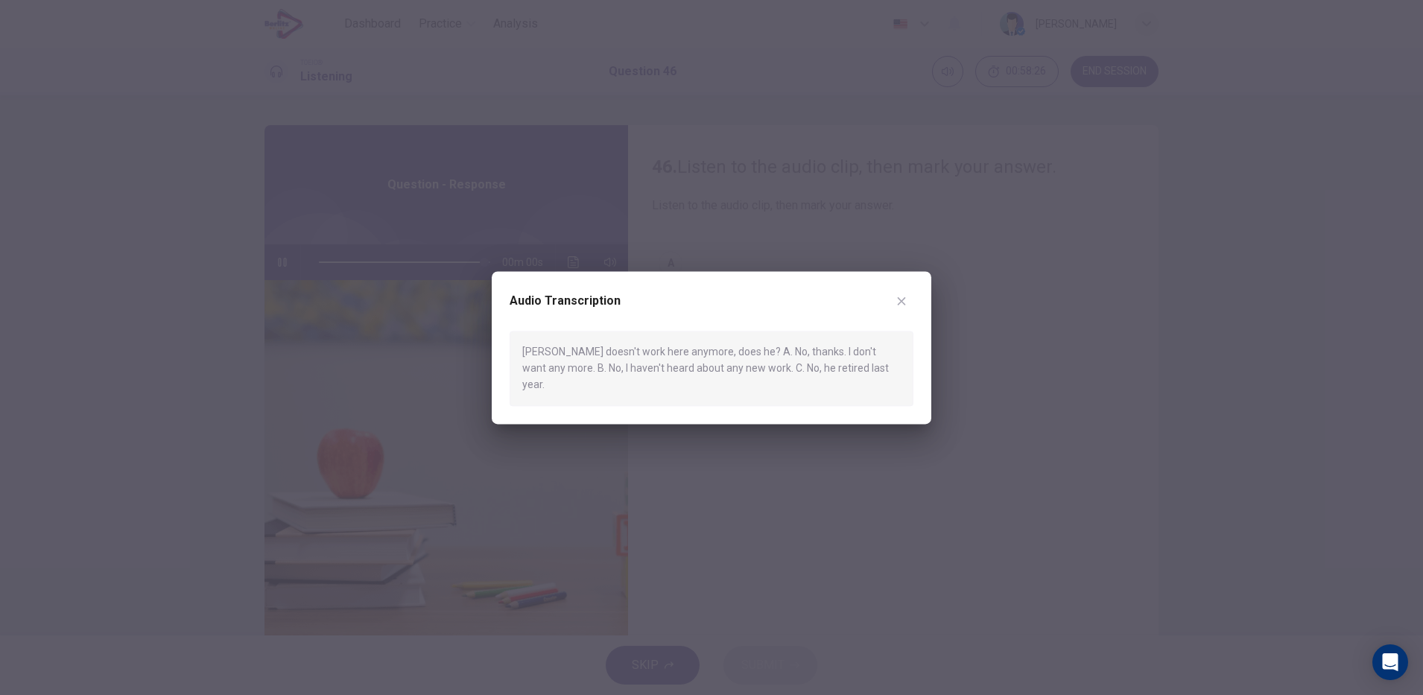
type input "*"
click at [911, 313] on button "button" at bounding box center [902, 301] width 24 height 24
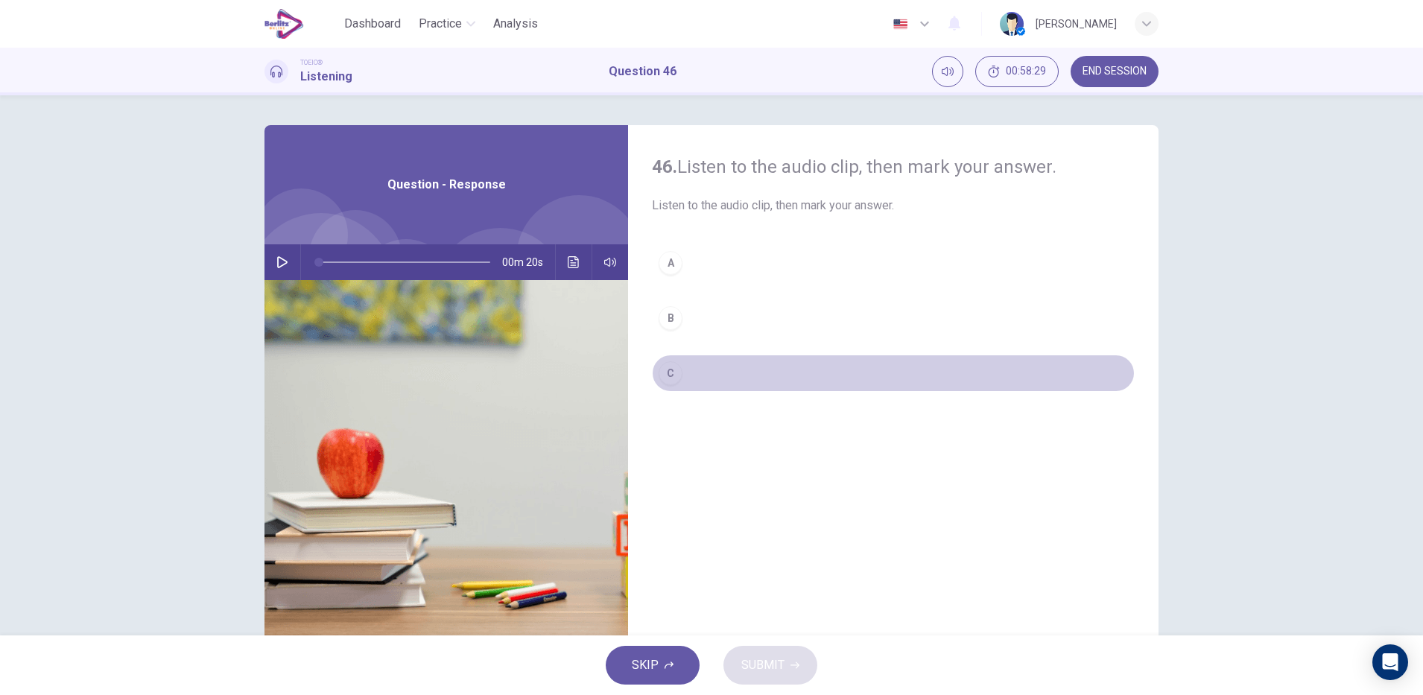
click at [718, 373] on button "C" at bounding box center [893, 373] width 483 height 37
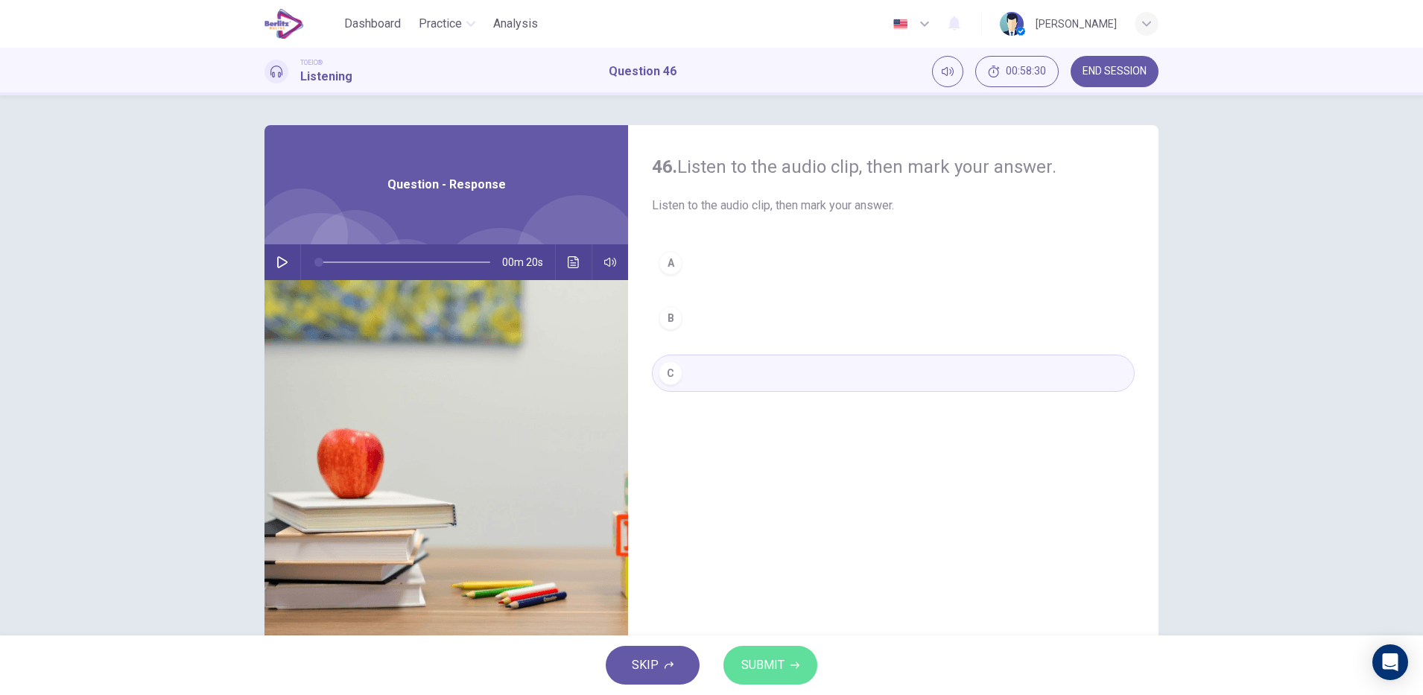
click at [779, 662] on span "SUBMIT" at bounding box center [762, 665] width 43 height 21
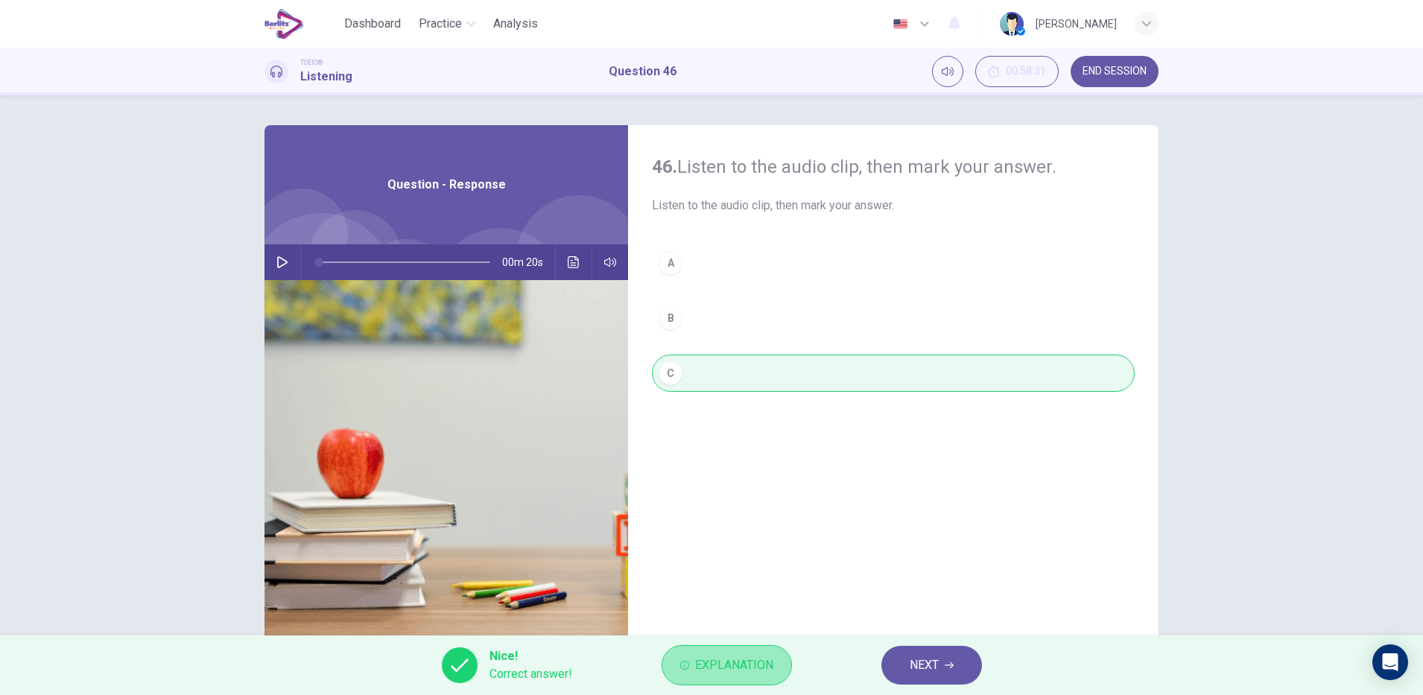
click at [750, 663] on span "Explanation" at bounding box center [734, 665] width 78 height 21
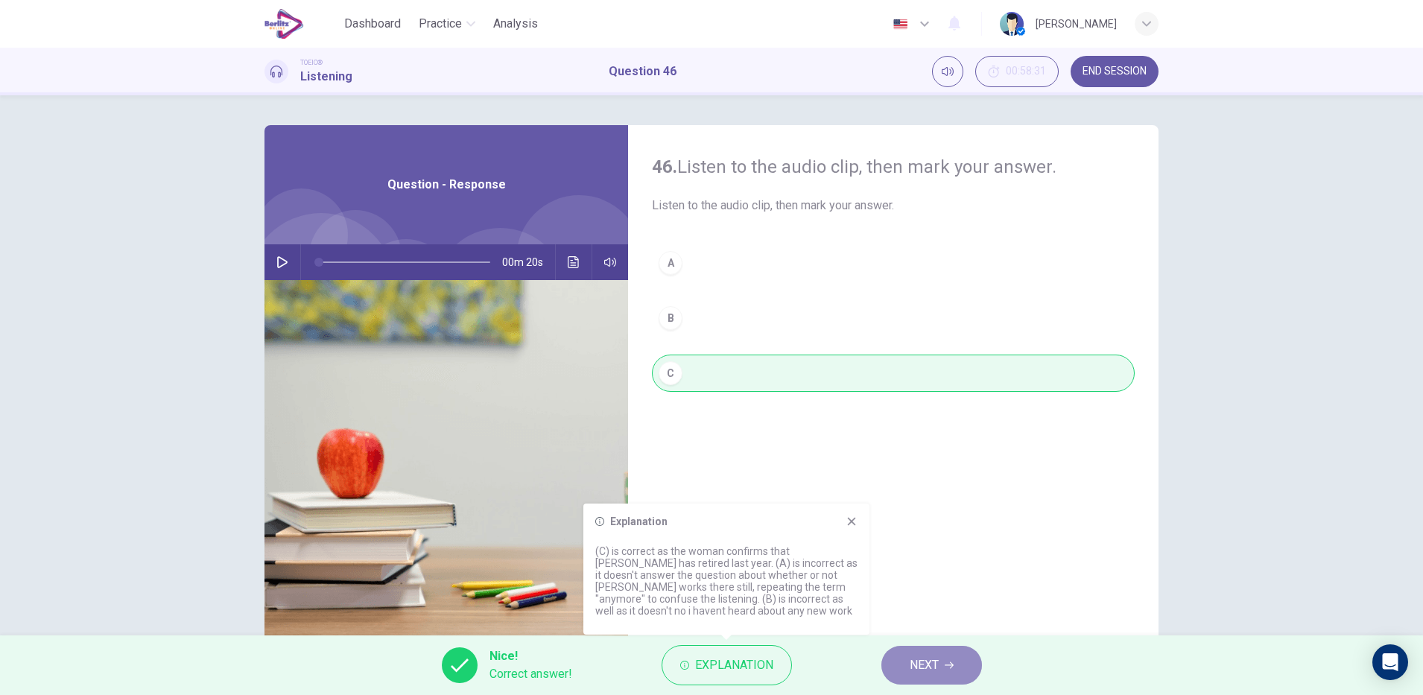
click at [955, 669] on button "NEXT" at bounding box center [932, 665] width 101 height 39
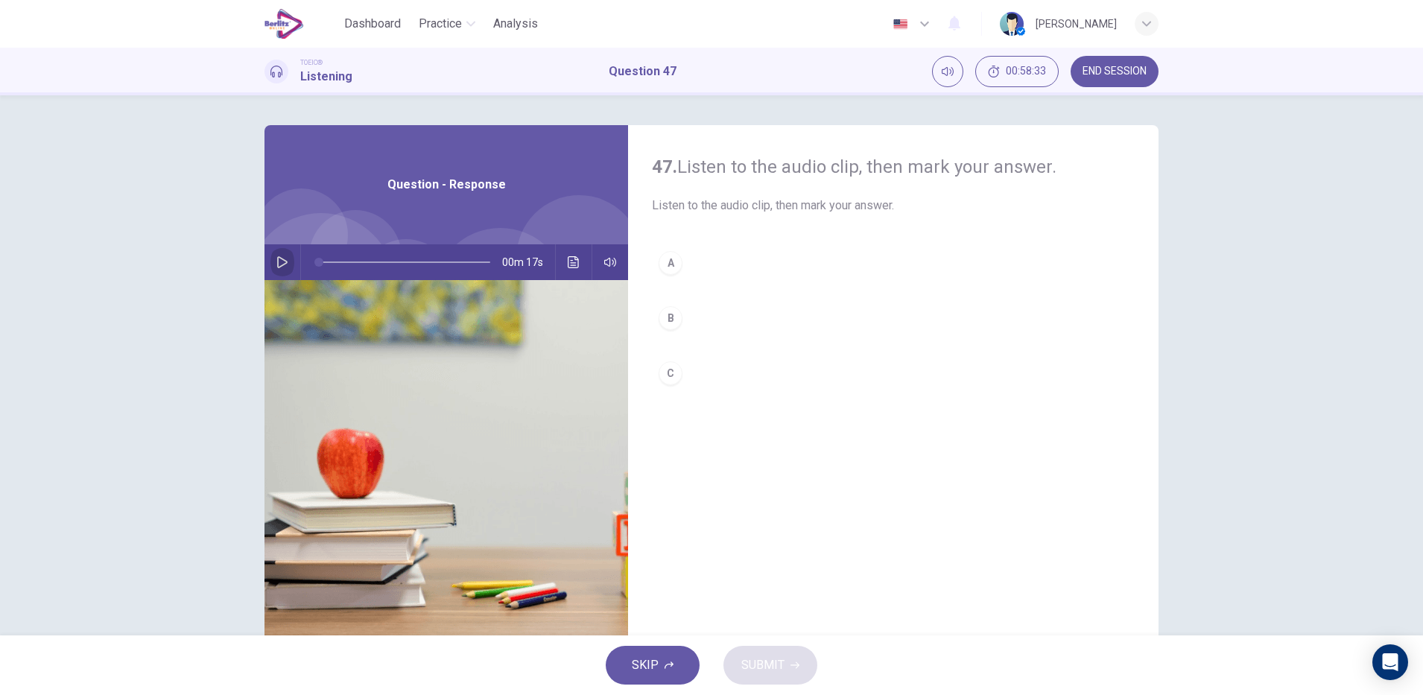
click at [286, 256] on button "button" at bounding box center [282, 262] width 24 height 36
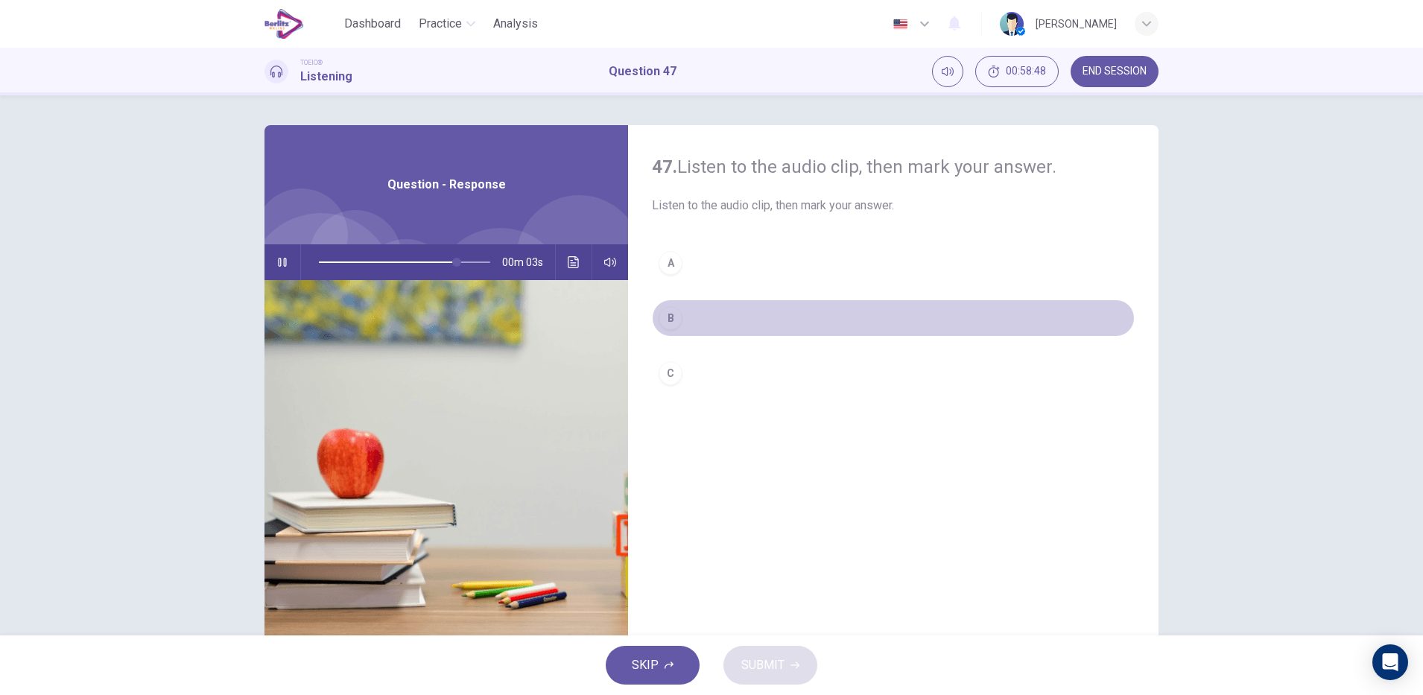
click at [673, 316] on div "B" at bounding box center [671, 318] width 24 height 24
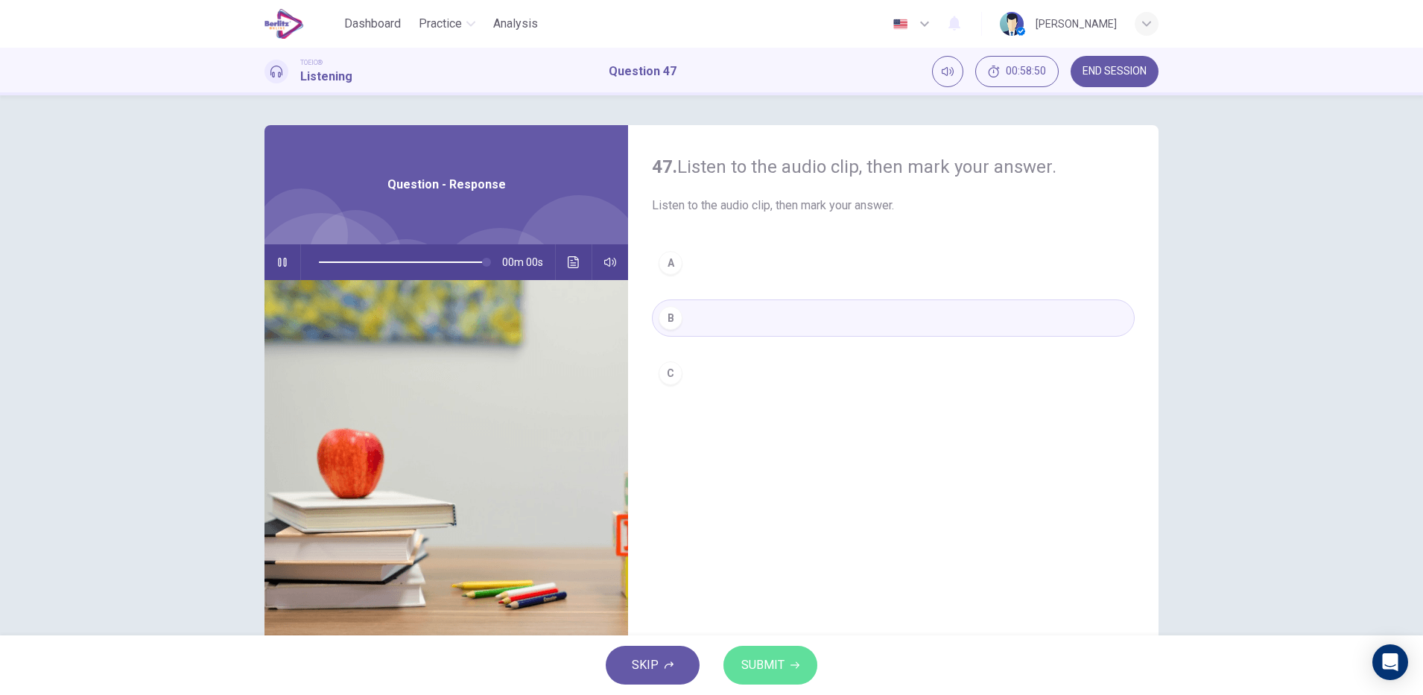
click at [786, 675] on button "SUBMIT" at bounding box center [771, 665] width 94 height 39
type input "*"
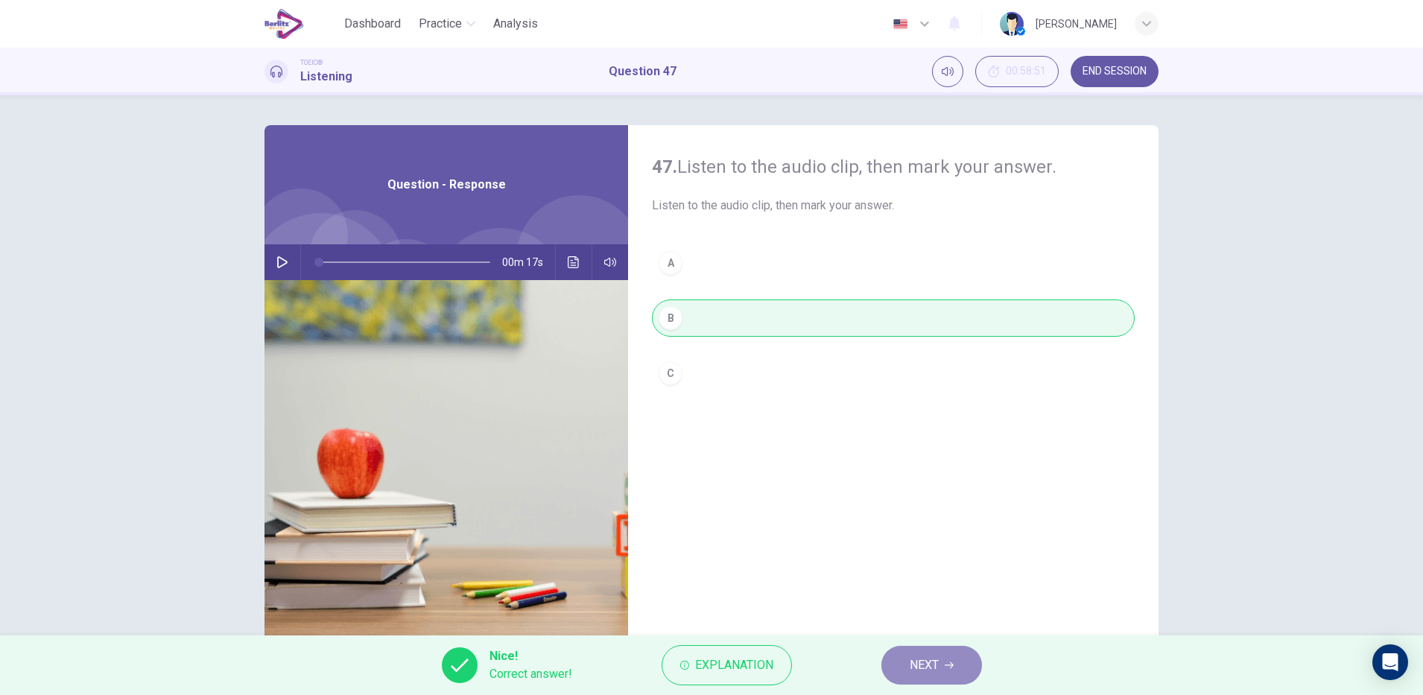
click at [939, 677] on button "NEXT" at bounding box center [932, 665] width 101 height 39
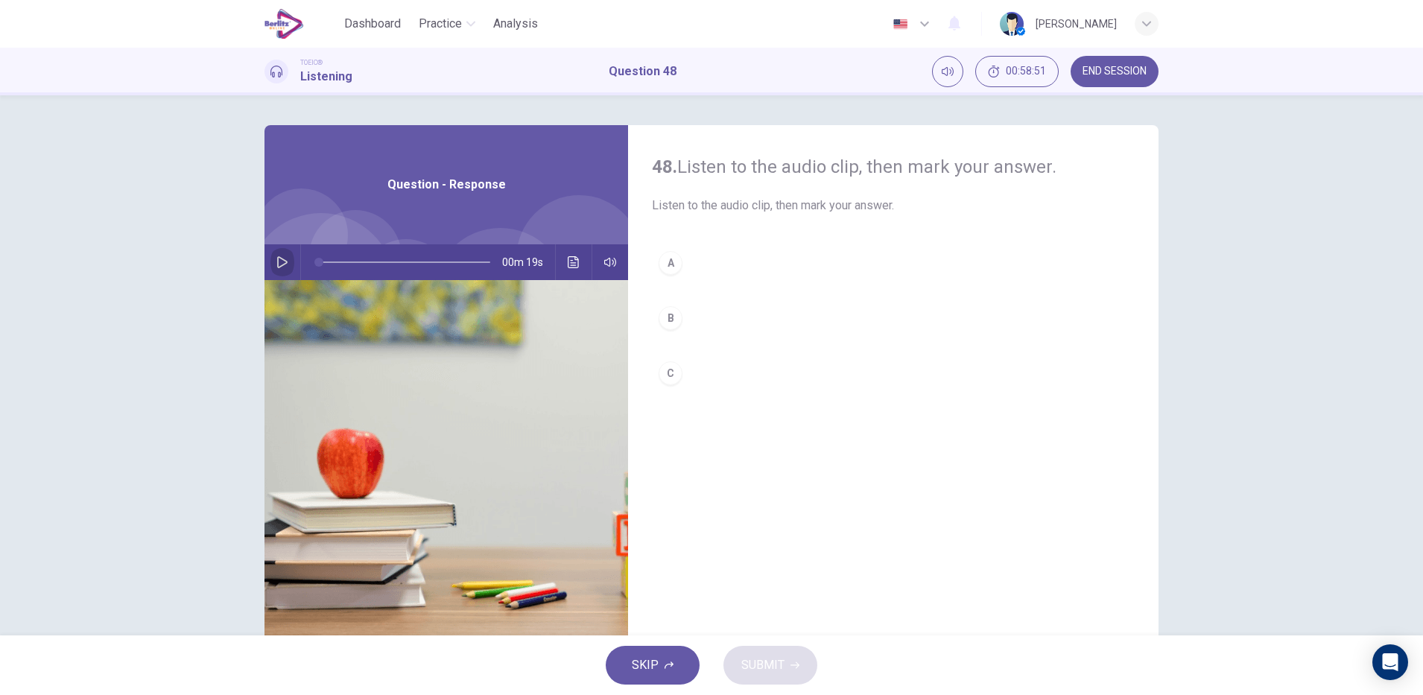
click at [283, 262] on icon "button" at bounding box center [282, 262] width 12 height 12
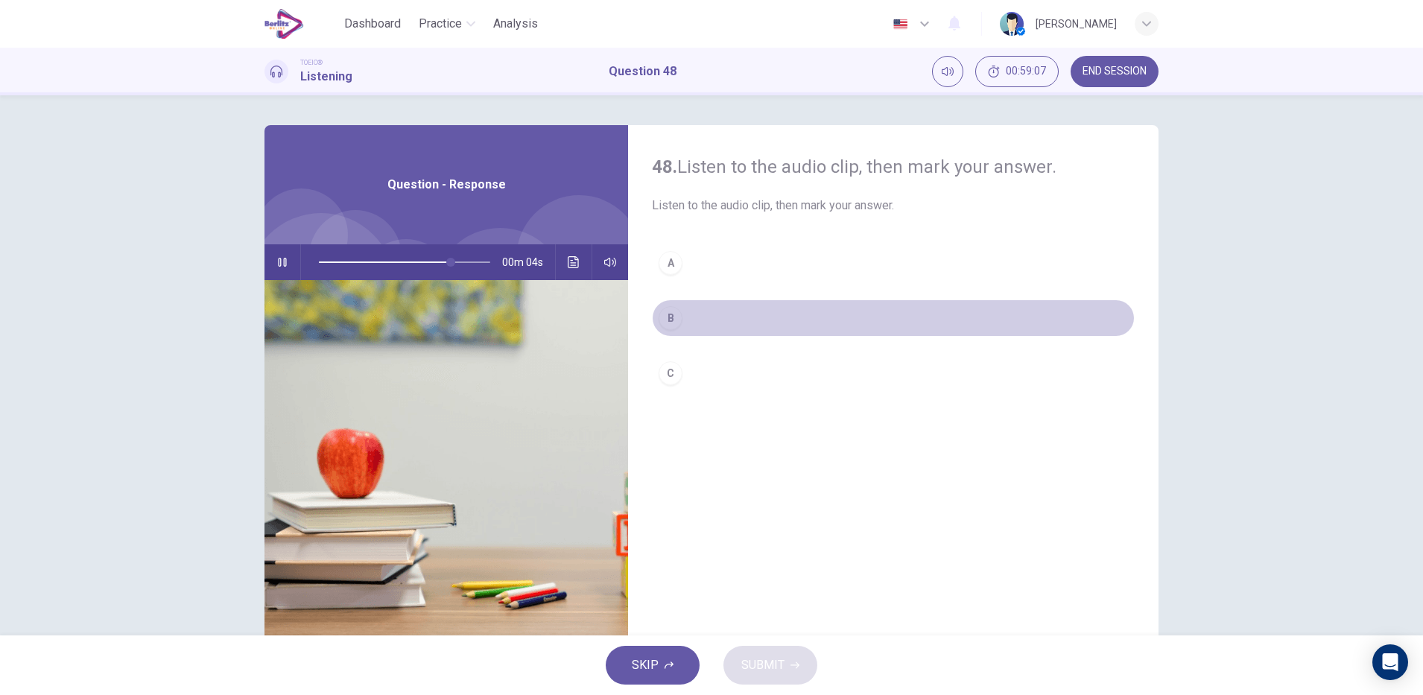
click at [689, 320] on button "B" at bounding box center [893, 318] width 483 height 37
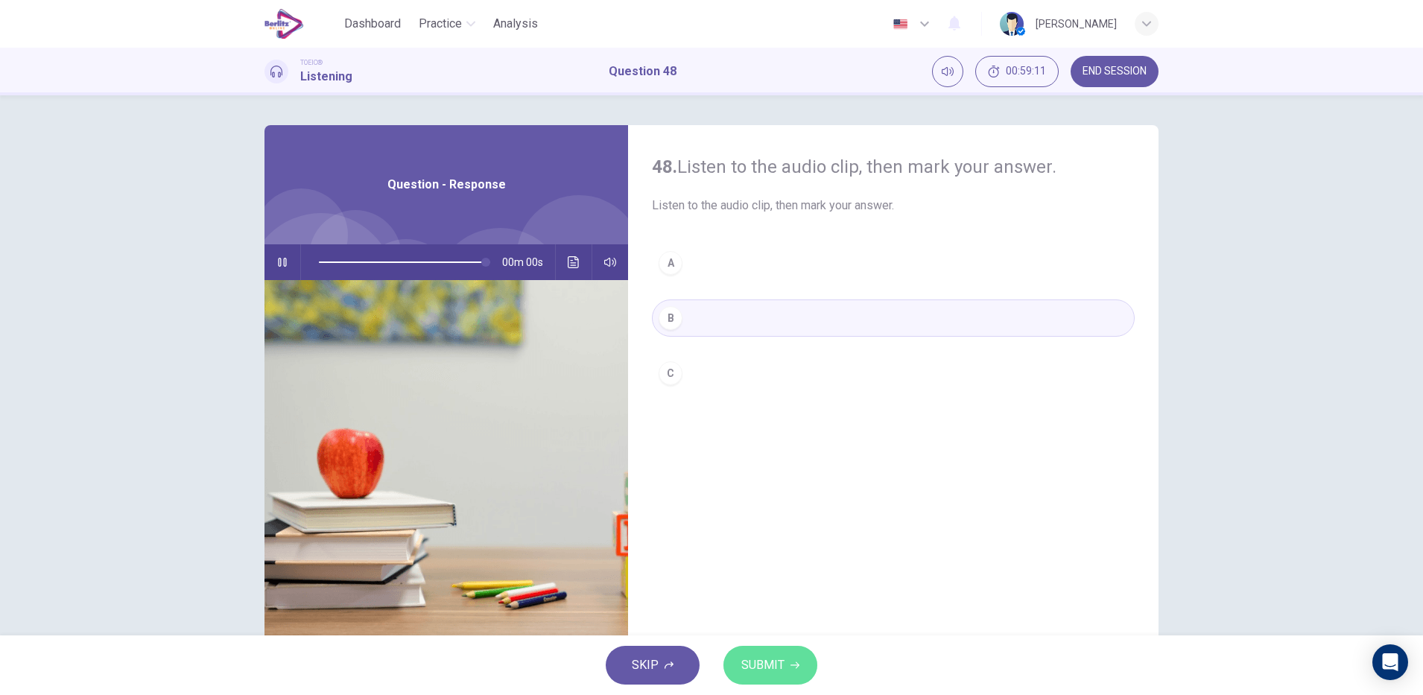
click at [779, 658] on span "SUBMIT" at bounding box center [762, 665] width 43 height 21
type input "*"
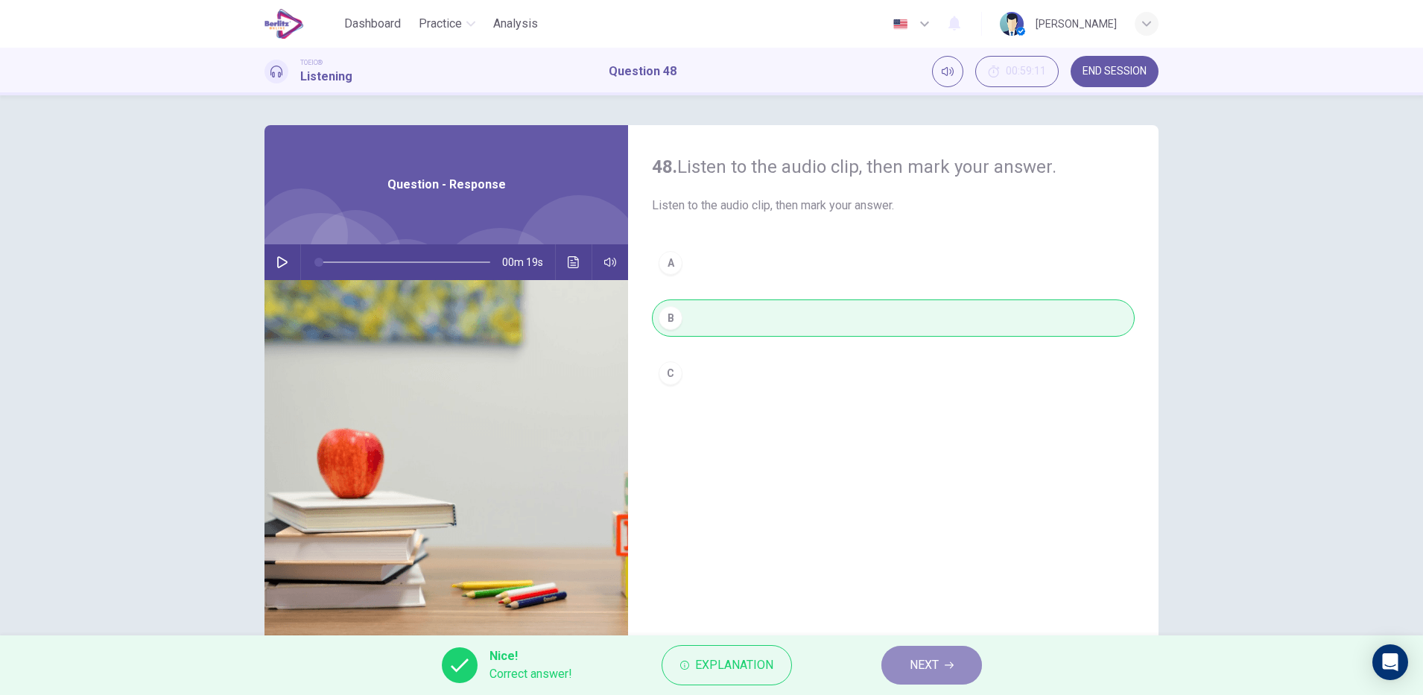
click at [910, 671] on span "NEXT" at bounding box center [924, 665] width 29 height 21
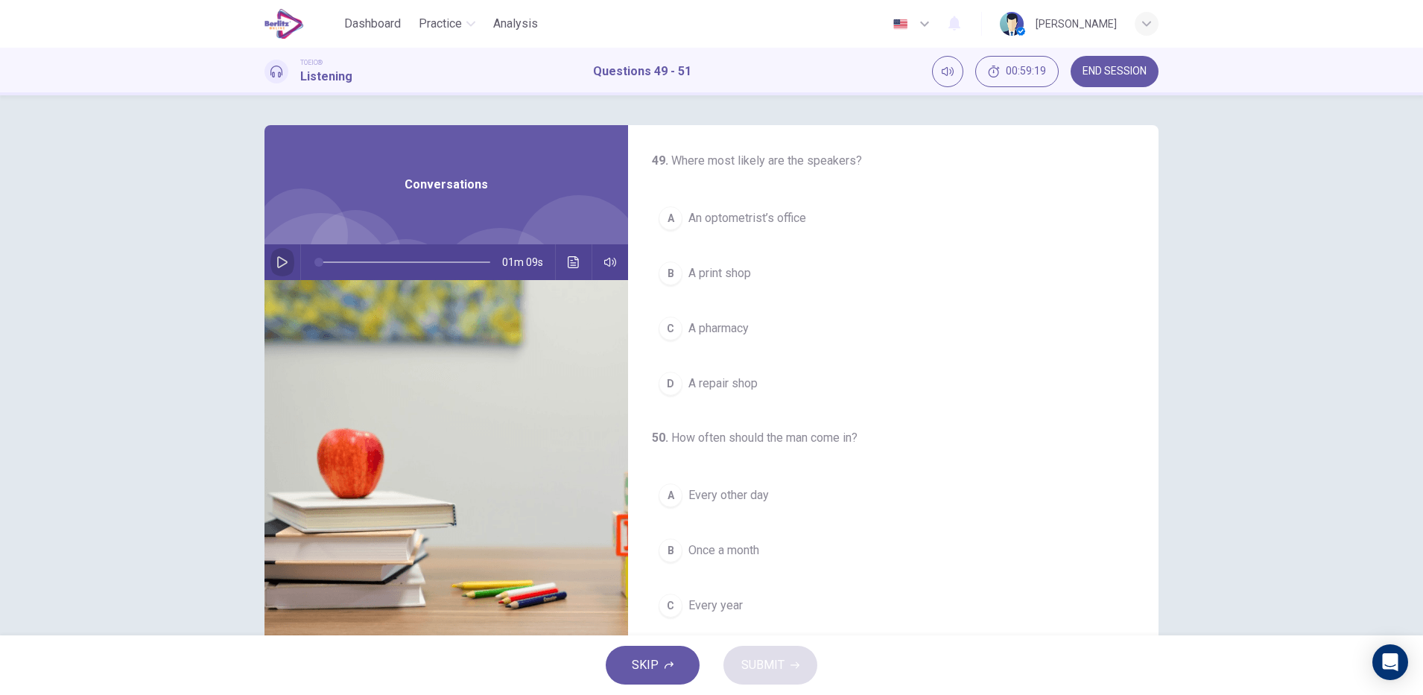
click at [276, 256] on icon "button" at bounding box center [282, 262] width 12 height 12
click at [573, 263] on icon "Click to see the audio transcription" at bounding box center [573, 262] width 11 height 12
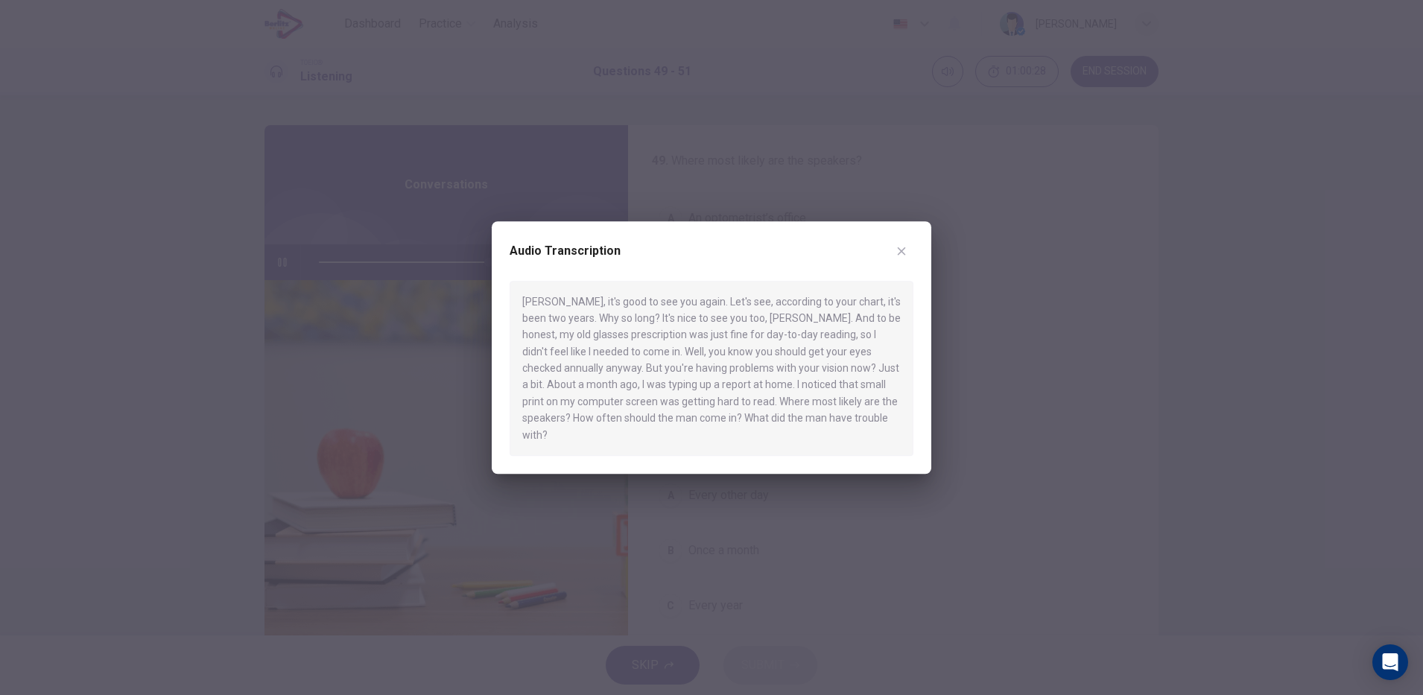
type input "*"
click at [900, 255] on icon "button" at bounding box center [902, 251] width 8 height 8
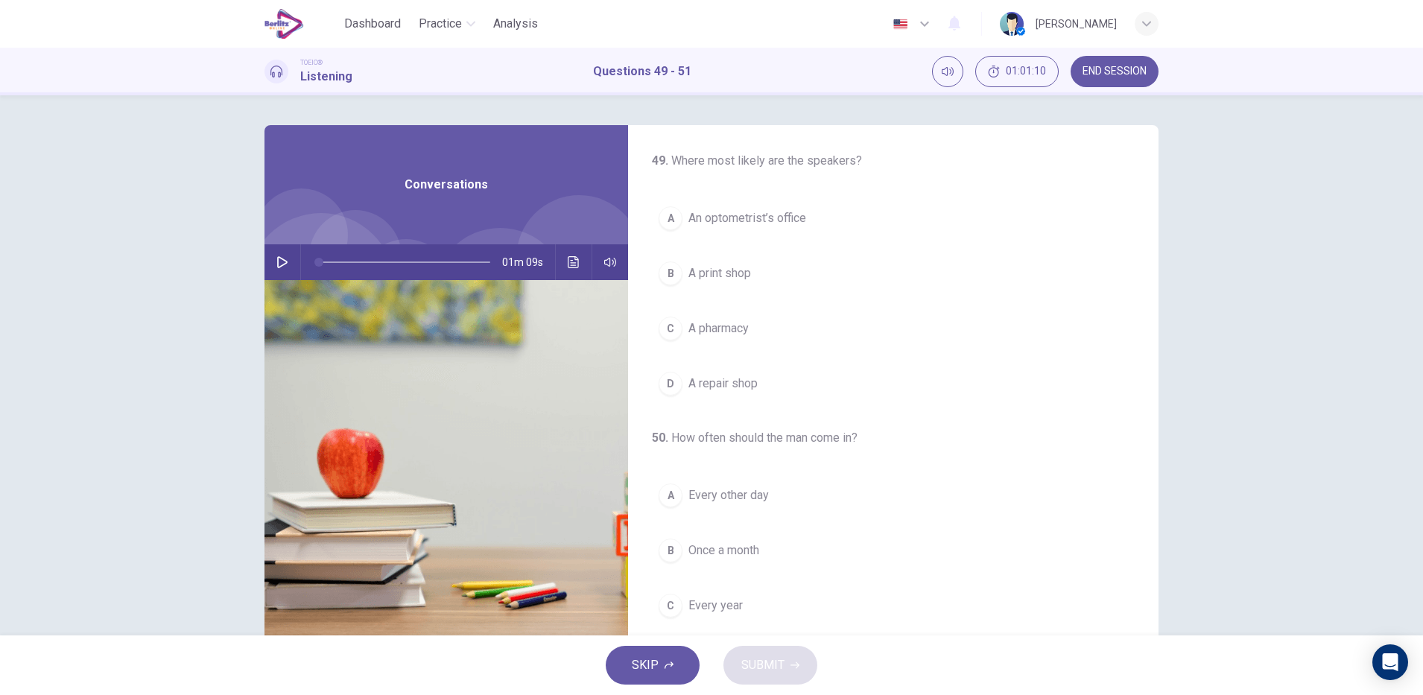
click at [800, 218] on span "An optometrist’s office" at bounding box center [748, 218] width 118 height 18
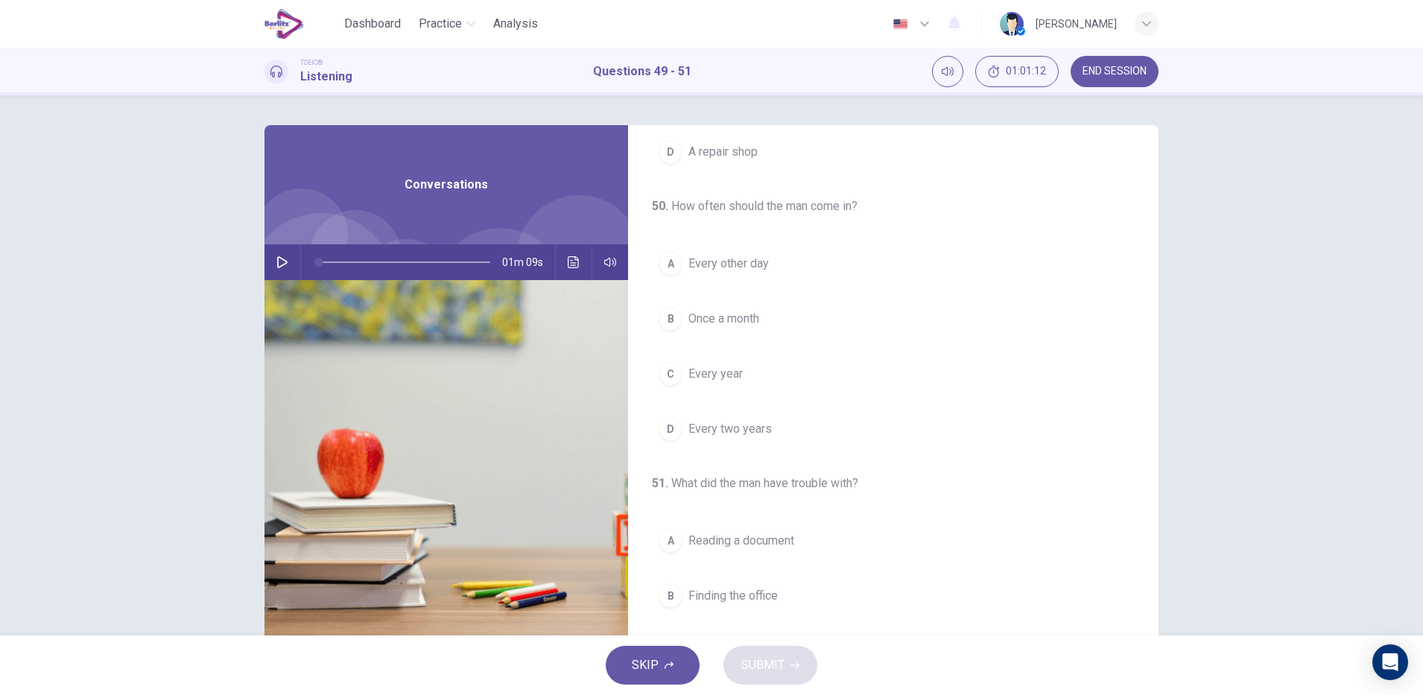
scroll to position [233, 0]
click at [782, 440] on button "D Every two years" at bounding box center [893, 427] width 483 height 37
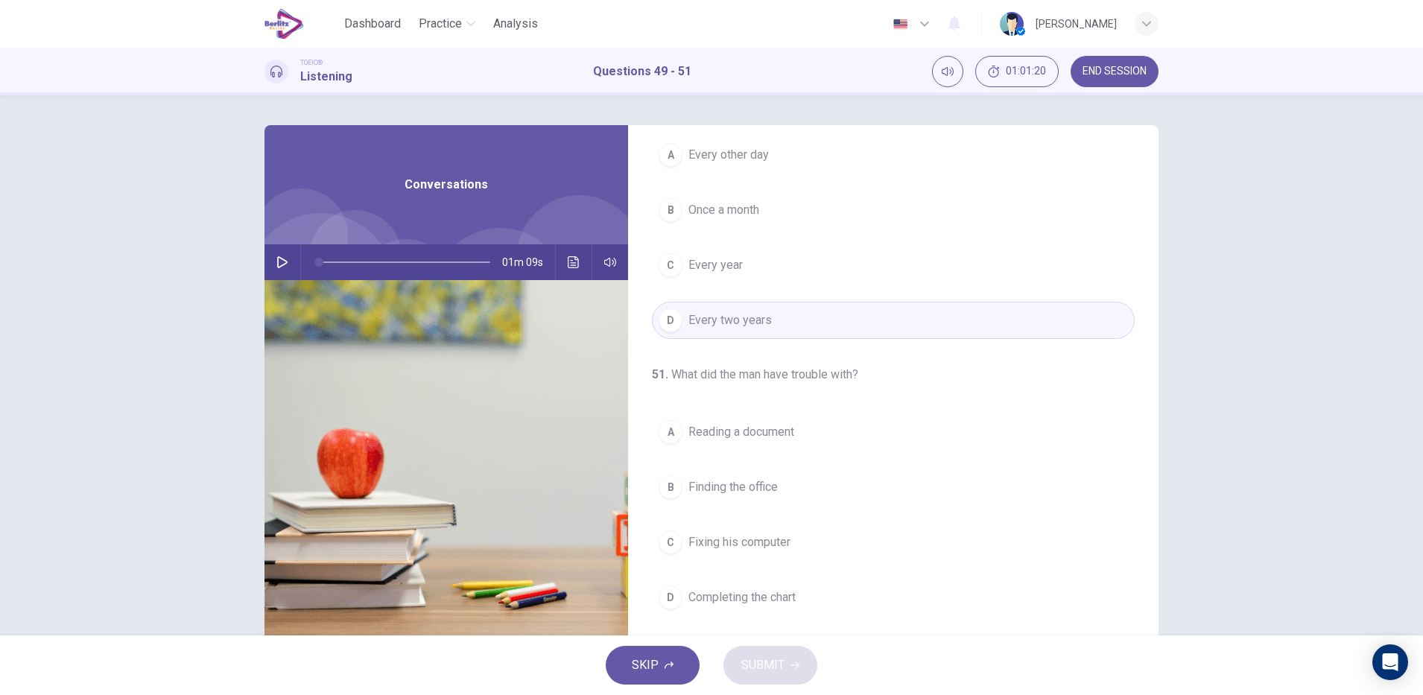
scroll to position [37, 0]
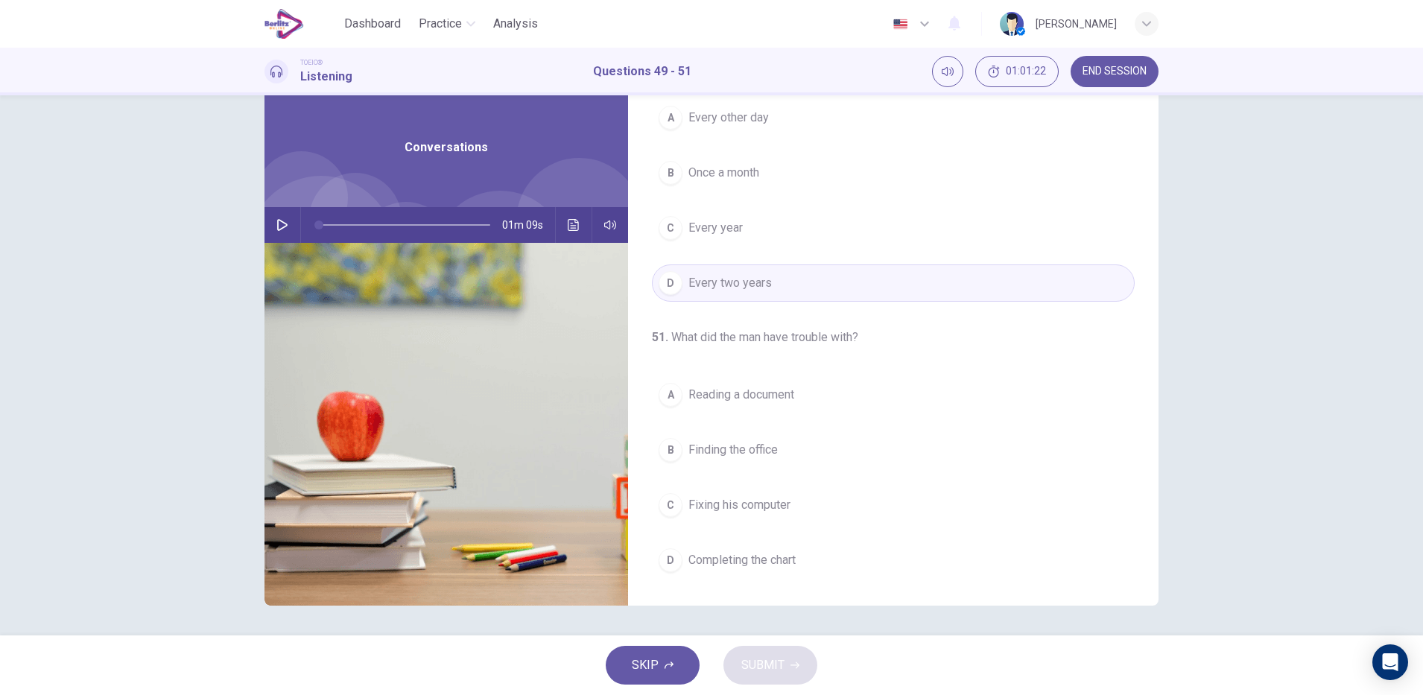
click at [815, 512] on button "C Fixing his computer" at bounding box center [893, 505] width 483 height 37
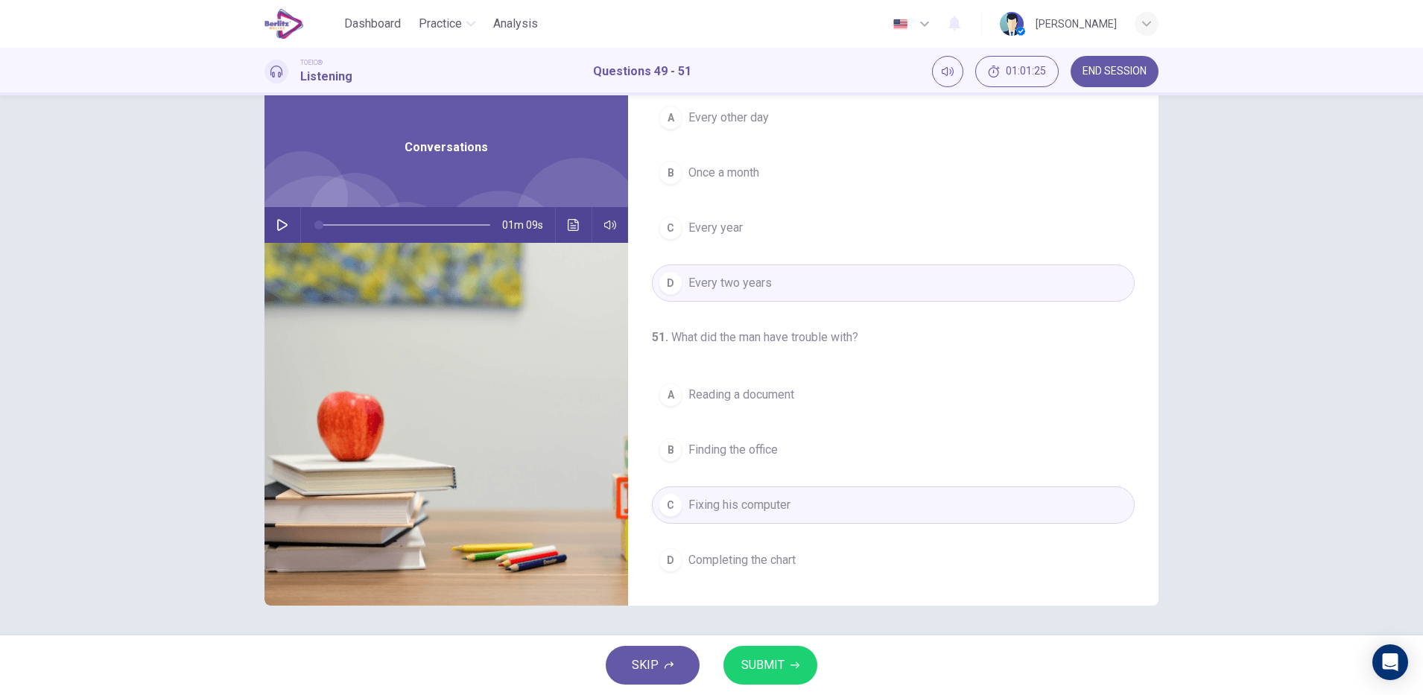
click at [794, 665] on icon "button" at bounding box center [795, 665] width 9 height 7
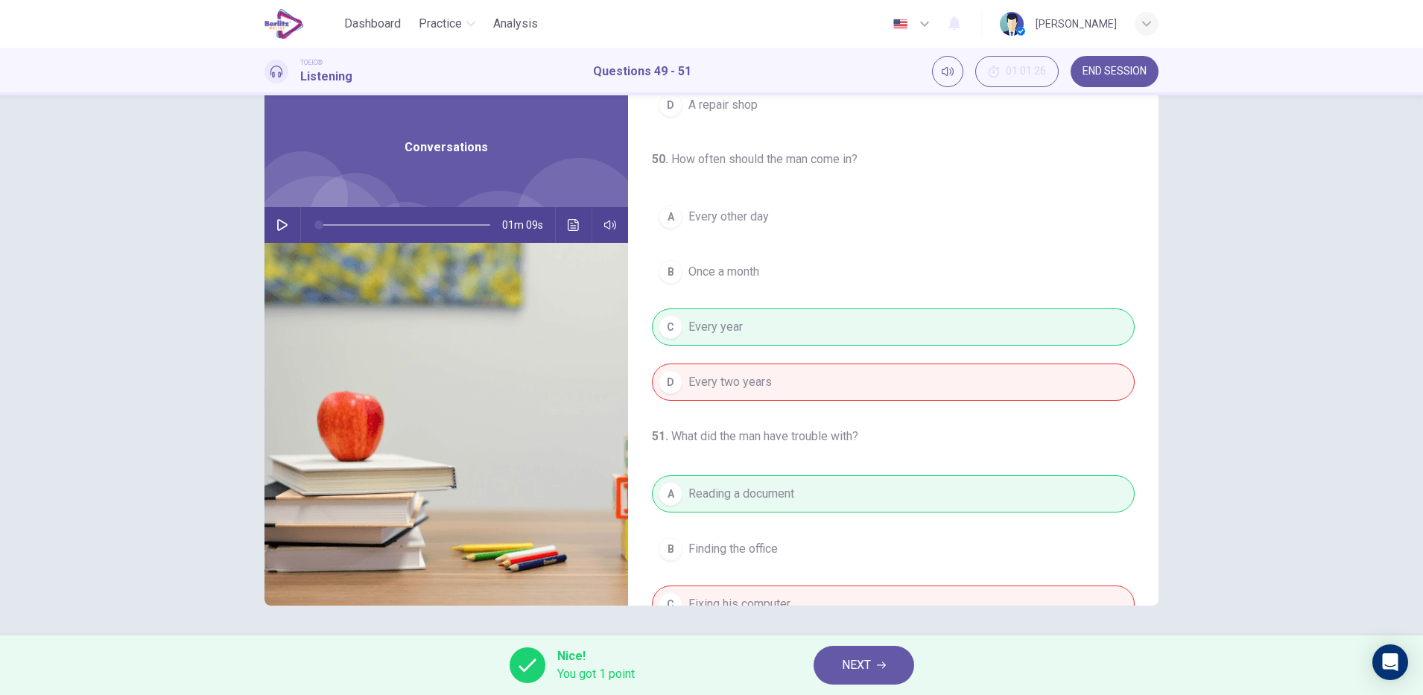
scroll to position [240, 0]
click at [862, 665] on span "NEXT" at bounding box center [856, 665] width 29 height 21
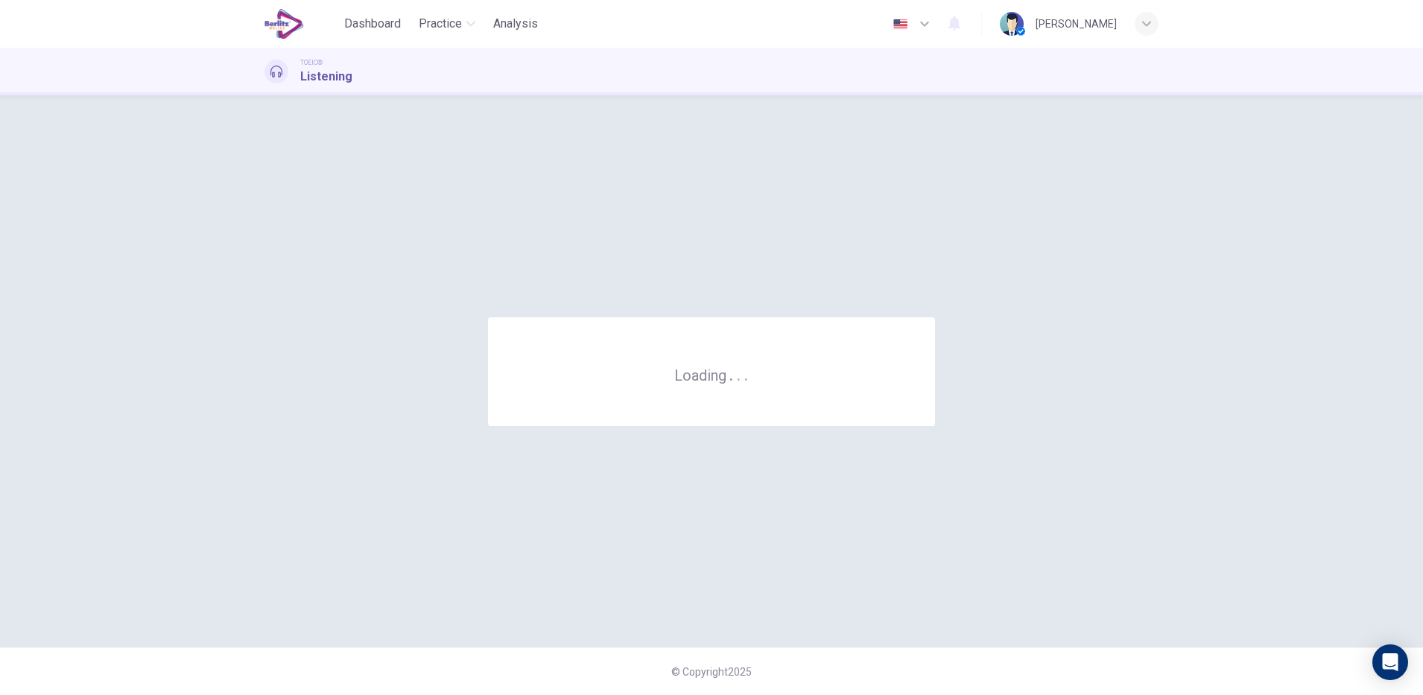
scroll to position [0, 0]
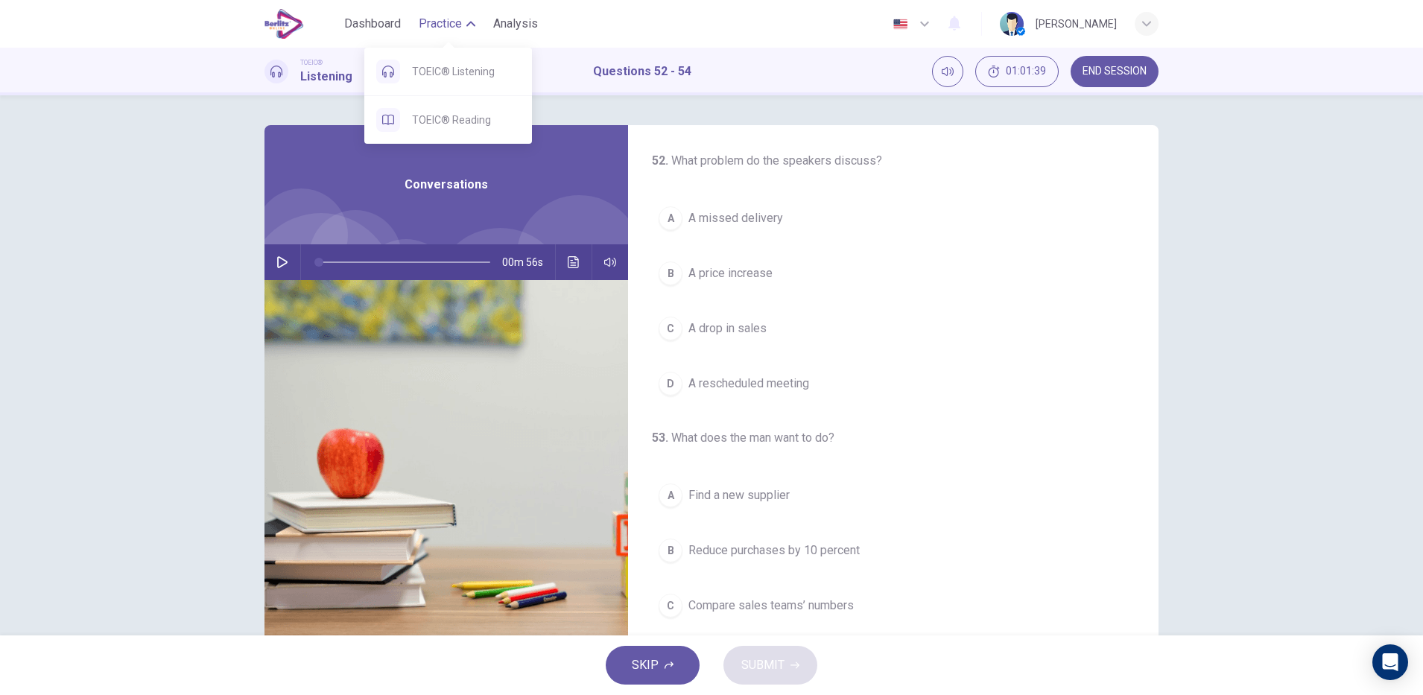
click at [436, 20] on span "Practice" at bounding box center [440, 24] width 43 height 18
click at [428, 115] on span "TOEIC® Reading" at bounding box center [466, 120] width 108 height 18
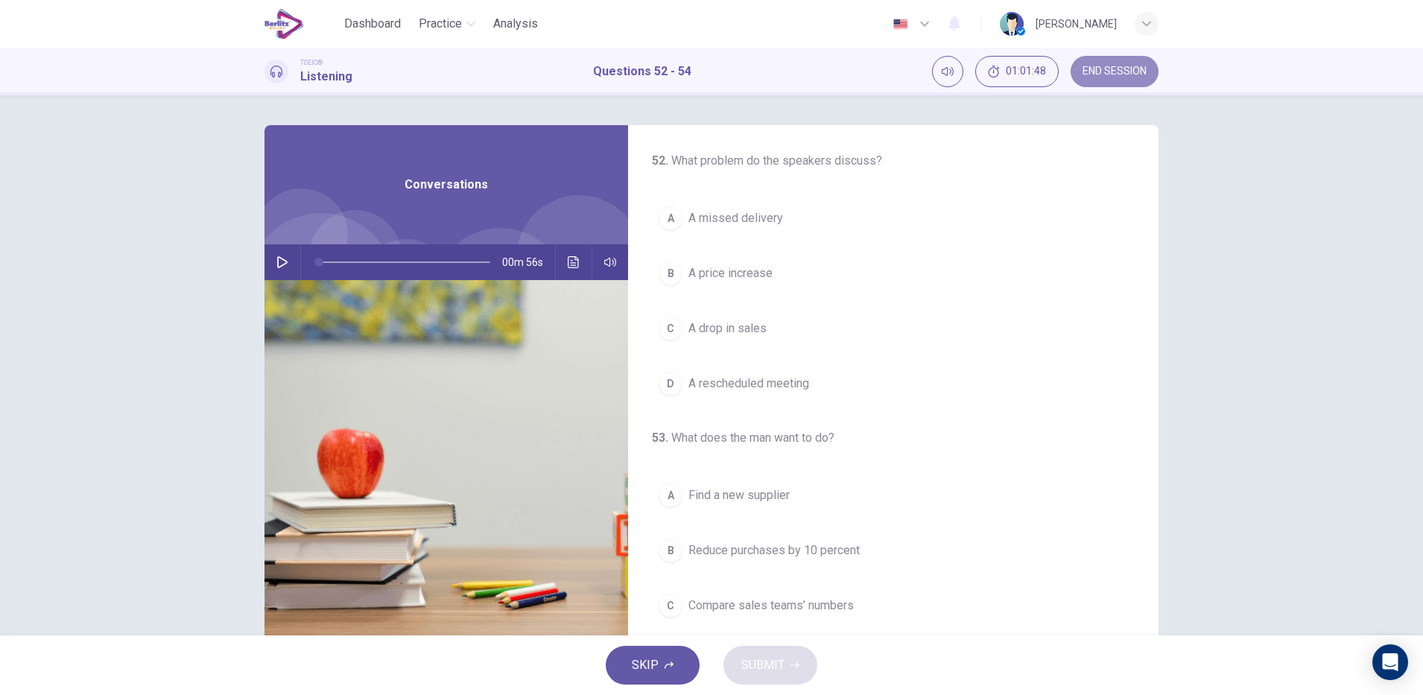
click at [1114, 80] on button "END SESSION" at bounding box center [1115, 71] width 88 height 31
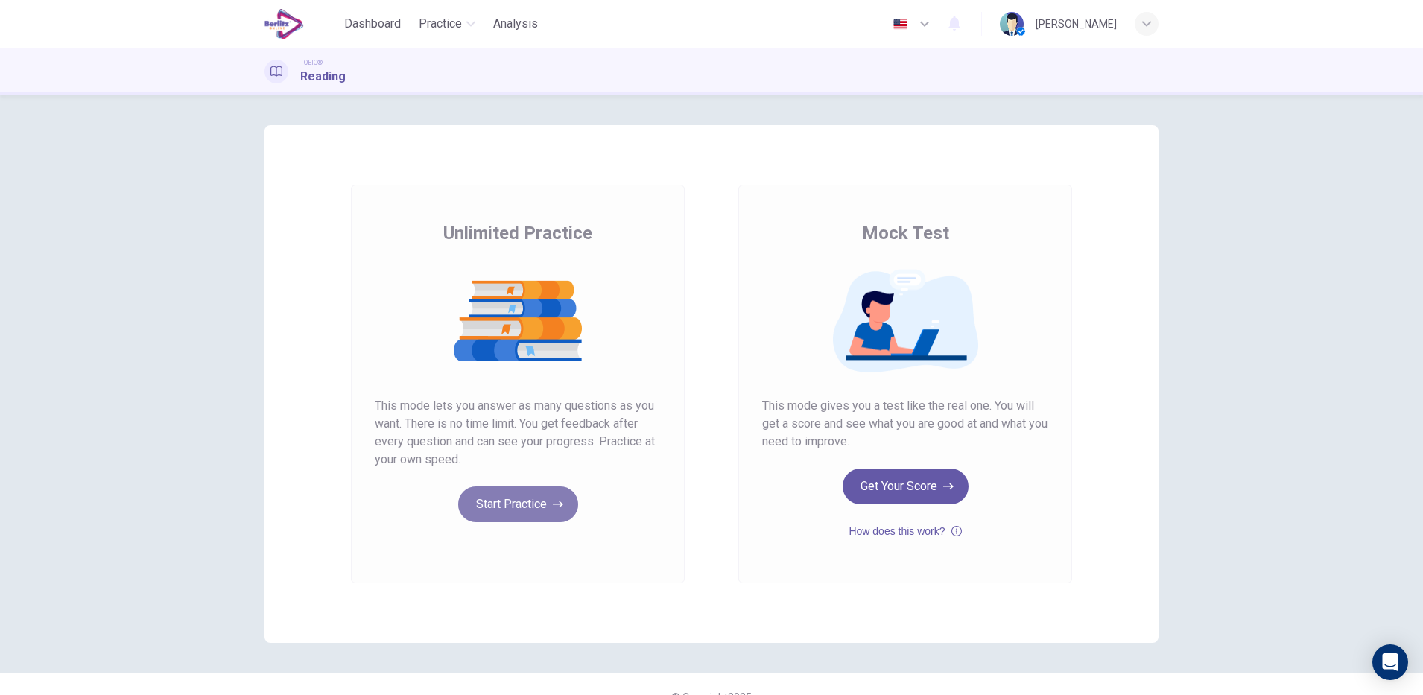
click at [510, 513] on button "Start Practice" at bounding box center [518, 505] width 120 height 36
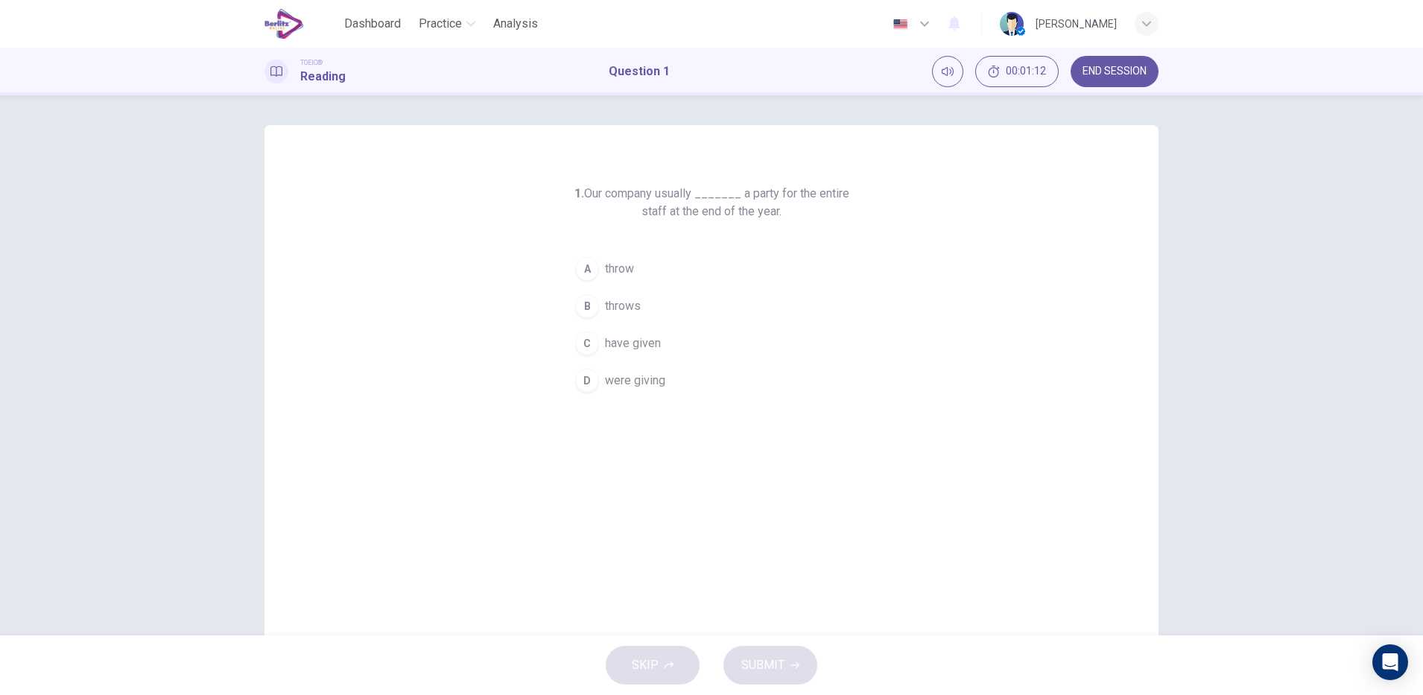
click at [648, 346] on span "have given" at bounding box center [633, 344] width 56 height 18
click at [797, 658] on button "SUBMIT" at bounding box center [771, 665] width 94 height 39
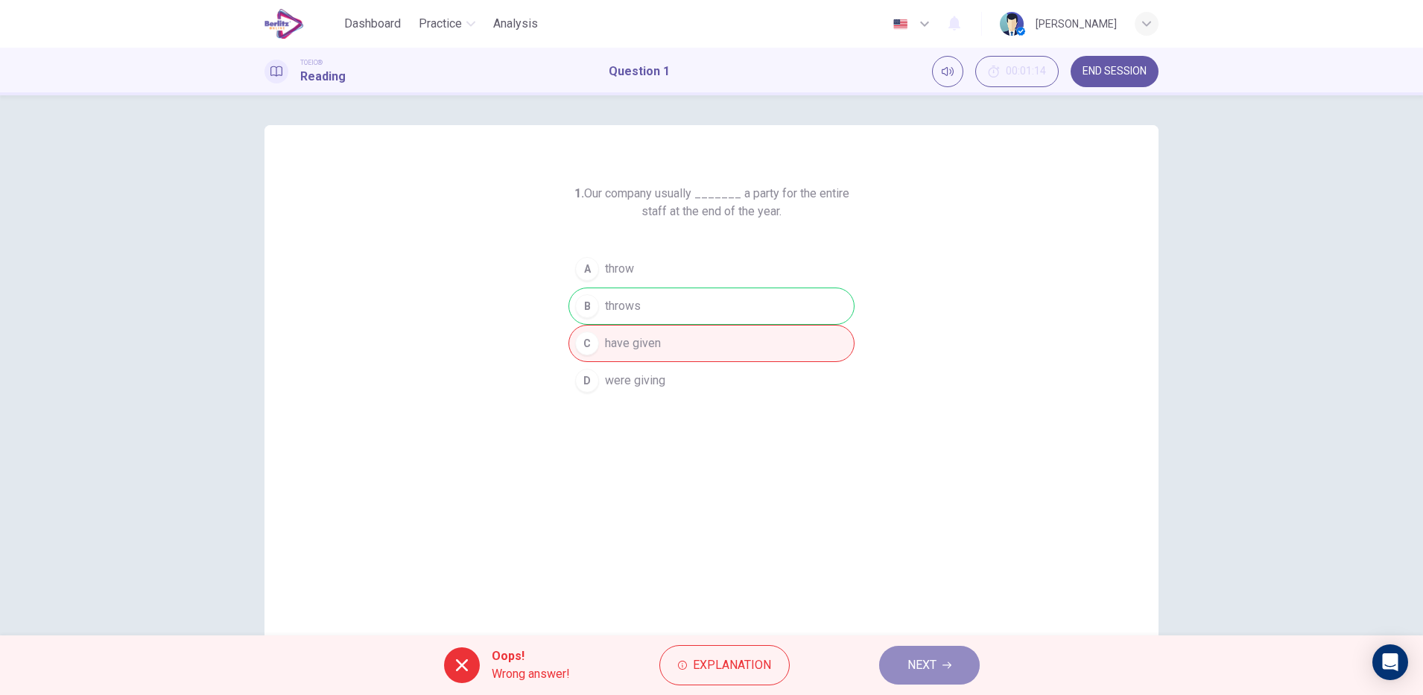
click at [920, 663] on span "NEXT" at bounding box center [922, 665] width 29 height 21
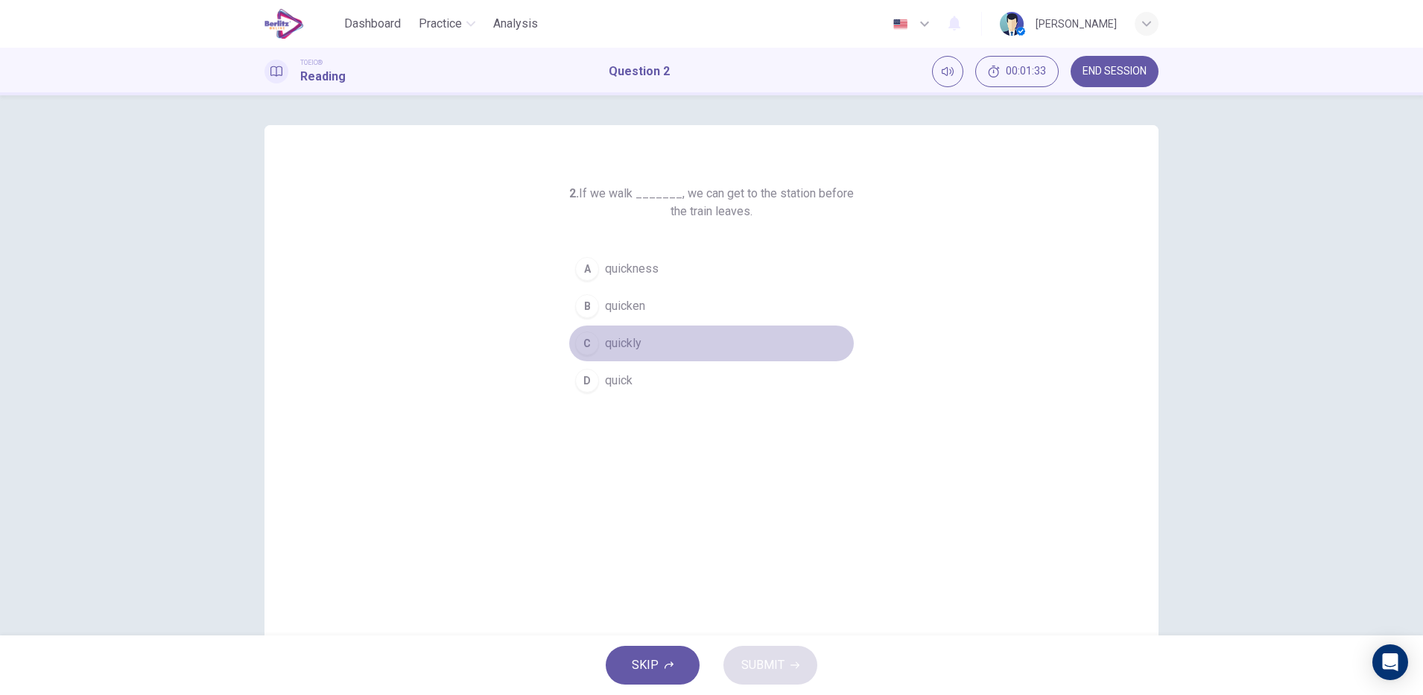
click at [640, 352] on button "C quickly" at bounding box center [712, 343] width 286 height 37
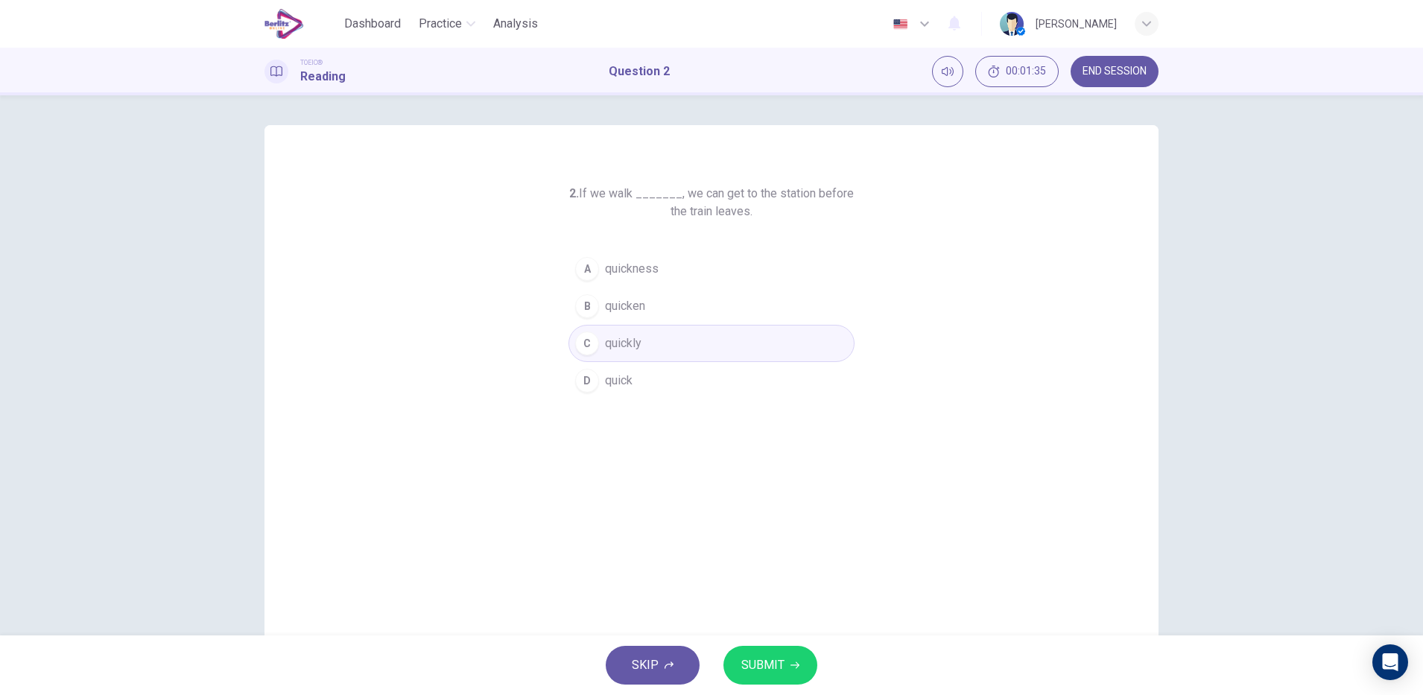
click at [766, 645] on div "SKIP SUBMIT" at bounding box center [711, 666] width 1423 height 60
click at [766, 655] on span "SUBMIT" at bounding box center [762, 665] width 43 height 21
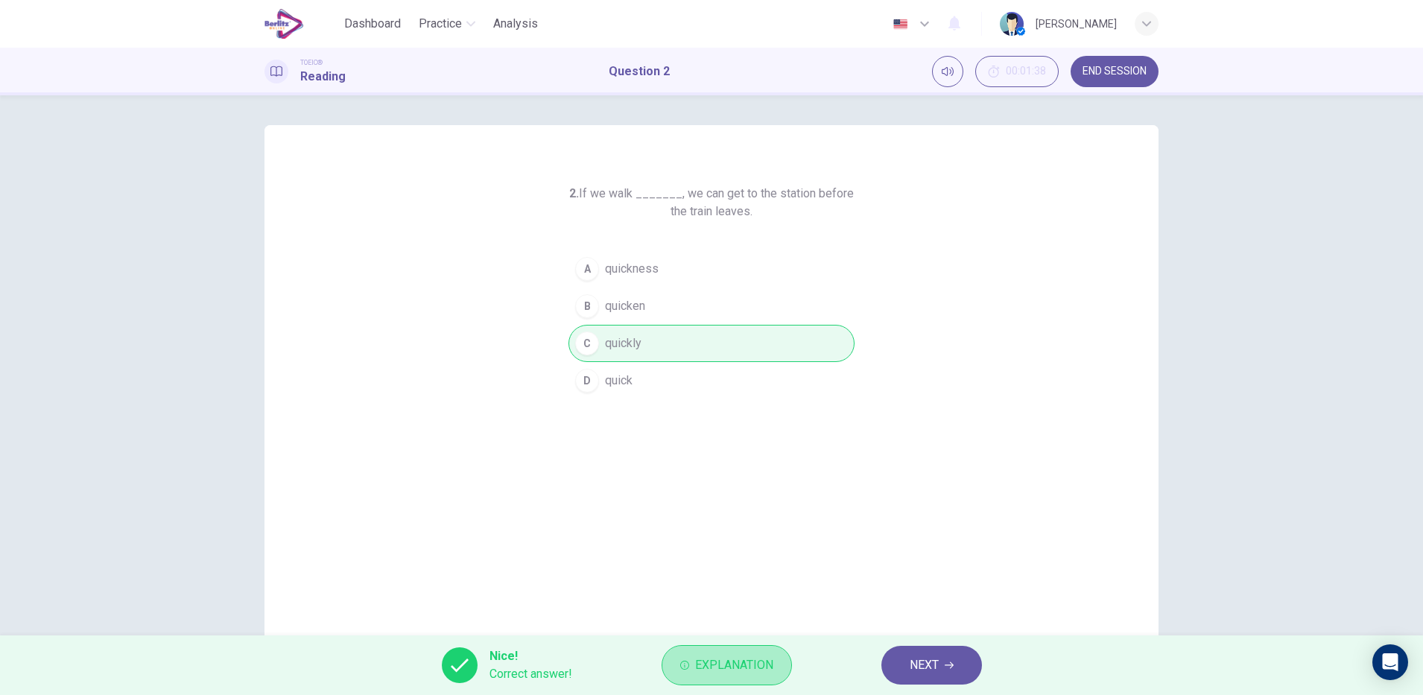
click at [766, 655] on span "Explanation" at bounding box center [734, 665] width 78 height 21
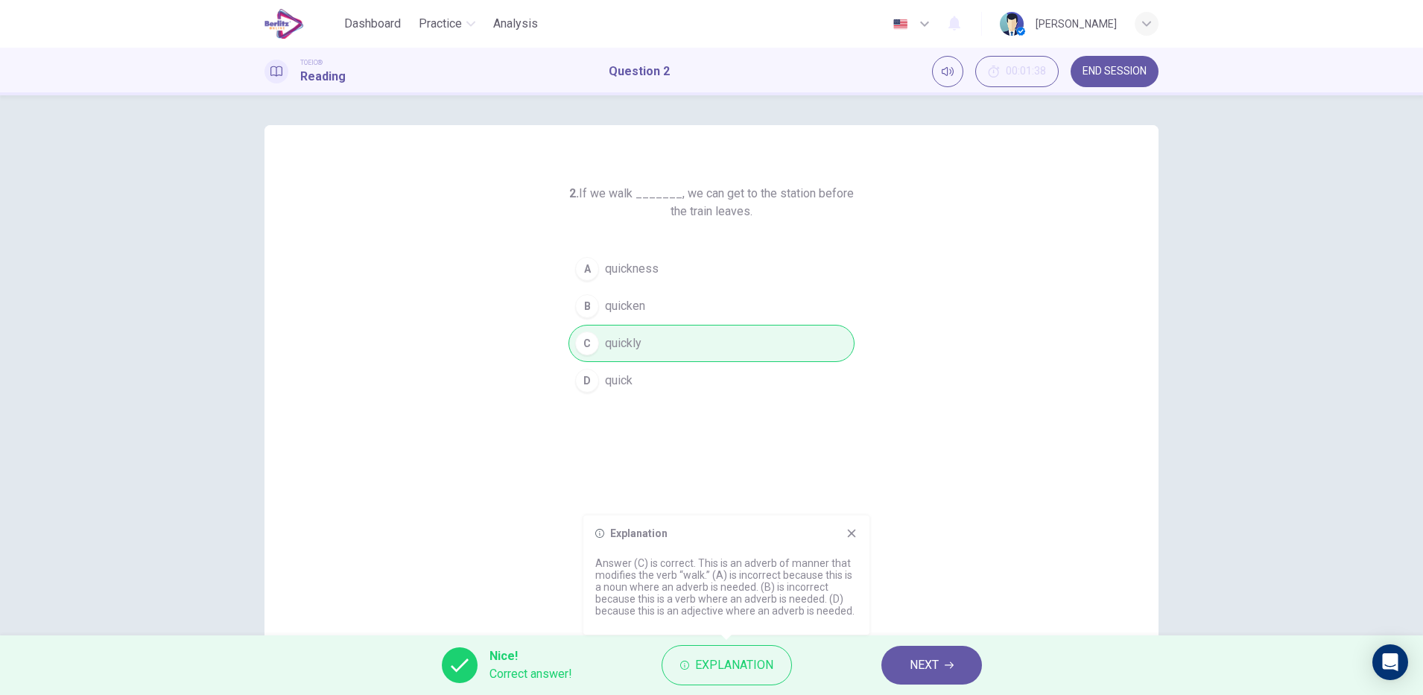
click at [925, 670] on span "NEXT" at bounding box center [924, 665] width 29 height 21
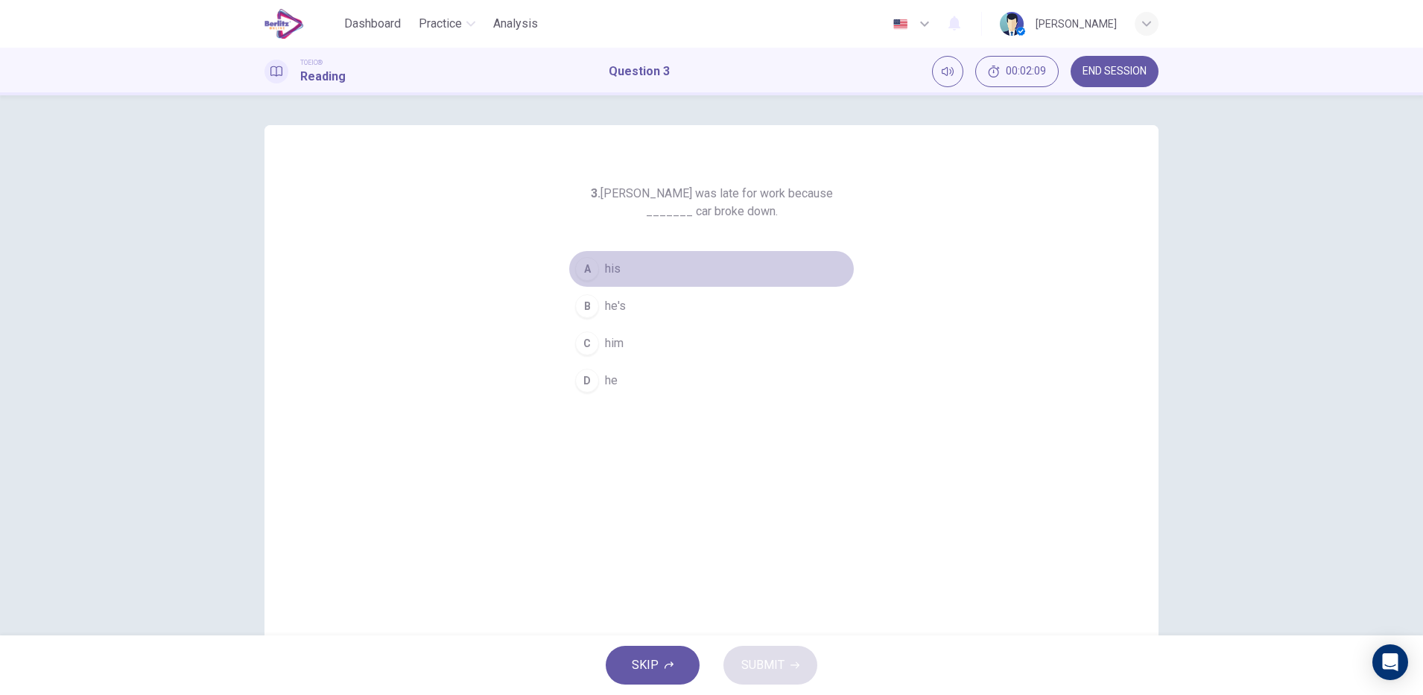
click at [635, 272] on button "A his" at bounding box center [712, 268] width 286 height 37
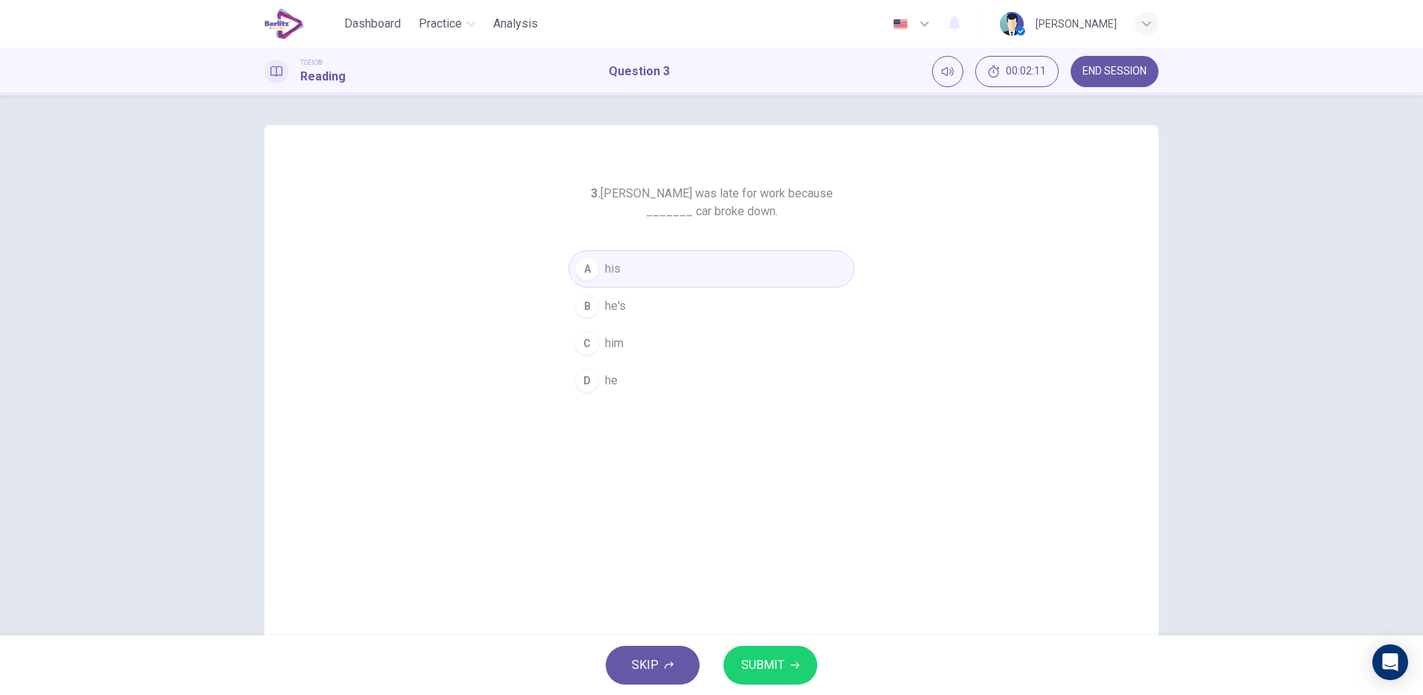
click at [763, 671] on span "SUBMIT" at bounding box center [762, 665] width 43 height 21
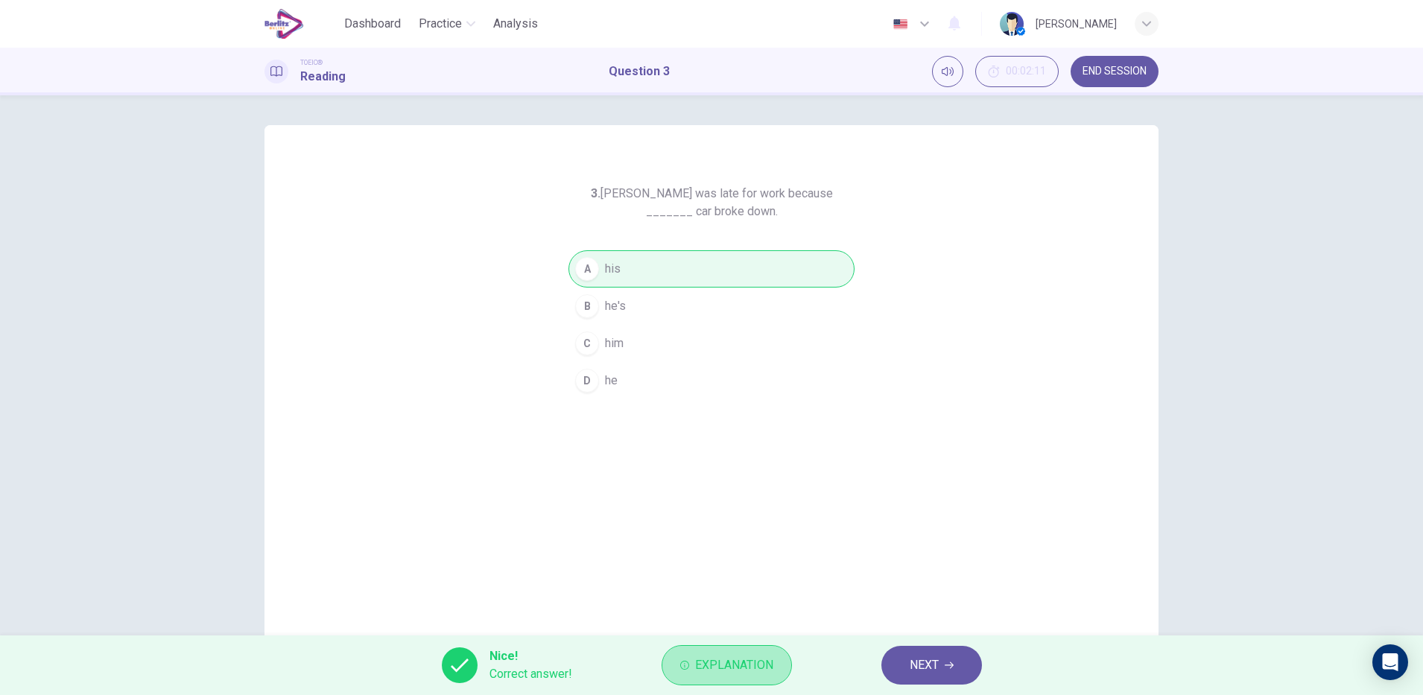
click at [763, 671] on span "Explanation" at bounding box center [734, 665] width 78 height 21
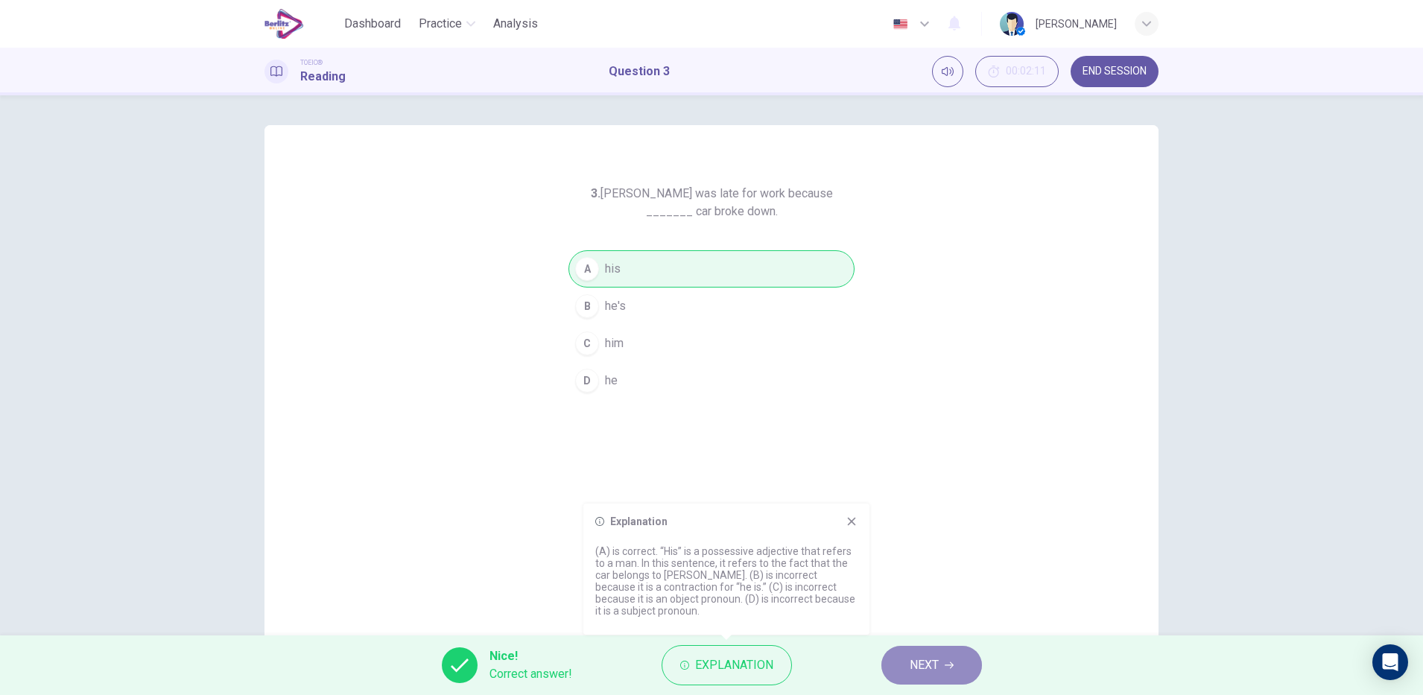
click at [960, 674] on button "NEXT" at bounding box center [932, 665] width 101 height 39
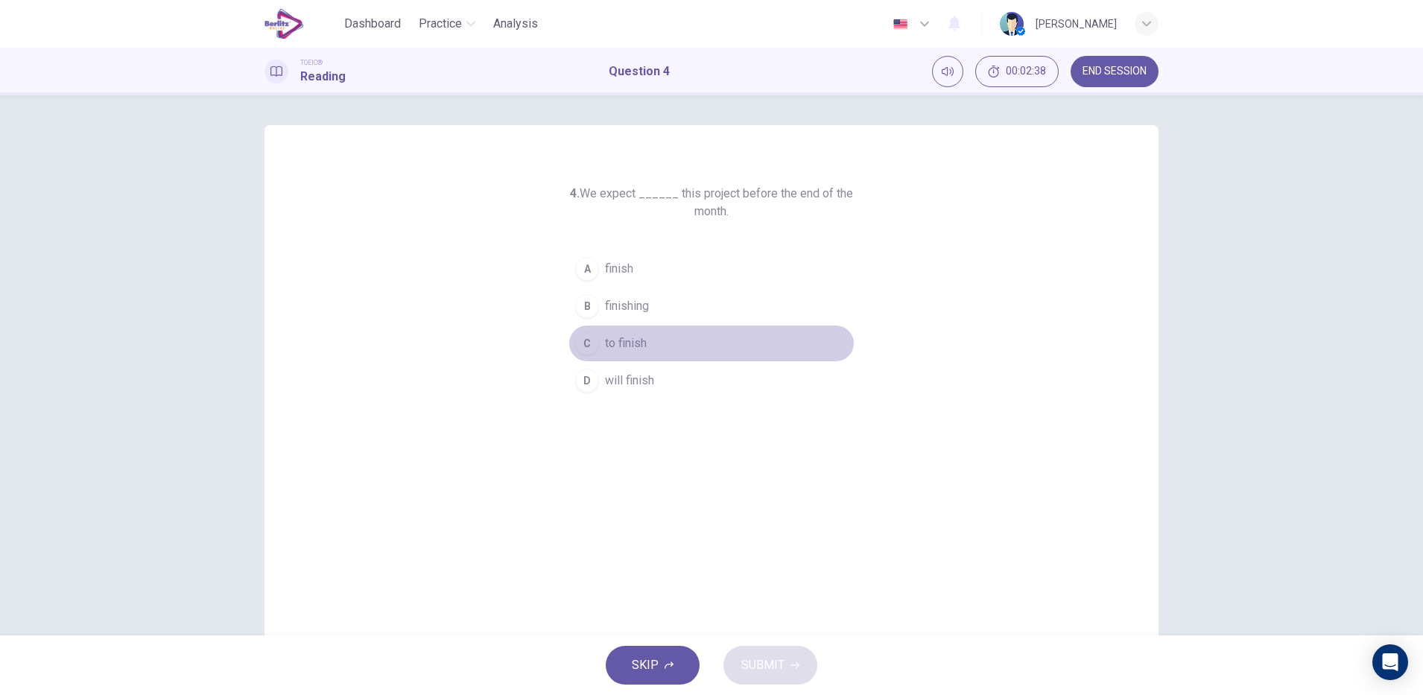
click at [651, 344] on button "C to finish" at bounding box center [712, 343] width 286 height 37
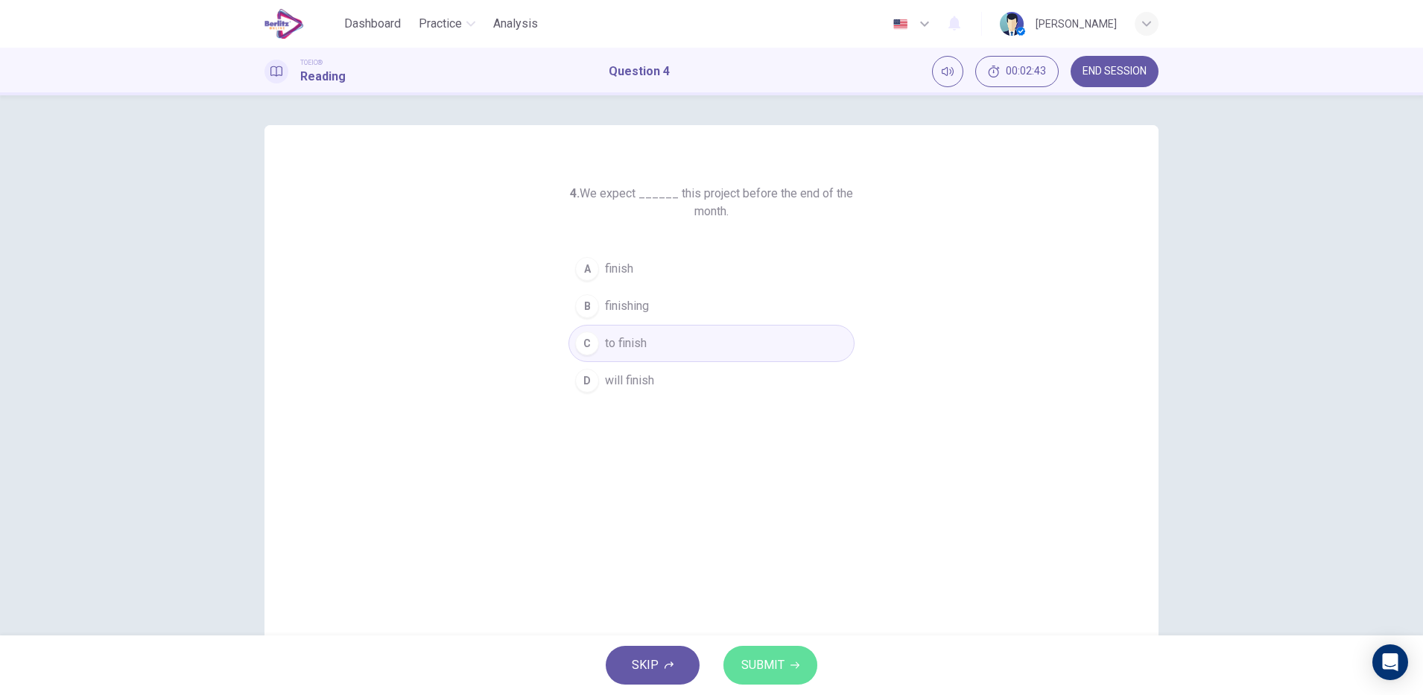
click at [765, 668] on span "SUBMIT" at bounding box center [762, 665] width 43 height 21
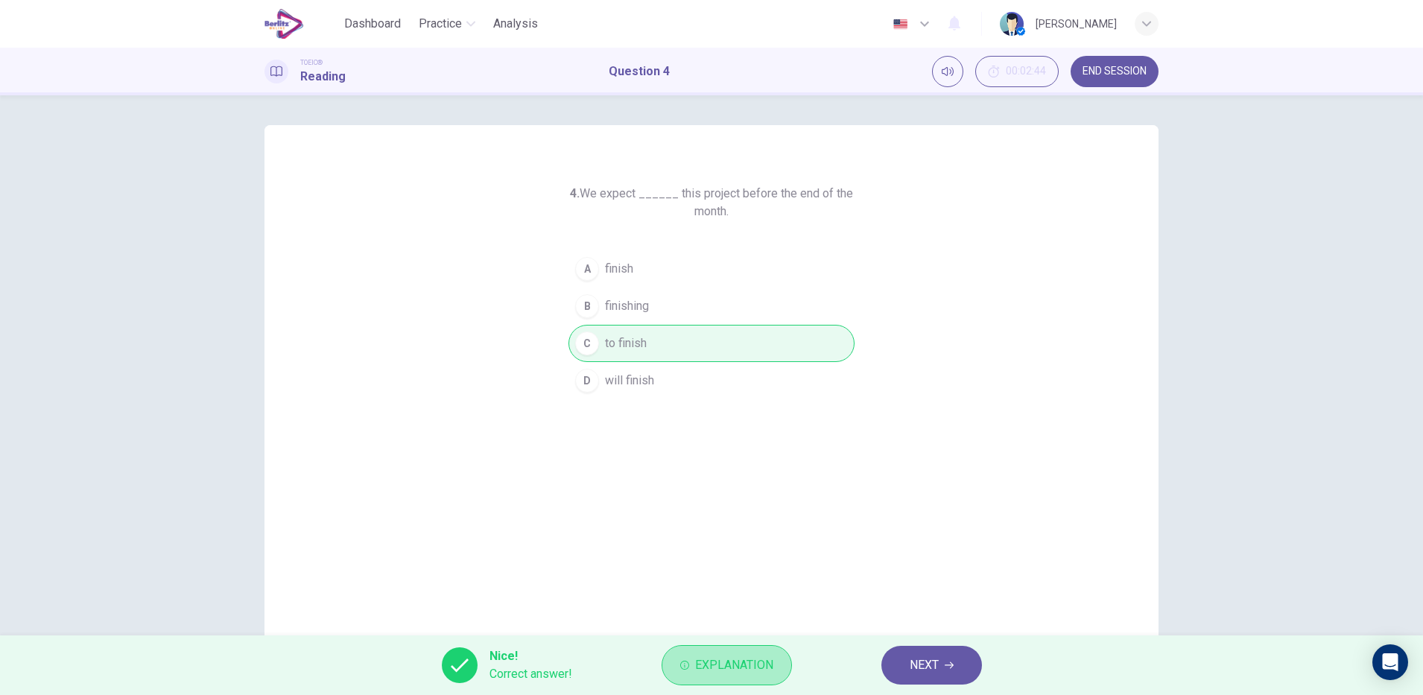
click at [765, 668] on span "Explanation" at bounding box center [734, 665] width 78 height 21
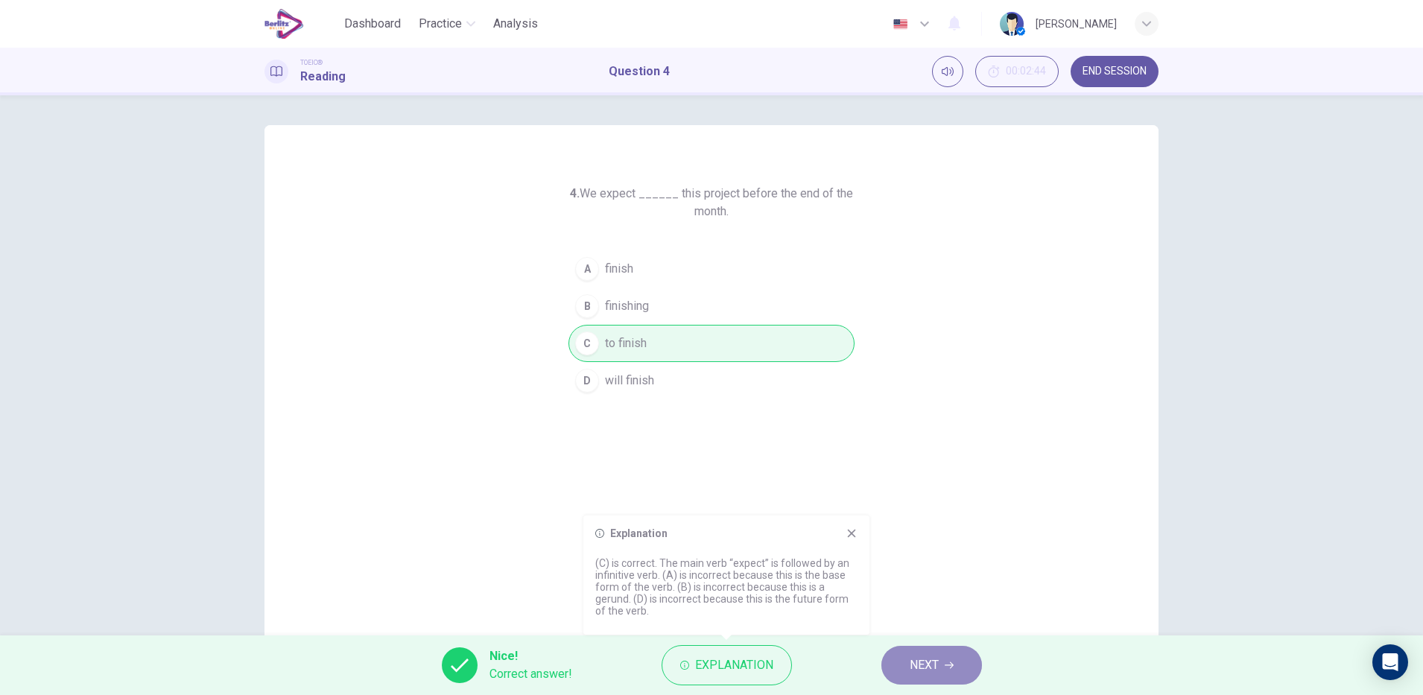
click at [945, 668] on icon "button" at bounding box center [949, 665] width 9 height 9
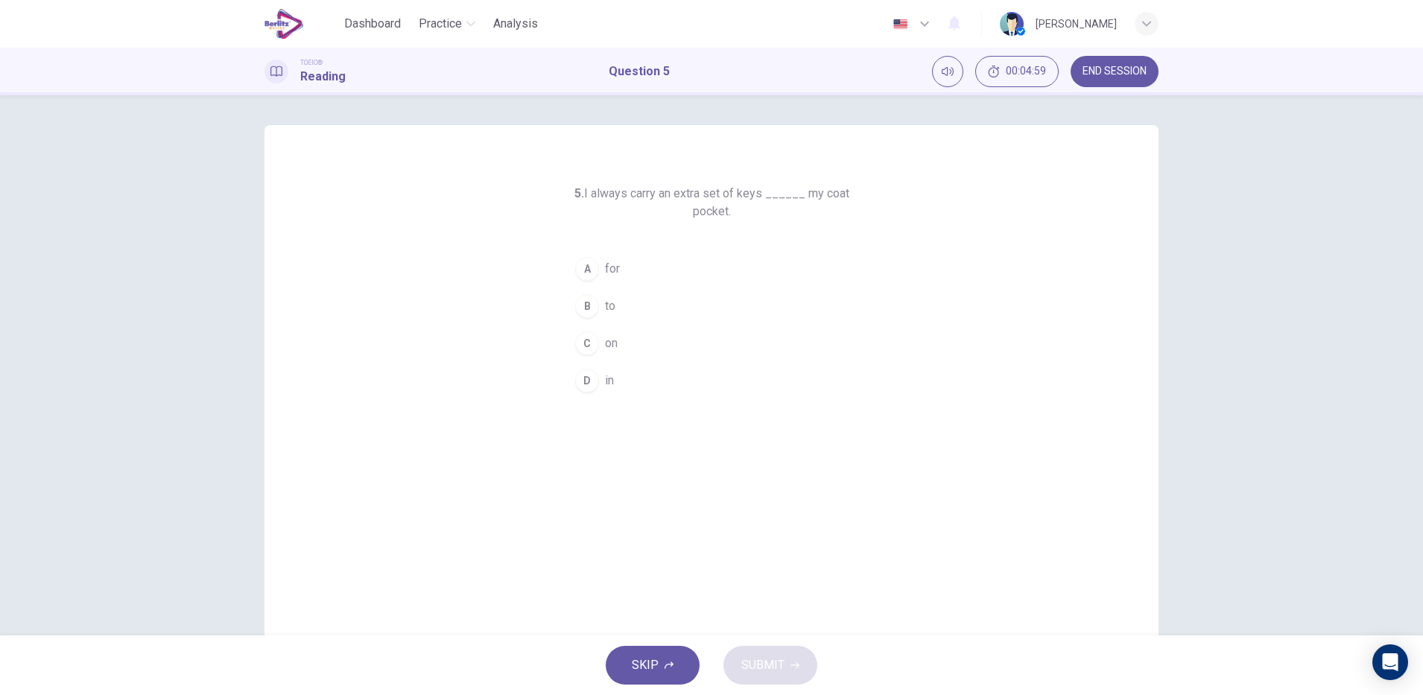
click at [945, 668] on div "SKIP SUBMIT" at bounding box center [711, 666] width 1423 height 60
click at [620, 259] on button "A for" at bounding box center [712, 268] width 286 height 37
click at [771, 661] on span "SUBMIT" at bounding box center [762, 665] width 43 height 21
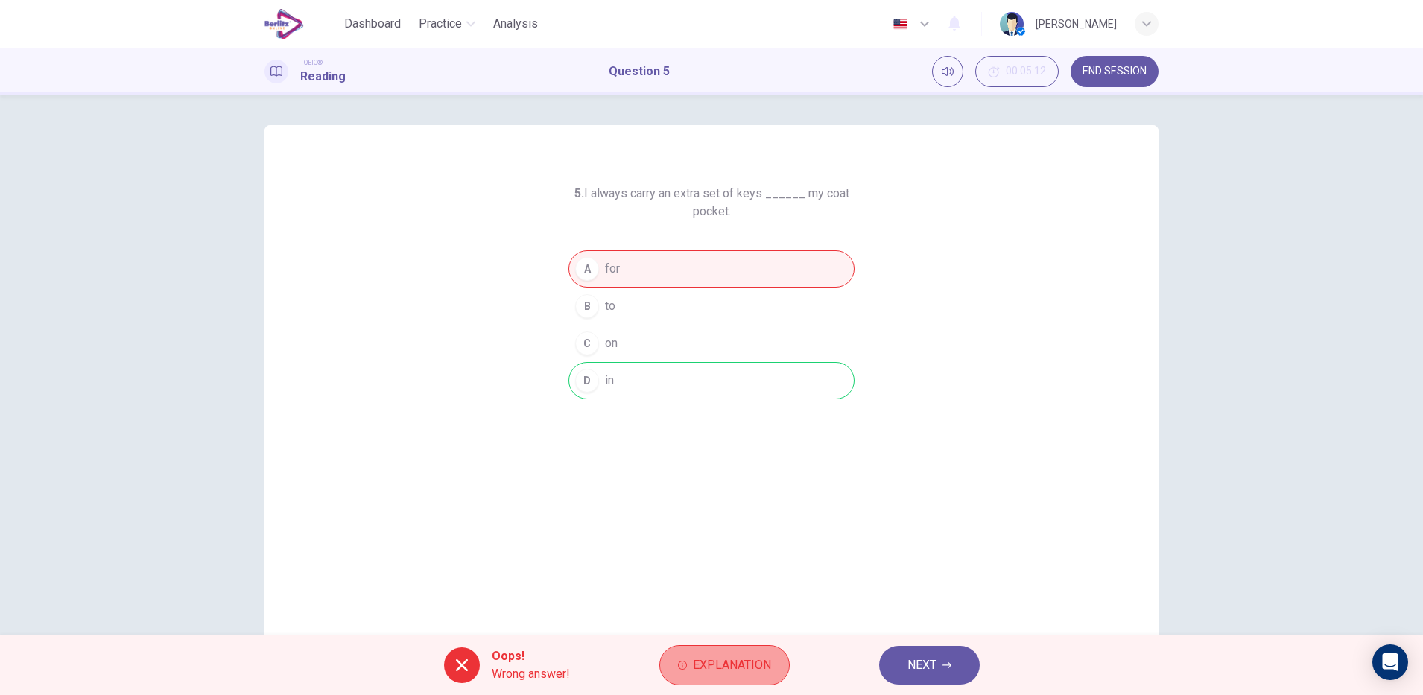
click at [745, 662] on span "Explanation" at bounding box center [732, 665] width 78 height 21
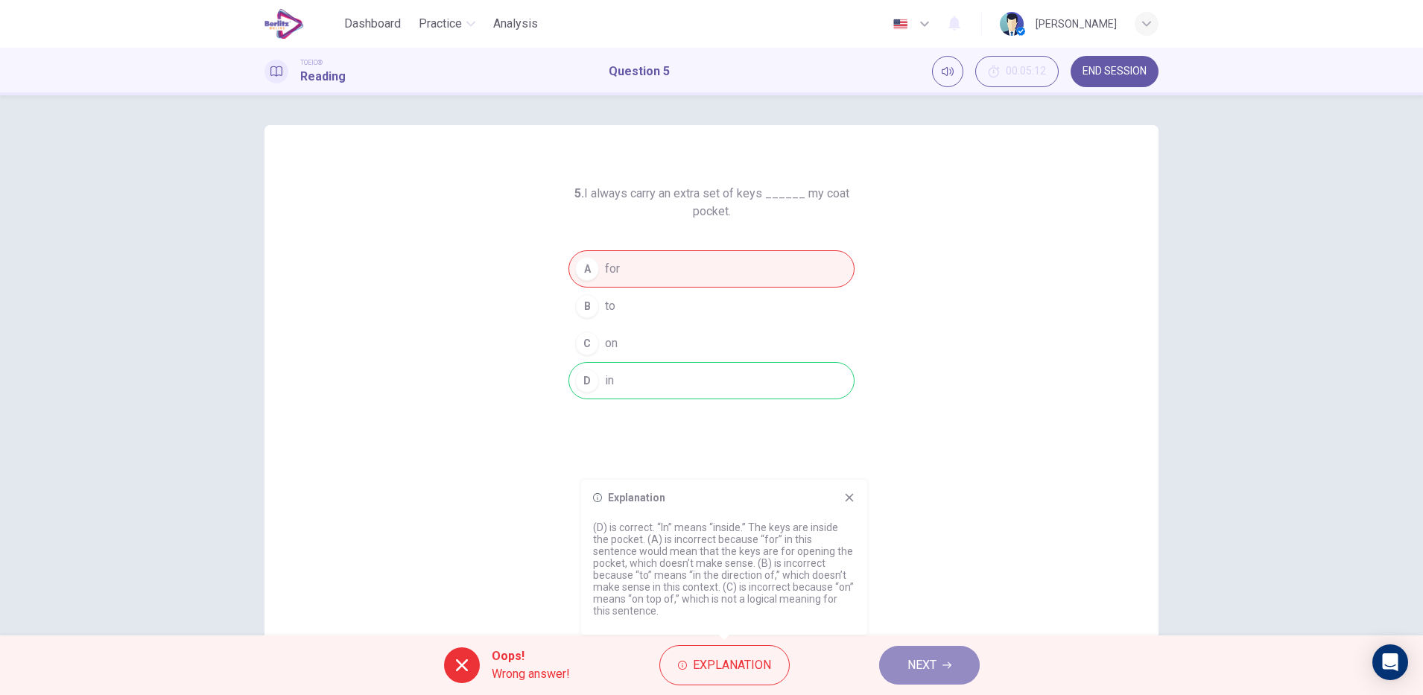
click at [909, 664] on span "NEXT" at bounding box center [922, 665] width 29 height 21
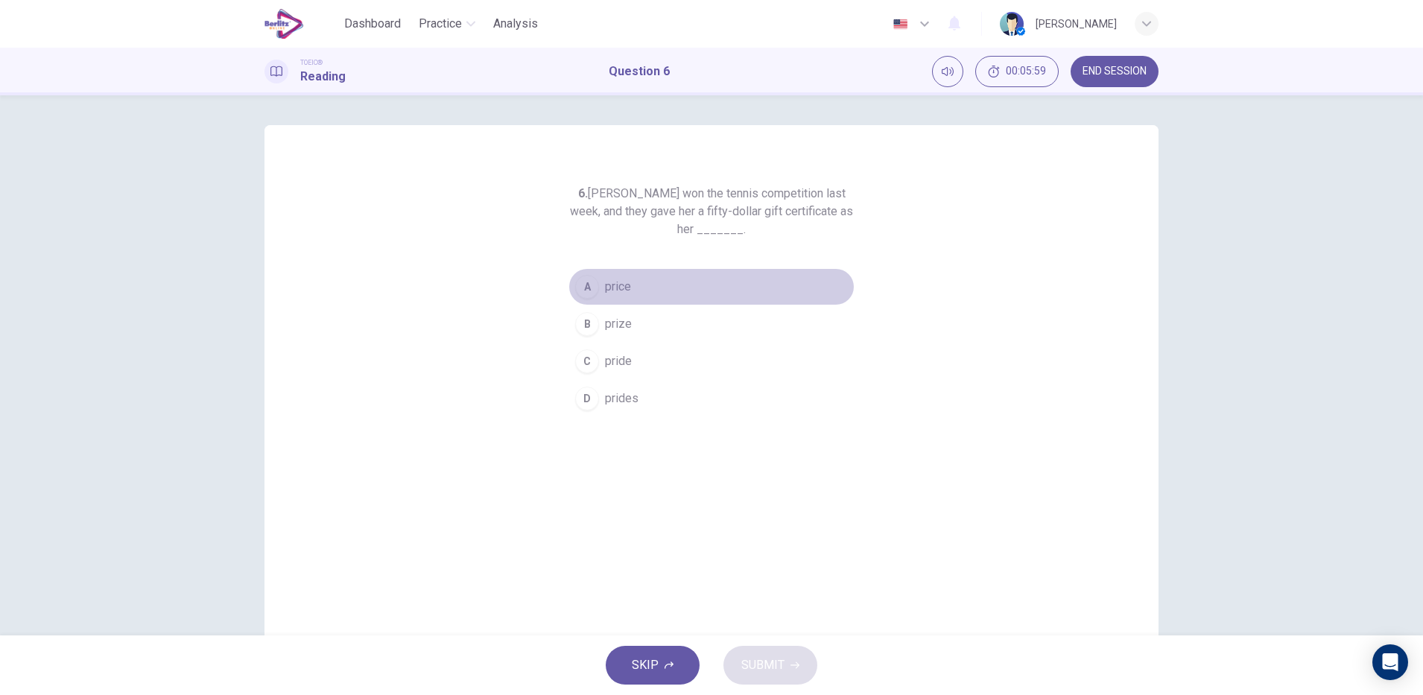
click at [627, 282] on button "A price" at bounding box center [712, 286] width 286 height 37
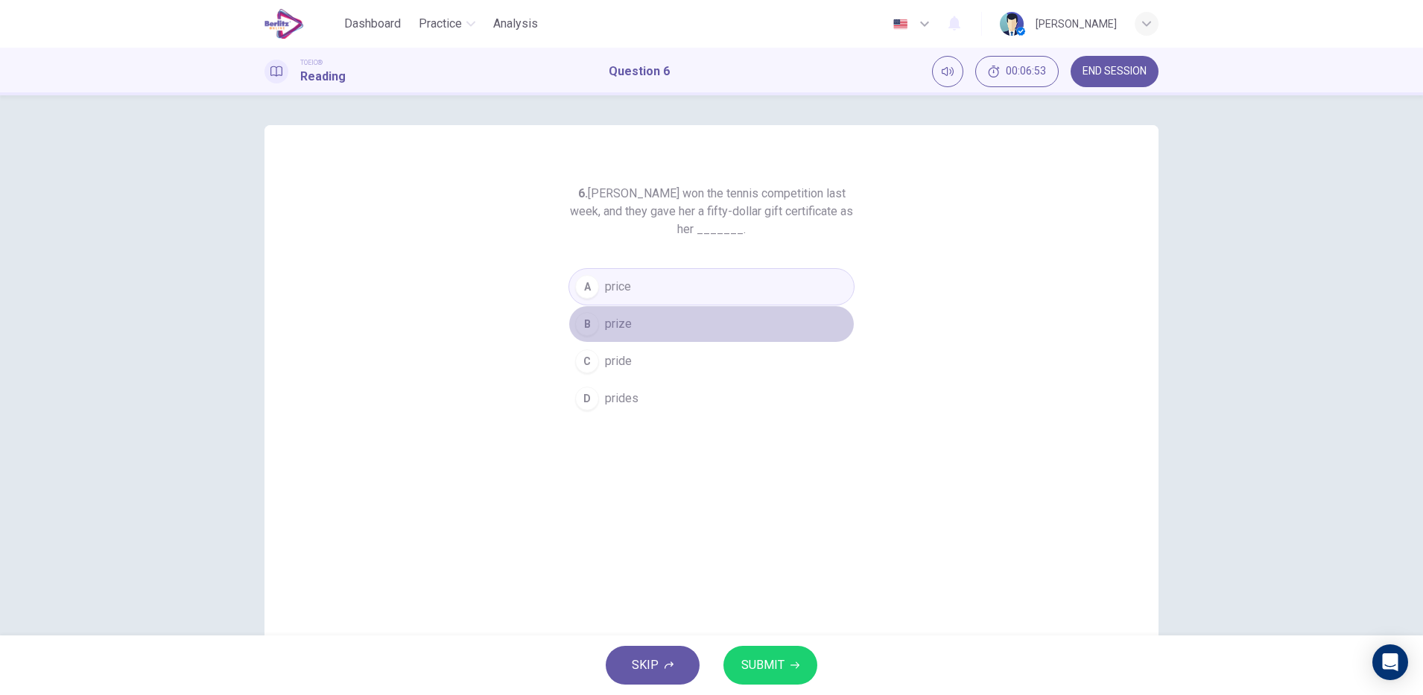
click at [695, 320] on button "B prize" at bounding box center [712, 324] width 286 height 37
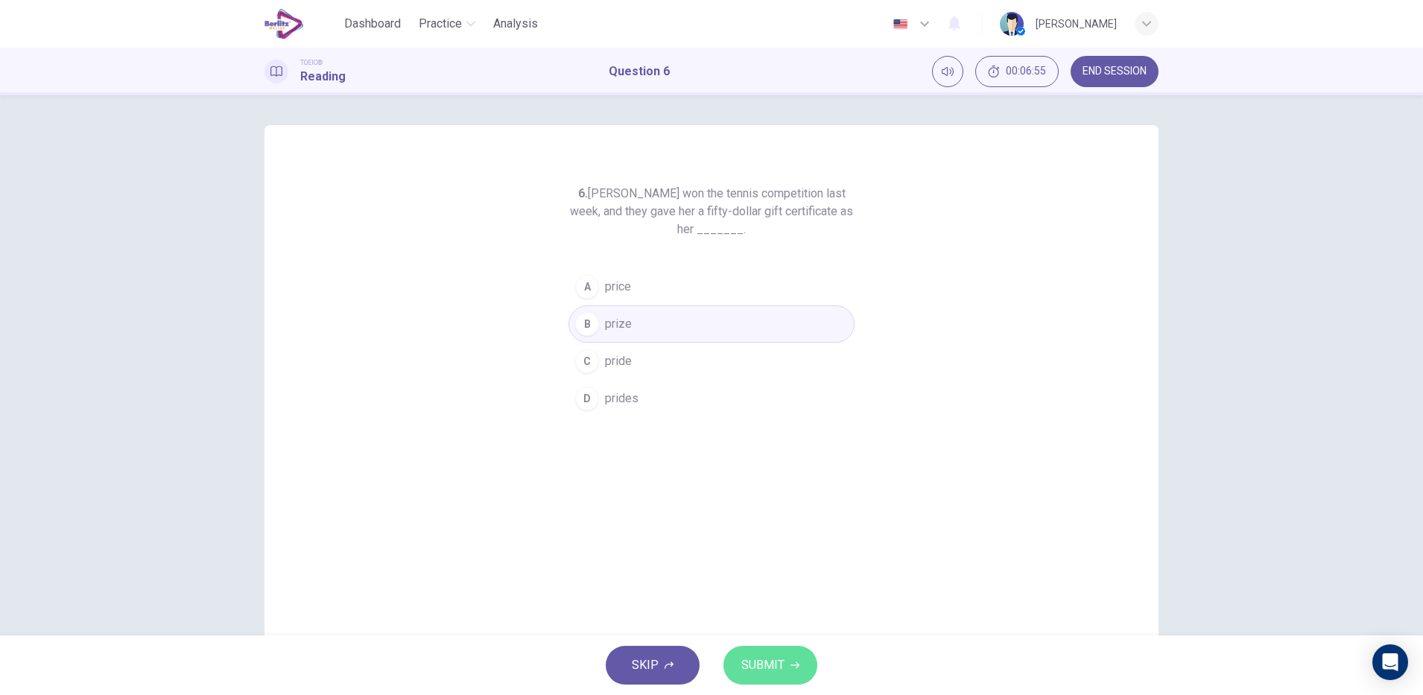
click at [778, 675] on span "SUBMIT" at bounding box center [762, 665] width 43 height 21
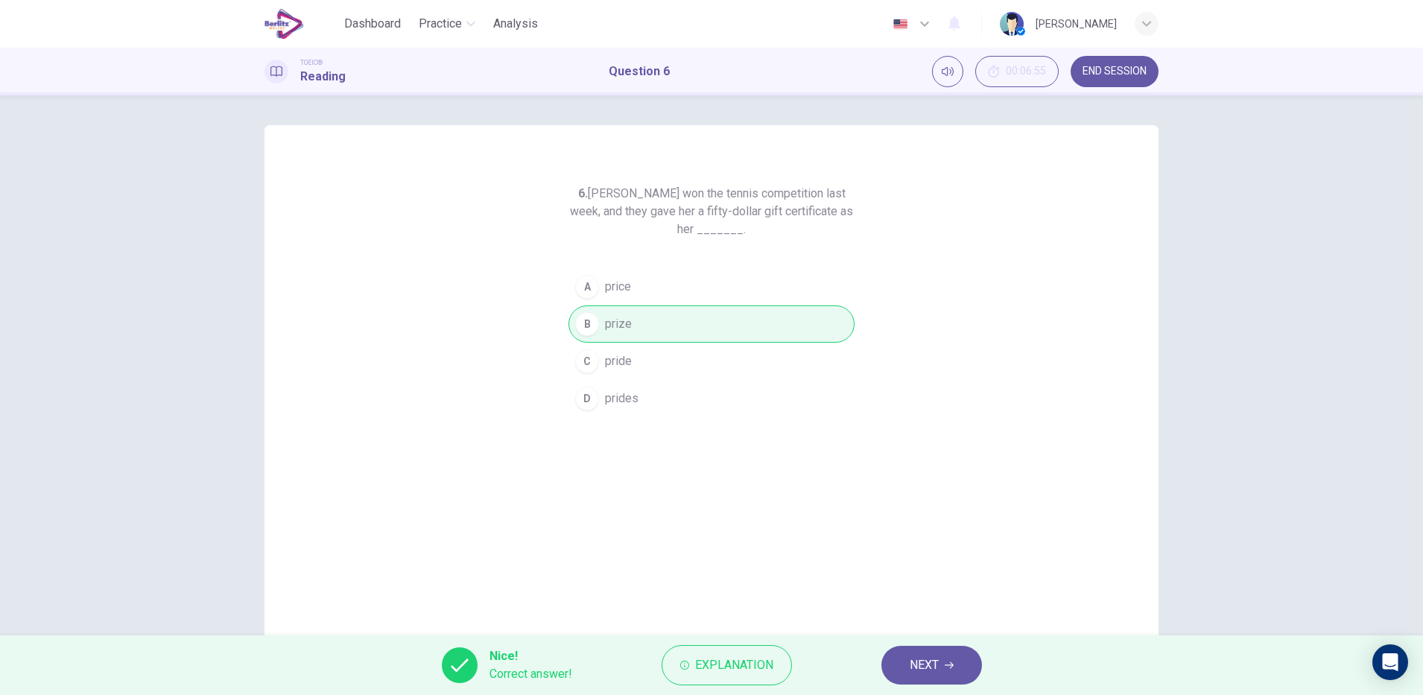
click at [778, 675] on button "Explanation" at bounding box center [727, 665] width 130 height 40
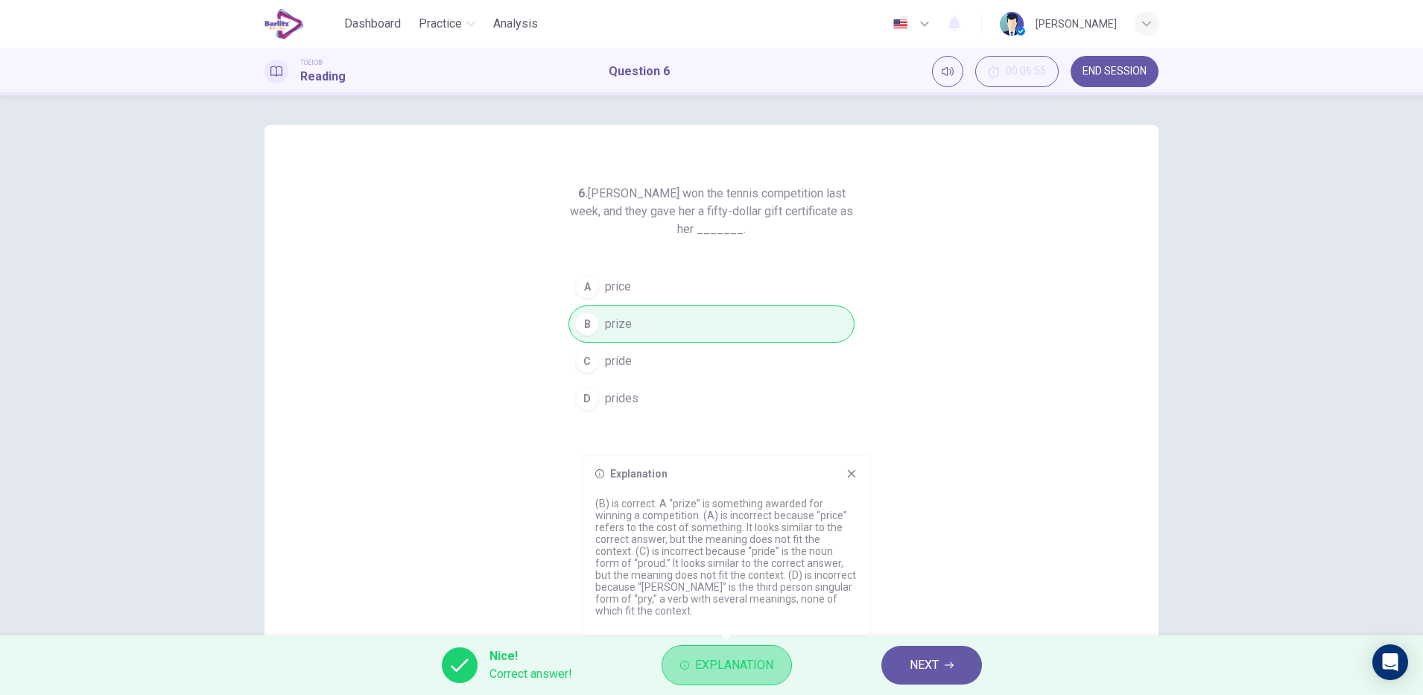
click at [778, 675] on button "Explanation" at bounding box center [727, 665] width 130 height 40
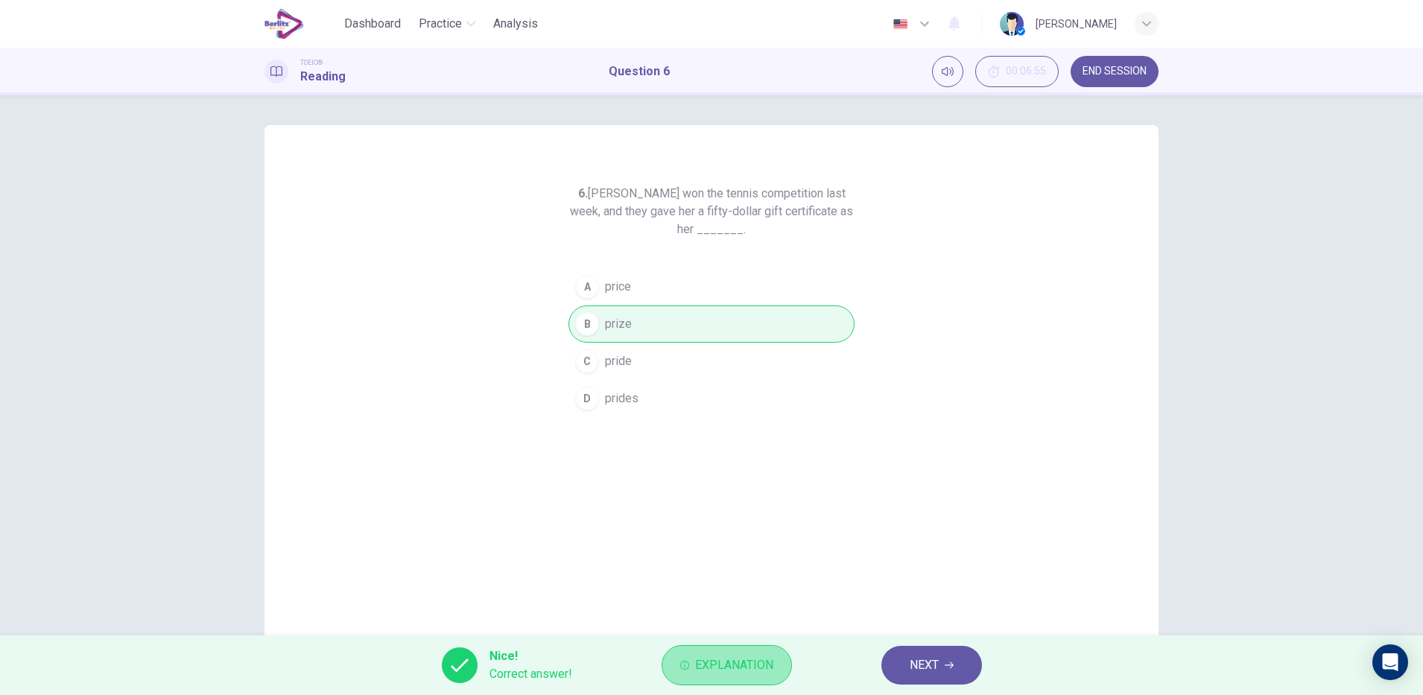
click at [778, 675] on button "Explanation" at bounding box center [727, 665] width 130 height 40
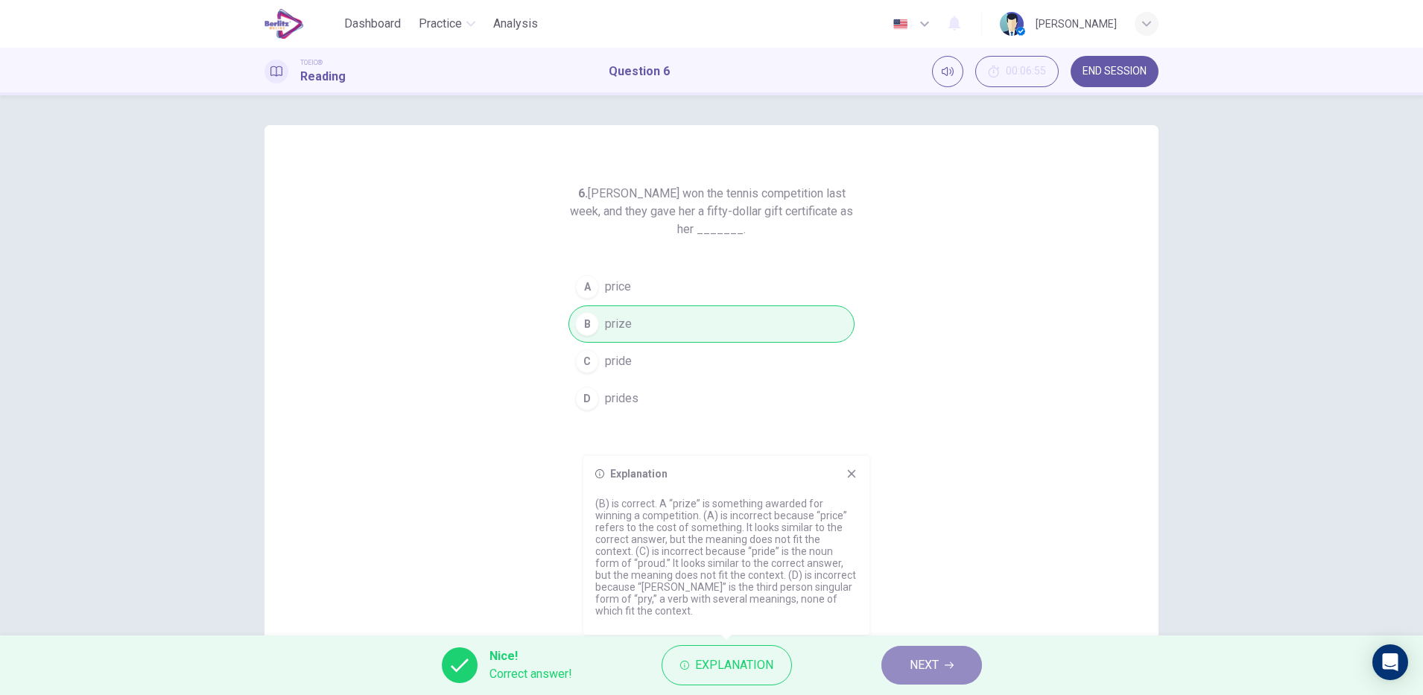
click at [933, 659] on span "NEXT" at bounding box center [924, 665] width 29 height 21
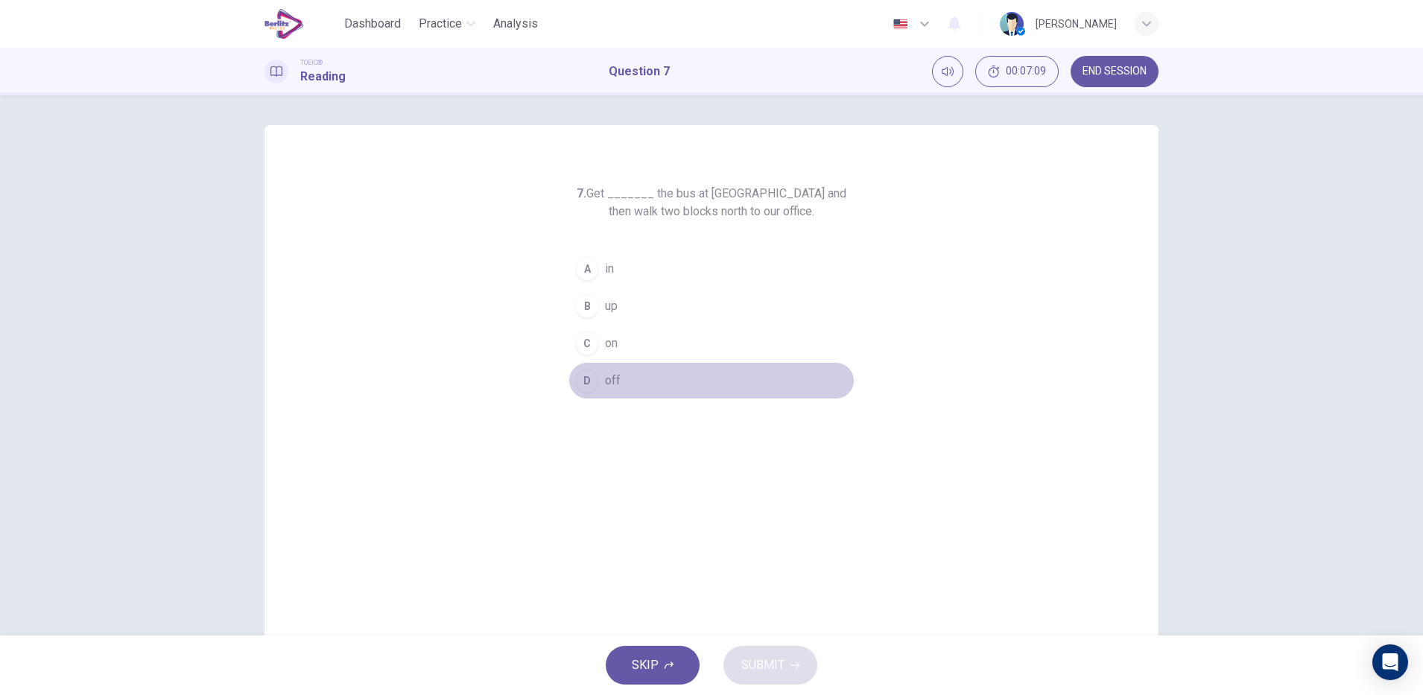
click at [633, 370] on button "D off" at bounding box center [712, 380] width 286 height 37
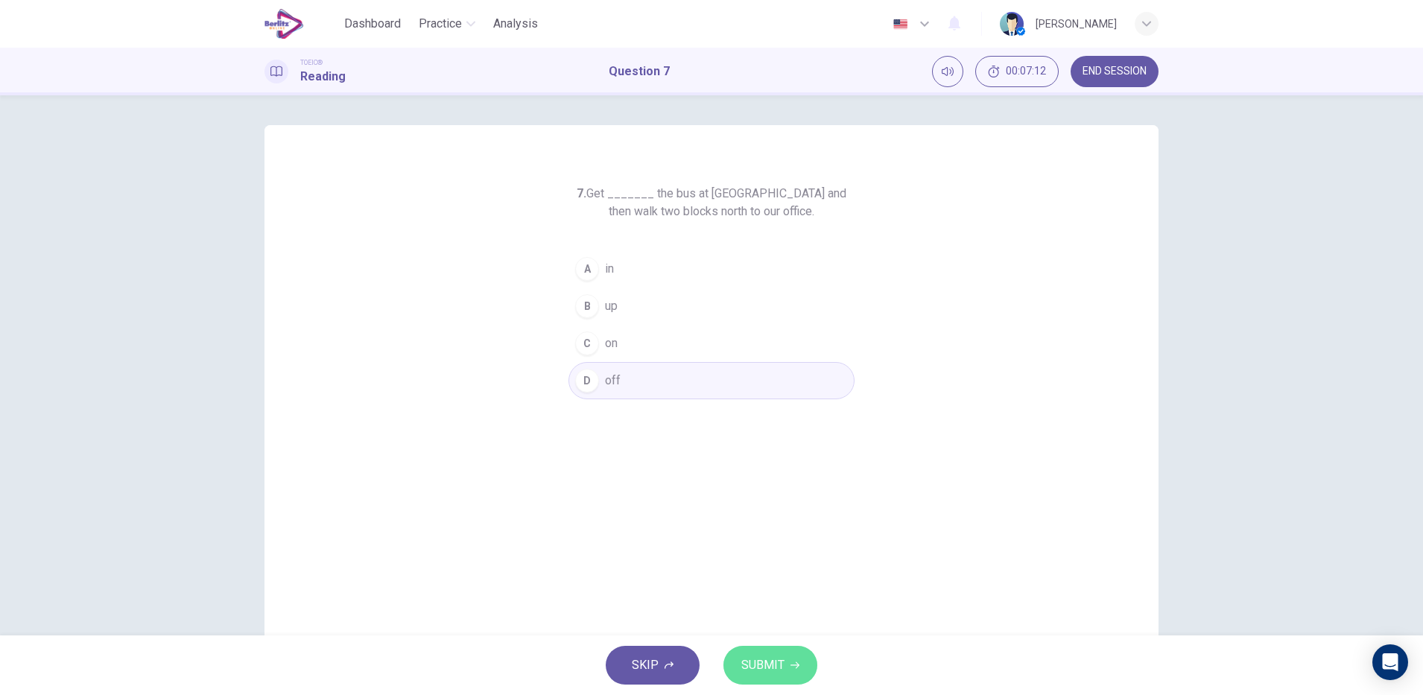
click at [766, 655] on span "SUBMIT" at bounding box center [762, 665] width 43 height 21
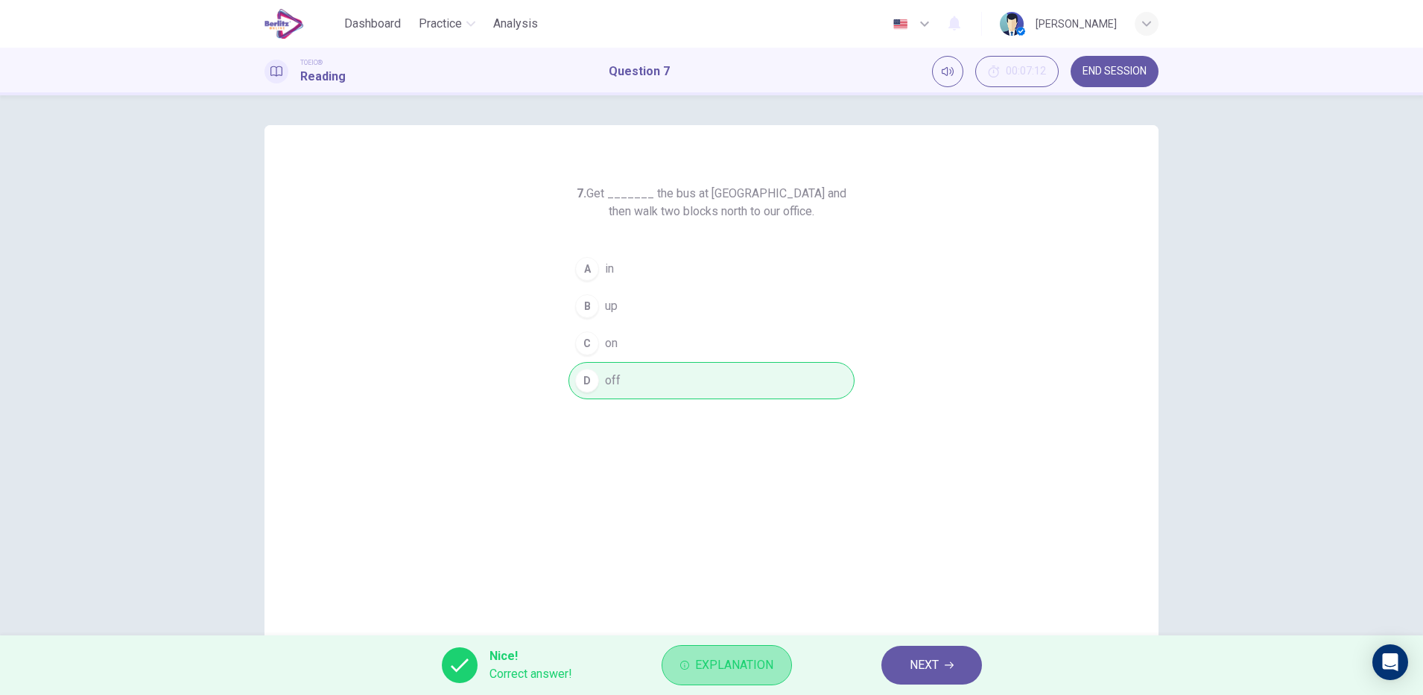
click at [750, 653] on button "Explanation" at bounding box center [727, 665] width 130 height 40
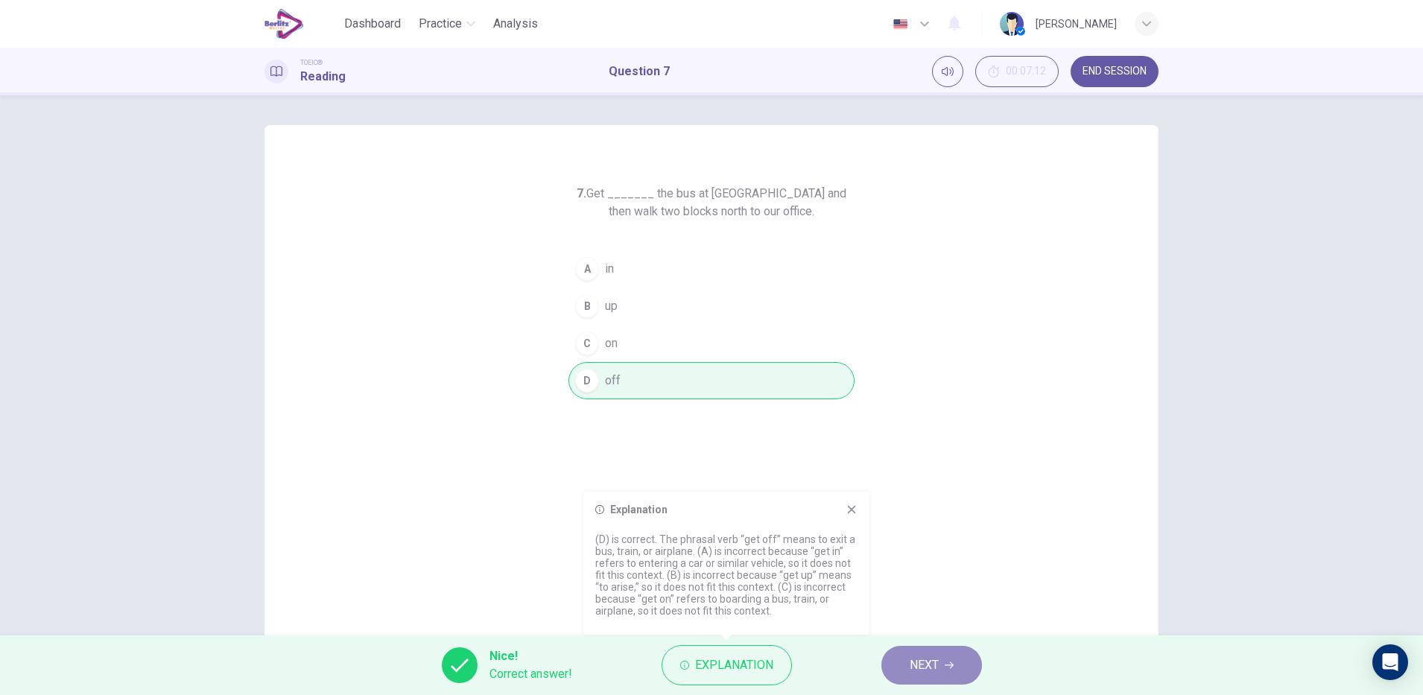
click at [914, 674] on span "NEXT" at bounding box center [924, 665] width 29 height 21
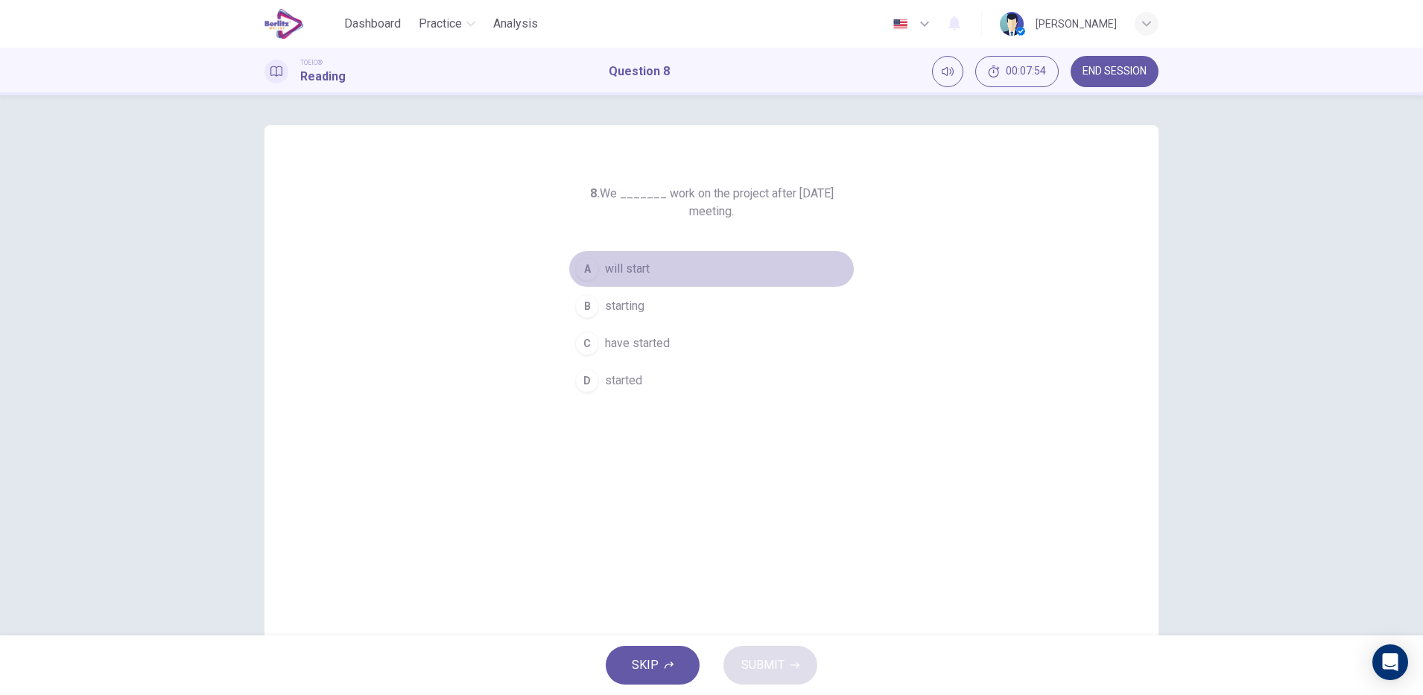
click at [659, 271] on button "A will start" at bounding box center [712, 268] width 286 height 37
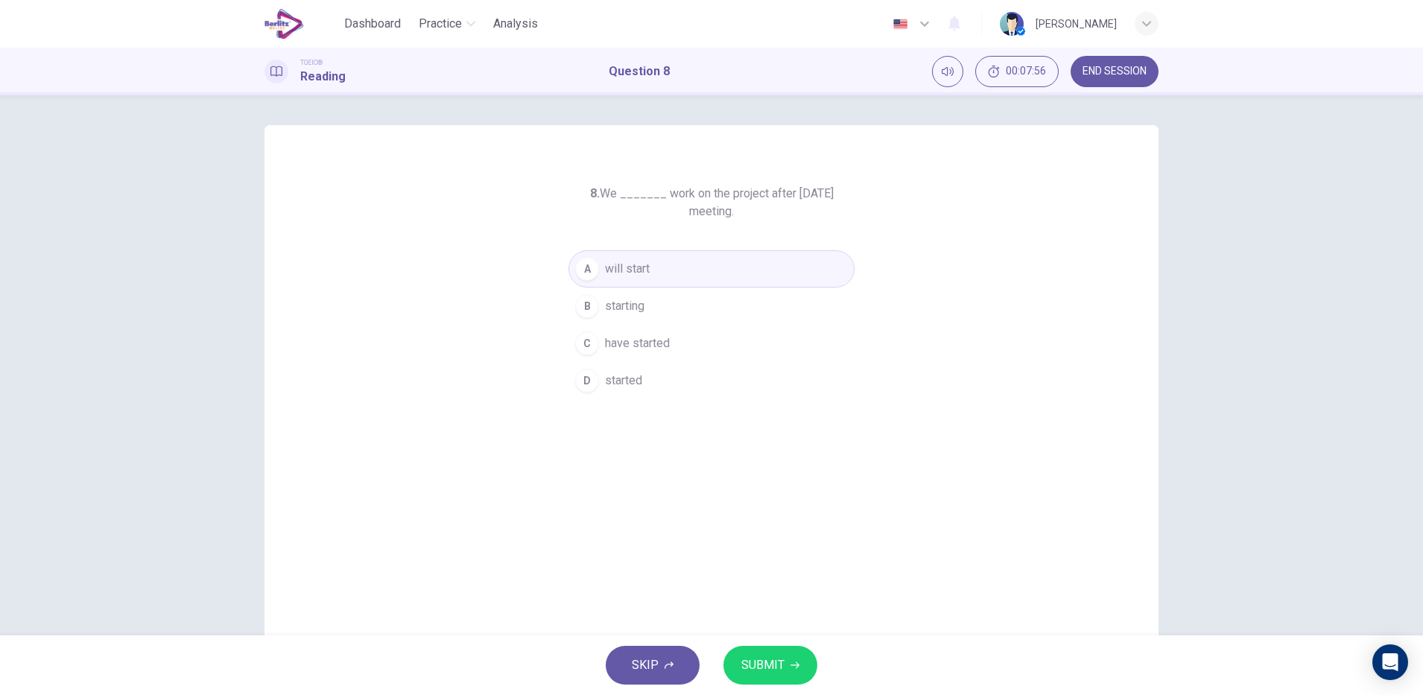
click at [736, 639] on div "SKIP SUBMIT" at bounding box center [711, 666] width 1423 height 60
click at [742, 651] on button "SUBMIT" at bounding box center [771, 665] width 94 height 39
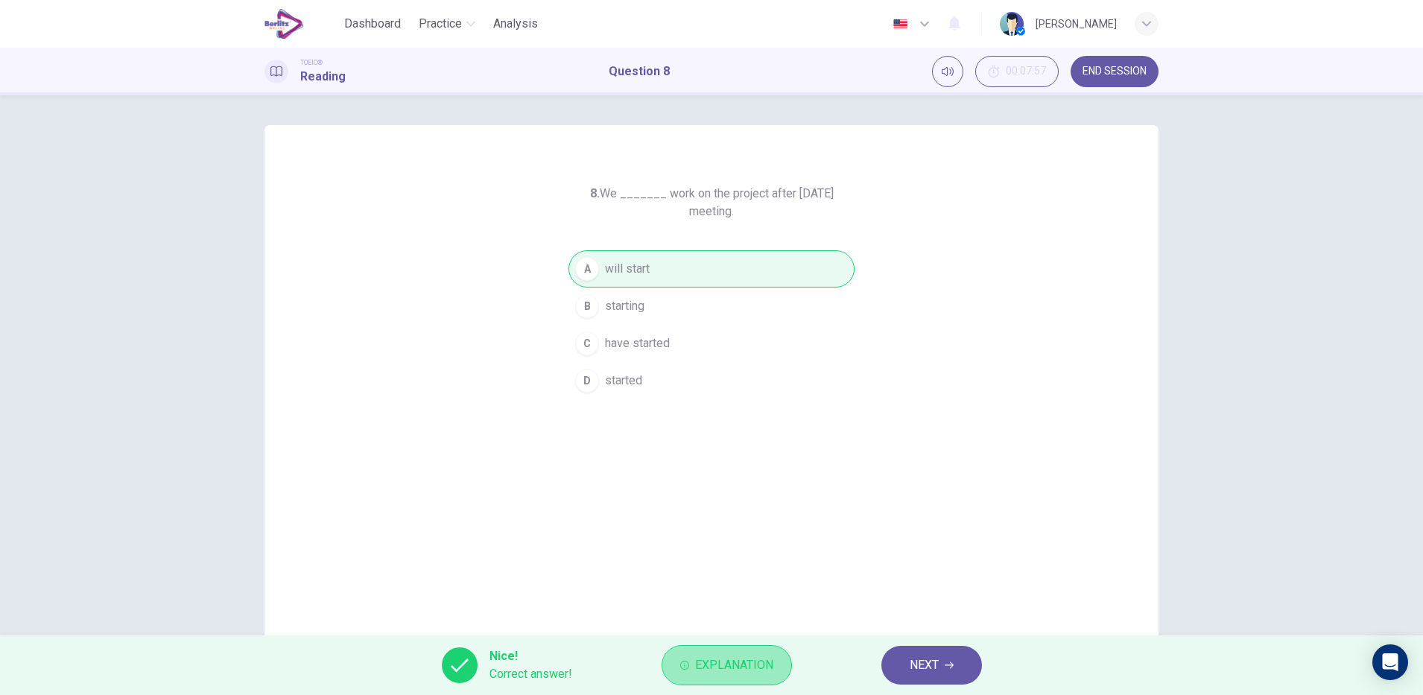
click at [759, 672] on span "Explanation" at bounding box center [734, 665] width 78 height 21
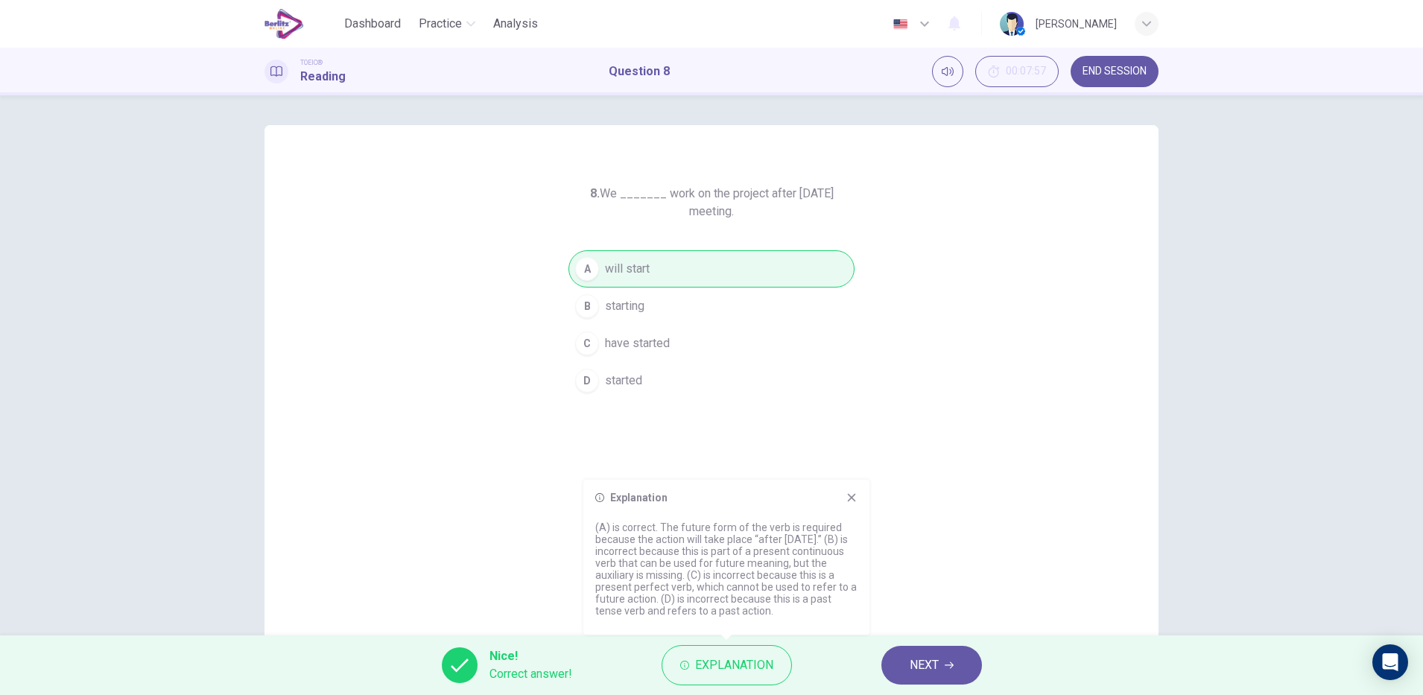
drag, startPoint x: 759, startPoint y: 672, endPoint x: 940, endPoint y: 662, distance: 181.4
click at [940, 662] on div "Nice! Correct answer! Explanation NEXT" at bounding box center [711, 666] width 1423 height 60
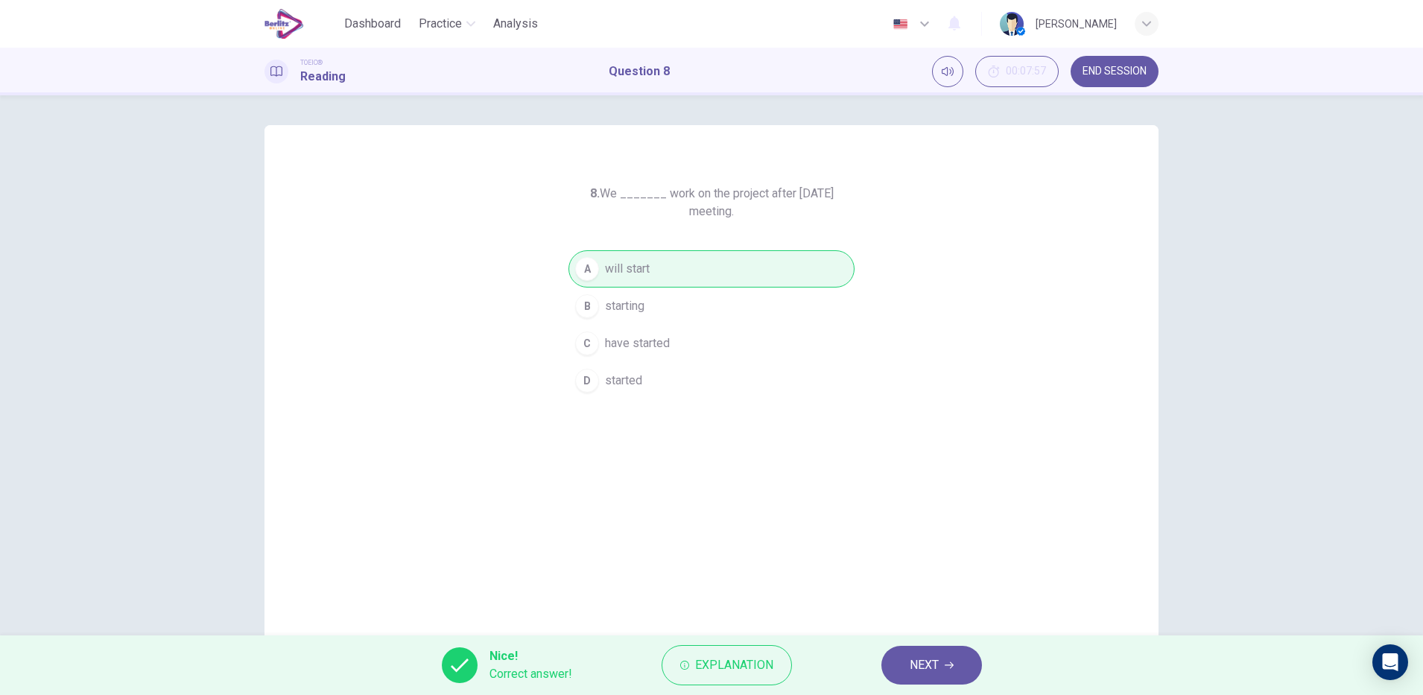
click at [940, 662] on button "NEXT" at bounding box center [932, 665] width 101 height 39
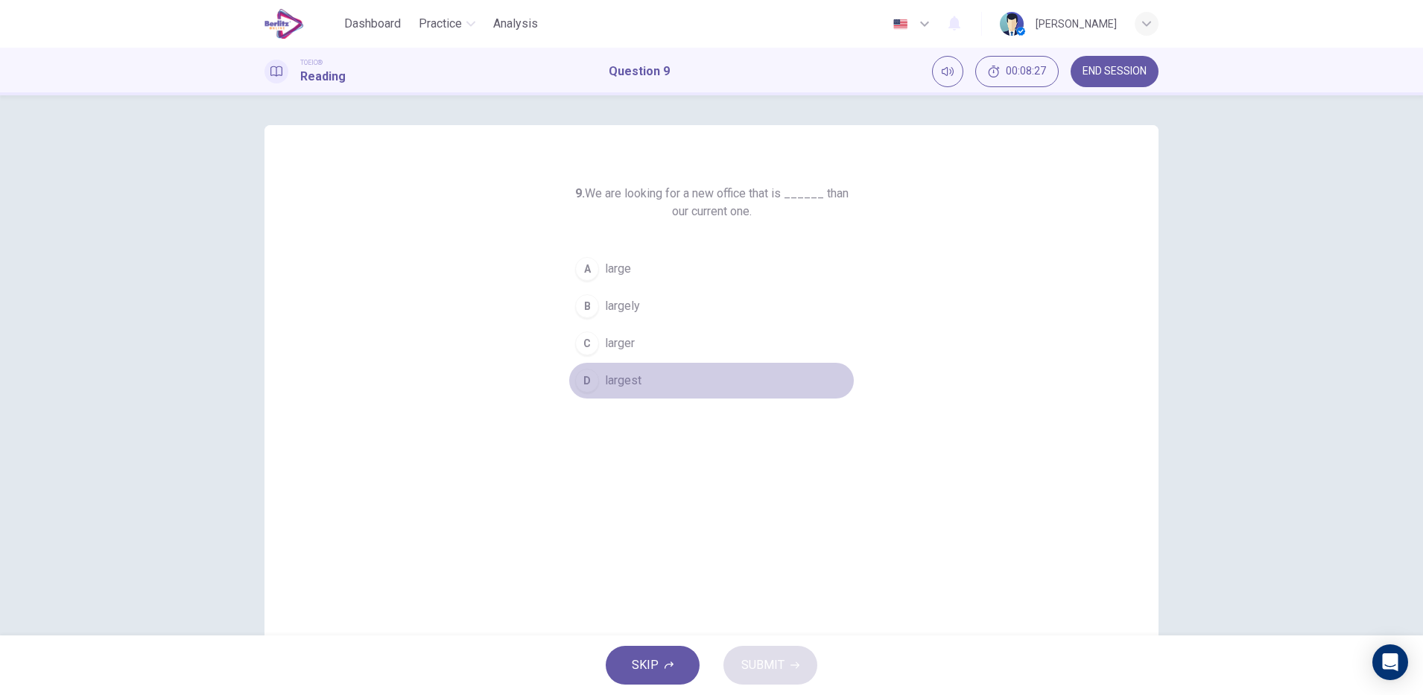
click at [639, 379] on button "D largest" at bounding box center [712, 380] width 286 height 37
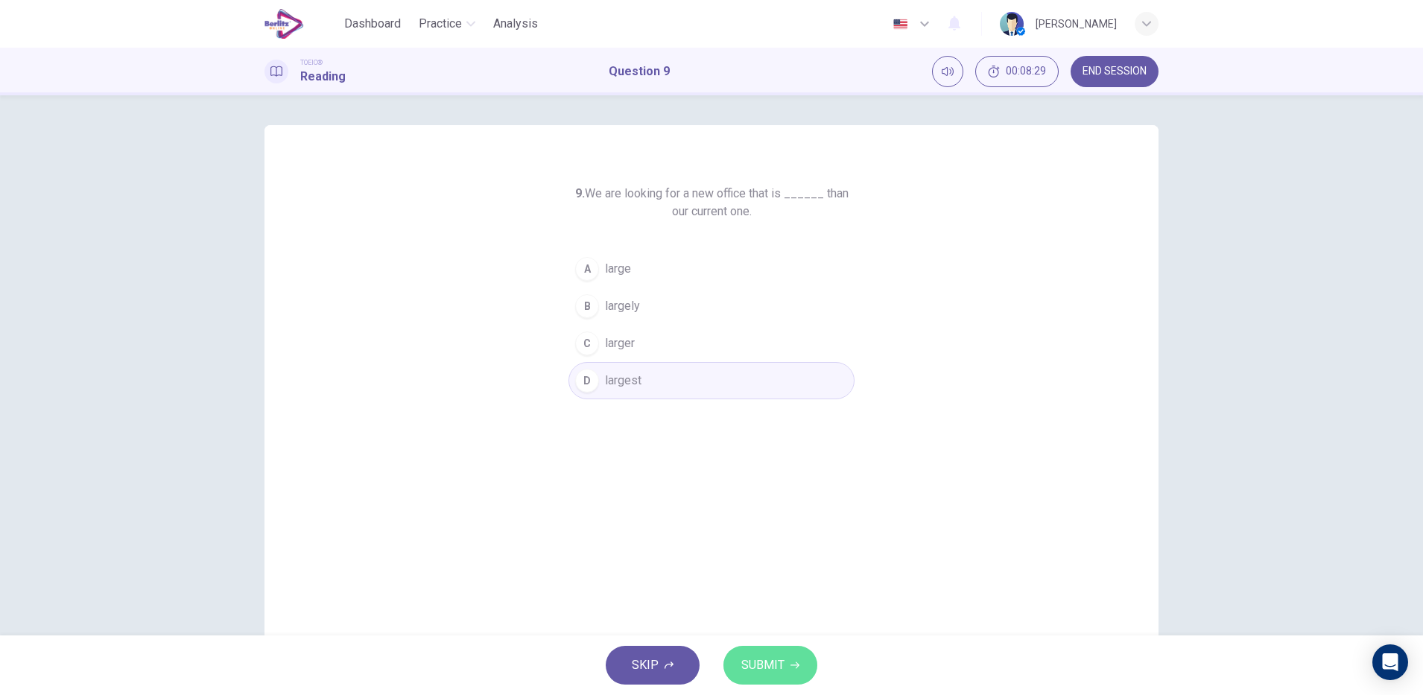
click at [768, 660] on span "SUBMIT" at bounding box center [762, 665] width 43 height 21
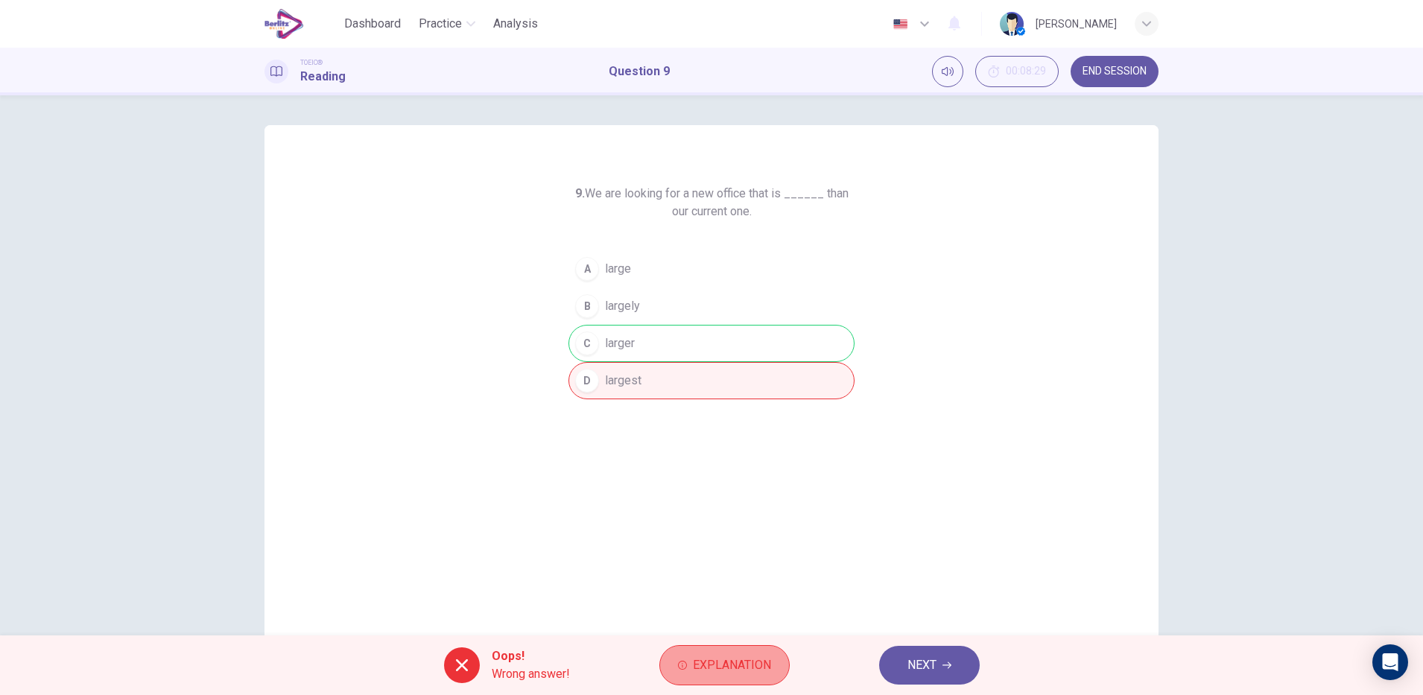
click at [738, 659] on span "Explanation" at bounding box center [732, 665] width 78 height 21
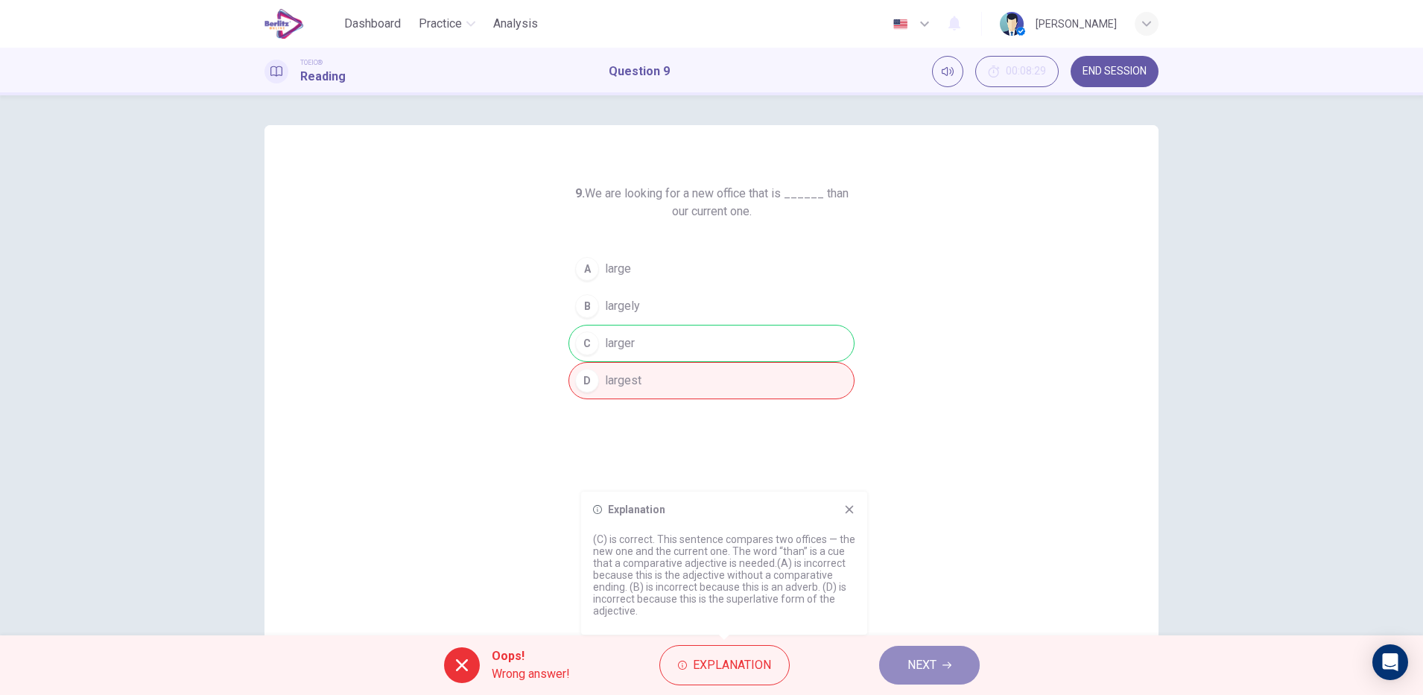
click at [906, 665] on button "NEXT" at bounding box center [929, 665] width 101 height 39
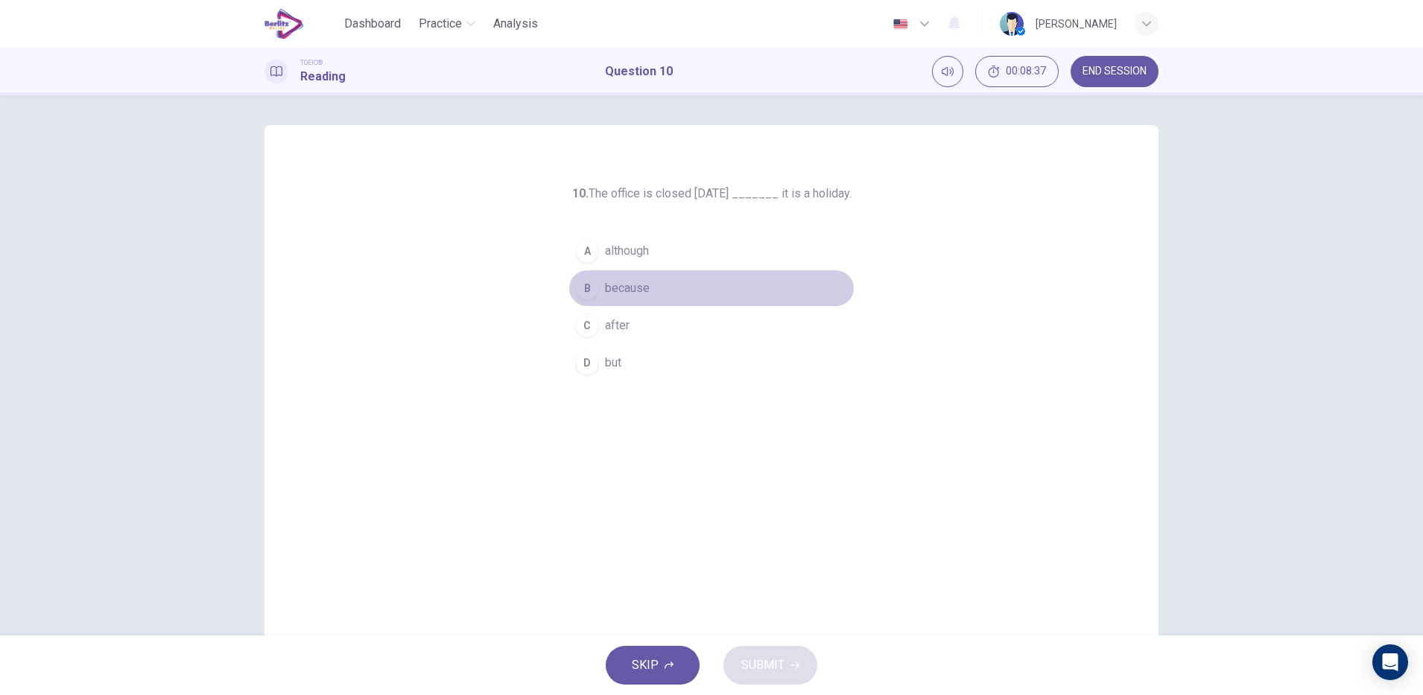
click at [650, 294] on button "B because" at bounding box center [712, 288] width 286 height 37
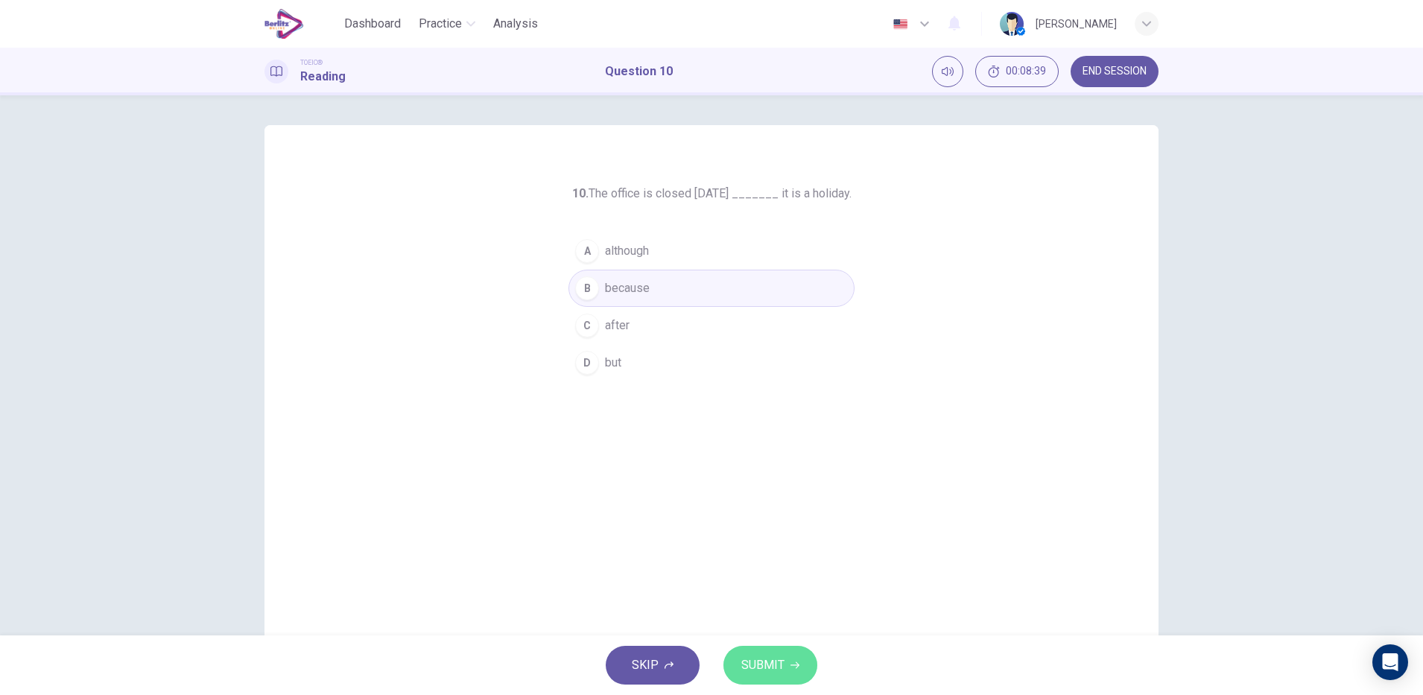
click at [753, 665] on span "SUBMIT" at bounding box center [762, 665] width 43 height 21
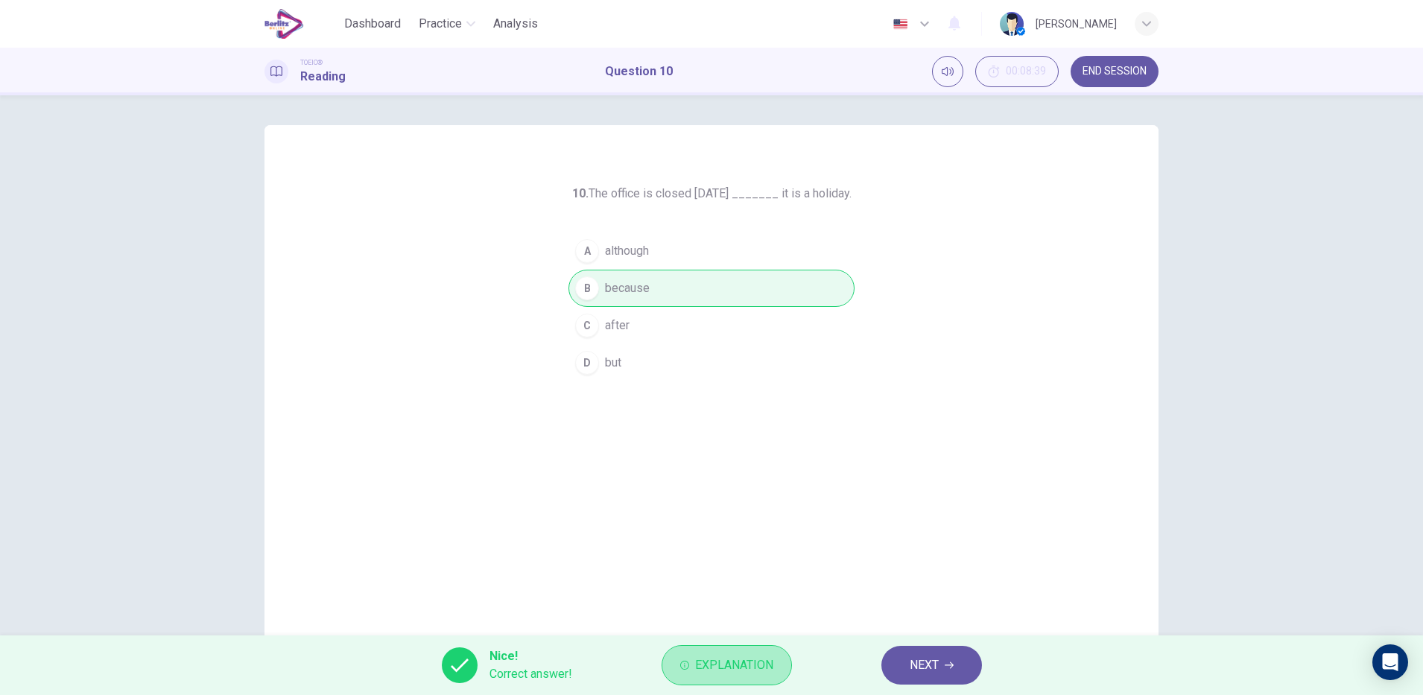
click at [753, 665] on span "Explanation" at bounding box center [734, 665] width 78 height 21
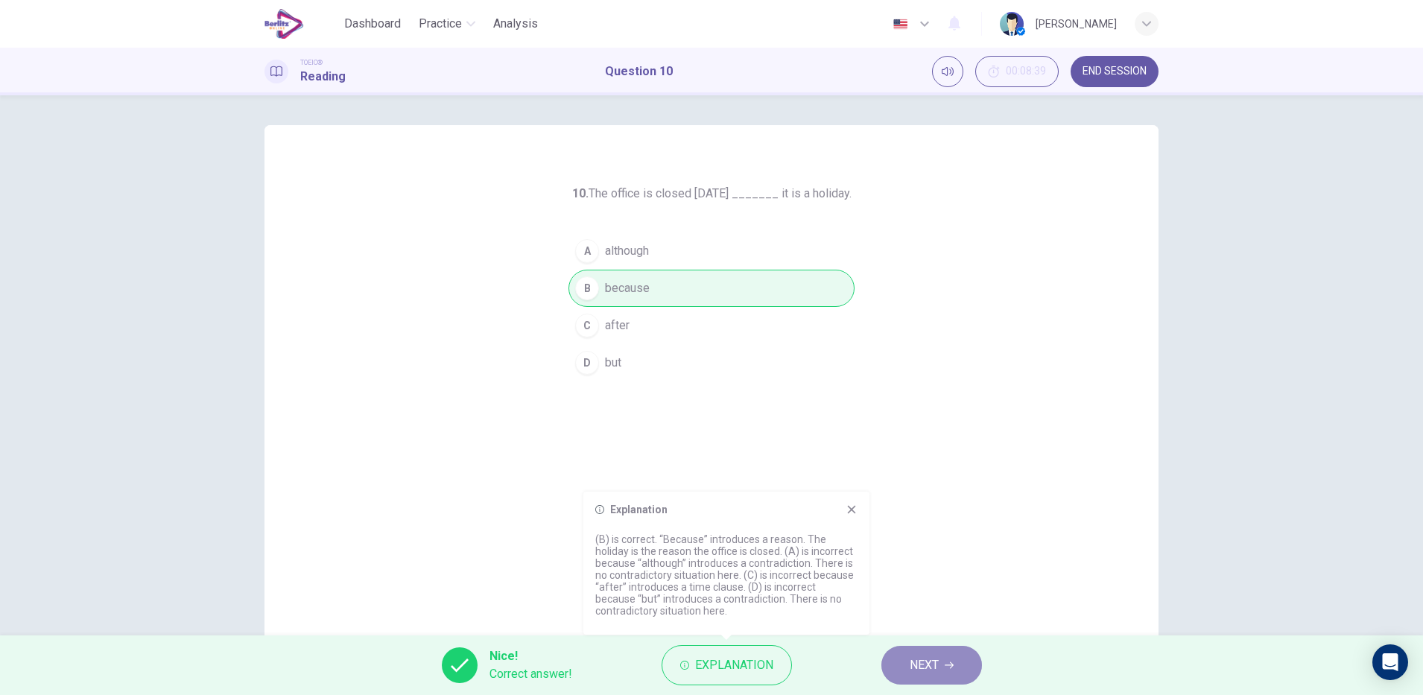
click at [950, 665] on icon "button" at bounding box center [949, 665] width 9 height 7
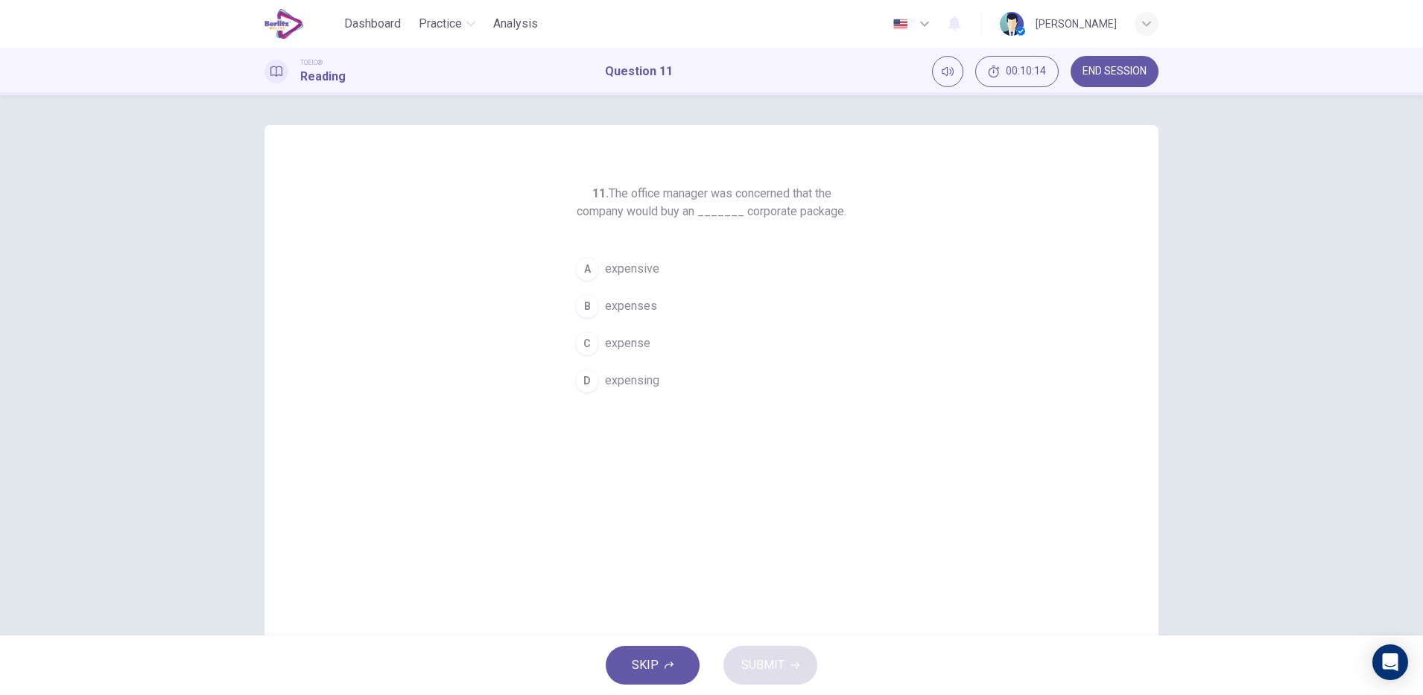
click at [618, 265] on span "expensive" at bounding box center [632, 269] width 54 height 18
click at [762, 660] on span "SUBMIT" at bounding box center [762, 665] width 43 height 21
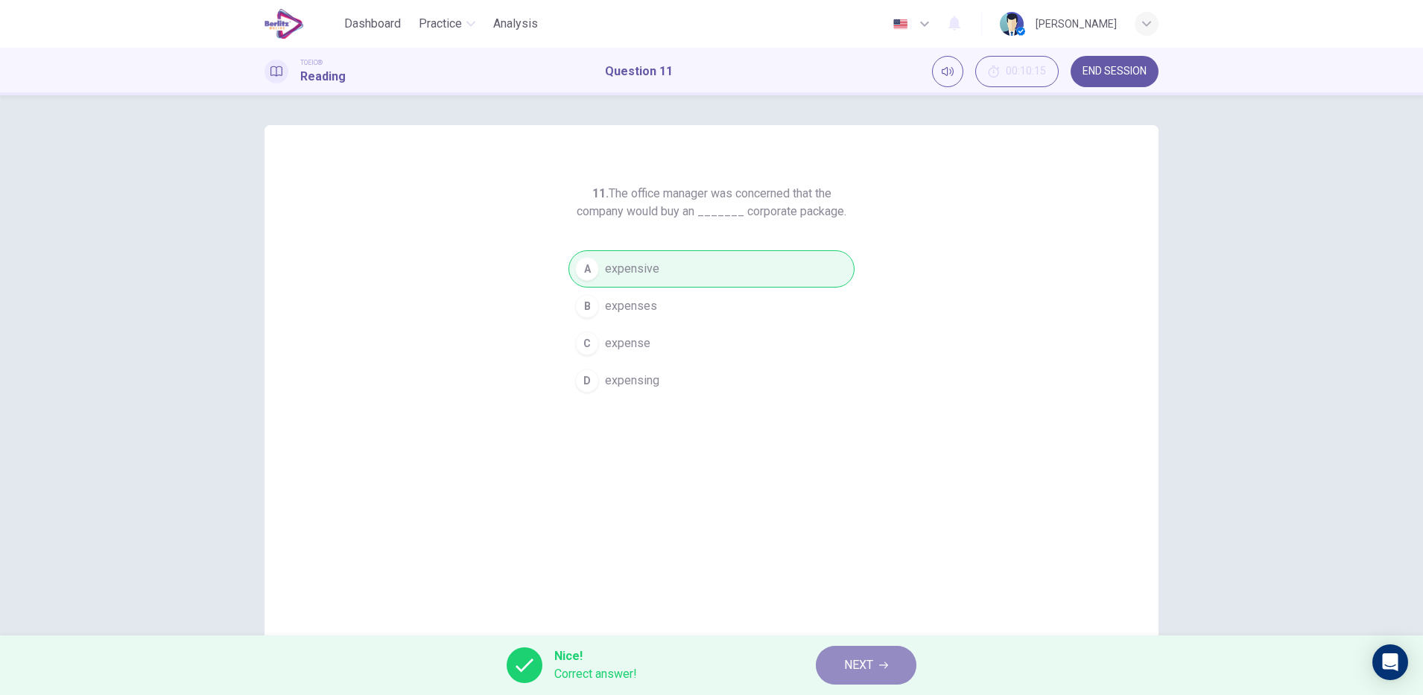
click at [876, 659] on button "NEXT" at bounding box center [866, 665] width 101 height 39
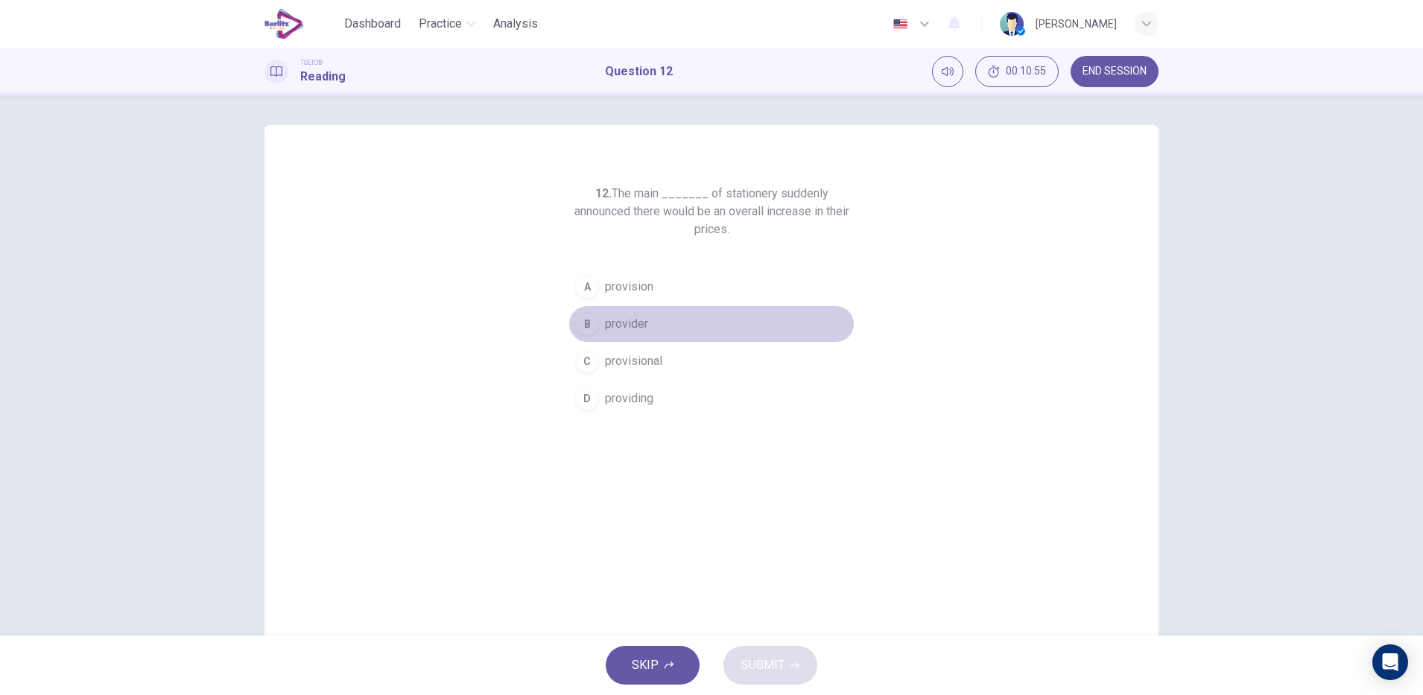
click at [630, 327] on span "provider" at bounding box center [626, 324] width 43 height 18
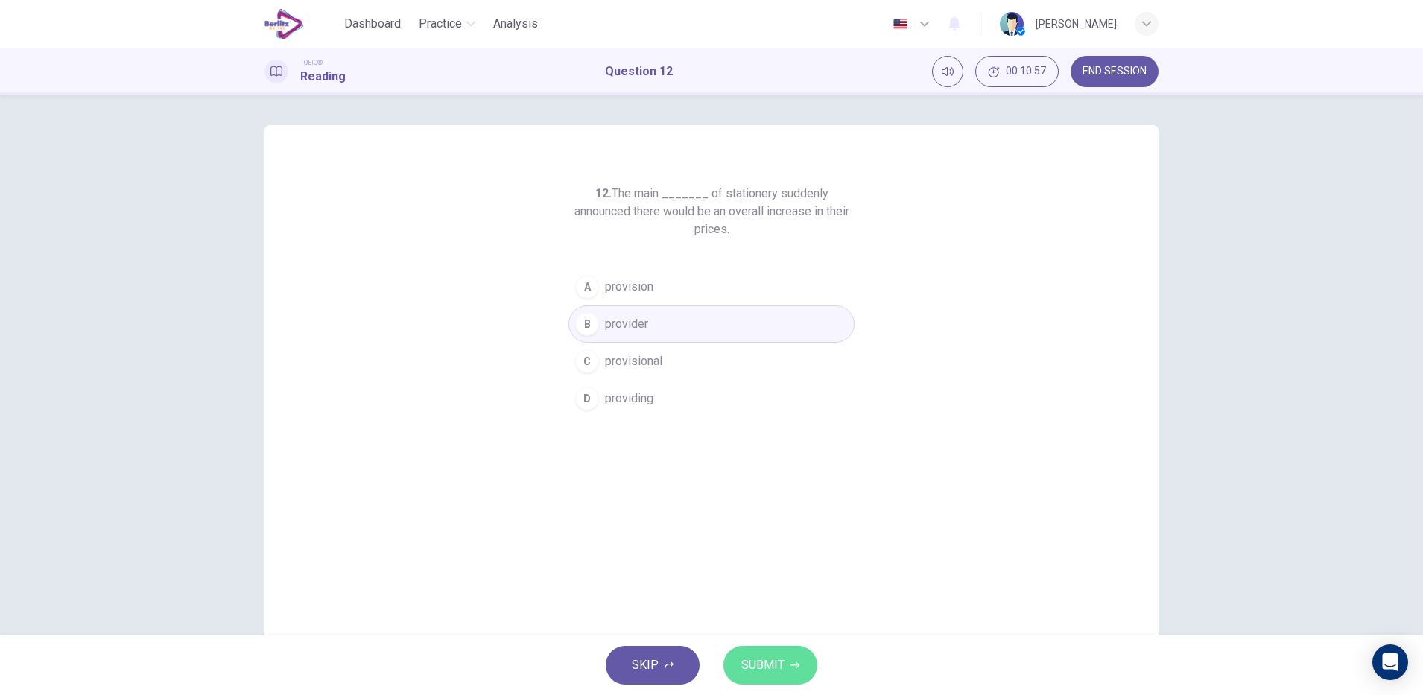
click at [772, 680] on button "SUBMIT" at bounding box center [771, 665] width 94 height 39
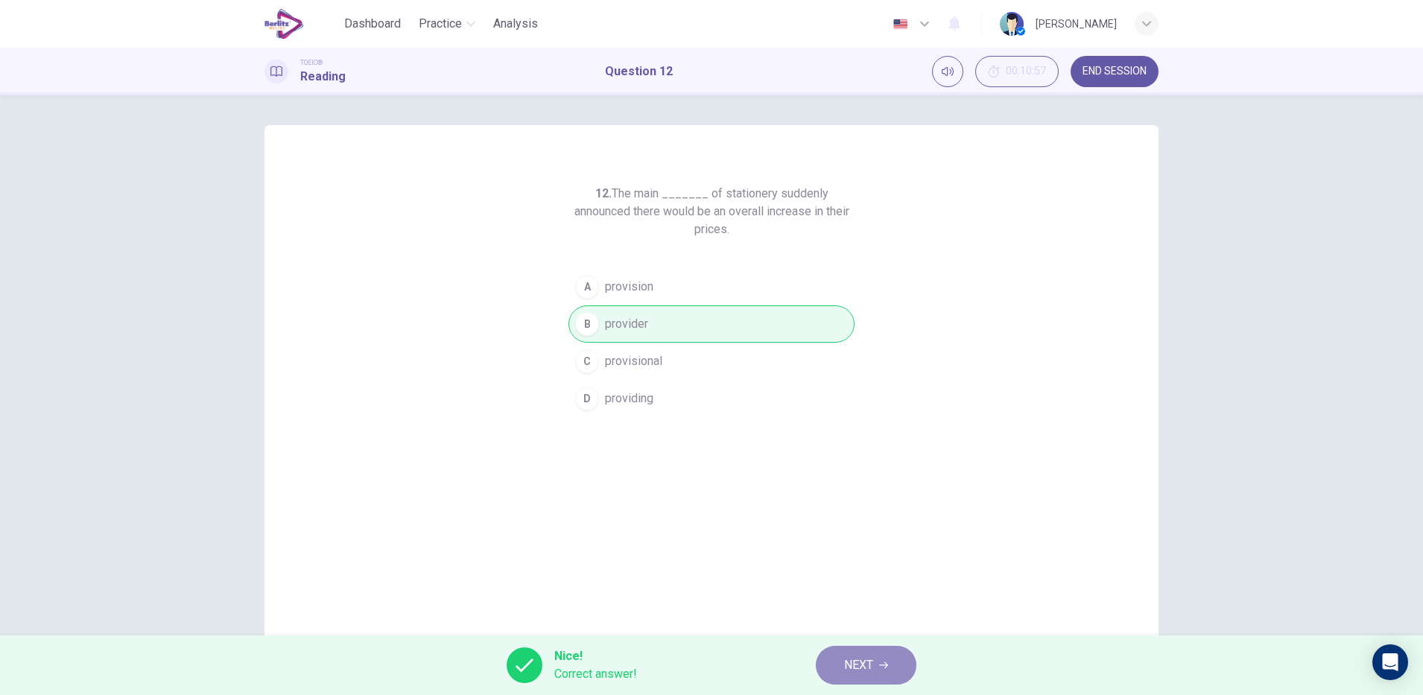
click at [896, 671] on button "NEXT" at bounding box center [866, 665] width 101 height 39
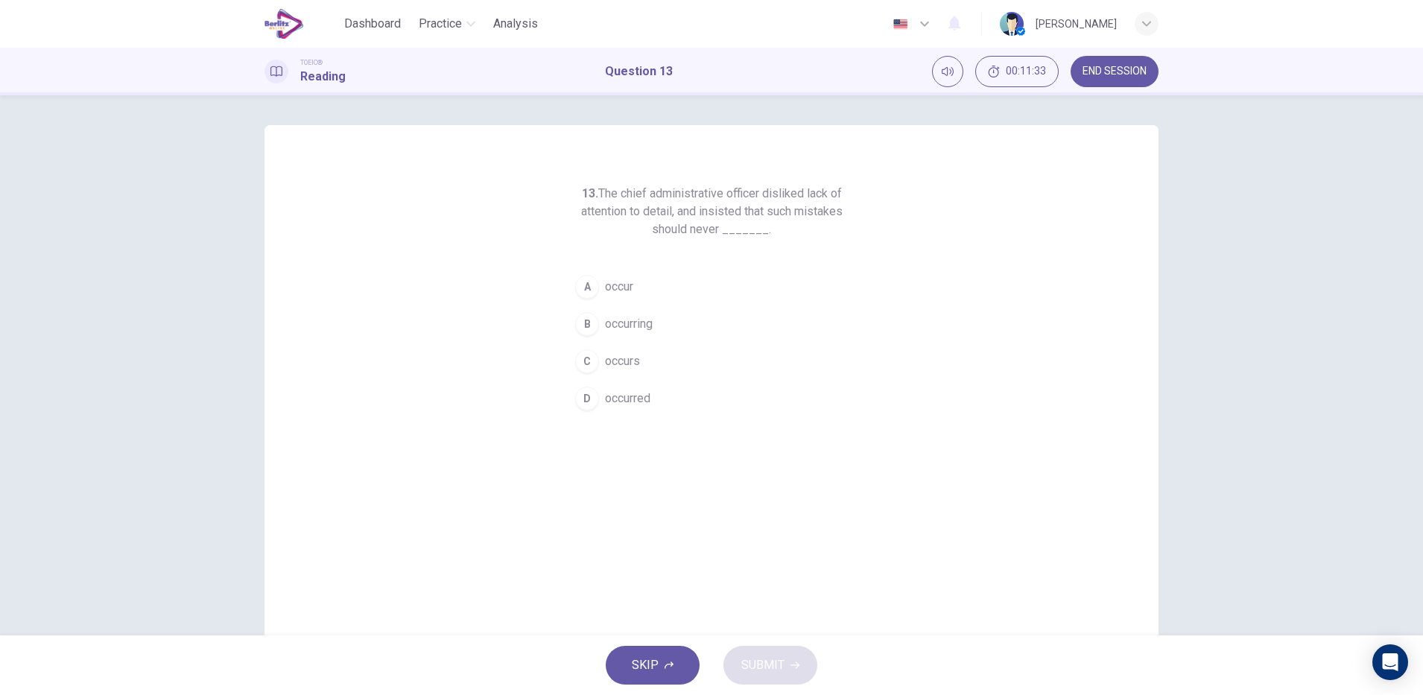
click at [575, 399] on div "D" at bounding box center [587, 399] width 24 height 24
click at [794, 663] on icon "button" at bounding box center [795, 665] width 9 height 9
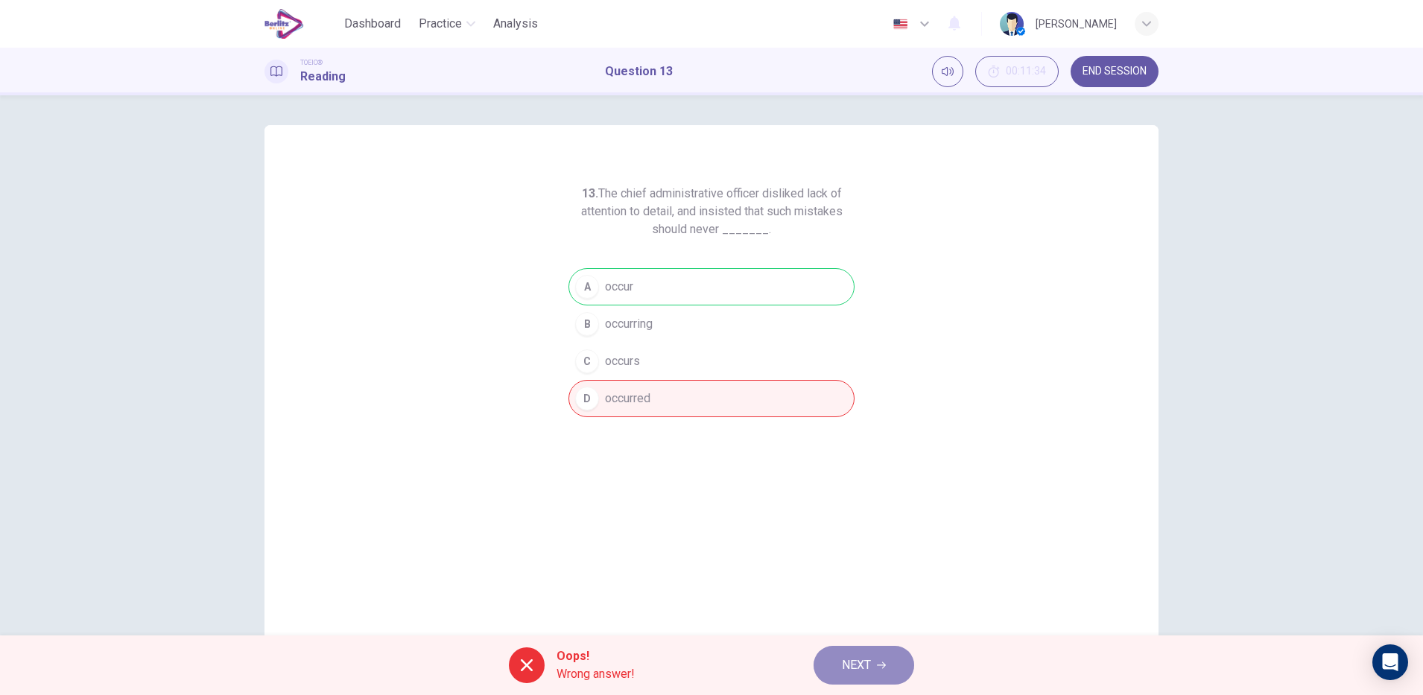
click at [866, 659] on span "NEXT" at bounding box center [856, 665] width 29 height 21
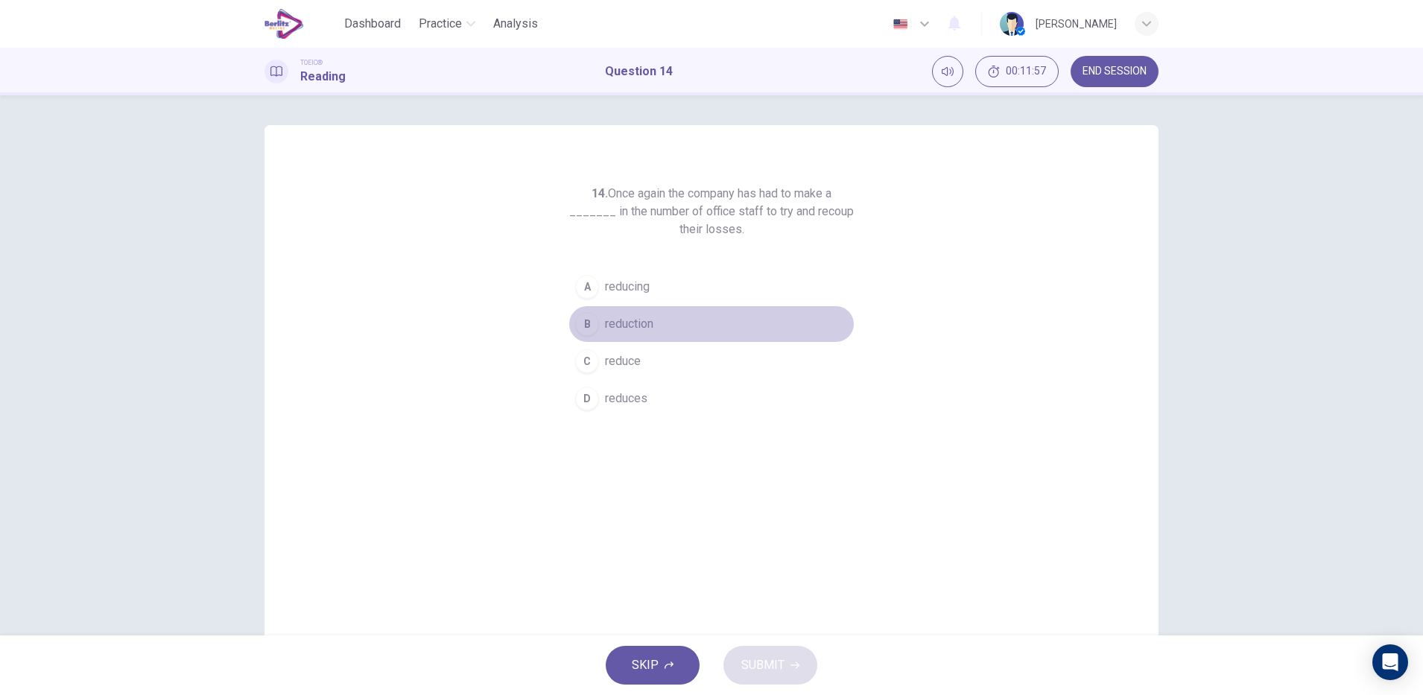
click at [639, 331] on span "reduction" at bounding box center [629, 324] width 48 height 18
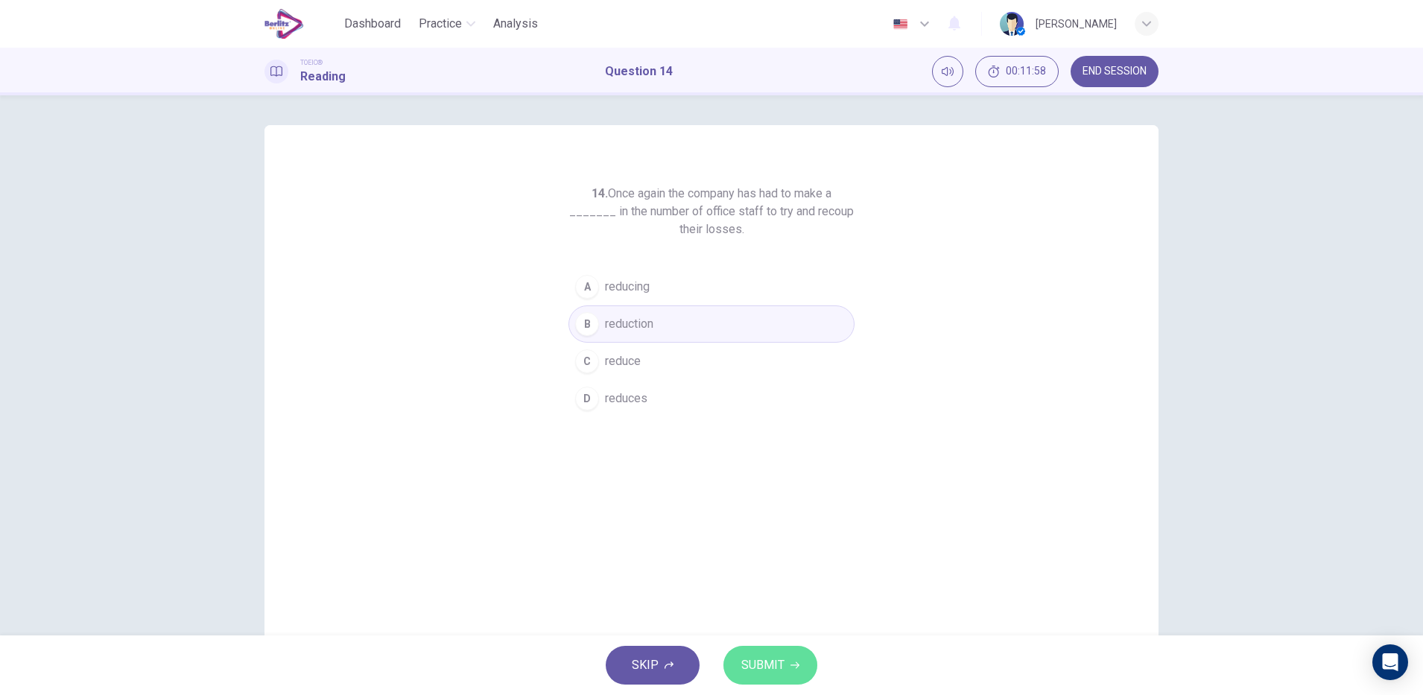
click at [771, 652] on button "SUBMIT" at bounding box center [771, 665] width 94 height 39
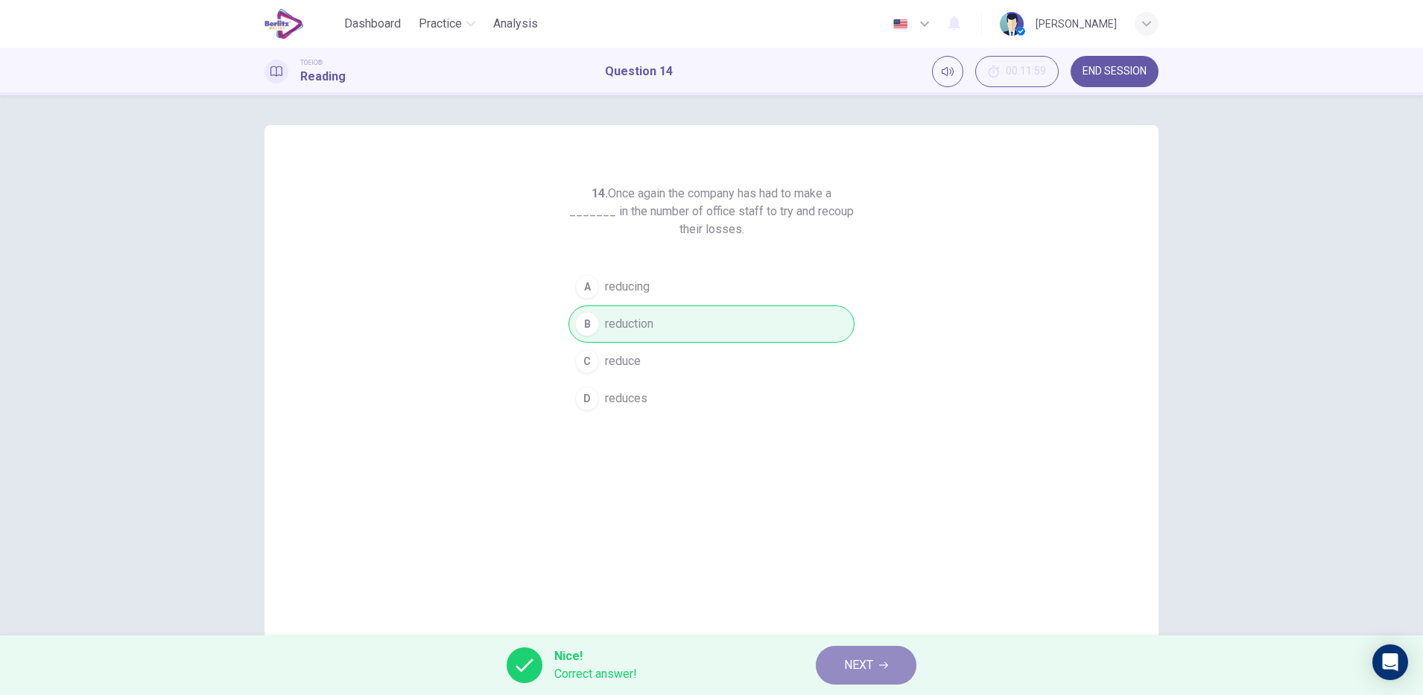
click at [849, 655] on span "NEXT" at bounding box center [858, 665] width 29 height 21
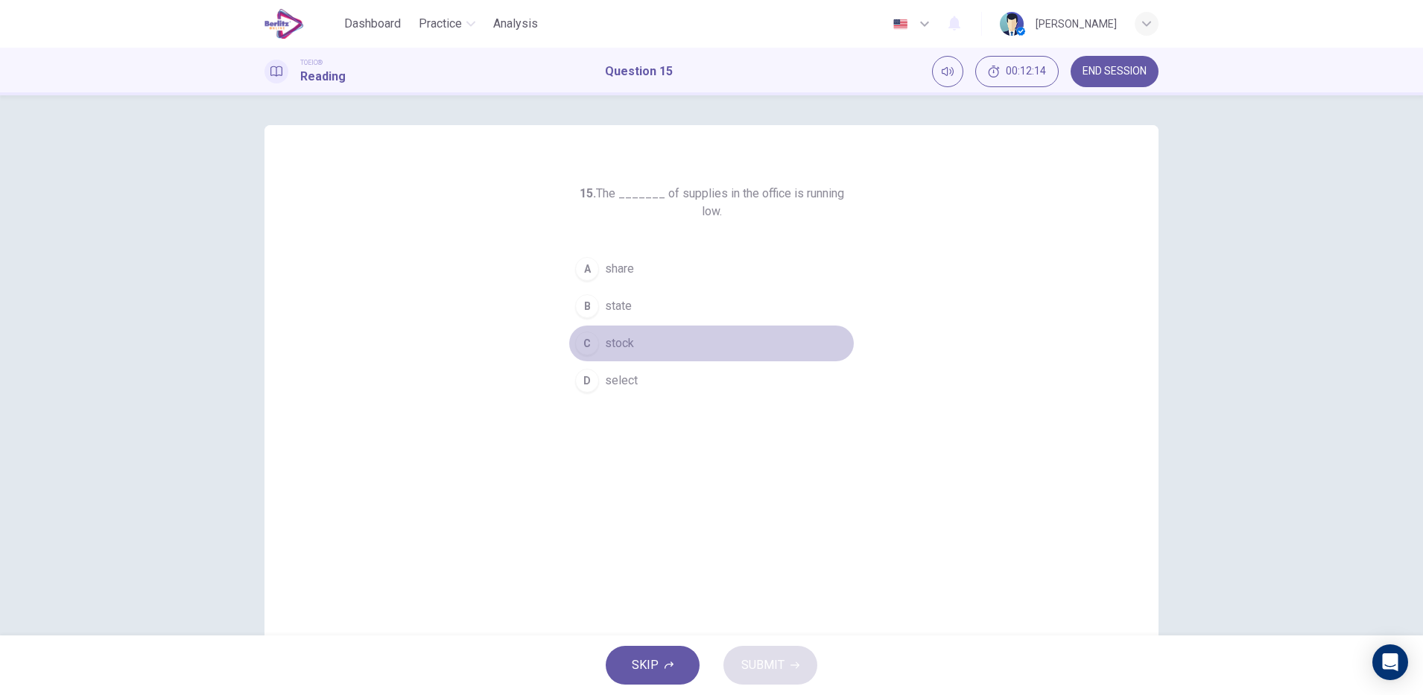
click at [628, 335] on button "C stock" at bounding box center [712, 343] width 286 height 37
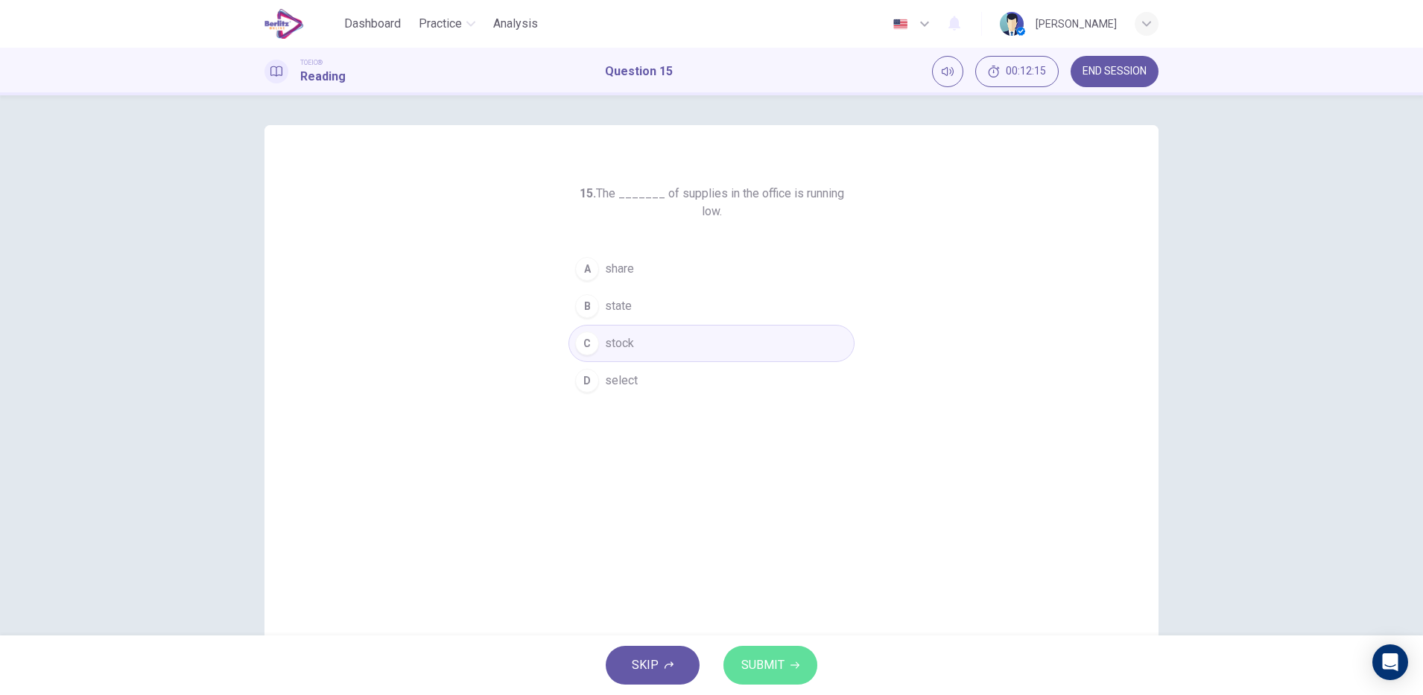
click at [755, 673] on span "SUBMIT" at bounding box center [762, 665] width 43 height 21
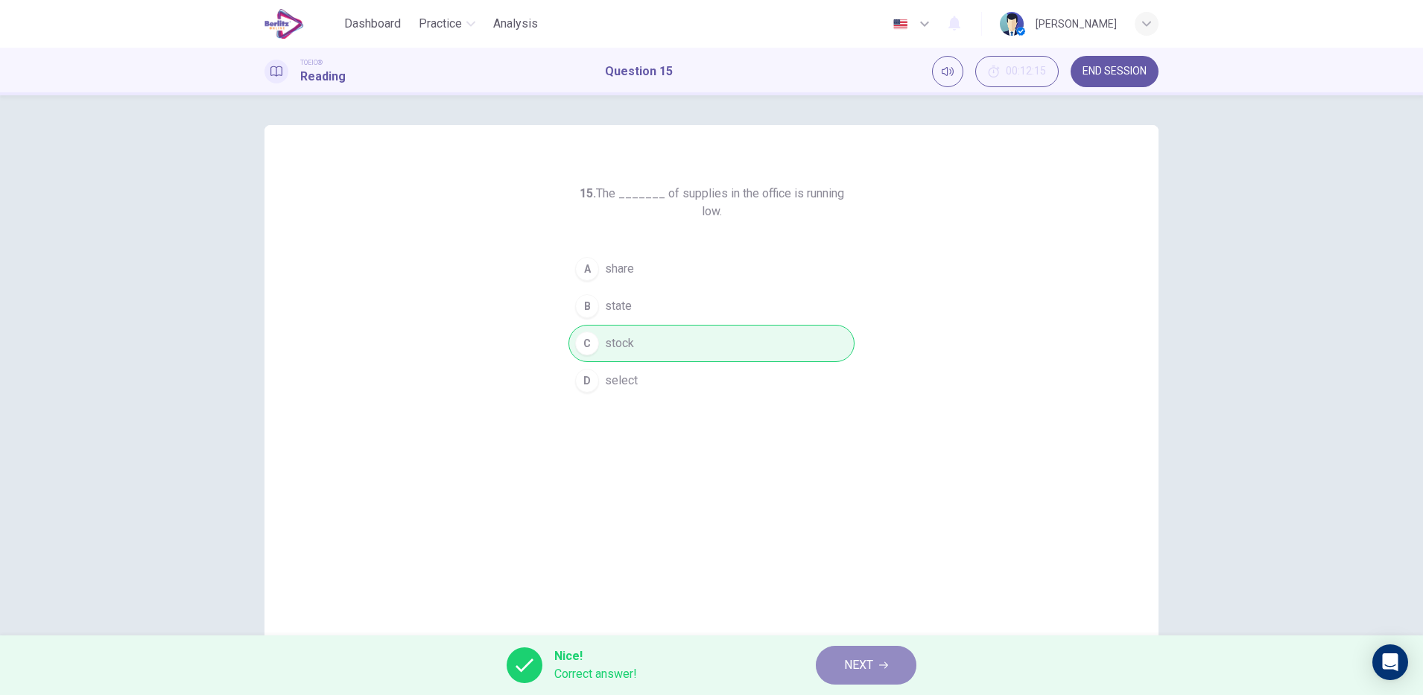
click at [845, 655] on span "NEXT" at bounding box center [858, 665] width 29 height 21
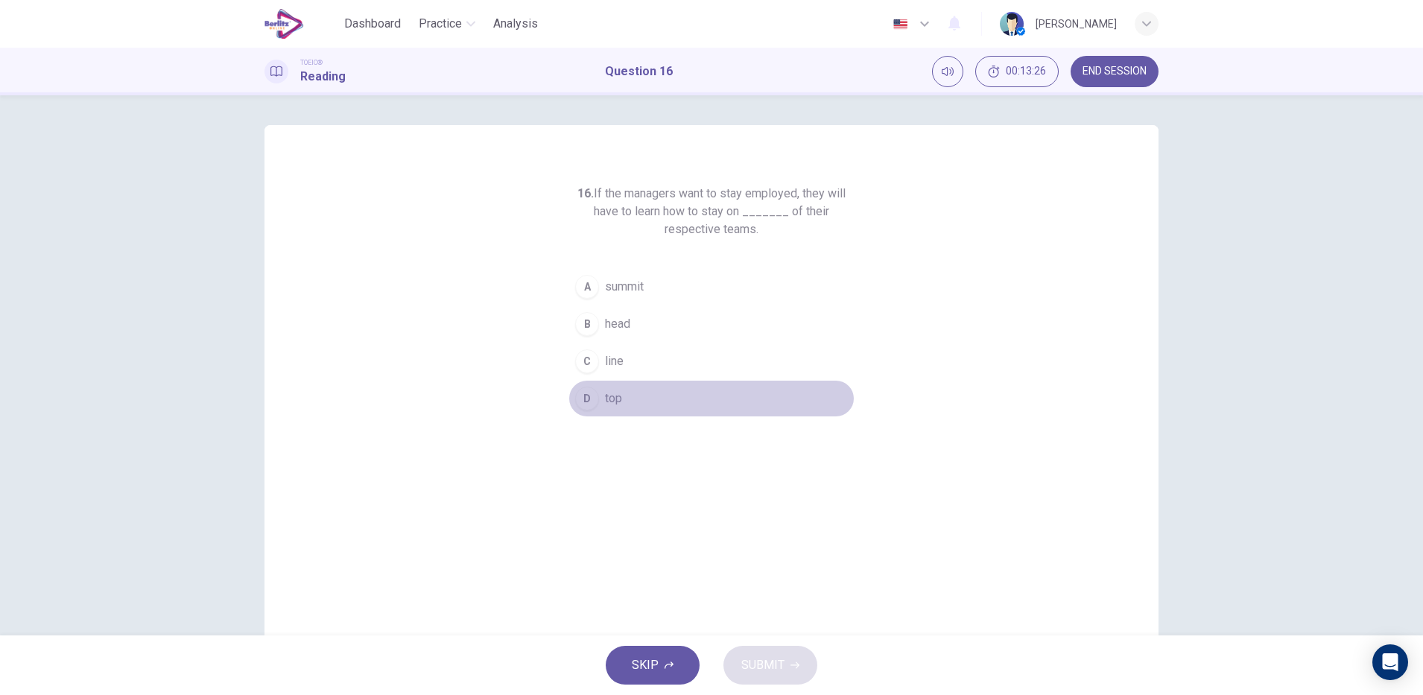
click at [629, 397] on button "D top" at bounding box center [712, 398] width 286 height 37
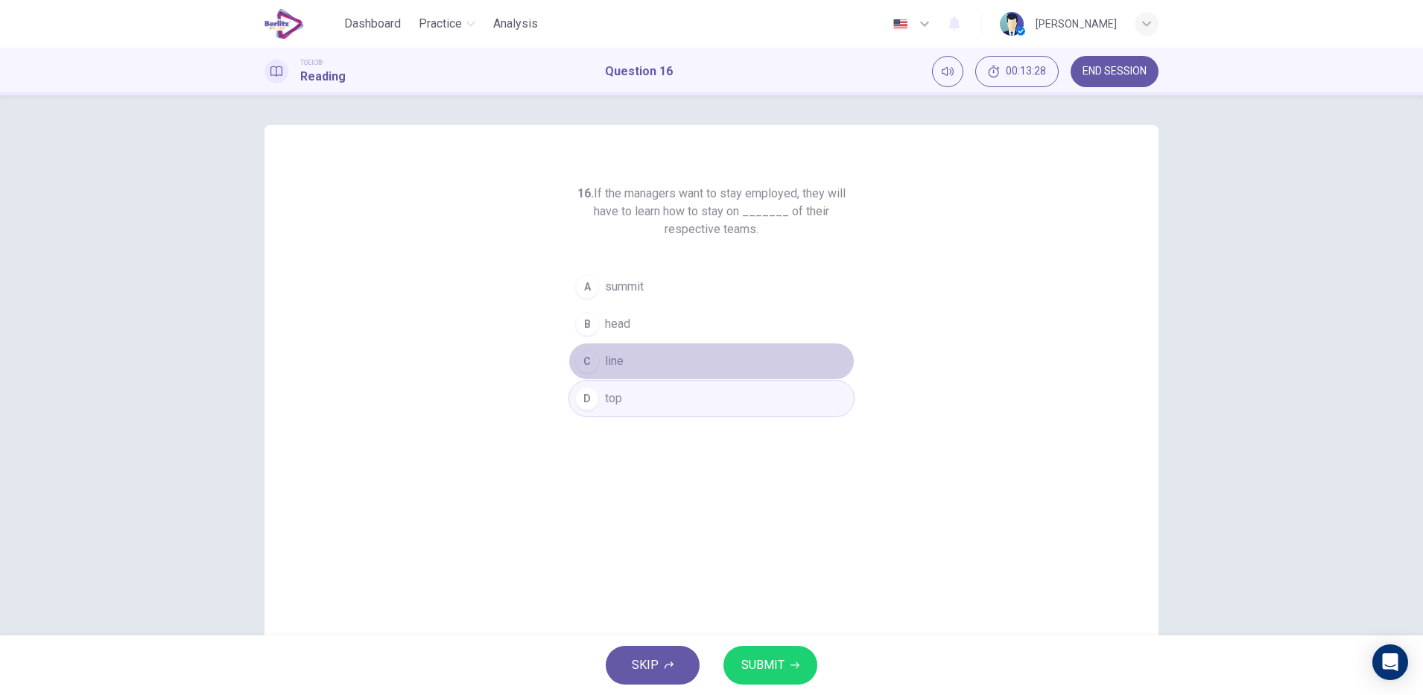
click at [657, 362] on button "C line" at bounding box center [712, 361] width 286 height 37
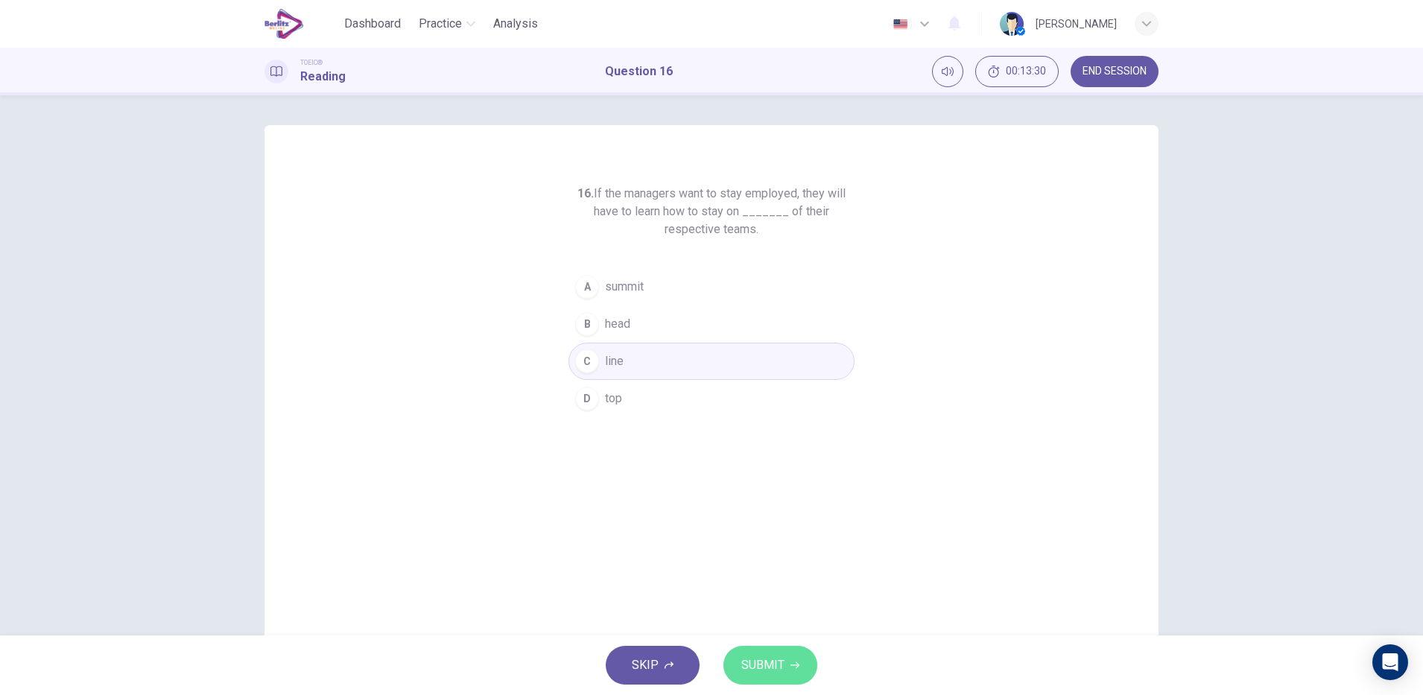
click at [785, 660] on button "SUBMIT" at bounding box center [771, 665] width 94 height 39
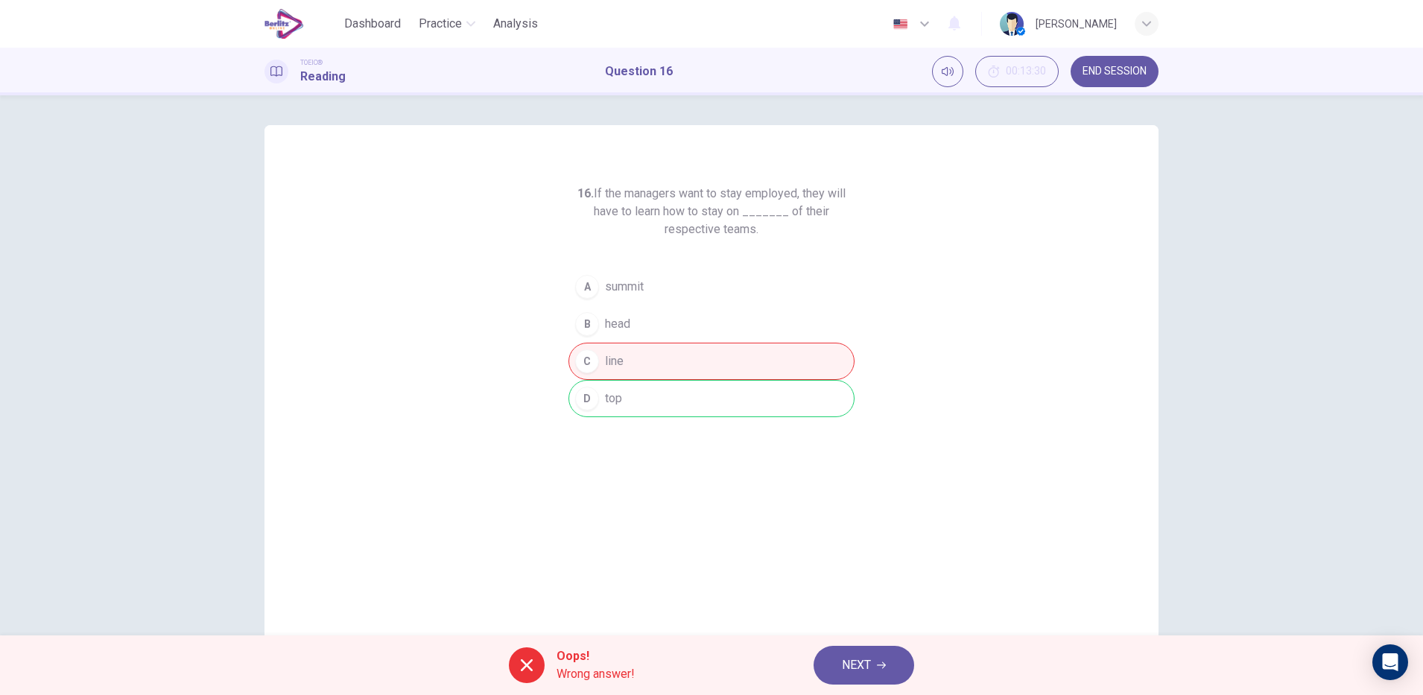
click at [858, 666] on span "NEXT" at bounding box center [856, 665] width 29 height 21
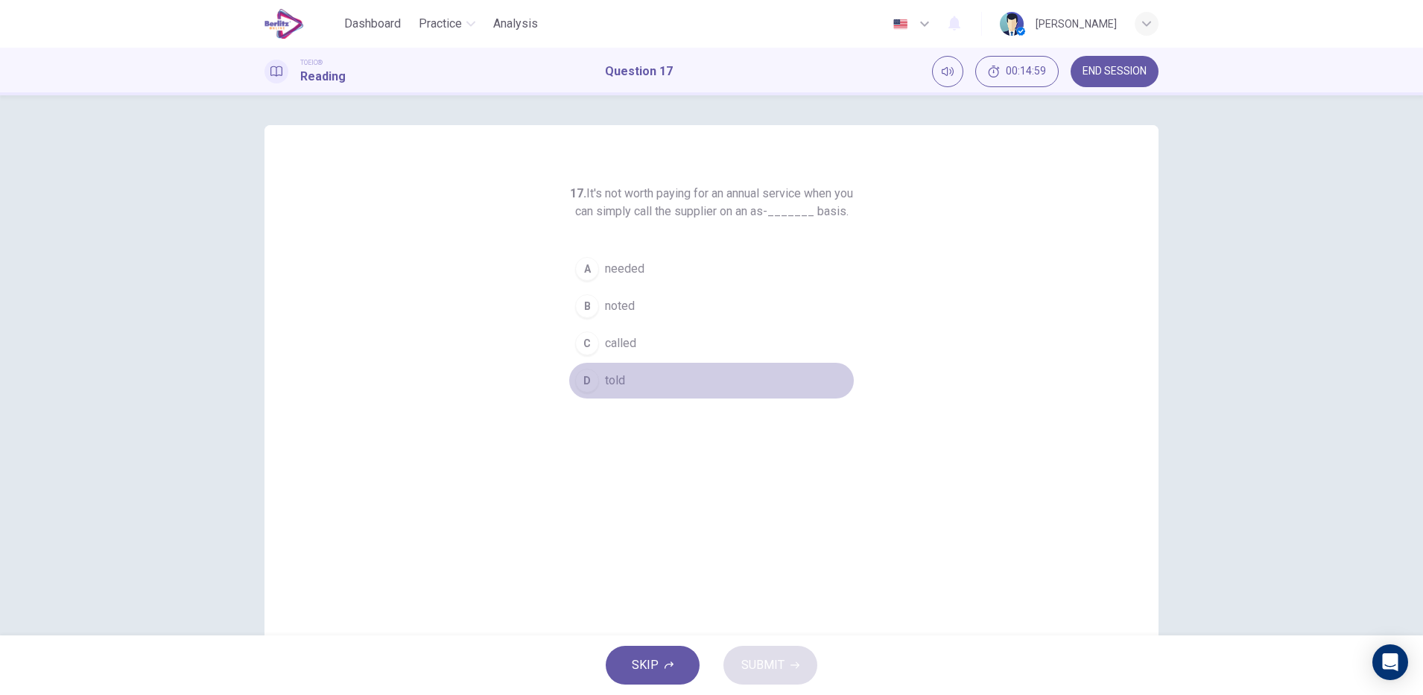
click at [615, 390] on span "told" at bounding box center [615, 381] width 20 height 18
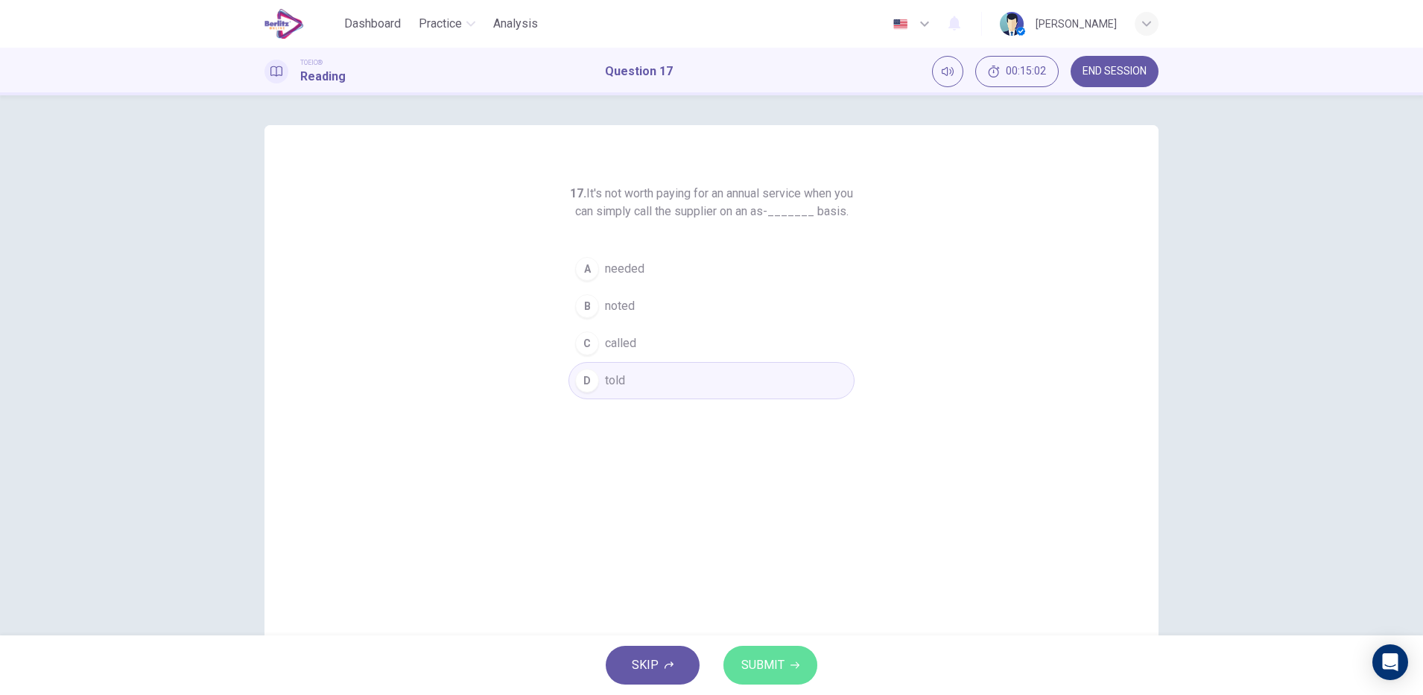
click at [759, 663] on span "SUBMIT" at bounding box center [762, 665] width 43 height 21
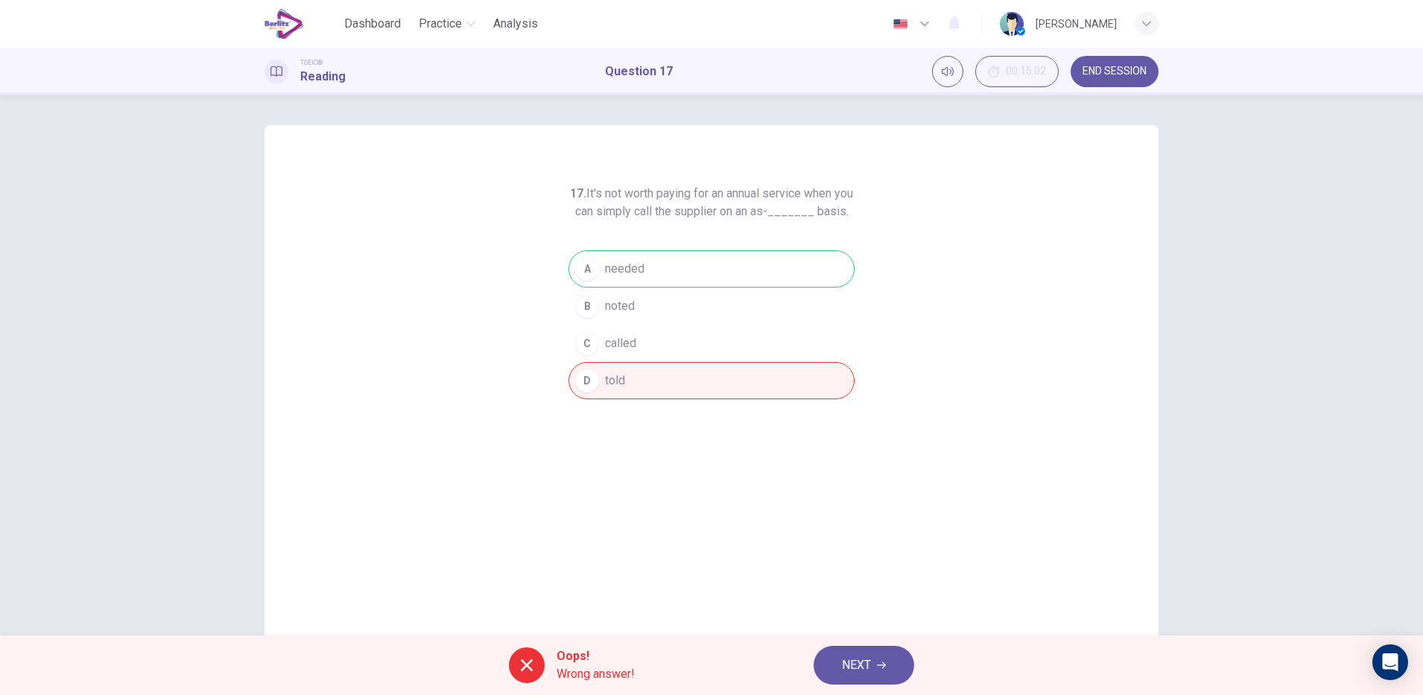
click at [882, 665] on icon "button" at bounding box center [881, 665] width 9 height 7
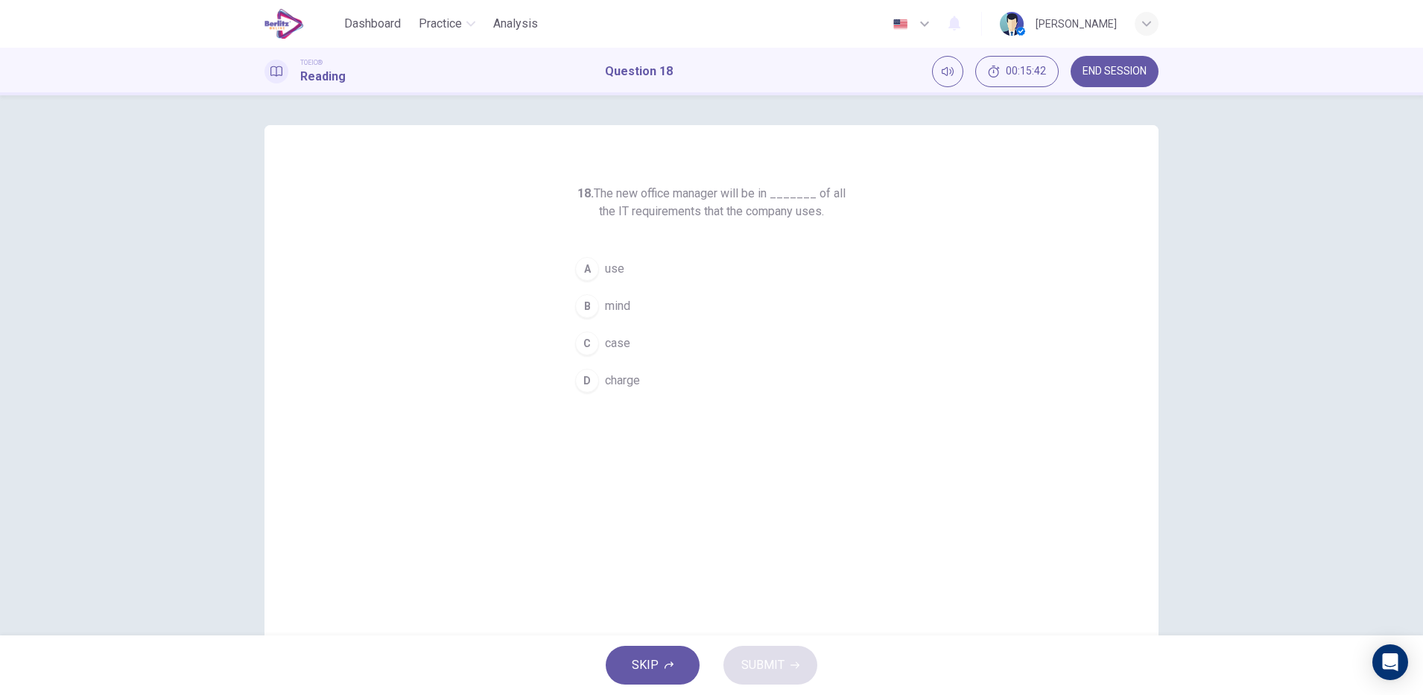
click at [582, 345] on div "C" at bounding box center [587, 344] width 24 height 24
click at [793, 636] on div "SKIP SUBMIT" at bounding box center [711, 666] width 1423 height 60
click at [770, 665] on span "SUBMIT" at bounding box center [762, 665] width 43 height 21
